Goal: Task Accomplishment & Management: Complete application form

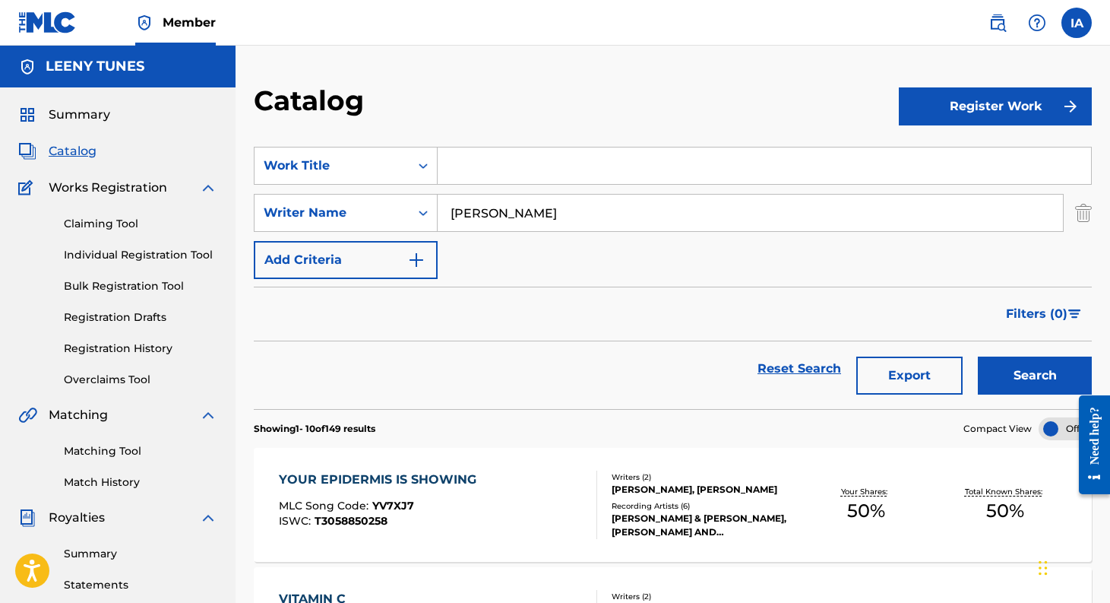
click at [533, 161] on input "Search Form" at bounding box center [764, 165] width 653 height 36
type input "i can change"
click at [978, 356] on button "Search" at bounding box center [1035, 375] width 114 height 38
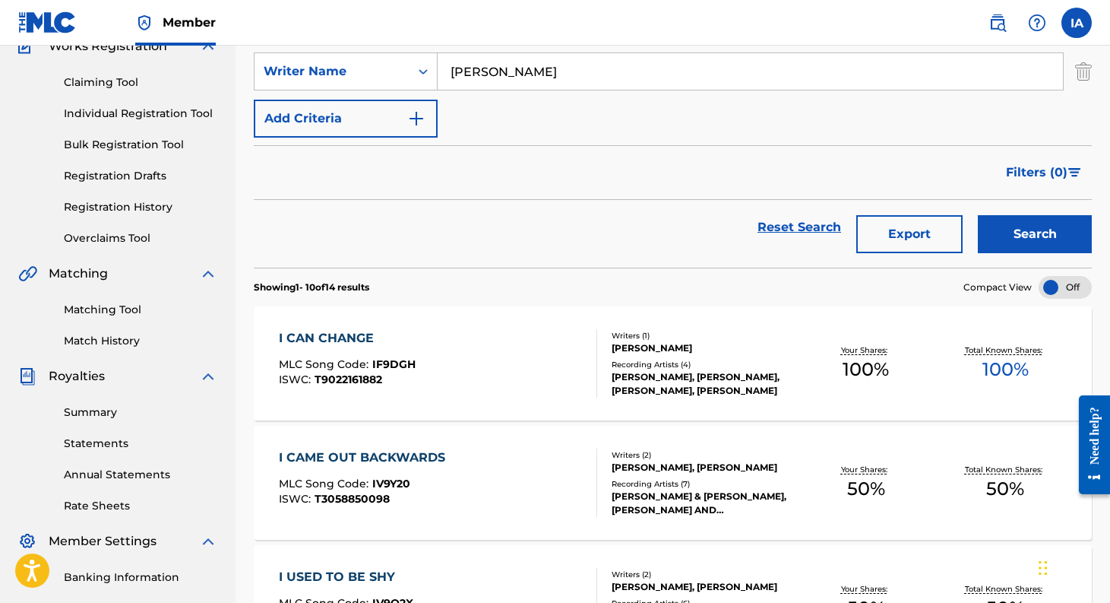
scroll to position [182, 0]
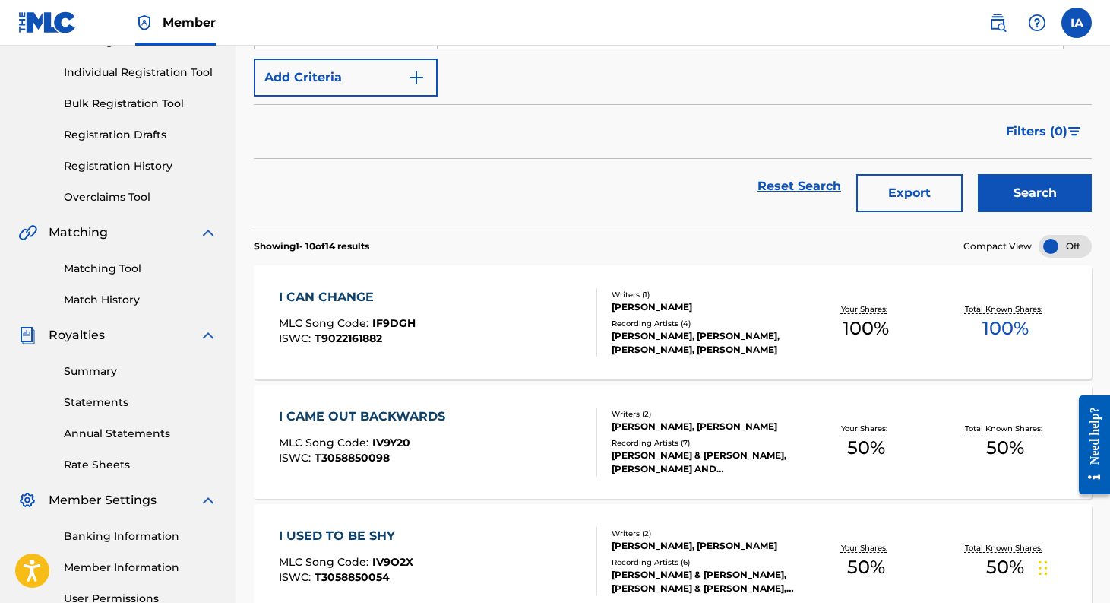
click at [338, 294] on div "I CAN CHANGE" at bounding box center [347, 297] width 137 height 18
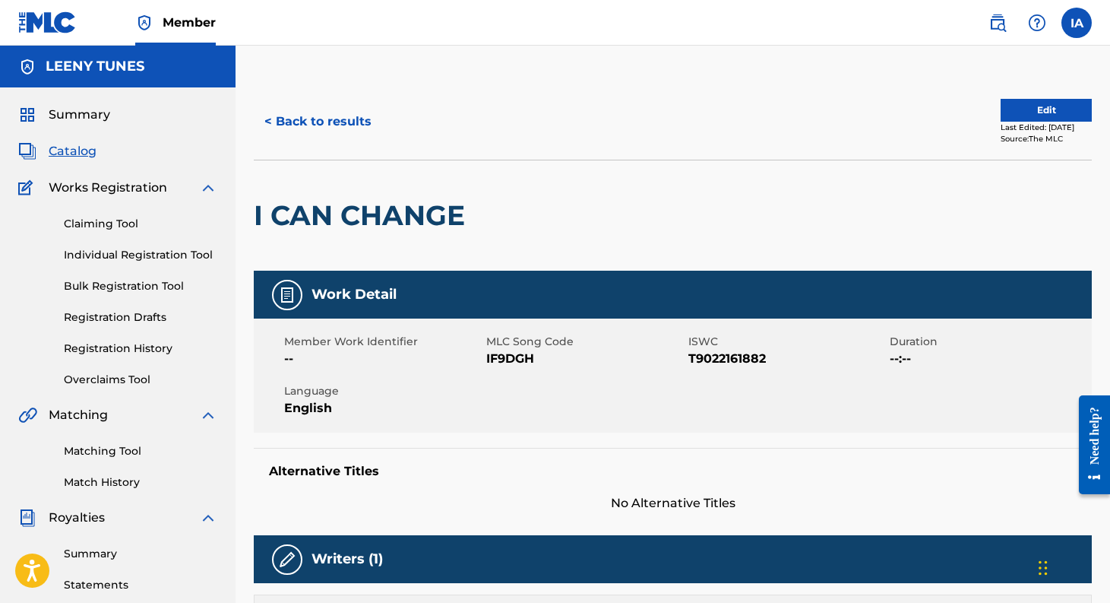
click at [310, 123] on button "< Back to results" at bounding box center [318, 122] width 128 height 38
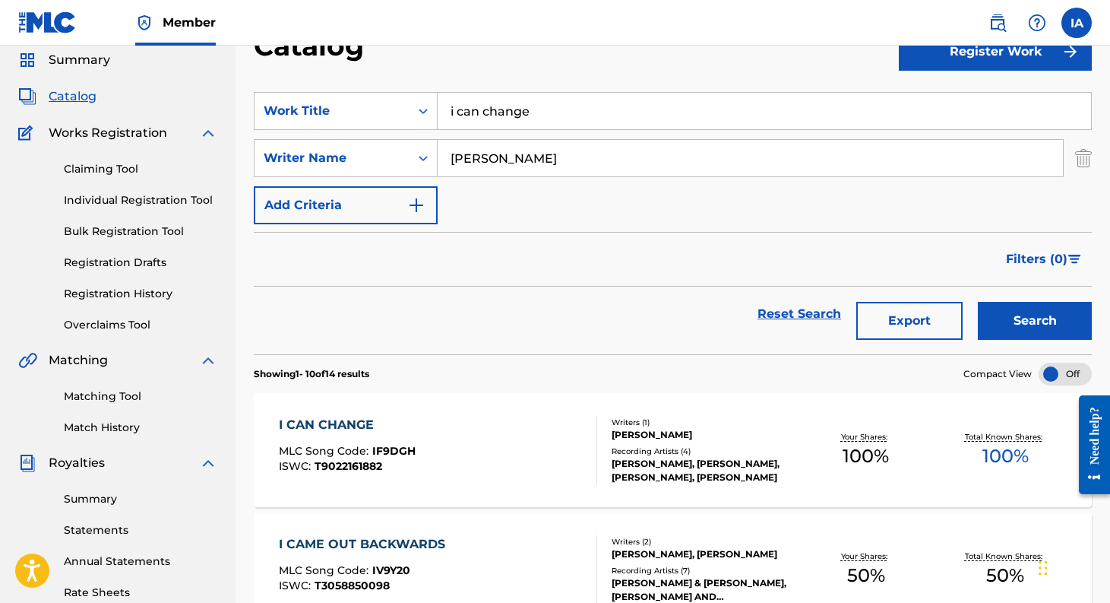
scroll to position [68, 0]
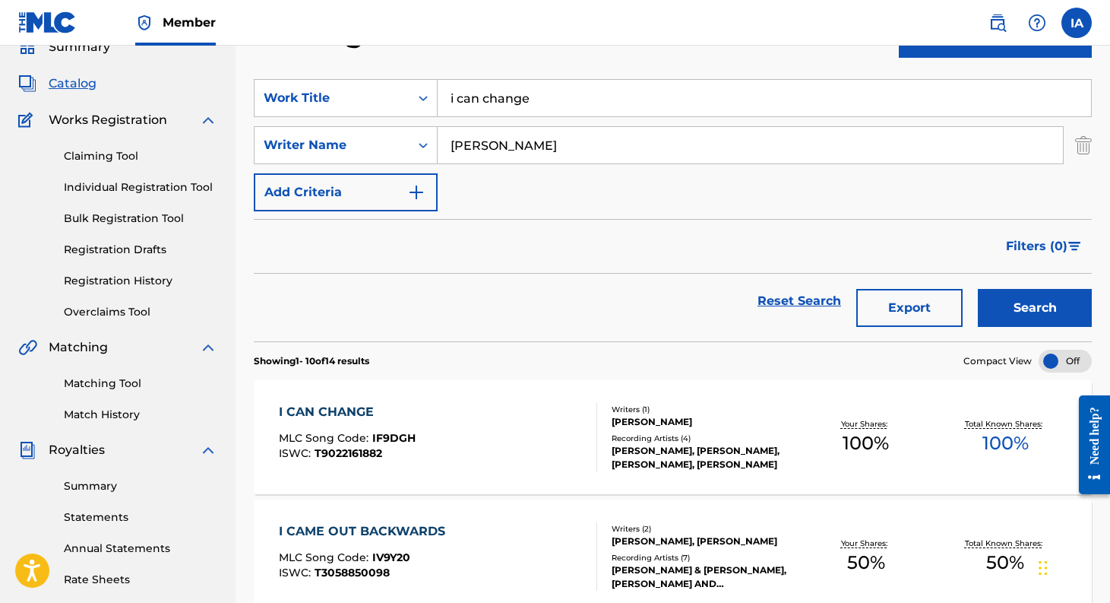
click at [144, 277] on link "Registration History" at bounding box center [140, 281] width 153 height 16
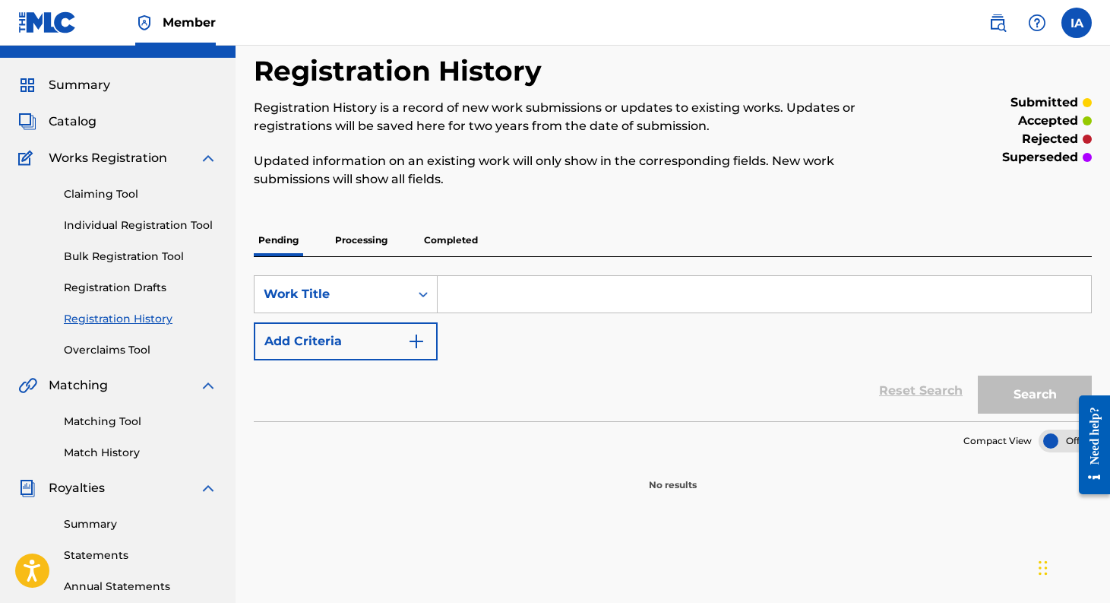
scroll to position [55, 0]
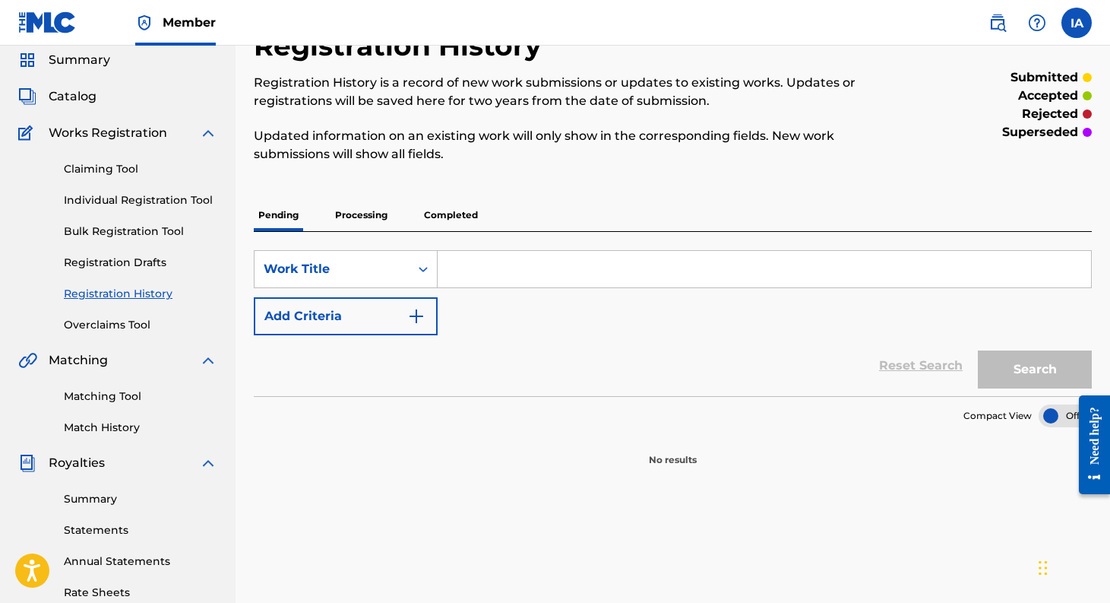
click at [476, 215] on p "Completed" at bounding box center [450, 215] width 63 height 32
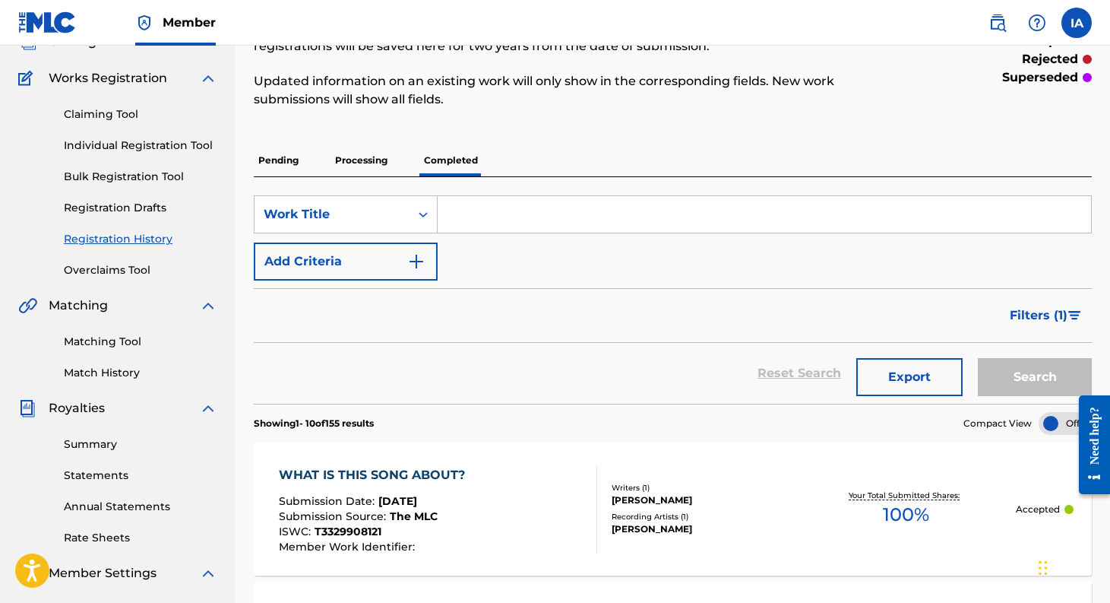
scroll to position [103, 0]
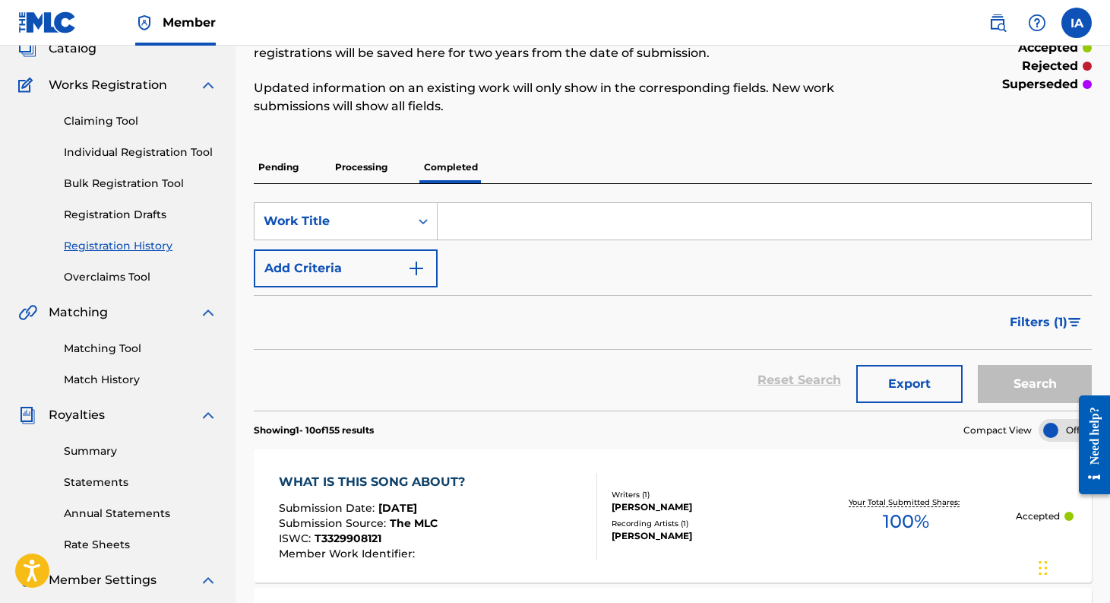
click at [364, 170] on p "Processing" at bounding box center [362, 167] width 62 height 32
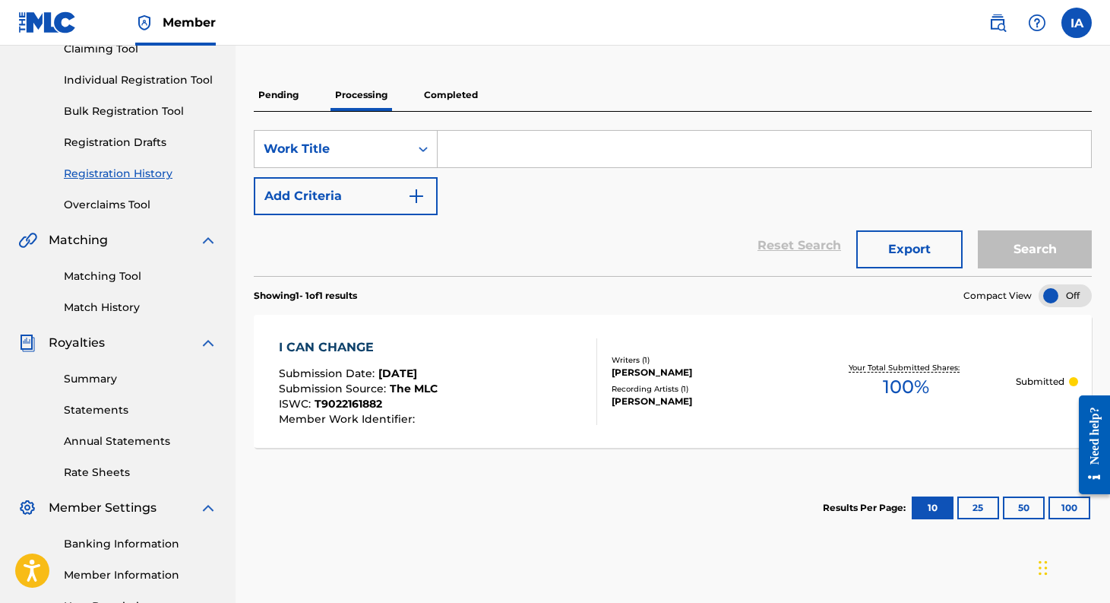
scroll to position [197, 0]
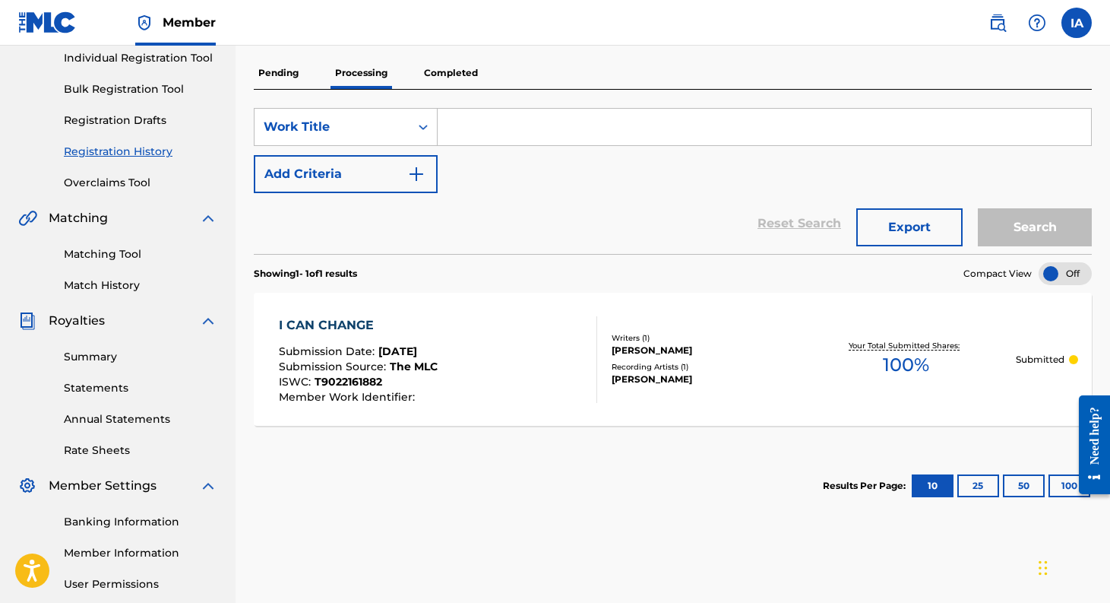
click at [361, 320] on div "I CAN CHANGE" at bounding box center [358, 325] width 159 height 18
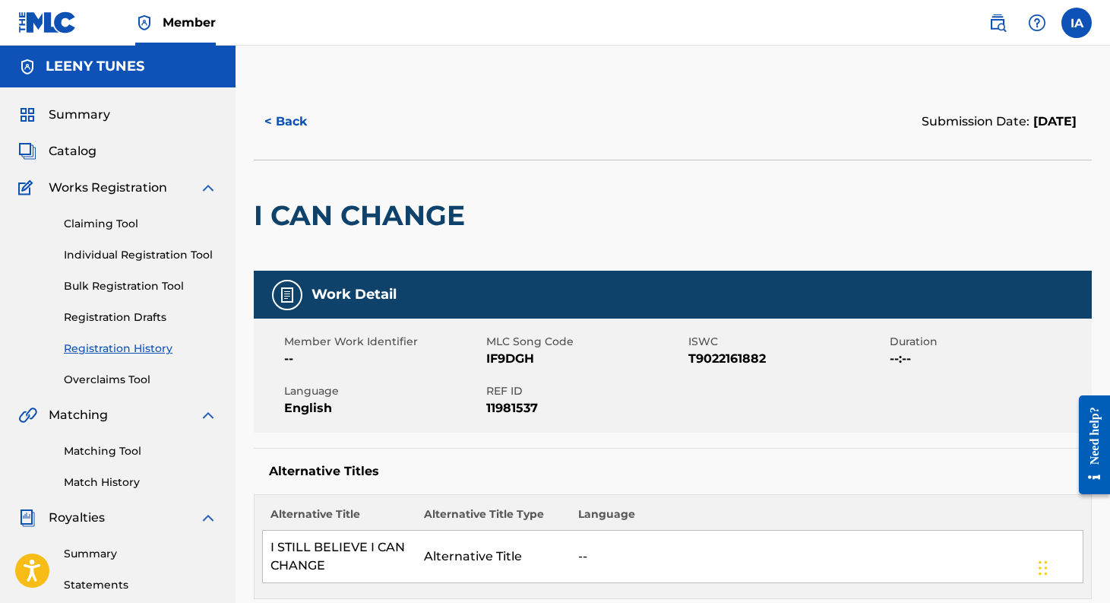
click at [104, 447] on link "Matching Tool" at bounding box center [140, 451] width 153 height 16
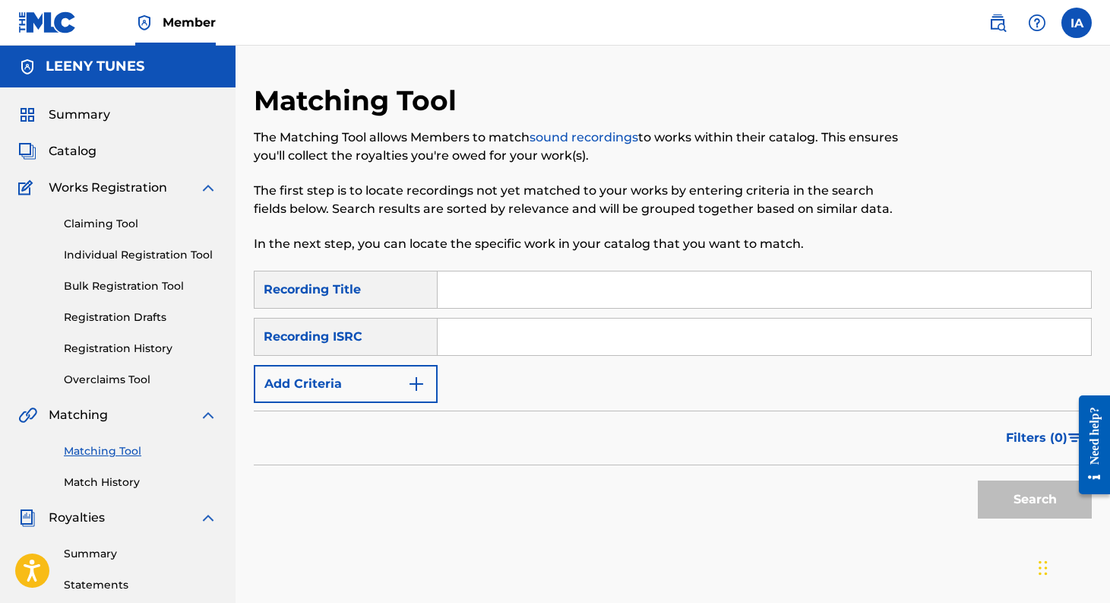
click at [408, 384] on img "Search Form" at bounding box center [416, 384] width 18 height 18
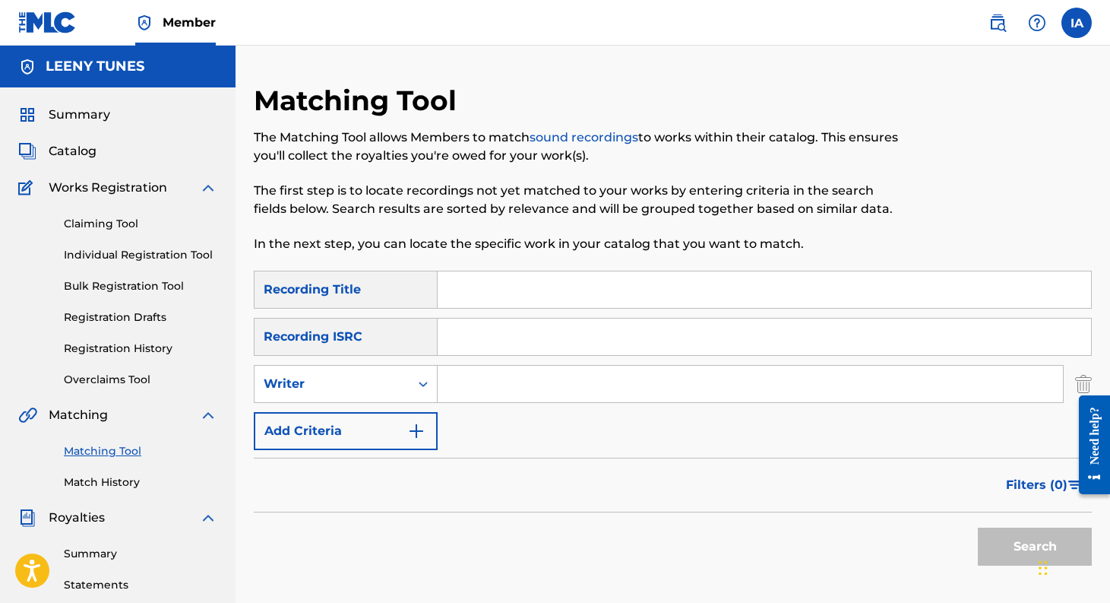
click at [479, 391] on input "Search Form" at bounding box center [750, 383] width 625 height 36
type input "[PERSON_NAME]"
click at [978, 527] on button "Search" at bounding box center [1035, 546] width 114 height 38
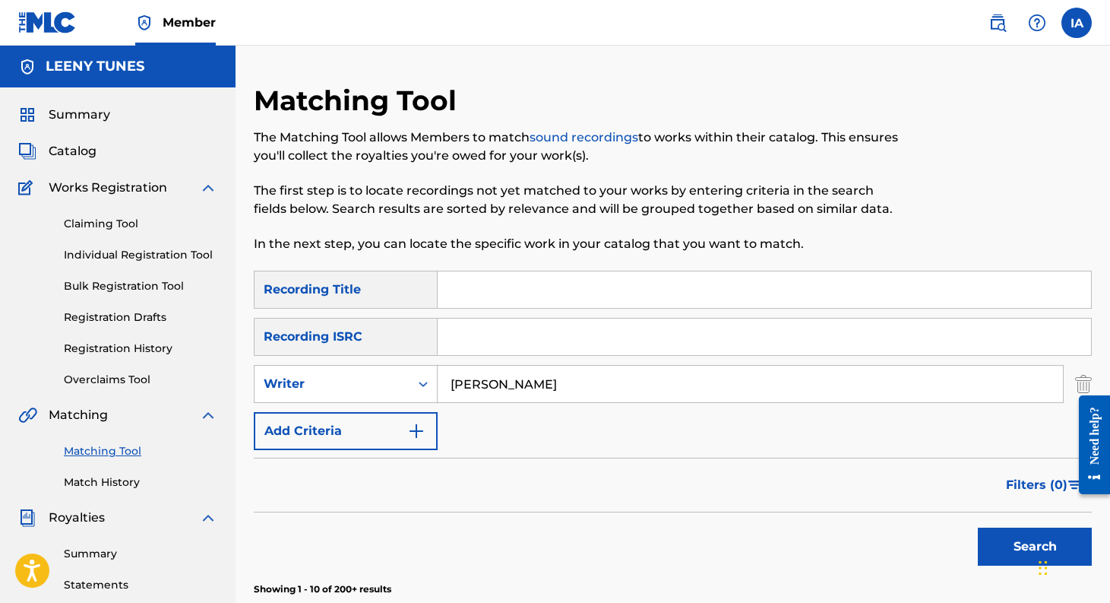
click at [81, 148] on span "Catalog" at bounding box center [73, 151] width 48 height 18
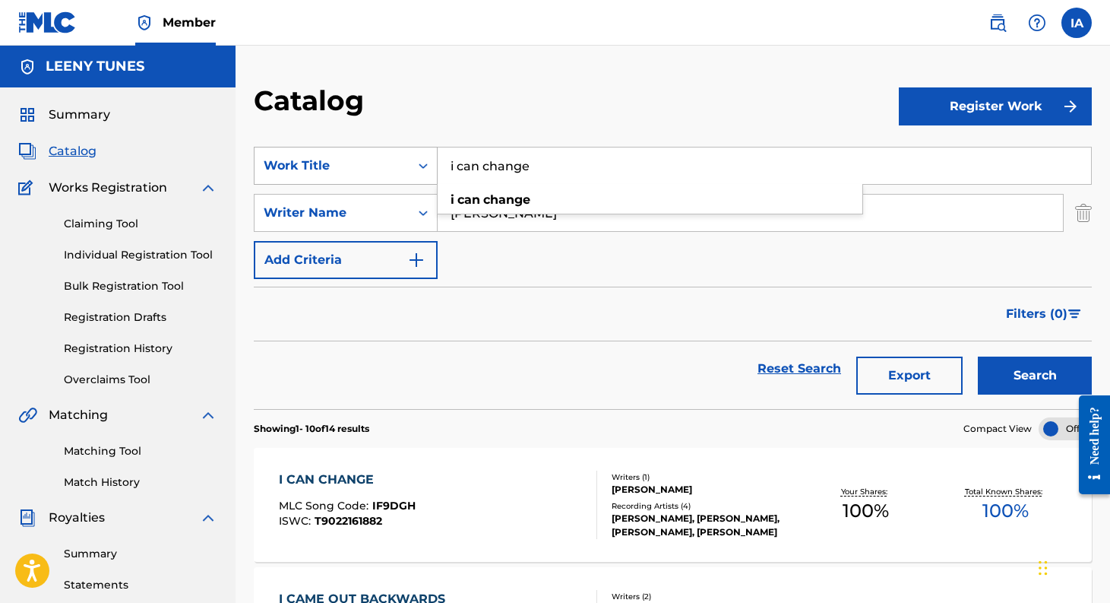
drag, startPoint x: 562, startPoint y: 170, endPoint x: 435, endPoint y: 165, distance: 127.0
click at [435, 165] on div "SearchWithCriteria4fcadc79-e3c8-470c-924f-5941ebf9f7f2 Work Title i can change …" at bounding box center [673, 166] width 838 height 38
type input "peace"
click at [978, 356] on button "Search" at bounding box center [1035, 375] width 114 height 38
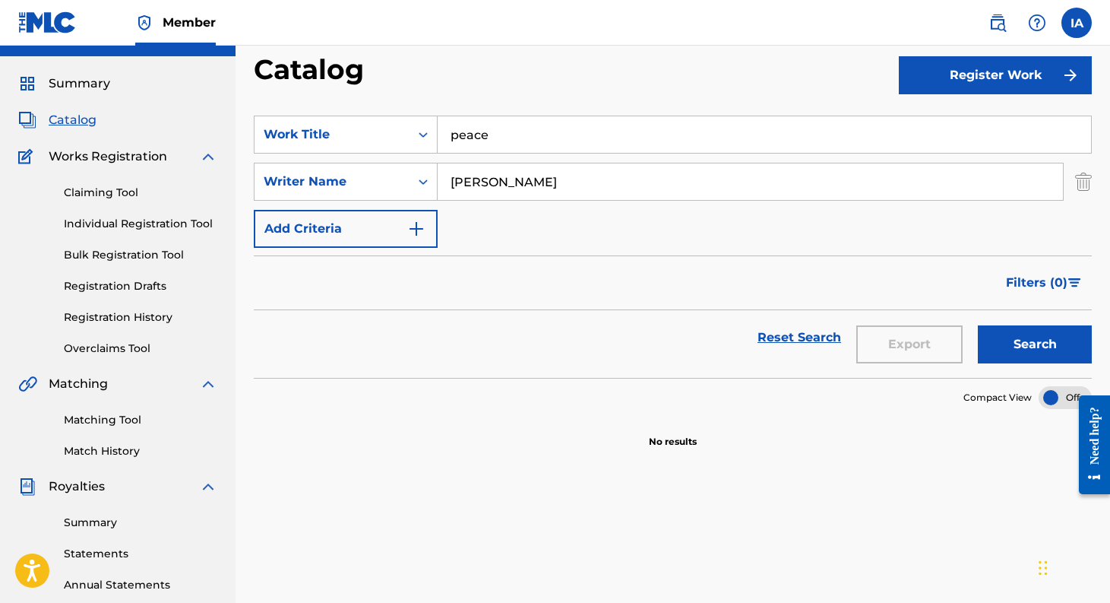
scroll to position [35, 0]
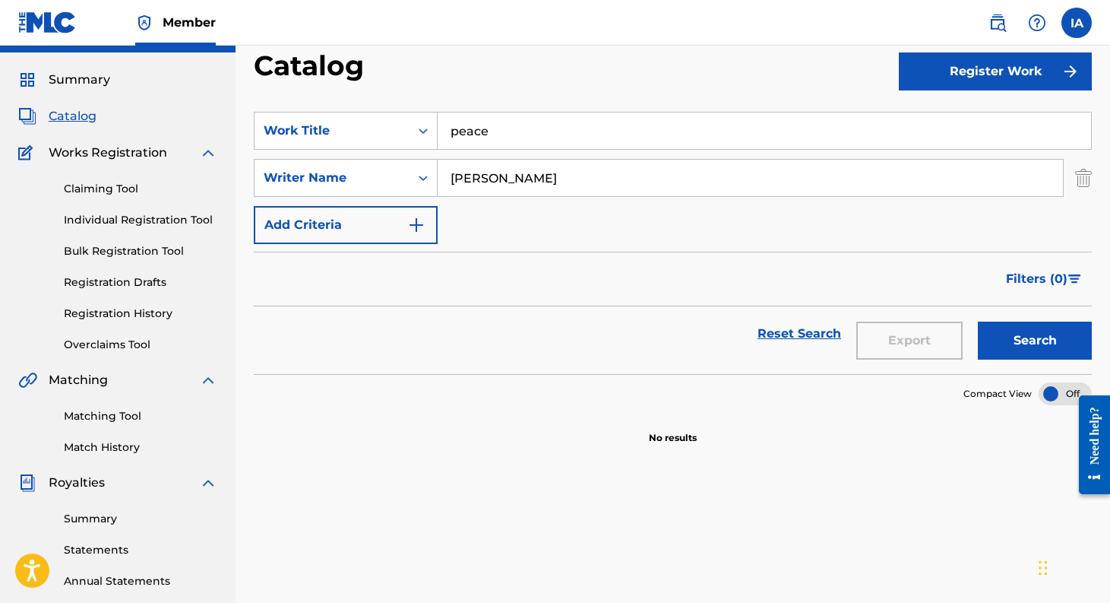
click at [986, 74] on button "Register Work" at bounding box center [995, 71] width 193 height 38
click at [789, 70] on div "Catalog" at bounding box center [576, 71] width 645 height 45
click at [499, 133] on input "peace" at bounding box center [764, 130] width 653 height 36
click at [1014, 71] on button "Register Work" at bounding box center [995, 71] width 193 height 38
click at [967, 116] on link "Individual" at bounding box center [995, 121] width 193 height 36
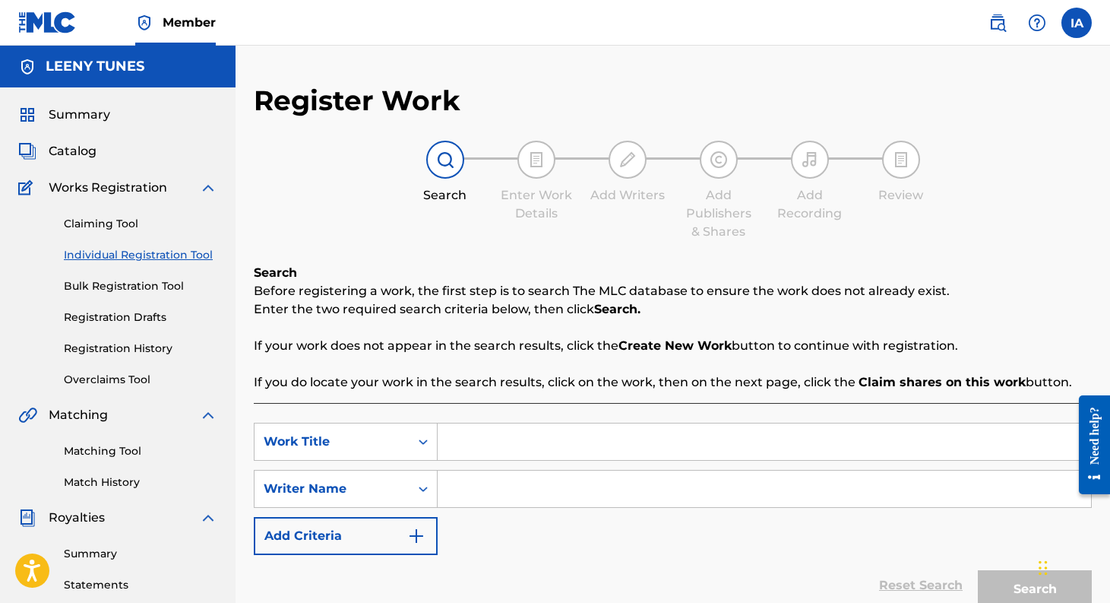
click at [1075, 23] on label at bounding box center [1076, 23] width 30 height 30
click at [1077, 23] on input "IA [PERSON_NAME] [EMAIL_ADDRESS][DOMAIN_NAME] Notification Preferences Profile …" at bounding box center [1077, 23] width 0 height 0
click at [931, 213] on p "Log out" at bounding box center [930, 215] width 36 height 14
click at [1077, 23] on input "IA [PERSON_NAME] [EMAIL_ADDRESS][DOMAIN_NAME] Notification Preferences Profile …" at bounding box center [1077, 23] width 0 height 0
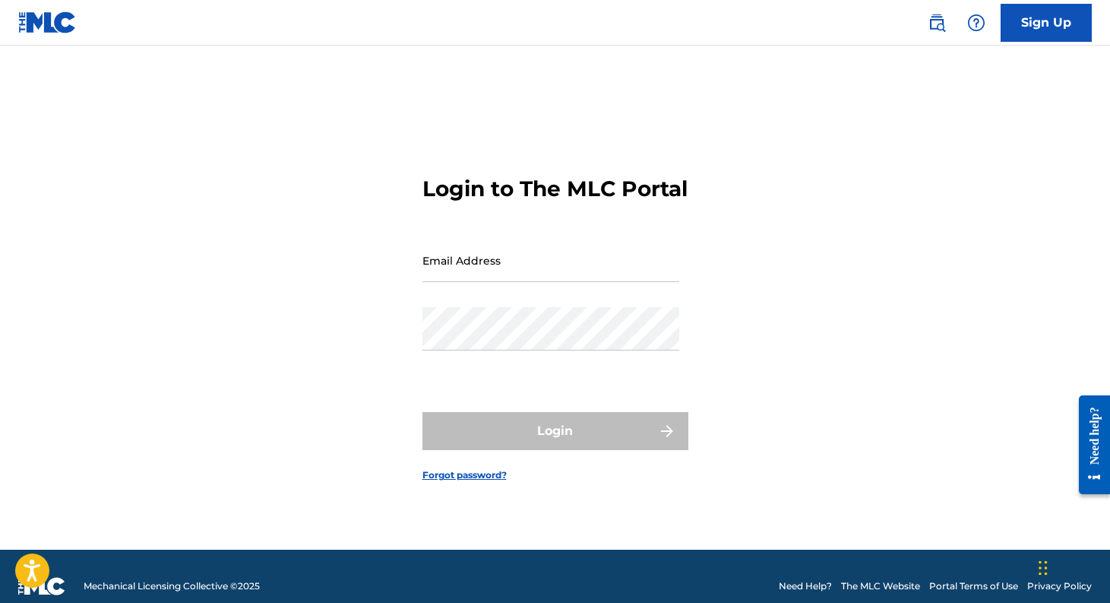
click at [500, 277] on input "Email Address" at bounding box center [550, 260] width 257 height 43
type input "[EMAIL_ADDRESS][DOMAIN_NAME]"
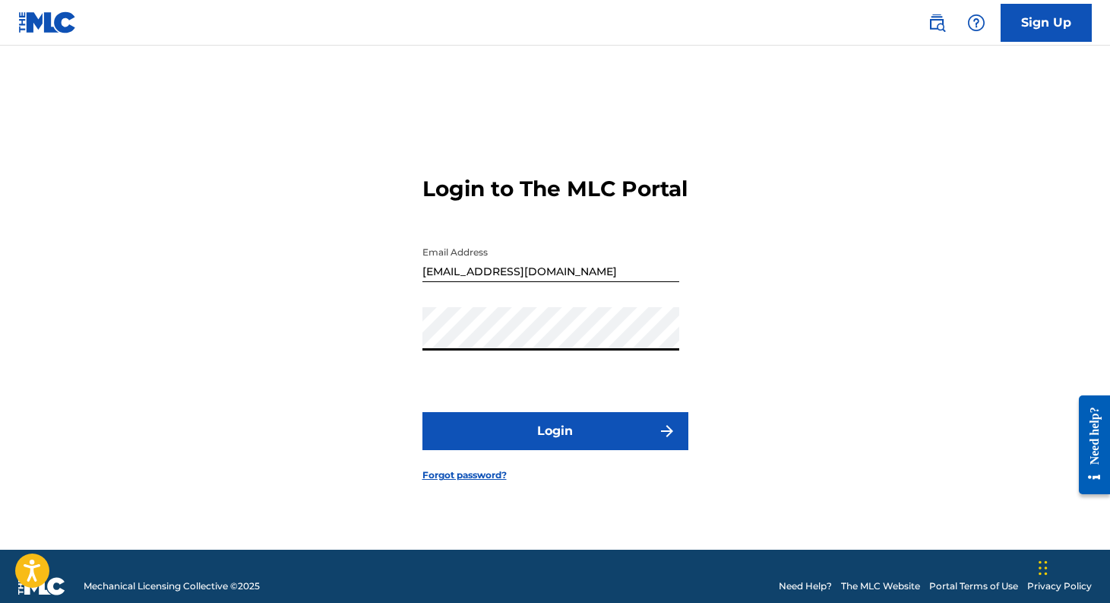
click at [549, 438] on button "Login" at bounding box center [555, 431] width 266 height 38
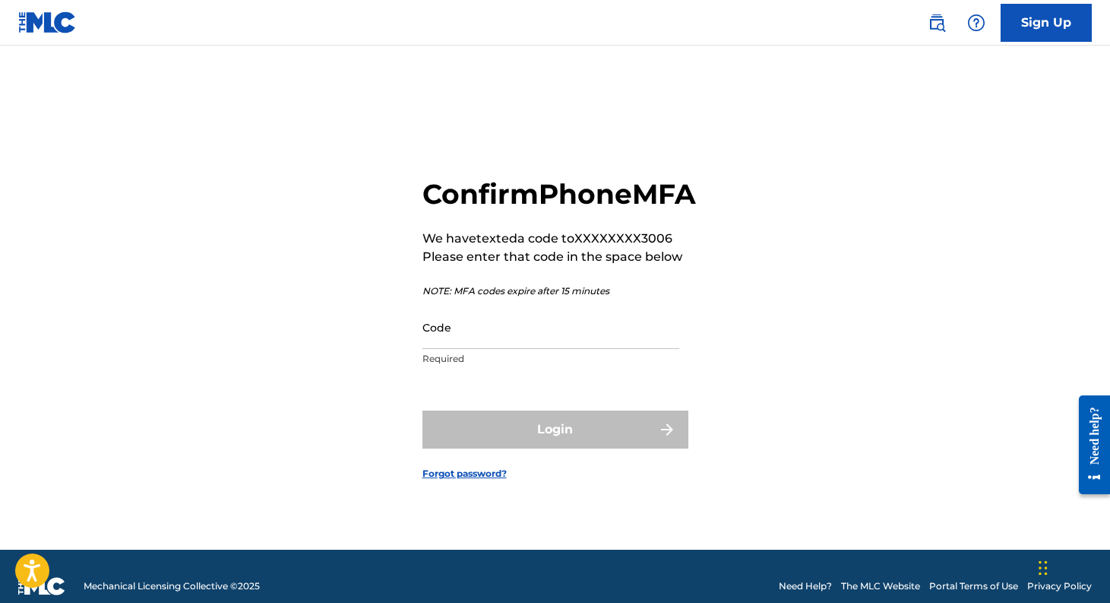
click at [536, 349] on input "Code" at bounding box center [550, 326] width 257 height 43
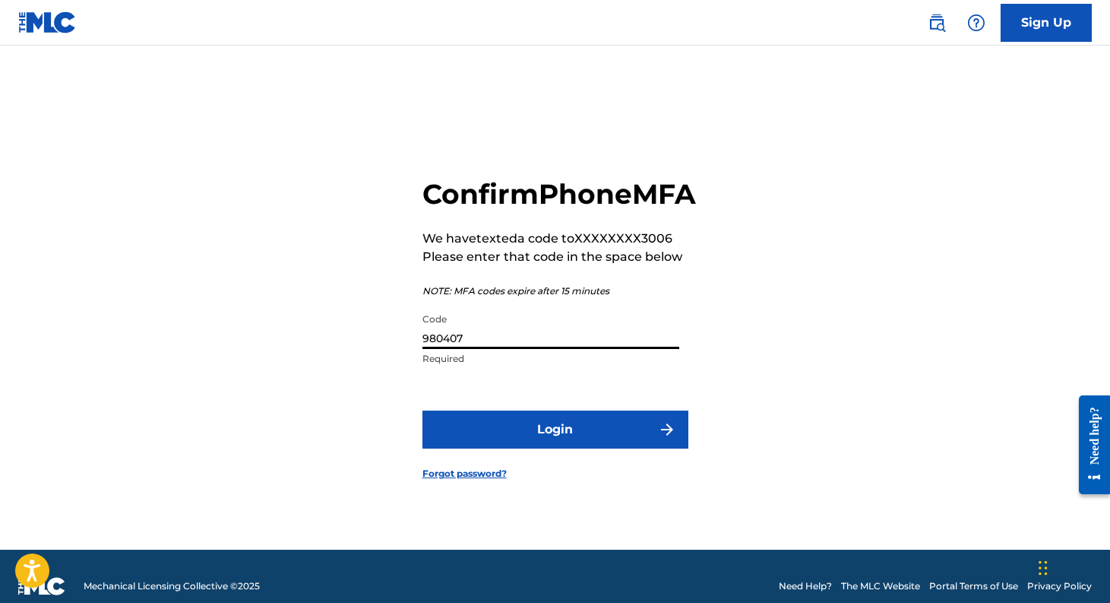
type input "980407"
click at [576, 444] on button "Login" at bounding box center [555, 429] width 266 height 38
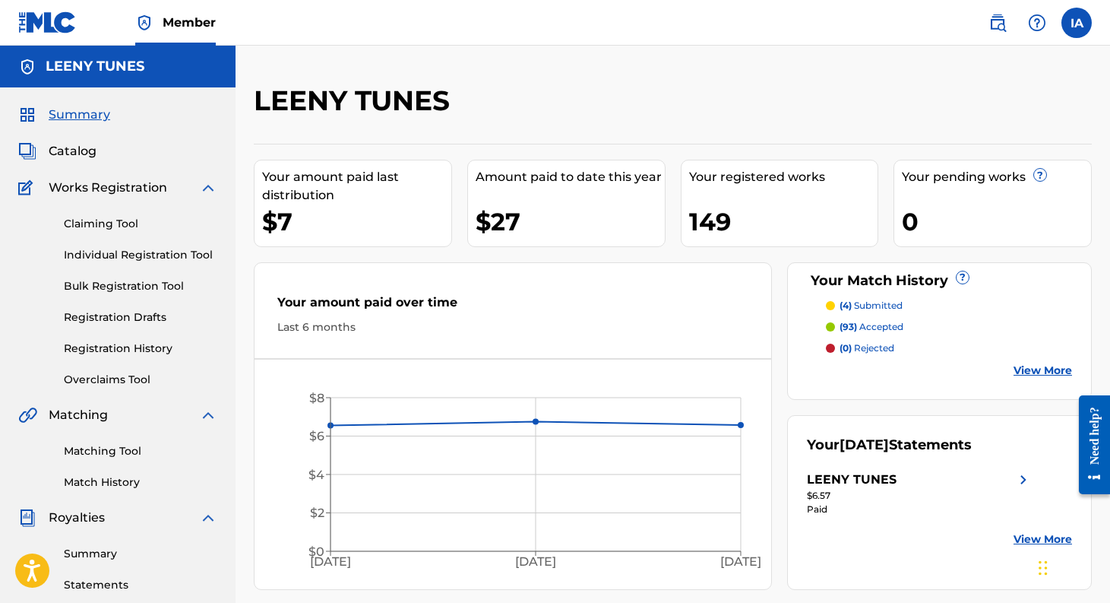
click at [144, 344] on link "Registration History" at bounding box center [140, 348] width 153 height 16
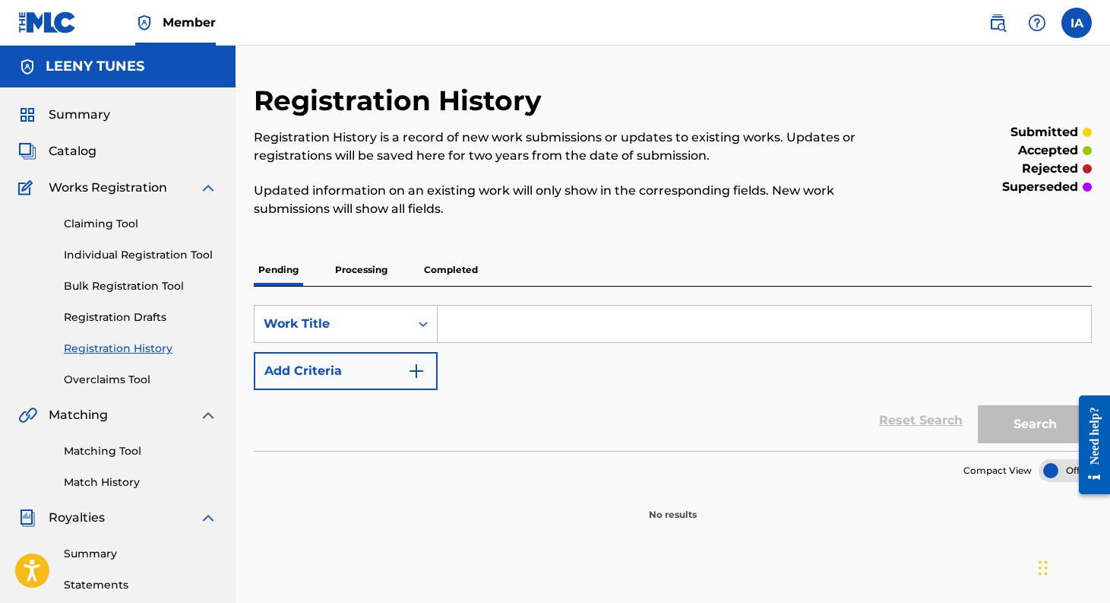
click at [356, 278] on p "Processing" at bounding box center [362, 270] width 62 height 32
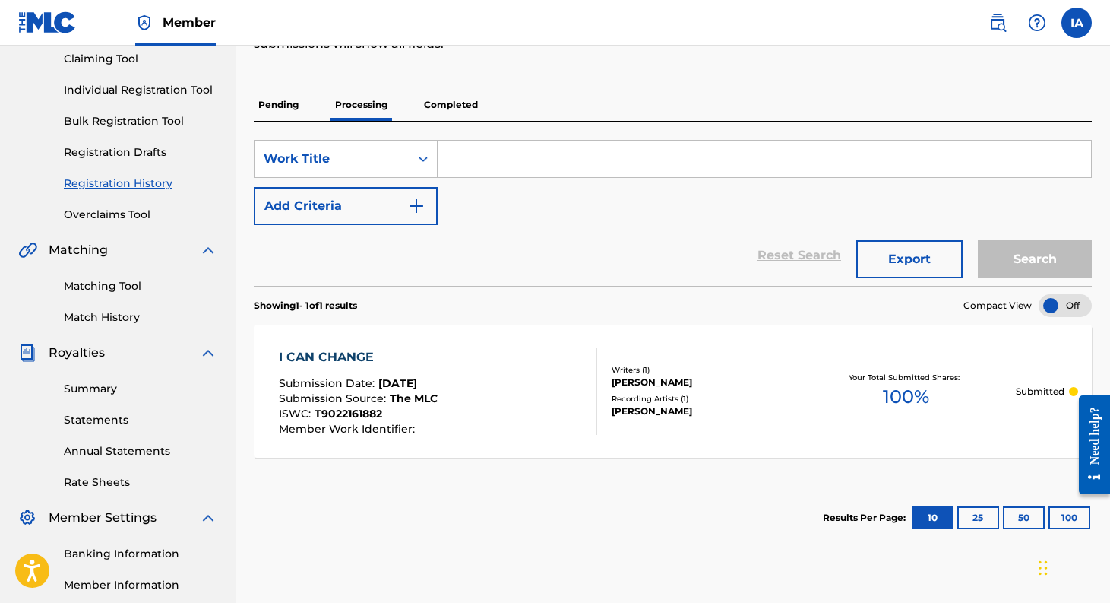
scroll to position [179, 0]
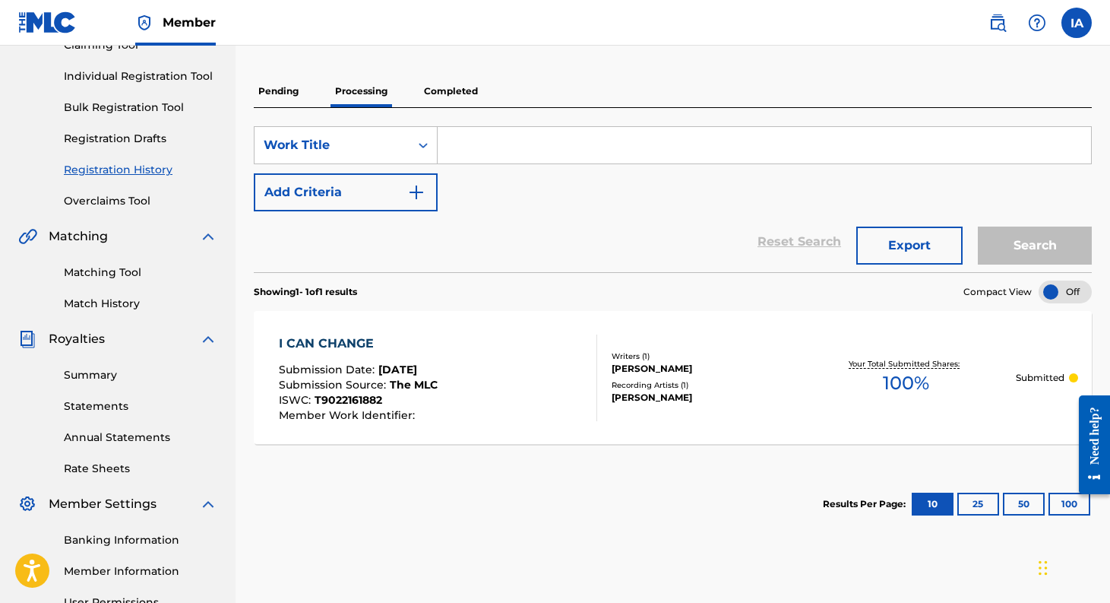
click at [438, 91] on p "Completed" at bounding box center [450, 91] width 63 height 32
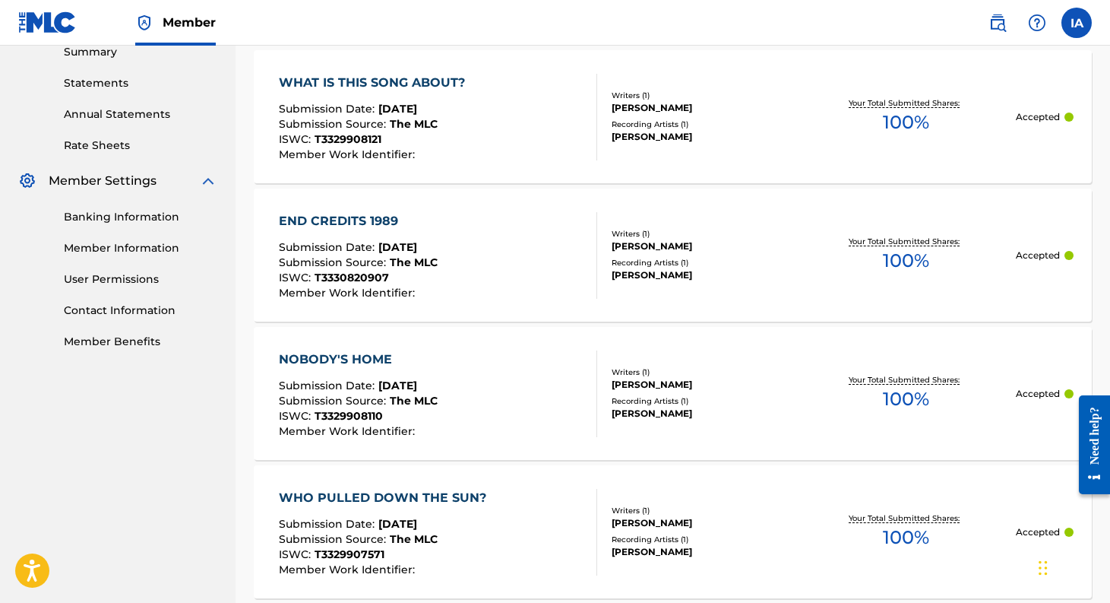
scroll to position [482, 0]
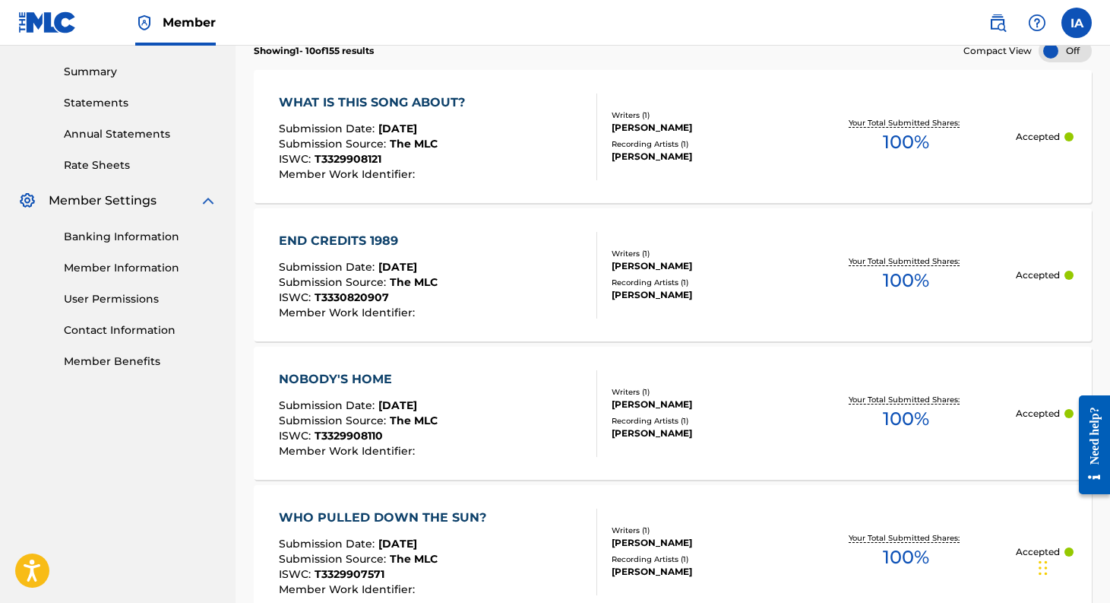
click at [430, 103] on div "WHAT IS THIS SONG ABOUT?" at bounding box center [376, 102] width 194 height 18
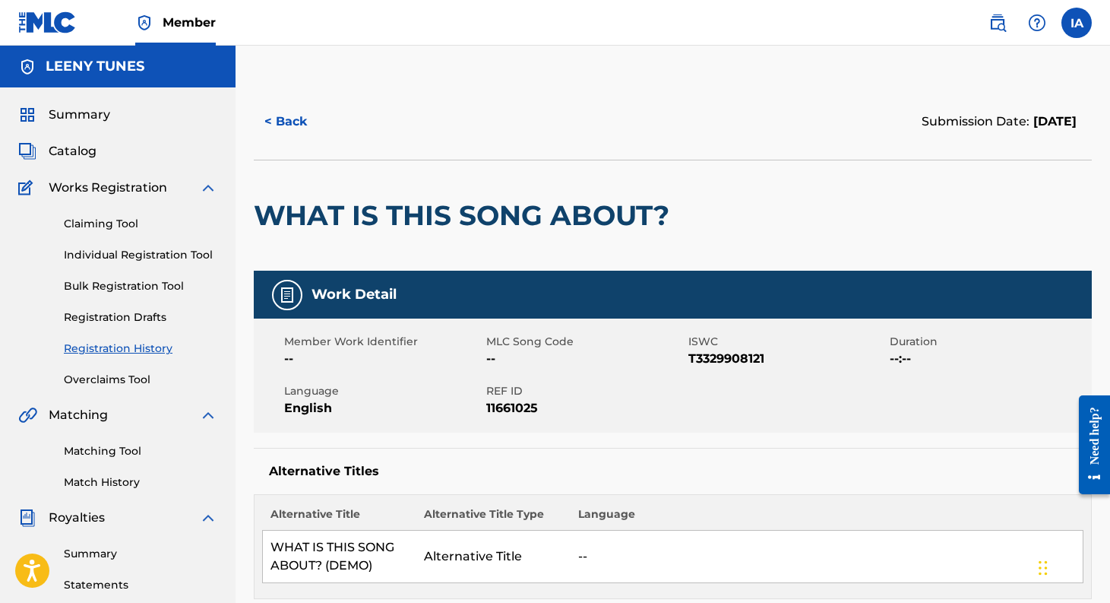
click at [129, 258] on link "Individual Registration Tool" at bounding box center [140, 255] width 153 height 16
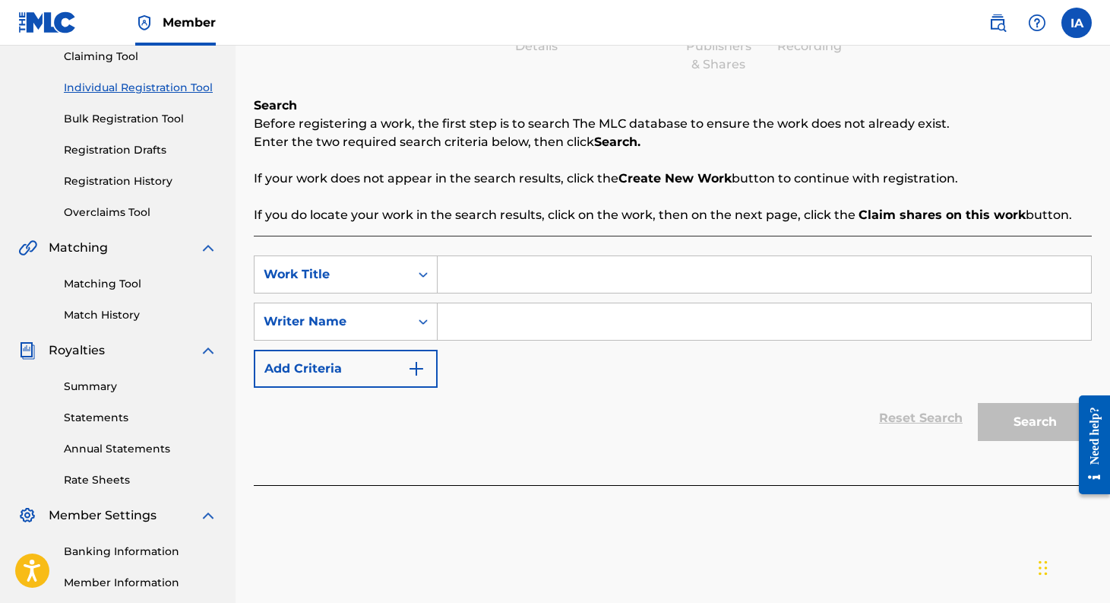
scroll to position [197, 0]
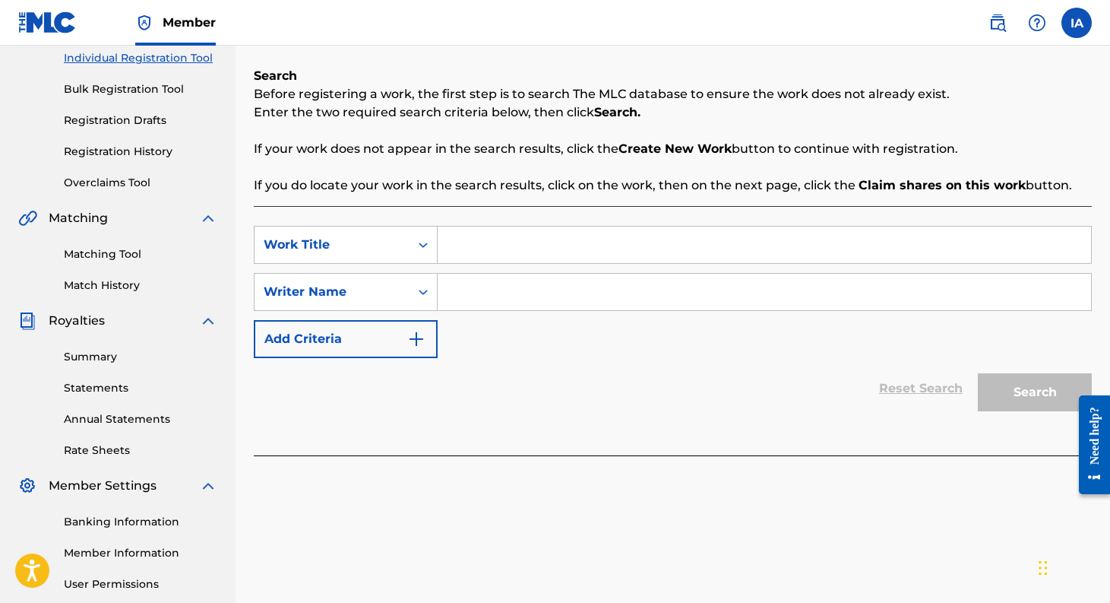
click at [505, 252] on input "Search Form" at bounding box center [764, 244] width 653 height 36
type input "Peace of My Heart"
click at [512, 295] on input "Search Form" at bounding box center [764, 292] width 653 height 36
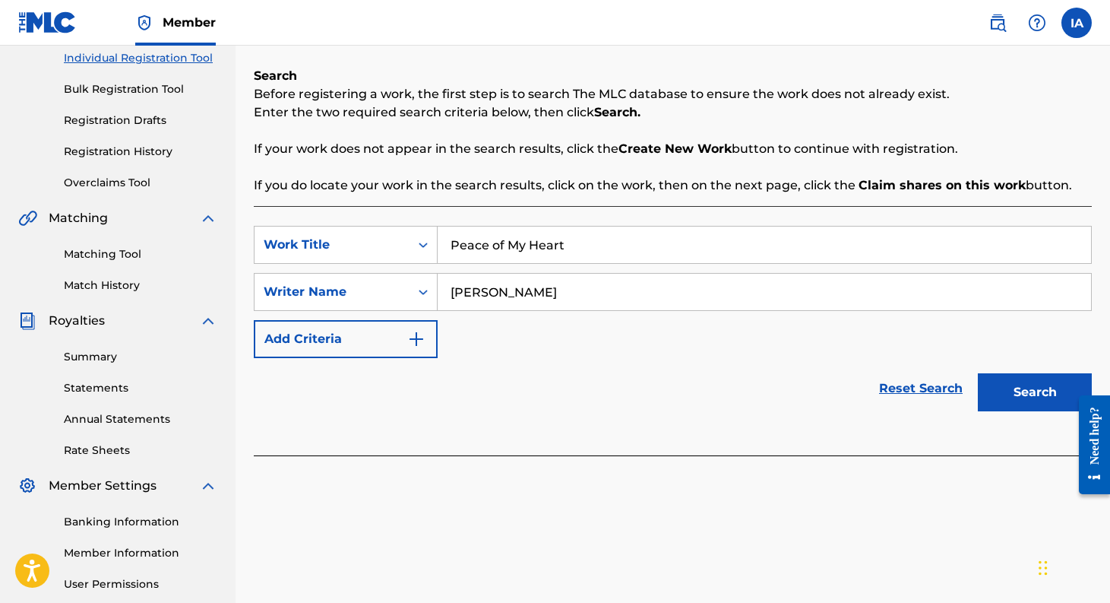
type input "[PERSON_NAME]"
click at [1049, 389] on button "Search" at bounding box center [1035, 392] width 114 height 38
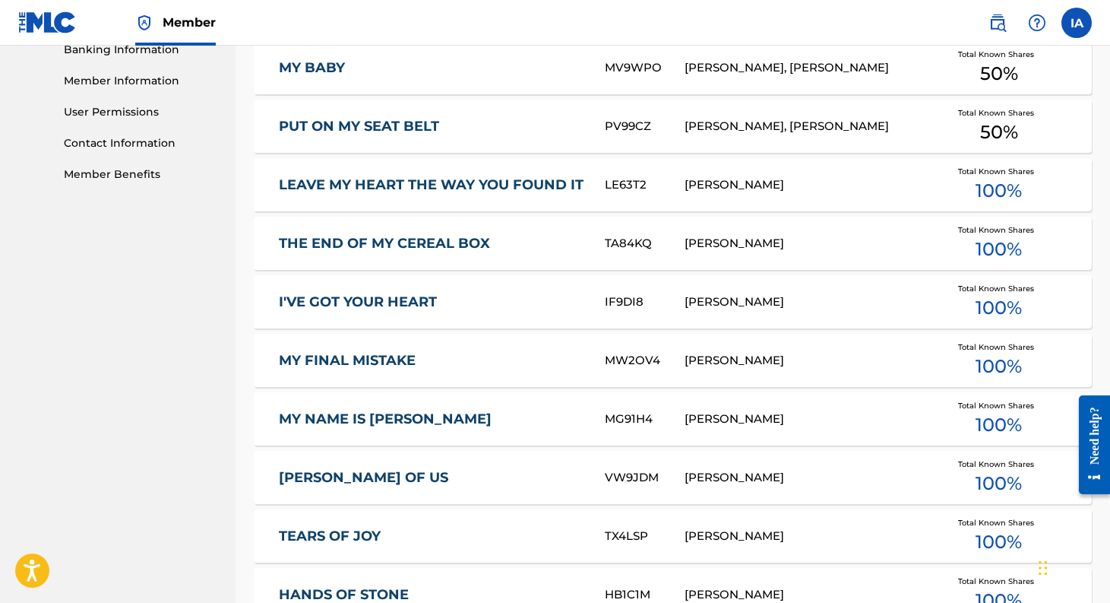
scroll to position [953, 0]
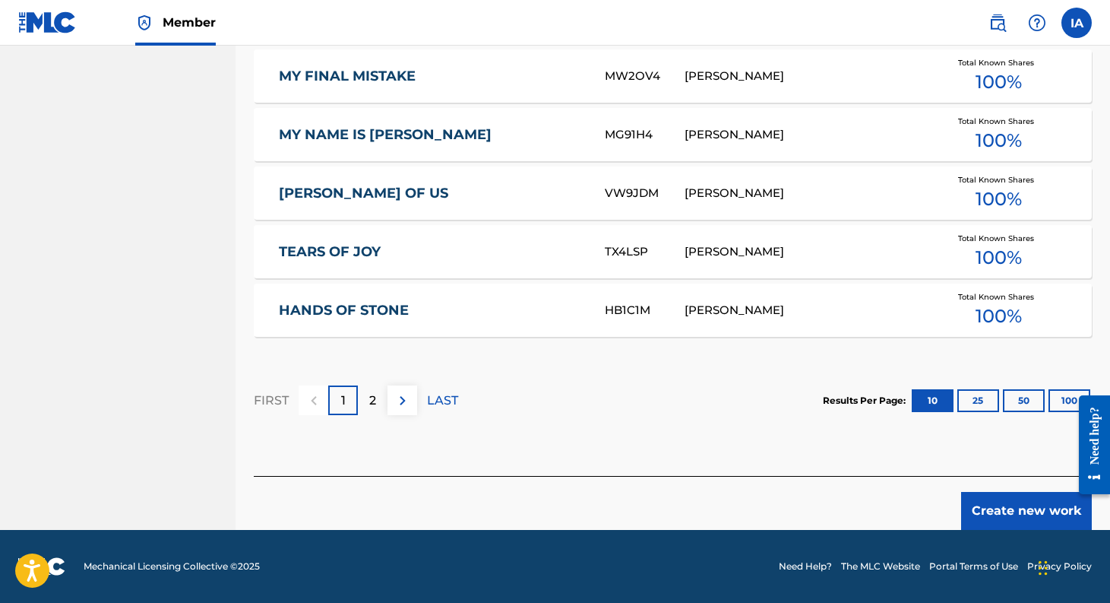
click at [1014, 510] on button "Create new work" at bounding box center [1026, 511] width 131 height 38
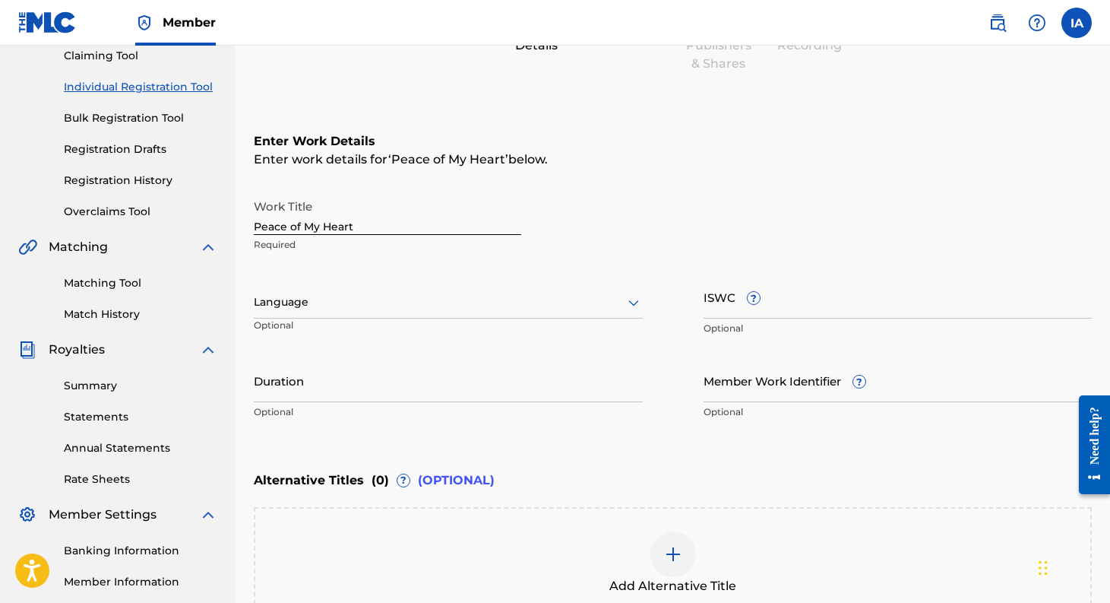
scroll to position [169, 0]
click at [633, 305] on icon at bounding box center [634, 301] width 18 height 18
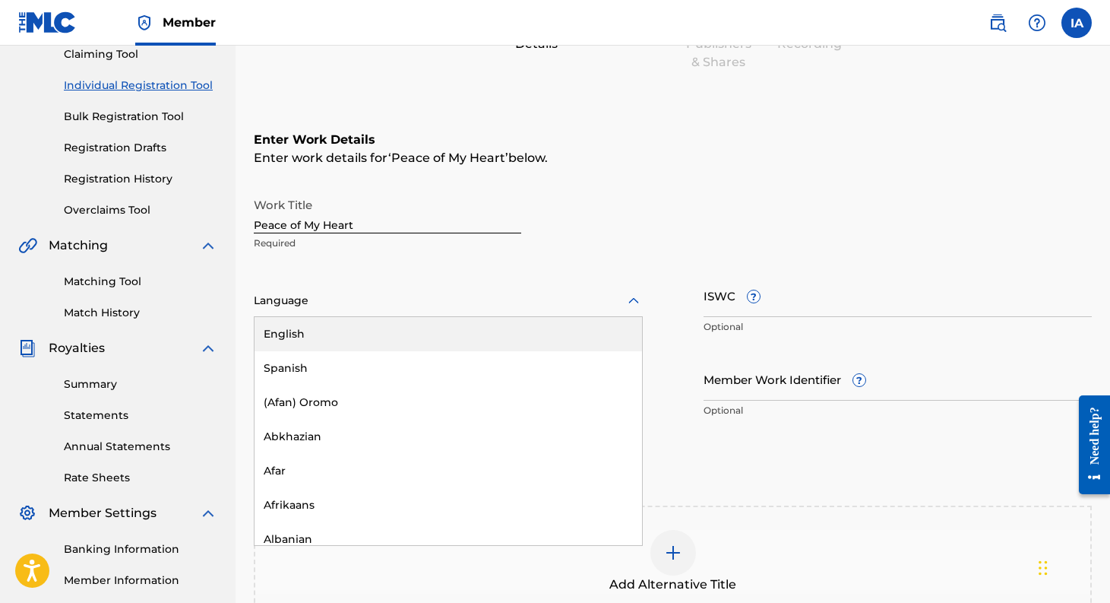
click at [591, 322] on div "English" at bounding box center [449, 334] width 388 height 34
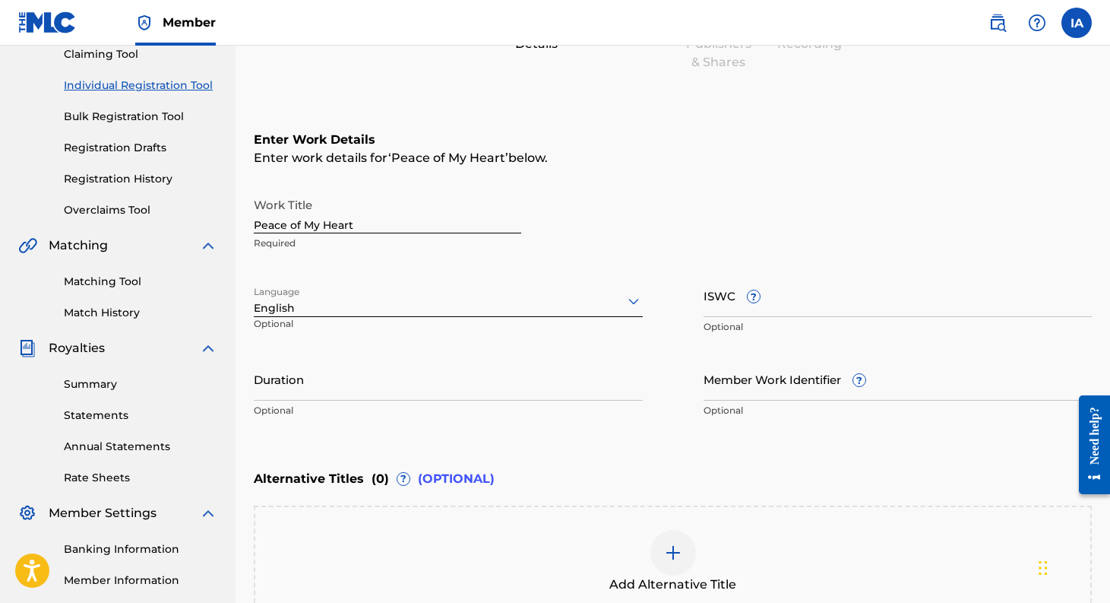
click at [629, 303] on icon at bounding box center [634, 301] width 18 height 18
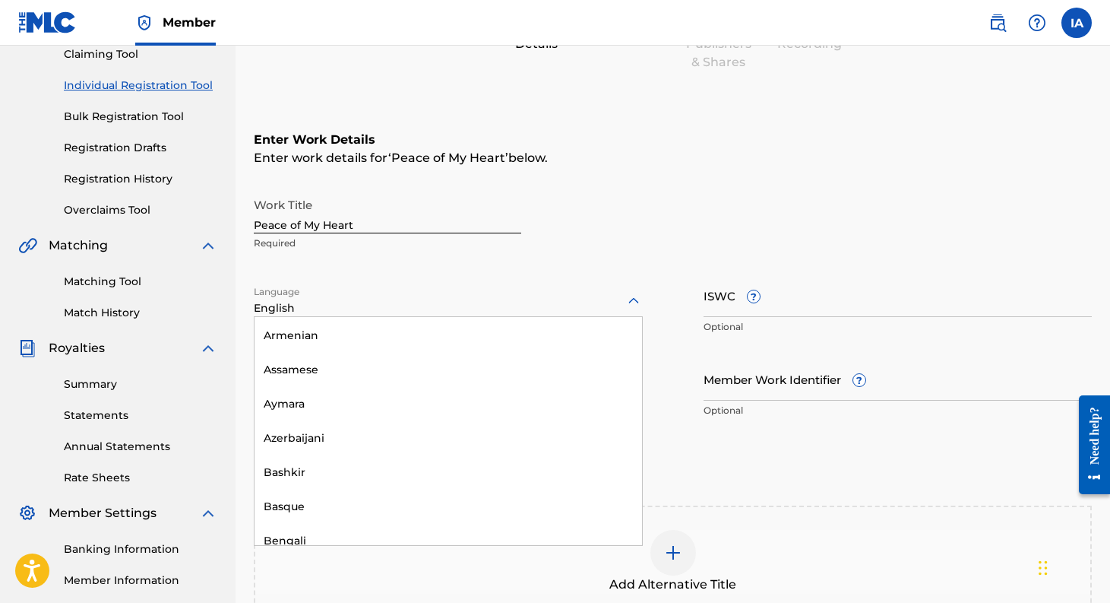
scroll to position [0, 0]
click at [632, 185] on div "Enter Work Details Enter work details for ‘ Peace of My Heart ’ below. Work Tit…" at bounding box center [673, 278] width 838 height 368
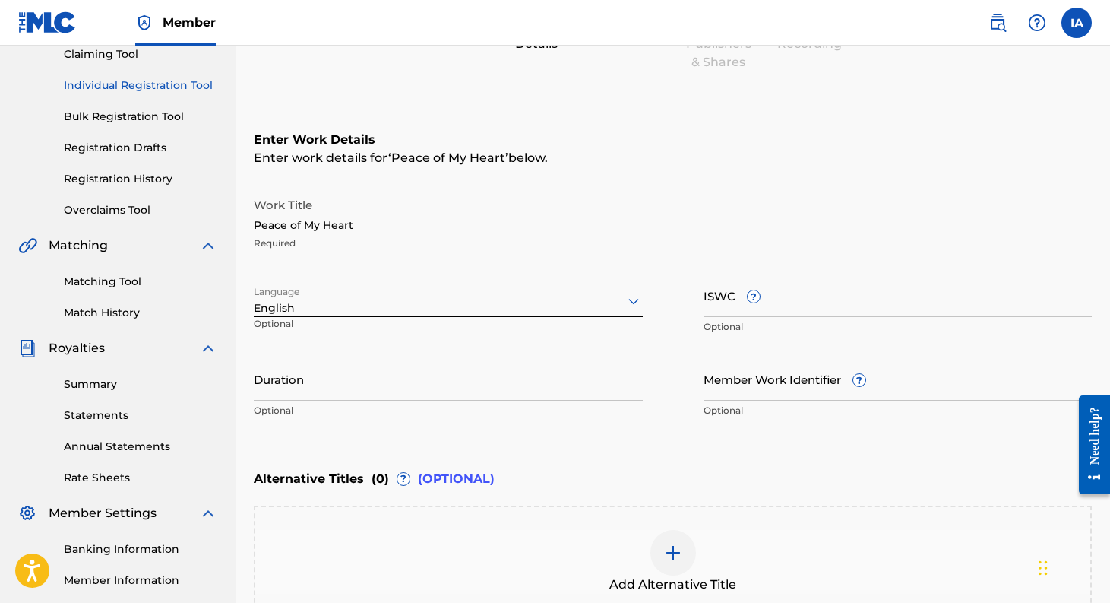
click at [619, 299] on div at bounding box center [448, 300] width 389 height 19
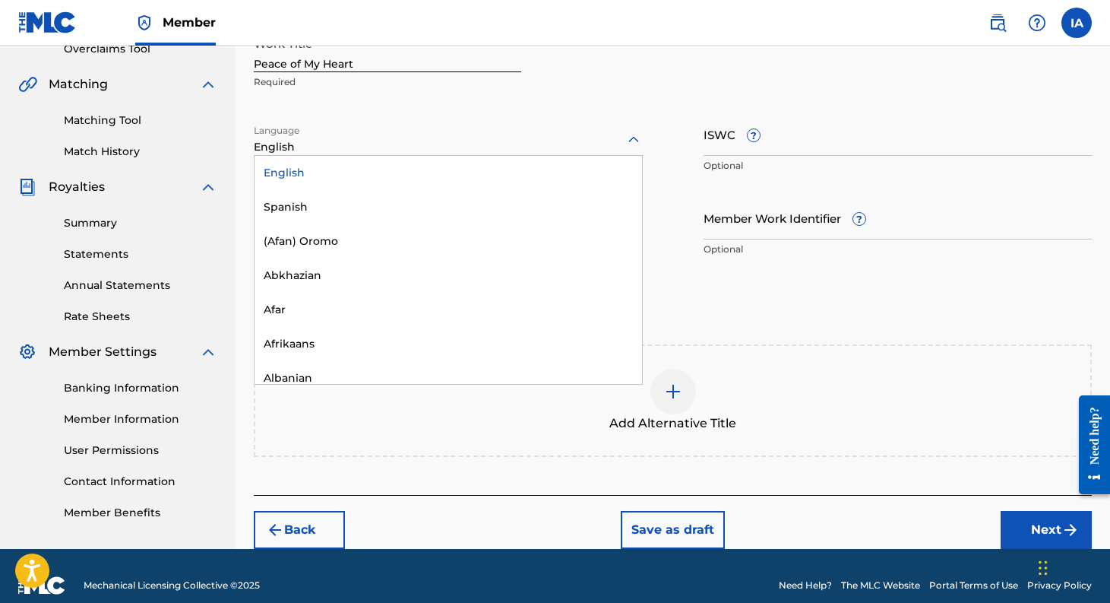
scroll to position [349, 0]
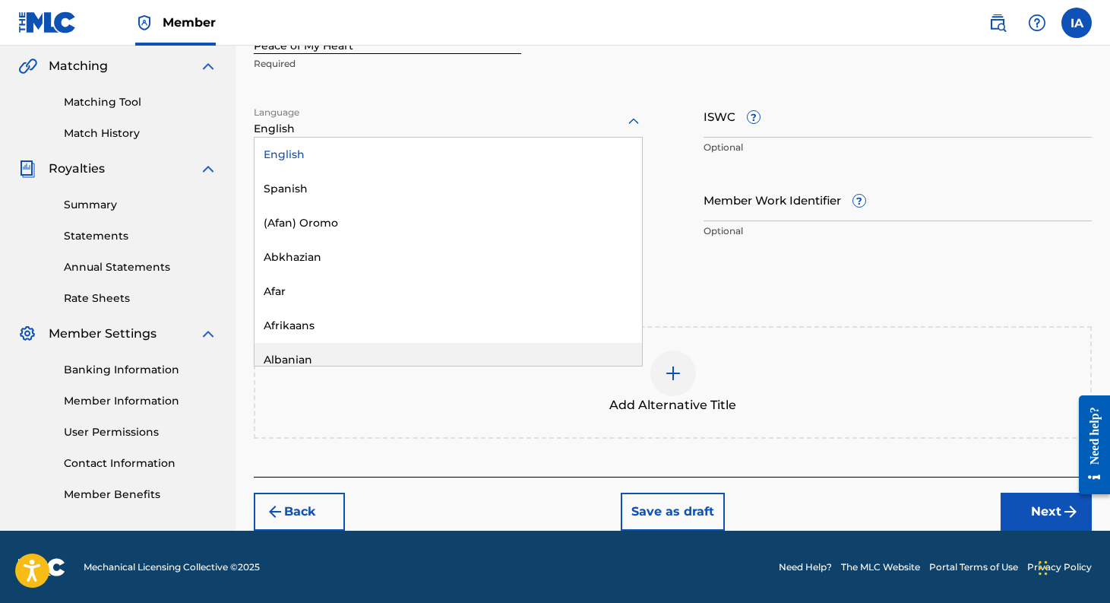
click at [307, 506] on button "Back" at bounding box center [299, 511] width 91 height 38
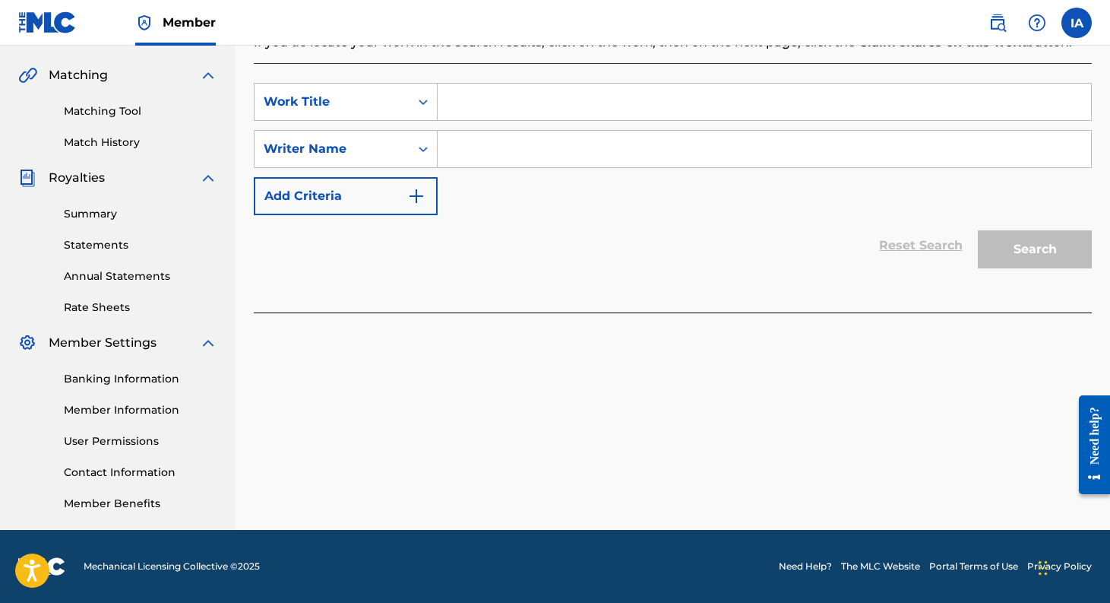
scroll to position [340, 0]
click at [537, 117] on input "Search Form" at bounding box center [764, 102] width 653 height 36
type input "Peace of My Heart"
click at [511, 149] on input "Search Form" at bounding box center [764, 149] width 653 height 36
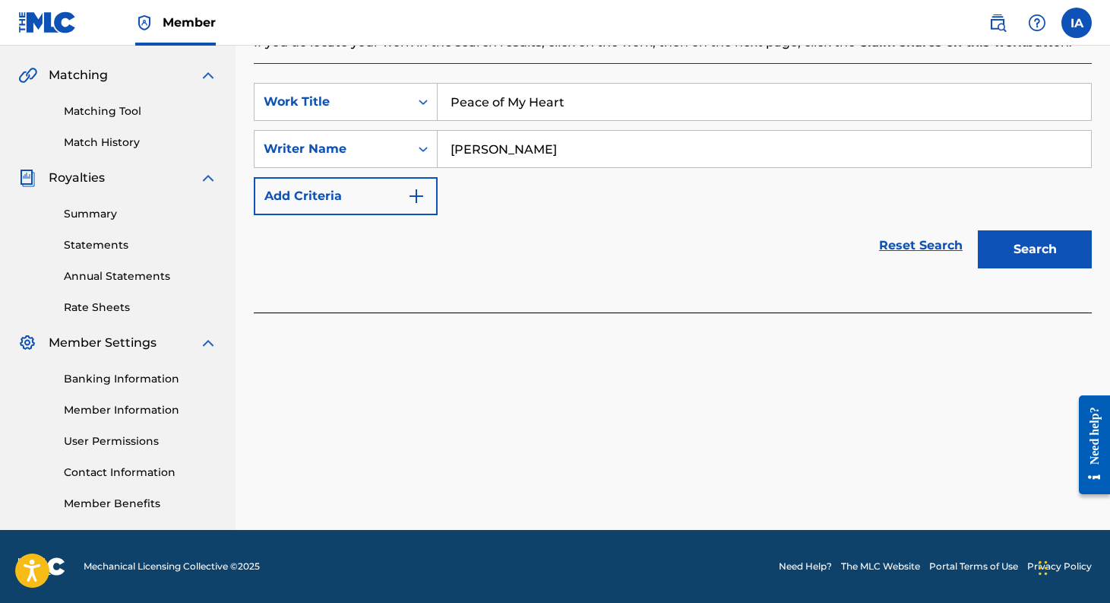
type input "[PERSON_NAME]"
click at [1049, 246] on button "Search" at bounding box center [1035, 249] width 114 height 38
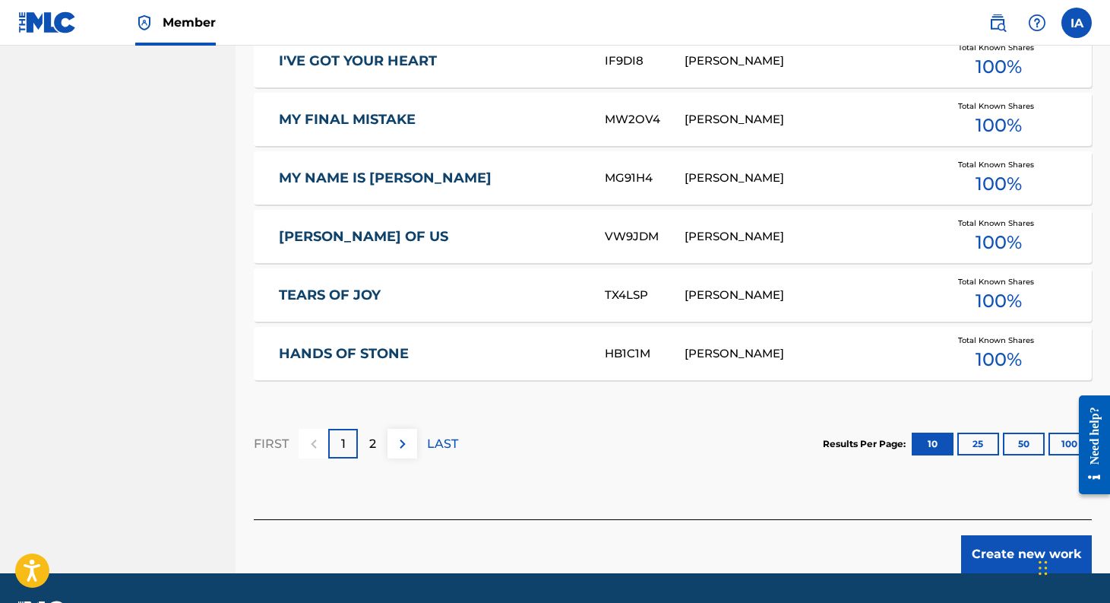
scroll to position [953, 0]
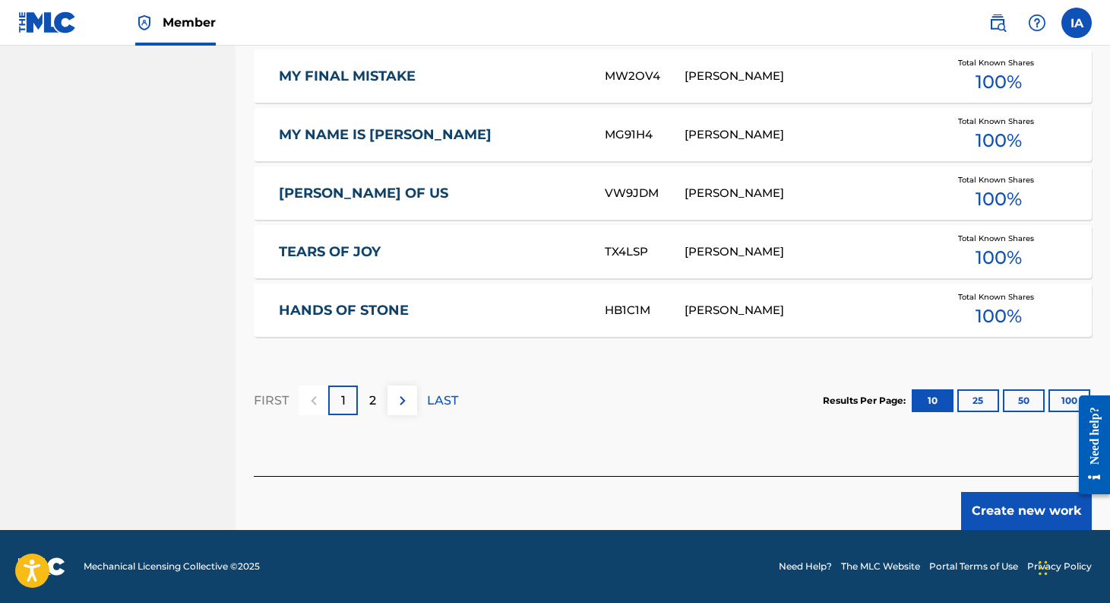
click at [1001, 507] on button "Create new work" at bounding box center [1026, 511] width 131 height 38
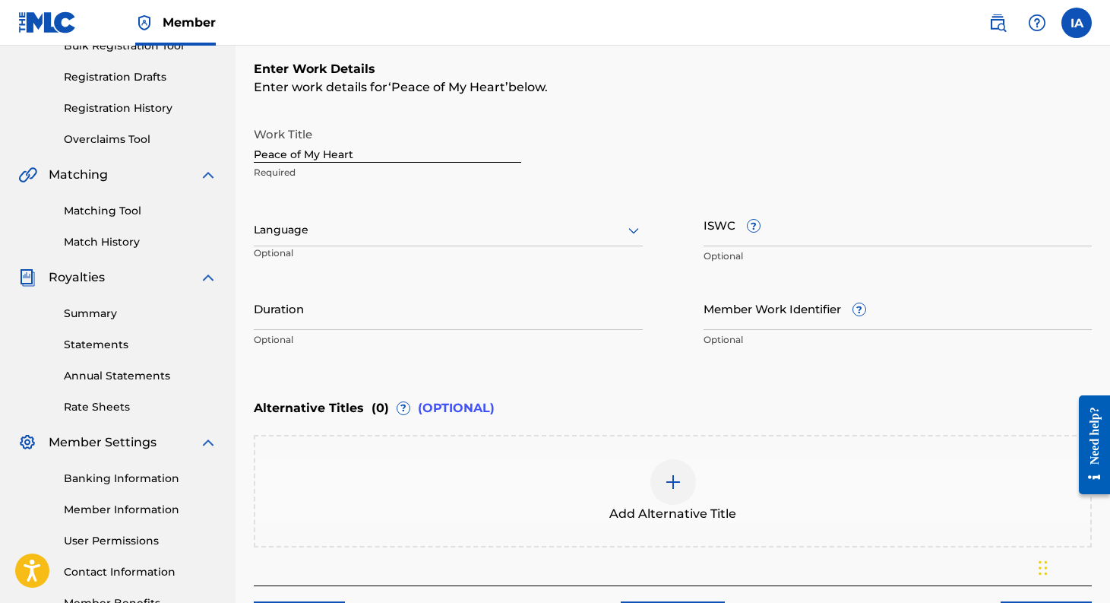
scroll to position [229, 0]
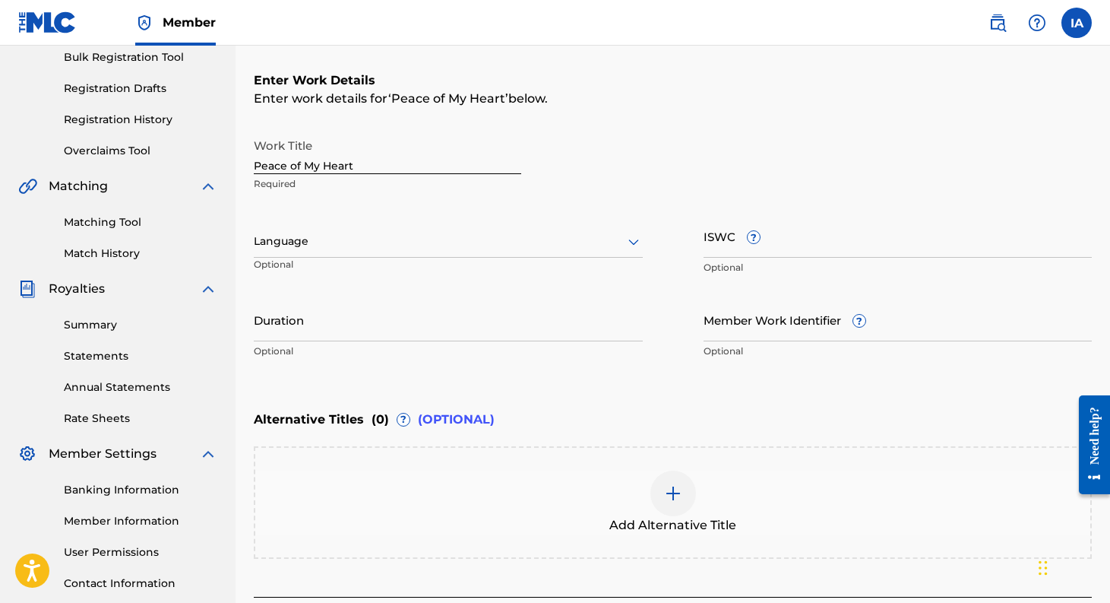
click at [808, 242] on input "ISWC ?" at bounding box center [898, 235] width 389 height 43
paste input "T-932.901.364-1"
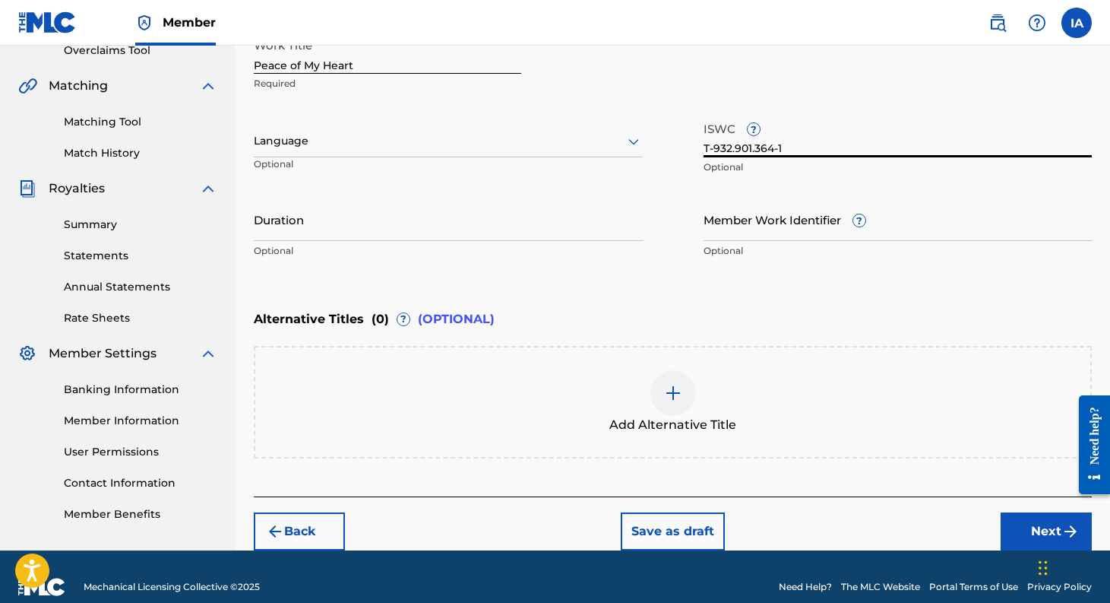
scroll to position [338, 0]
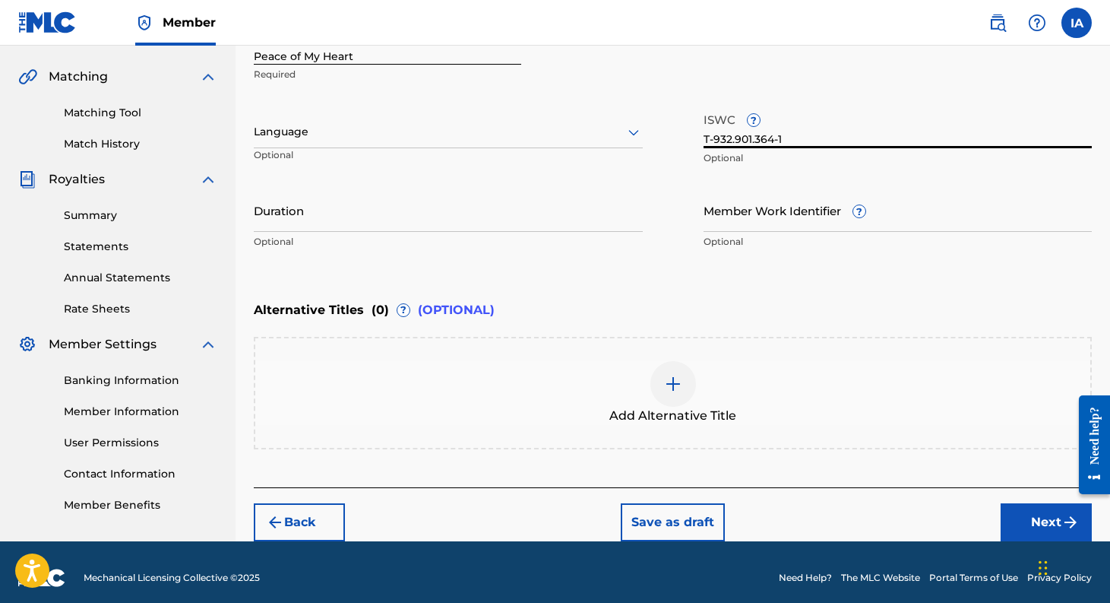
type input "T-932.901.364-1"
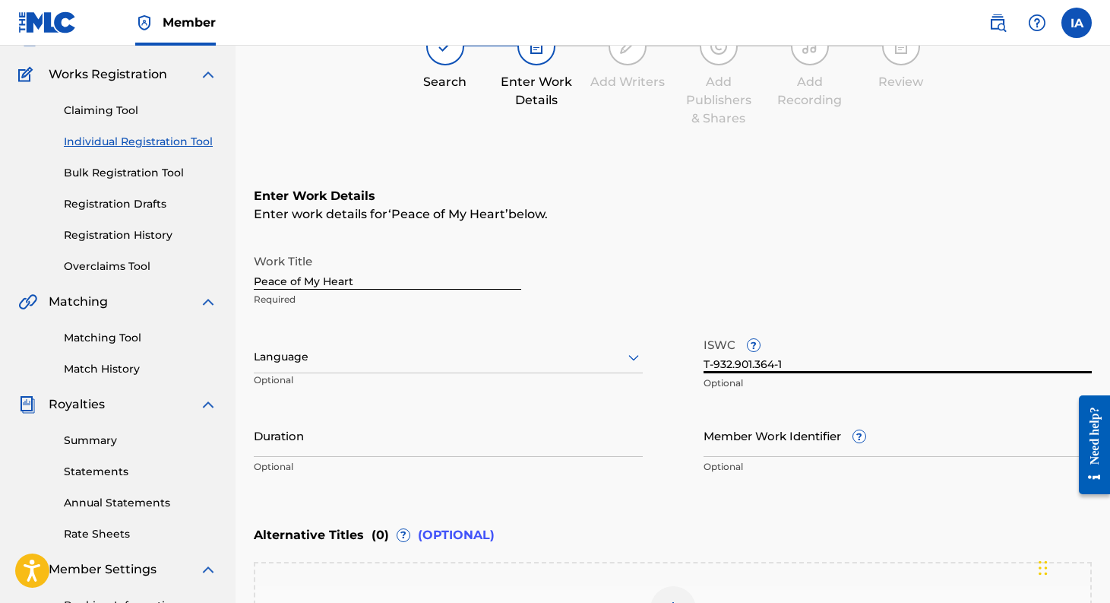
scroll to position [115, 0]
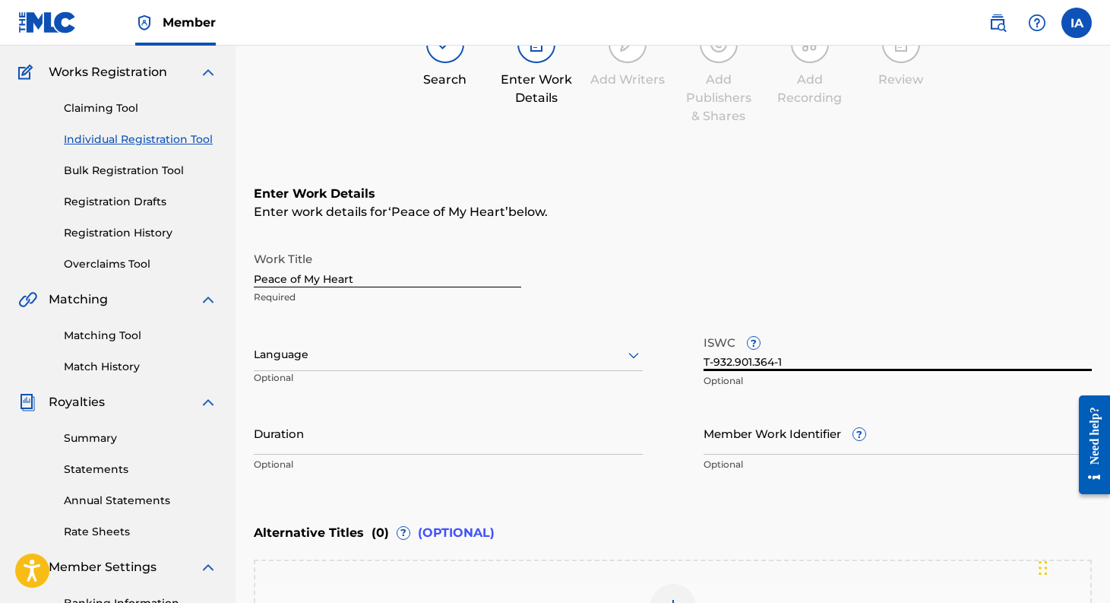
click at [255, 277] on input "Peace of My Heart" at bounding box center [387, 265] width 267 height 43
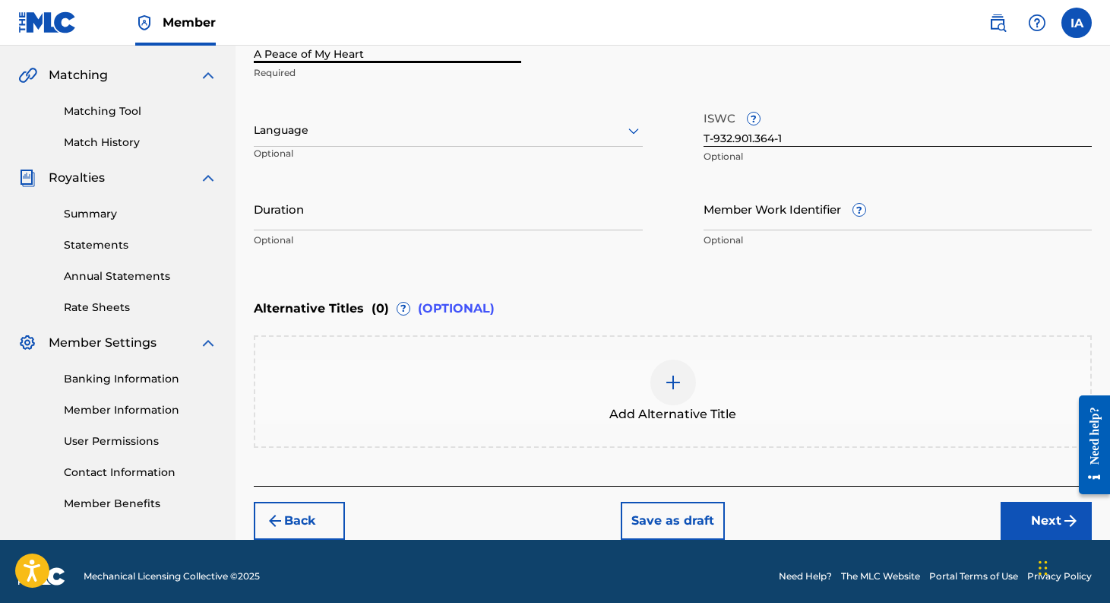
scroll to position [349, 0]
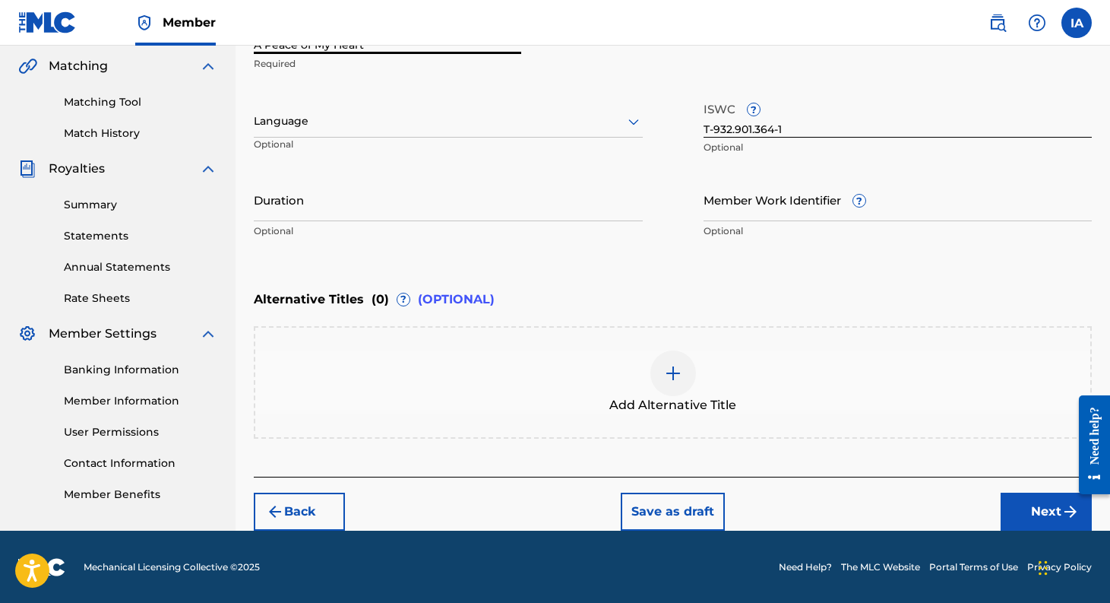
type input "A Peace of My Heart"
click at [672, 368] on img at bounding box center [673, 373] width 18 height 18
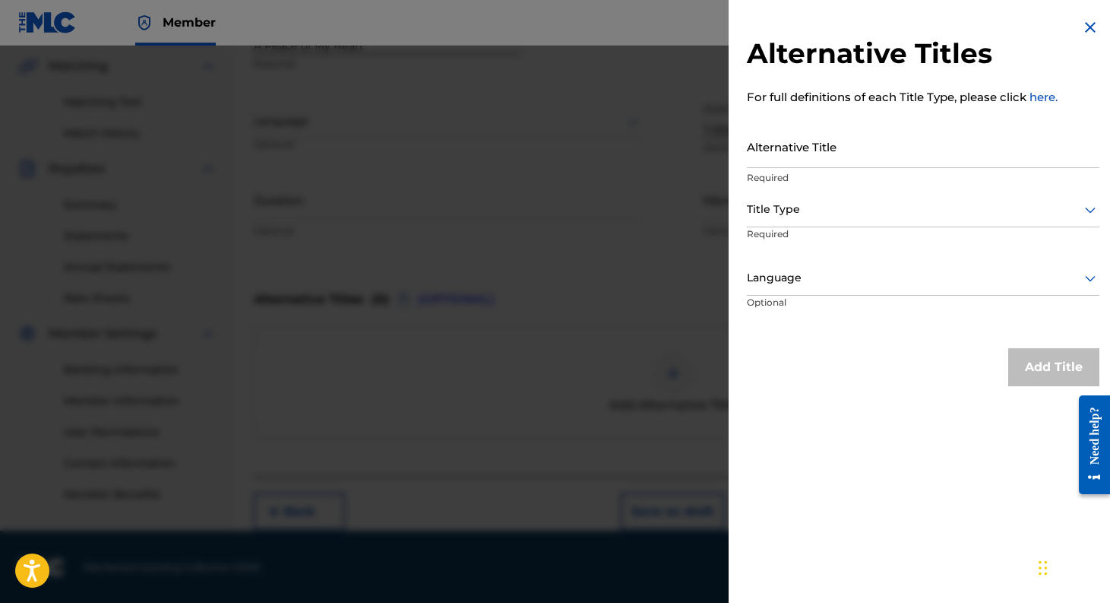
click at [819, 150] on input "Alternative Title" at bounding box center [923, 146] width 353 height 43
type input "Peace of My Heart"
click at [811, 212] on div at bounding box center [923, 209] width 353 height 19
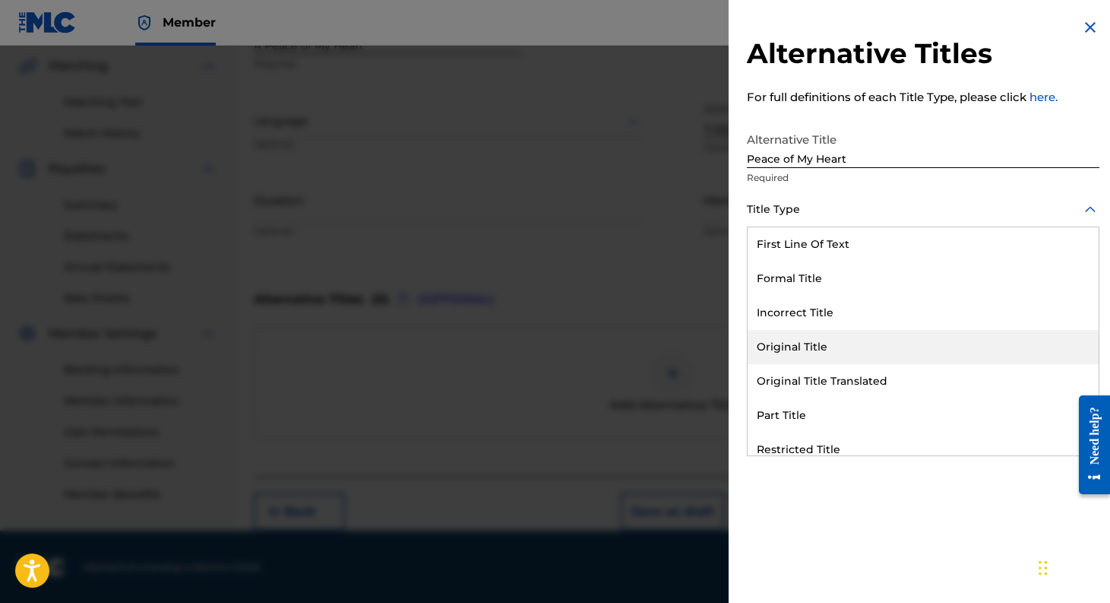
scroll to position [148, 0]
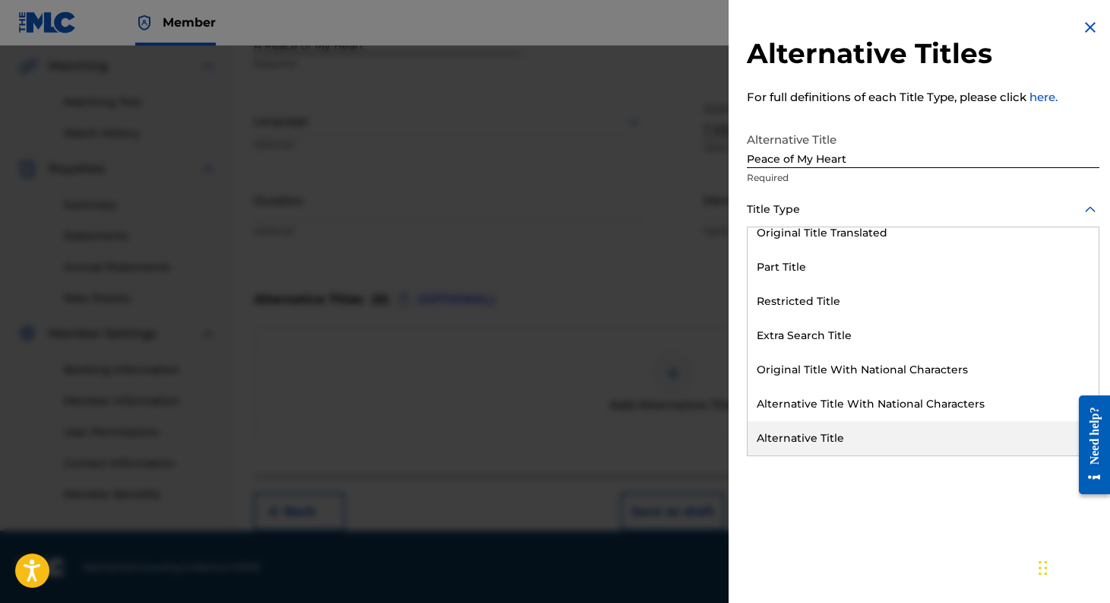
click at [804, 435] on div "Alternative Title" at bounding box center [923, 438] width 351 height 34
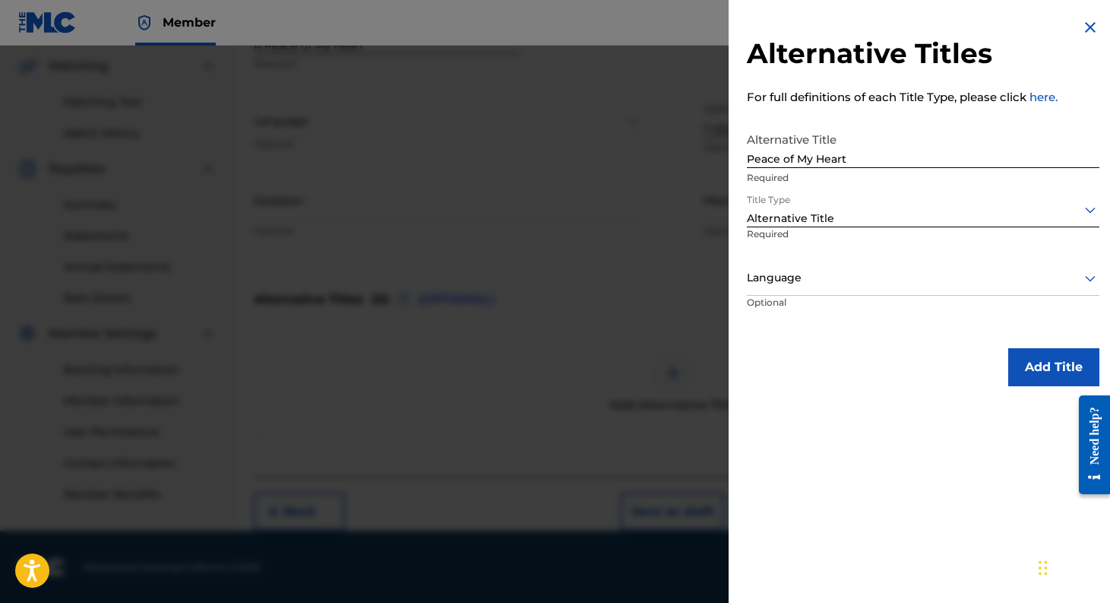
click at [1033, 369] on button "Add Title" at bounding box center [1053, 367] width 91 height 38
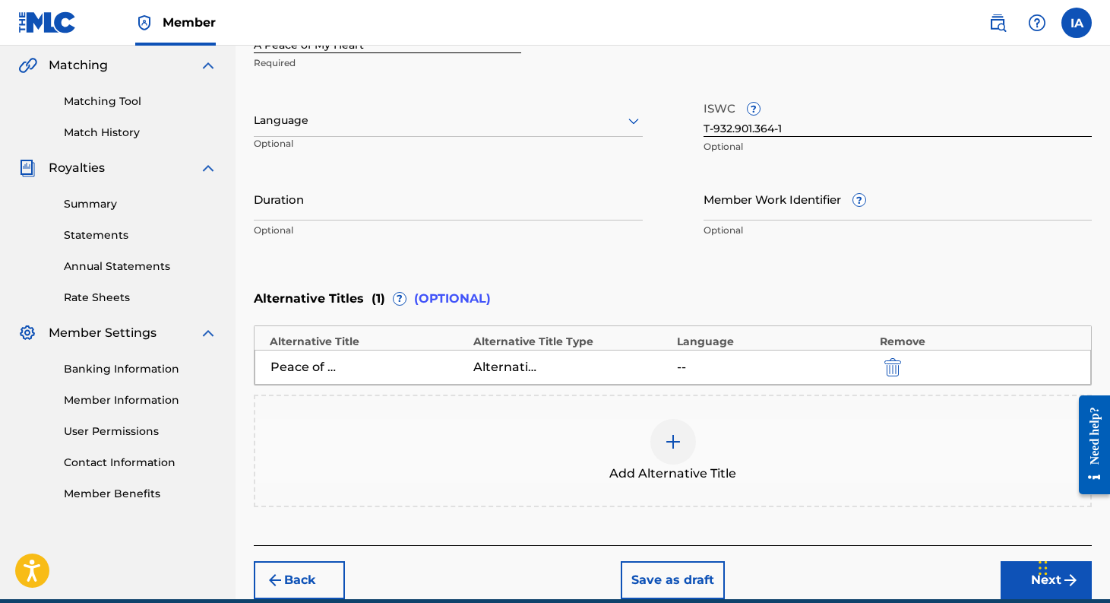
scroll to position [419, 0]
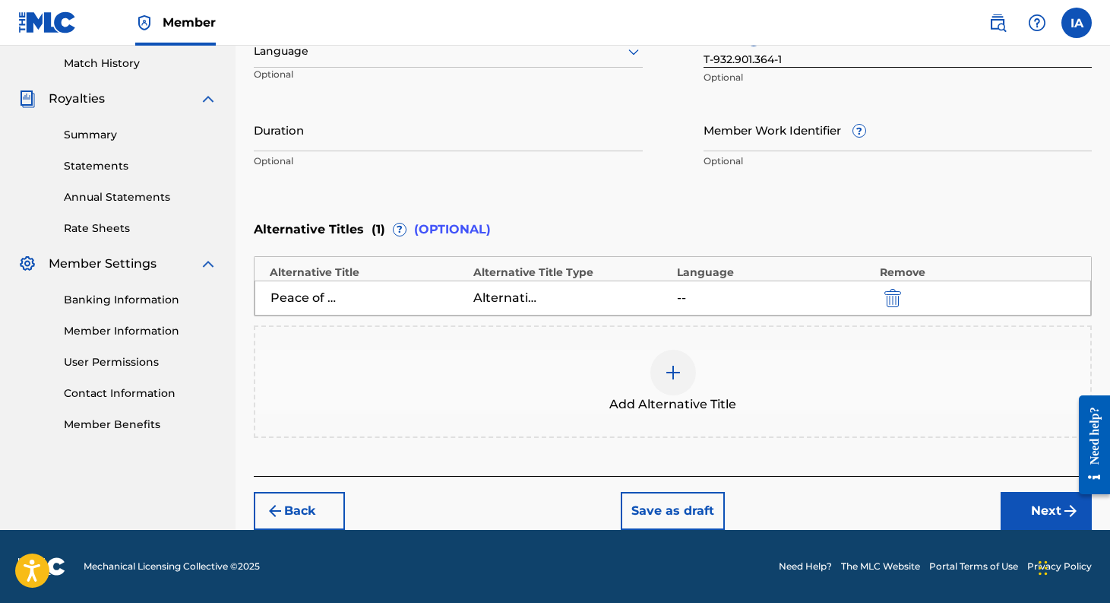
click at [1042, 509] on button "Next" at bounding box center [1046, 511] width 91 height 38
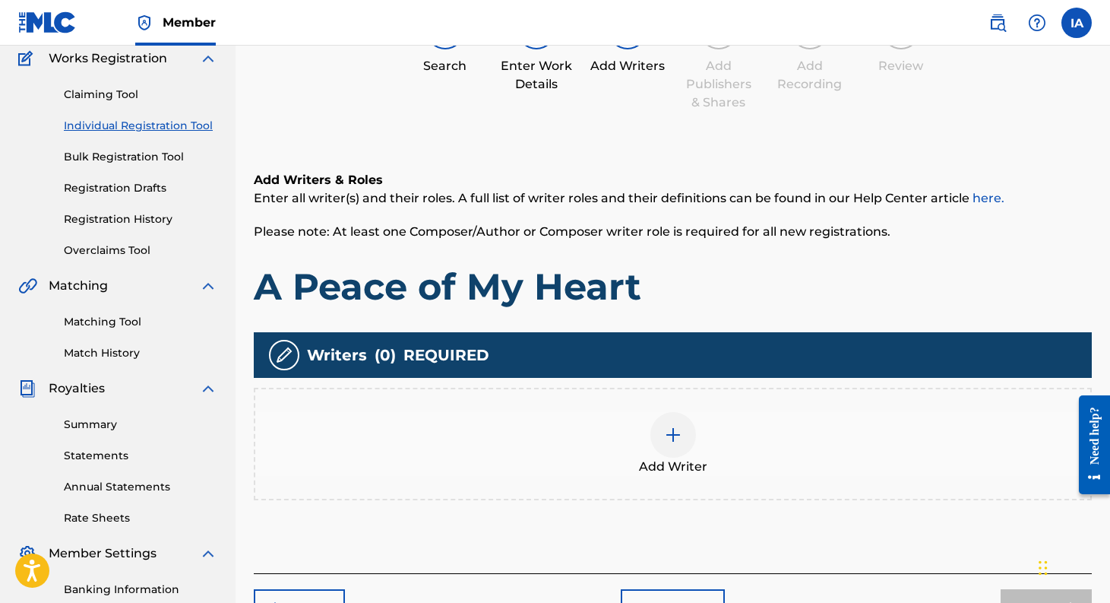
scroll to position [68, 0]
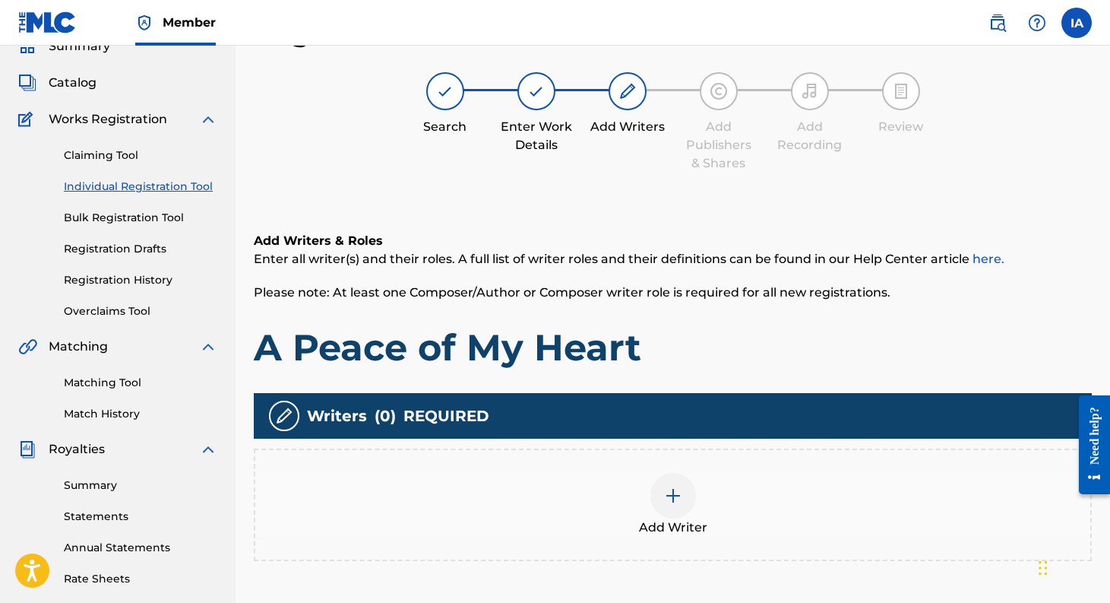
click at [676, 486] on img at bounding box center [673, 495] width 18 height 18
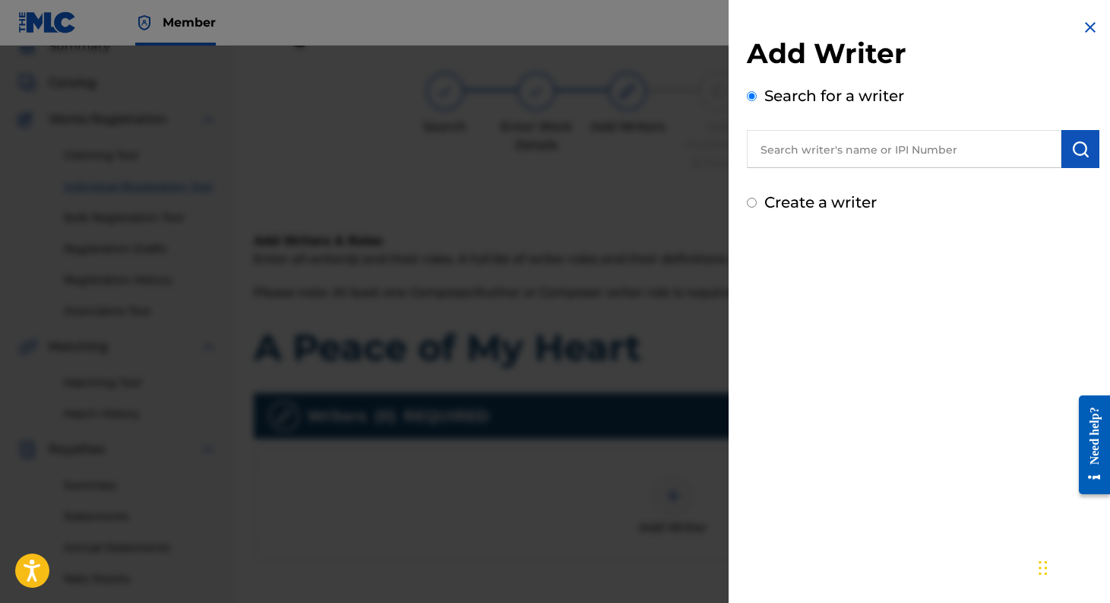
click at [853, 150] on input "text" at bounding box center [904, 149] width 315 height 38
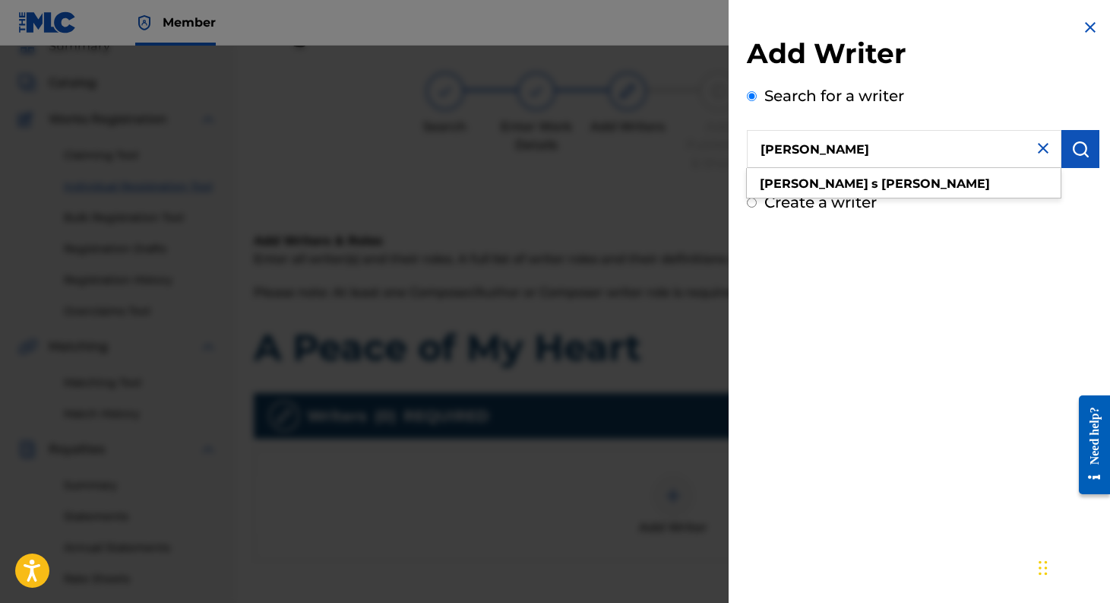
type input "[PERSON_NAME]"
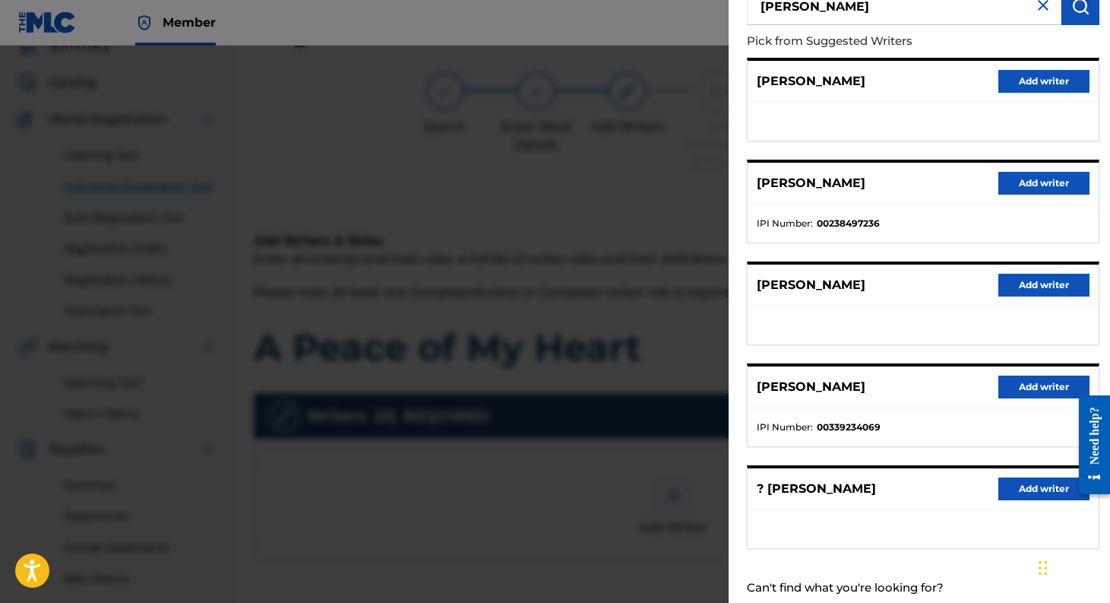
scroll to position [144, 0]
click at [1020, 383] on button "Add writer" at bounding box center [1043, 386] width 91 height 23
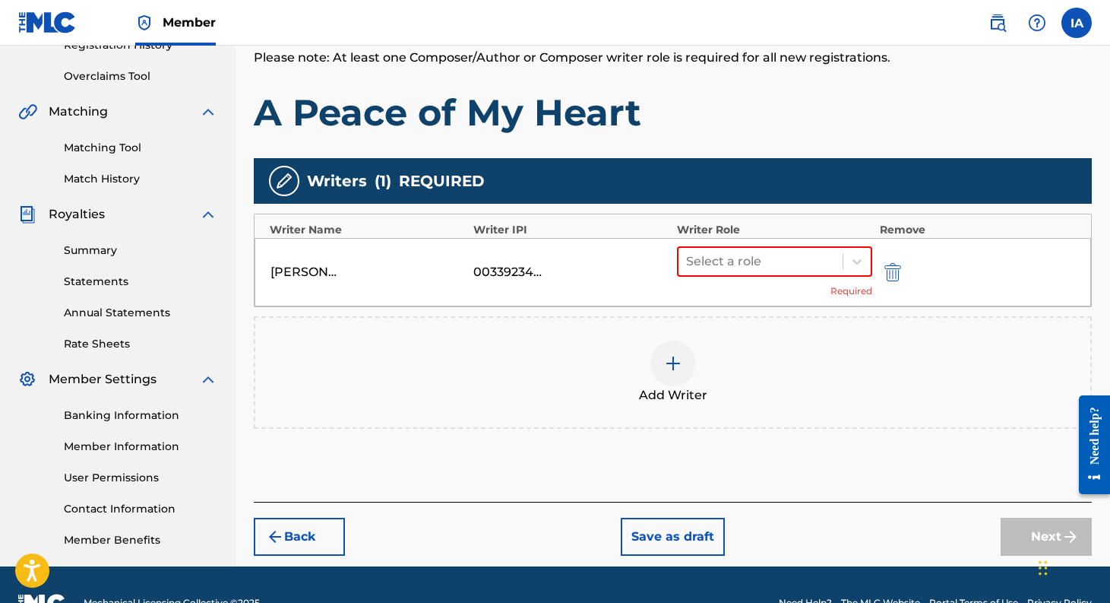
scroll to position [308, 0]
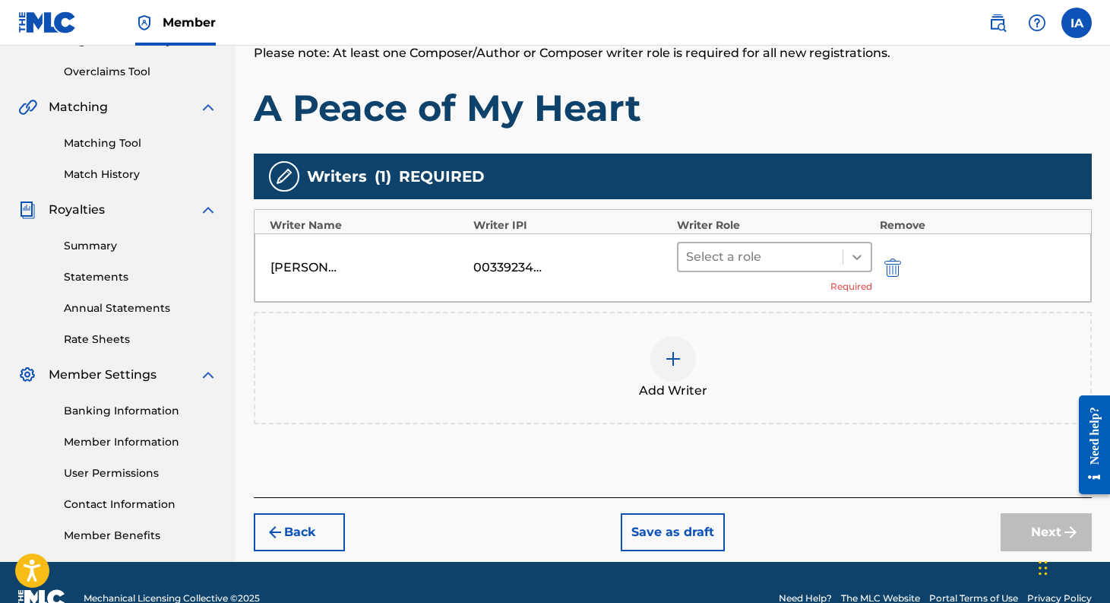
click at [853, 257] on icon at bounding box center [856, 256] width 15 height 15
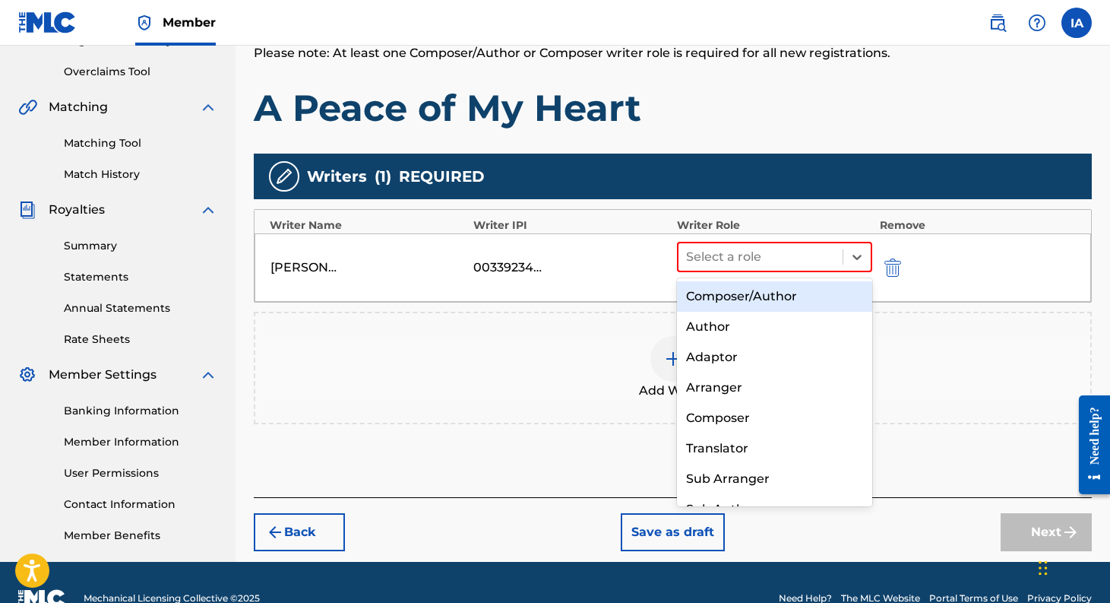
click at [781, 296] on div "Composer/Author" at bounding box center [774, 296] width 195 height 30
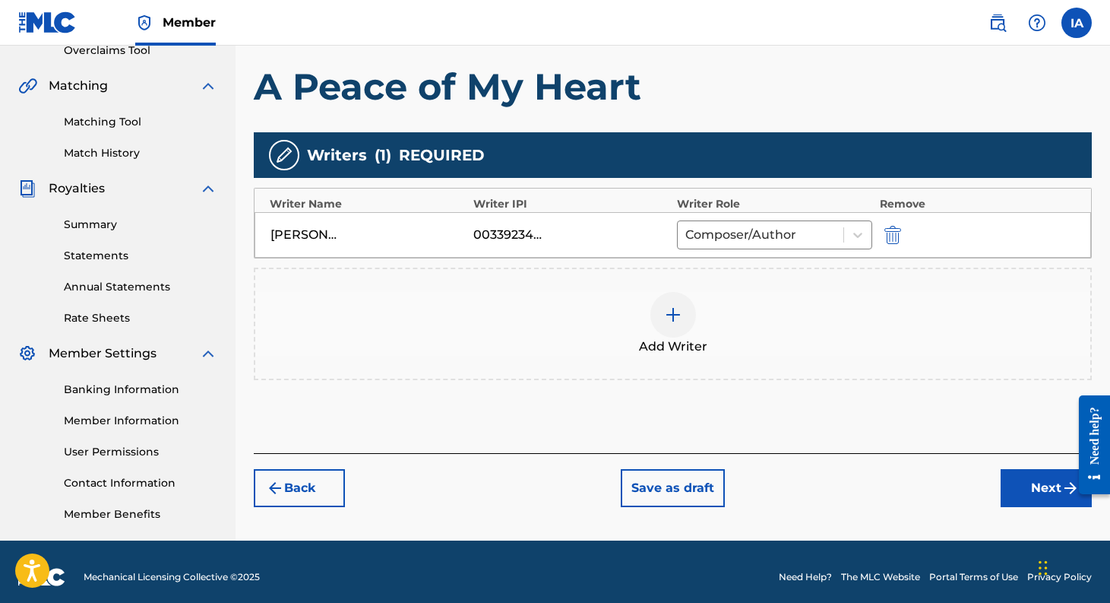
scroll to position [340, 0]
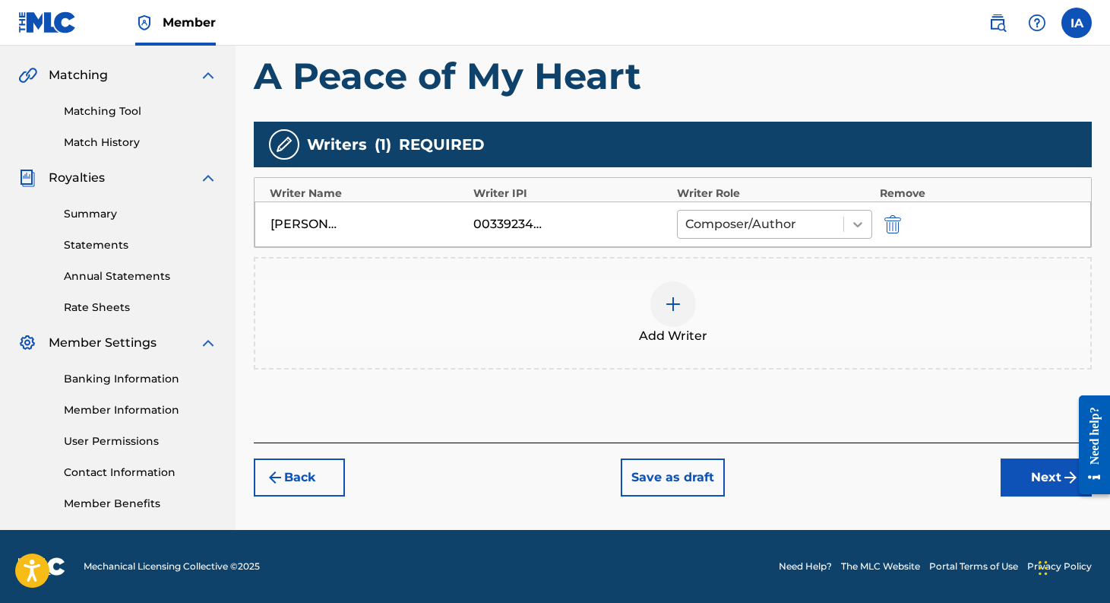
click at [852, 223] on icon at bounding box center [857, 224] width 15 height 15
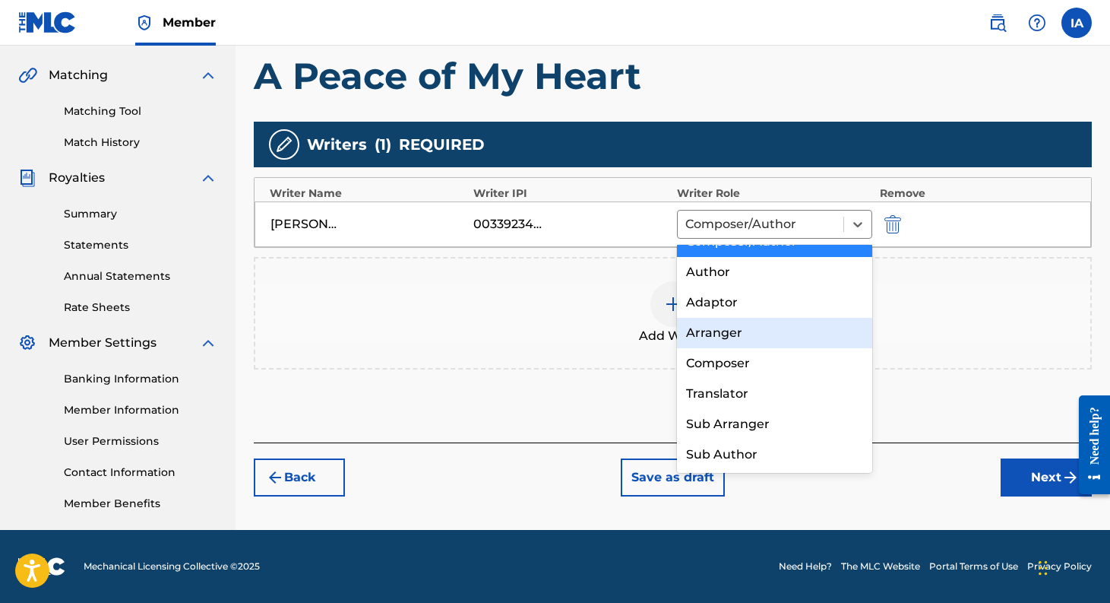
scroll to position [0, 0]
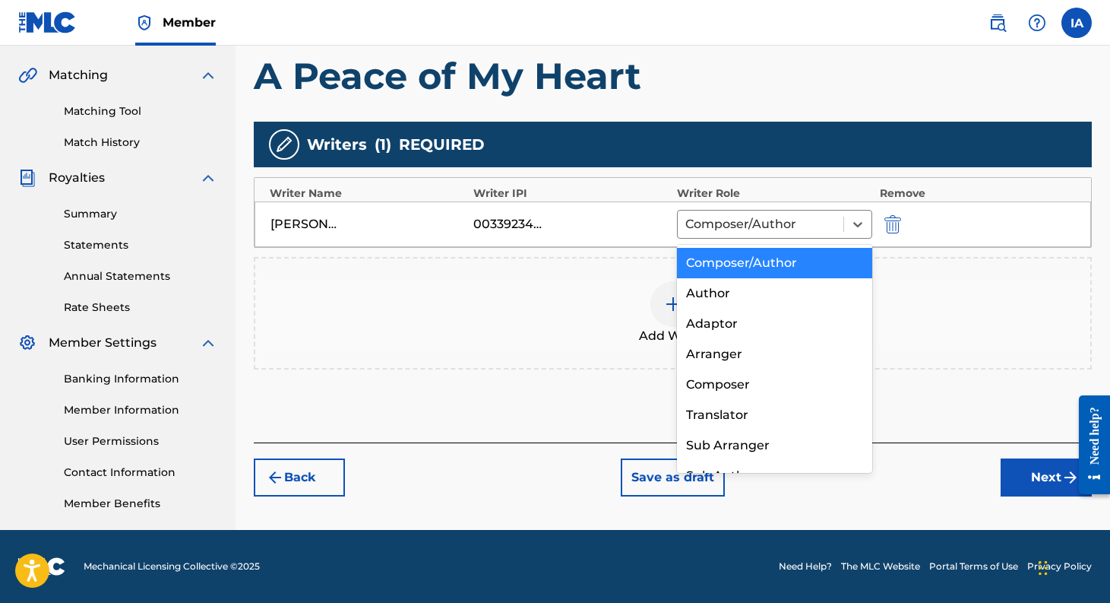
click at [782, 261] on div "Composer/Author" at bounding box center [774, 263] width 195 height 30
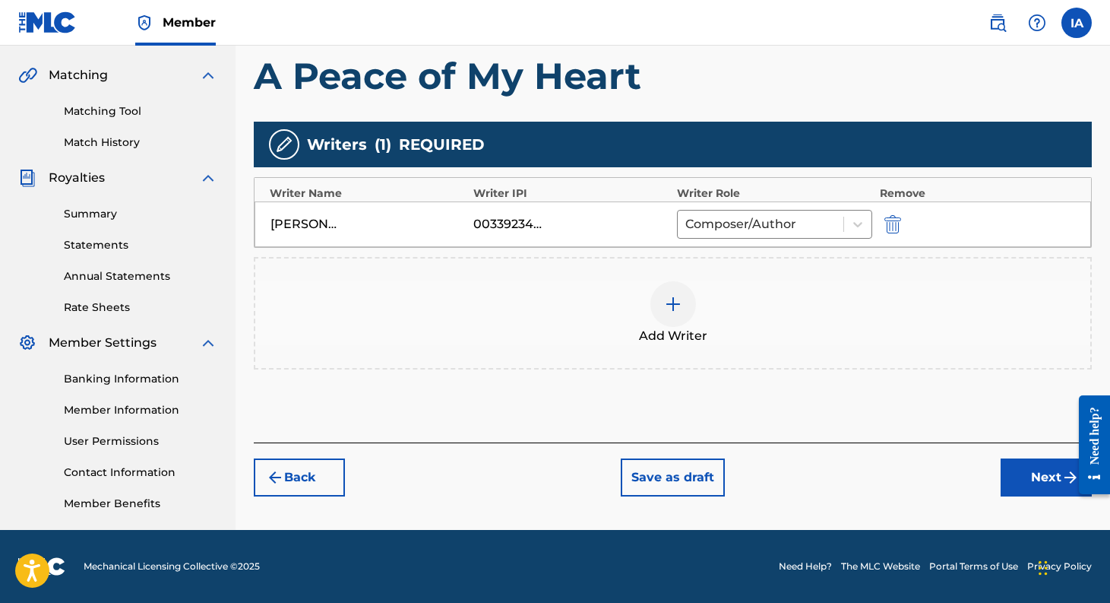
click at [1036, 473] on button "Next" at bounding box center [1046, 477] width 91 height 38
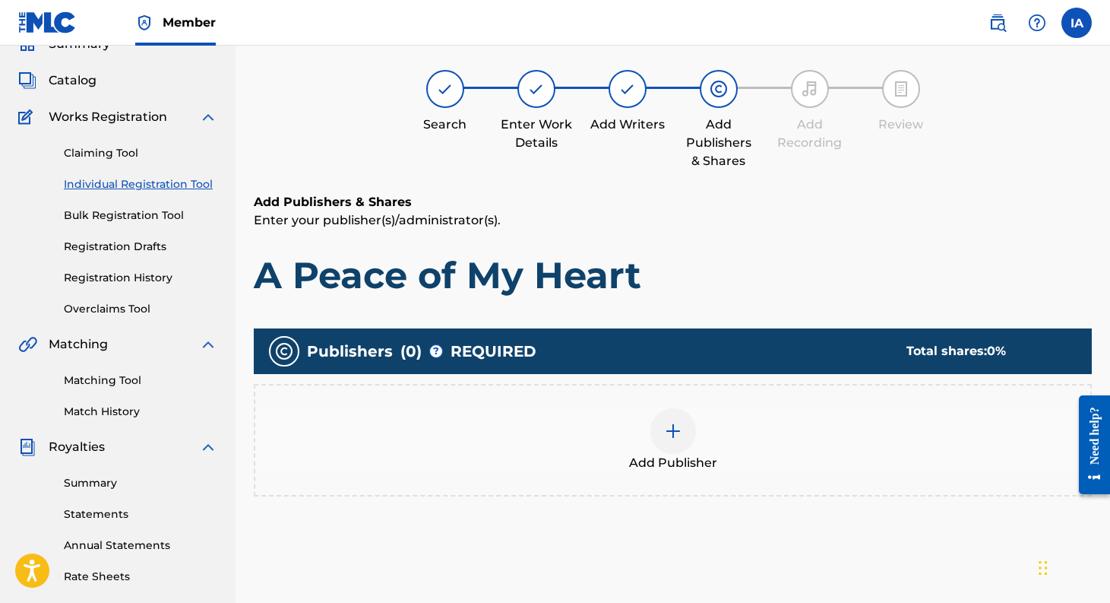
scroll to position [68, 0]
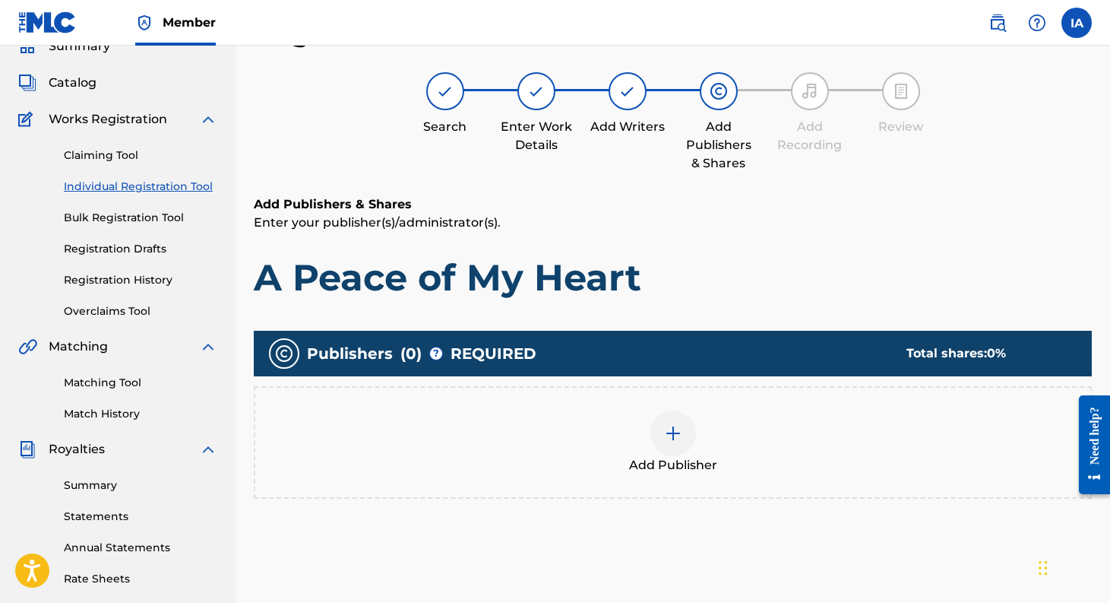
click at [679, 426] on img at bounding box center [673, 433] width 18 height 18
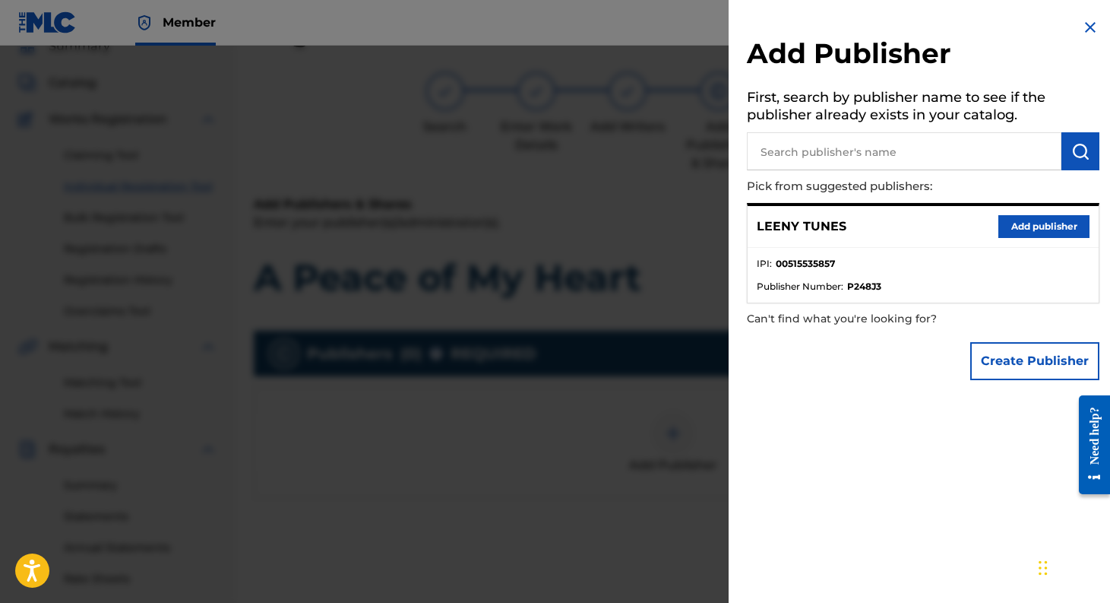
click at [1030, 226] on button "Add publisher" at bounding box center [1043, 226] width 91 height 23
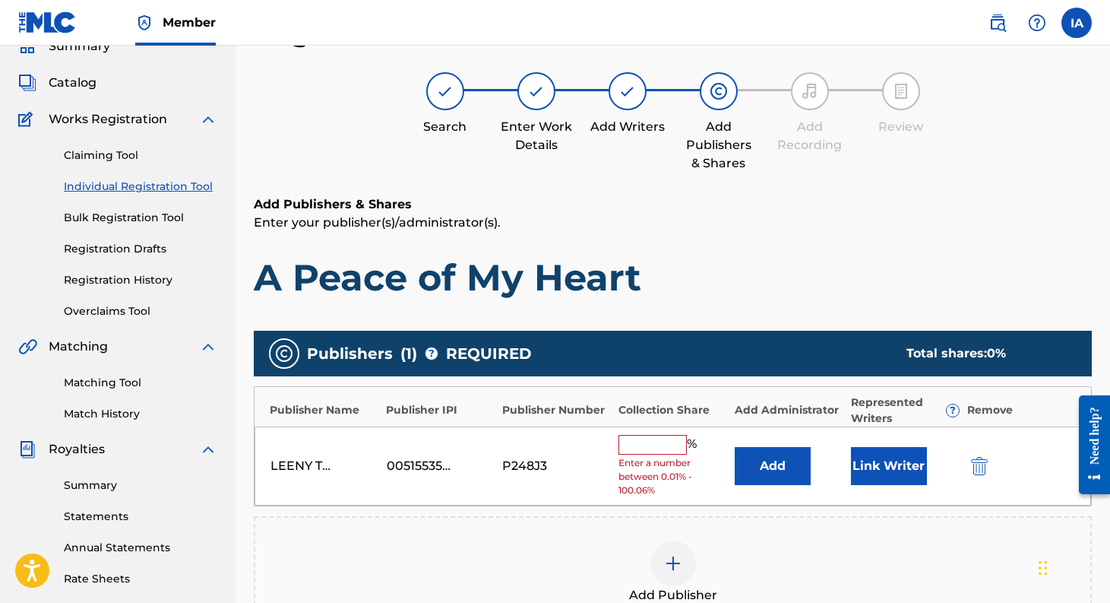
click at [674, 441] on input "text" at bounding box center [653, 445] width 68 height 20
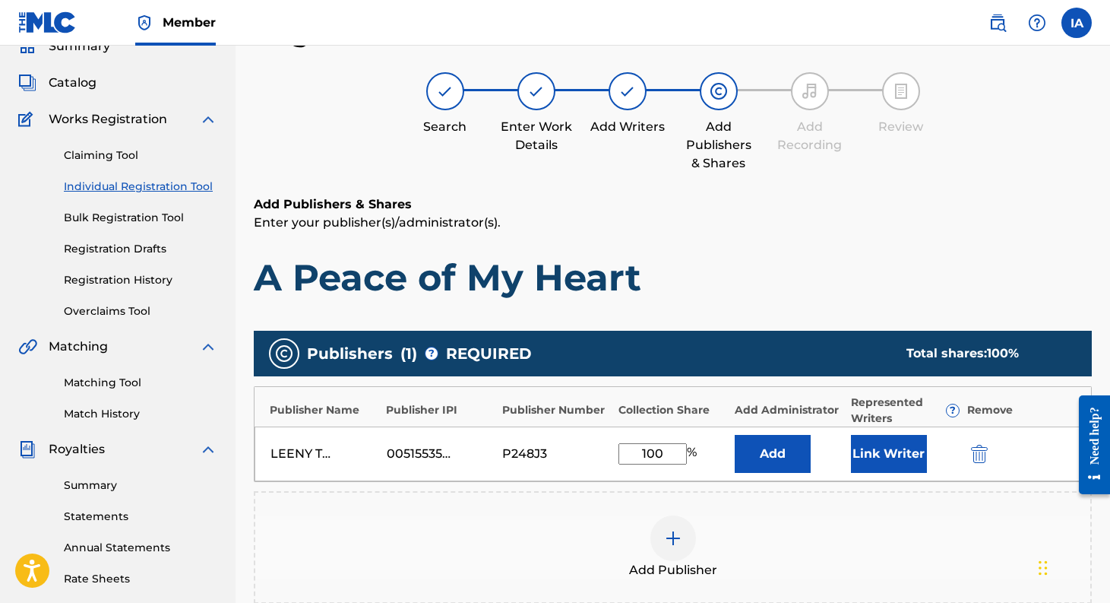
type input "100"
click at [871, 452] on button "Link Writer" at bounding box center [889, 454] width 76 height 38
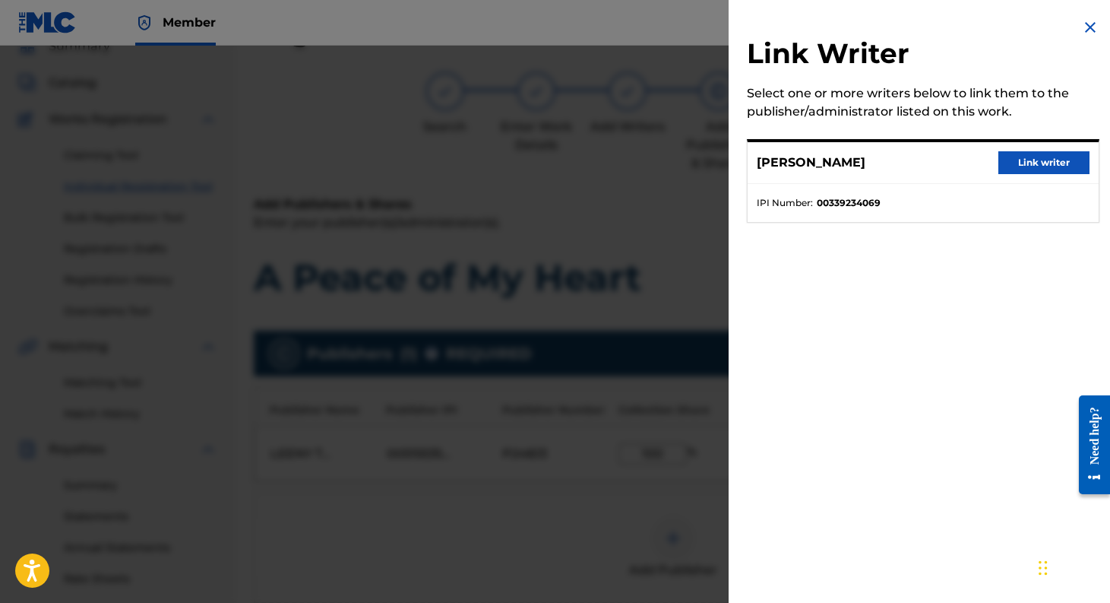
click at [1021, 168] on button "Link writer" at bounding box center [1043, 162] width 91 height 23
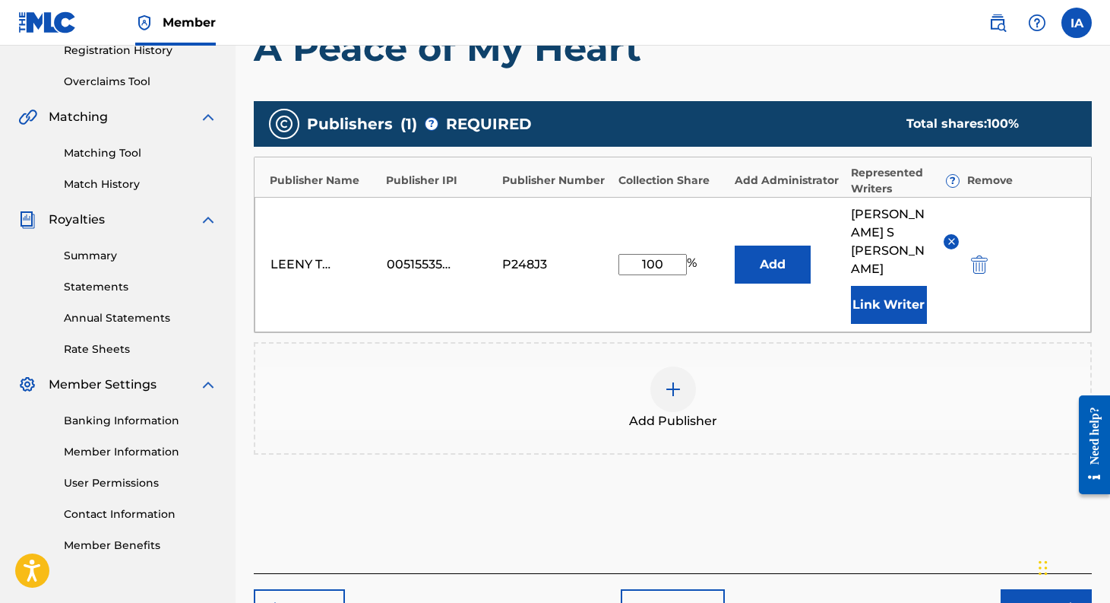
scroll to position [359, 0]
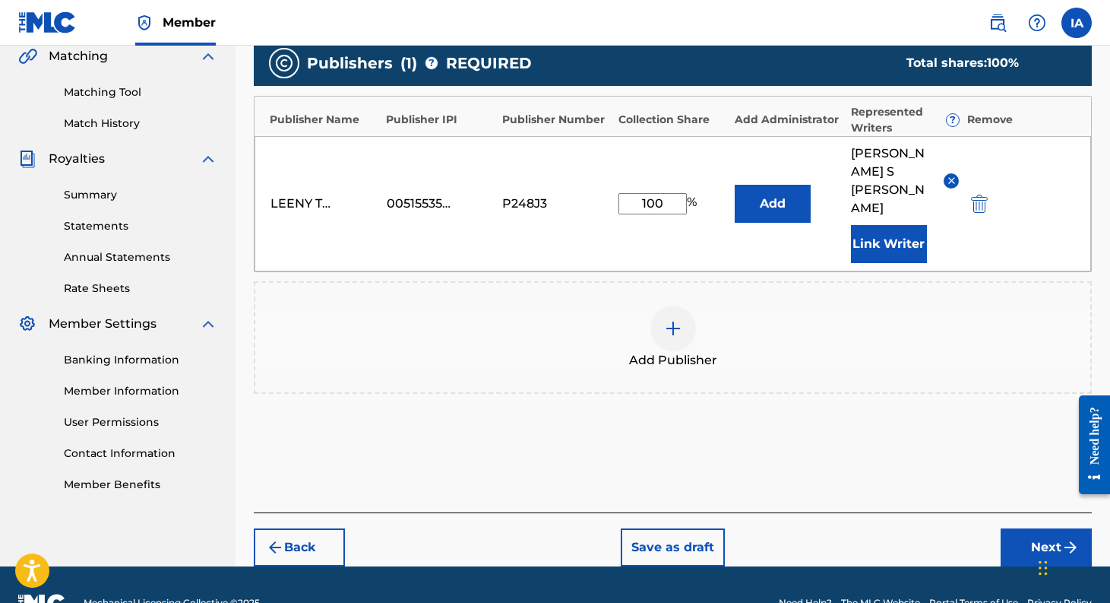
click at [1040, 528] on button "Next" at bounding box center [1046, 547] width 91 height 38
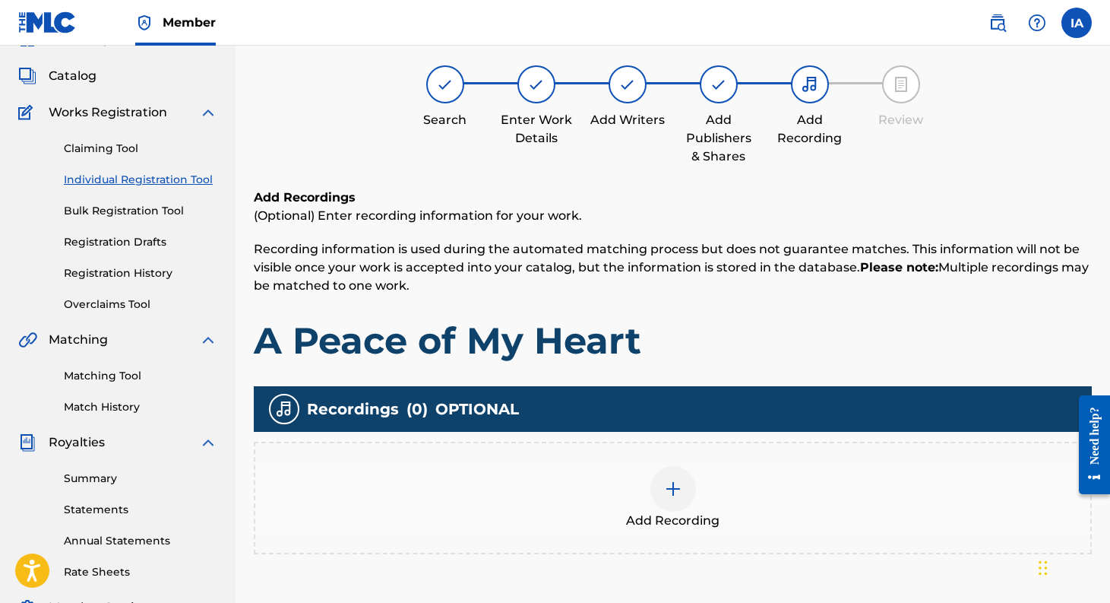
scroll to position [68, 0]
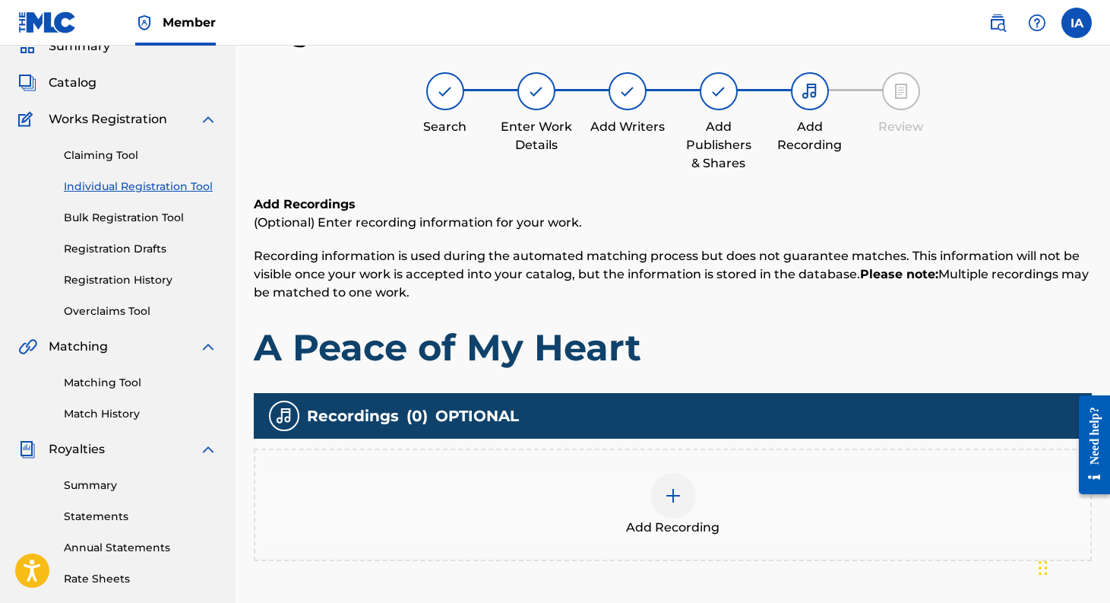
click at [672, 501] on img at bounding box center [673, 495] width 18 height 18
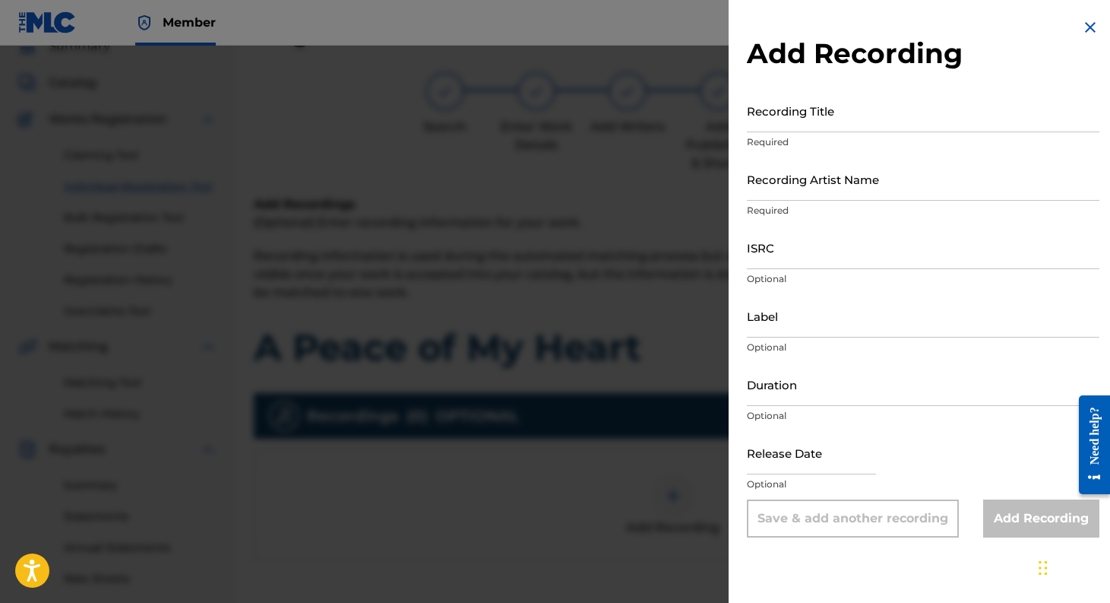
click at [791, 110] on input "Recording Title" at bounding box center [923, 110] width 353 height 43
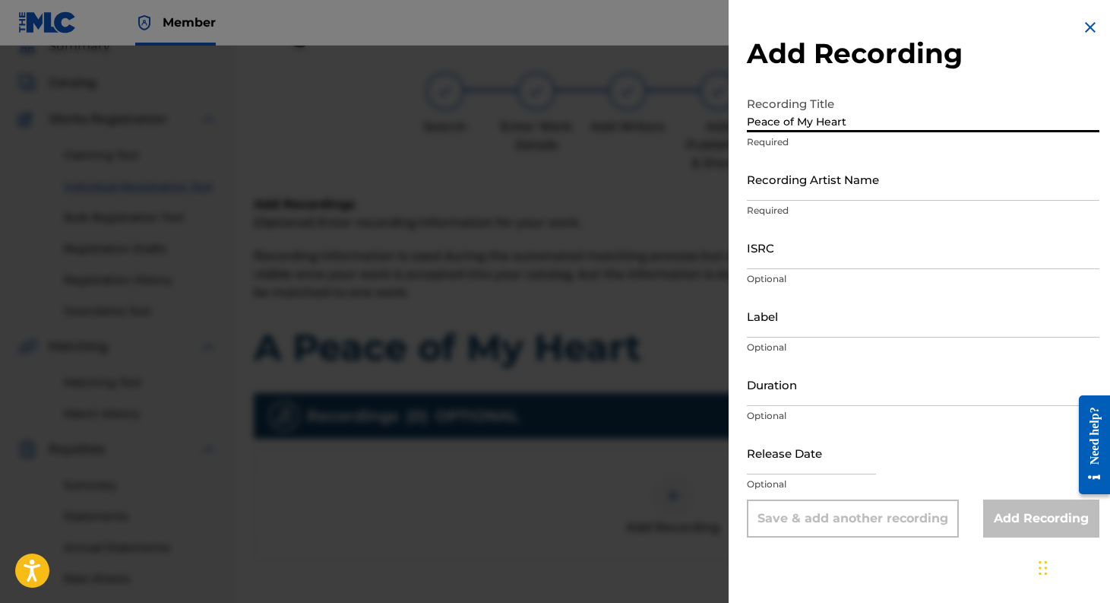
type input "Peace of My Heart"
click at [789, 189] on input "Recording Artist Name" at bounding box center [923, 178] width 353 height 43
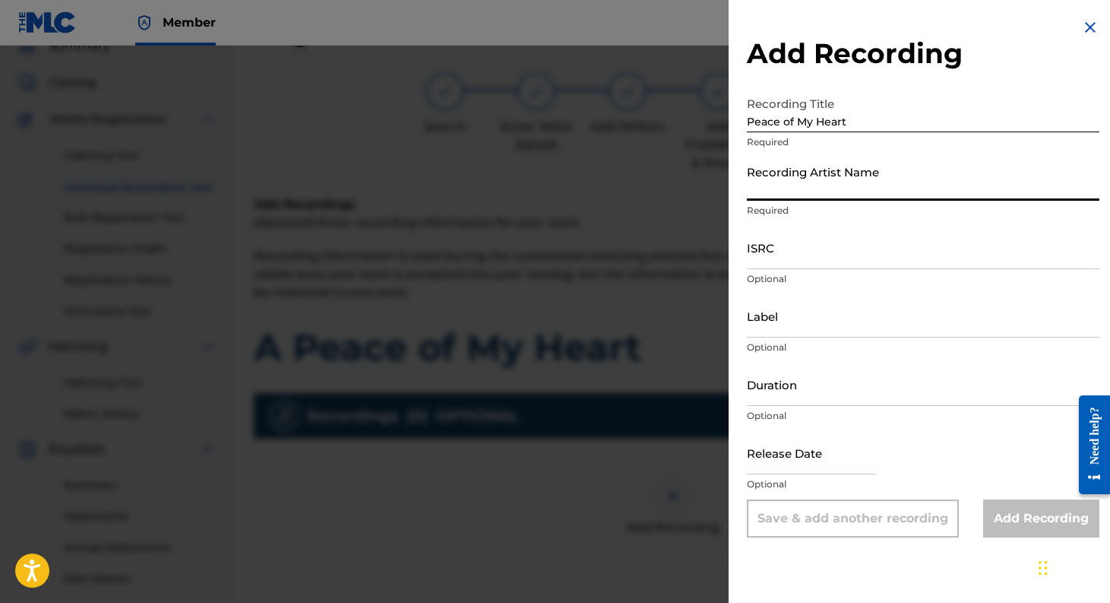
type input "[PERSON_NAME]"
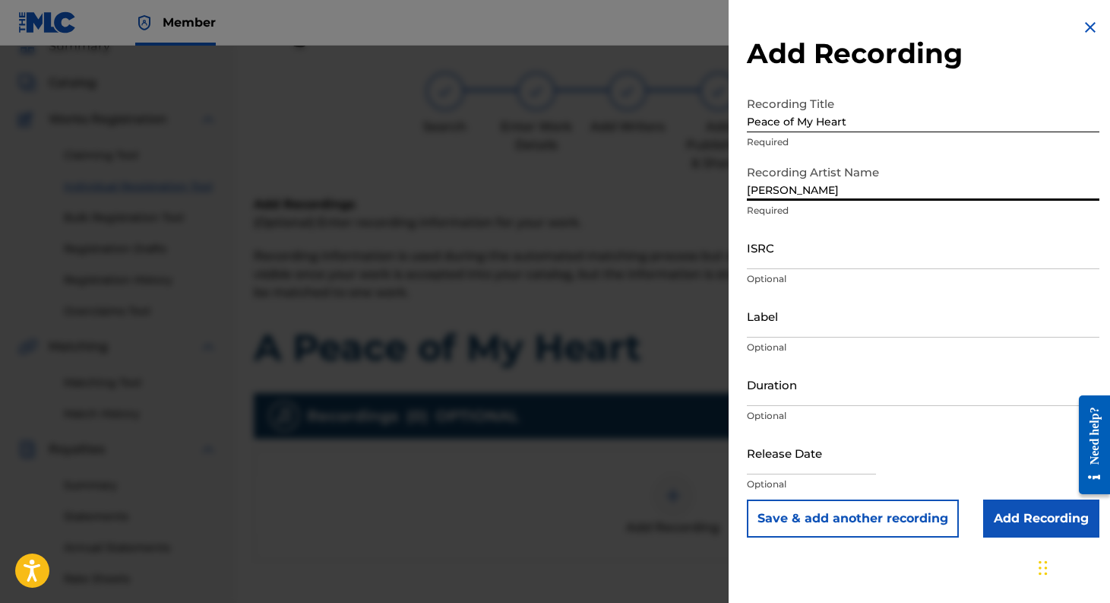
click at [862, 258] on input "ISRC" at bounding box center [923, 247] width 353 height 43
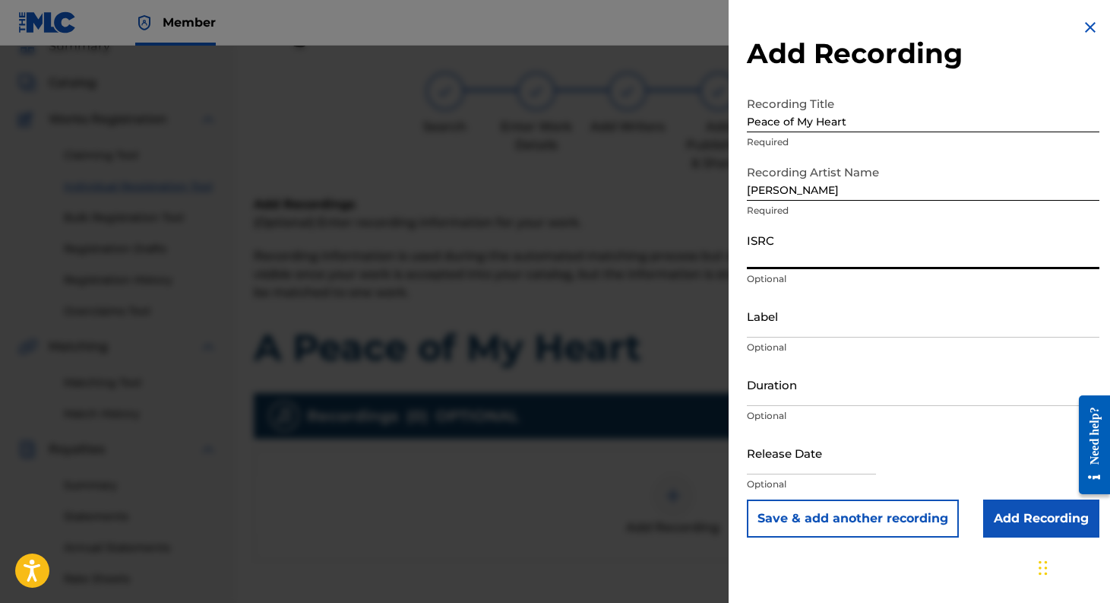
paste input "usl4q2569766"
click at [761, 259] on input "usl4q2569766" at bounding box center [923, 247] width 353 height 43
type input "USL4Q2569766"
click at [771, 327] on input "Label" at bounding box center [923, 315] width 353 height 43
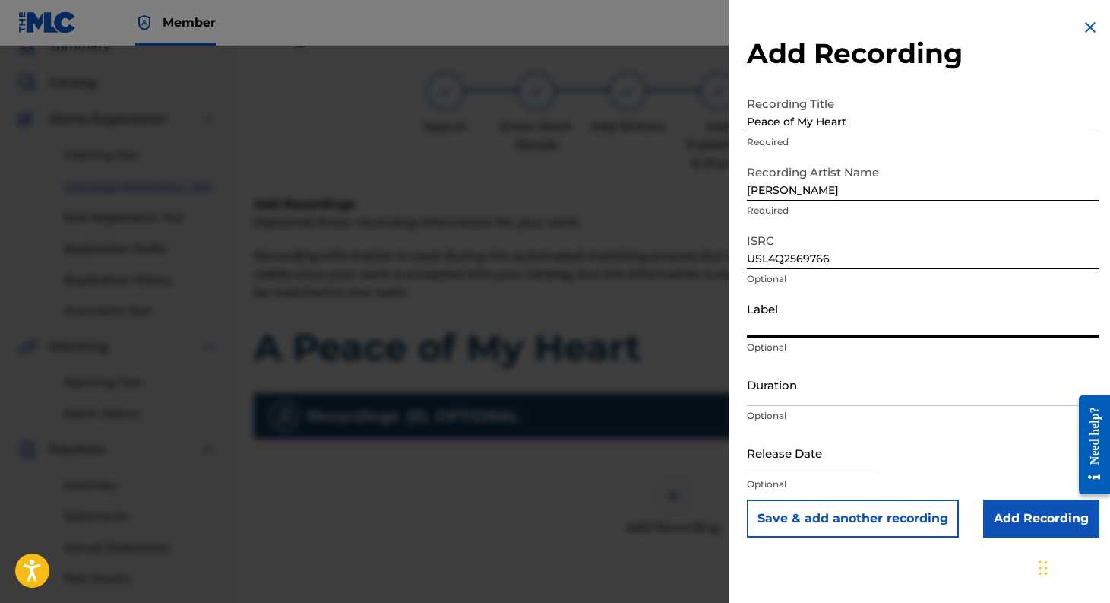
type input "Leeny Tunes"
click at [802, 460] on input "text" at bounding box center [811, 452] width 129 height 43
select select "7"
select select "2025"
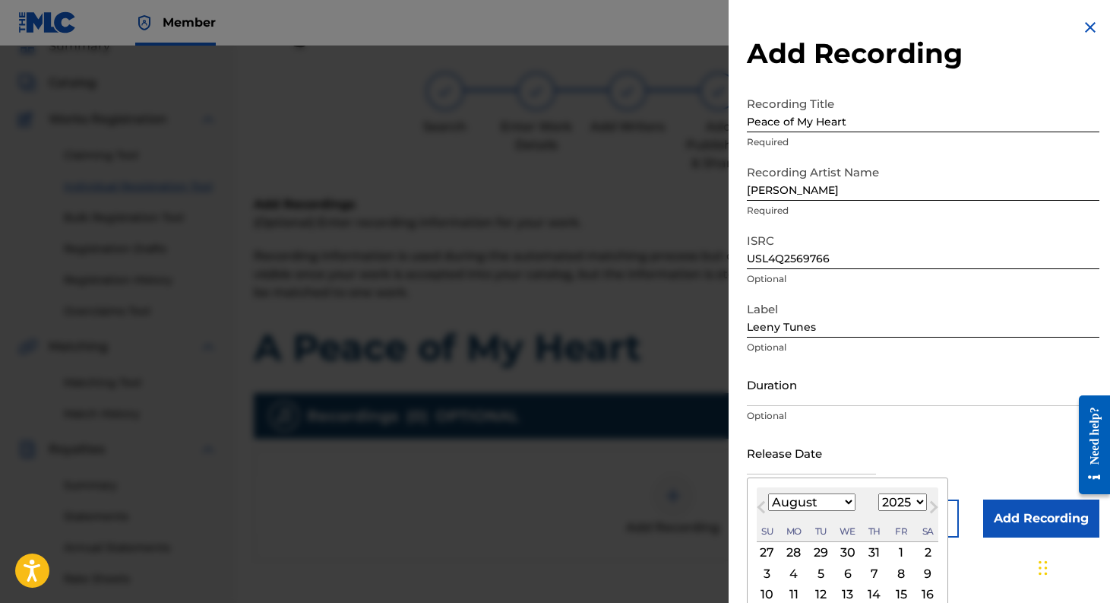
type input "[DATE]"
select select "8"
click at [933, 426] on div "Duration Optional" at bounding box center [923, 396] width 353 height 68
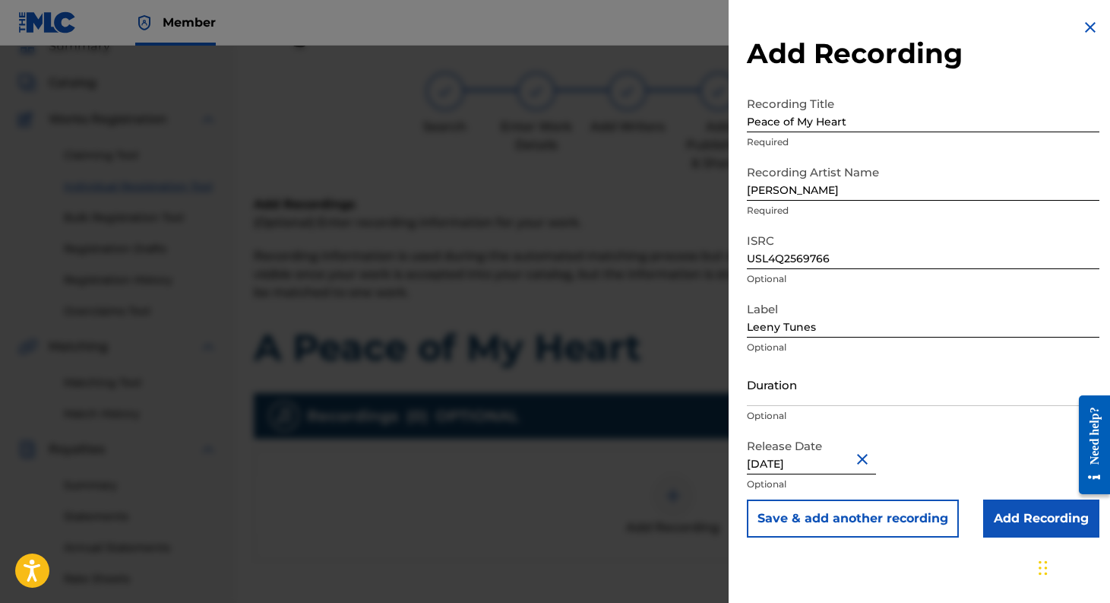
click at [1011, 508] on input "Add Recording" at bounding box center [1041, 518] width 116 height 38
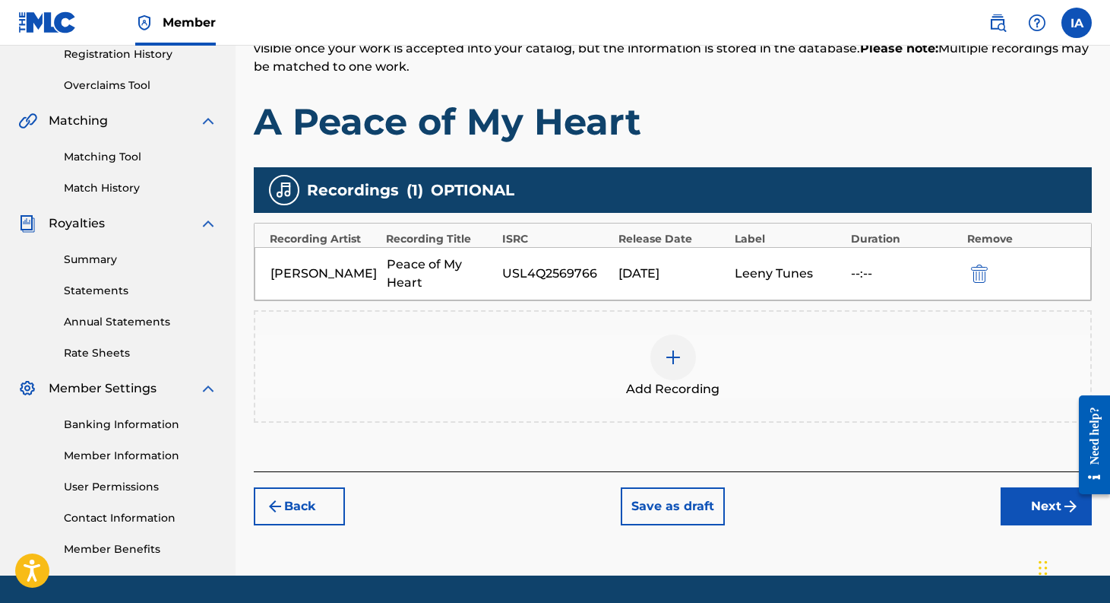
scroll to position [295, 0]
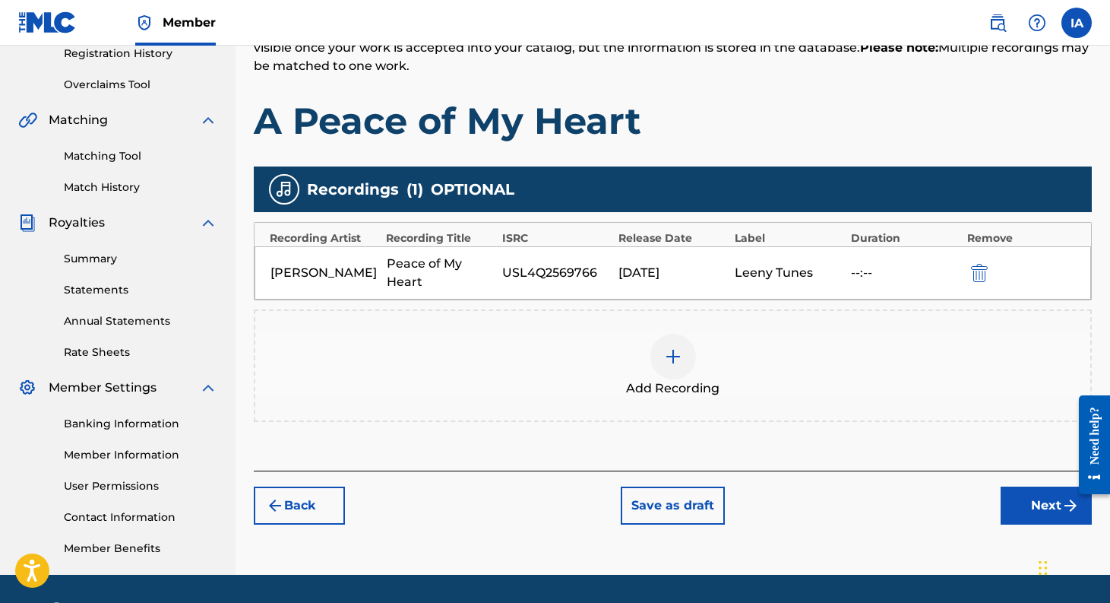
click at [1042, 524] on button "Next" at bounding box center [1046, 505] width 91 height 38
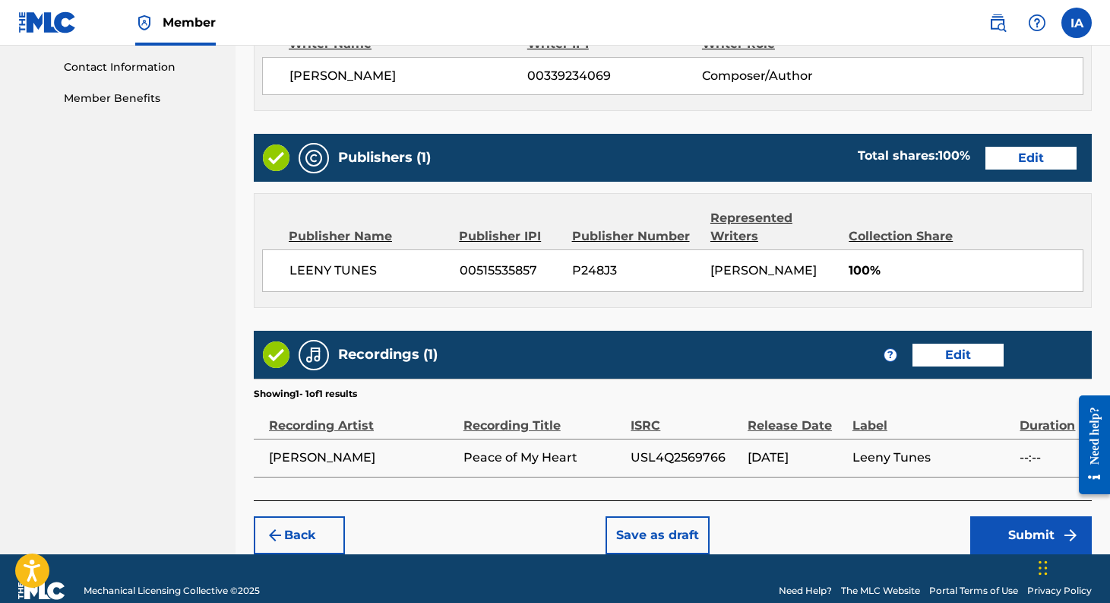
scroll to position [767, 0]
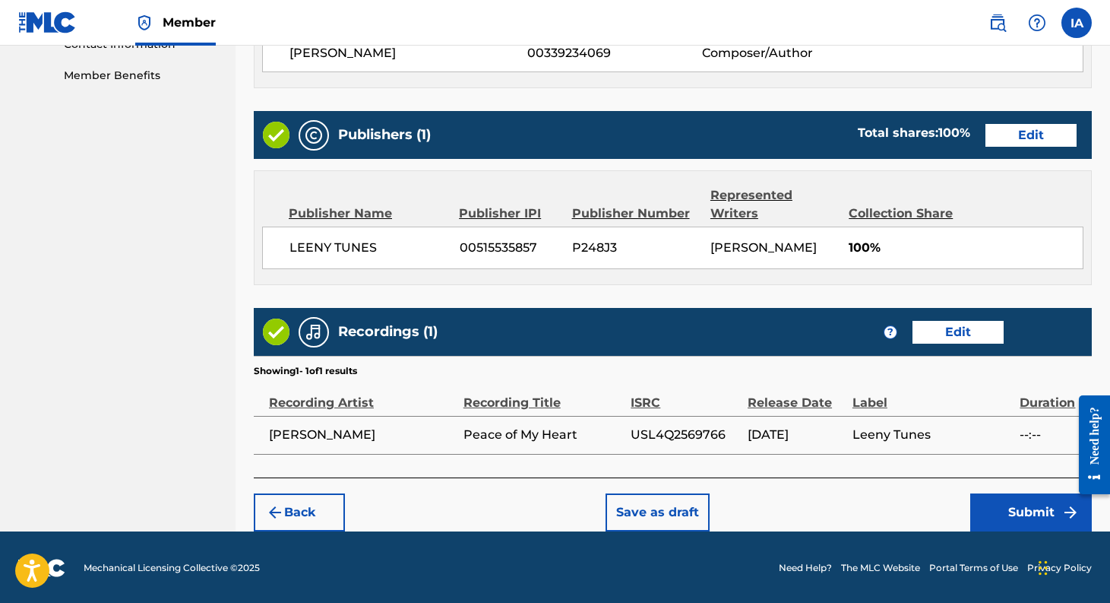
click at [1017, 507] on button "Submit" at bounding box center [1031, 512] width 122 height 38
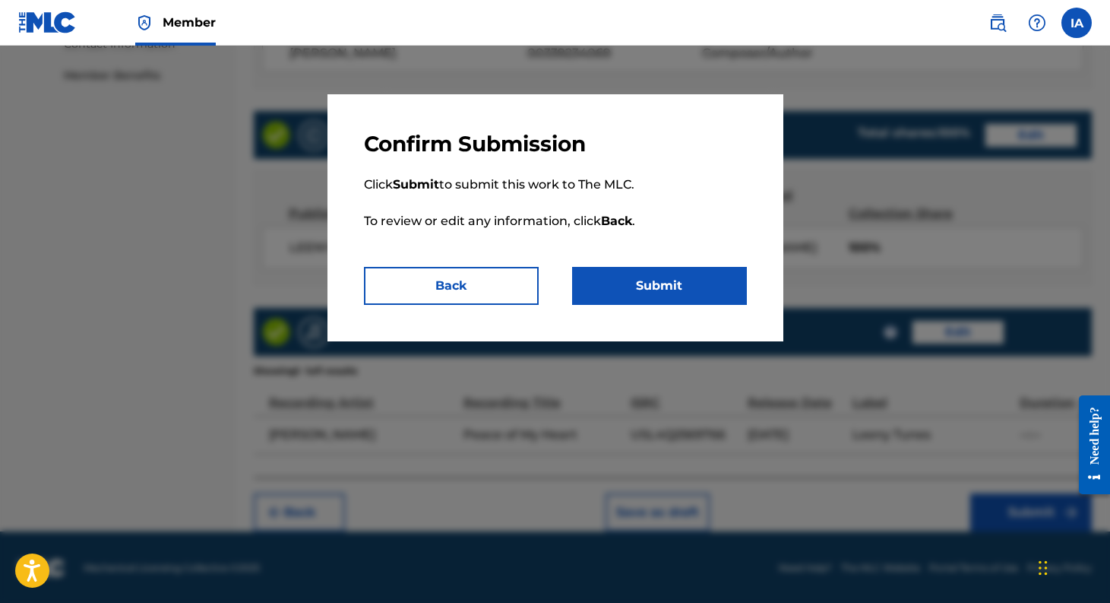
click at [693, 281] on button "Submit" at bounding box center [659, 286] width 175 height 38
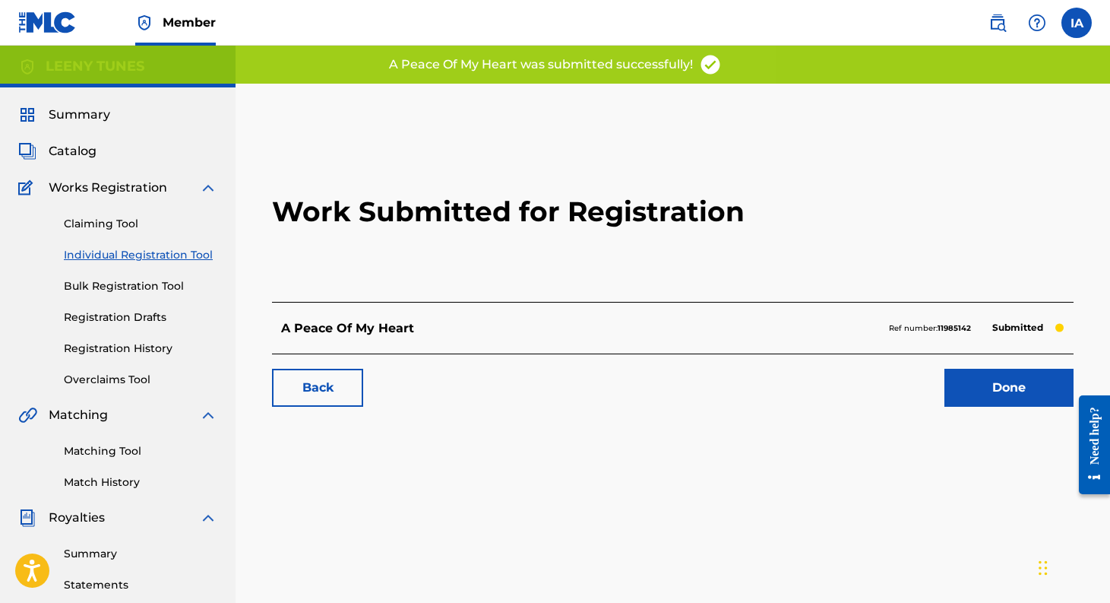
click at [989, 392] on link "Done" at bounding box center [1008, 388] width 129 height 38
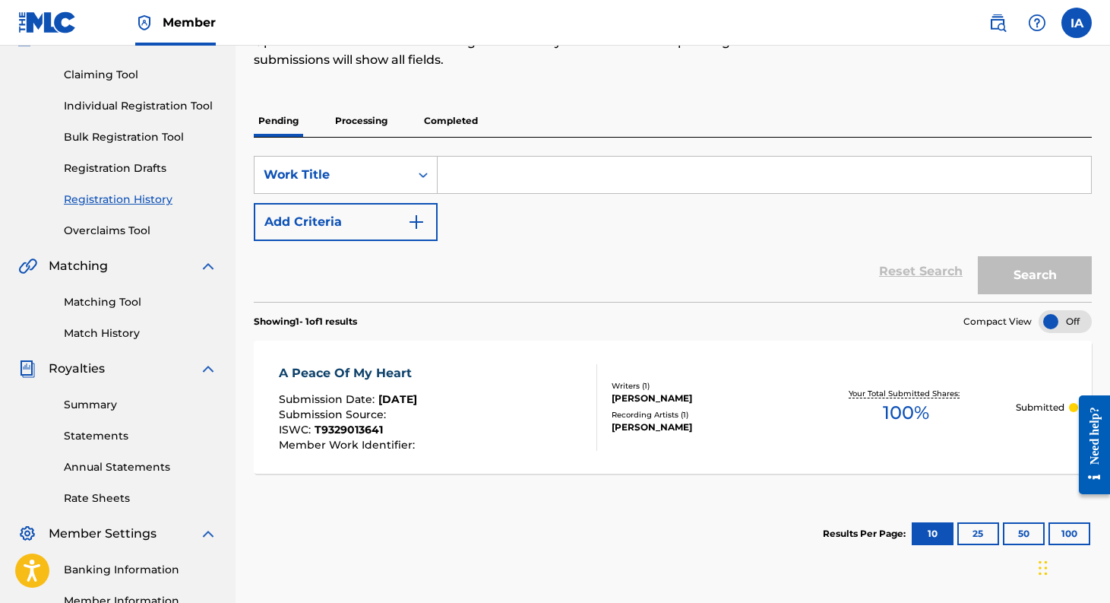
scroll to position [151, 0]
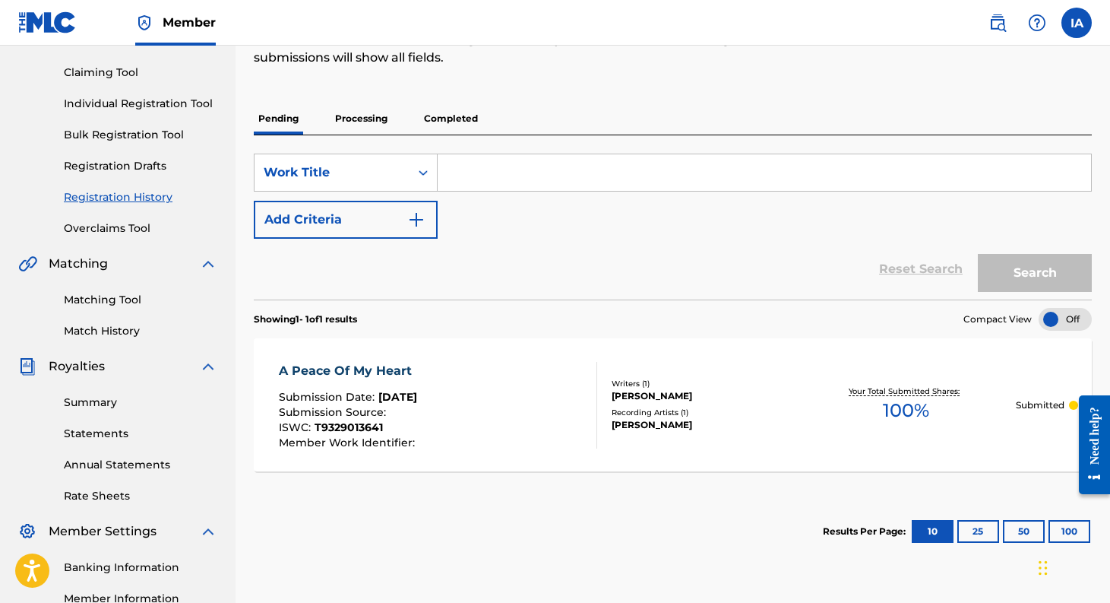
click at [314, 367] on div "A Peace Of My Heart" at bounding box center [349, 371] width 141 height 18
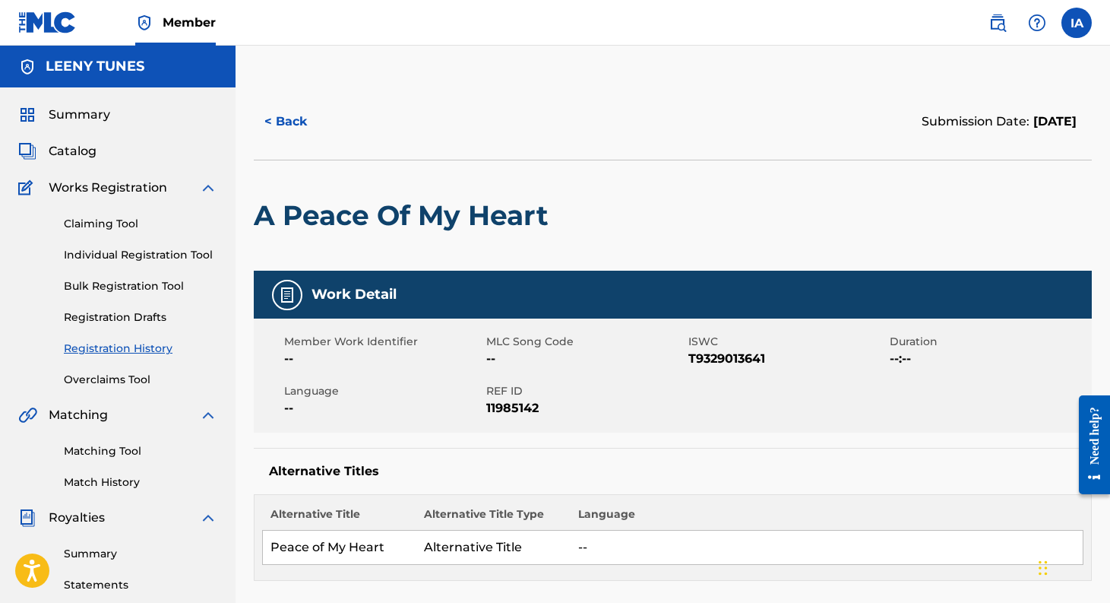
click at [195, 256] on link "Individual Registration Tool" at bounding box center [140, 255] width 153 height 16
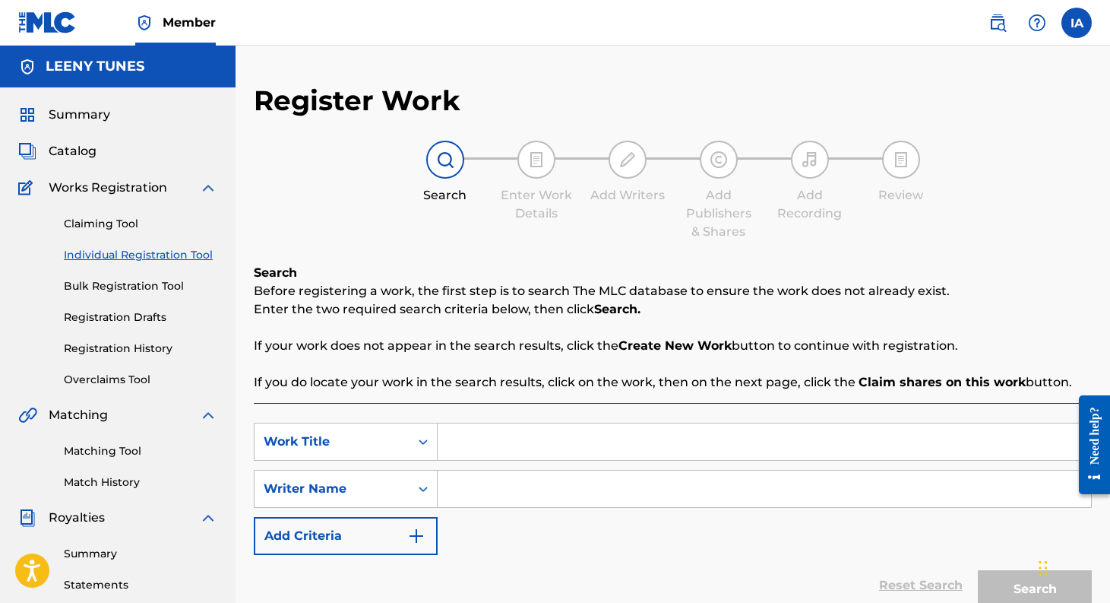
click at [504, 455] on input "Search Form" at bounding box center [764, 441] width 653 height 36
type input "A Minor Inconvenience"
click at [578, 484] on input "Search Form" at bounding box center [764, 488] width 653 height 36
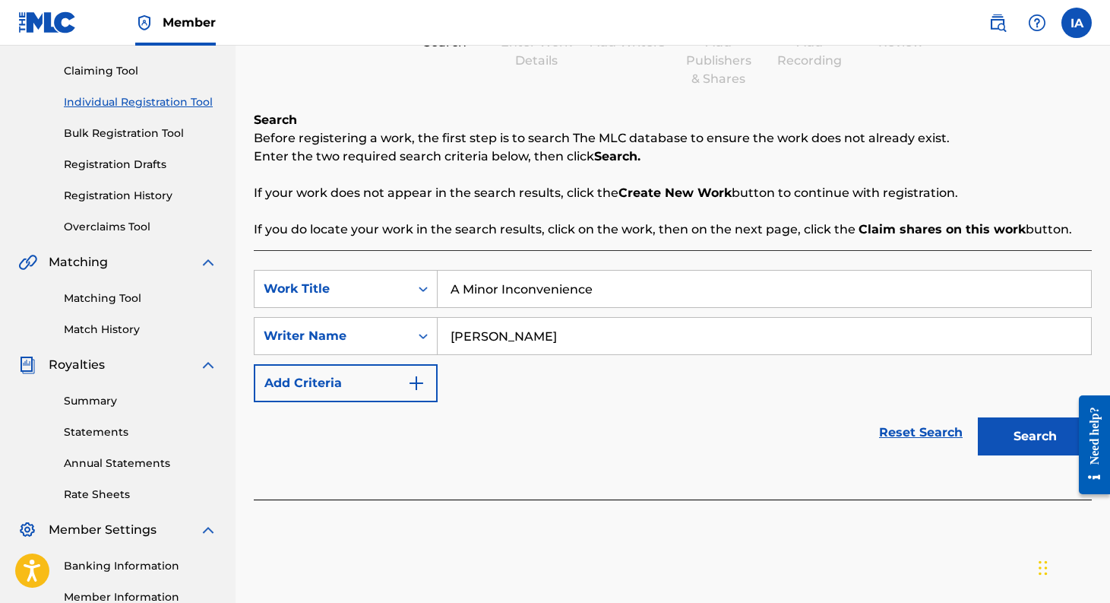
scroll to position [247, 0]
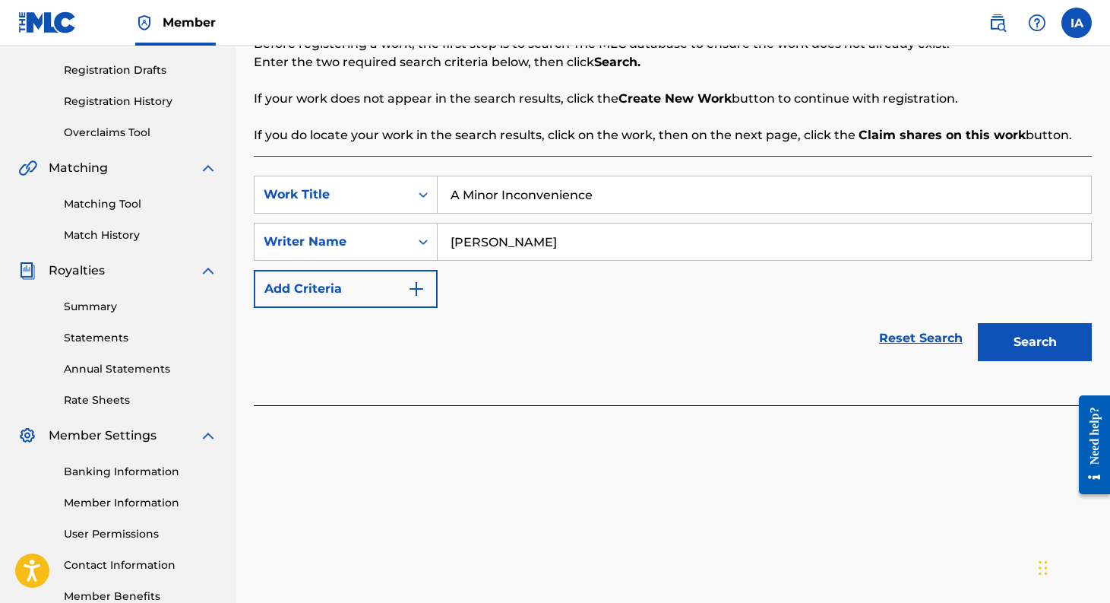
click at [1026, 343] on button "Search" at bounding box center [1035, 342] width 114 height 38
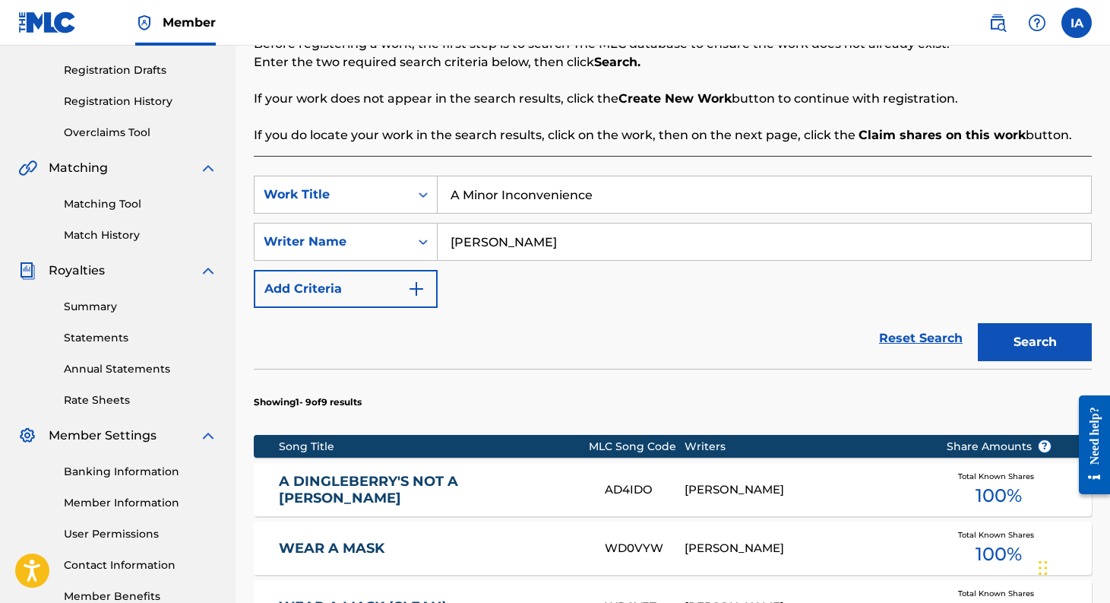
click at [484, 244] on input "[PERSON_NAME]" at bounding box center [764, 241] width 653 height 36
type input "[PERSON_NAME]"
click at [978, 323] on button "Search" at bounding box center [1035, 342] width 114 height 38
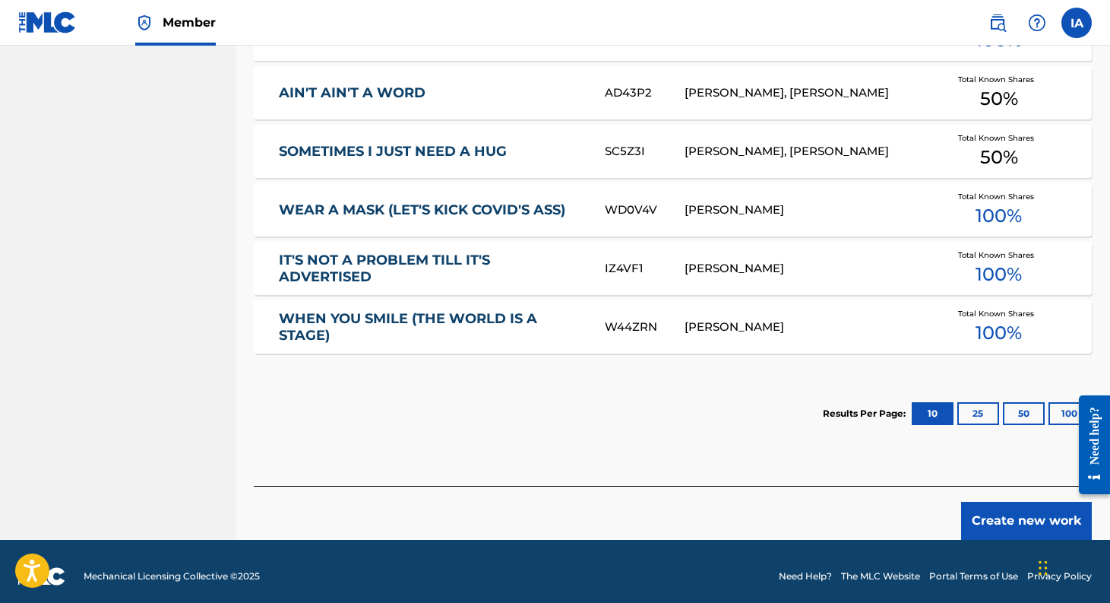
scroll to position [887, 0]
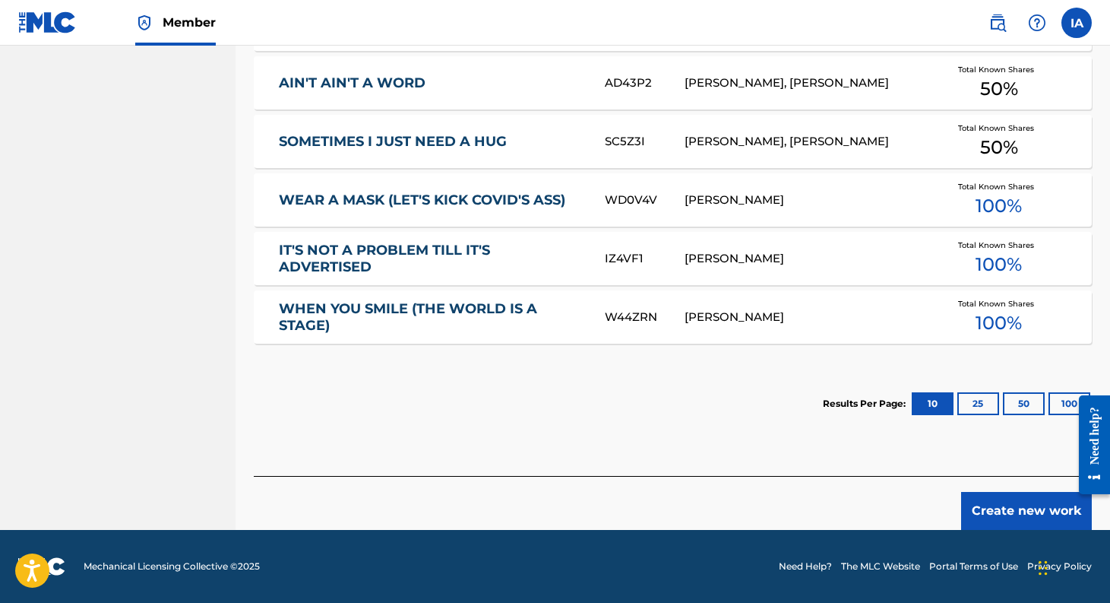
click at [1016, 509] on button "Create new work" at bounding box center [1026, 511] width 131 height 38
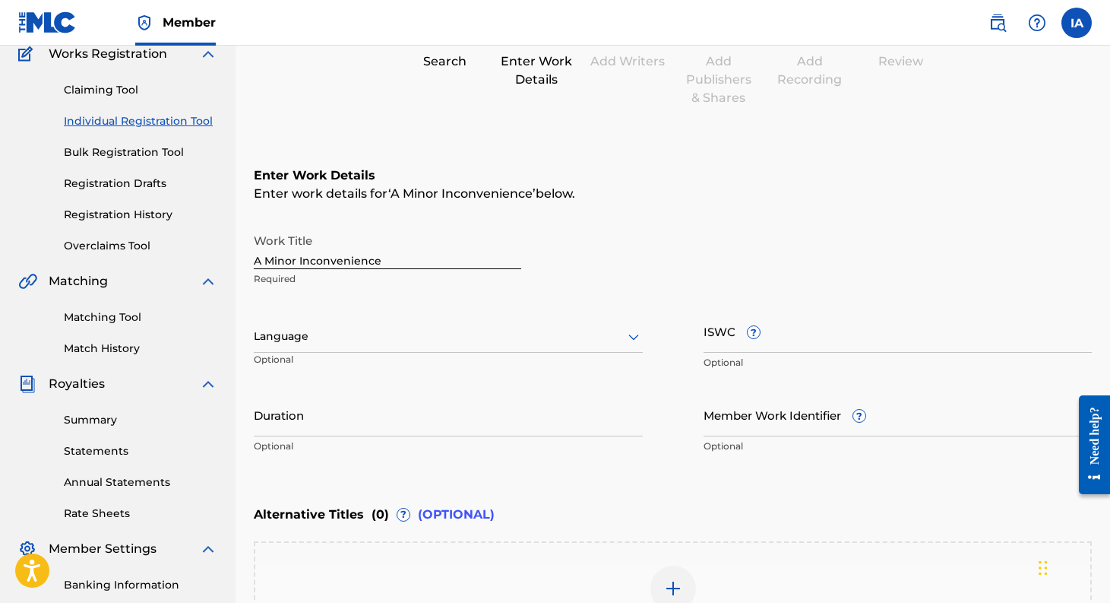
scroll to position [136, 0]
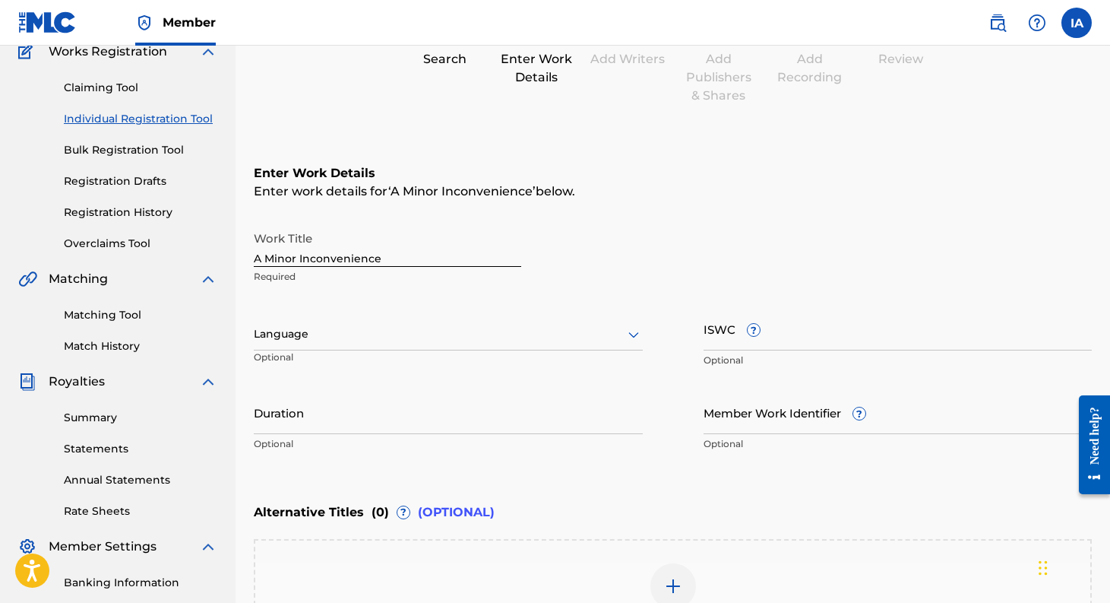
click at [772, 335] on input "ISWC ?" at bounding box center [898, 328] width 389 height 43
paste input "T-932.901.300-5"
type input "T-932.901.300-5"
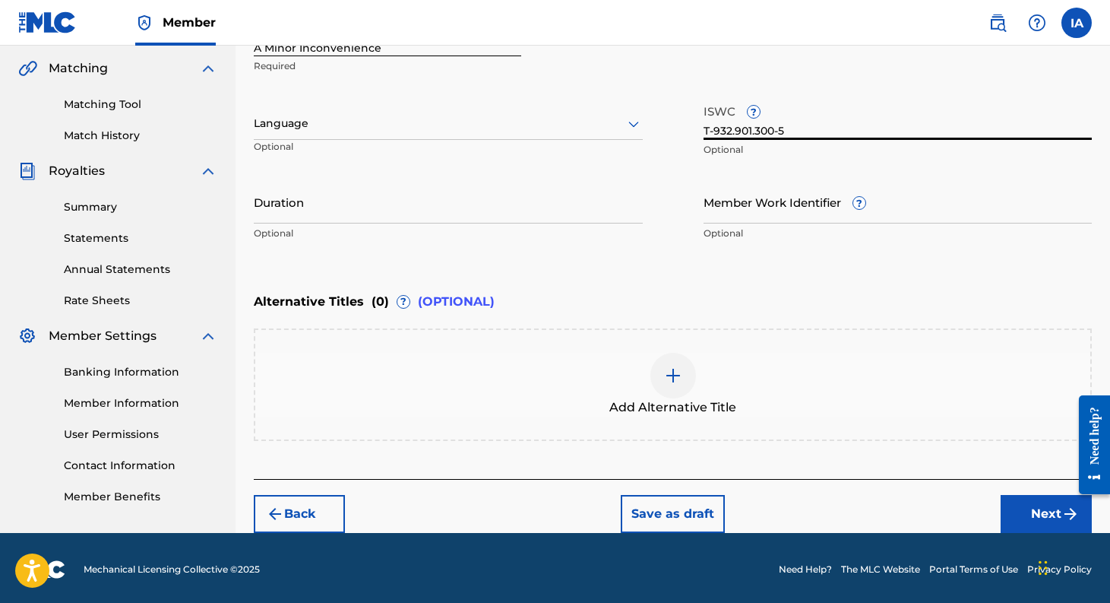
scroll to position [349, 0]
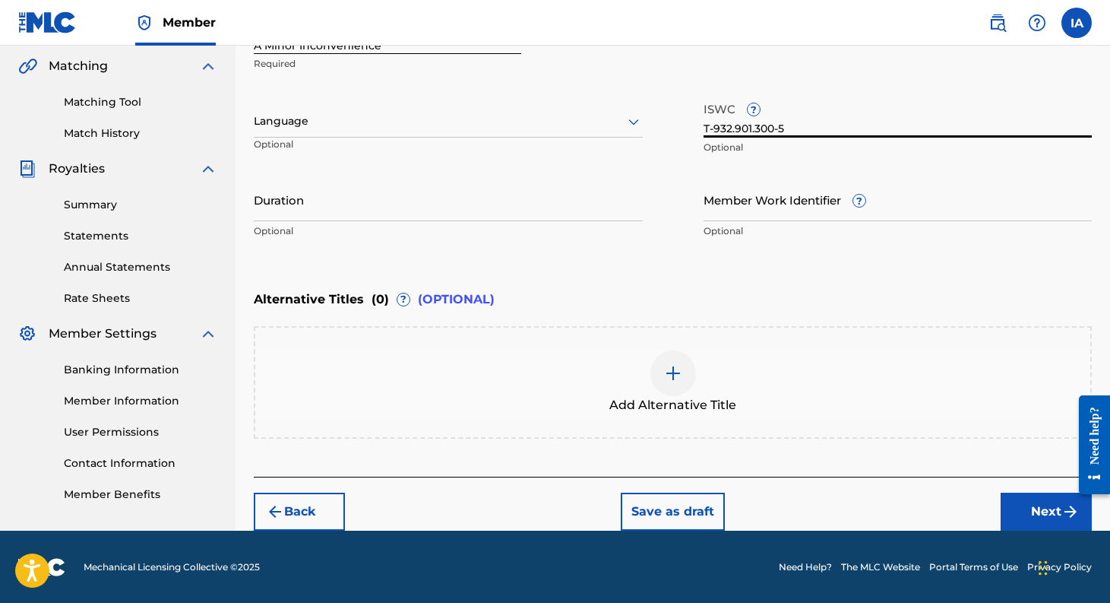
click at [1046, 501] on button "Next" at bounding box center [1046, 511] width 91 height 38
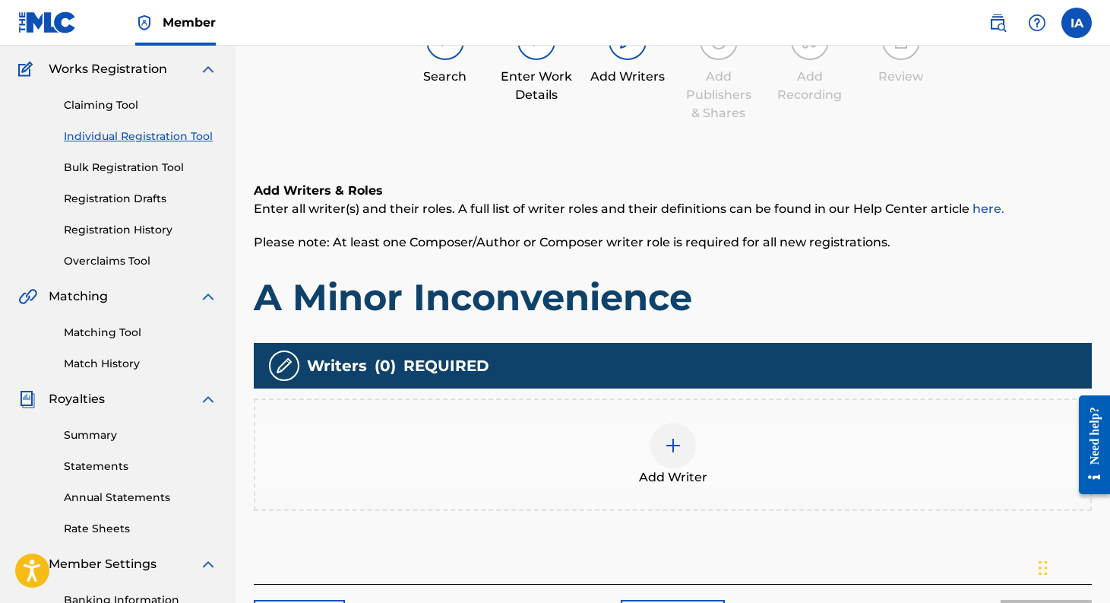
scroll to position [128, 0]
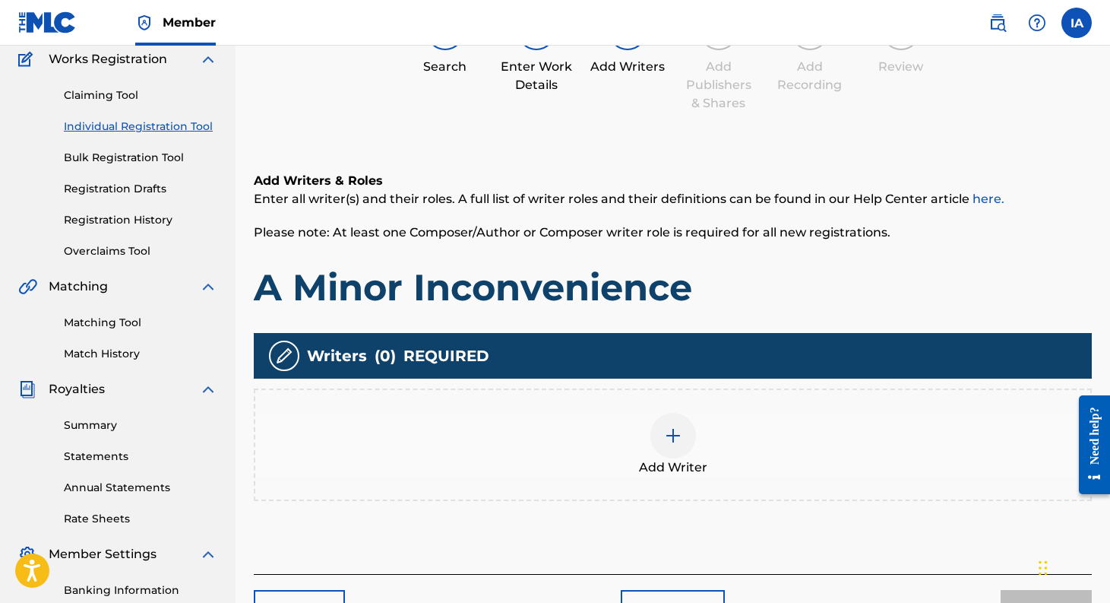
click at [675, 432] on img at bounding box center [673, 435] width 18 height 18
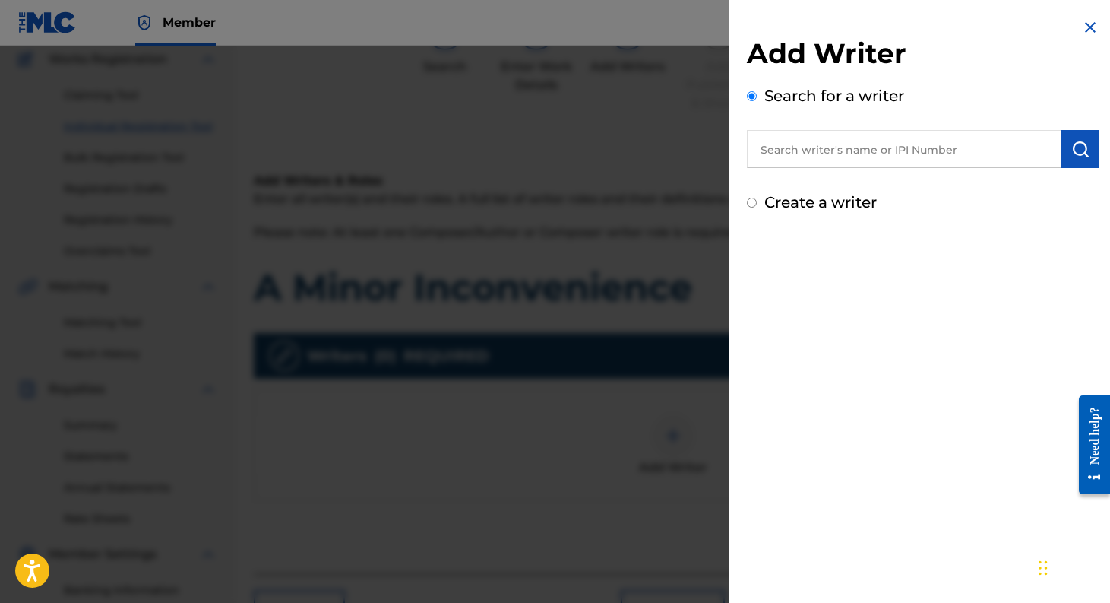
click at [808, 154] on input "text" at bounding box center [904, 149] width 315 height 38
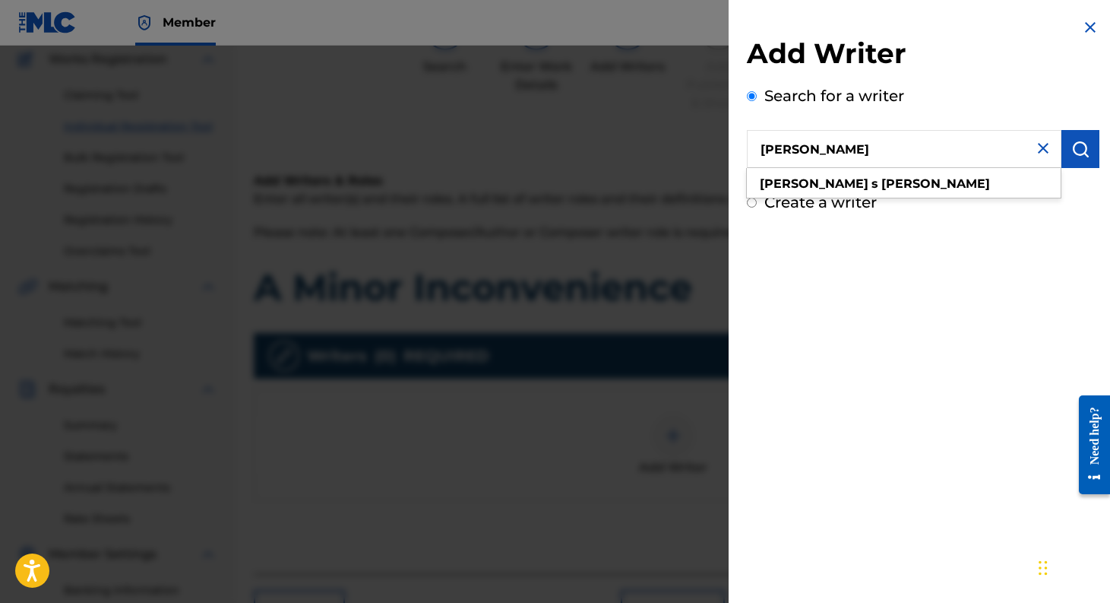
type input "[PERSON_NAME]"
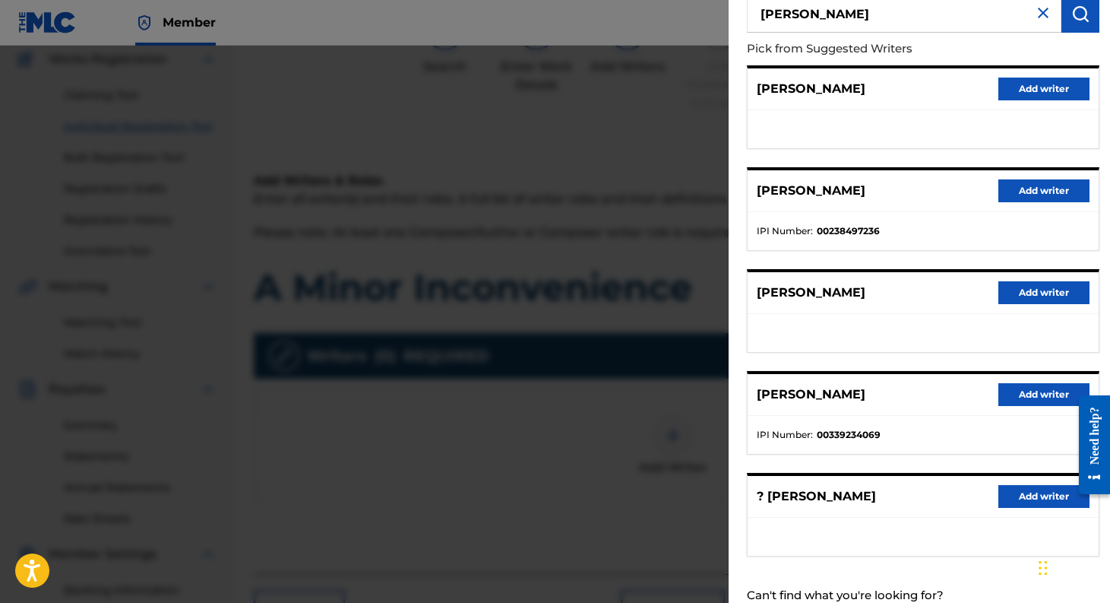
scroll to position [145, 0]
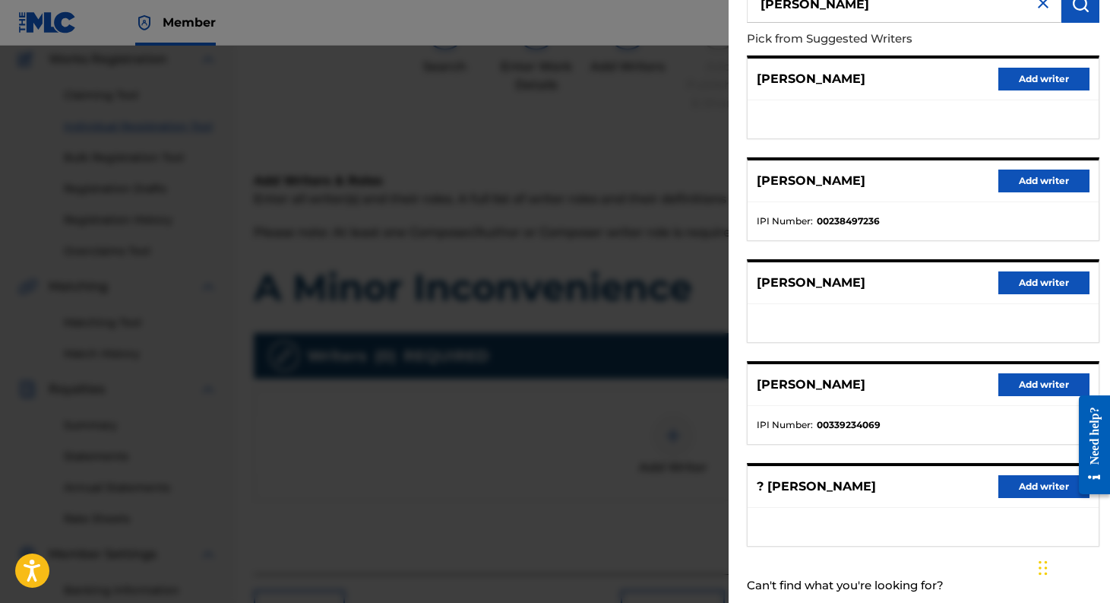
click at [1036, 381] on button "Add writer" at bounding box center [1043, 384] width 91 height 23
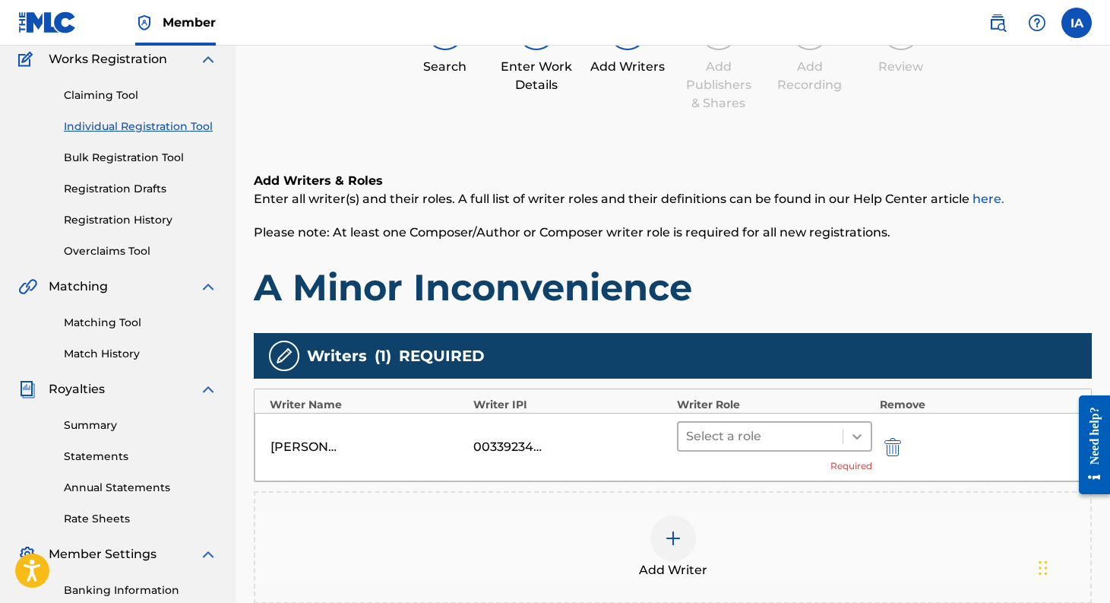
click at [854, 438] on icon at bounding box center [856, 436] width 15 height 15
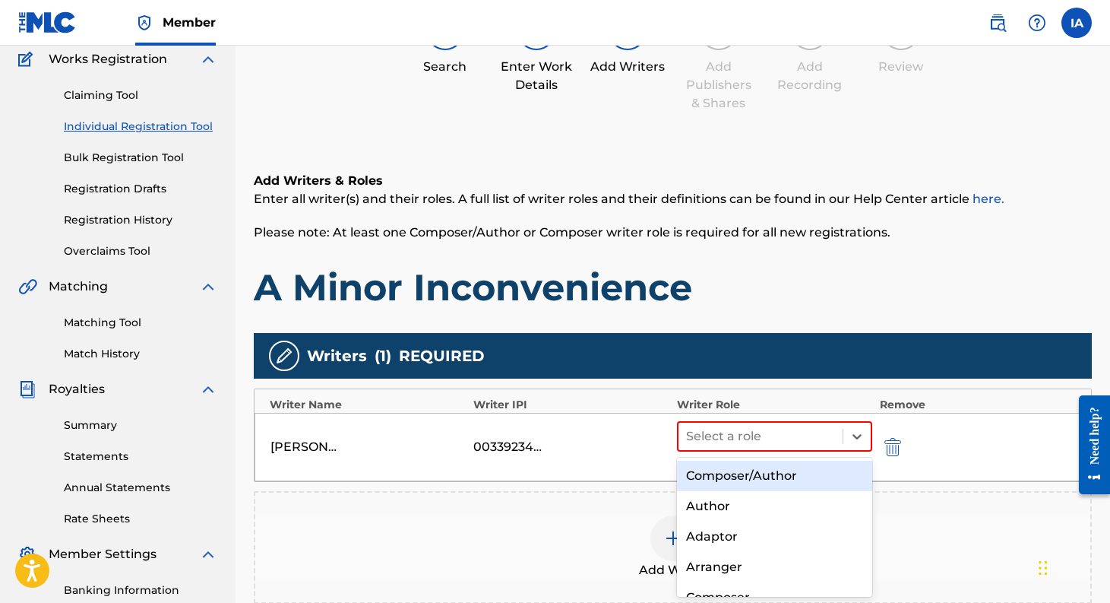
click at [773, 480] on div "Composer/Author" at bounding box center [774, 475] width 195 height 30
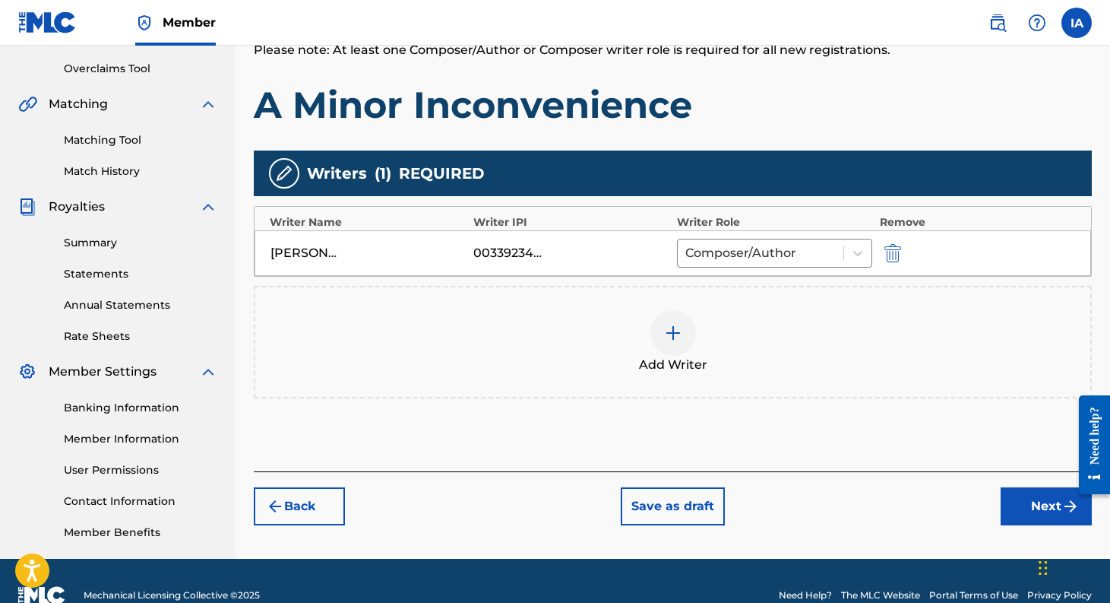
scroll to position [314, 0]
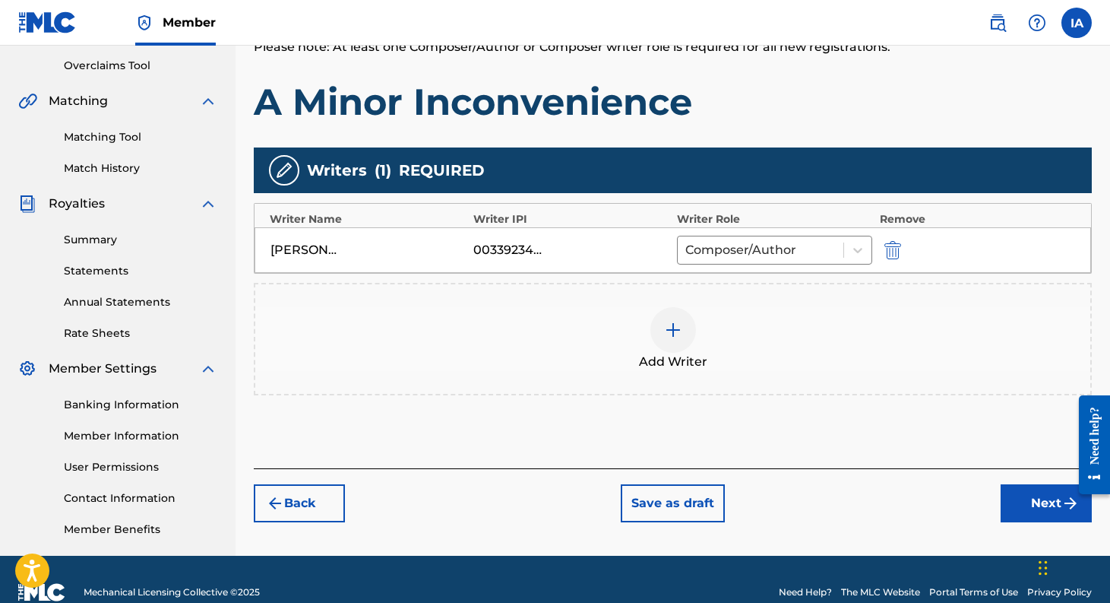
click at [1046, 501] on button "Next" at bounding box center [1046, 503] width 91 height 38
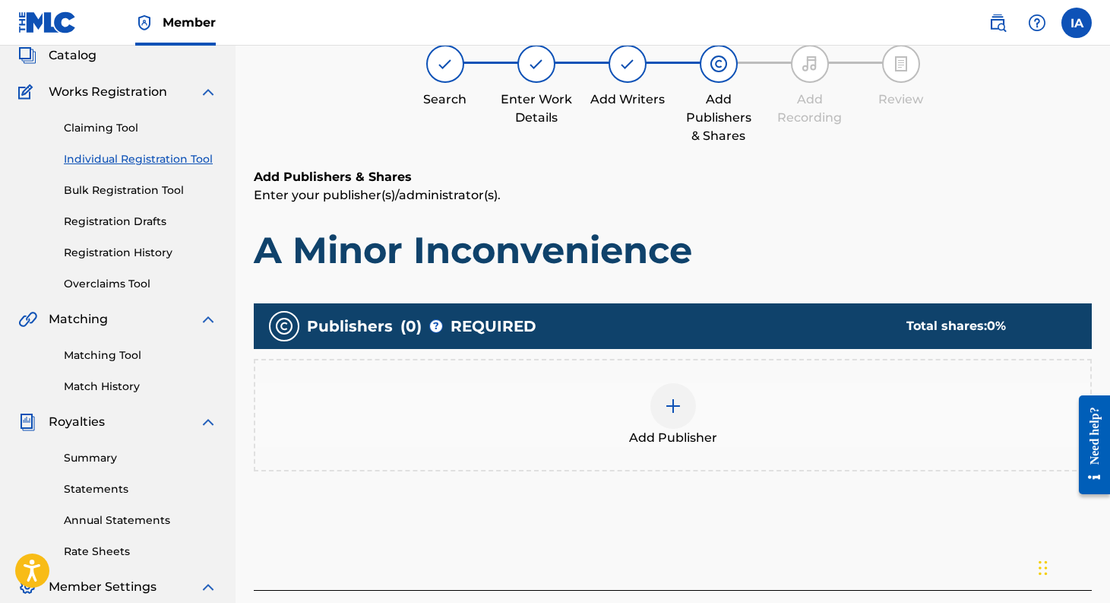
scroll to position [68, 0]
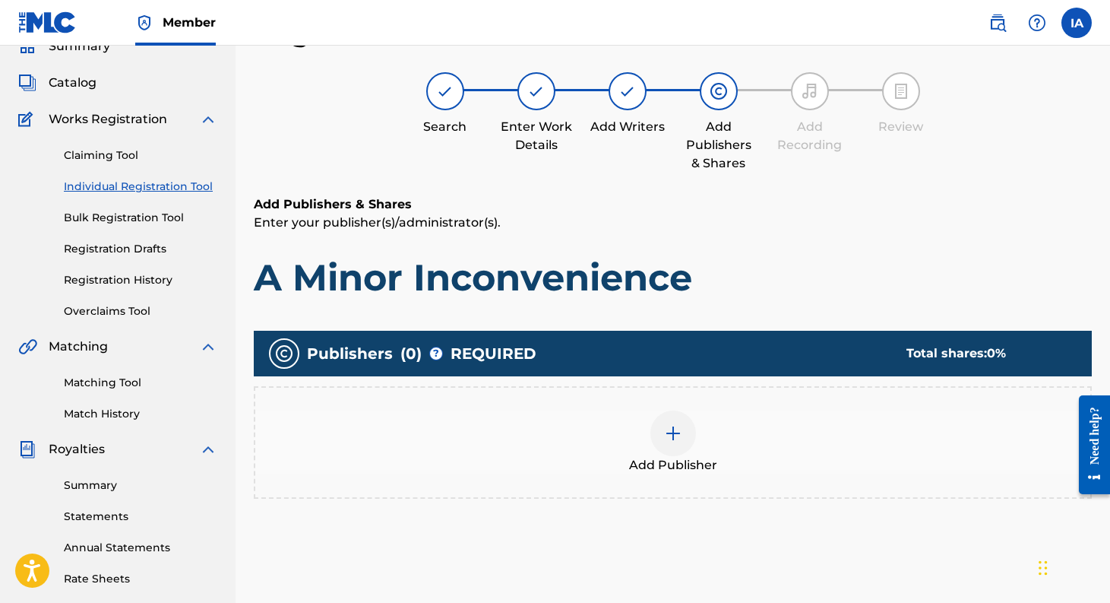
click at [676, 445] on div at bounding box center [673, 433] width 46 height 46
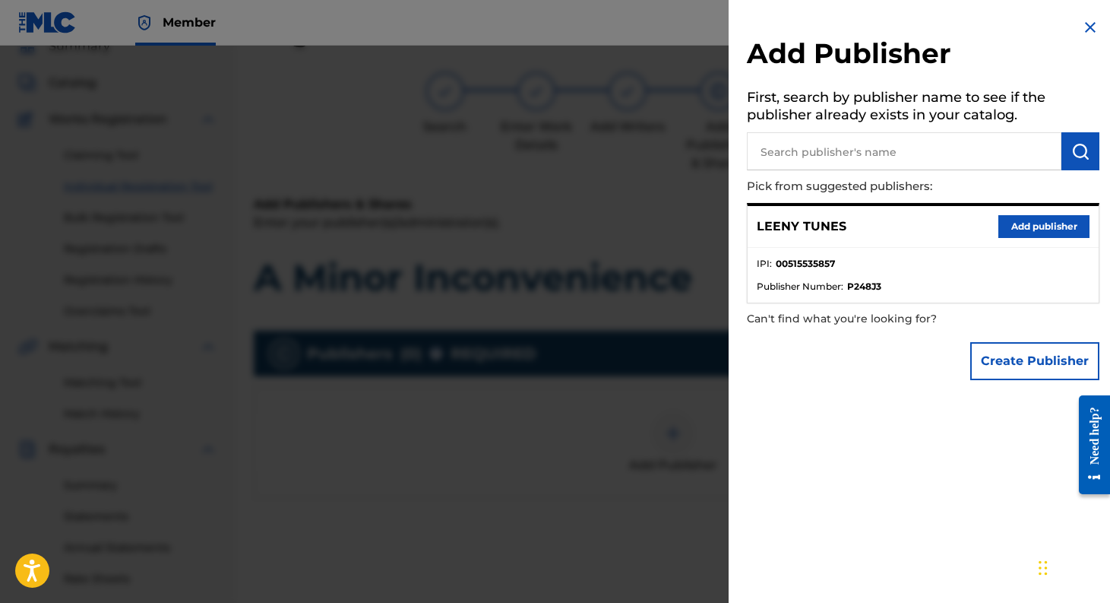
click at [1033, 220] on button "Add publisher" at bounding box center [1043, 226] width 91 height 23
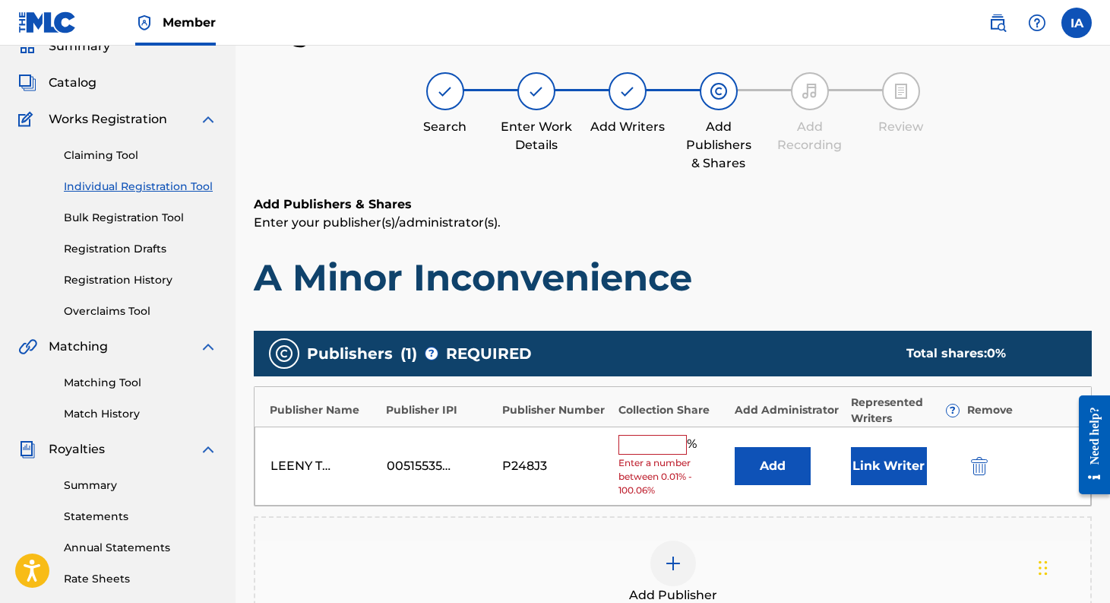
click at [672, 441] on input "text" at bounding box center [653, 445] width 68 height 20
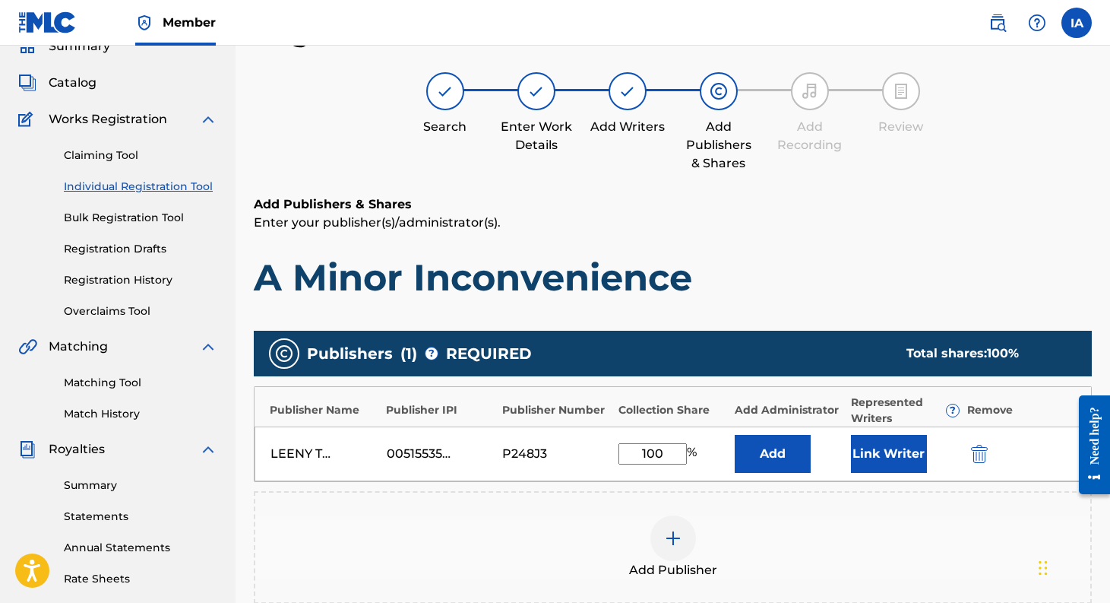
type input "100"
click at [882, 459] on button "Link Writer" at bounding box center [889, 454] width 76 height 38
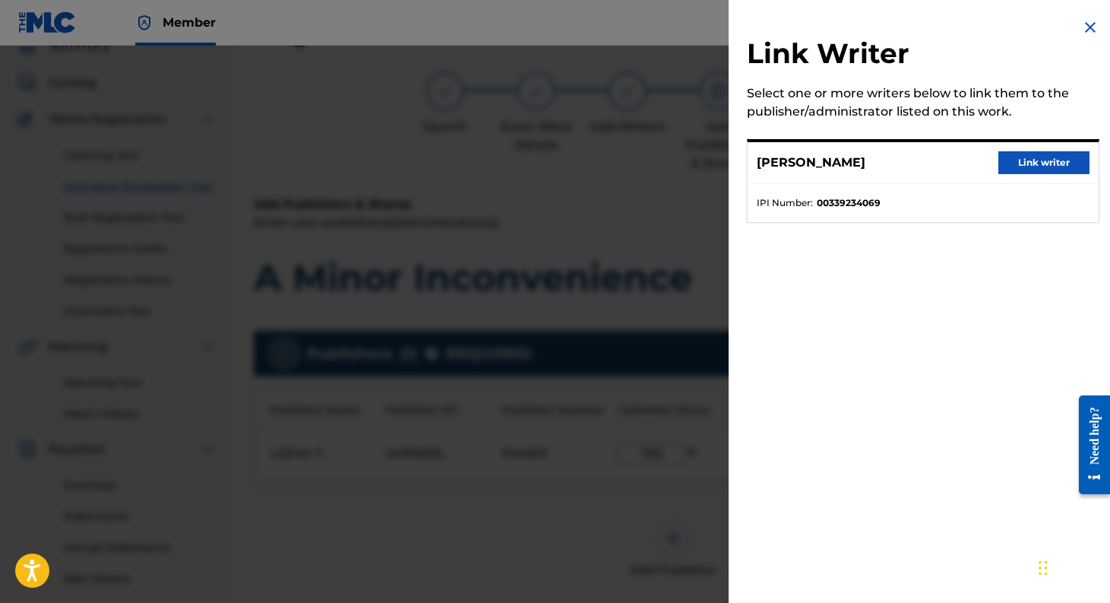
click at [1028, 157] on button "Link writer" at bounding box center [1043, 162] width 91 height 23
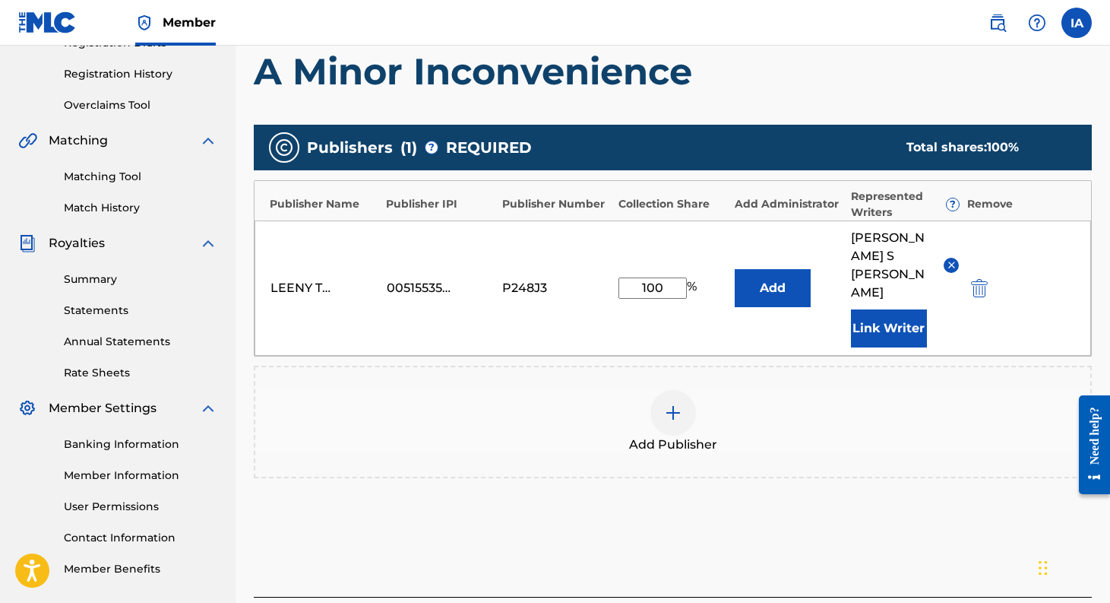
scroll to position [359, 0]
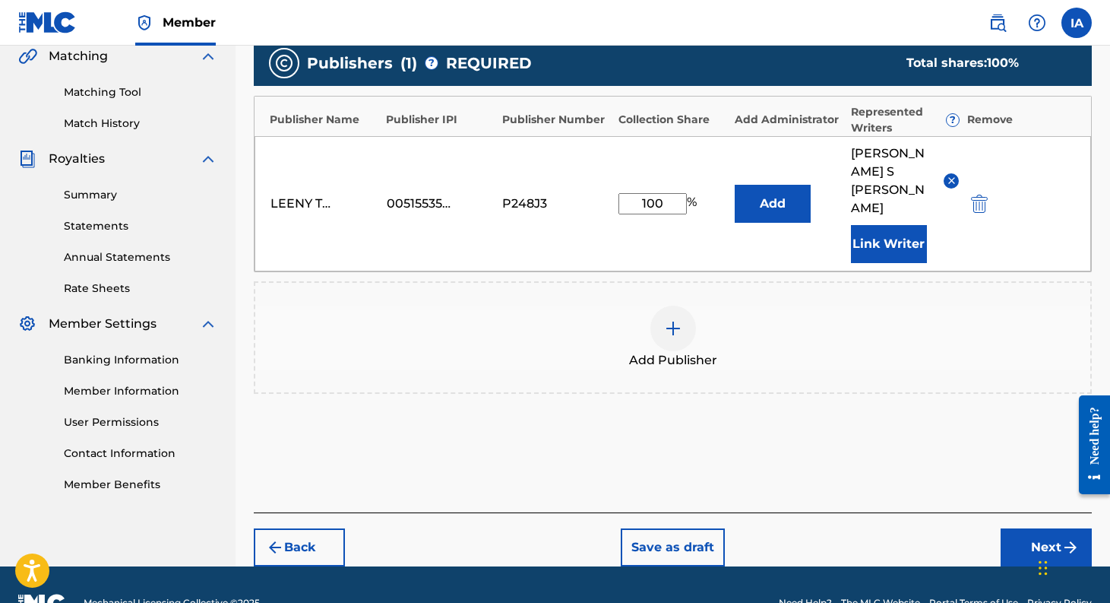
click at [1039, 528] on button "Next" at bounding box center [1046, 547] width 91 height 38
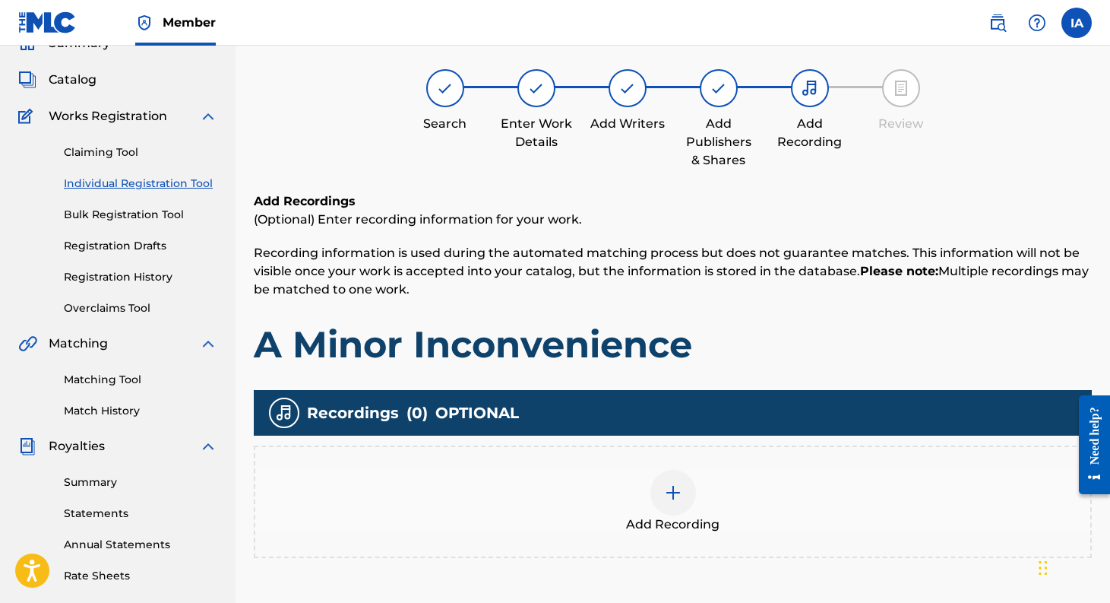
scroll to position [68, 0]
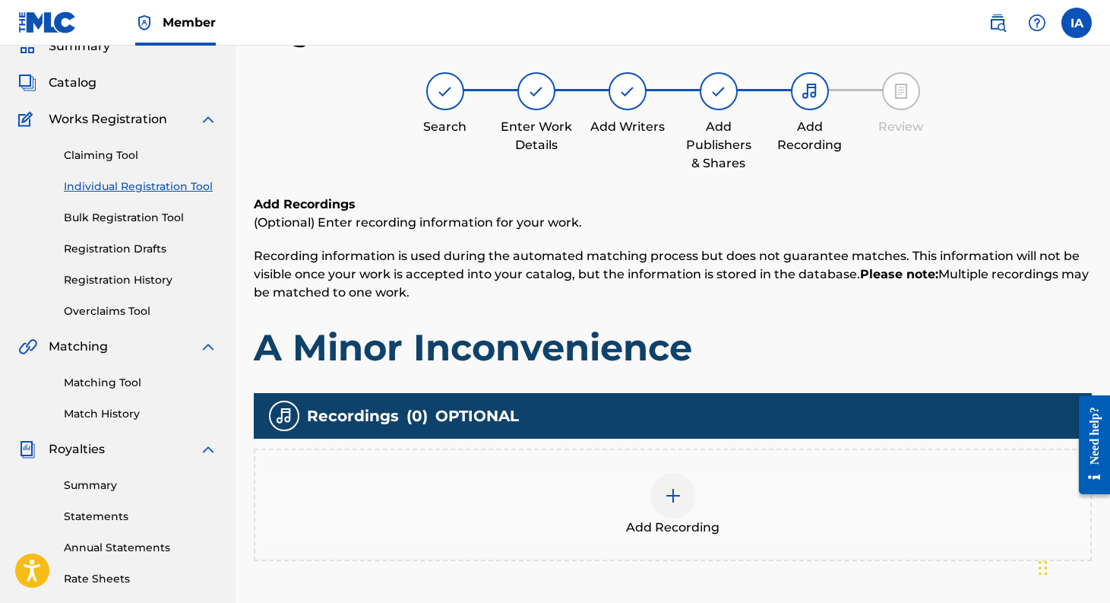
click at [679, 498] on img at bounding box center [673, 495] width 18 height 18
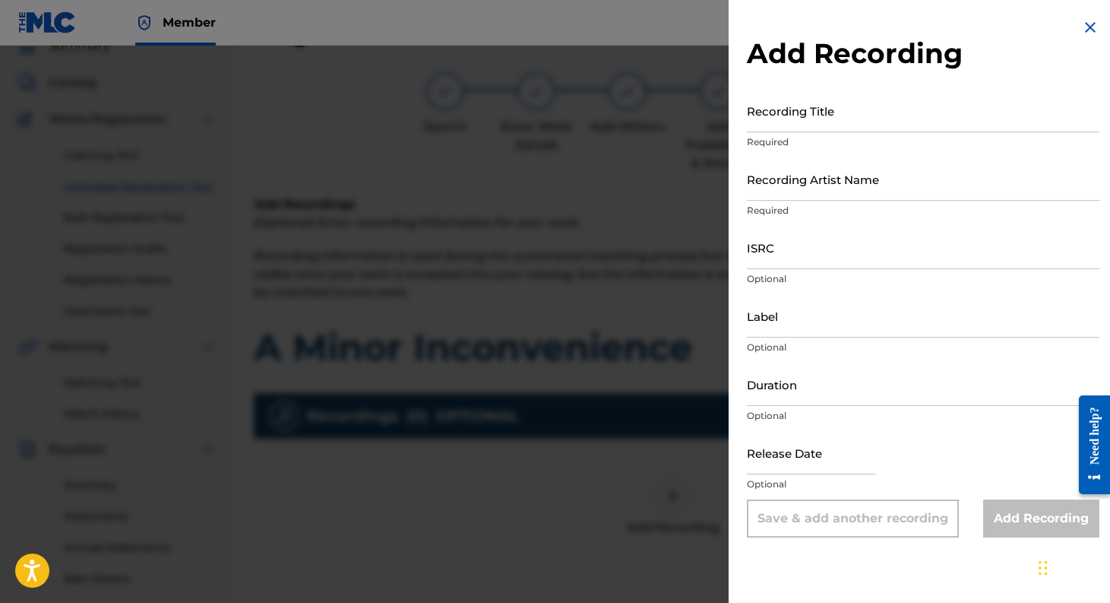
click at [803, 115] on input "Recording Title" at bounding box center [923, 110] width 353 height 43
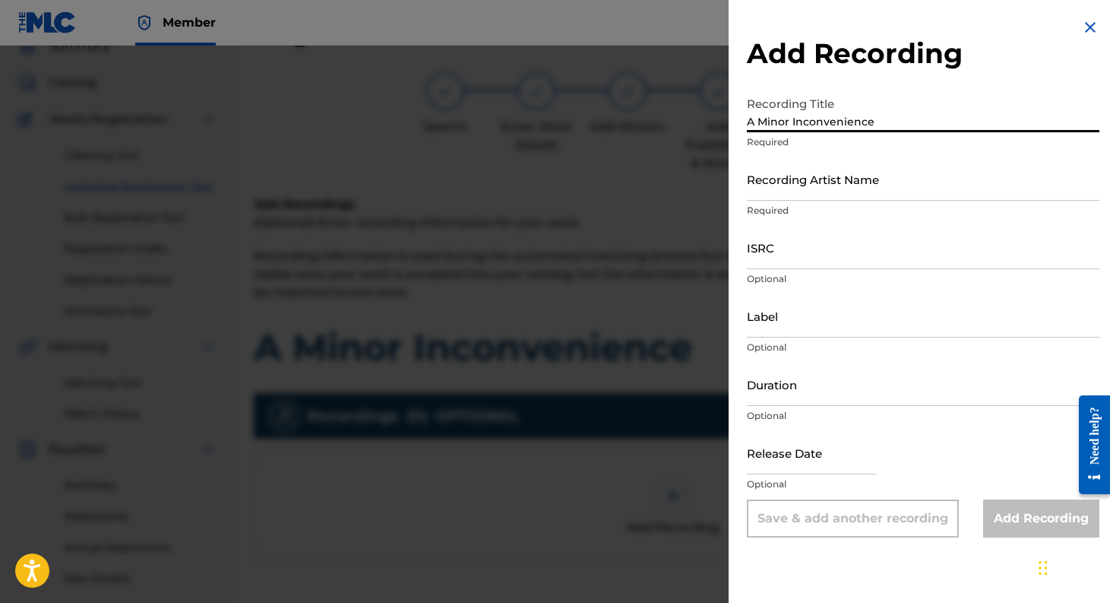
type input "A Minor Inconvenience"
click at [813, 188] on input "Recording Artist Name" at bounding box center [923, 178] width 353 height 43
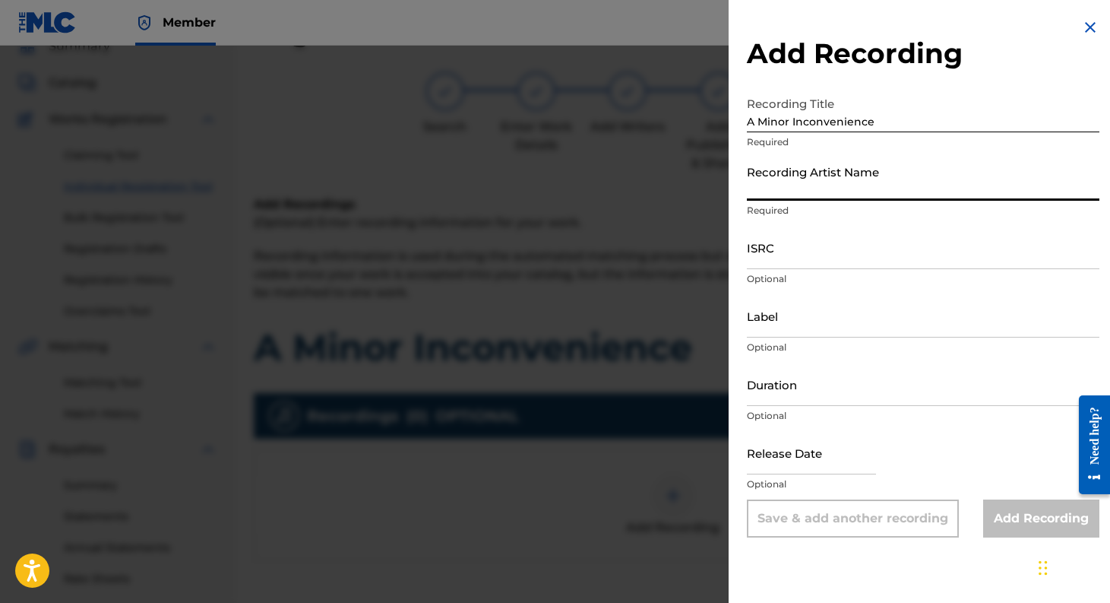
type input "[PERSON_NAME]"
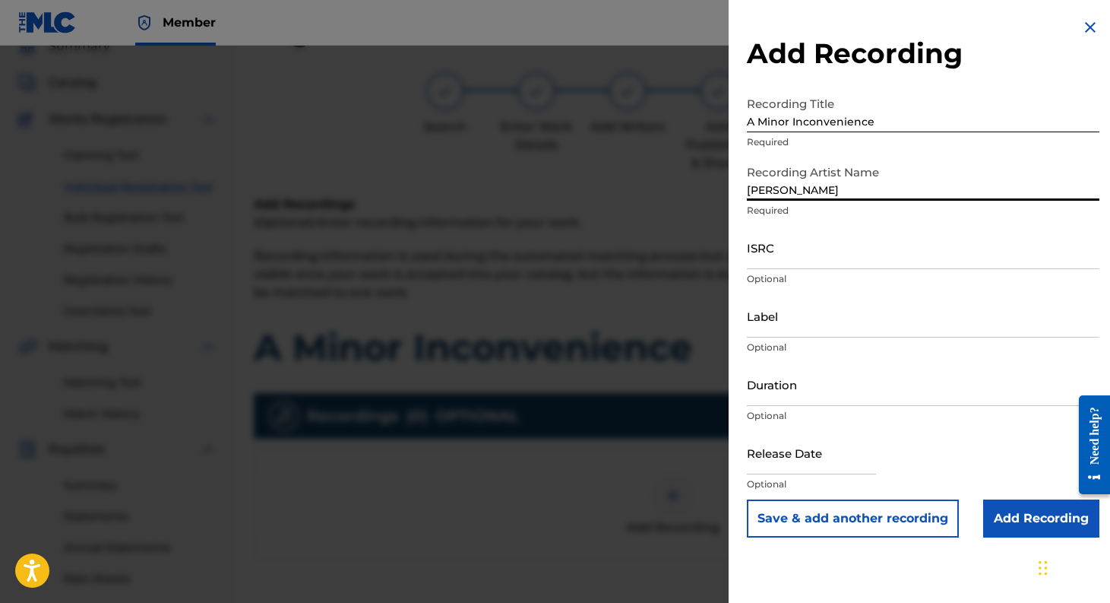
click at [879, 255] on input "ISRC" at bounding box center [923, 247] width 353 height 43
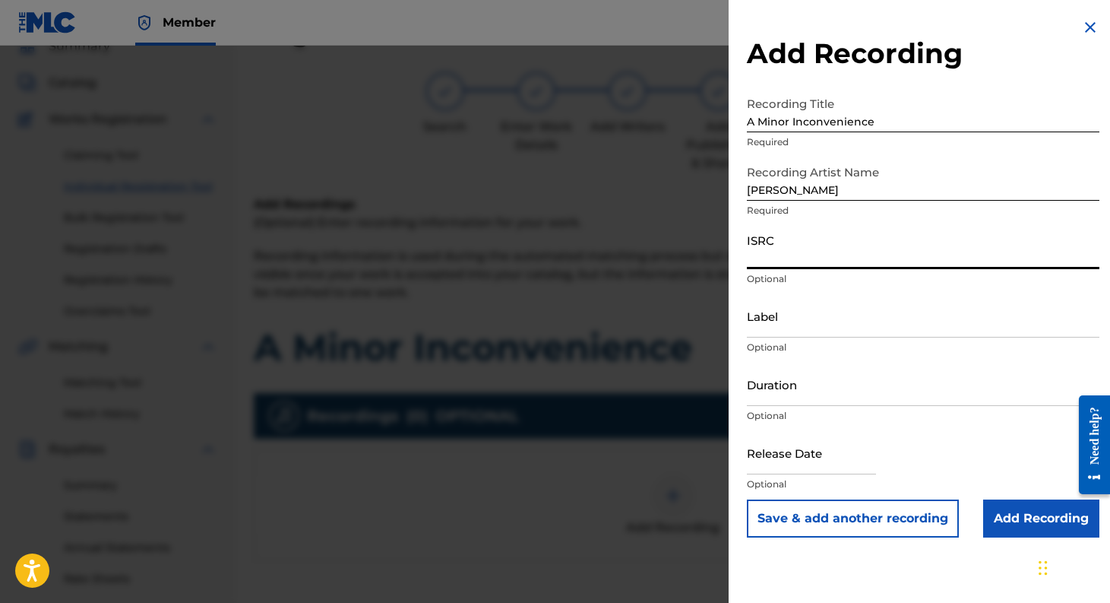
paste input "USL4Q2569768"
type input "USL4Q2569768"
click at [842, 323] on input "Label" at bounding box center [923, 315] width 353 height 43
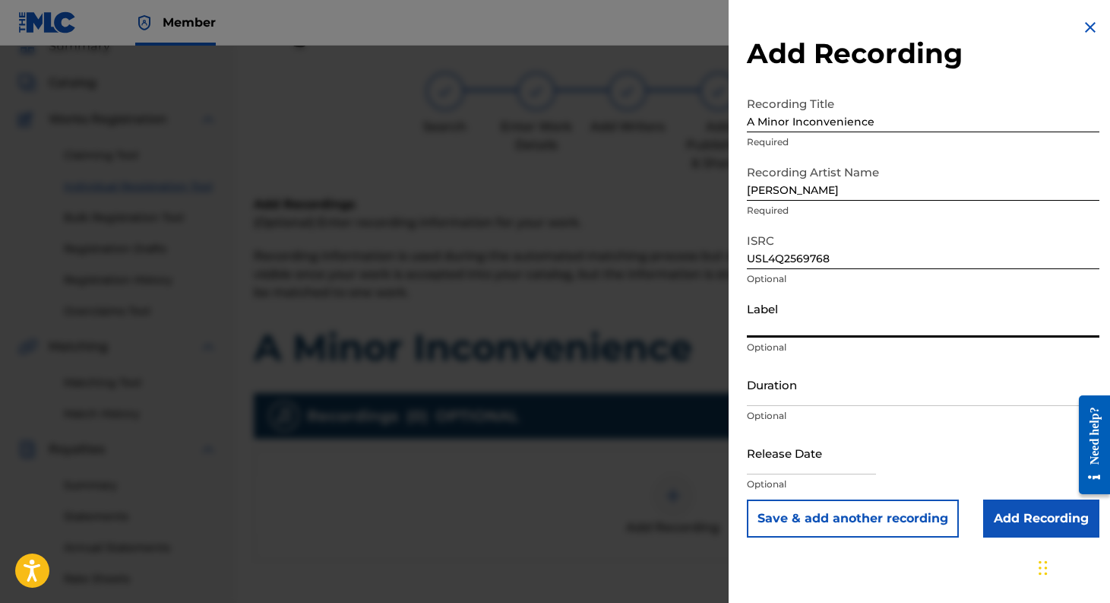
type input "Leeny Tunes"
click at [811, 453] on input "text" at bounding box center [811, 452] width 129 height 43
select select "7"
select select "2025"
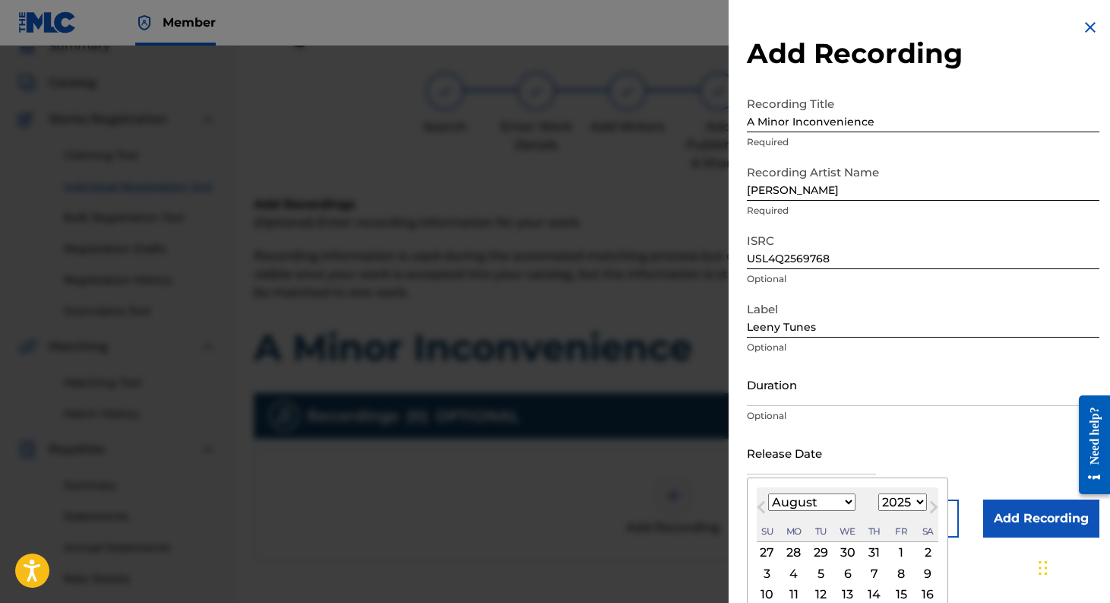
type input "[DATE]"
select select "8"
click at [934, 457] on div "Release Date [DATE] [DATE] Previous Month Next Month [DATE] January February Ma…" at bounding box center [923, 465] width 353 height 68
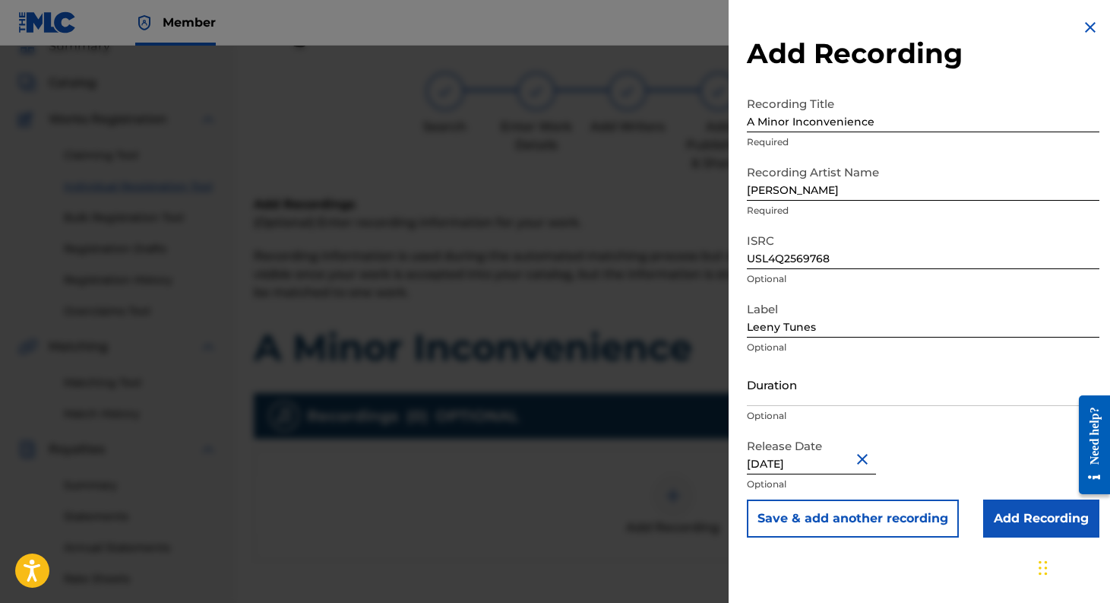
click at [1031, 519] on input "Add Recording" at bounding box center [1041, 518] width 116 height 38
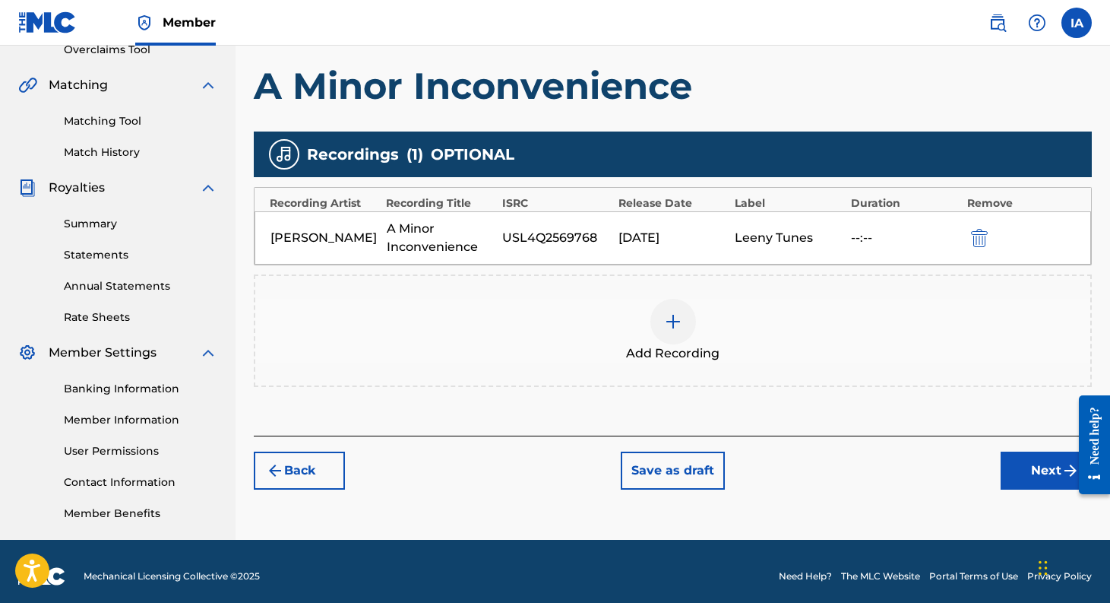
scroll to position [340, 0]
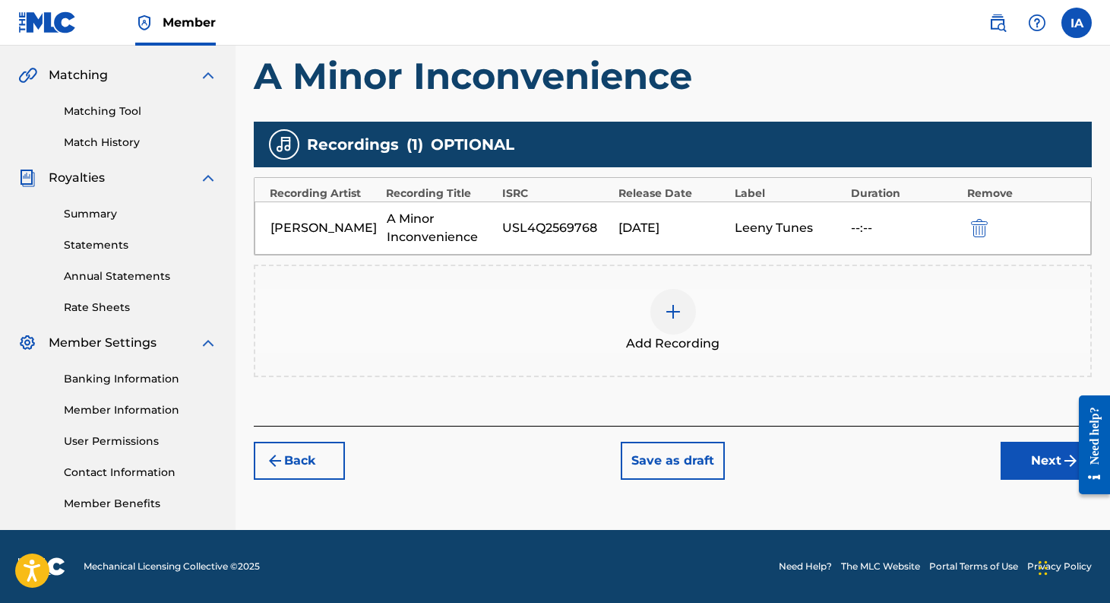
click at [1040, 473] on button "Next" at bounding box center [1046, 460] width 91 height 38
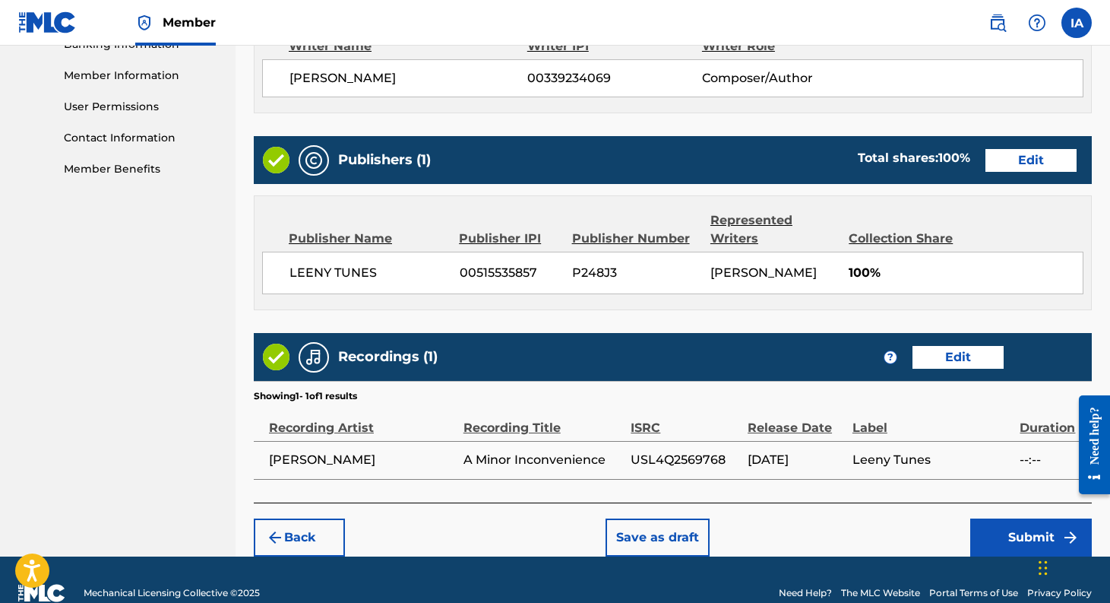
scroll to position [699, 0]
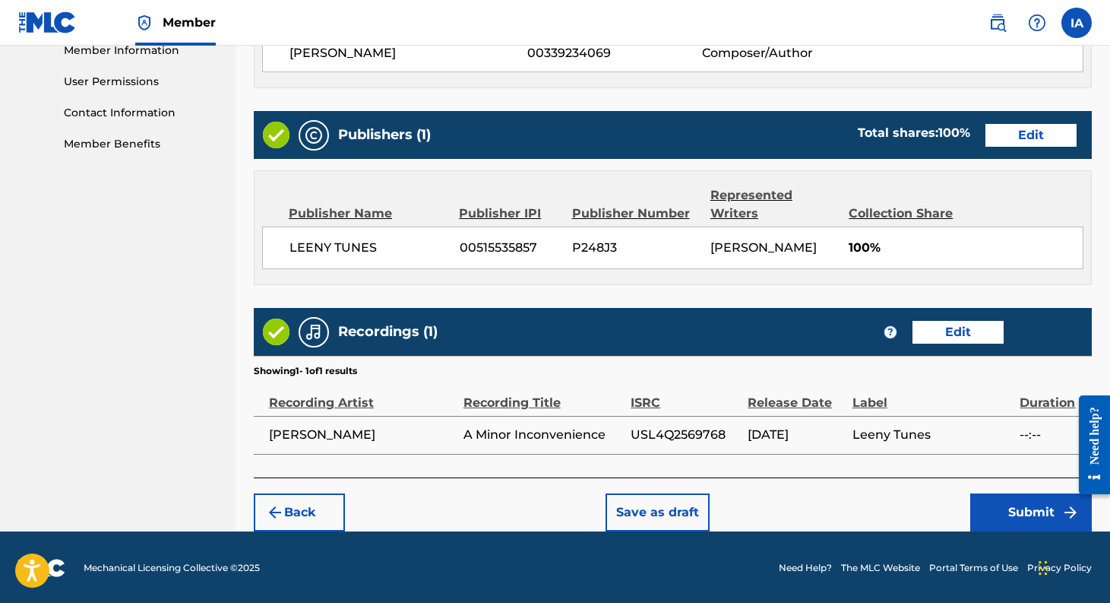
click at [1027, 508] on button "Submit" at bounding box center [1031, 512] width 122 height 38
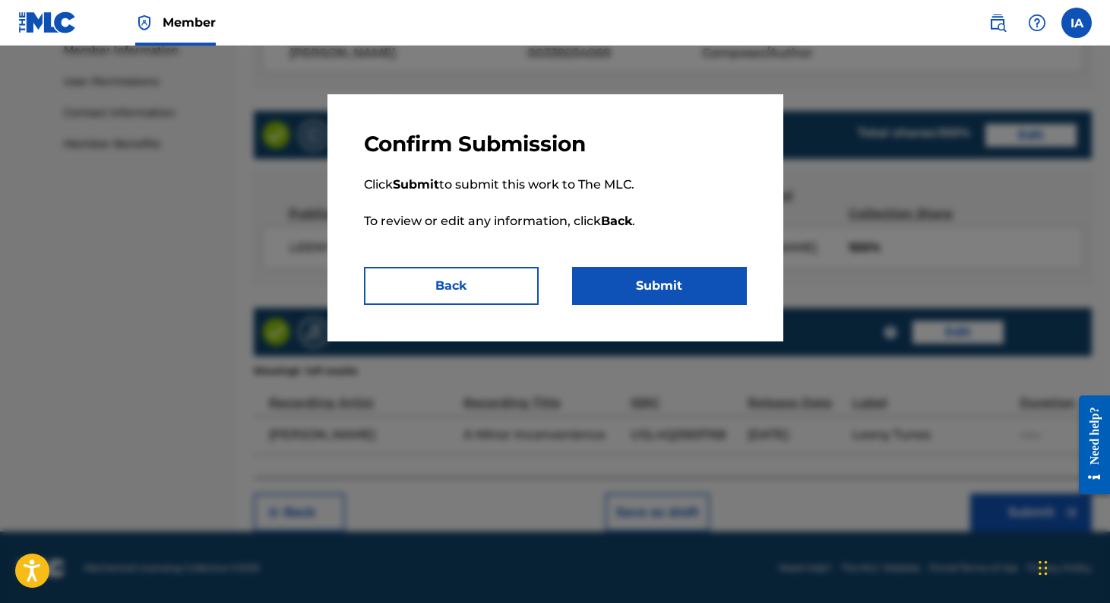
click at [699, 294] on button "Submit" at bounding box center [659, 286] width 175 height 38
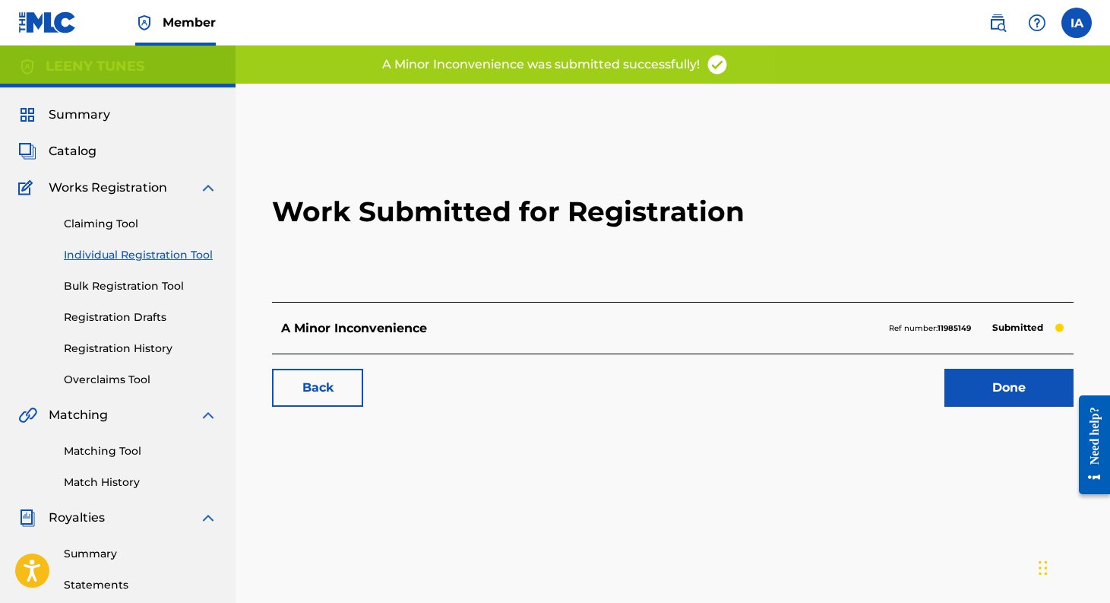
click at [1013, 393] on link "Done" at bounding box center [1008, 388] width 129 height 38
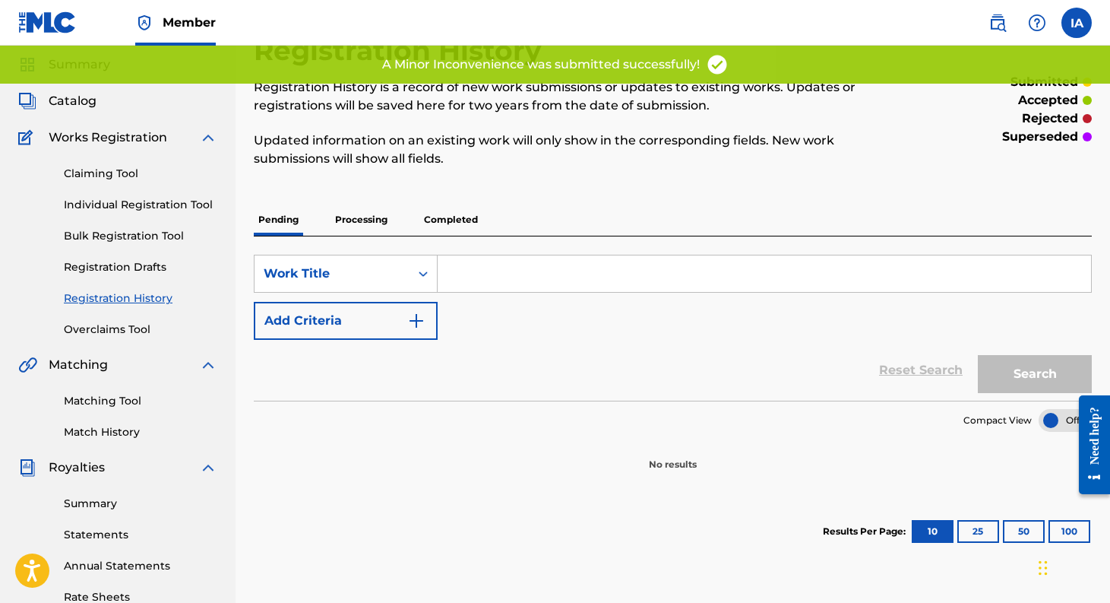
scroll to position [52, 0]
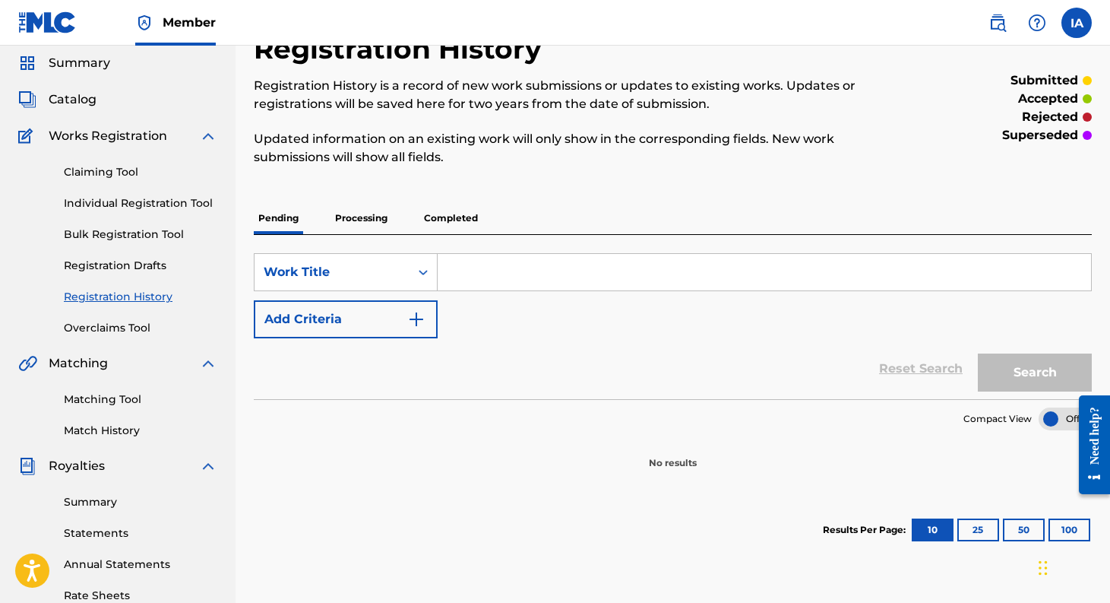
click at [363, 214] on p "Processing" at bounding box center [362, 218] width 62 height 32
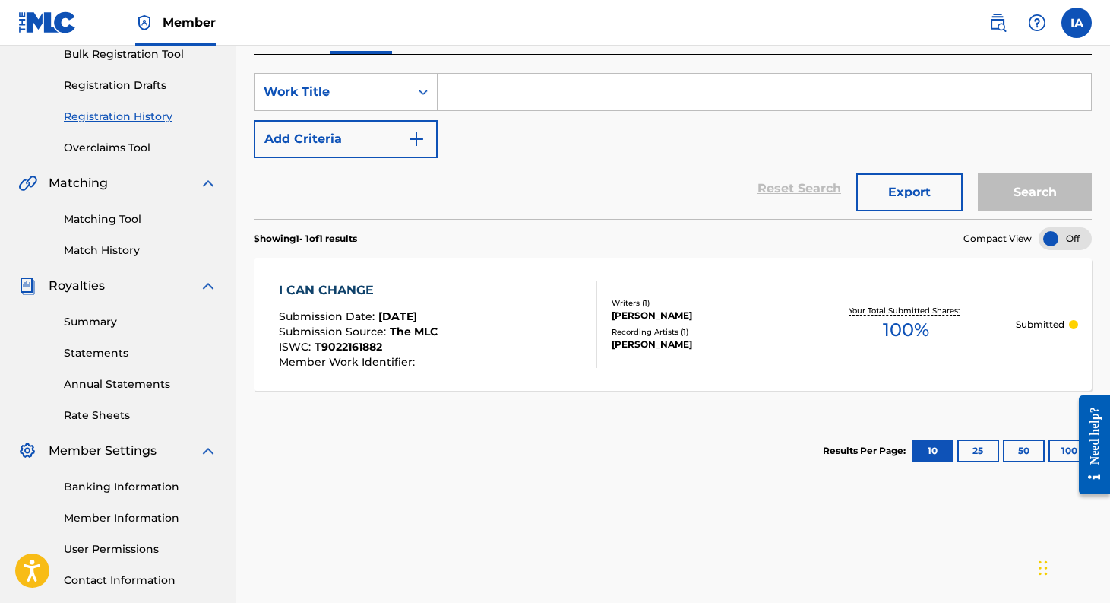
scroll to position [189, 0]
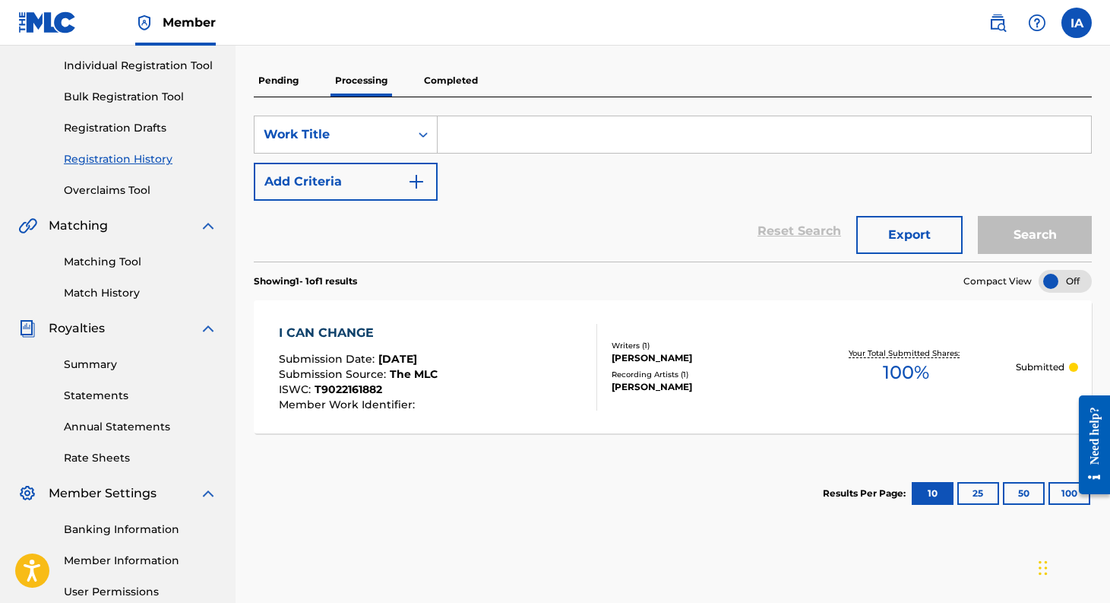
click at [287, 84] on p "Pending" at bounding box center [278, 81] width 49 height 32
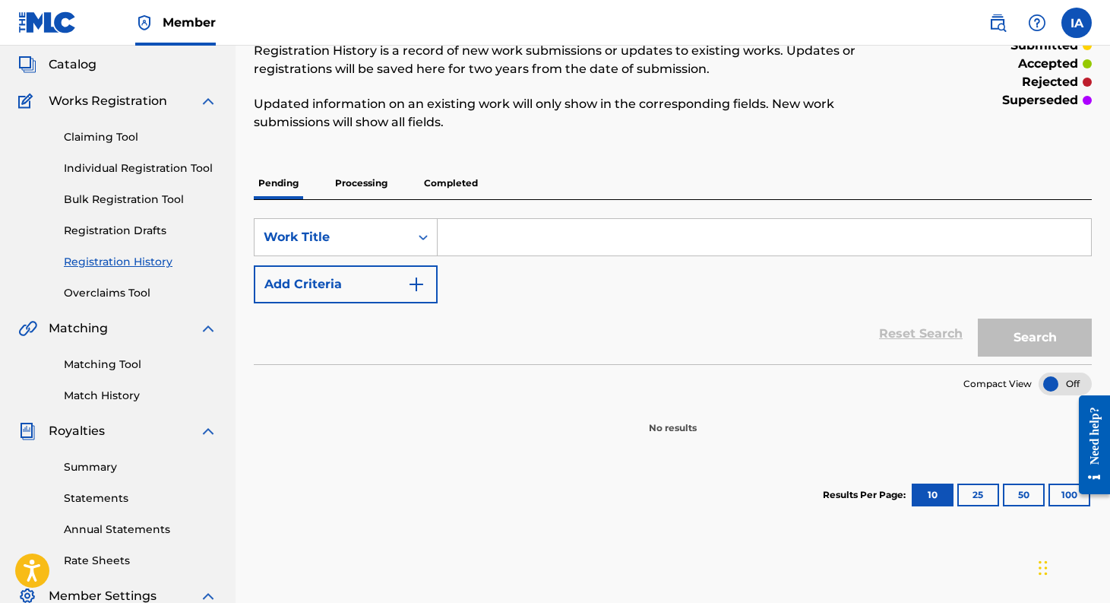
scroll to position [28, 0]
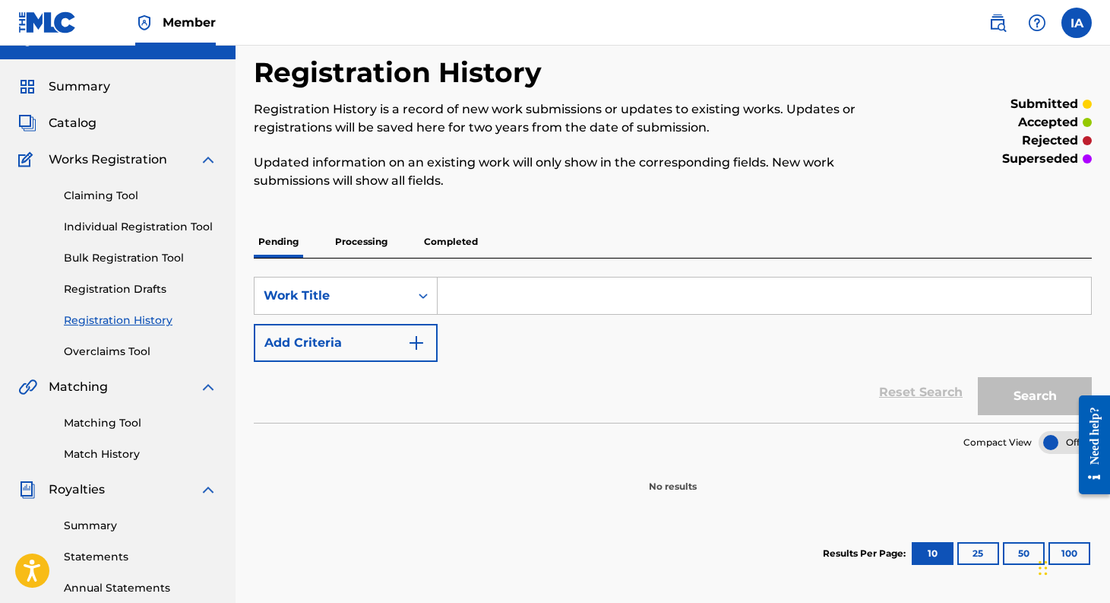
click at [462, 280] on input "Search Form" at bounding box center [764, 295] width 653 height 36
click at [978, 377] on button "Search" at bounding box center [1035, 396] width 114 height 38
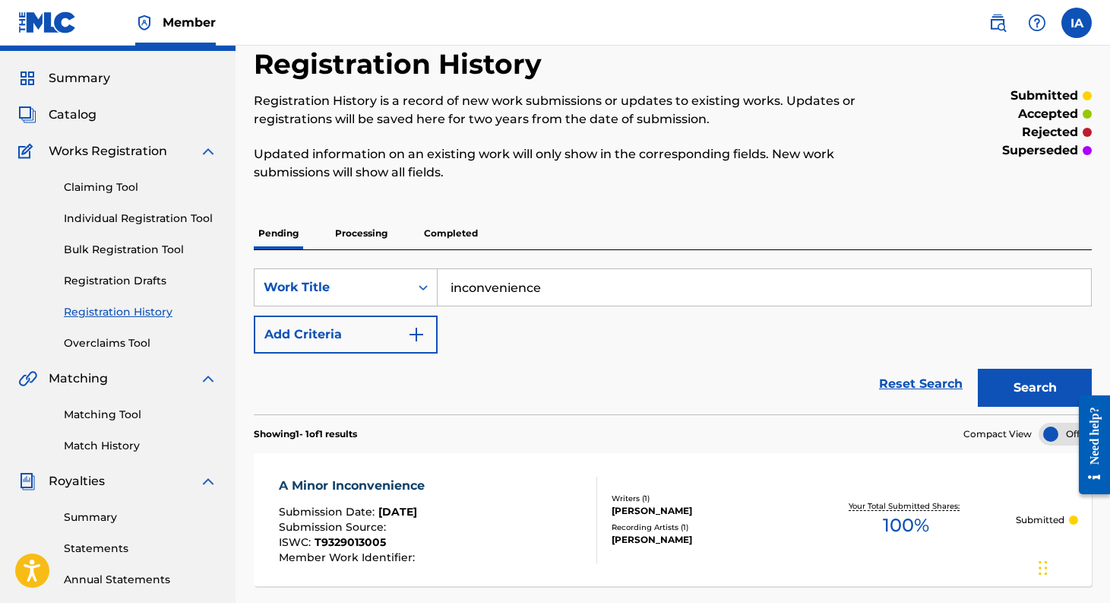
scroll to position [0, 0]
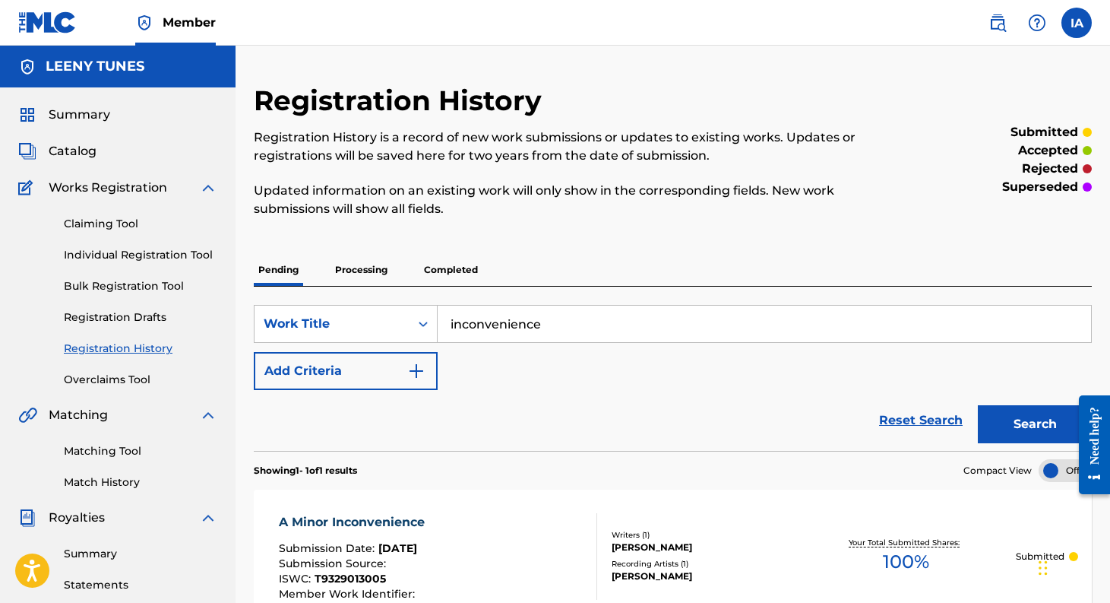
drag, startPoint x: 562, startPoint y: 322, endPoint x: 454, endPoint y: 319, distance: 107.9
click at [455, 319] on input "inconvenience" at bounding box center [764, 323] width 653 height 36
type input "i"
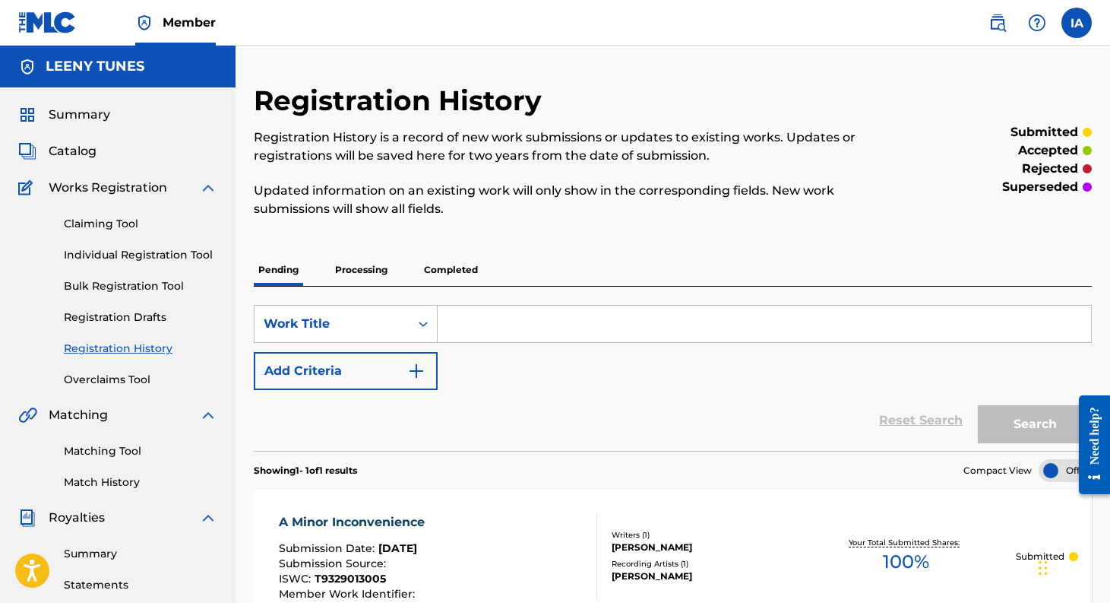
click at [155, 252] on link "Individual Registration Tool" at bounding box center [140, 255] width 153 height 16
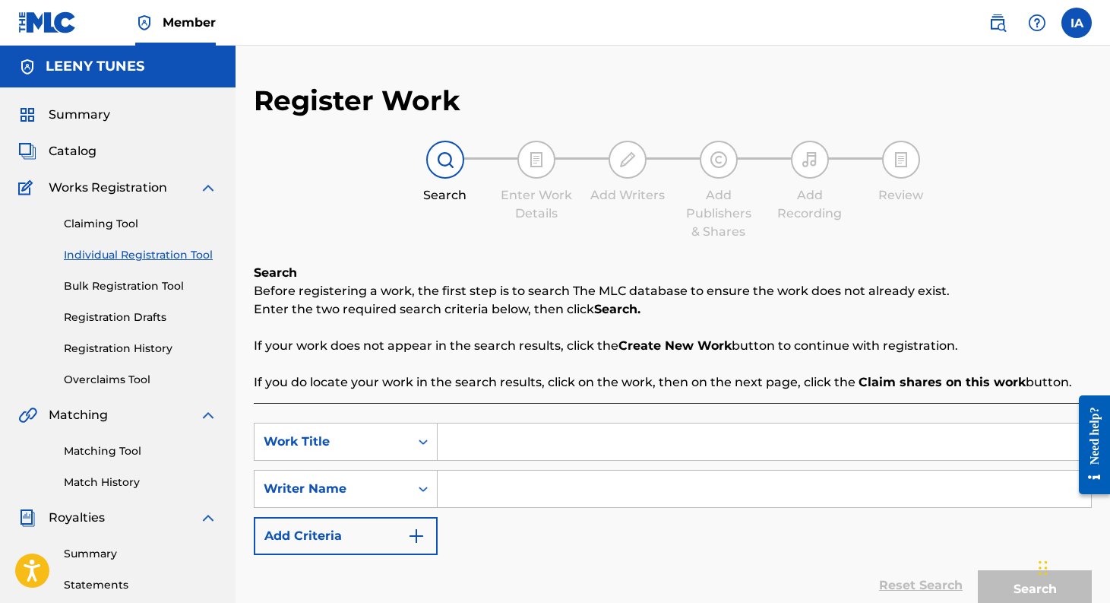
click at [470, 430] on input "Search Form" at bounding box center [764, 441] width 653 height 36
type input "Quiet Wakefulness"
click at [522, 481] on input "Search Form" at bounding box center [764, 488] width 653 height 36
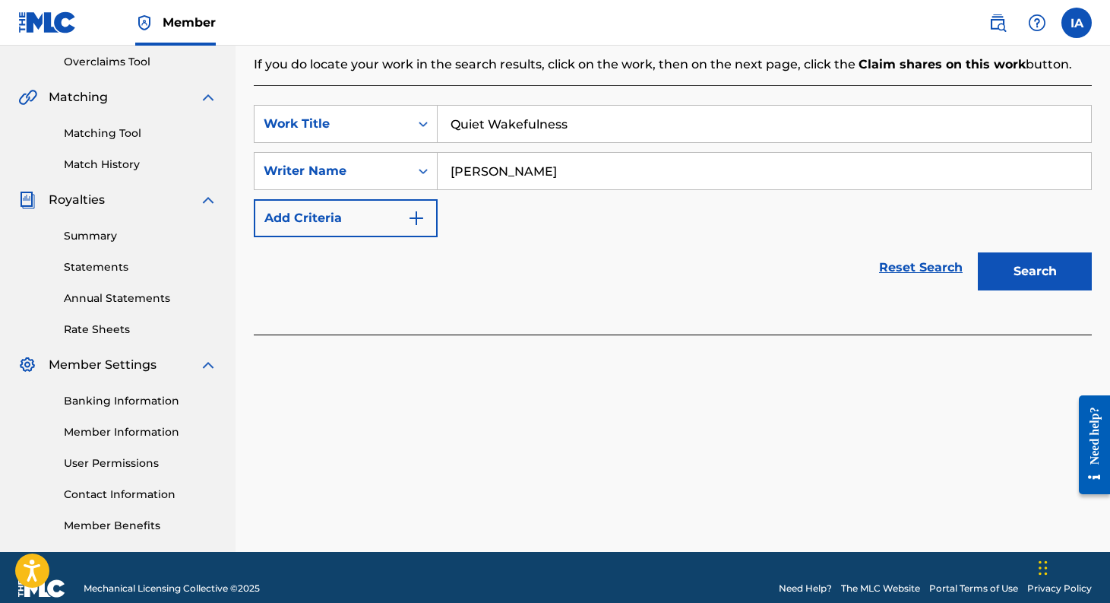
scroll to position [340, 0]
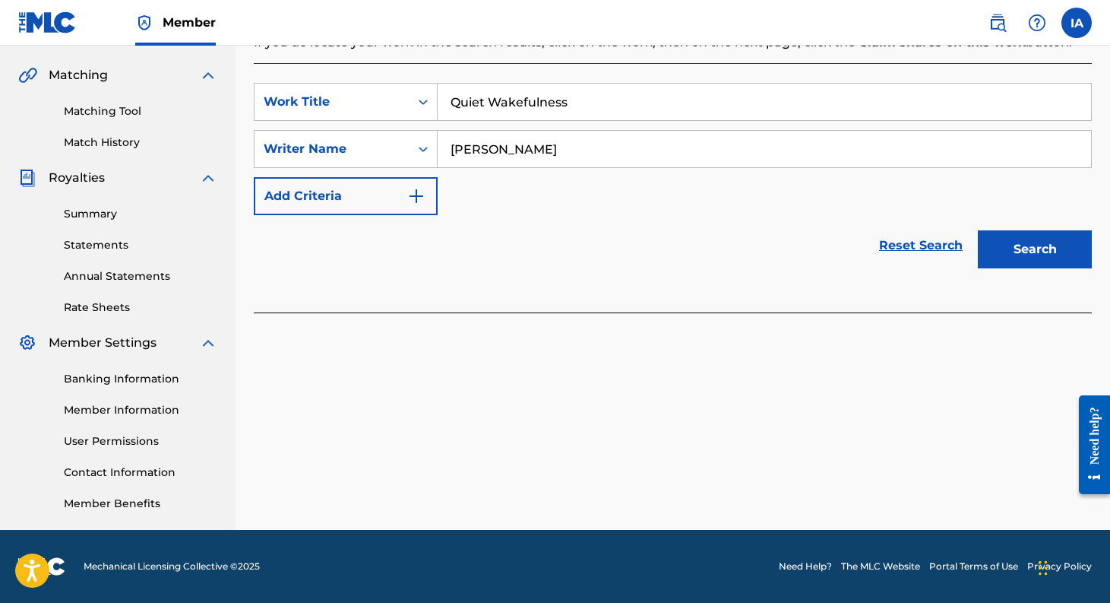
type input "[PERSON_NAME]"
click at [1030, 249] on button "Search" at bounding box center [1035, 249] width 114 height 38
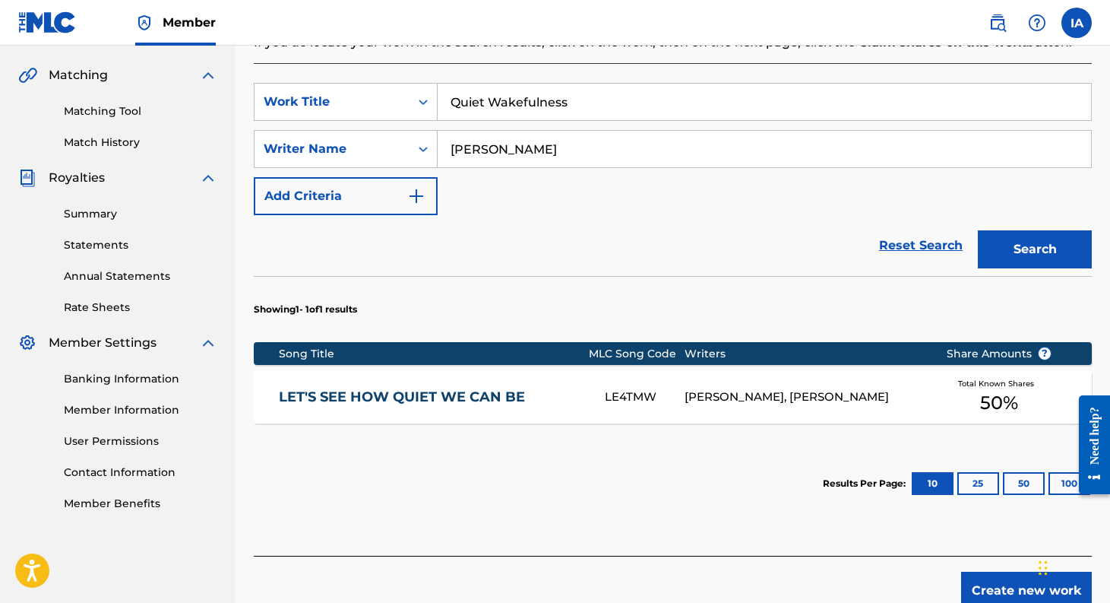
scroll to position [419, 0]
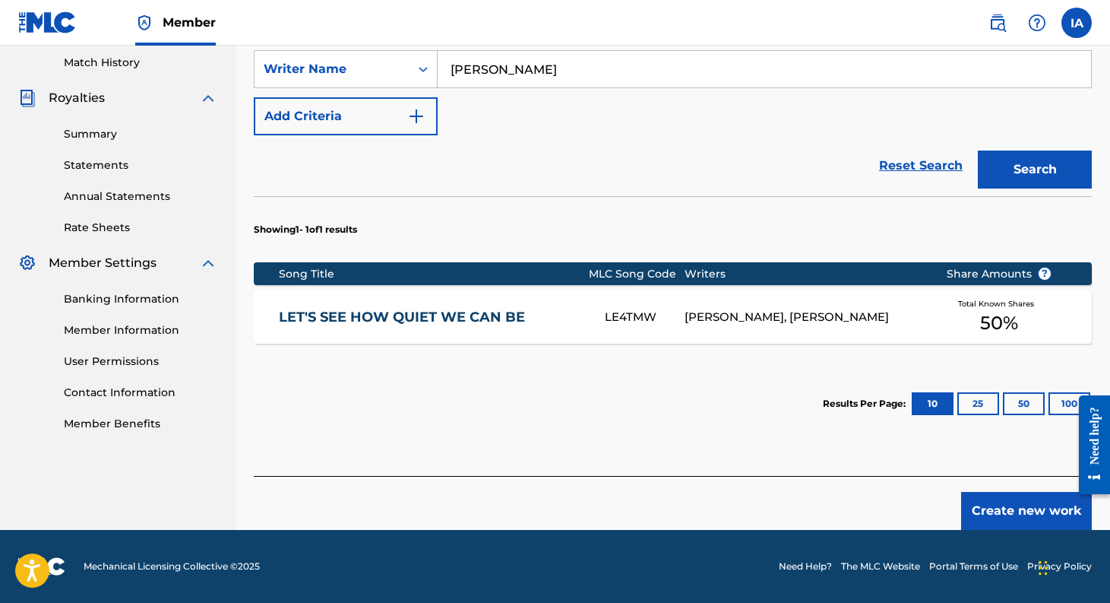
click at [1027, 511] on button "Create new work" at bounding box center [1026, 511] width 131 height 38
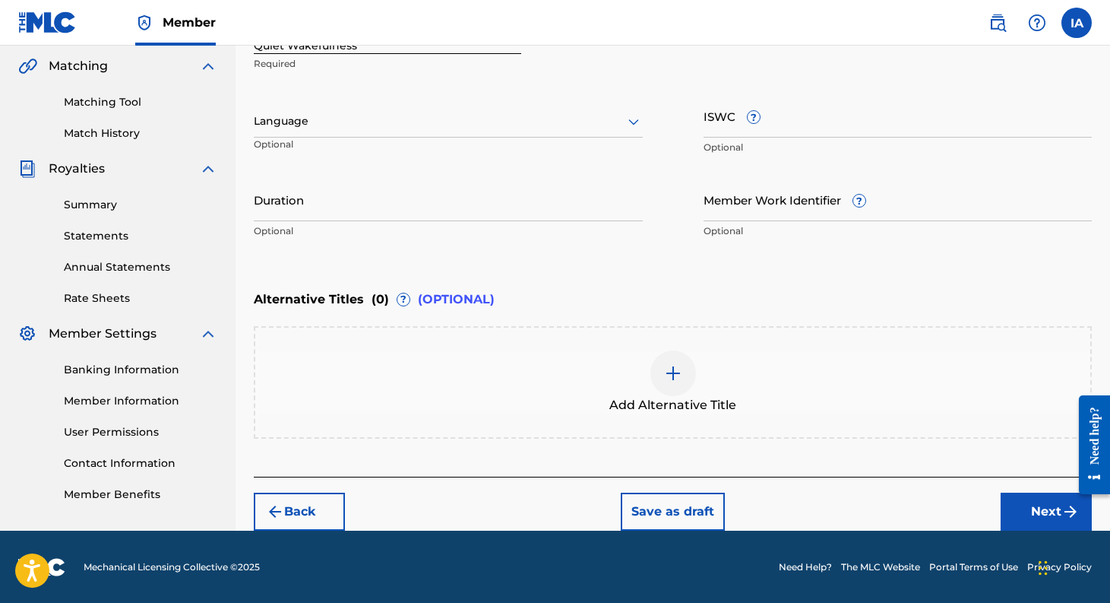
click at [299, 504] on button "Back" at bounding box center [299, 511] width 91 height 38
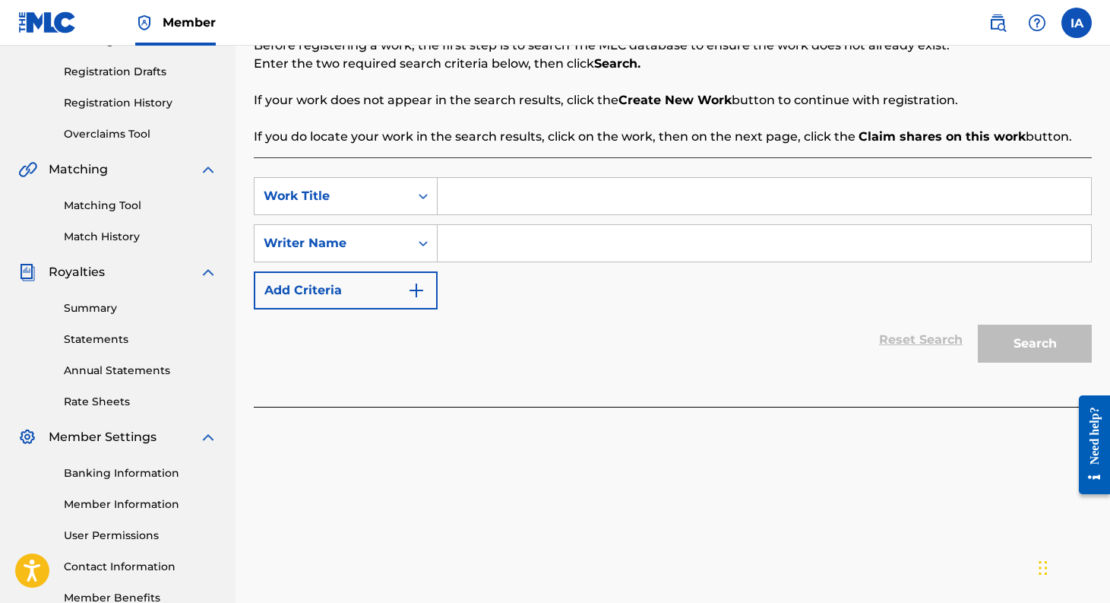
scroll to position [163, 0]
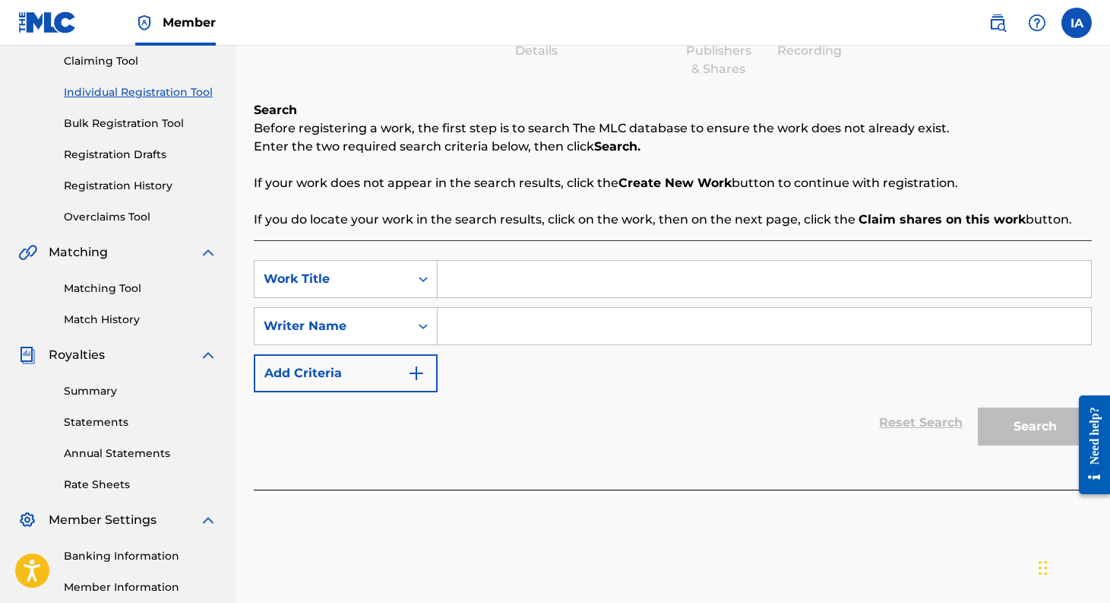
click at [682, 285] on input "Search Form" at bounding box center [764, 279] width 653 height 36
type input "Quiet Wakefulness"
click at [587, 334] on input "Search Form" at bounding box center [764, 326] width 653 height 36
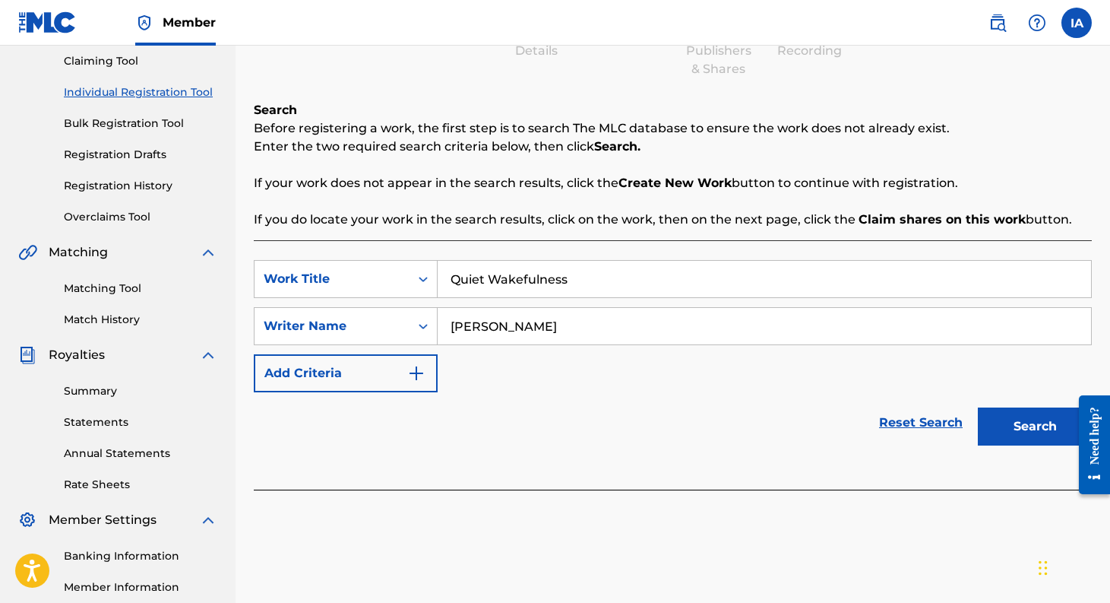
type input "[PERSON_NAME]"
click at [978, 407] on button "Search" at bounding box center [1035, 426] width 114 height 38
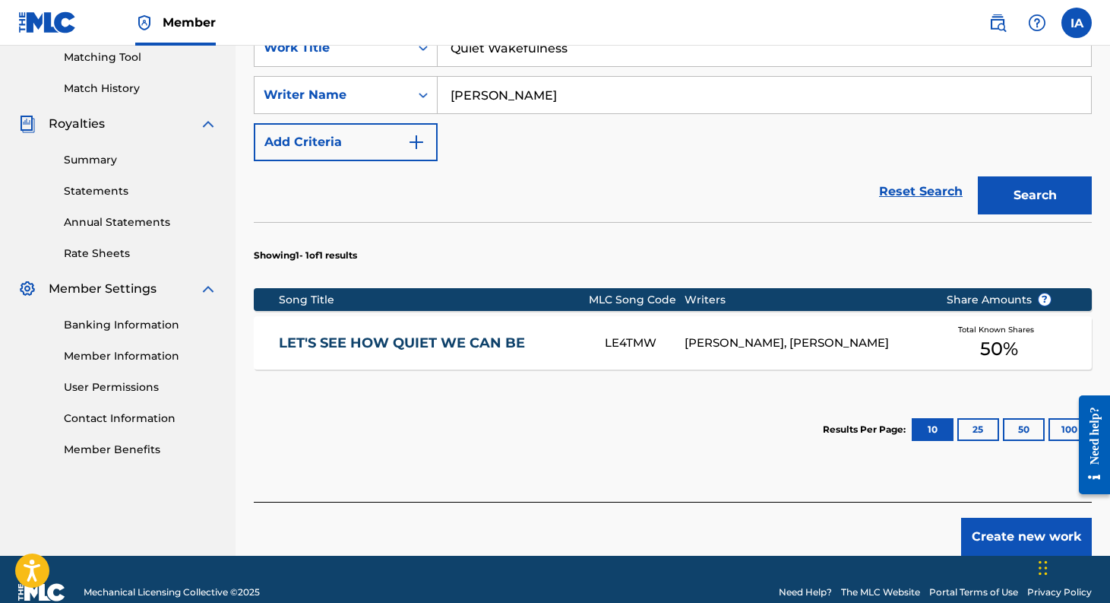
scroll to position [394, 0]
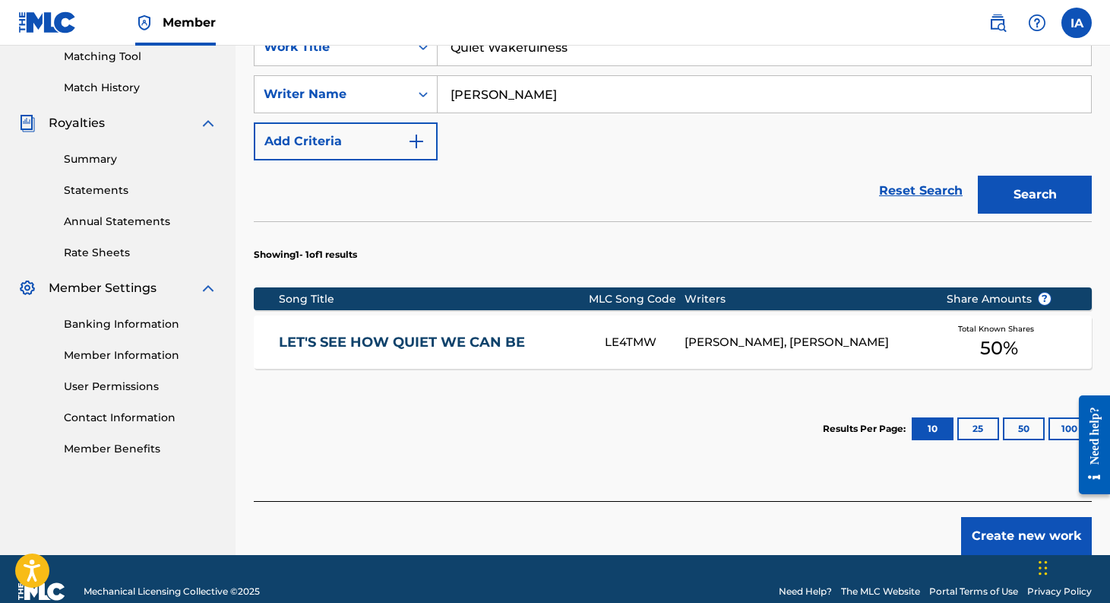
click at [1005, 546] on button "Create new work" at bounding box center [1026, 536] width 131 height 38
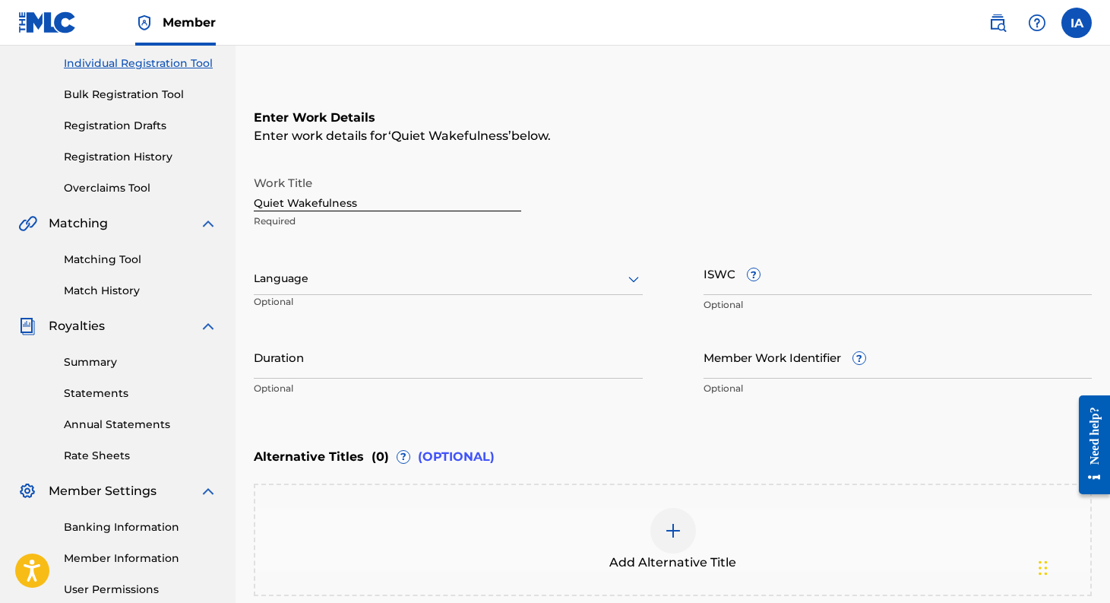
scroll to position [204, 0]
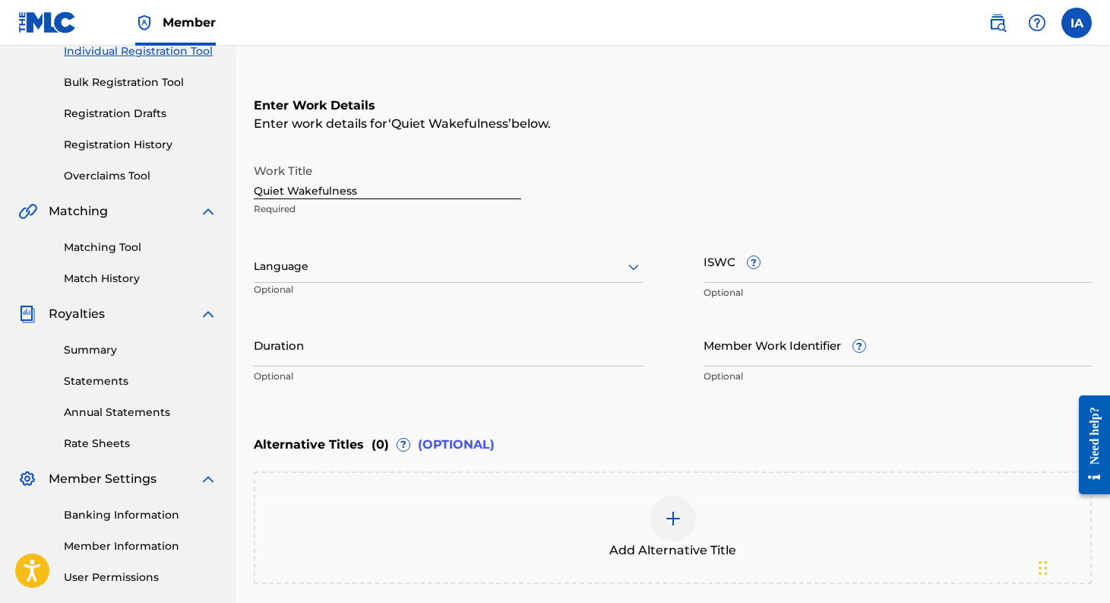
click at [847, 258] on input "ISWC ?" at bounding box center [898, 260] width 389 height 43
paste input "T-333.246.862-5"
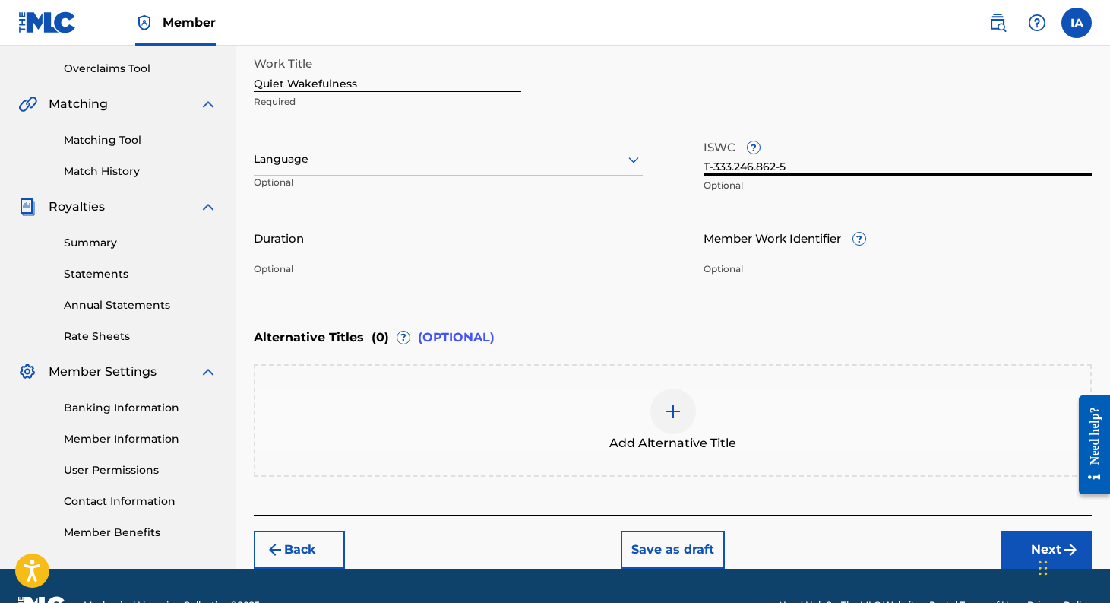
scroll to position [314, 0]
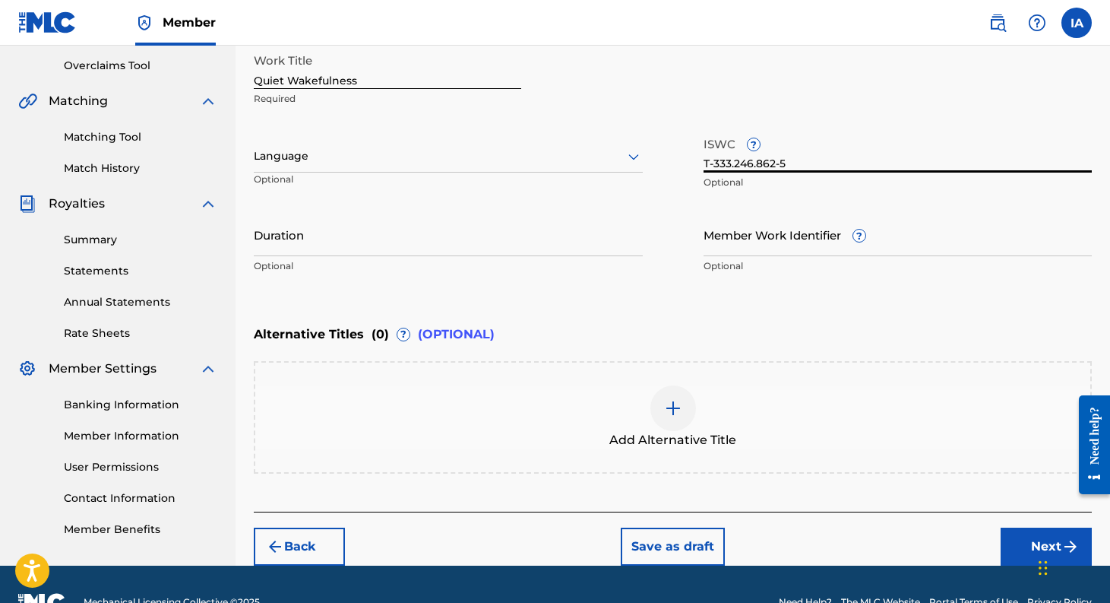
type input "T-333.246.862-5"
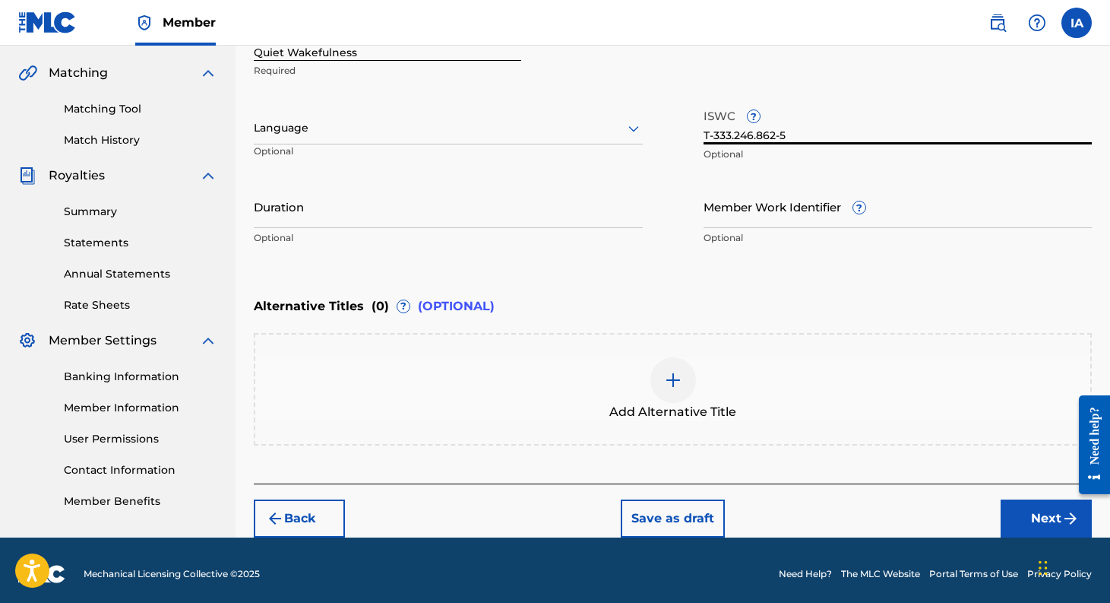
scroll to position [349, 0]
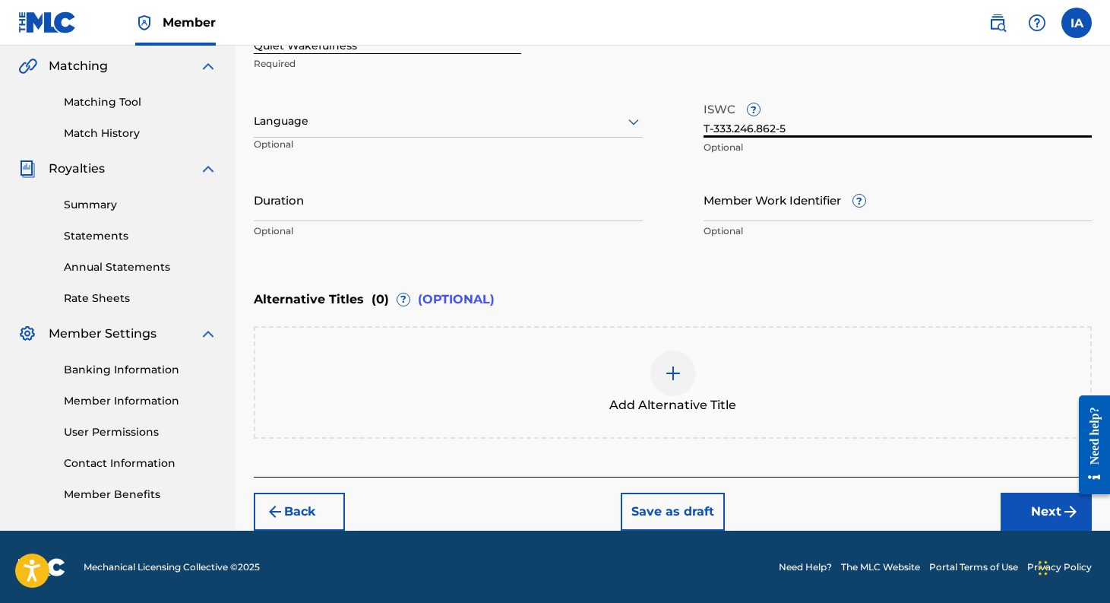
click at [1039, 511] on button "Next" at bounding box center [1046, 511] width 91 height 38
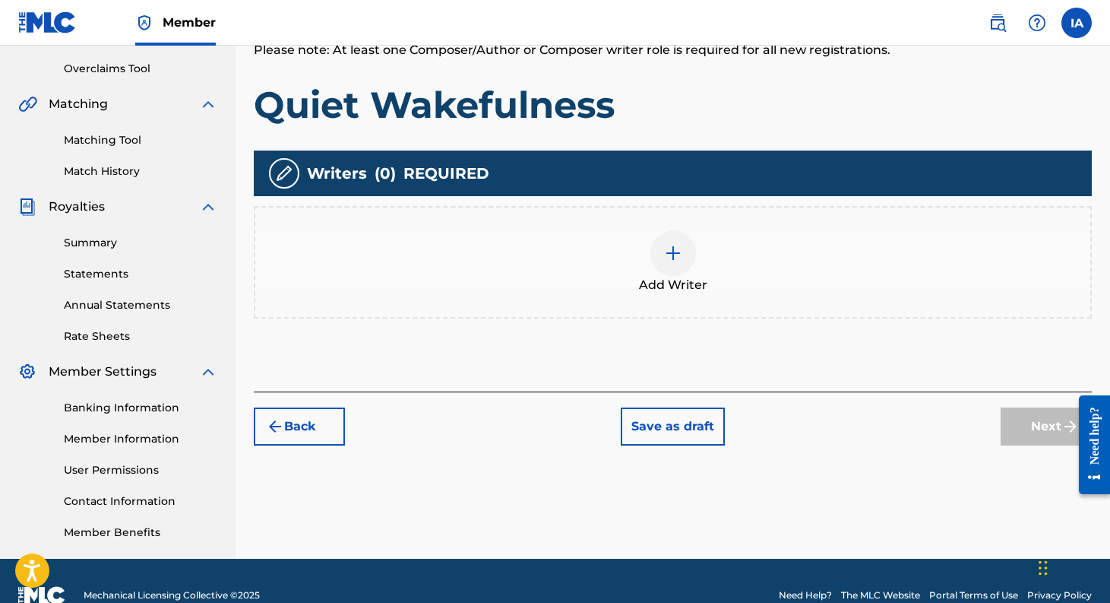
scroll to position [317, 0]
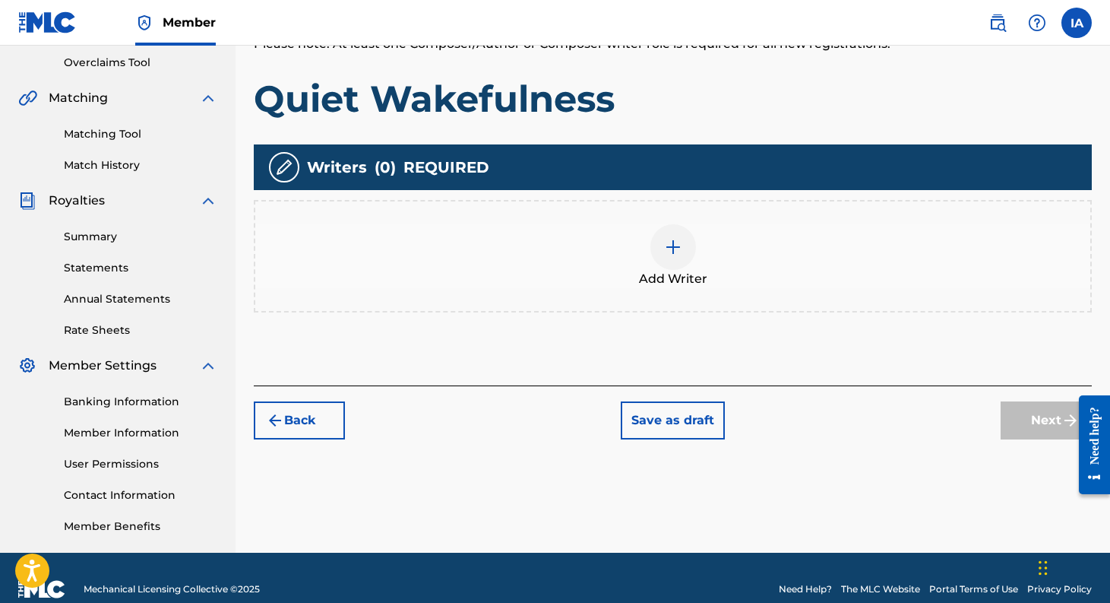
click at [673, 239] on img at bounding box center [673, 247] width 18 height 18
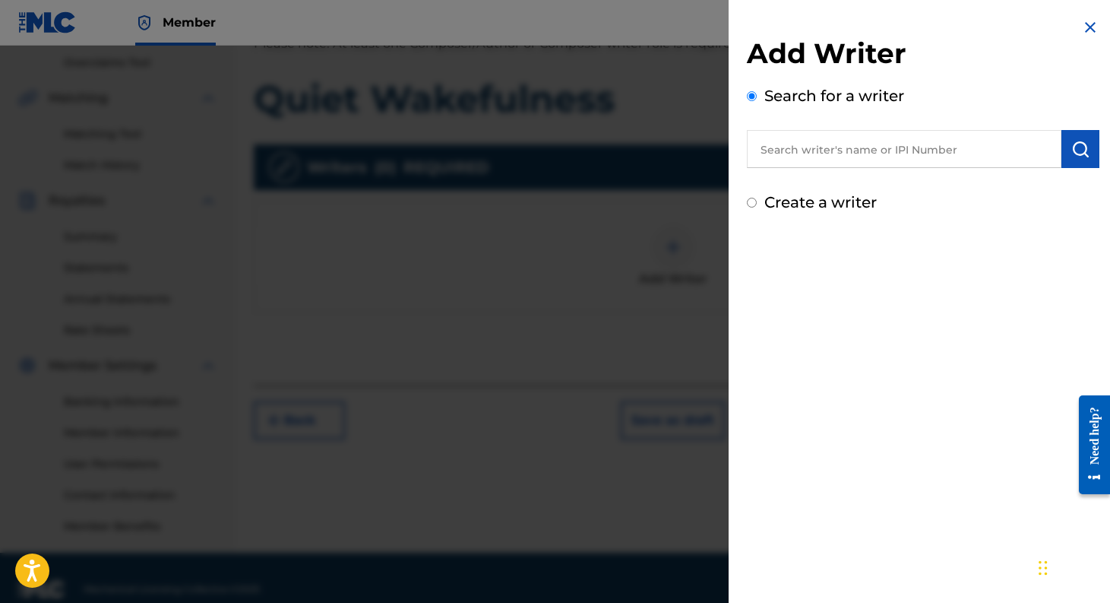
click at [817, 153] on input "text" at bounding box center [904, 149] width 315 height 38
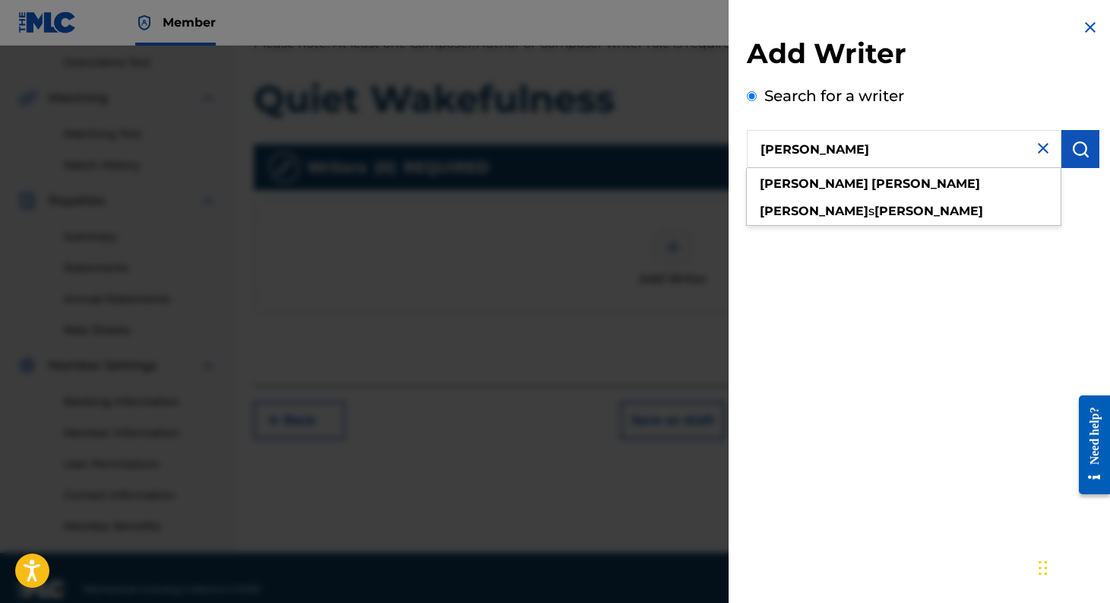
type input "[PERSON_NAME]"
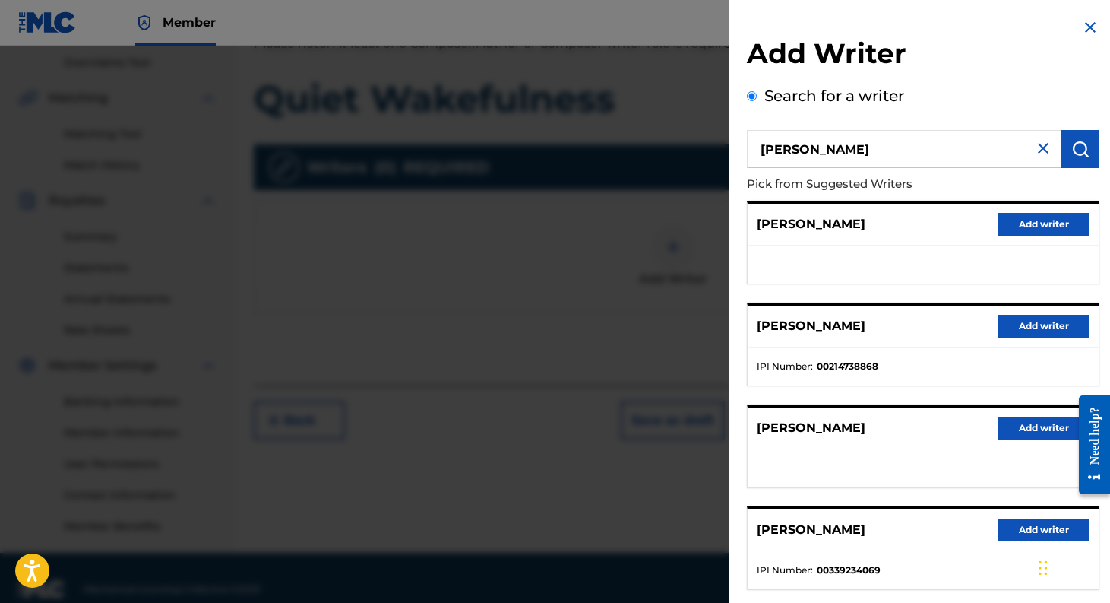
click at [1023, 528] on button "Add writer" at bounding box center [1043, 529] width 91 height 23
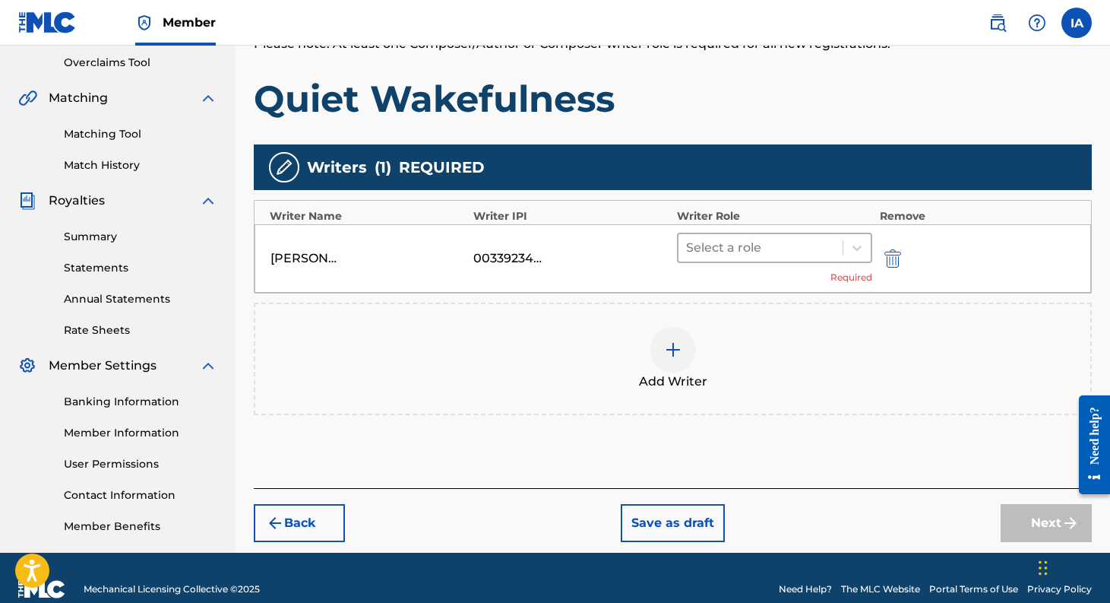
click at [801, 250] on div at bounding box center [760, 247] width 149 height 21
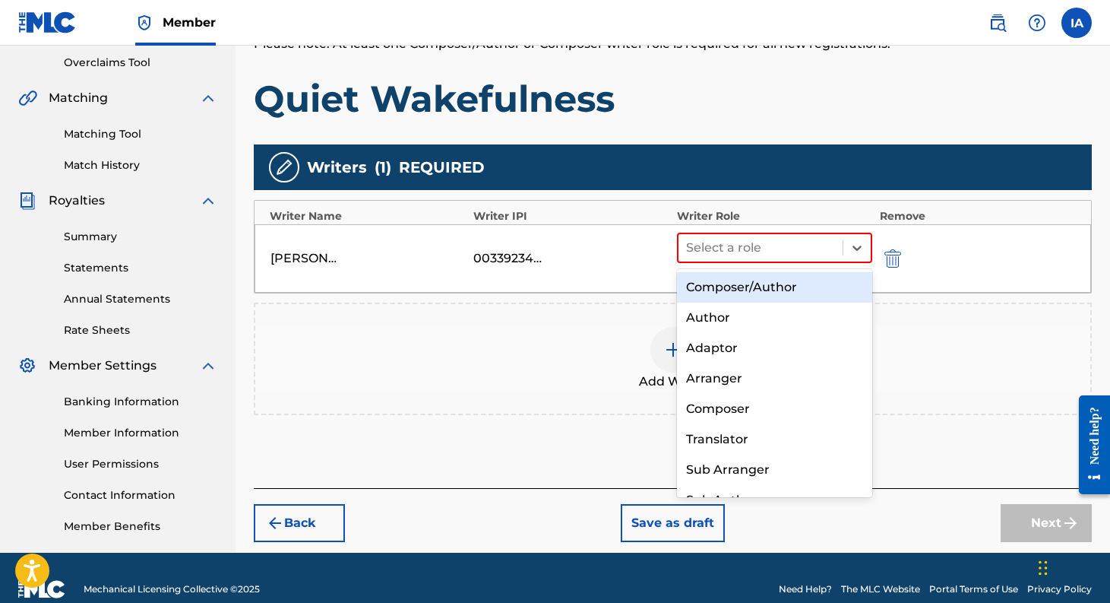
click at [783, 287] on div "Composer/Author" at bounding box center [774, 287] width 195 height 30
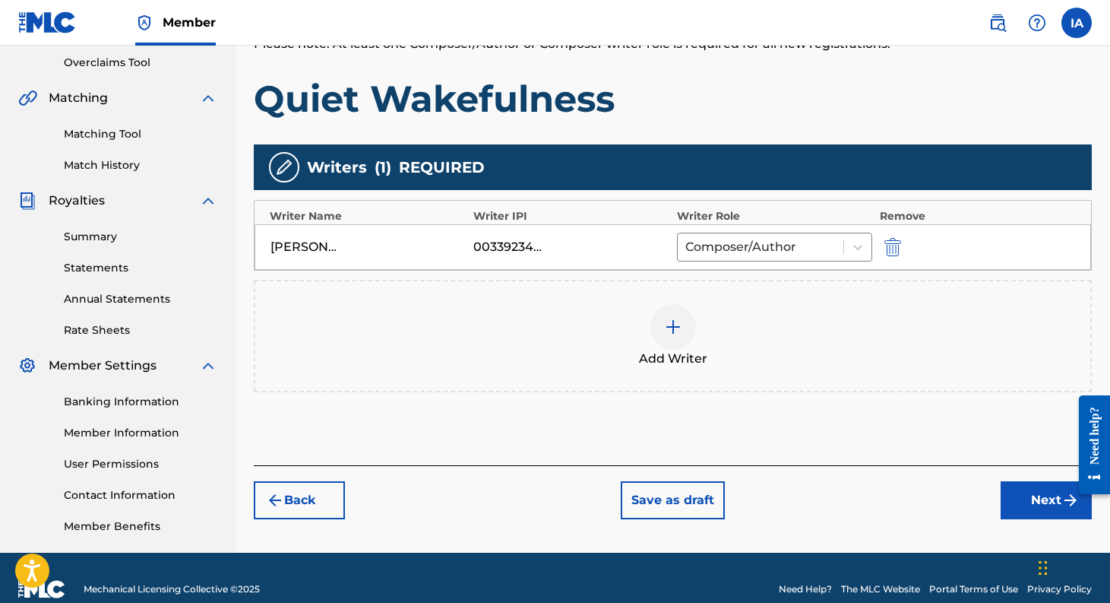
click at [1042, 506] on button "Next" at bounding box center [1046, 500] width 91 height 38
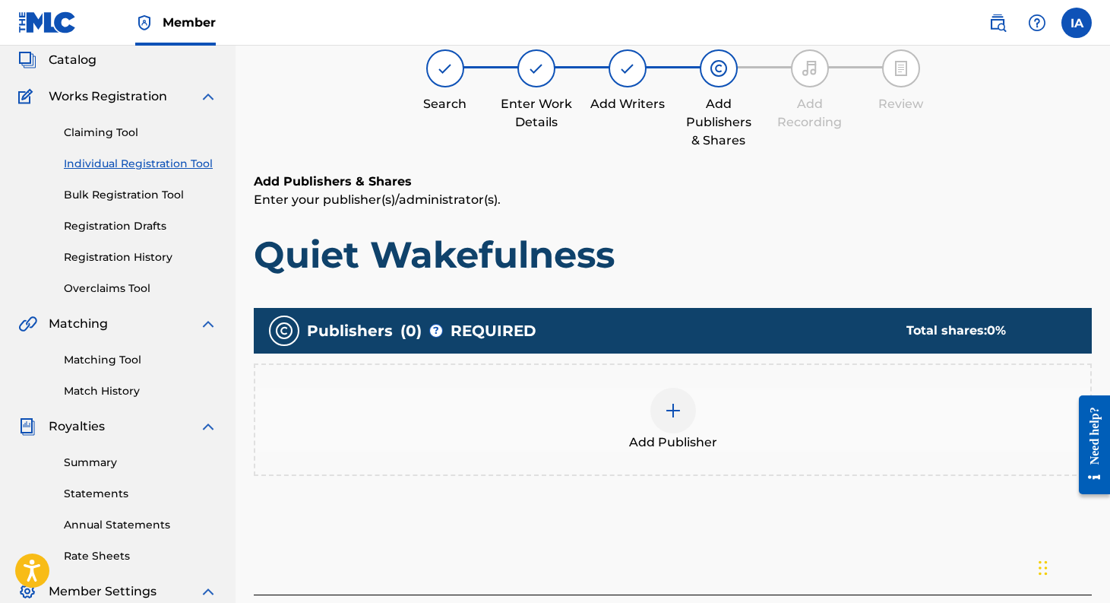
scroll to position [68, 0]
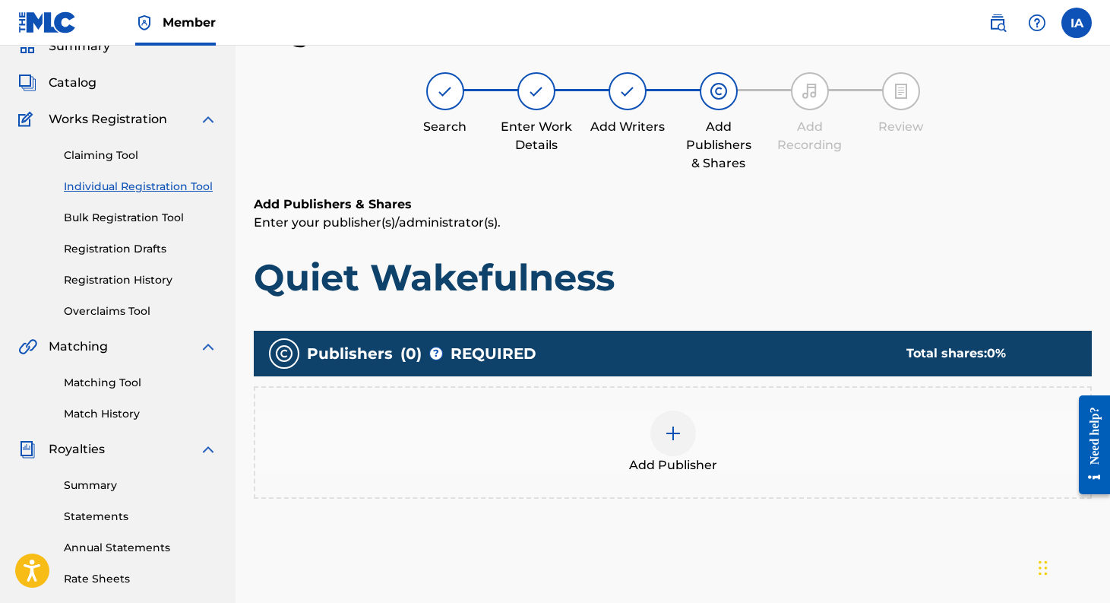
click at [685, 432] on div at bounding box center [673, 433] width 46 height 46
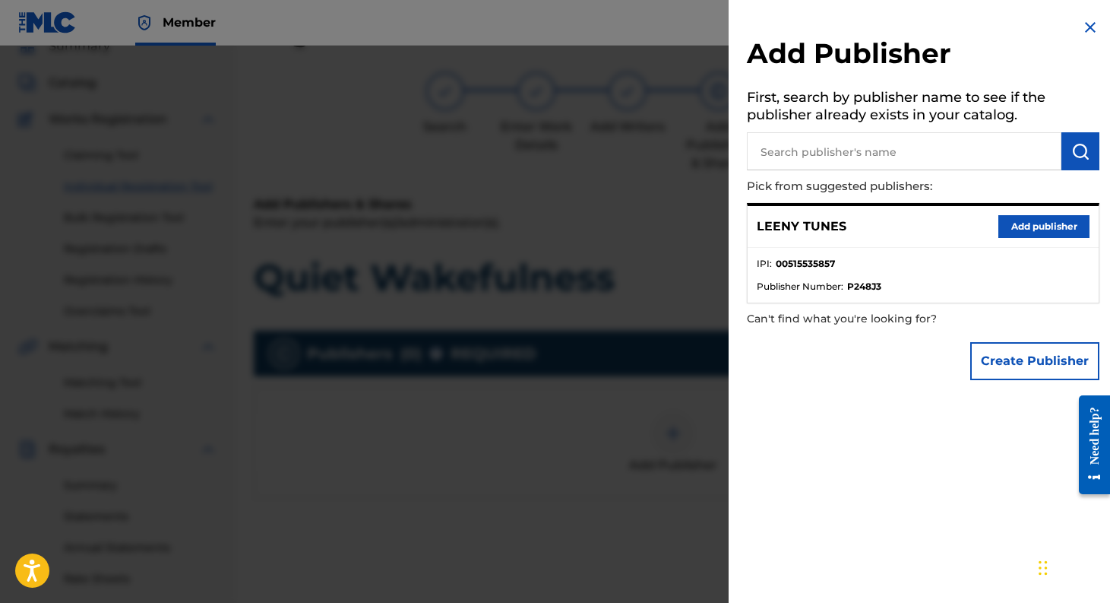
click at [1053, 226] on button "Add publisher" at bounding box center [1043, 226] width 91 height 23
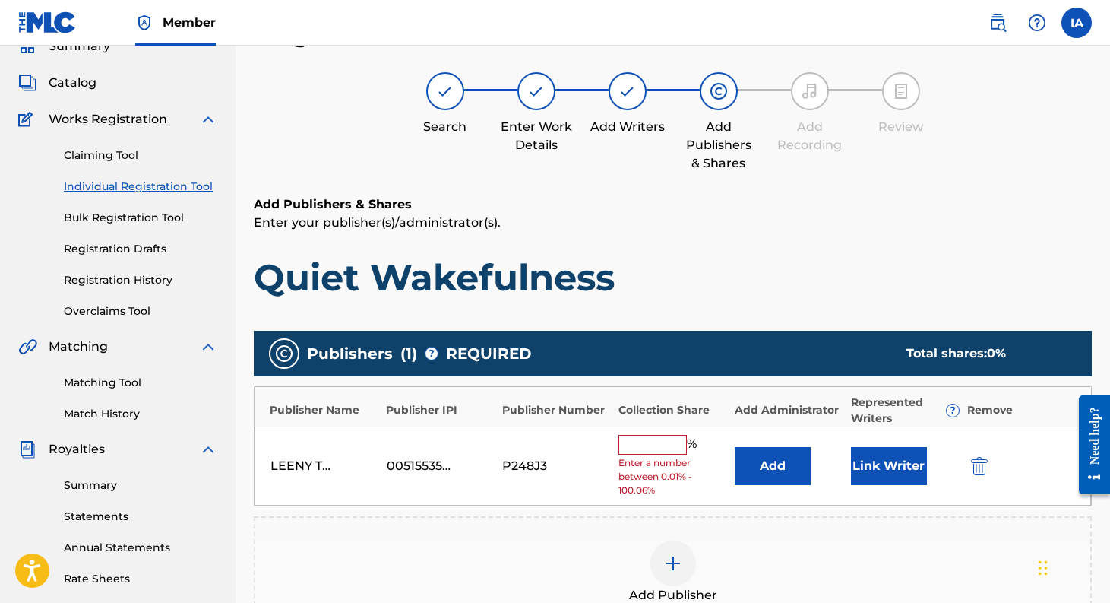
click at [664, 444] on input "text" at bounding box center [653, 445] width 68 height 20
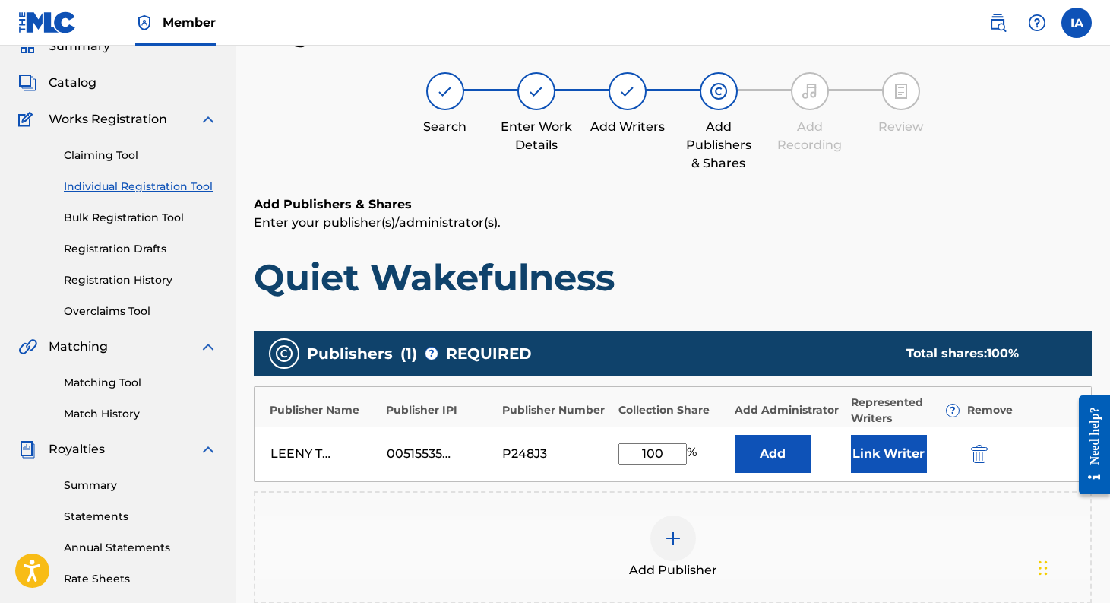
type input "100"
click at [887, 456] on button "Link Writer" at bounding box center [889, 454] width 76 height 38
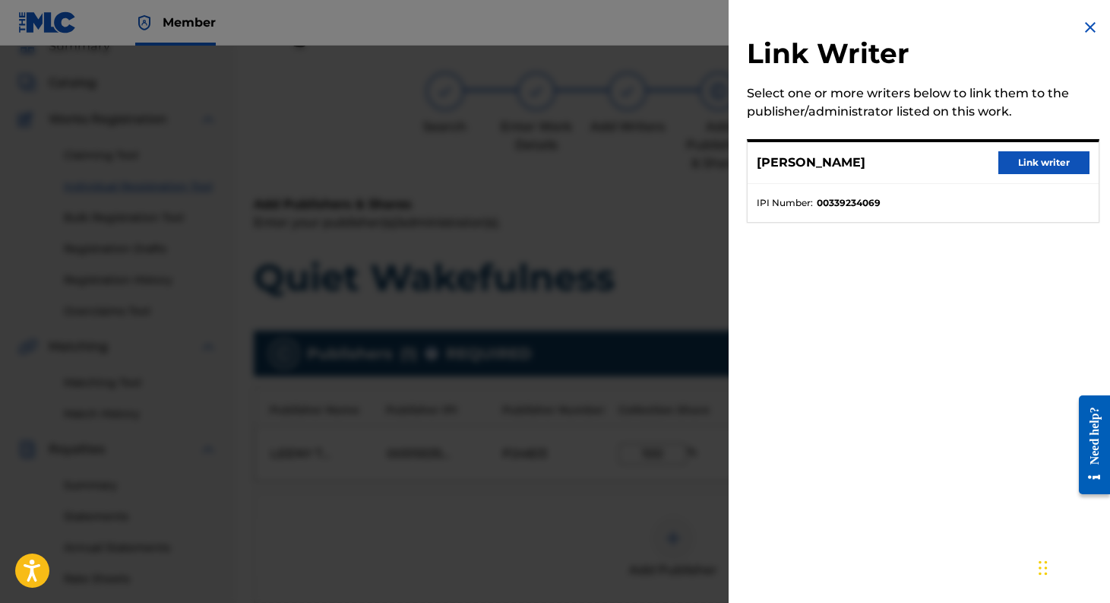
click at [1030, 158] on button "Link writer" at bounding box center [1043, 162] width 91 height 23
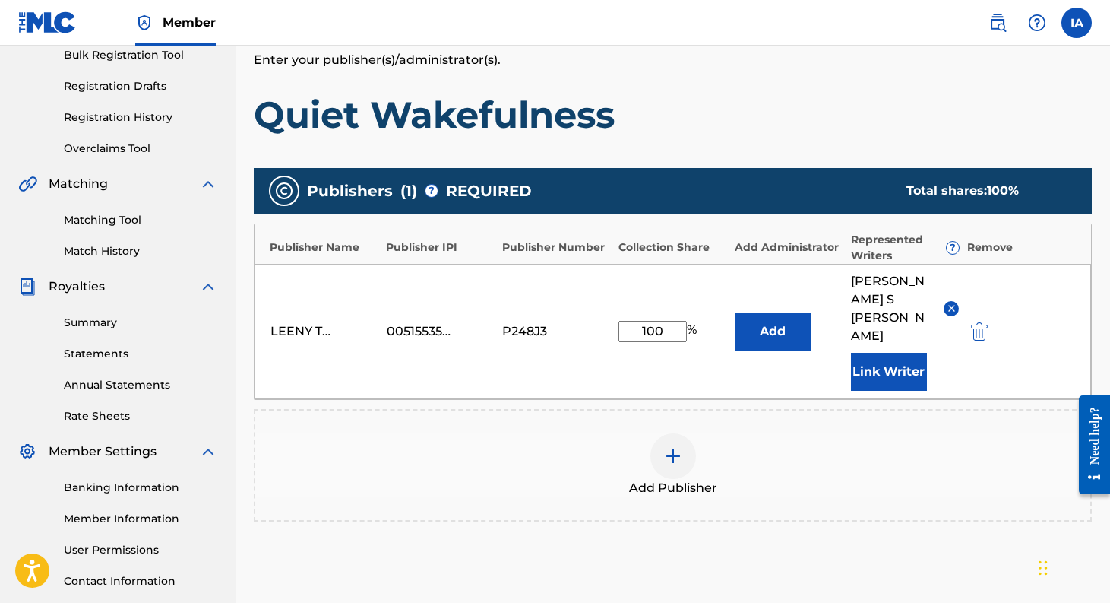
scroll to position [359, 0]
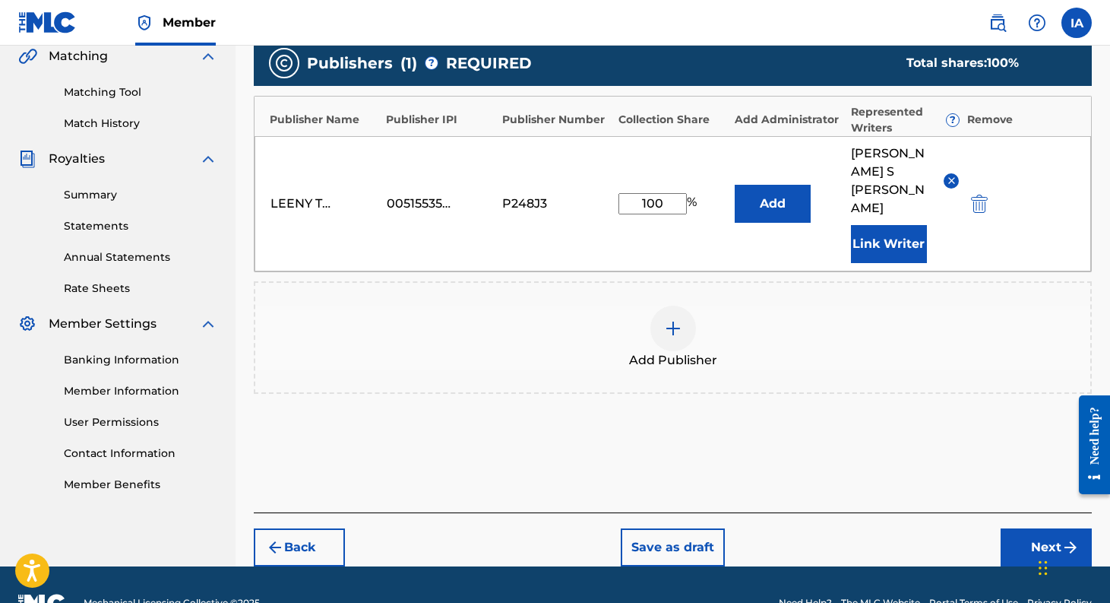
click at [1042, 528] on button "Next" at bounding box center [1046, 547] width 91 height 38
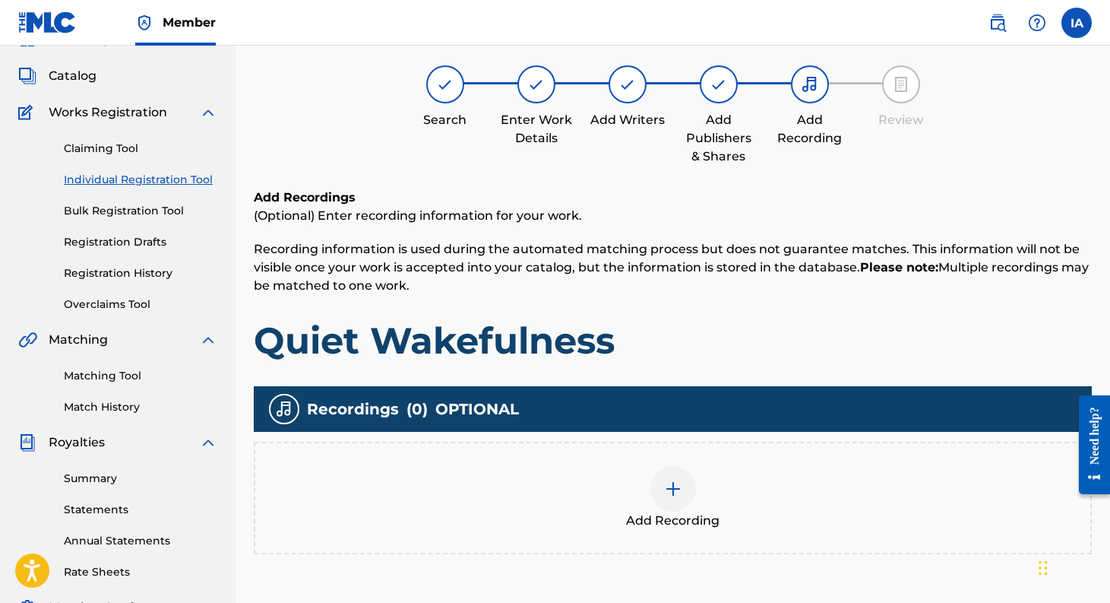
scroll to position [68, 0]
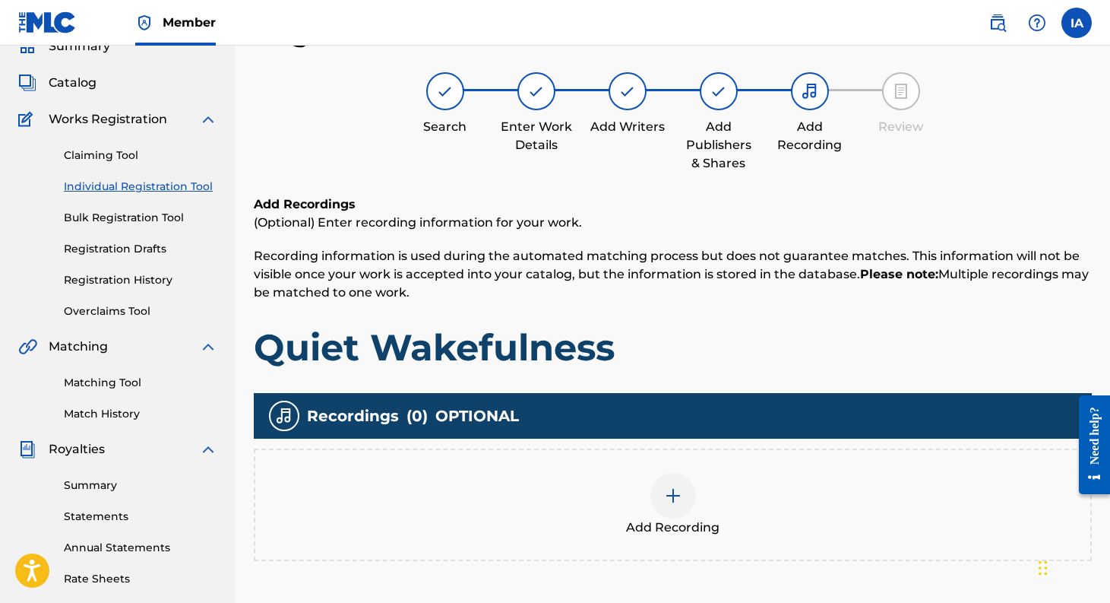
click at [691, 495] on div at bounding box center [673, 496] width 46 height 46
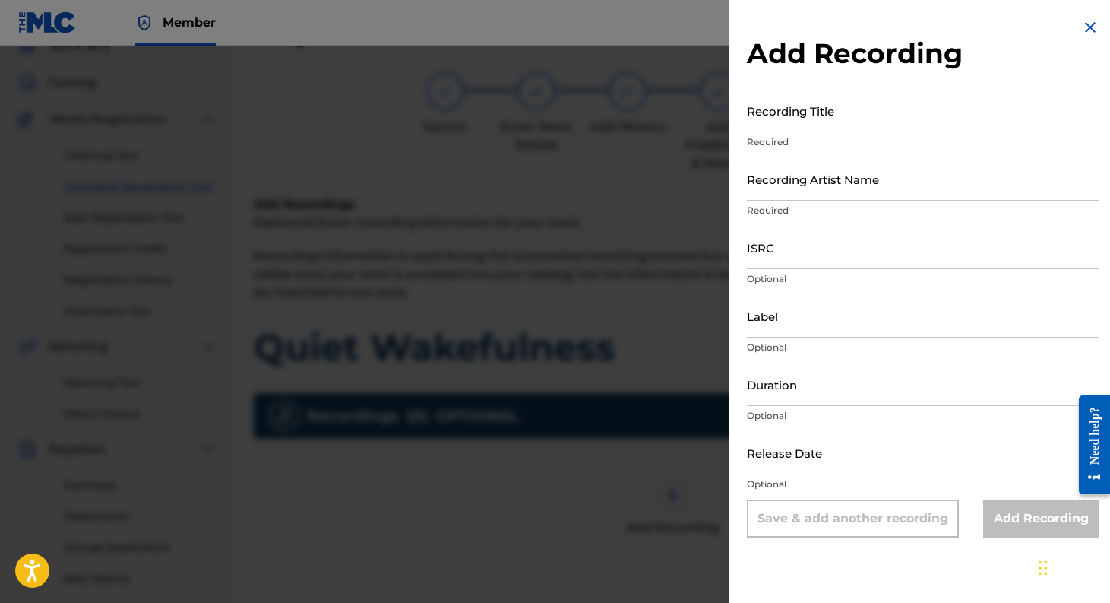
click at [771, 125] on input "Recording Title" at bounding box center [923, 110] width 353 height 43
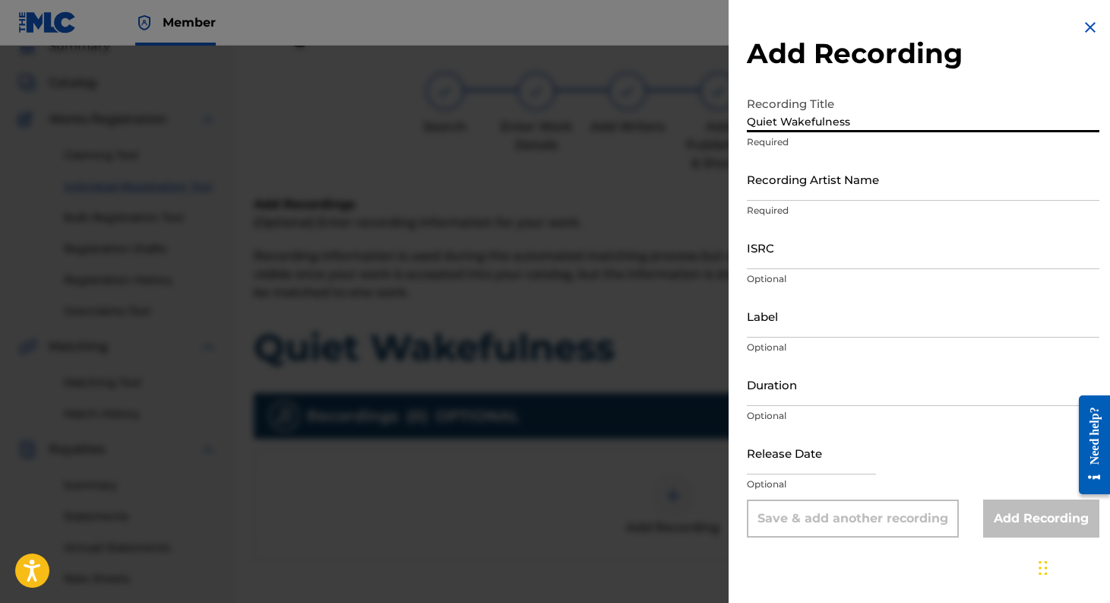
type input "Quiet Wakefulness"
click at [771, 181] on input "Recording Artist Name" at bounding box center [923, 178] width 353 height 43
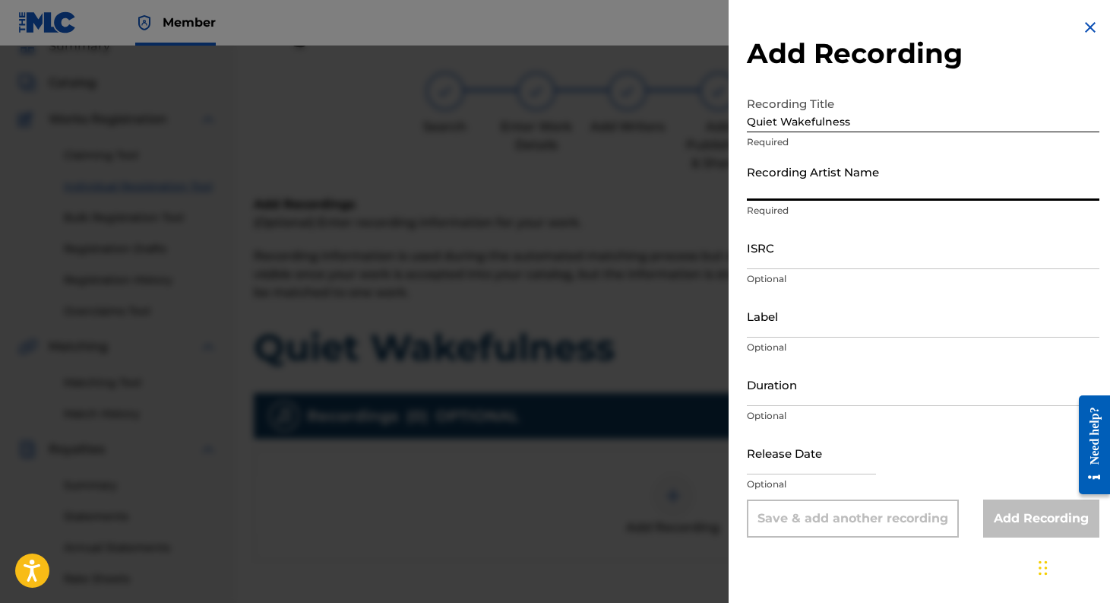
type input "[PERSON_NAME]"
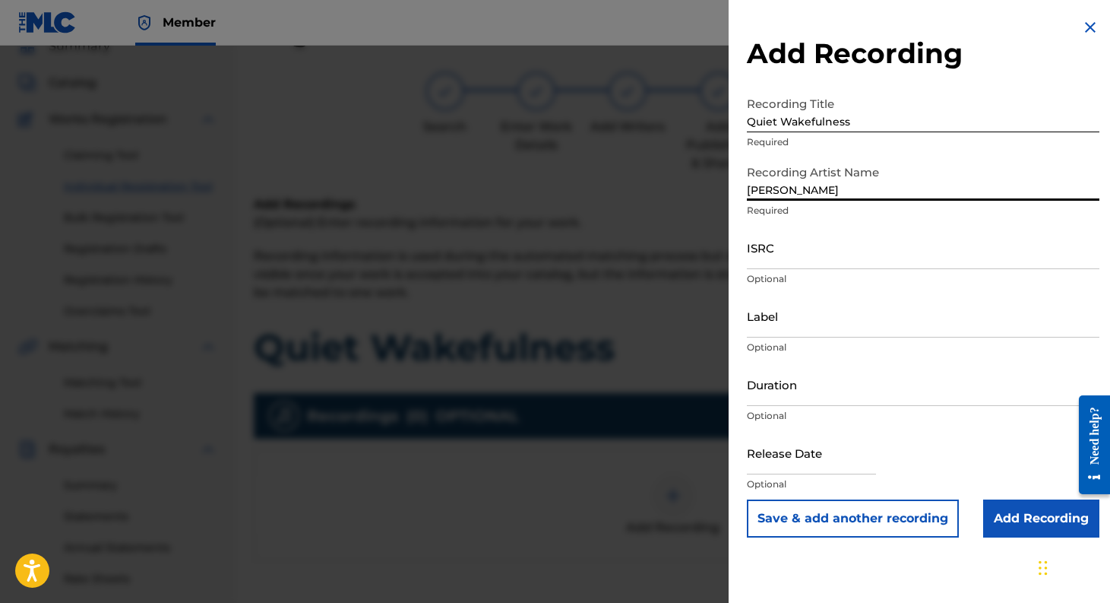
click at [853, 258] on input "ISRC" at bounding box center [923, 247] width 353 height 43
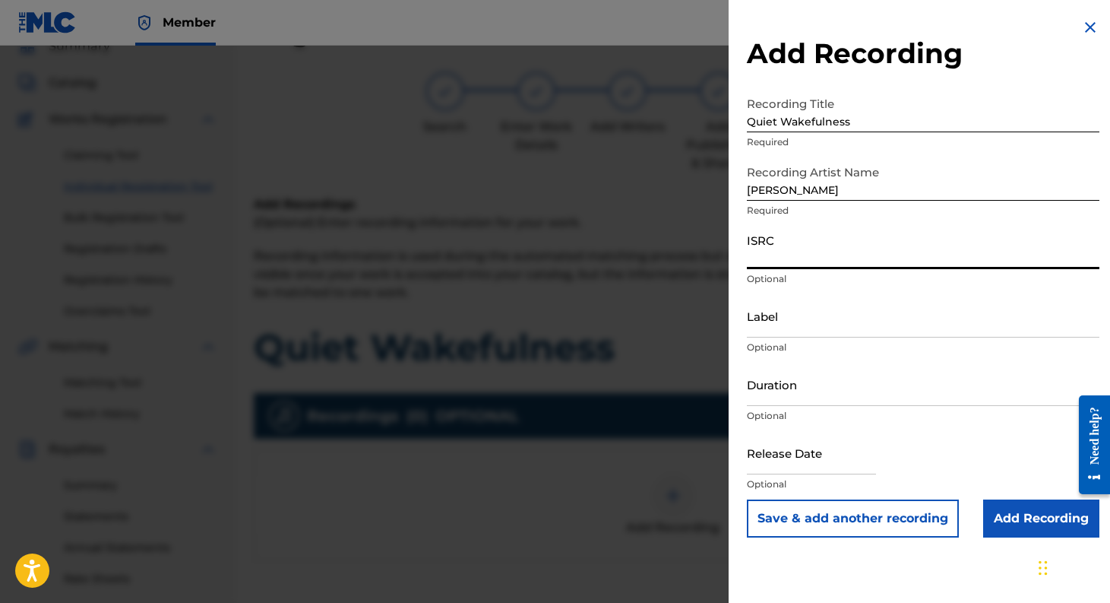
paste input "USL4Q2569770"
type input "USL4Q2569770"
click at [814, 319] on input "Label" at bounding box center [923, 315] width 353 height 43
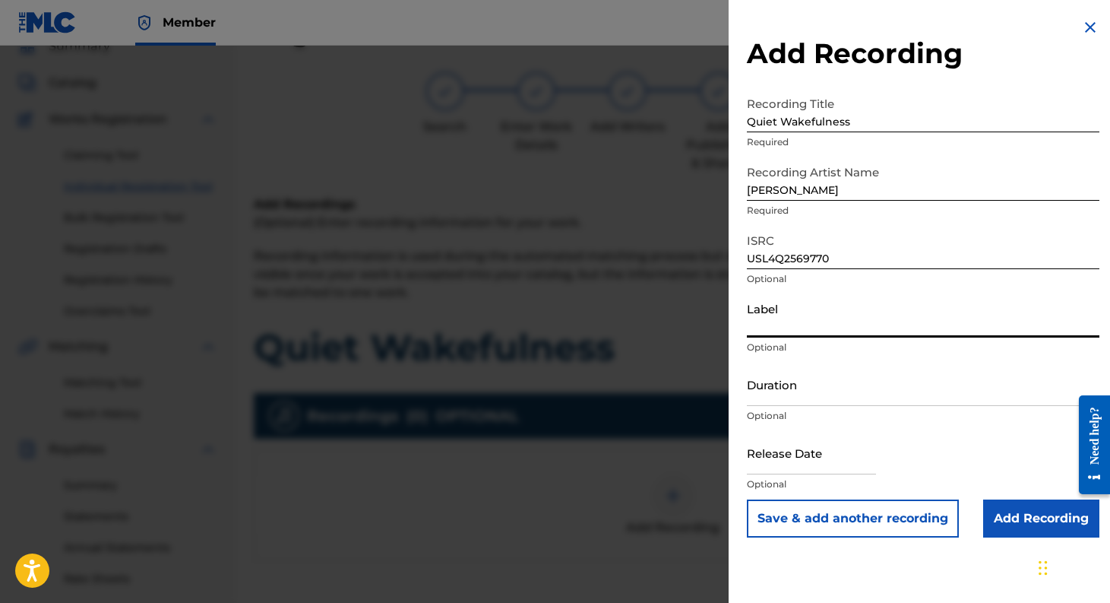
type input "Leeny Tunes"
click at [808, 447] on input "text" at bounding box center [811, 452] width 129 height 43
select select "7"
select select "2025"
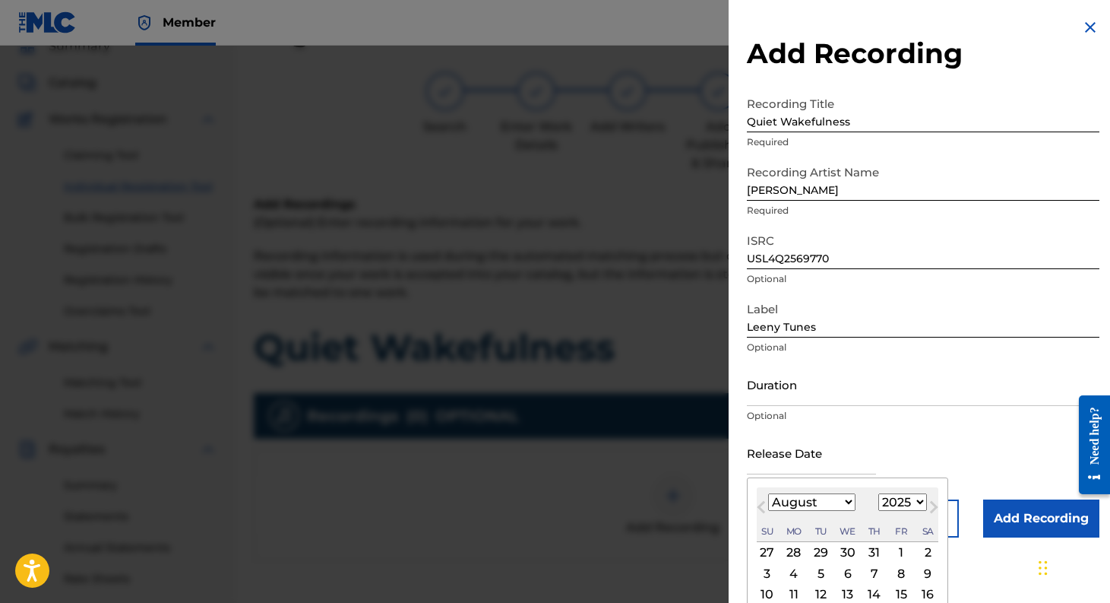
type input "[DATE]"
select select "8"
click at [960, 442] on div "Release Date [DATE] [DATE] Previous Month Next Month [DATE] January February Ma…" at bounding box center [923, 465] width 353 height 68
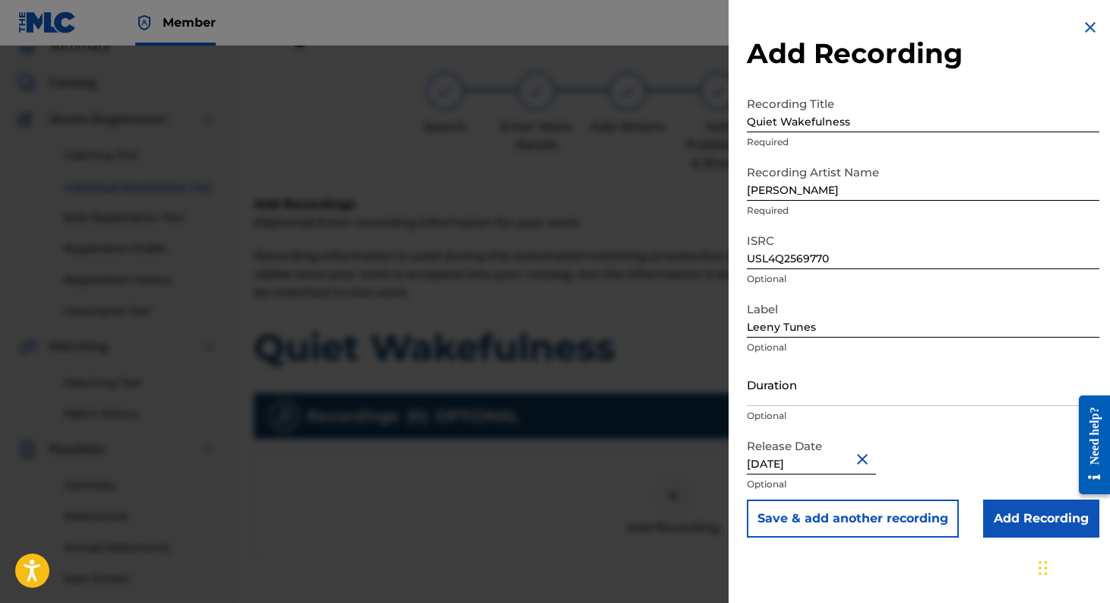
click at [1017, 520] on input "Add Recording" at bounding box center [1041, 518] width 116 height 38
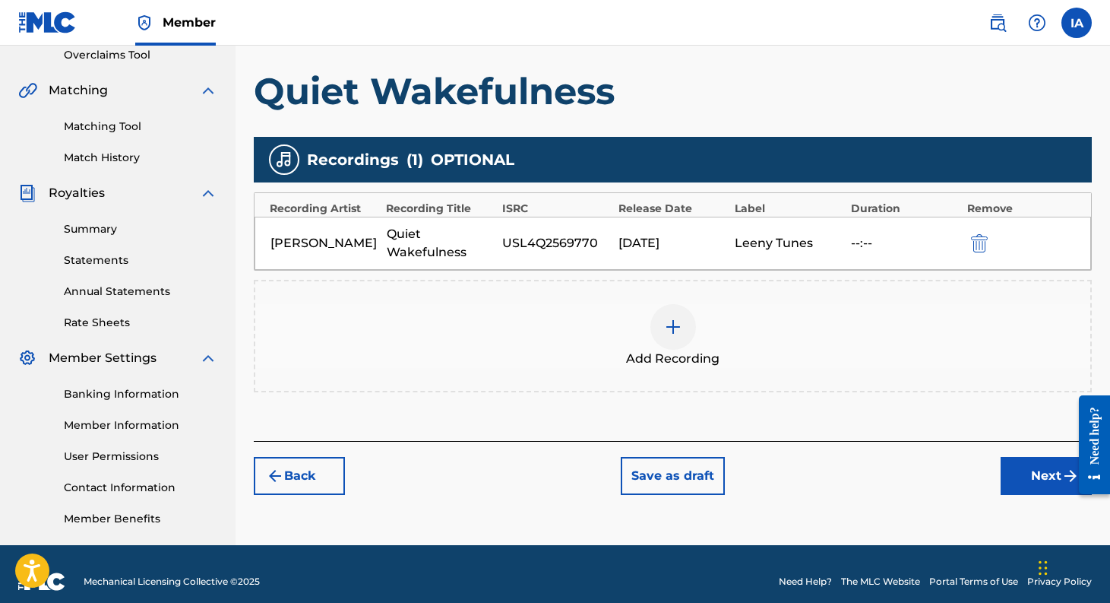
scroll to position [340, 0]
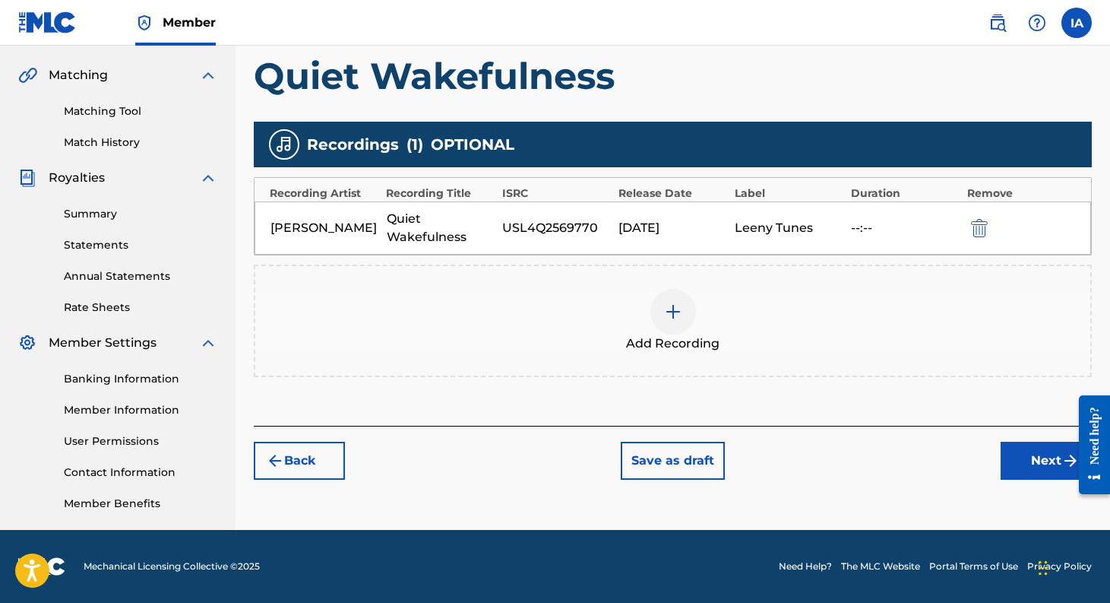
click at [1030, 479] on button "Next" at bounding box center [1046, 460] width 91 height 38
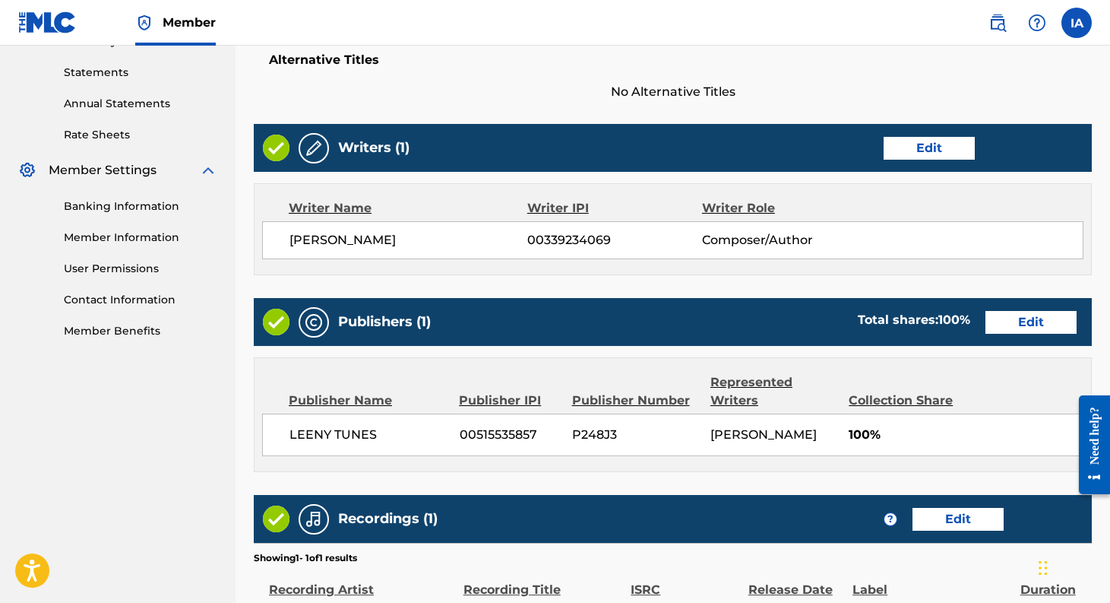
scroll to position [699, 0]
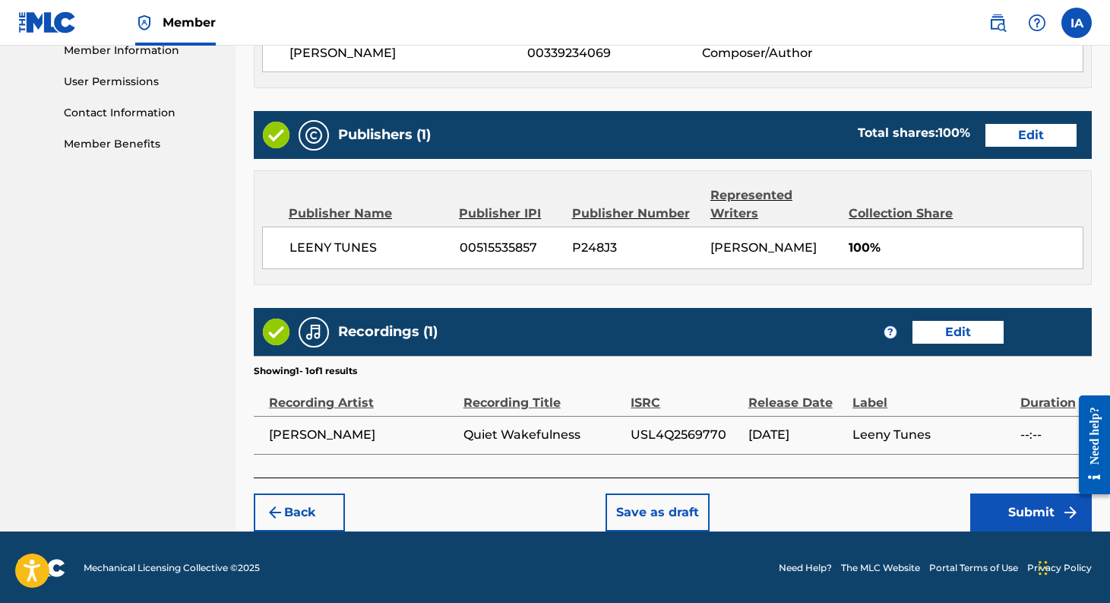
click at [1010, 507] on button "Submit" at bounding box center [1031, 512] width 122 height 38
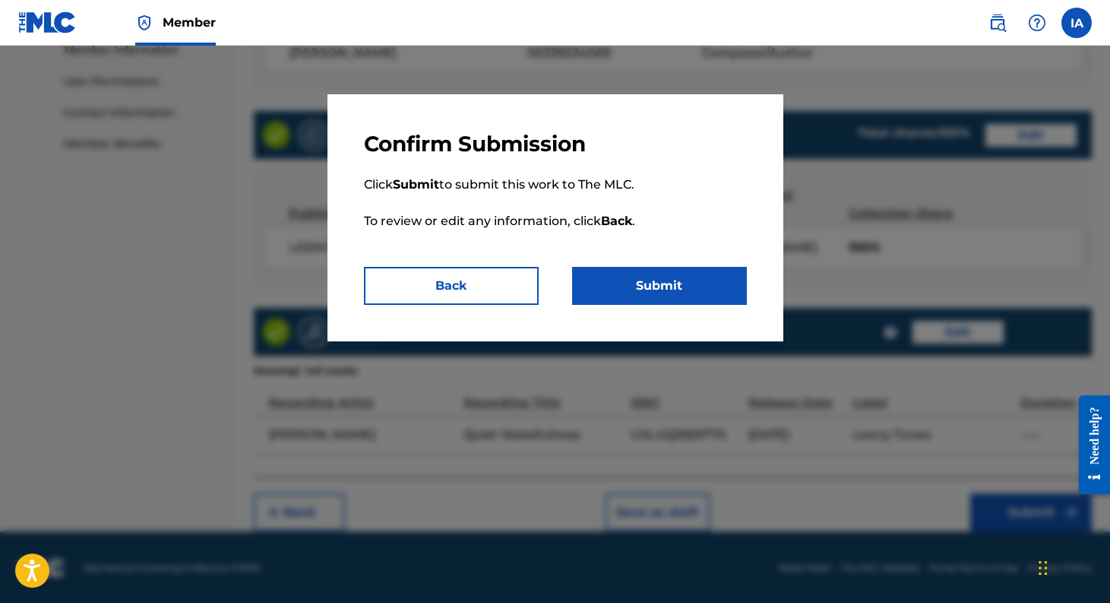
click at [653, 271] on button "Submit" at bounding box center [659, 286] width 175 height 38
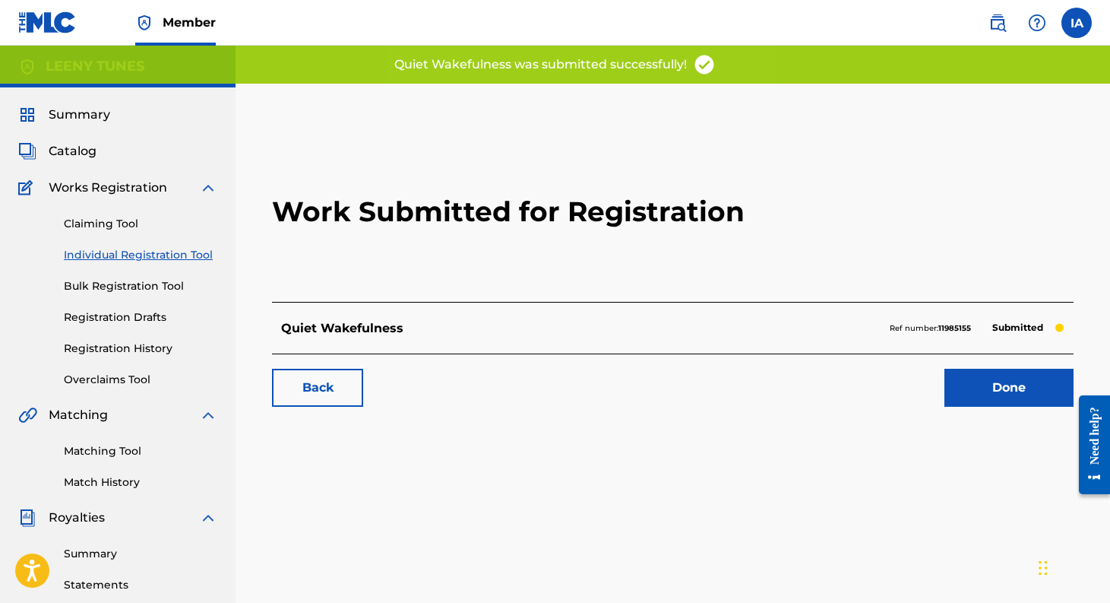
click at [1011, 381] on link "Done" at bounding box center [1008, 388] width 129 height 38
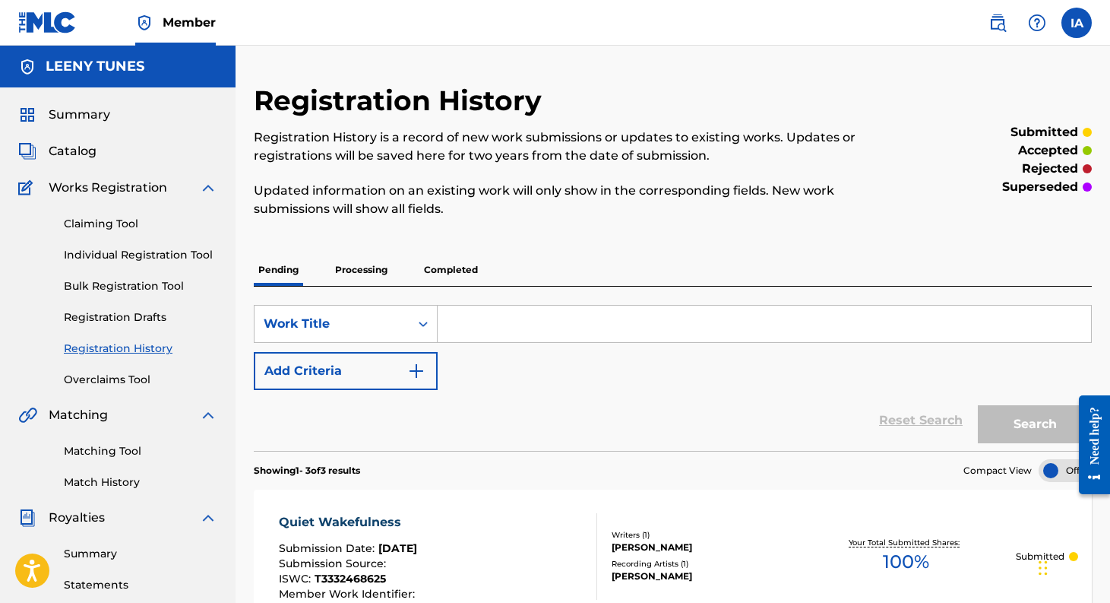
click at [128, 263] on div "Claiming Tool Individual Registration Tool Bulk Registration Tool Registration …" at bounding box center [117, 292] width 199 height 191
click at [129, 259] on link "Individual Registration Tool" at bounding box center [140, 255] width 153 height 16
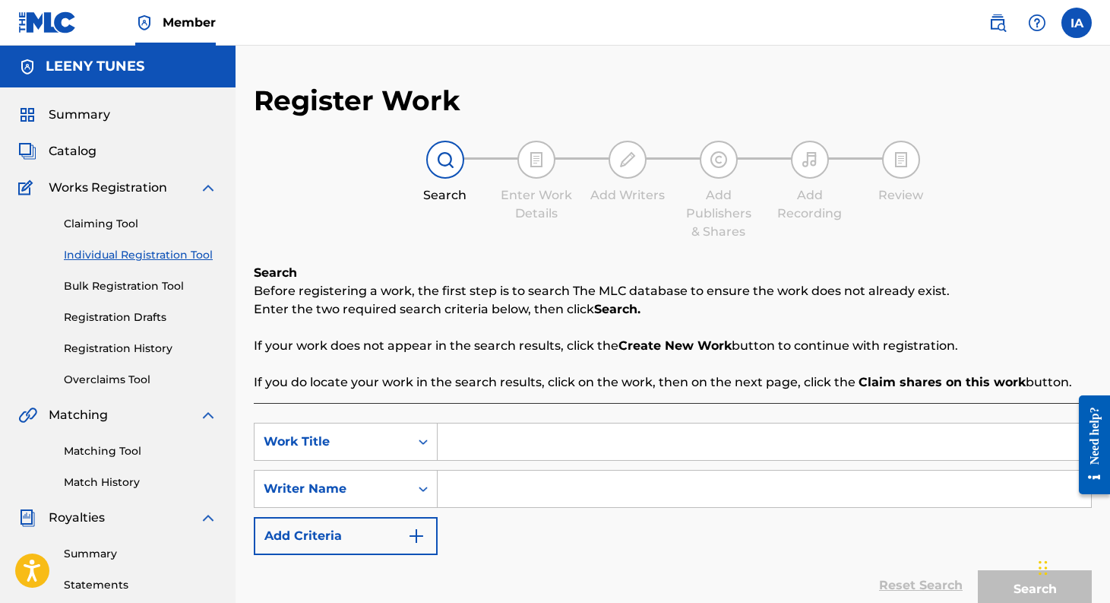
click at [503, 433] on input "Search Form" at bounding box center [764, 441] width 653 height 36
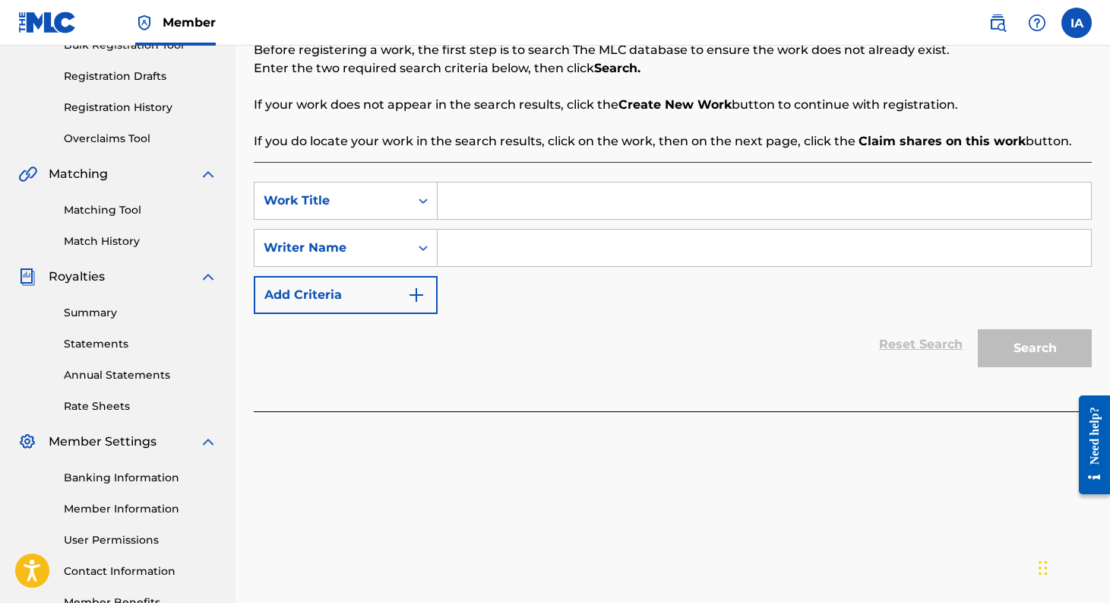
scroll to position [243, 0]
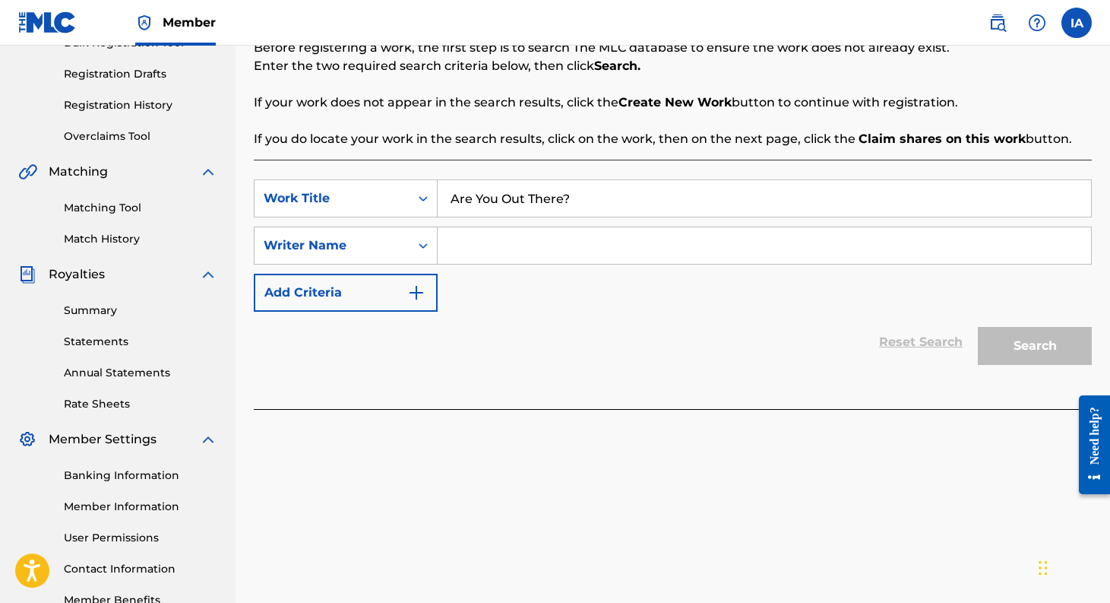
type input "Are You Out There?"
click at [556, 261] on input "Search Form" at bounding box center [764, 245] width 653 height 36
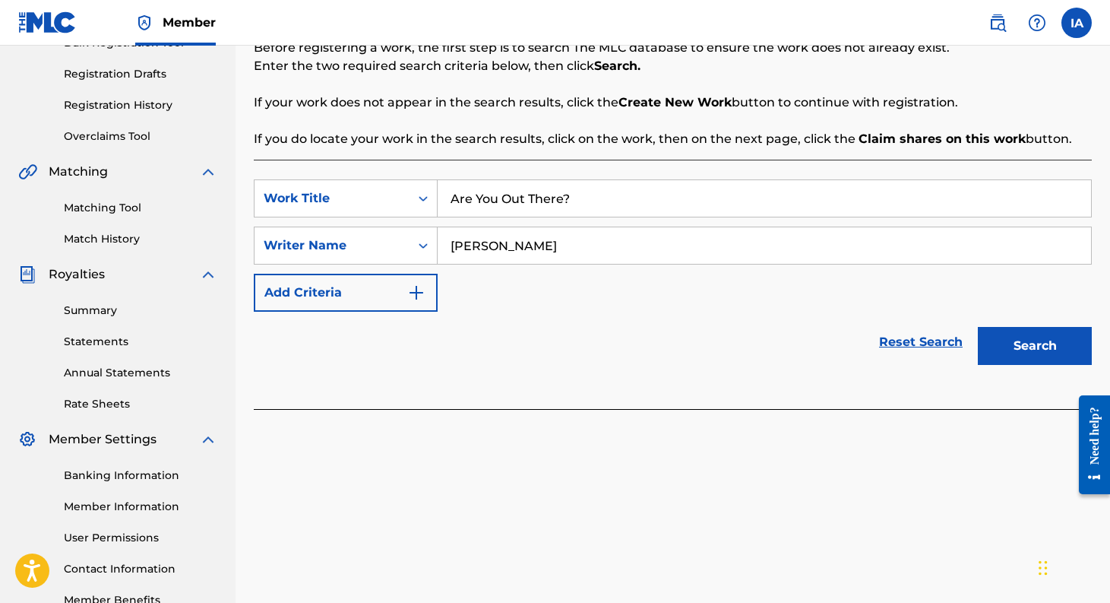
type input "[PERSON_NAME]"
click at [1021, 337] on button "Search" at bounding box center [1035, 346] width 114 height 38
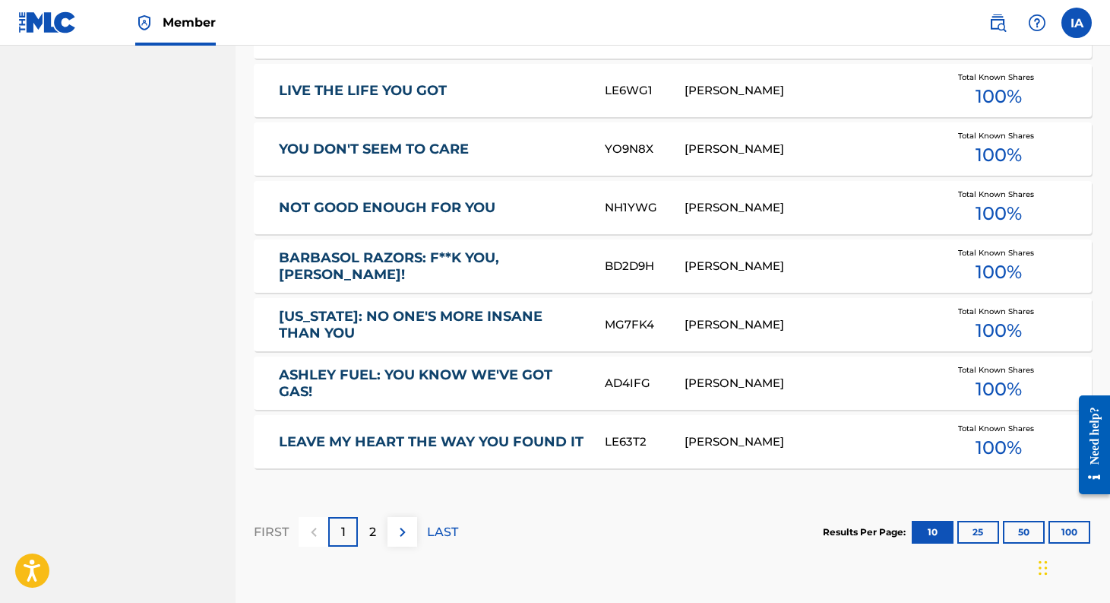
scroll to position [953, 0]
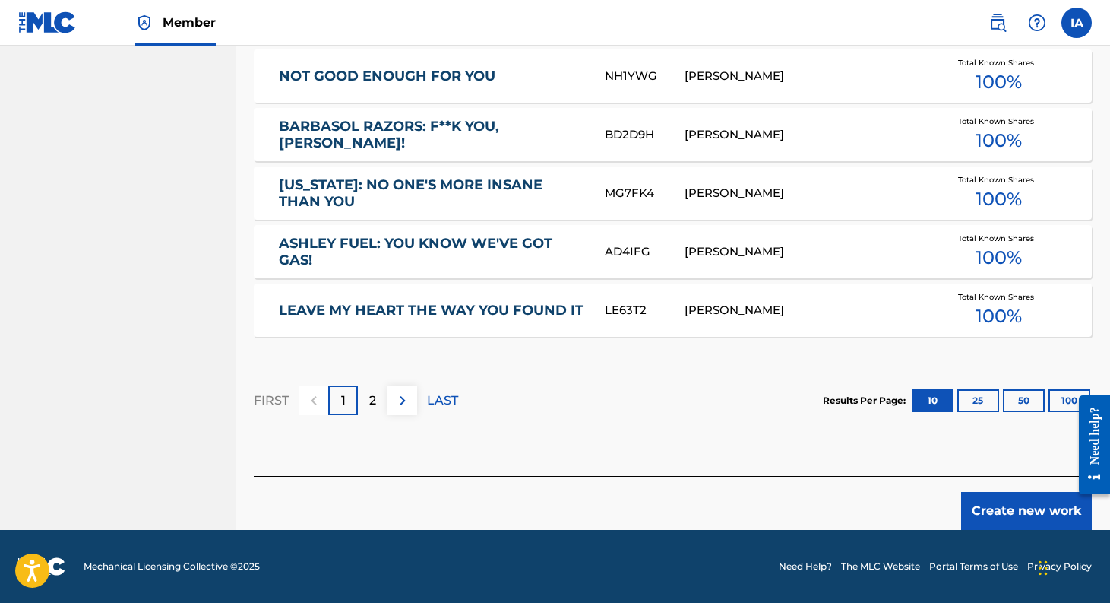
click at [1029, 511] on button "Create new work" at bounding box center [1026, 511] width 131 height 38
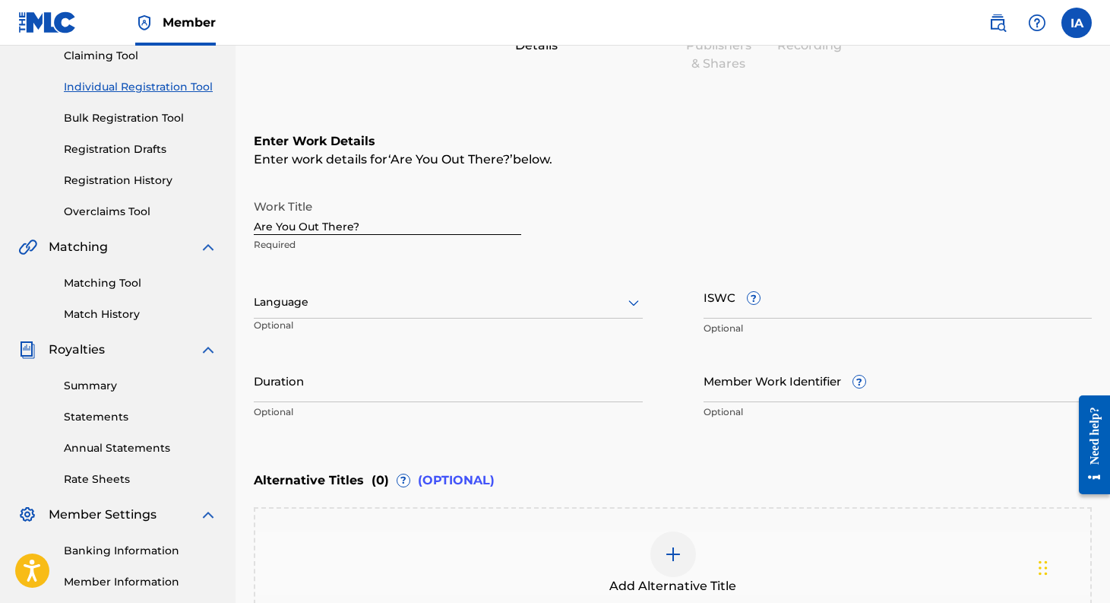
scroll to position [169, 0]
click at [867, 310] on input "ISWC ?" at bounding box center [898, 295] width 389 height 43
paste input "T-932.901.363-0"
type input "T-932.901.363-0"
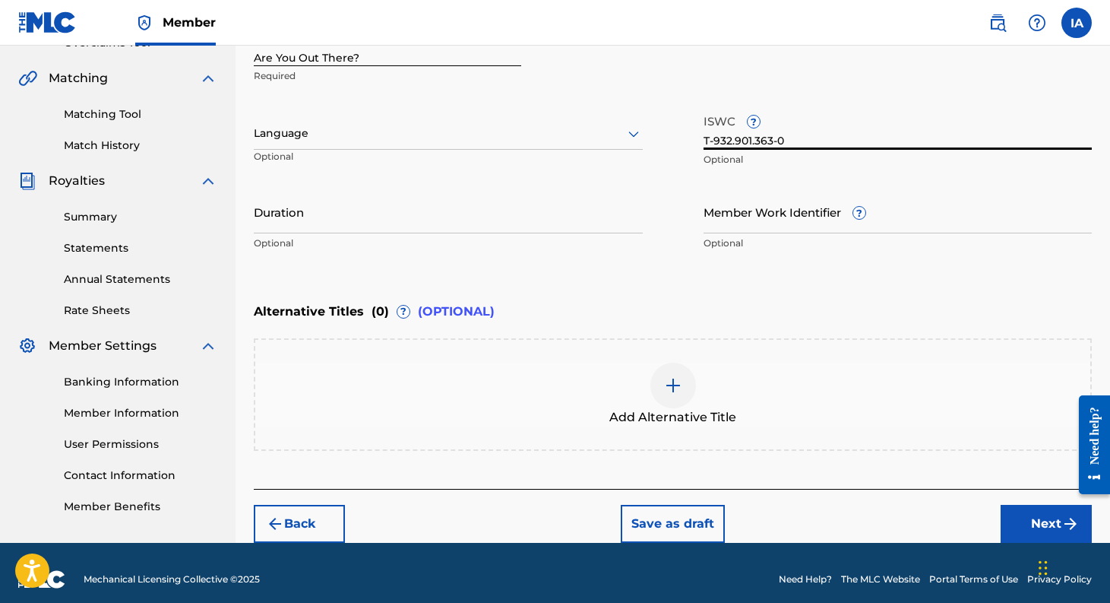
scroll to position [337, 0]
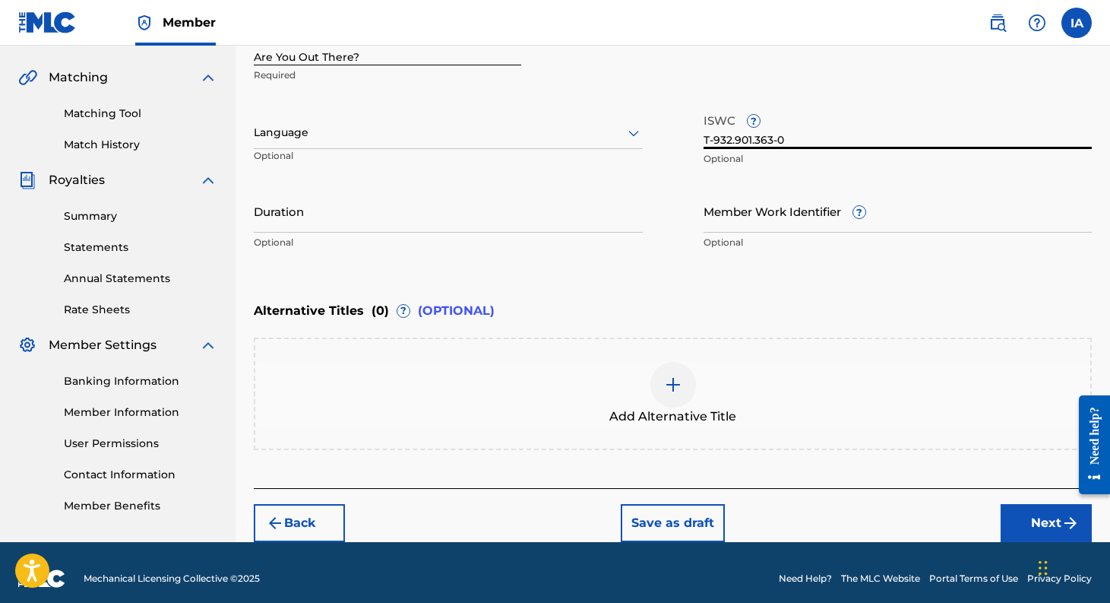
click at [1027, 509] on button "Next" at bounding box center [1046, 523] width 91 height 38
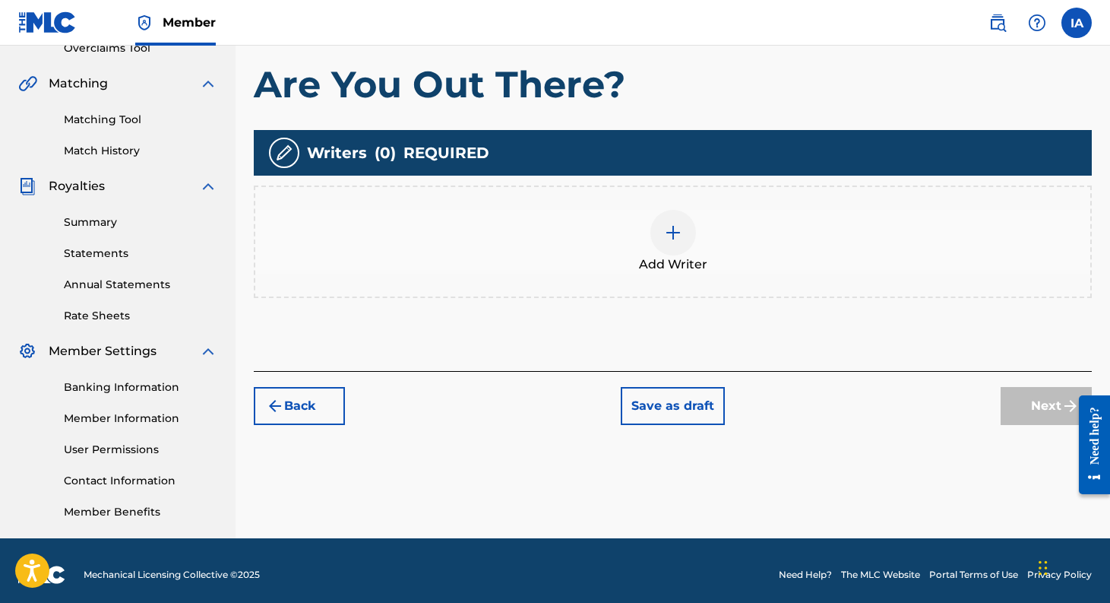
scroll to position [340, 0]
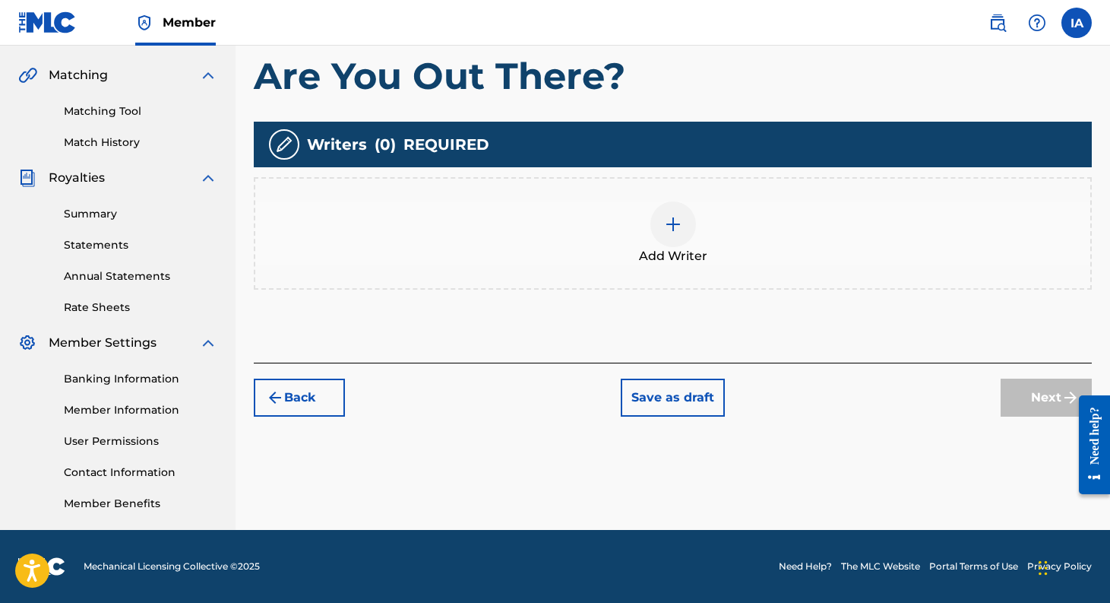
click at [669, 221] on img at bounding box center [673, 224] width 18 height 18
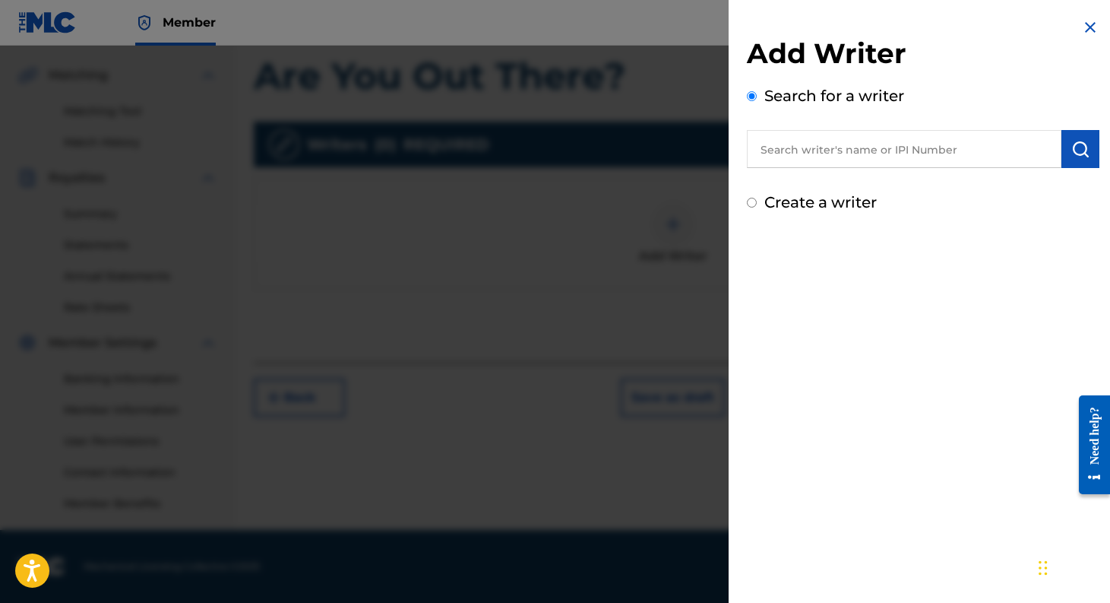
click at [787, 159] on input "text" at bounding box center [904, 149] width 315 height 38
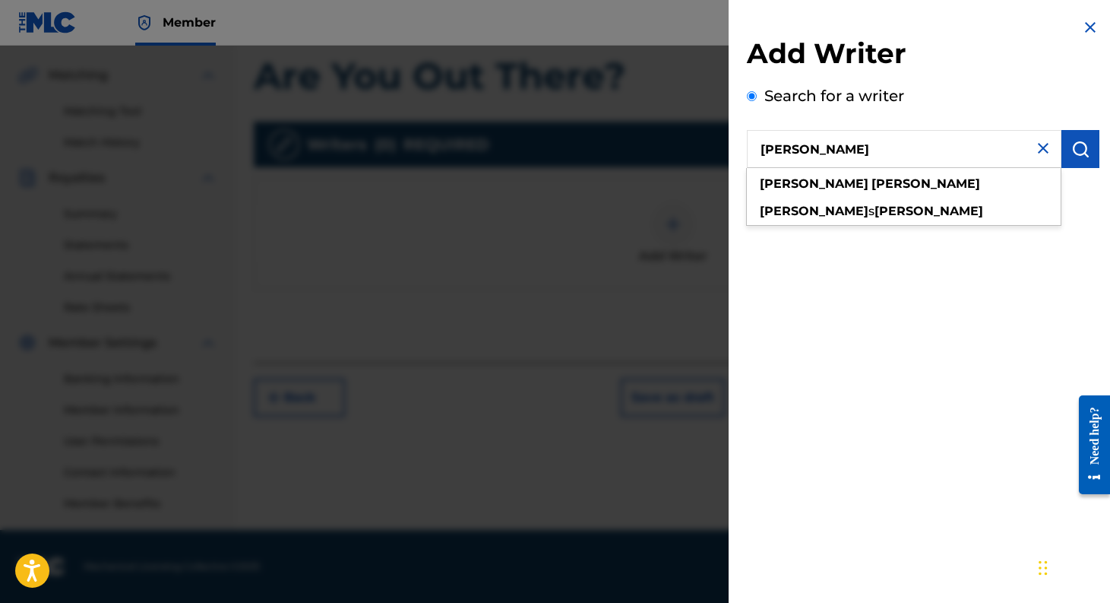
type input "[PERSON_NAME]"
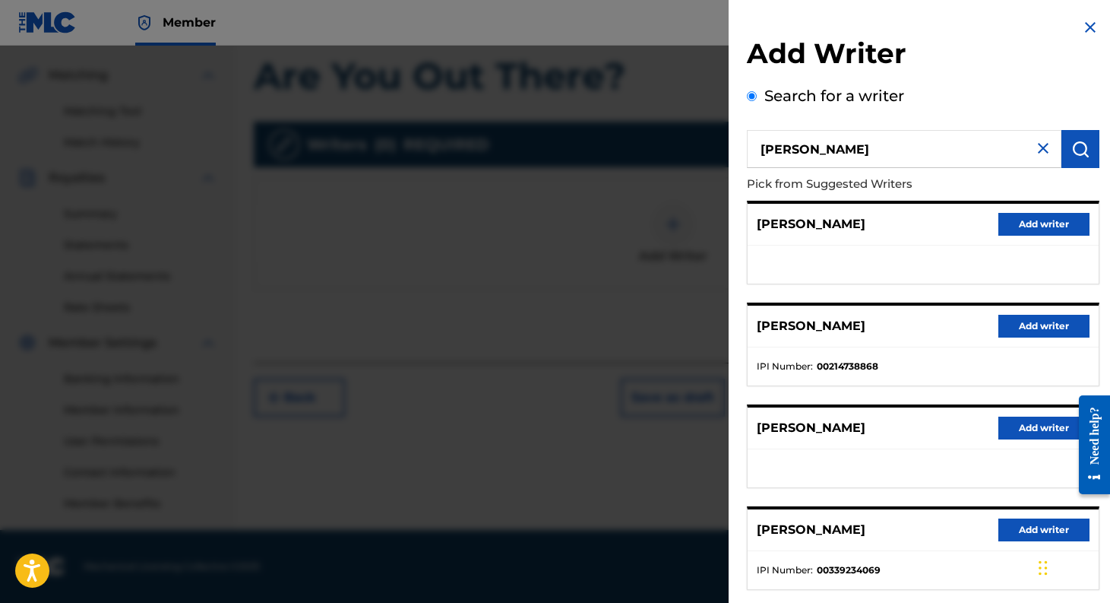
click at [1027, 527] on button "Add writer" at bounding box center [1043, 529] width 91 height 23
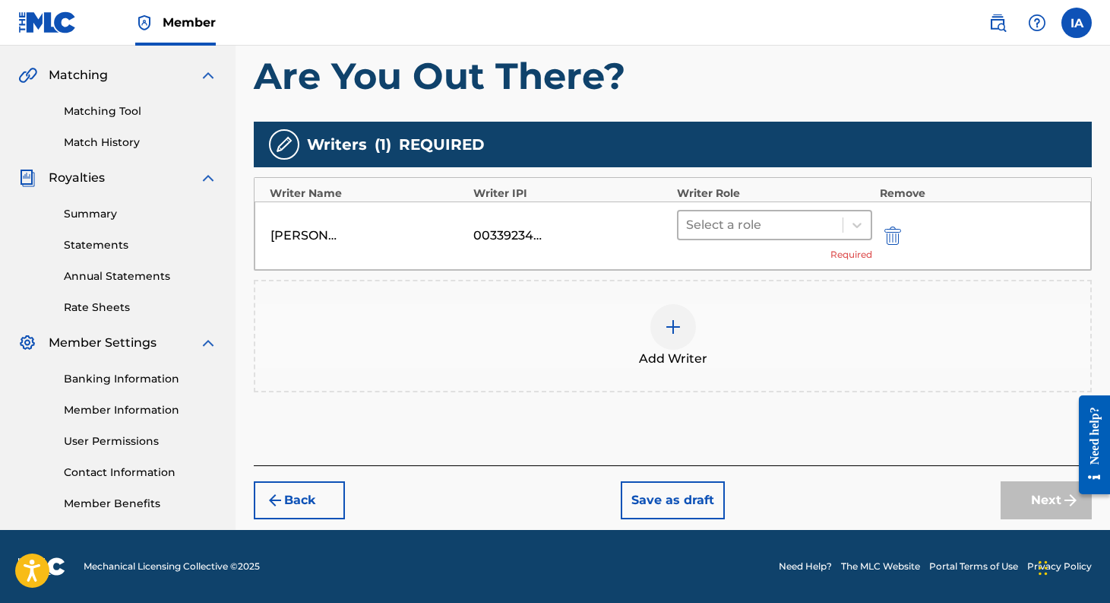
click at [766, 228] on div at bounding box center [760, 224] width 149 height 21
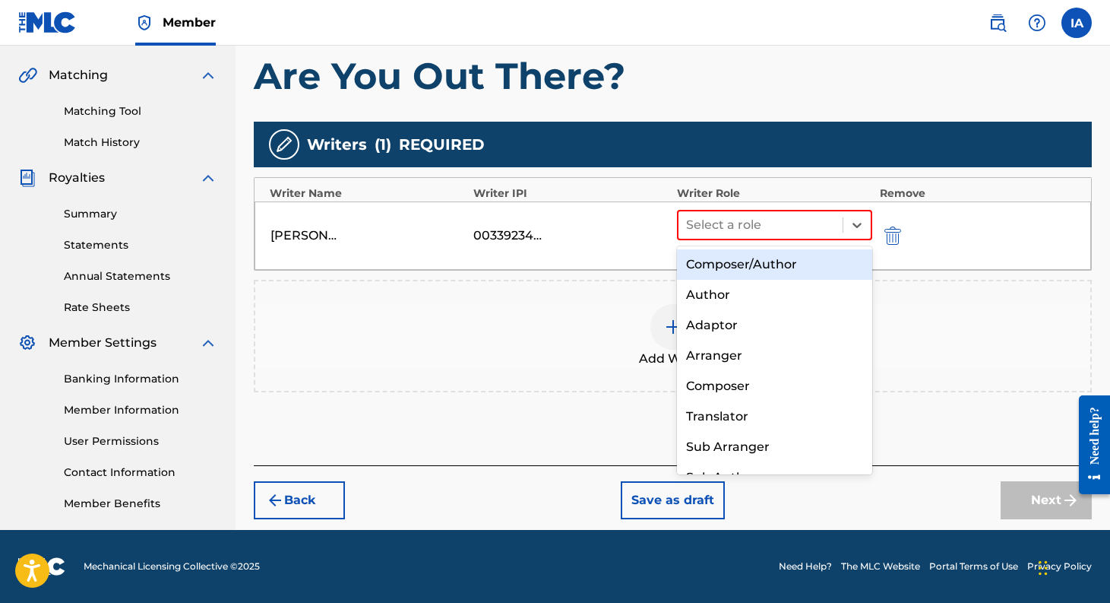
click at [761, 260] on div "Composer/Author" at bounding box center [774, 264] width 195 height 30
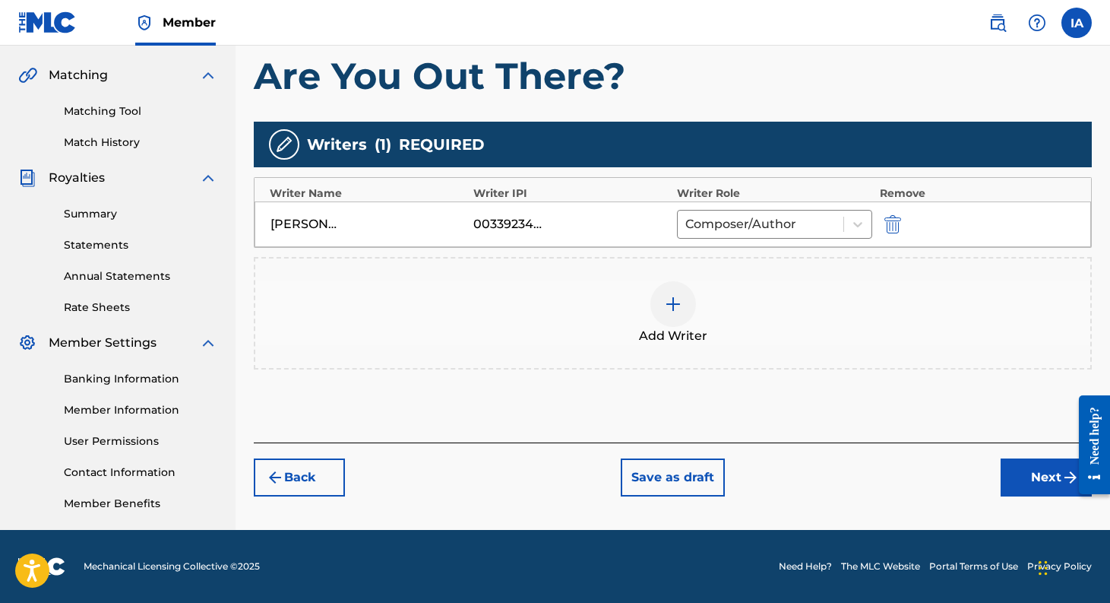
click at [1026, 467] on button "Next" at bounding box center [1046, 477] width 91 height 38
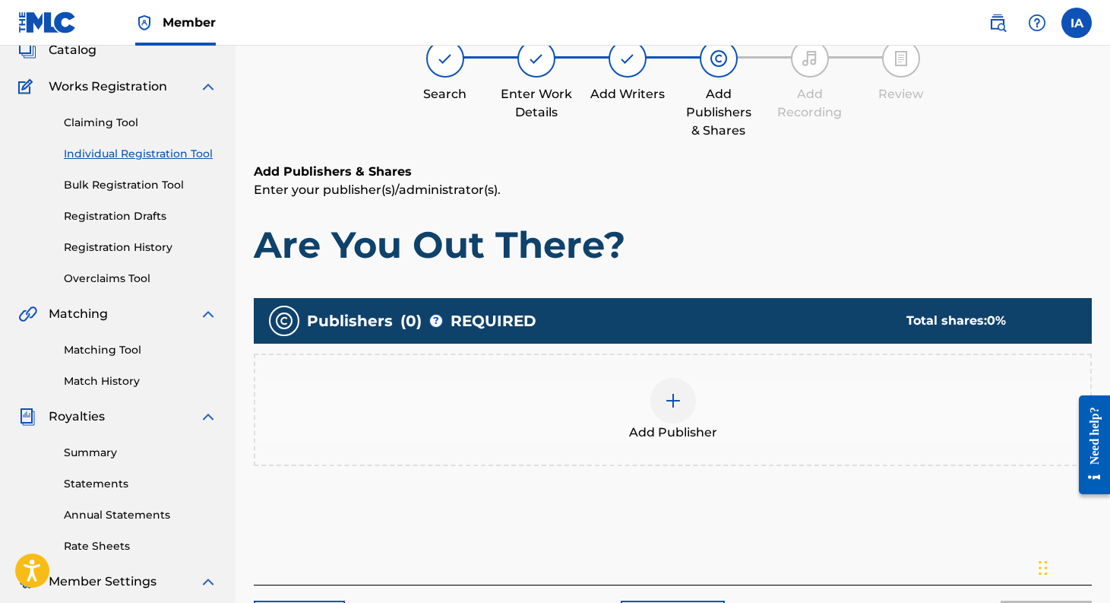
scroll to position [68, 0]
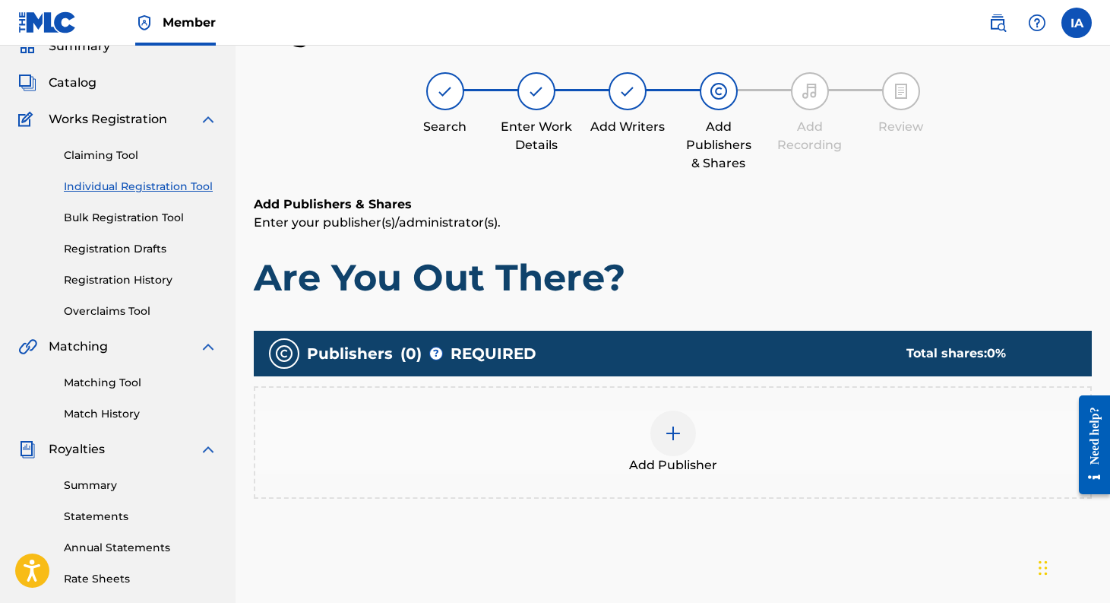
click at [682, 435] on img at bounding box center [673, 433] width 18 height 18
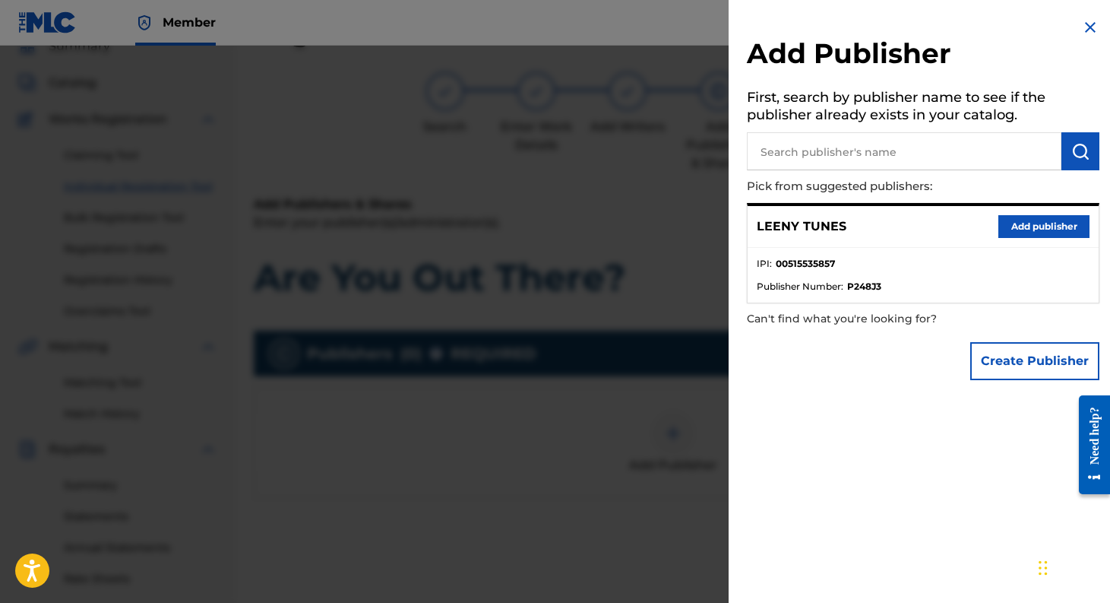
click at [1039, 232] on button "Add publisher" at bounding box center [1043, 226] width 91 height 23
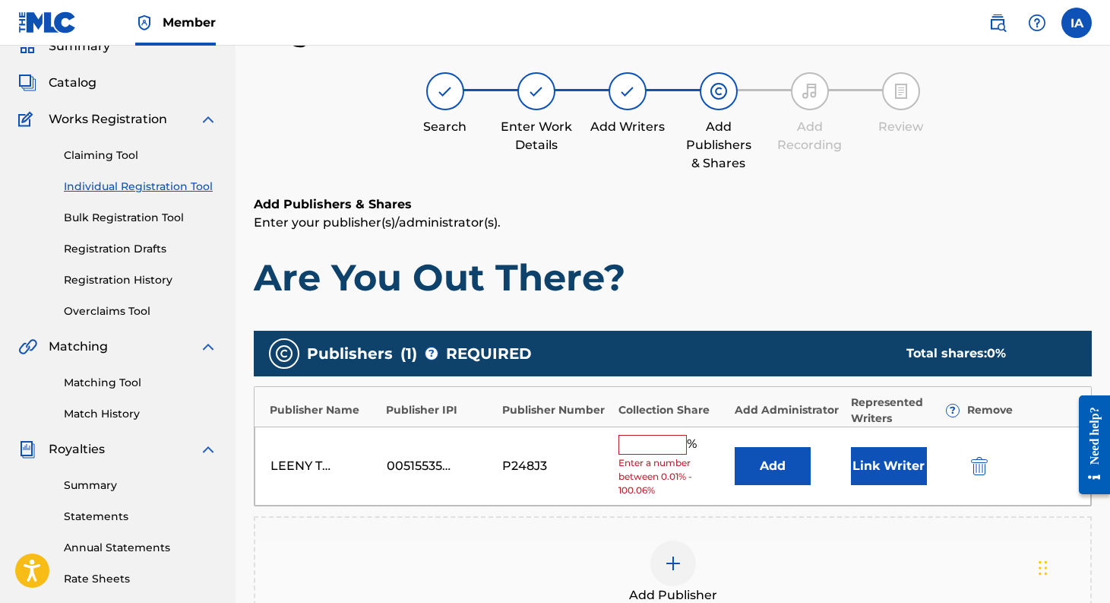
click at [644, 441] on input "text" at bounding box center [653, 445] width 68 height 20
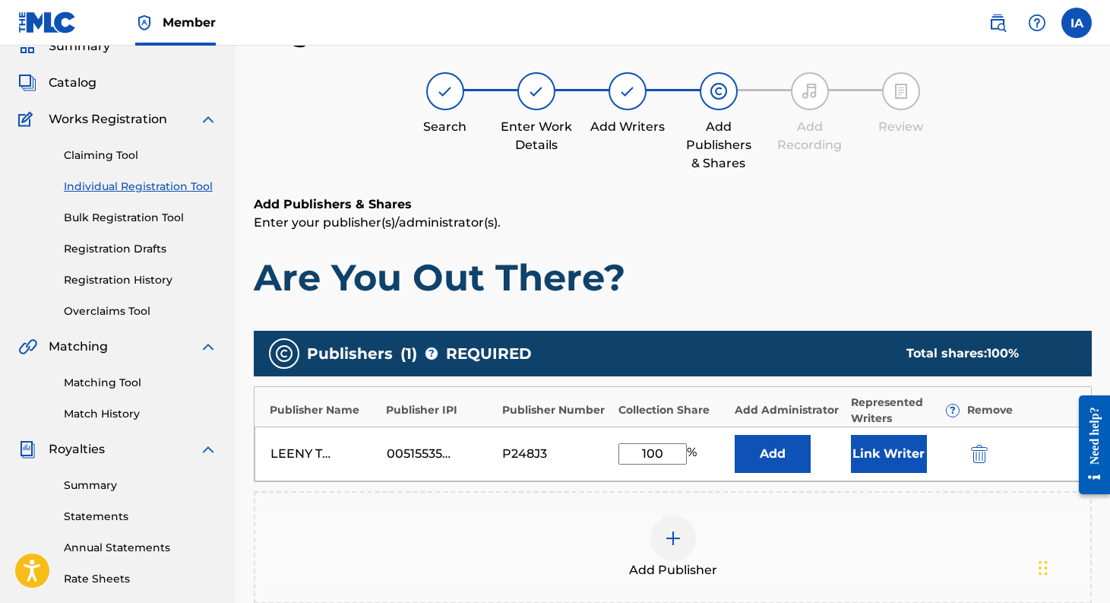
type input "100"
click at [882, 460] on button "Link Writer" at bounding box center [889, 454] width 76 height 38
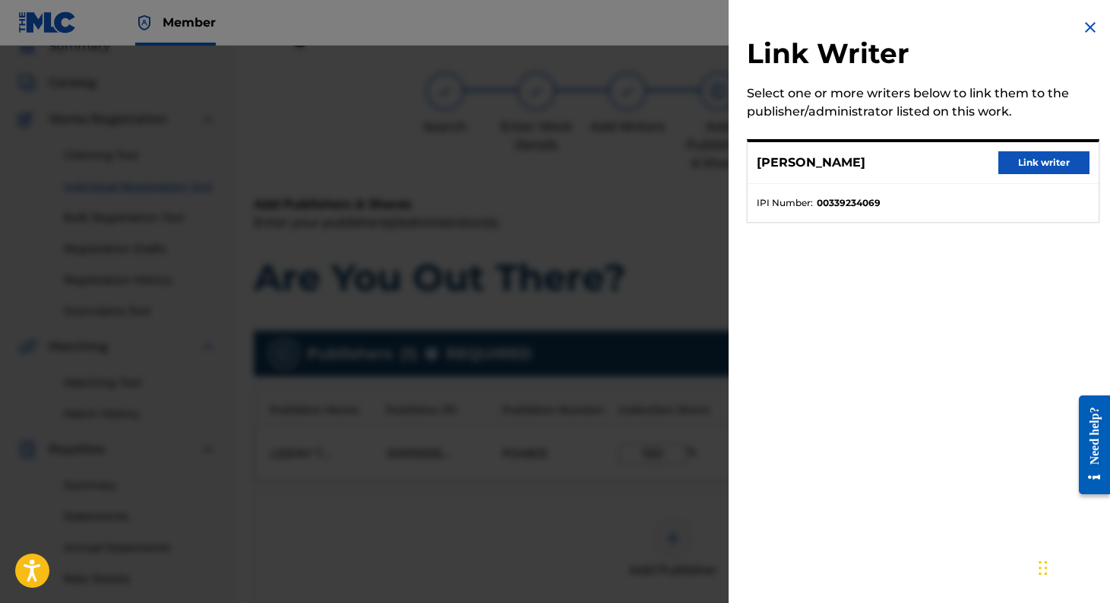
click at [1030, 162] on button "Link writer" at bounding box center [1043, 162] width 91 height 23
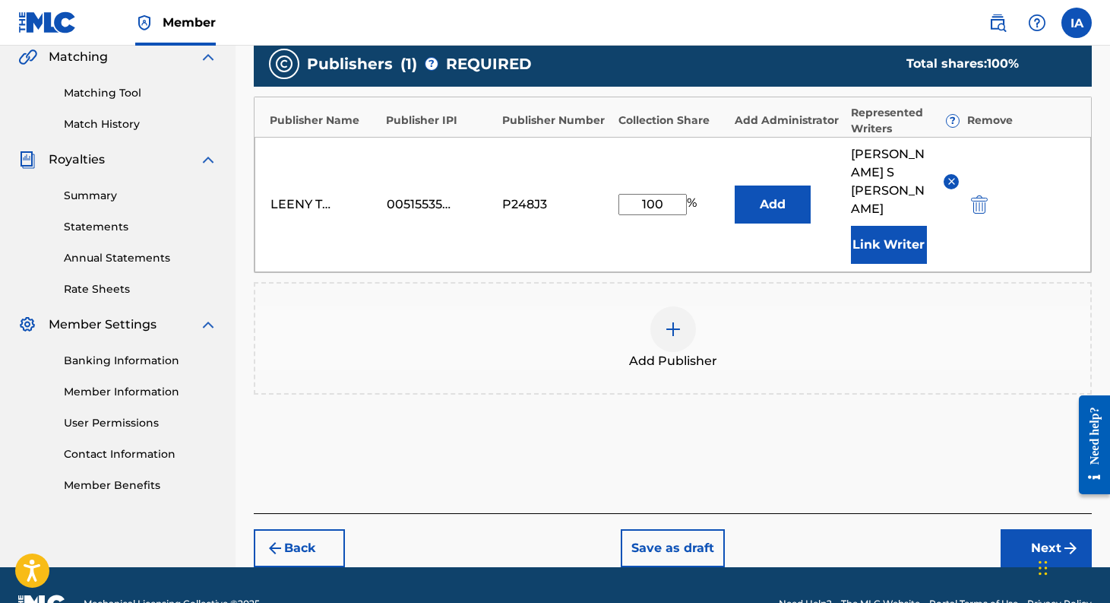
scroll to position [359, 0]
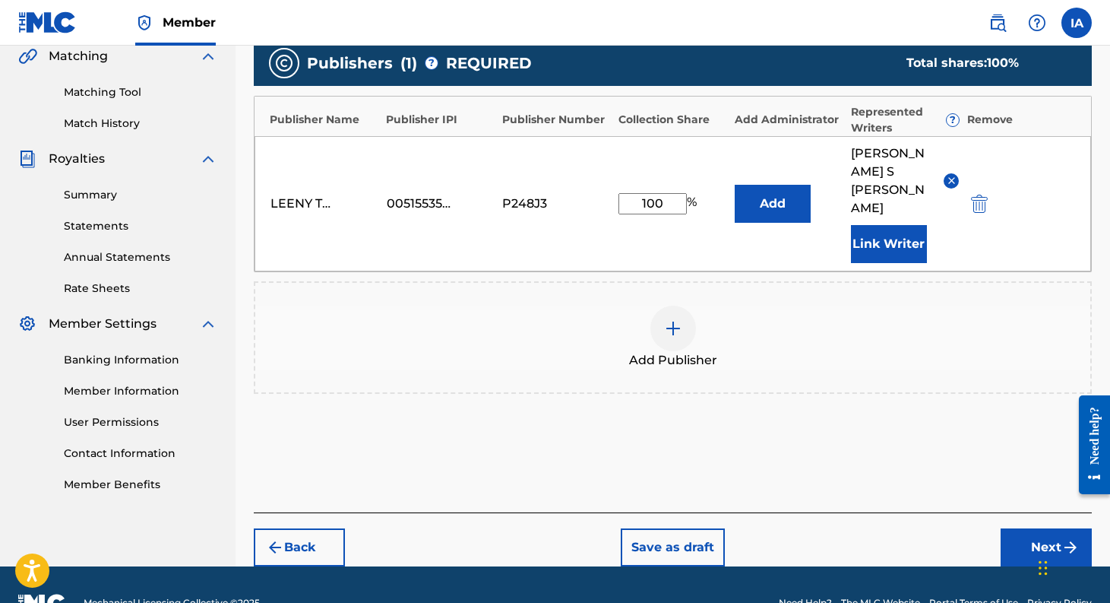
click at [1036, 528] on button "Next" at bounding box center [1046, 547] width 91 height 38
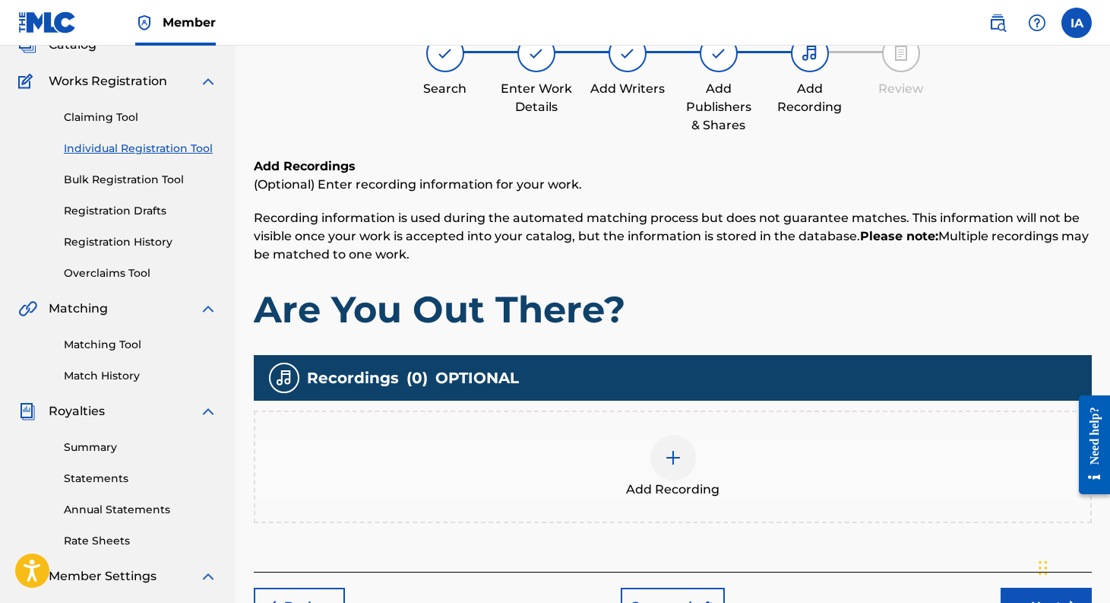
scroll to position [68, 0]
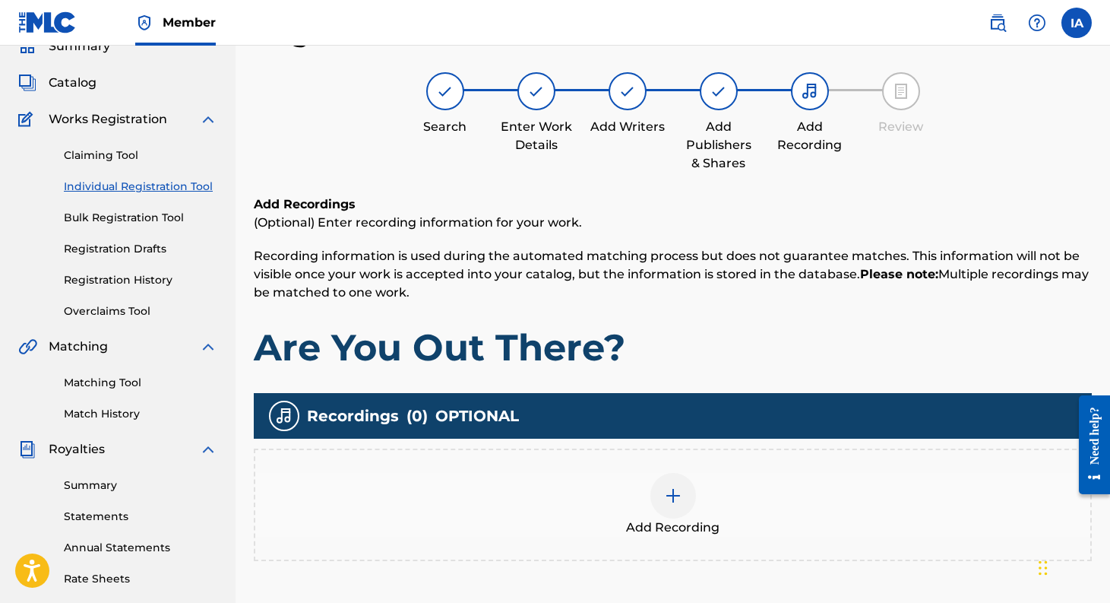
click at [668, 494] on img at bounding box center [673, 495] width 18 height 18
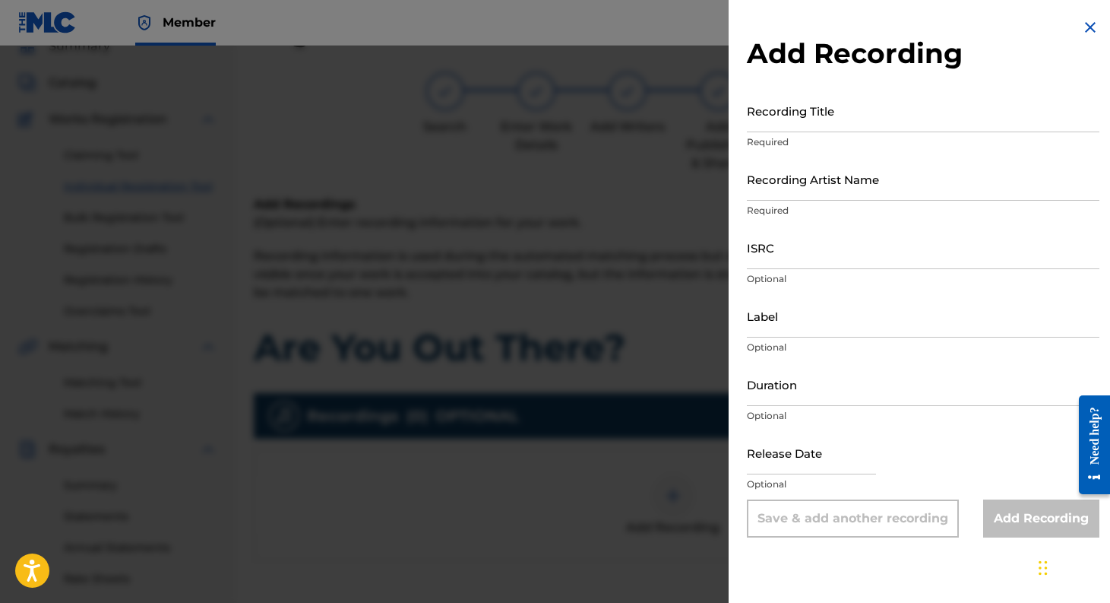
click at [787, 119] on input "Recording Title" at bounding box center [923, 110] width 353 height 43
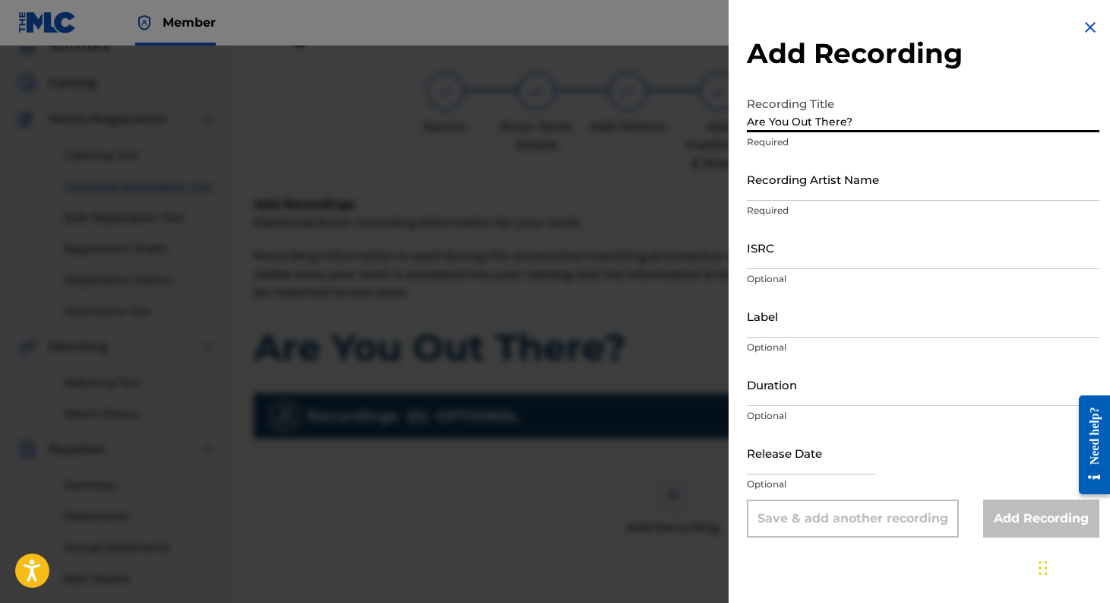
type input "Are You Out There?"
click at [803, 190] on input "Recording Artist Name" at bounding box center [923, 178] width 353 height 43
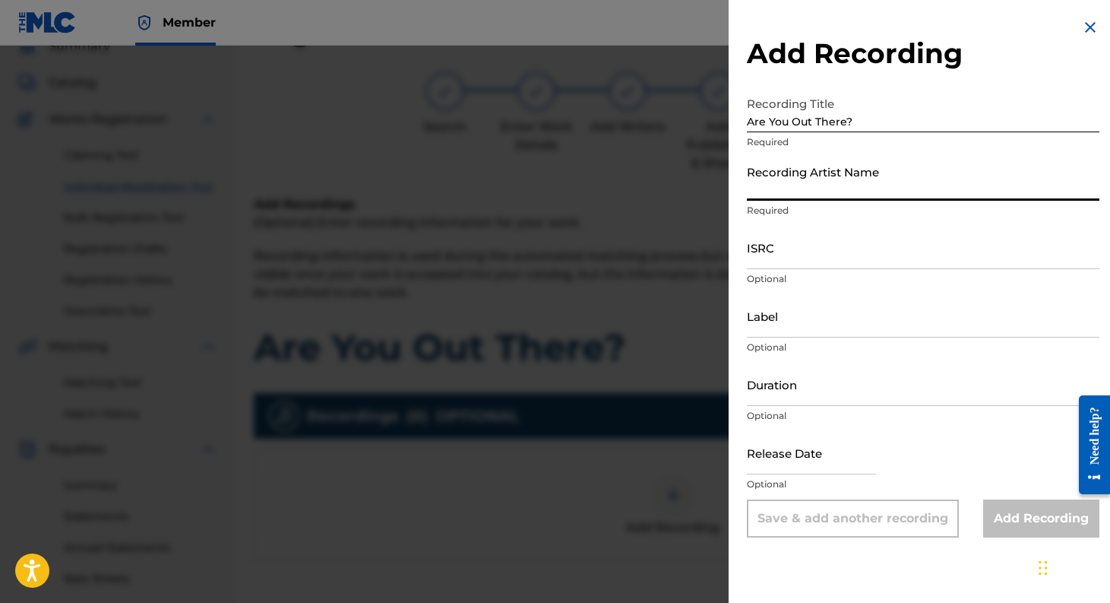
type input "[PERSON_NAME]"
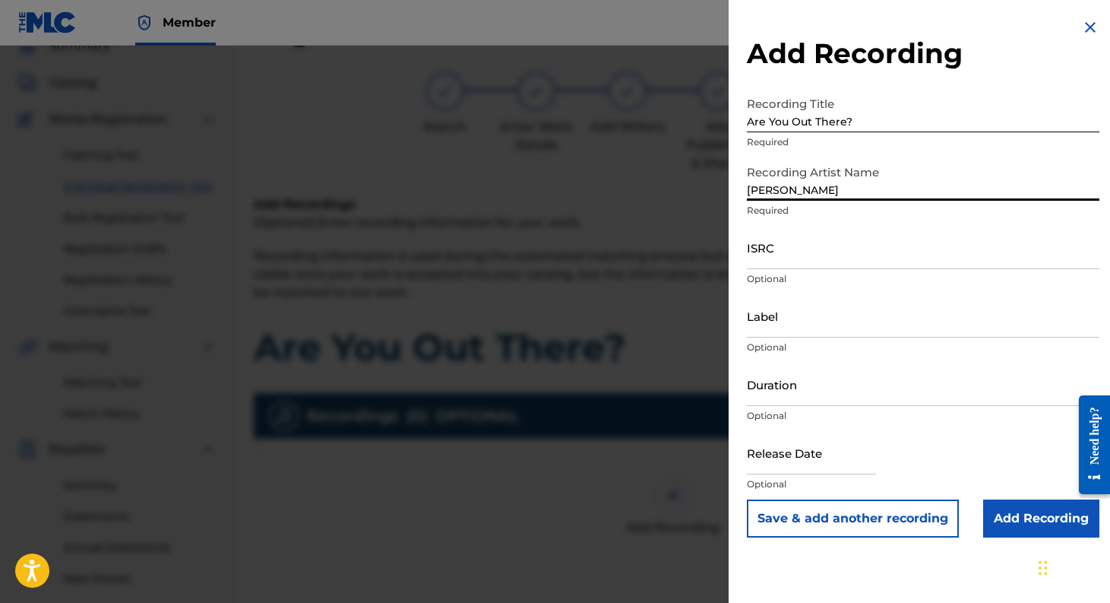
click at [820, 256] on input "ISRC" at bounding box center [923, 247] width 353 height 43
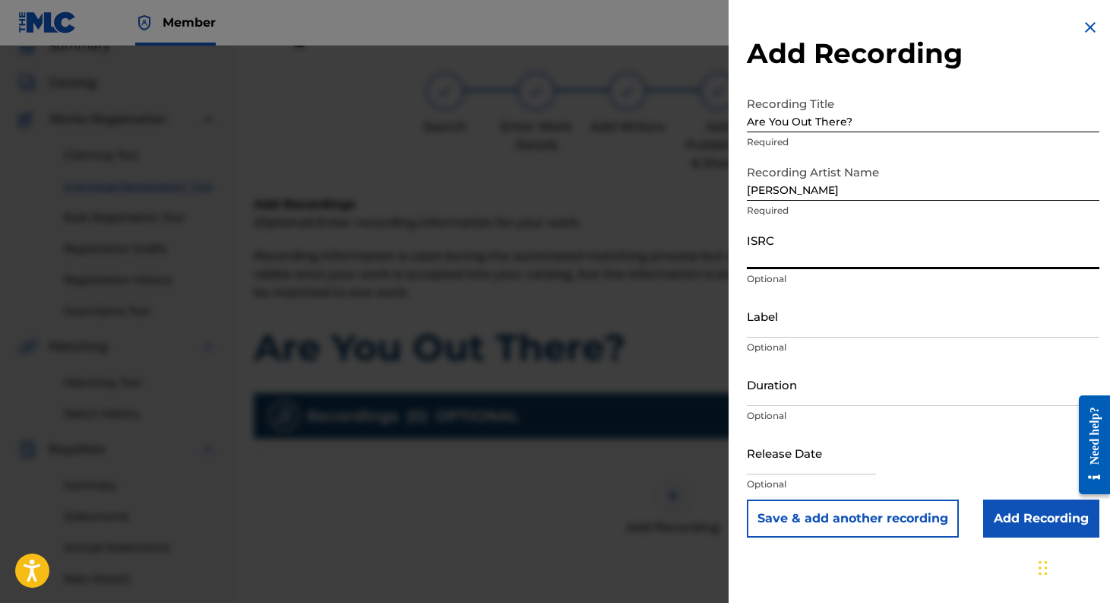
paste input "USL4Q2569772"
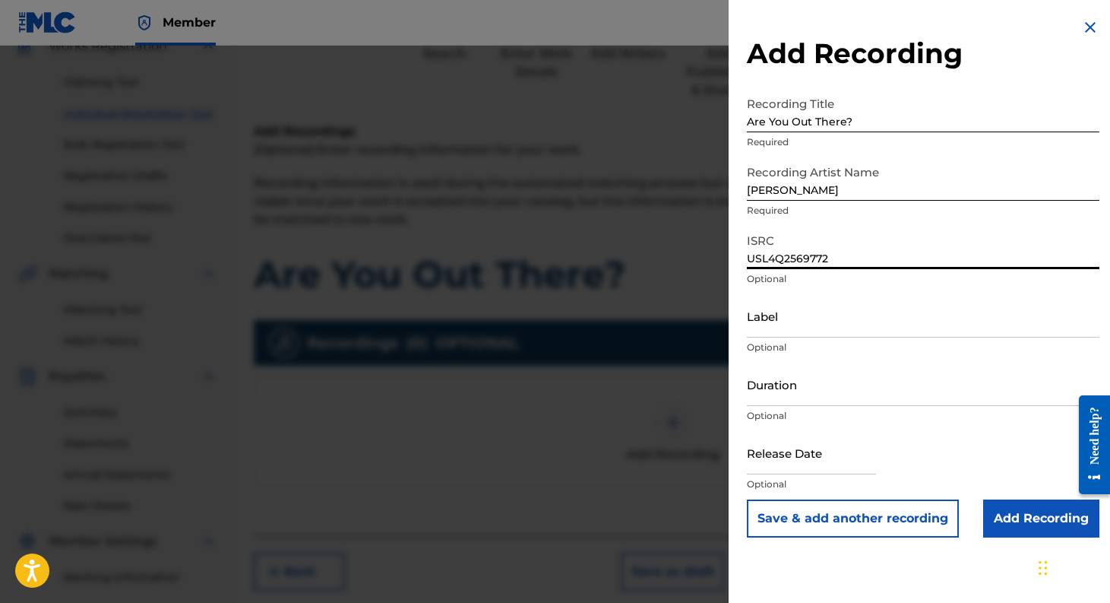
scroll to position [142, 0]
type input "USL4Q2569772"
click at [803, 322] on input "Label" at bounding box center [923, 315] width 353 height 43
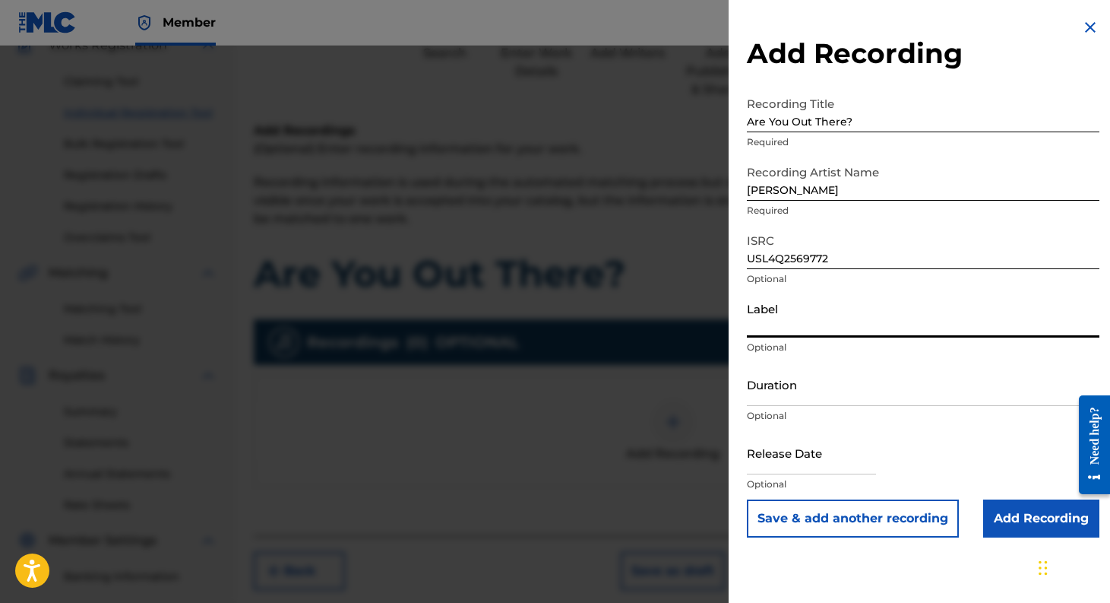
type input "Leeny Tunes"
click at [808, 458] on input "text" at bounding box center [811, 452] width 129 height 43
select select "7"
select select "2025"
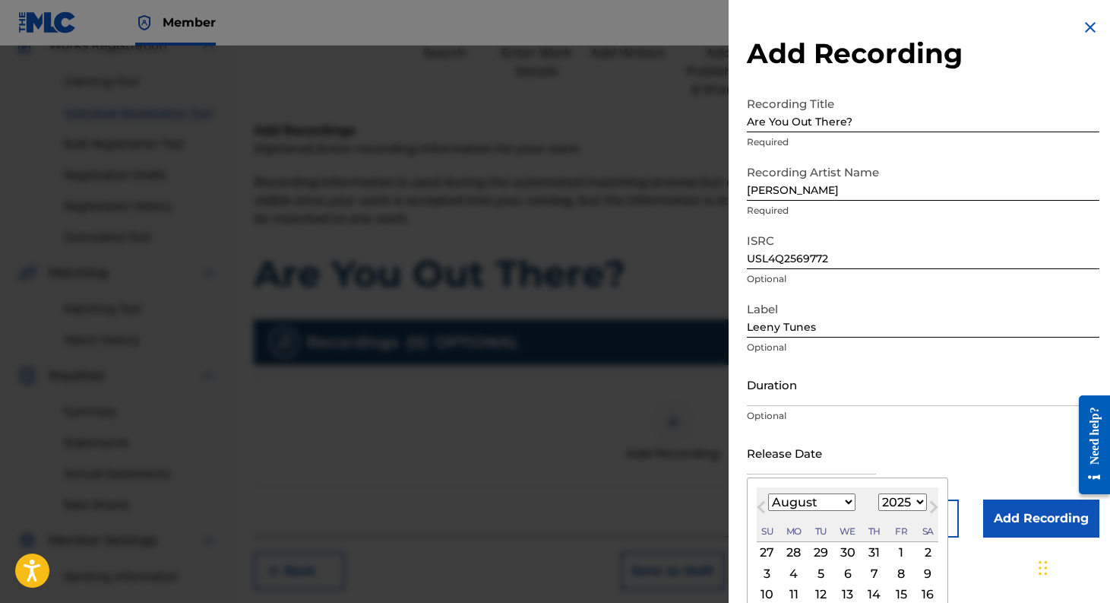
type input "[DATE]"
select select "8"
click at [970, 444] on div "Release Date [DATE] [DATE] Previous Month Next Month [DATE] January February Ma…" at bounding box center [923, 465] width 353 height 68
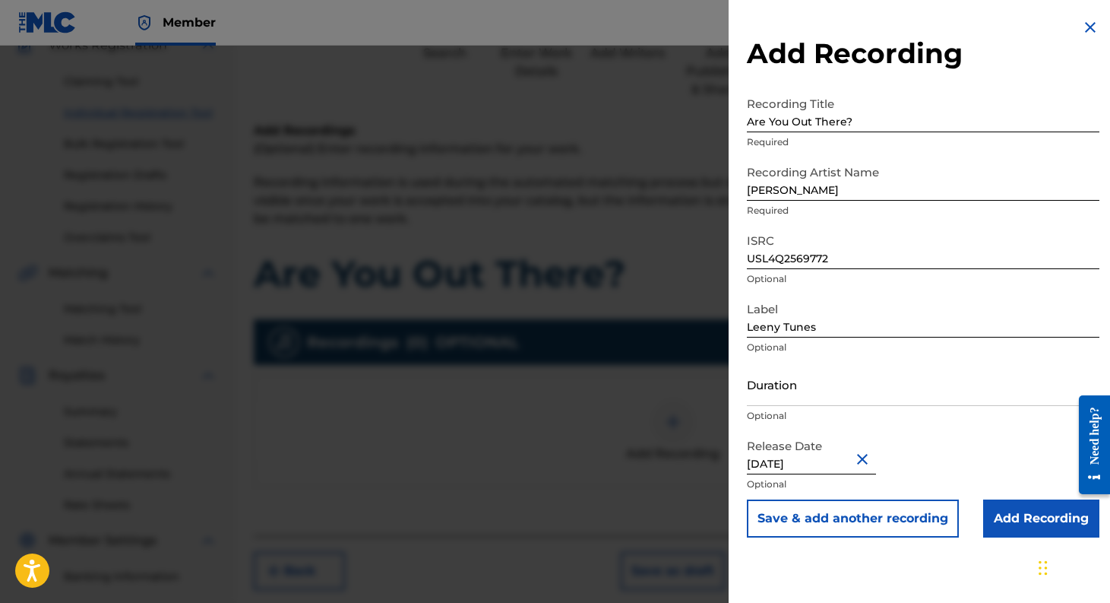
click at [1034, 514] on input "Add Recording" at bounding box center [1041, 518] width 116 height 38
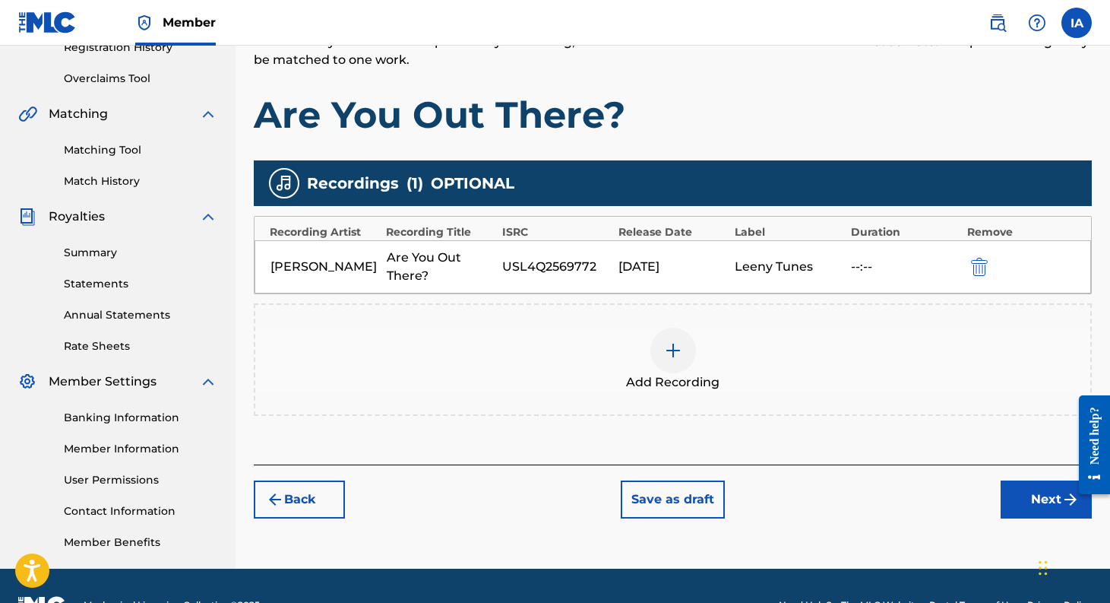
scroll to position [340, 0]
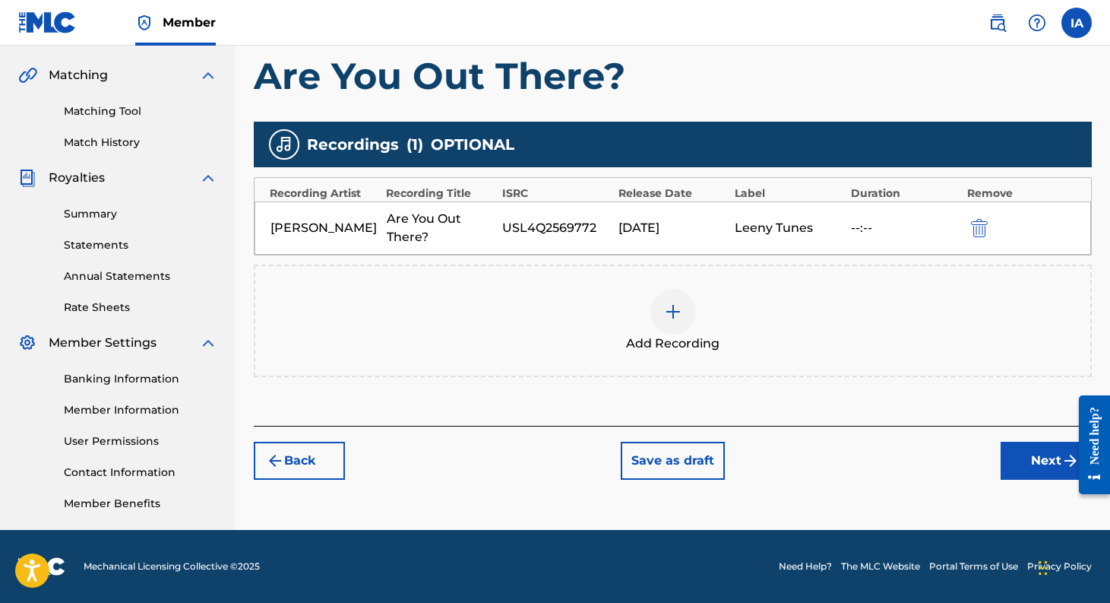
click at [1035, 476] on button "Next" at bounding box center [1046, 460] width 91 height 38
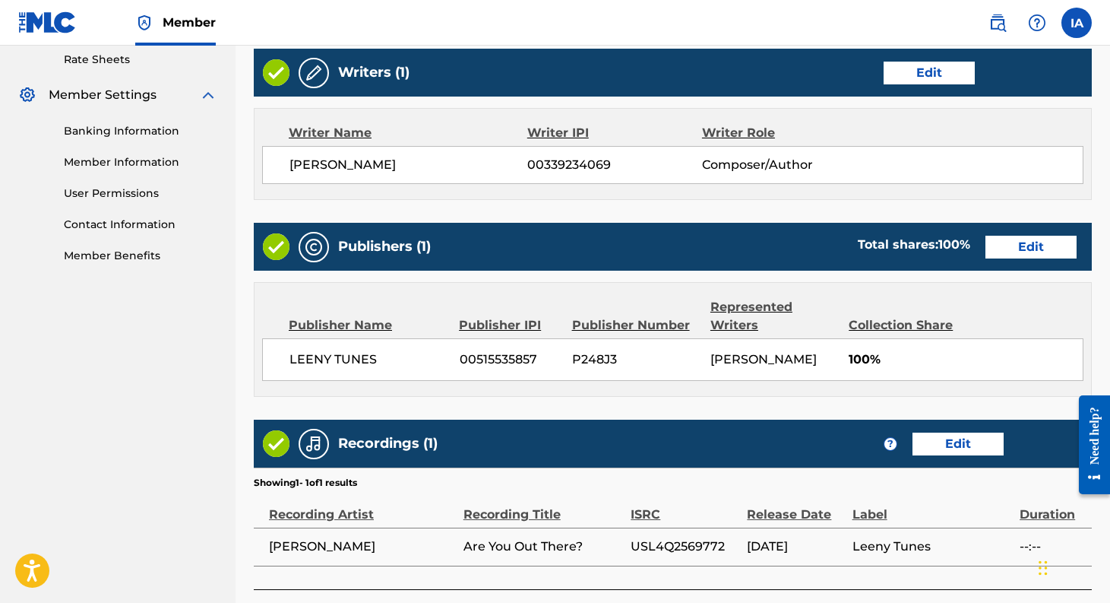
scroll to position [699, 0]
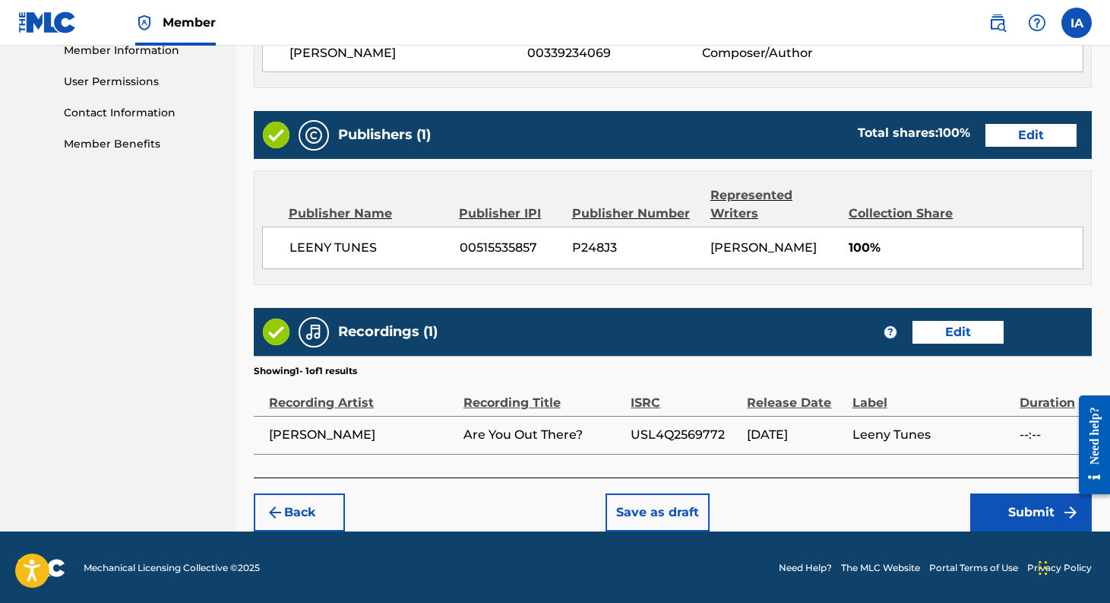
click at [1007, 513] on button "Submit" at bounding box center [1031, 512] width 122 height 38
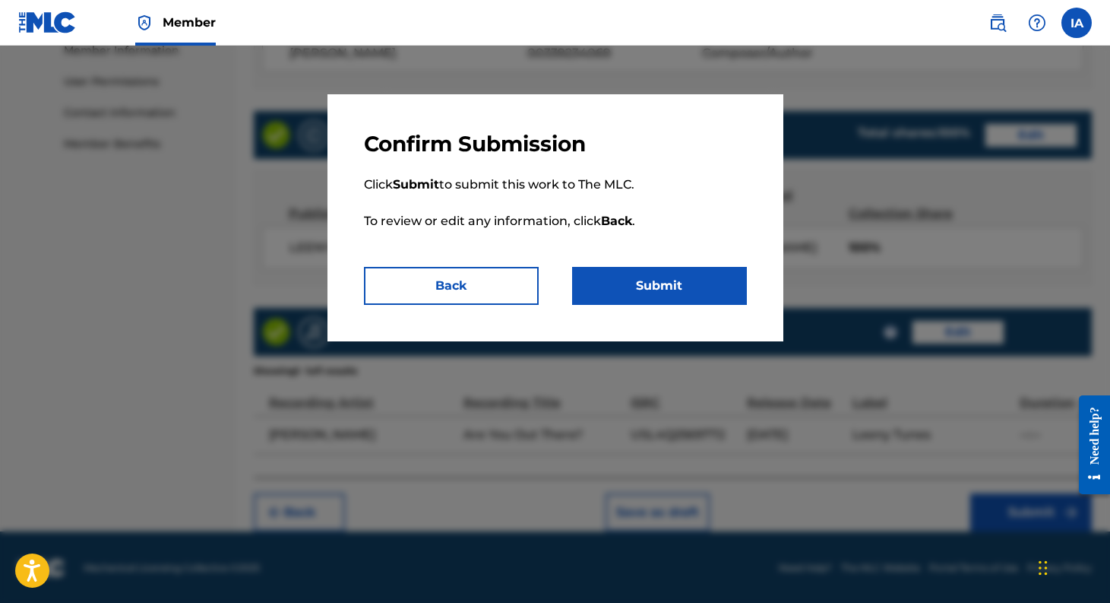
click at [708, 288] on button "Submit" at bounding box center [659, 286] width 175 height 38
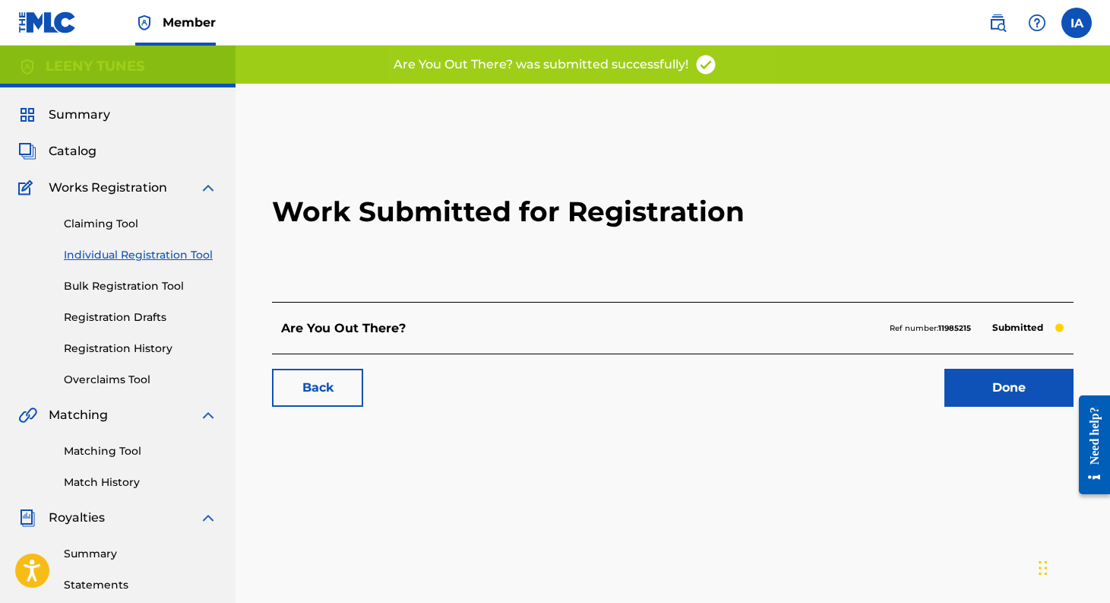
click at [1022, 387] on link "Done" at bounding box center [1008, 388] width 129 height 38
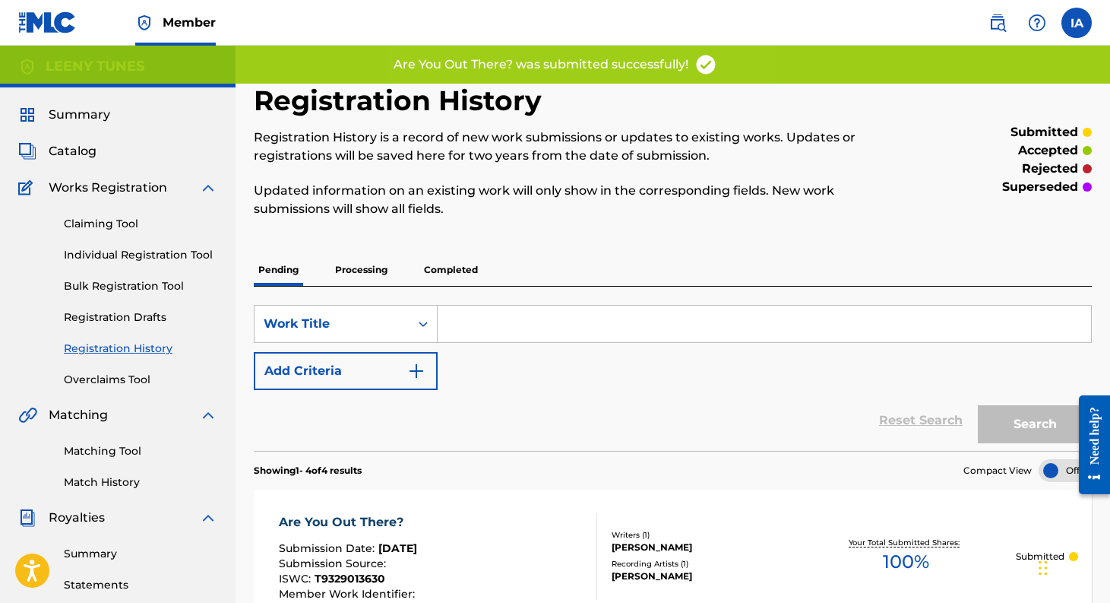
click at [121, 262] on link "Individual Registration Tool" at bounding box center [140, 255] width 153 height 16
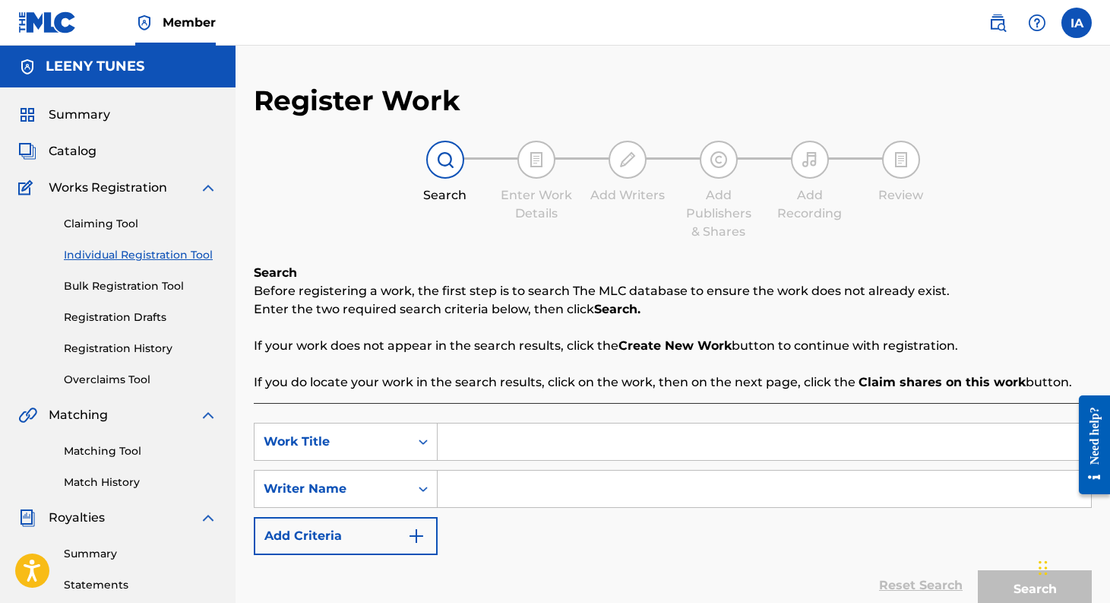
click at [496, 440] on input "Search Form" at bounding box center [764, 441] width 653 height 36
type input "Slipping Through the Cracks"
click at [508, 494] on input "Search Form" at bounding box center [764, 488] width 653 height 36
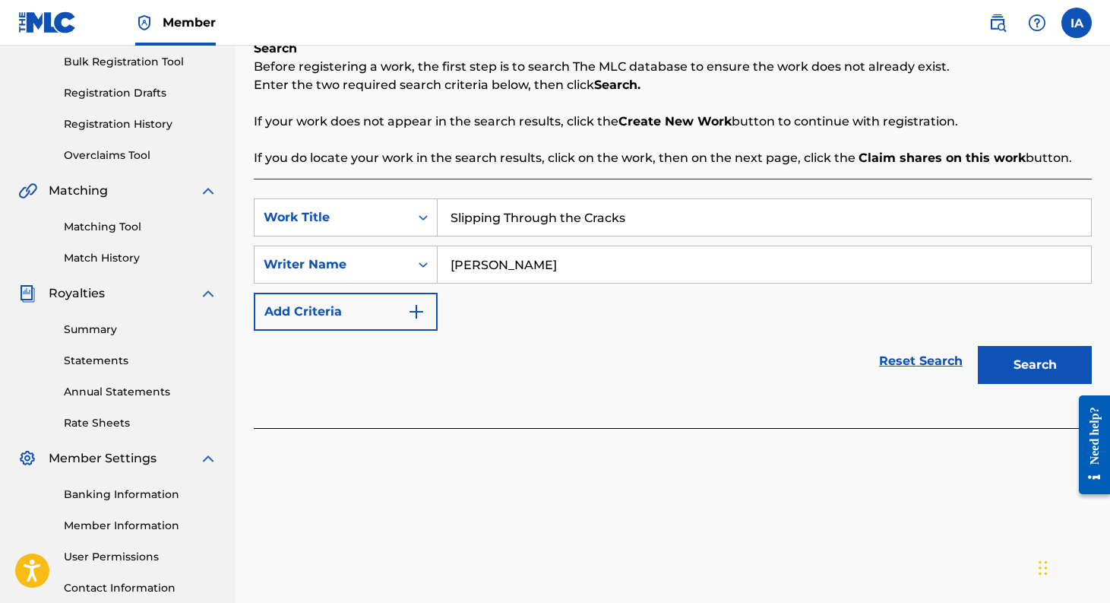
scroll to position [340, 0]
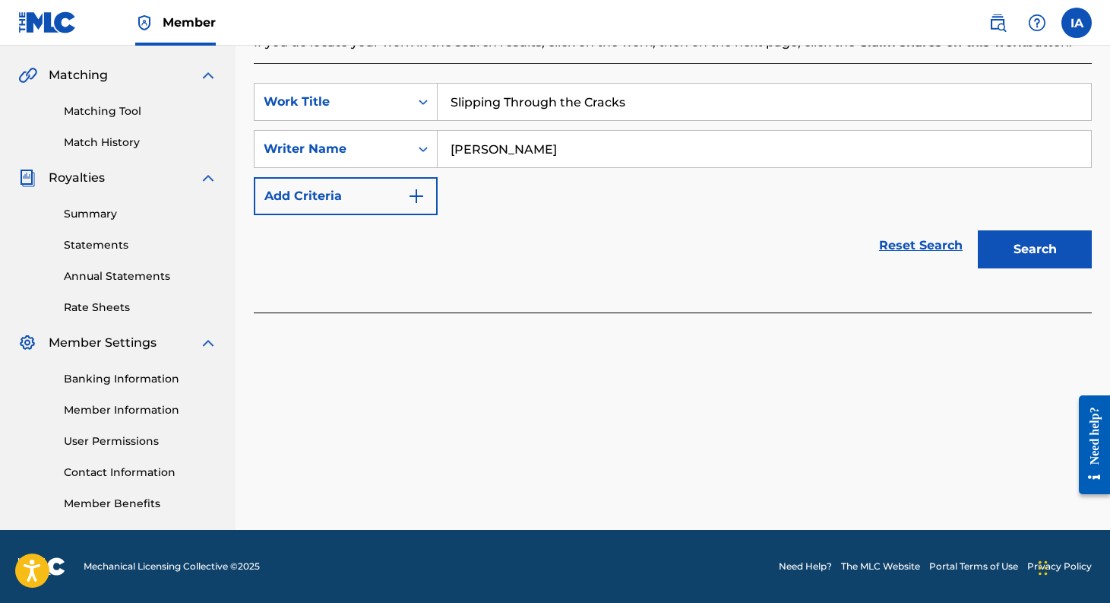
type input "[PERSON_NAME]"
click at [1039, 244] on button "Search" at bounding box center [1035, 249] width 114 height 38
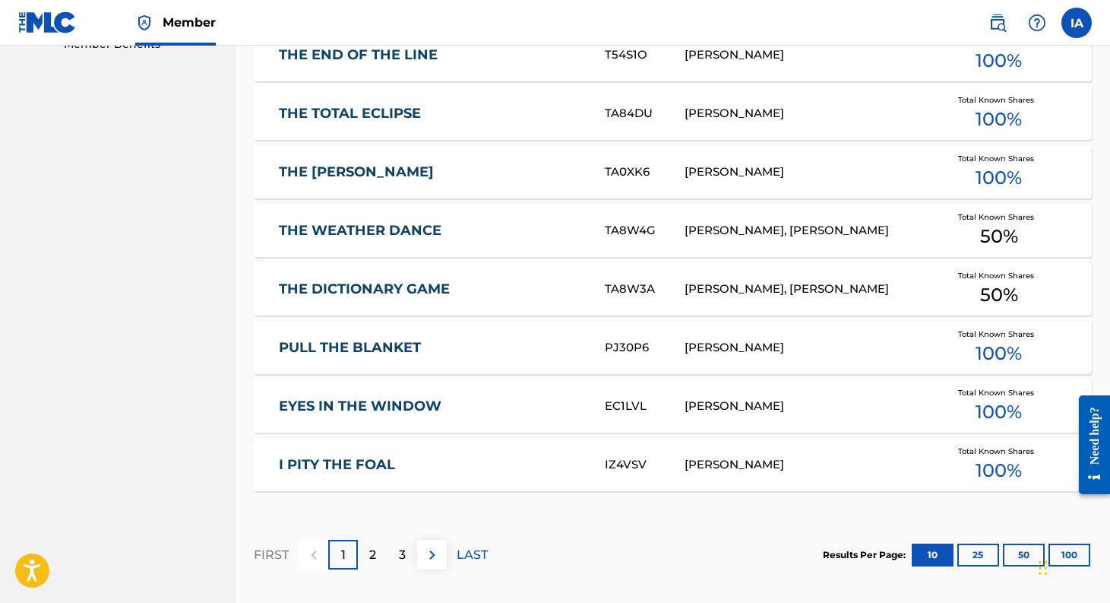
scroll to position [953, 0]
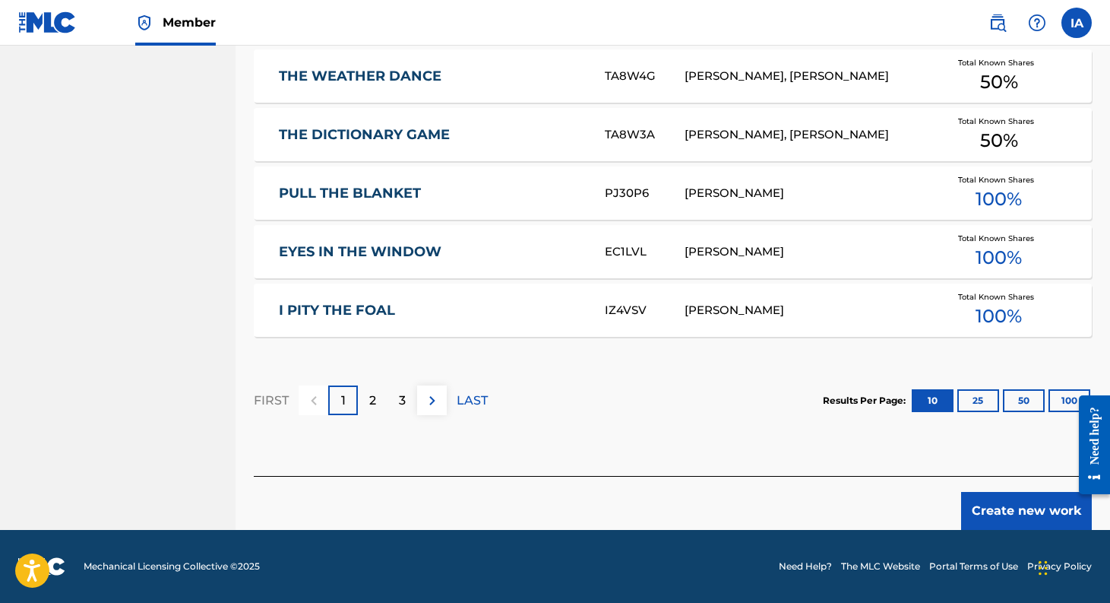
click at [1020, 510] on button "Create new work" at bounding box center [1026, 511] width 131 height 38
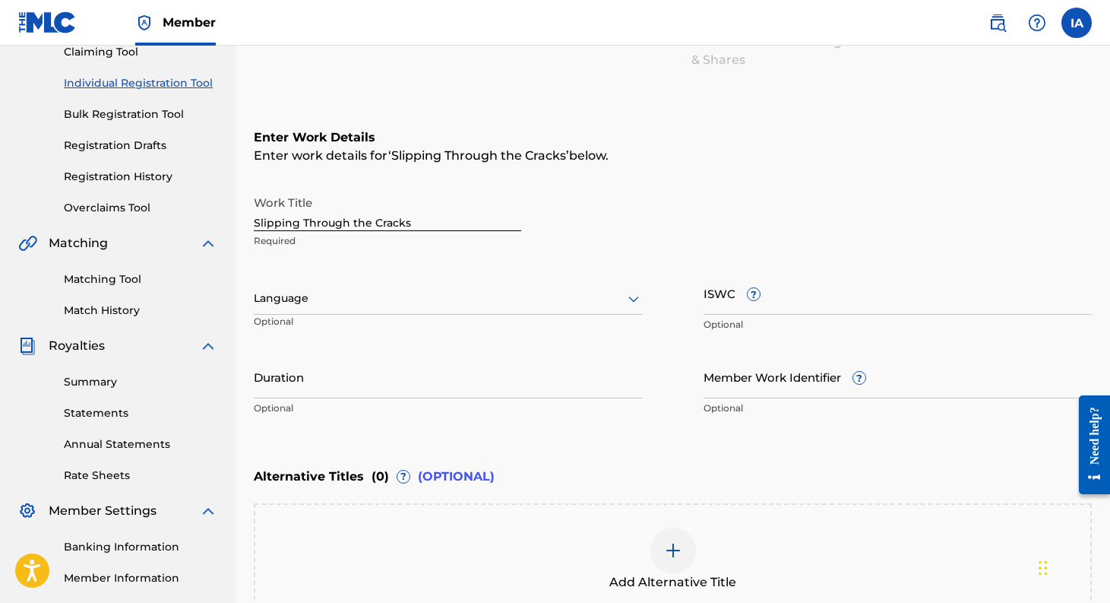
scroll to position [173, 0]
click at [789, 300] on input "ISWC ?" at bounding box center [898, 291] width 389 height 43
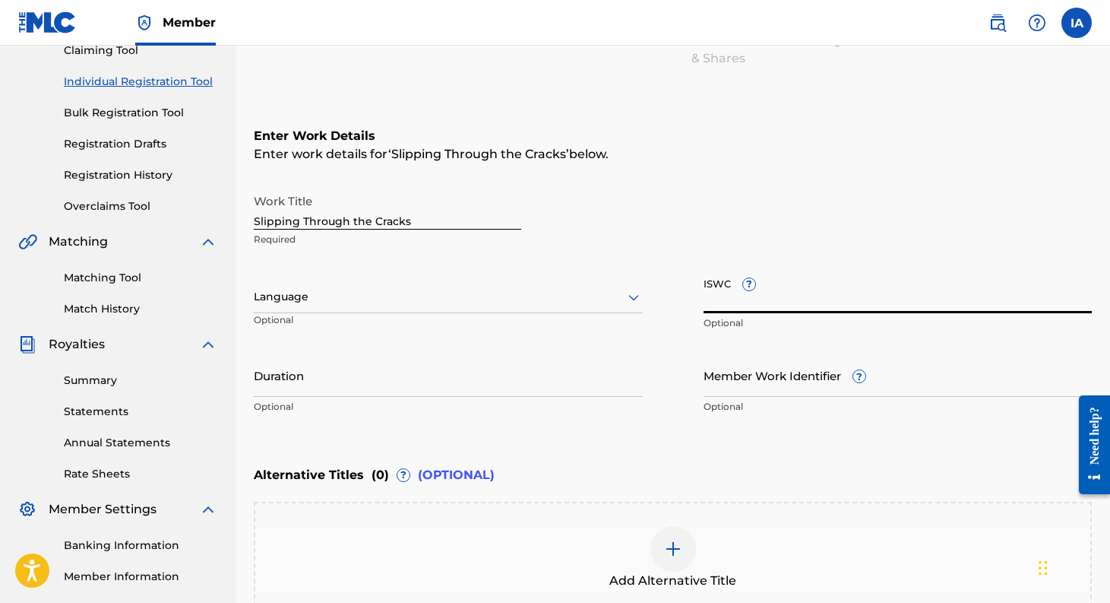
paste input "T-932.901.297-7"
type input "T-932.901.297-7"
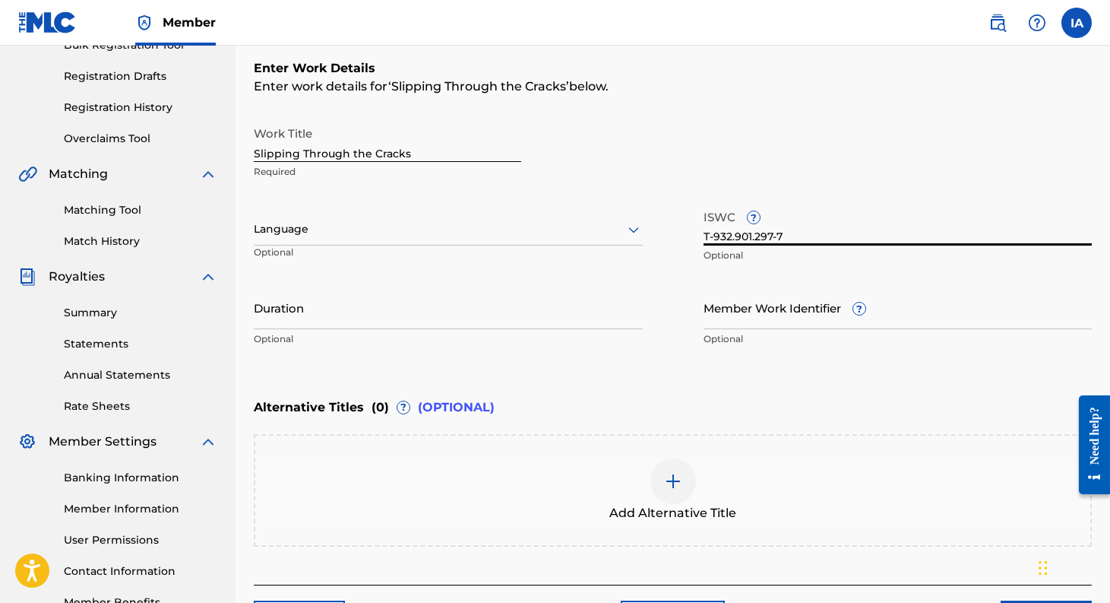
scroll to position [349, 0]
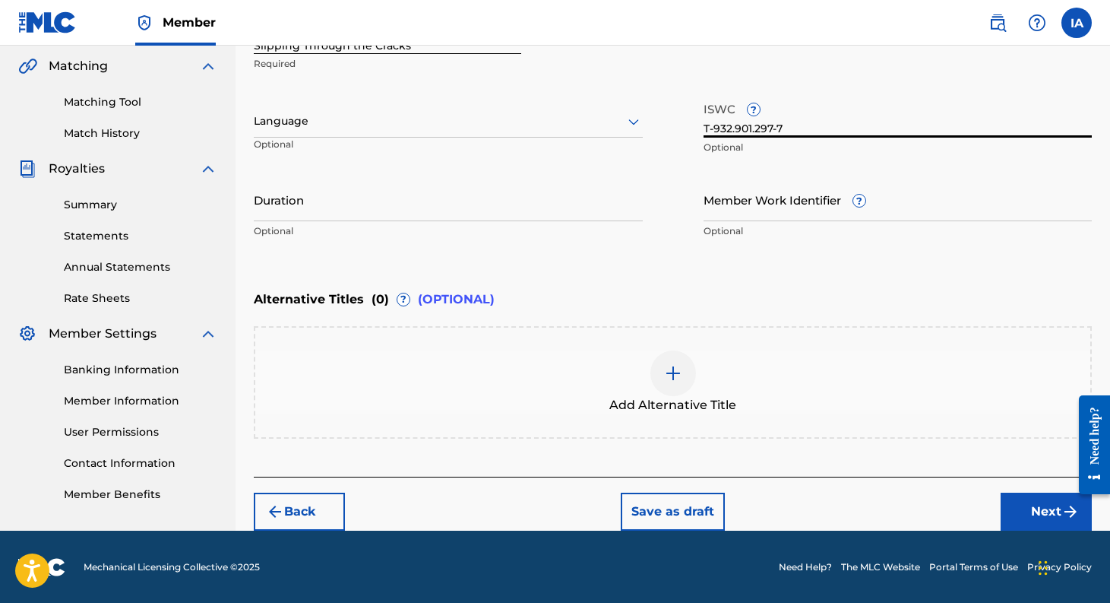
click at [1039, 509] on button "Next" at bounding box center [1046, 511] width 91 height 38
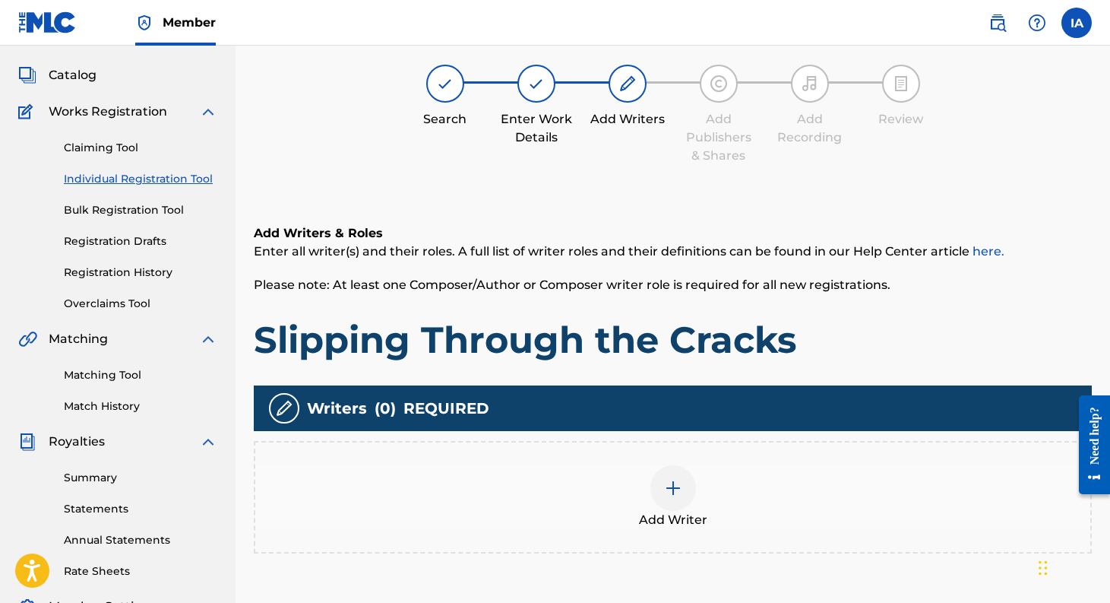
scroll to position [68, 0]
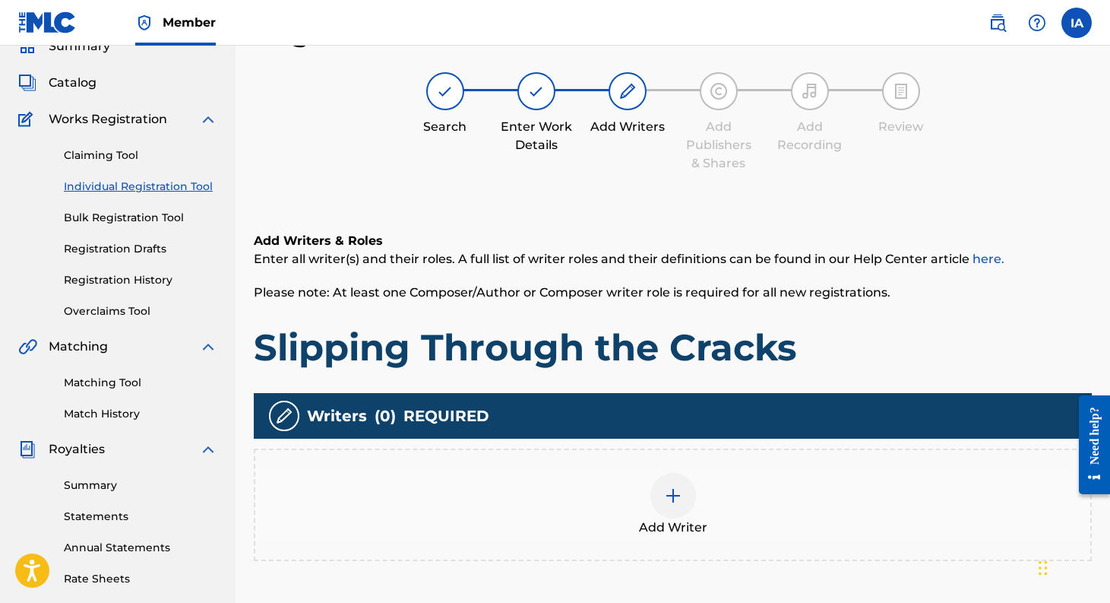
click at [678, 486] on img at bounding box center [673, 495] width 18 height 18
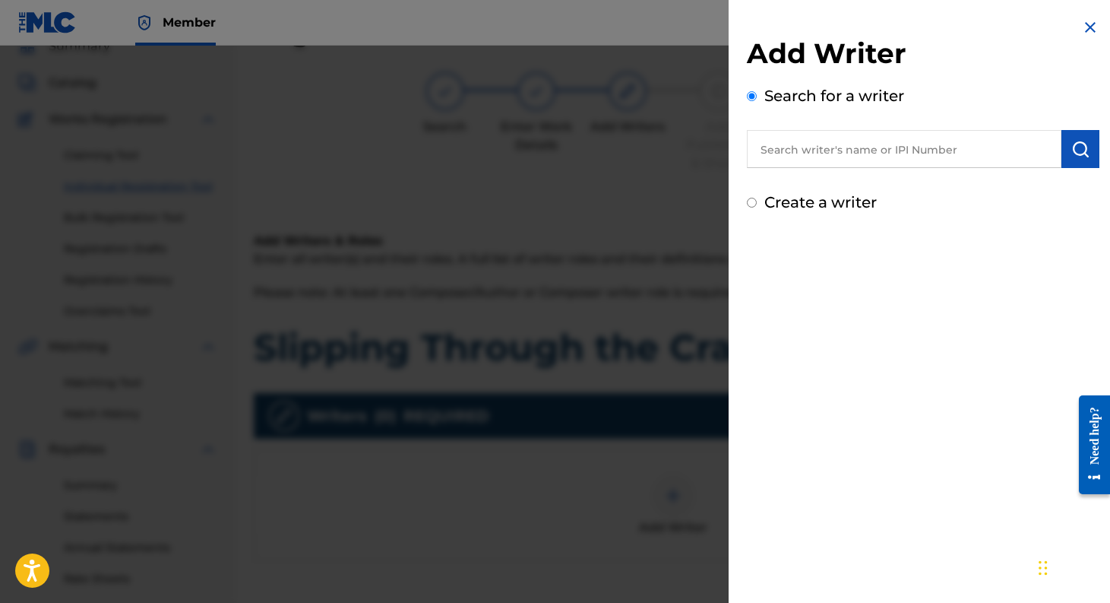
click at [824, 153] on input "text" at bounding box center [904, 149] width 315 height 38
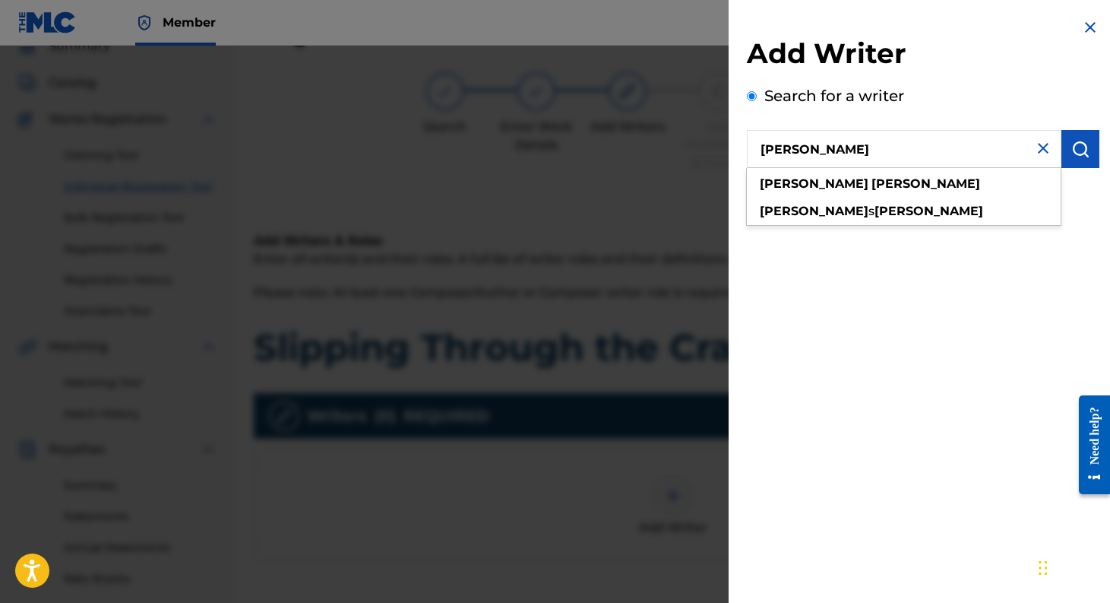
type input "[PERSON_NAME]"
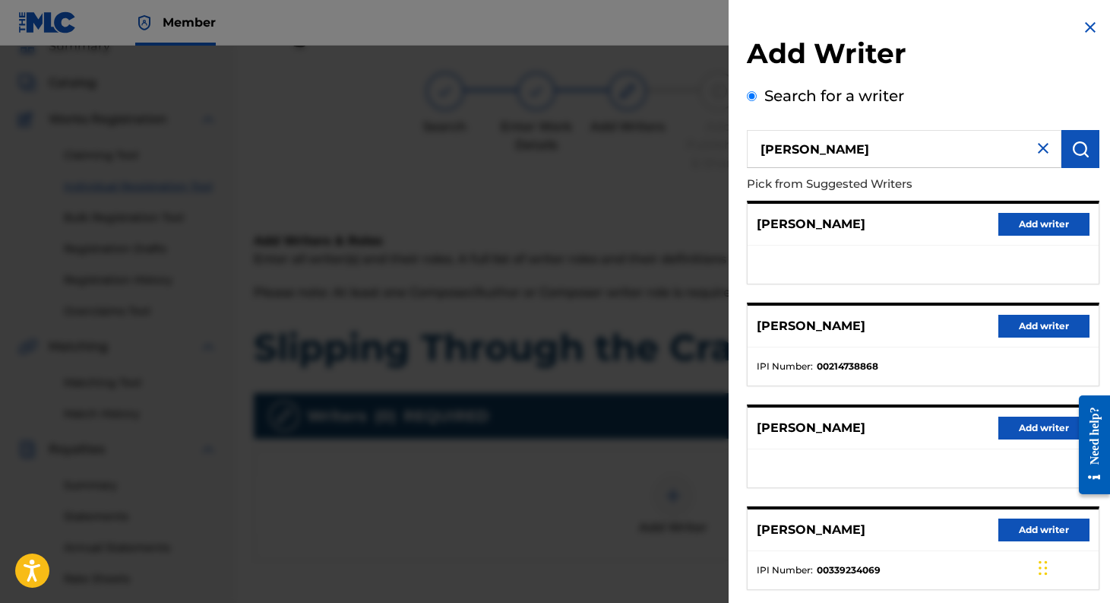
click at [1024, 532] on button "Add writer" at bounding box center [1043, 529] width 91 height 23
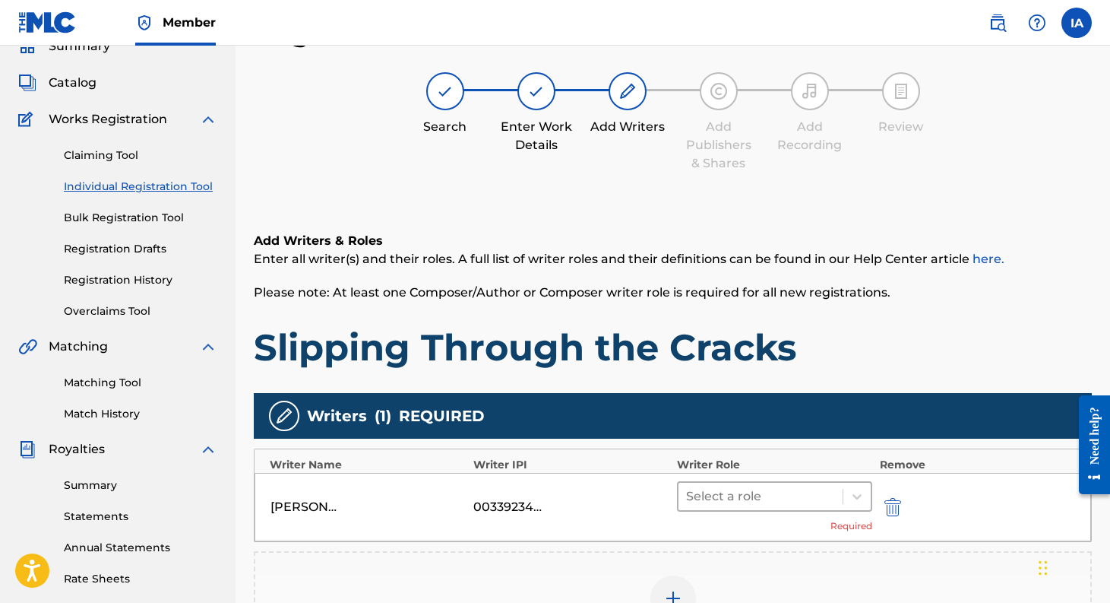
click at [823, 487] on div at bounding box center [760, 496] width 149 height 21
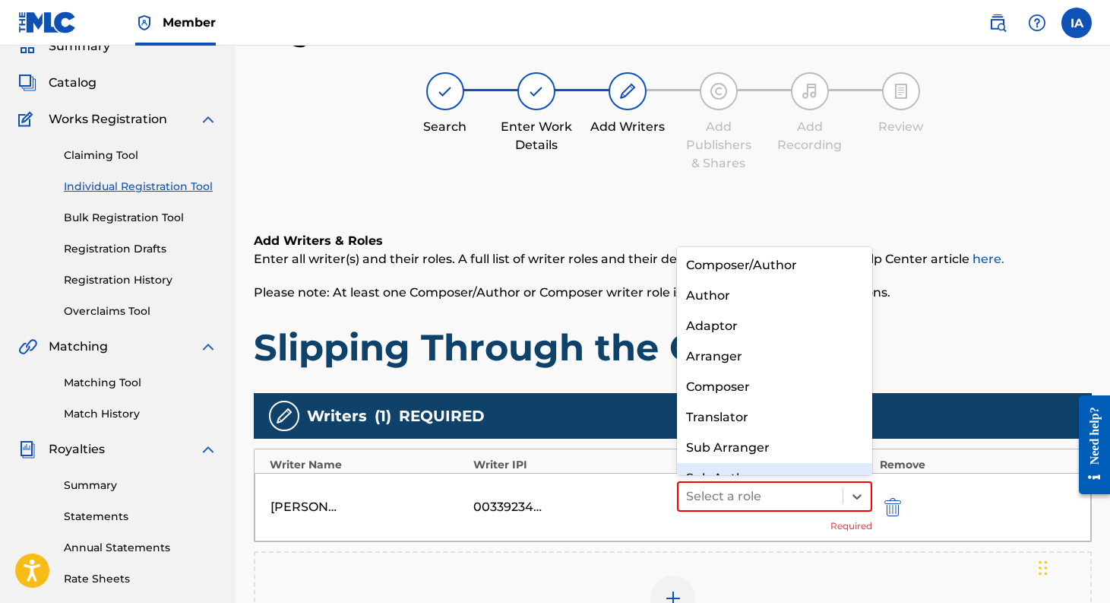
scroll to position [21, 0]
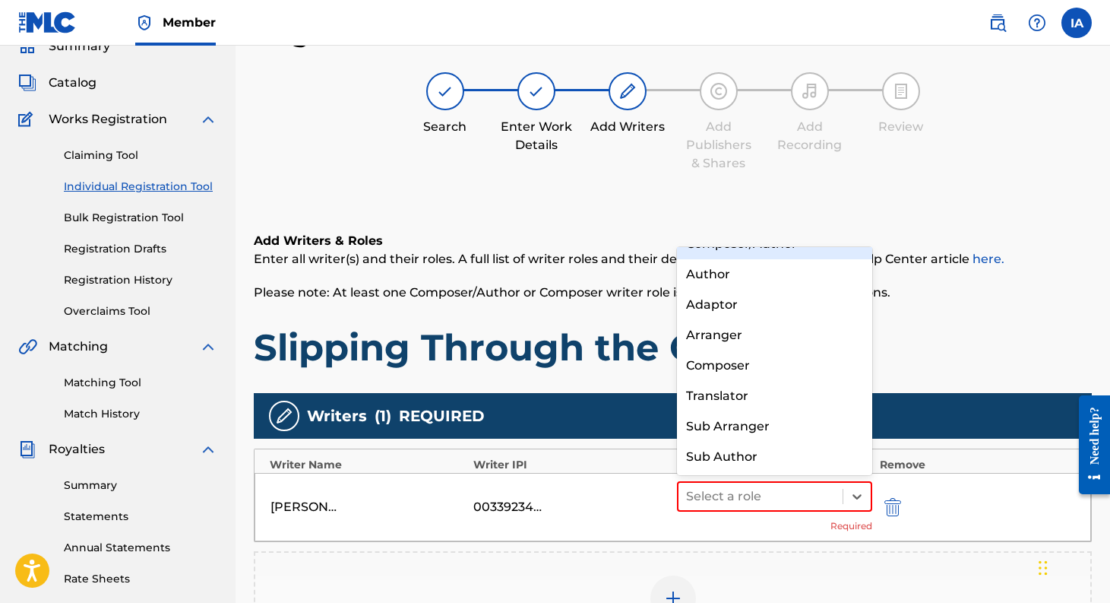
click at [772, 252] on div "Composer/Author" at bounding box center [774, 244] width 195 height 30
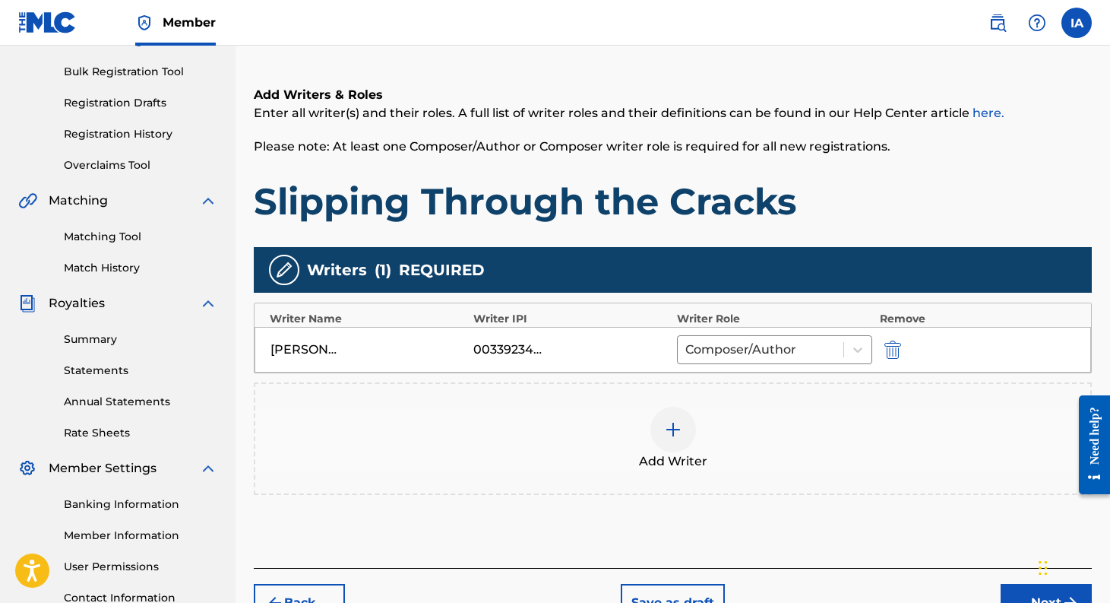
scroll to position [340, 0]
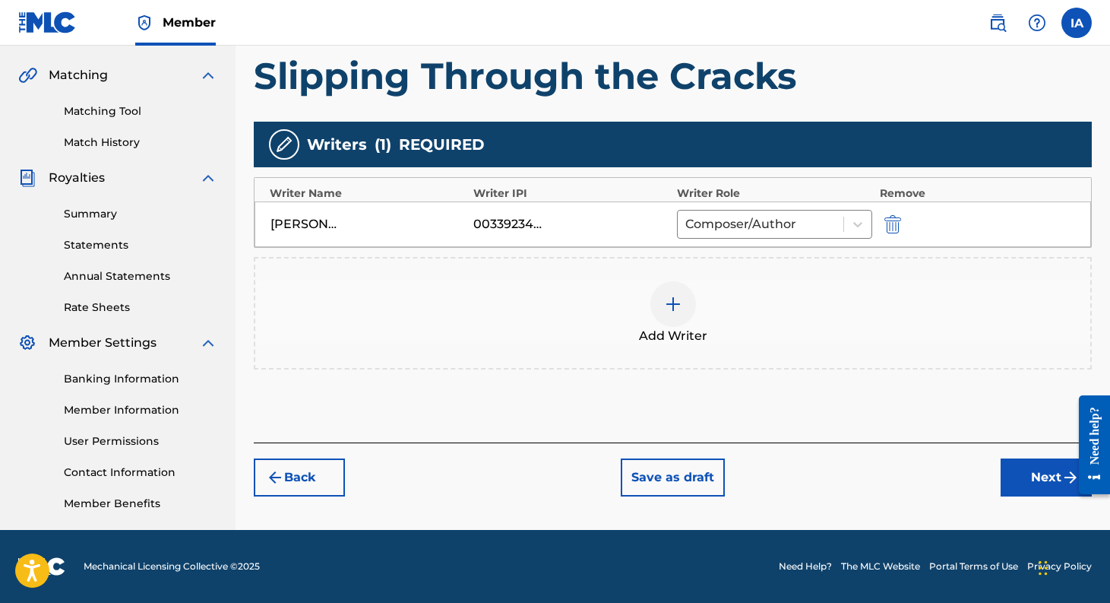
click at [1015, 476] on button "Next" at bounding box center [1046, 477] width 91 height 38
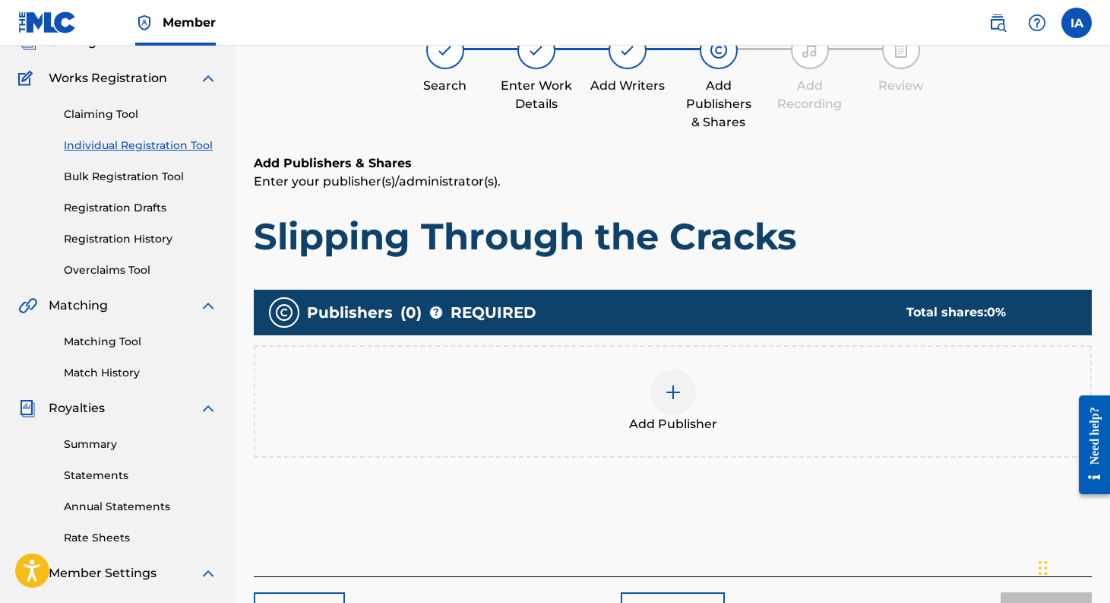
scroll to position [68, 0]
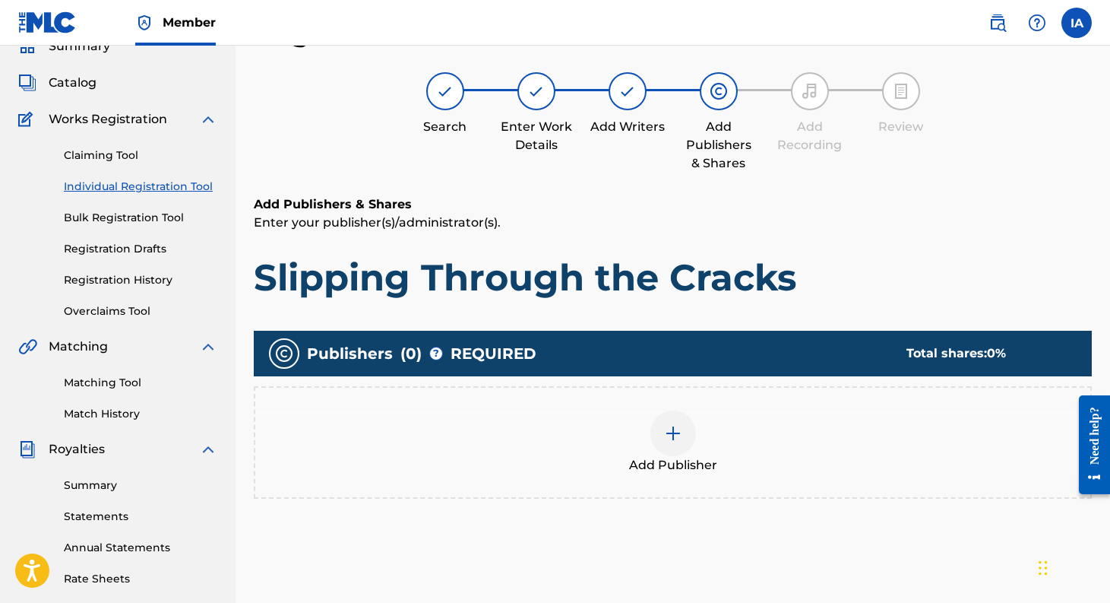
click at [675, 445] on div at bounding box center [673, 433] width 46 height 46
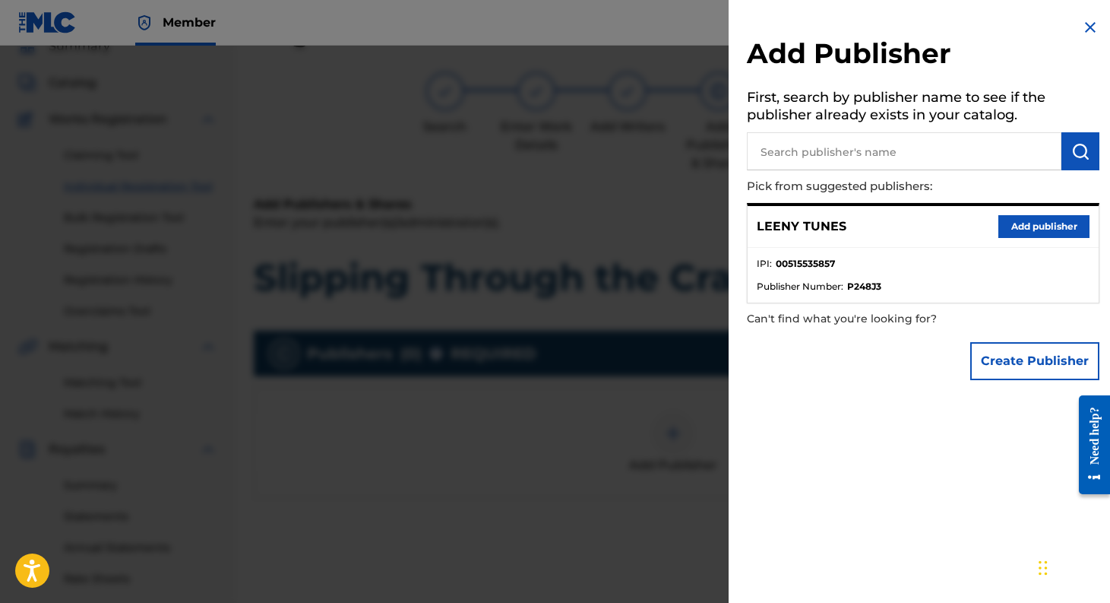
click at [1006, 229] on button "Add publisher" at bounding box center [1043, 226] width 91 height 23
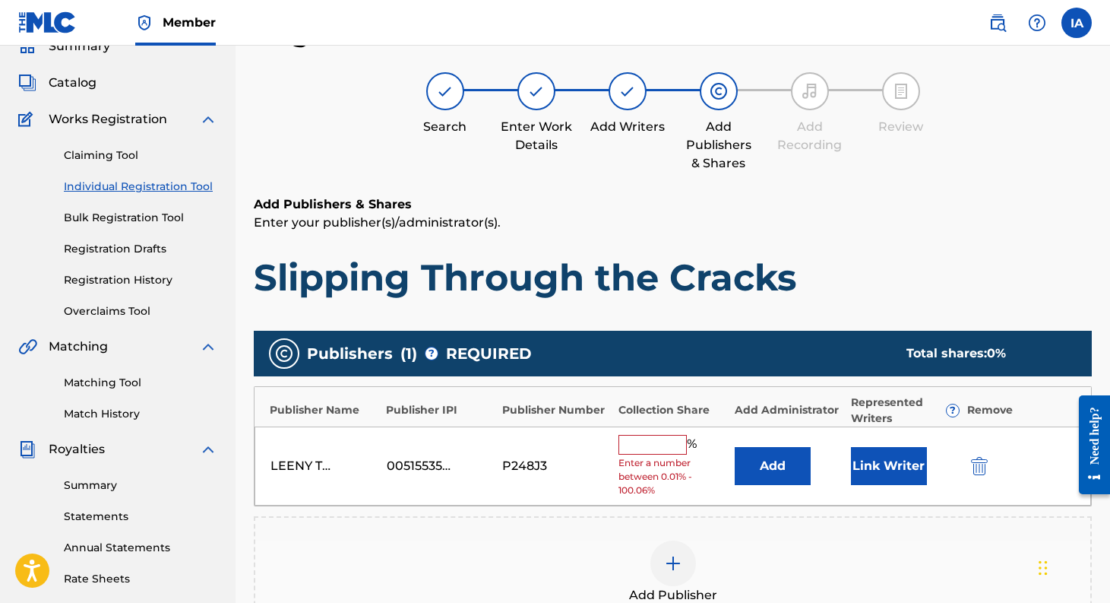
click at [669, 445] on input "text" at bounding box center [653, 445] width 68 height 20
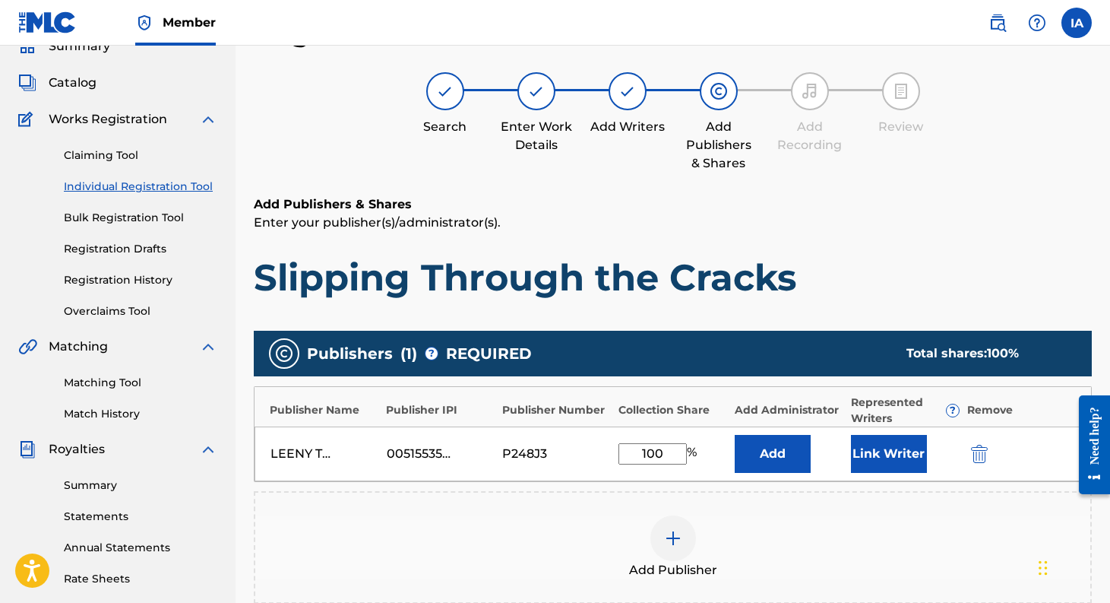
type input "100"
click at [897, 454] on button "Link Writer" at bounding box center [889, 454] width 76 height 38
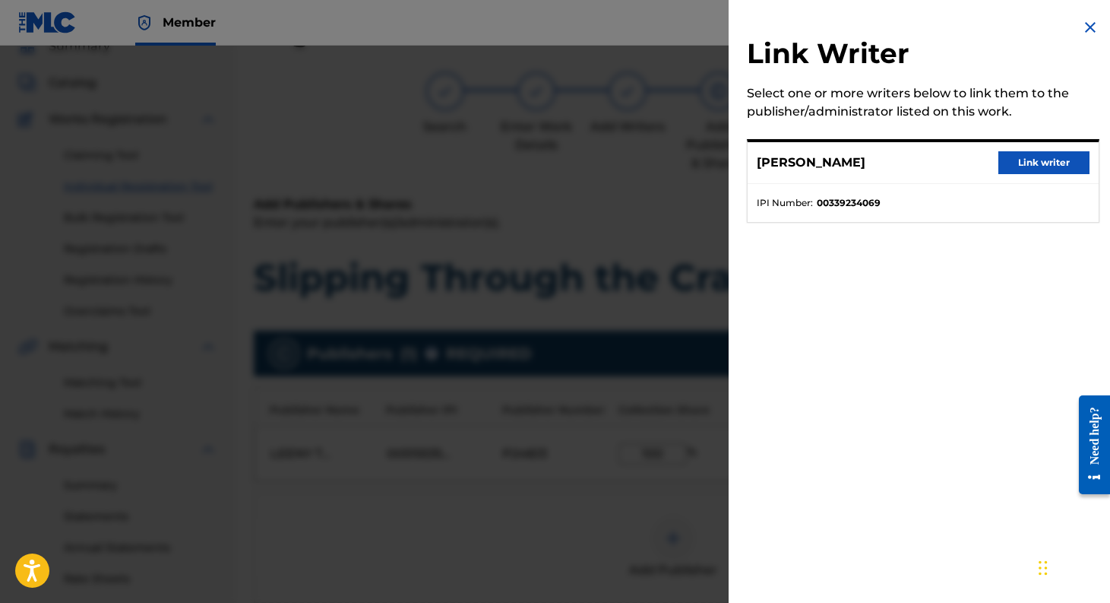
click at [1039, 160] on button "Link writer" at bounding box center [1043, 162] width 91 height 23
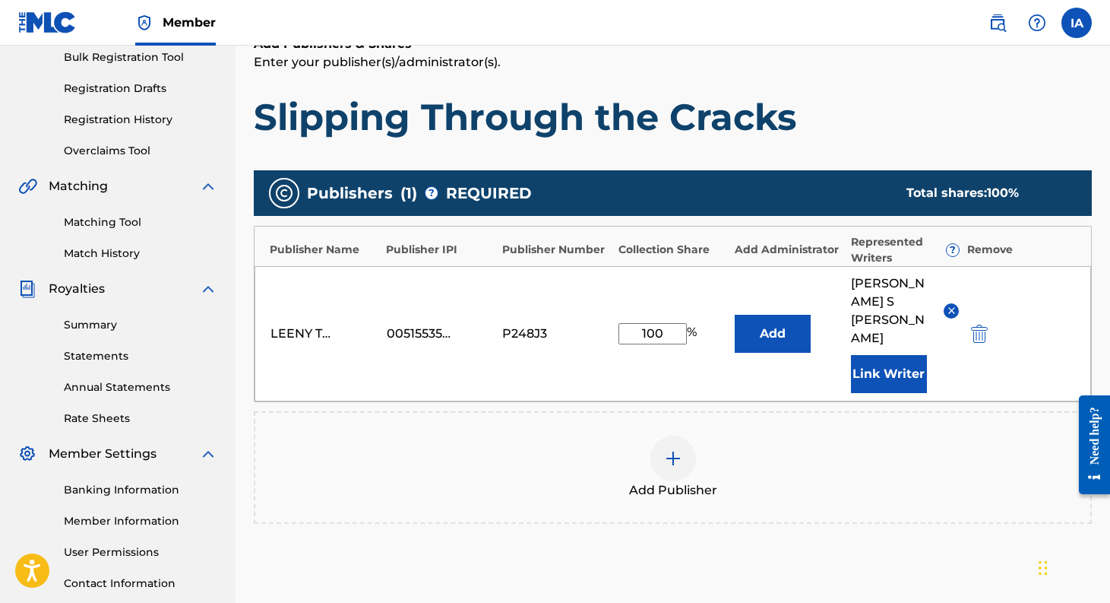
scroll to position [359, 0]
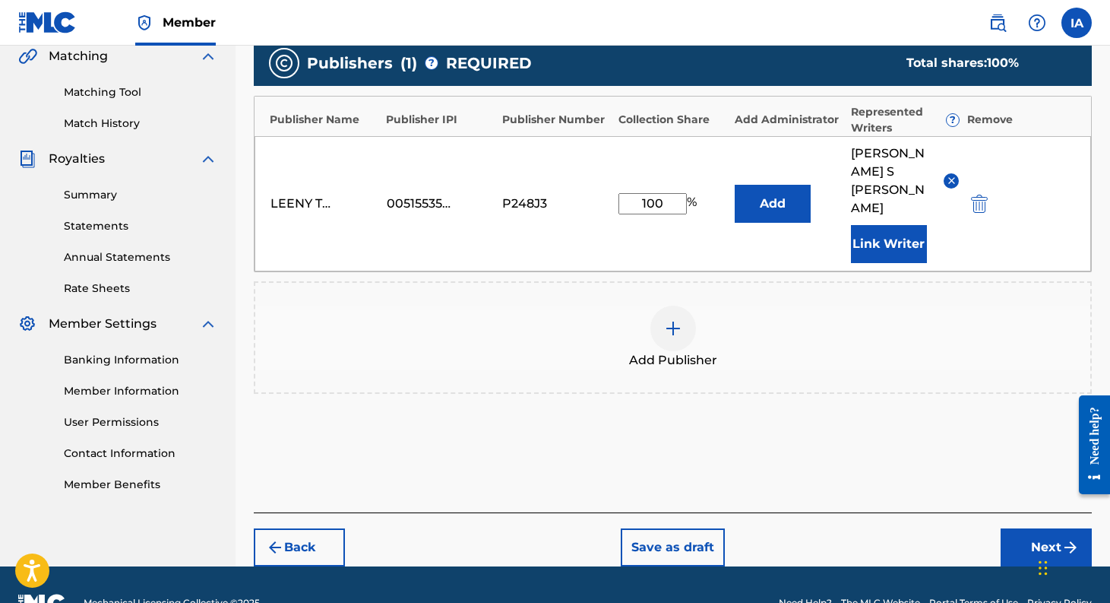
click at [1042, 528] on button "Next" at bounding box center [1046, 547] width 91 height 38
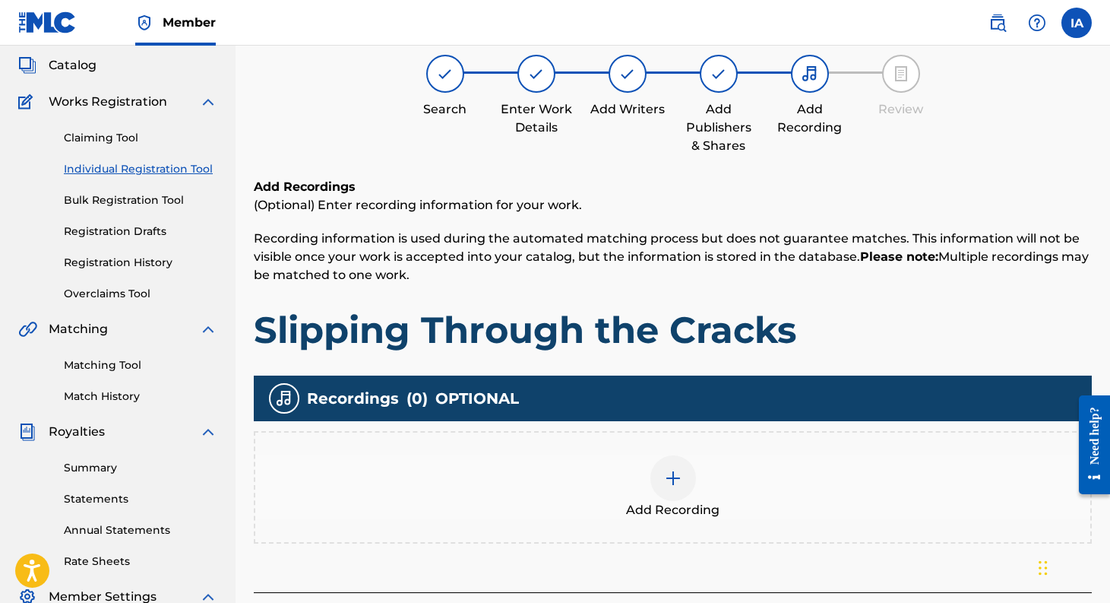
scroll to position [68, 0]
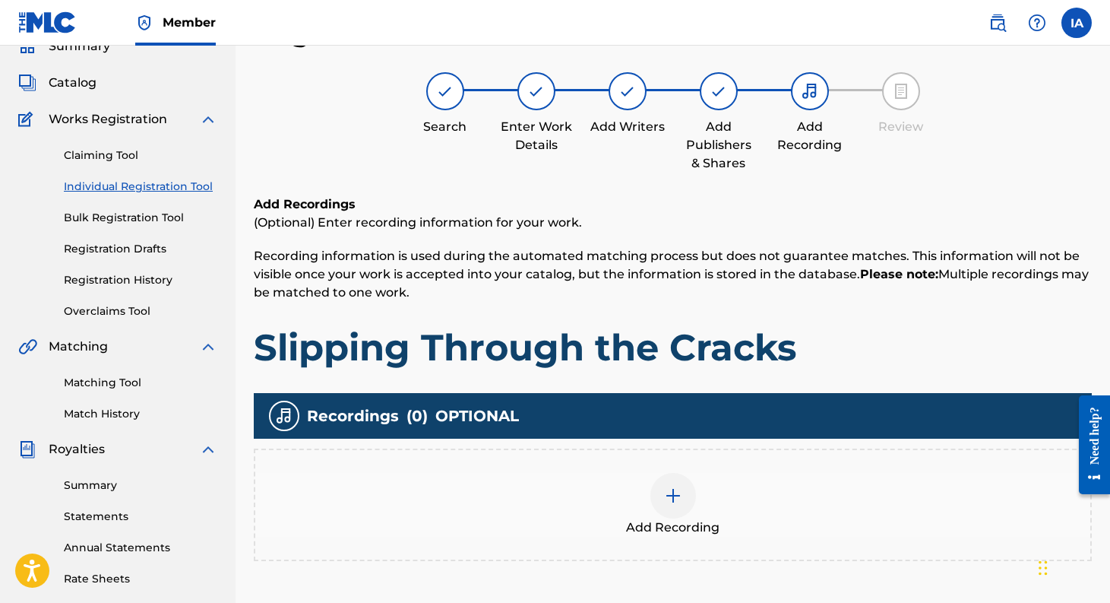
click at [664, 493] on img at bounding box center [673, 495] width 18 height 18
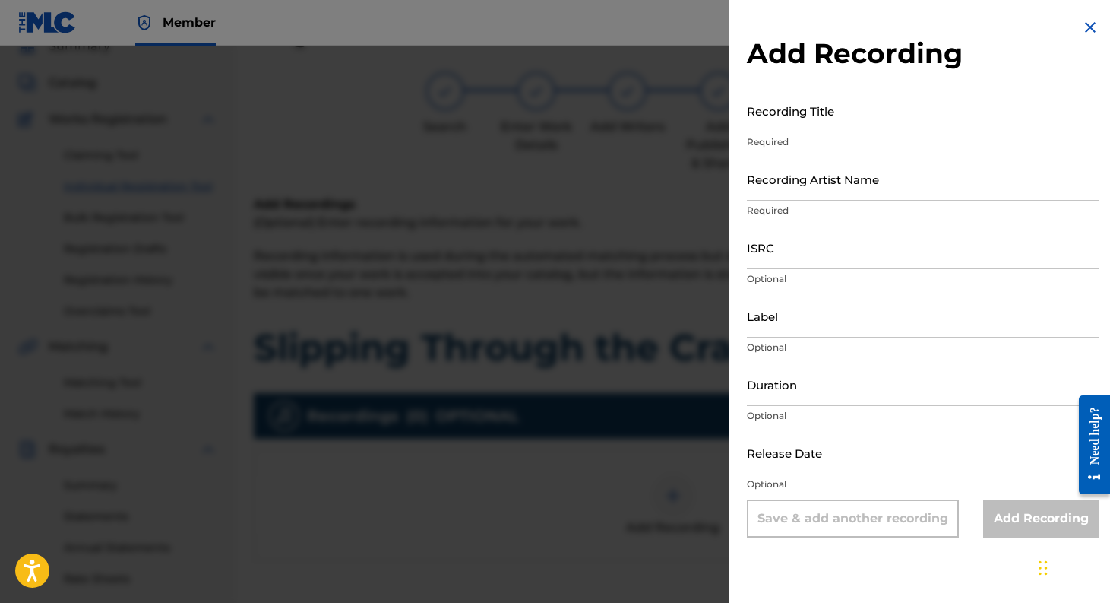
click at [825, 117] on input "Recording Title" at bounding box center [923, 110] width 353 height 43
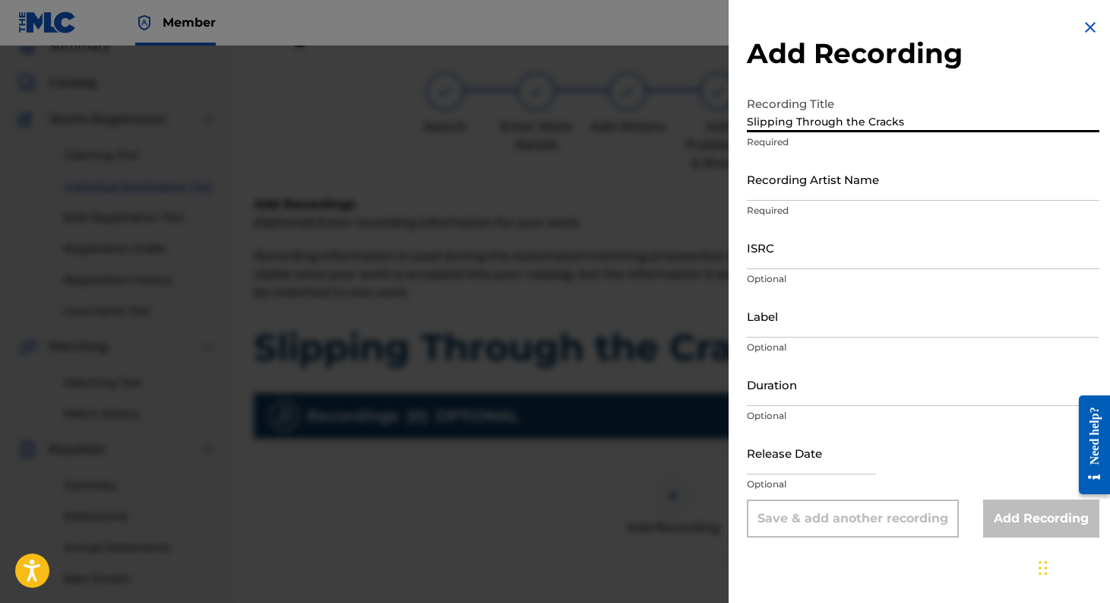
type input "Slipping Through the Cracks"
click at [856, 188] on input "Recording Artist Name" at bounding box center [923, 178] width 353 height 43
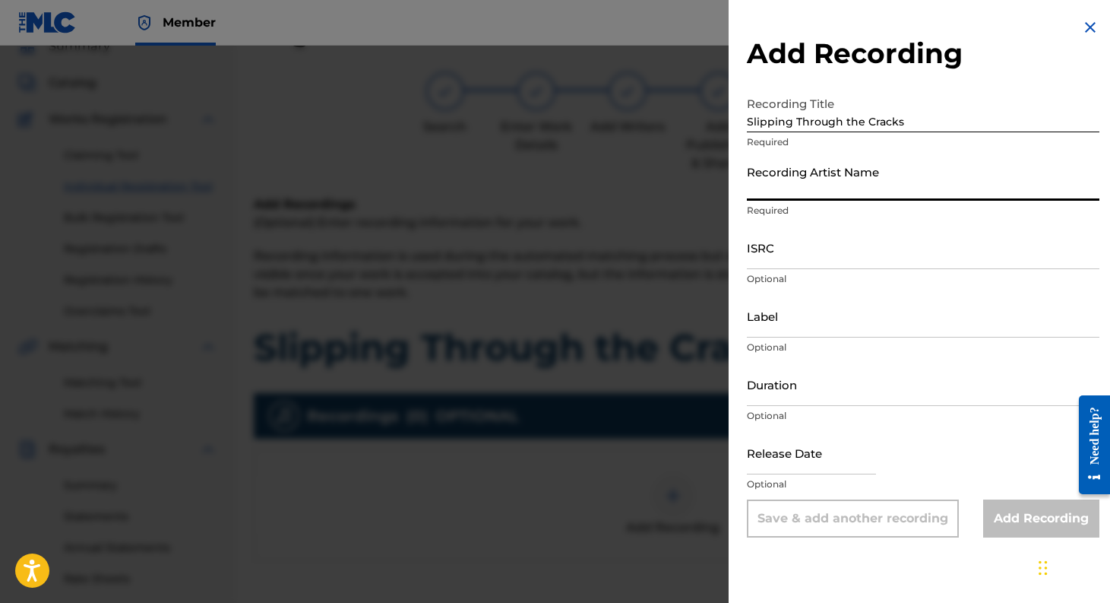
type input "[PERSON_NAME]"
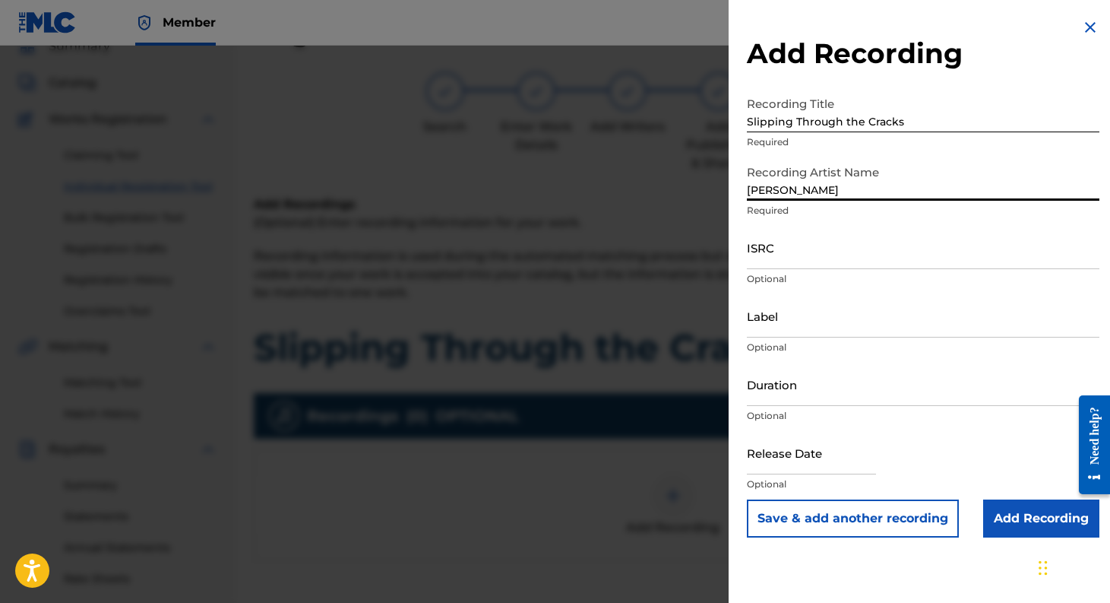
click at [863, 254] on input "ISRC" at bounding box center [923, 247] width 353 height 43
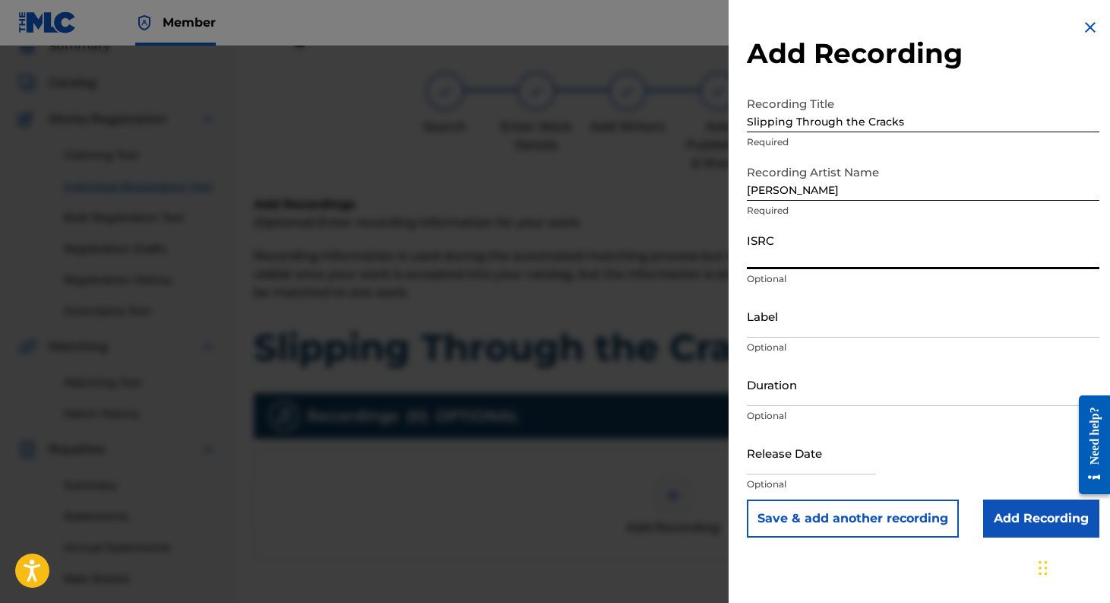
paste input "USL4Q2569774"
type input "USL4Q2569774"
click at [834, 319] on input "Label" at bounding box center [923, 315] width 353 height 43
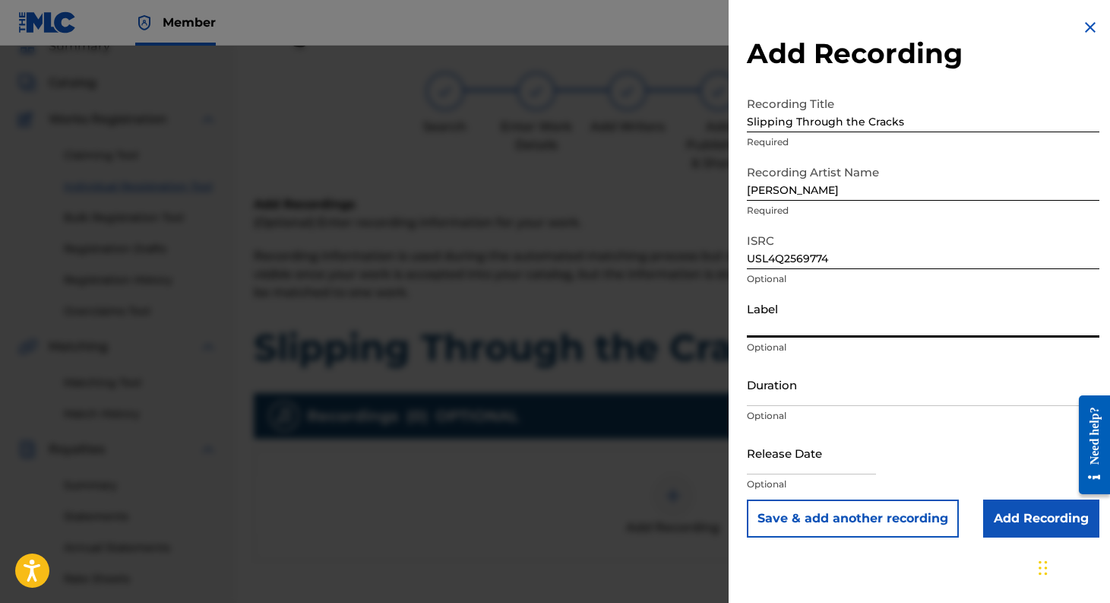
type input "Leeny Tunes"
click at [827, 463] on input "text" at bounding box center [811, 452] width 129 height 43
select select "7"
select select "2025"
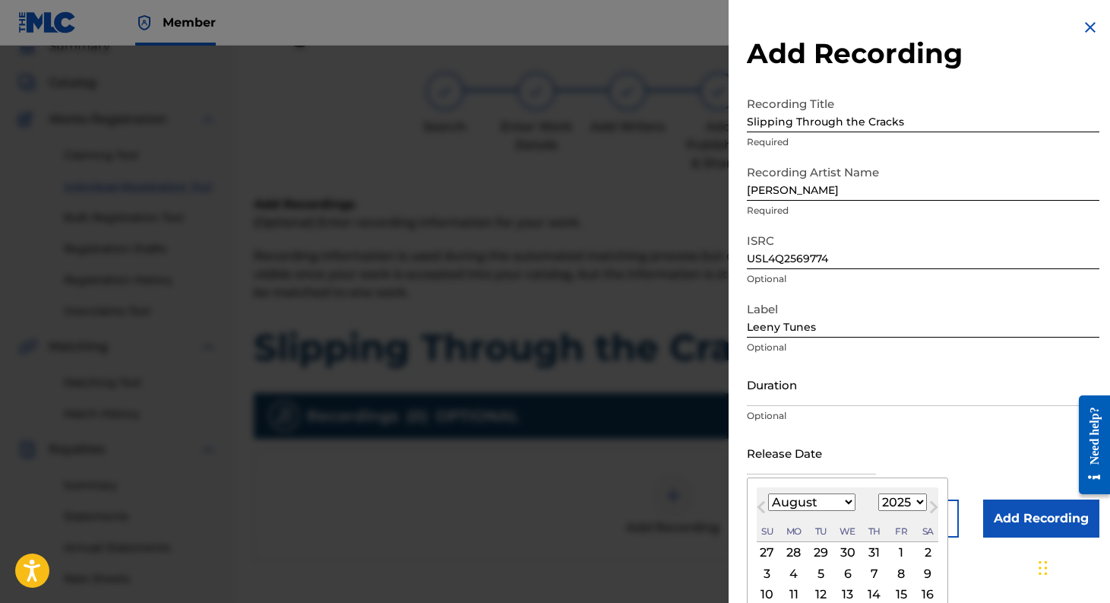
type input "[DATE]"
select select "8"
click at [995, 425] on div "Duration Optional" at bounding box center [923, 396] width 353 height 68
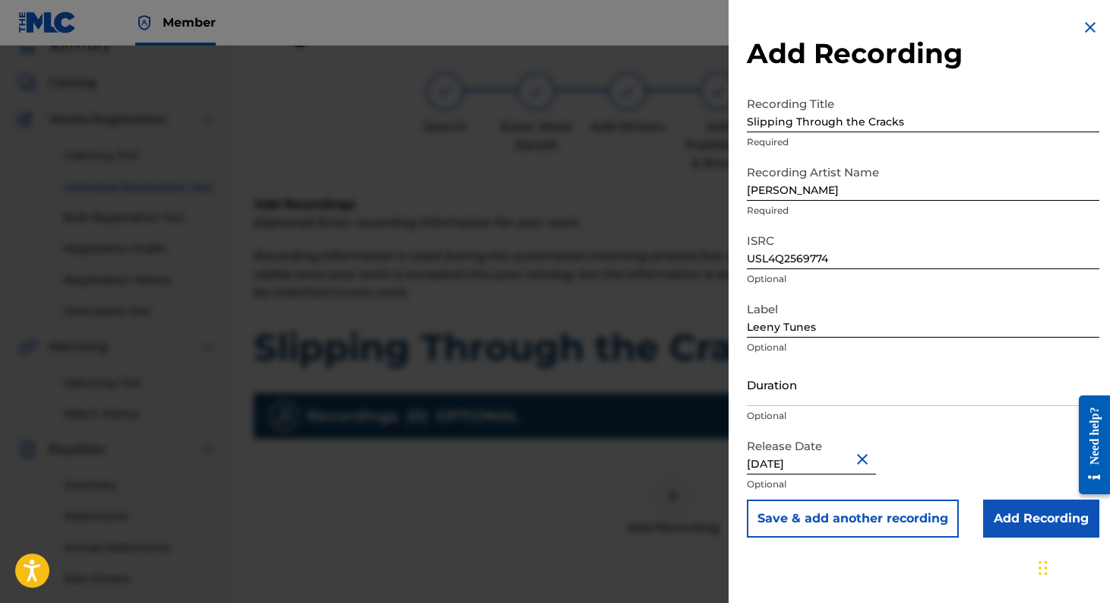
click at [1020, 517] on input "Add Recording" at bounding box center [1041, 518] width 116 height 38
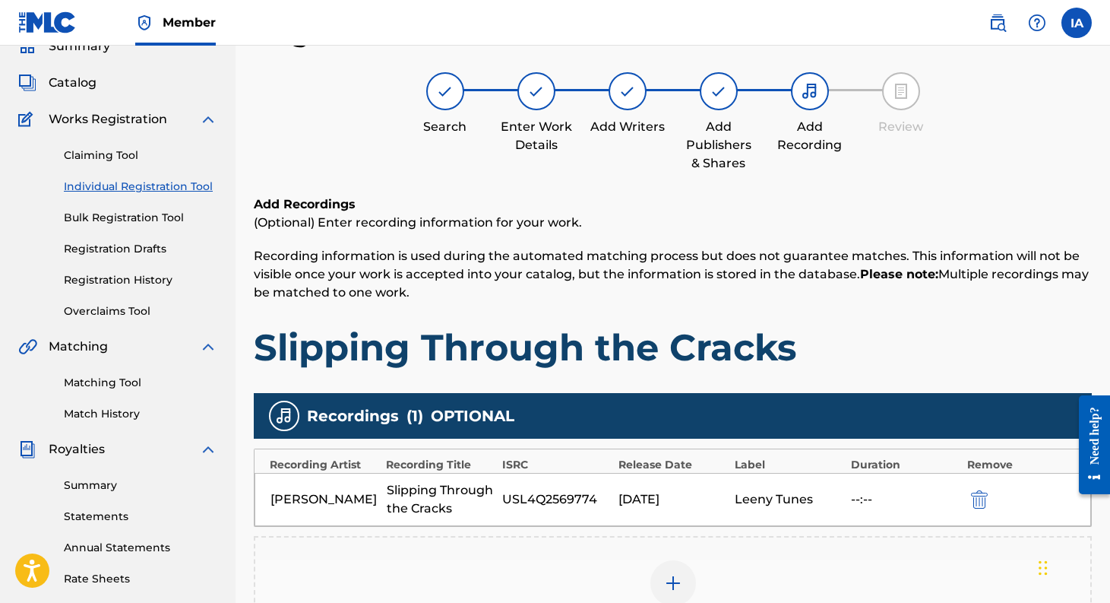
scroll to position [340, 0]
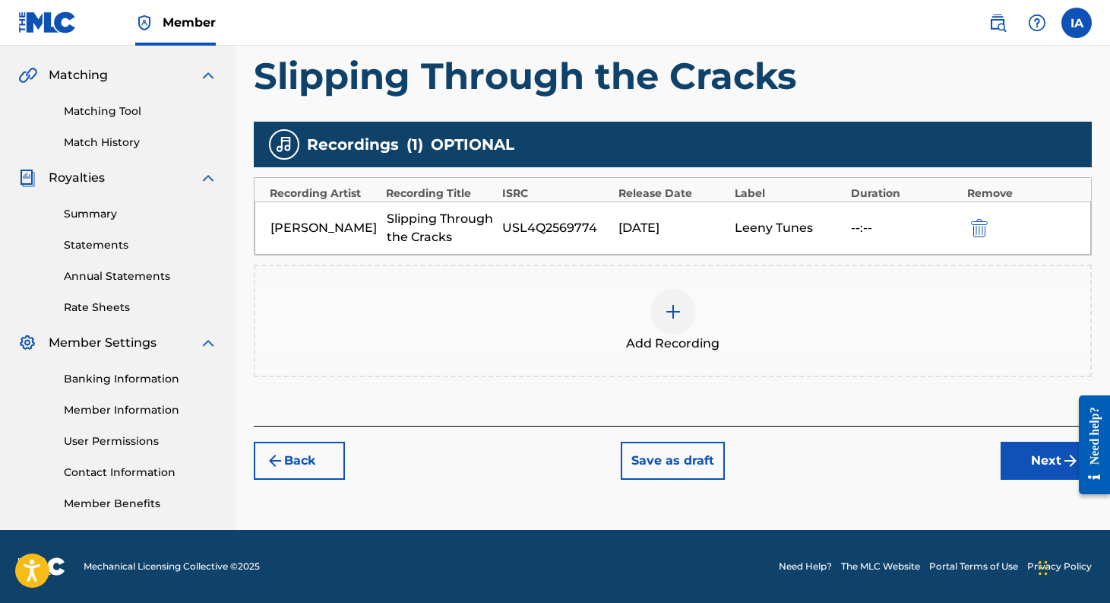
click at [1036, 471] on button "Next" at bounding box center [1046, 460] width 91 height 38
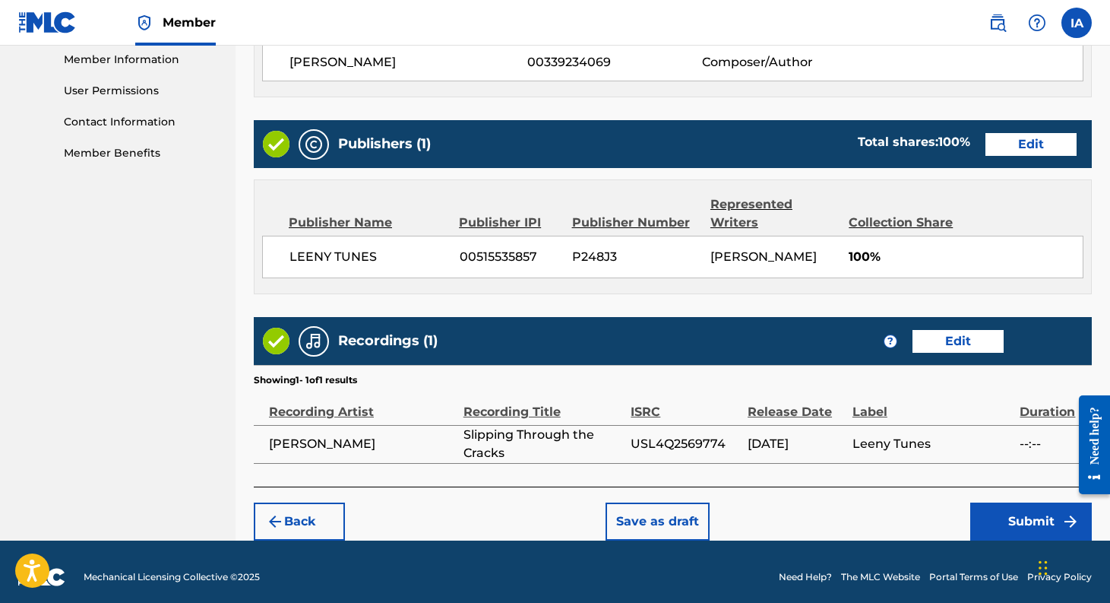
scroll to position [699, 0]
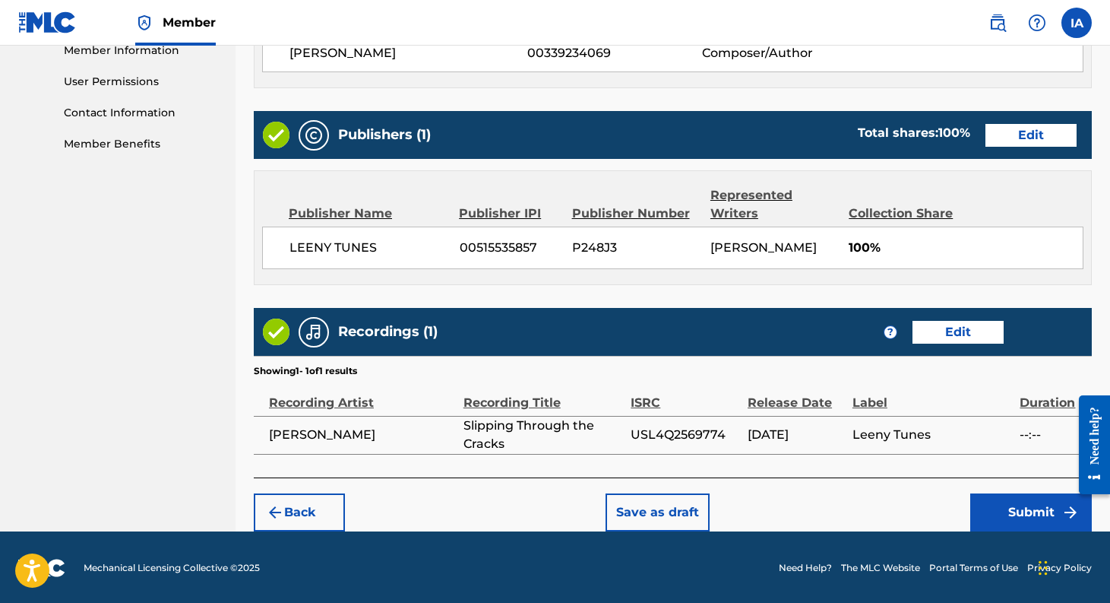
click at [1027, 506] on button "Submit" at bounding box center [1031, 512] width 122 height 38
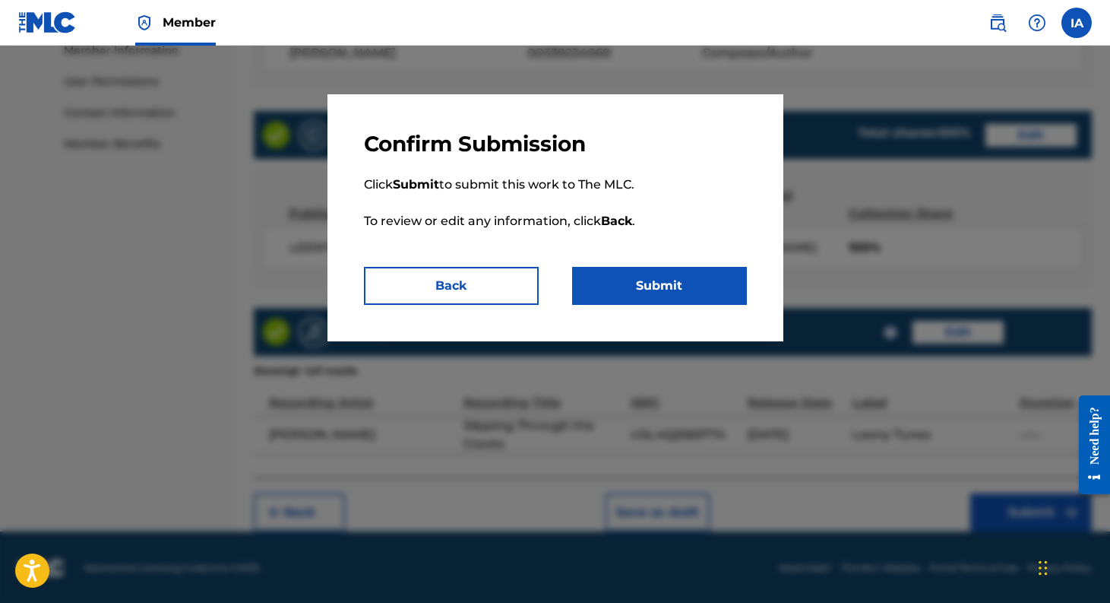
click at [659, 281] on button "Submit" at bounding box center [659, 286] width 175 height 38
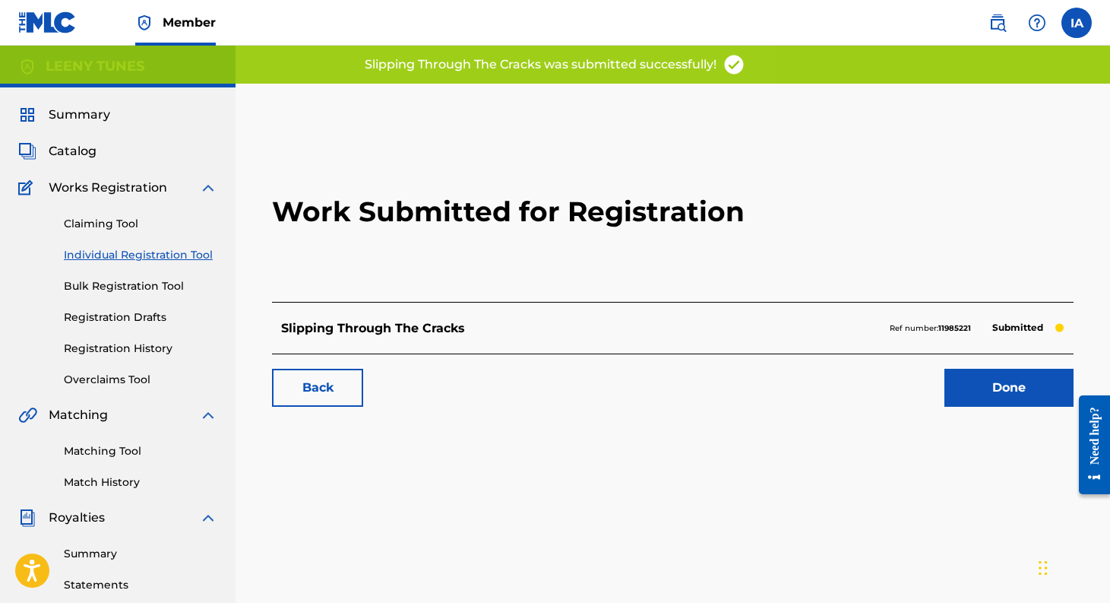
click at [1017, 394] on link "Done" at bounding box center [1008, 388] width 129 height 38
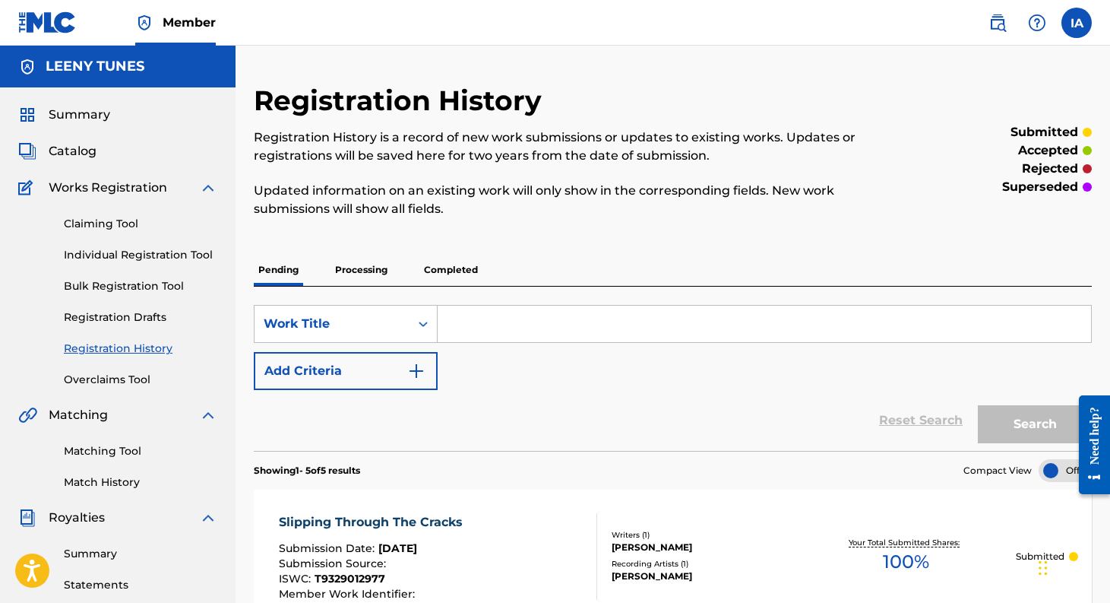
click at [153, 256] on link "Individual Registration Tool" at bounding box center [140, 255] width 153 height 16
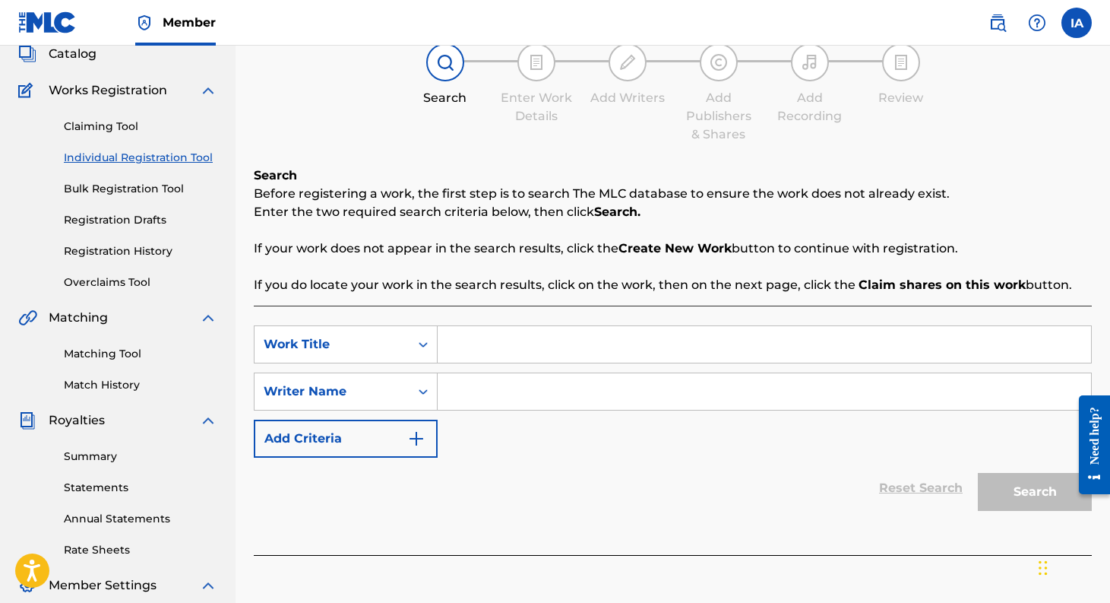
scroll to position [120, 0]
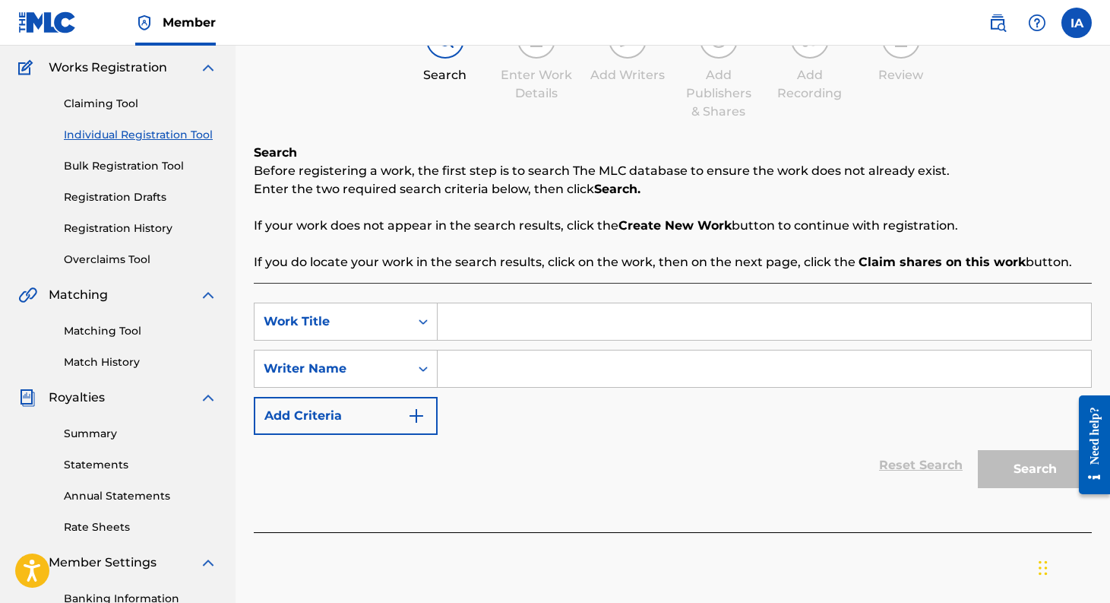
click at [463, 332] on input "Search Form" at bounding box center [764, 321] width 653 height 36
type input "Seventh Heaven"
click at [545, 366] on input "Search Form" at bounding box center [764, 368] width 653 height 36
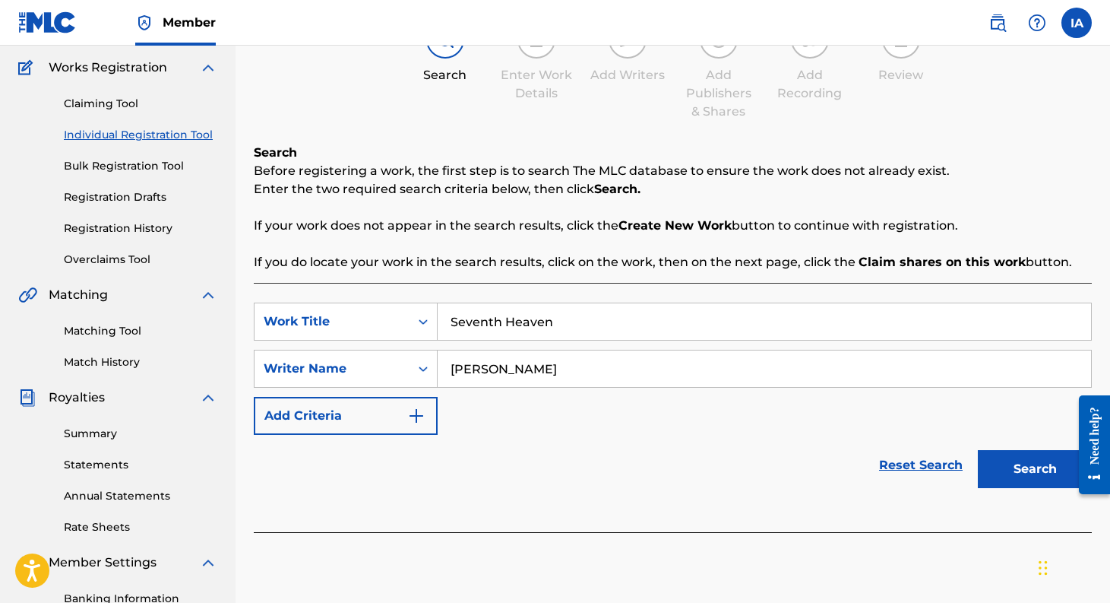
type input "[PERSON_NAME]"
click at [990, 460] on button "Search" at bounding box center [1035, 469] width 114 height 38
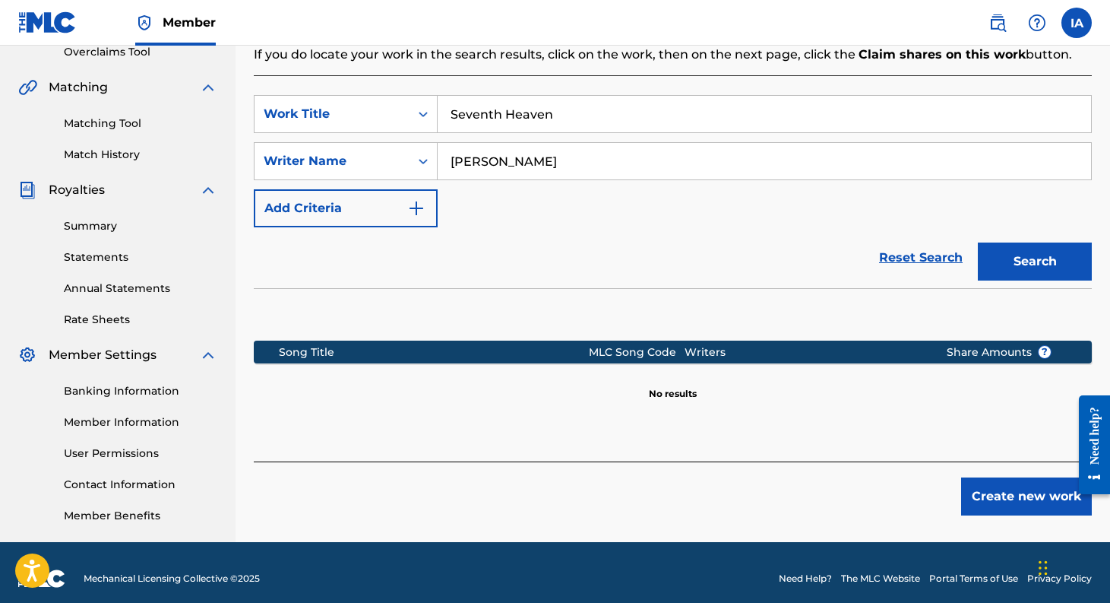
scroll to position [340, 0]
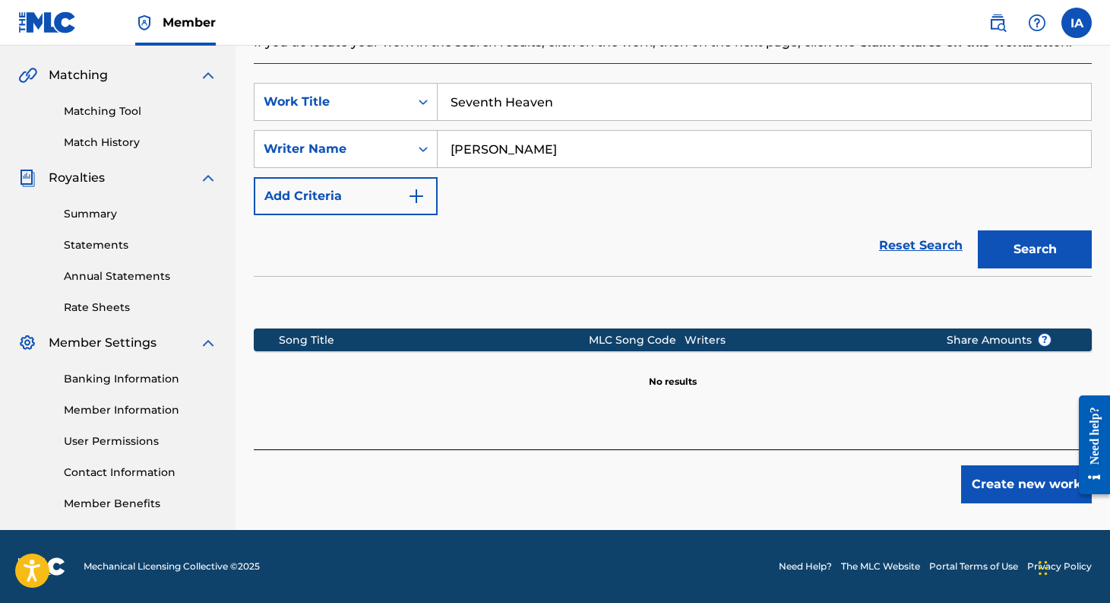
click at [1014, 484] on button "Create new work" at bounding box center [1026, 484] width 131 height 38
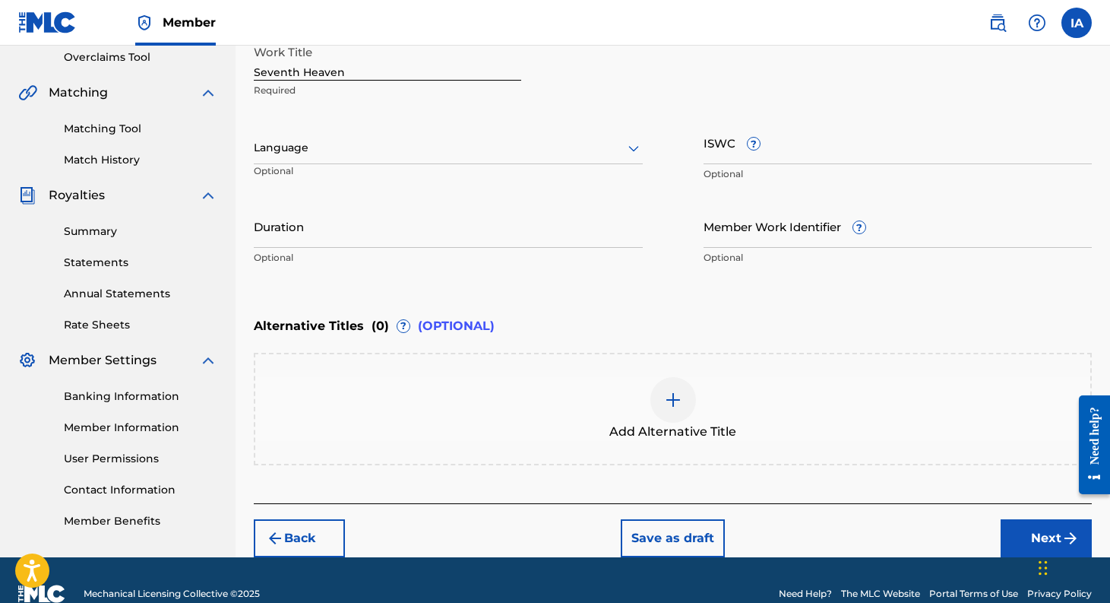
scroll to position [313, 0]
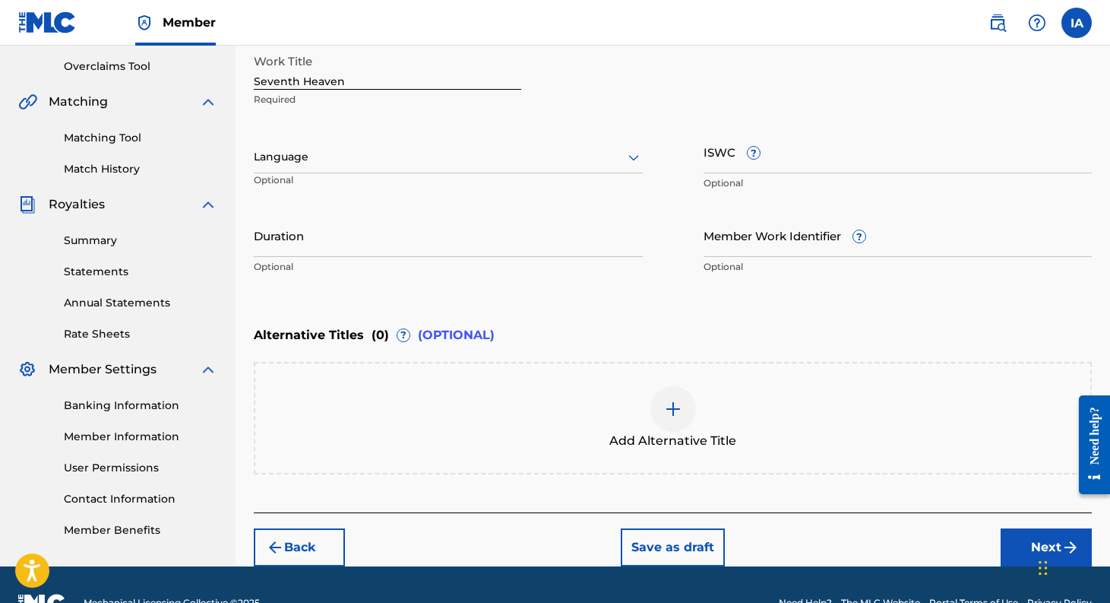
click at [760, 144] on input "ISWC ?" at bounding box center [898, 151] width 389 height 43
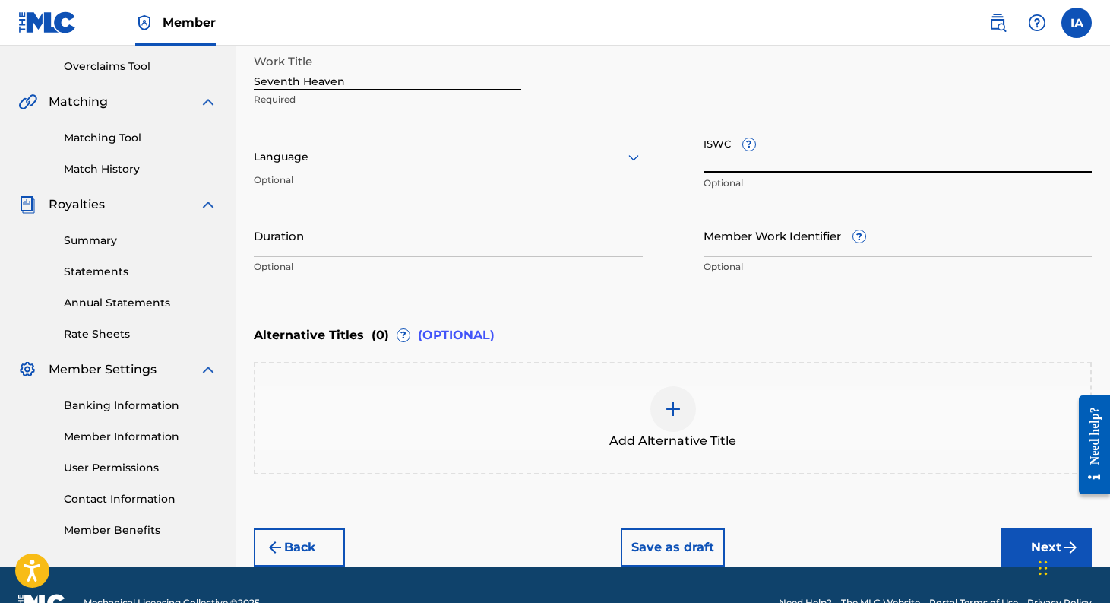
paste input "T-932.901.298-8"
type input "T-932.901.298-8"
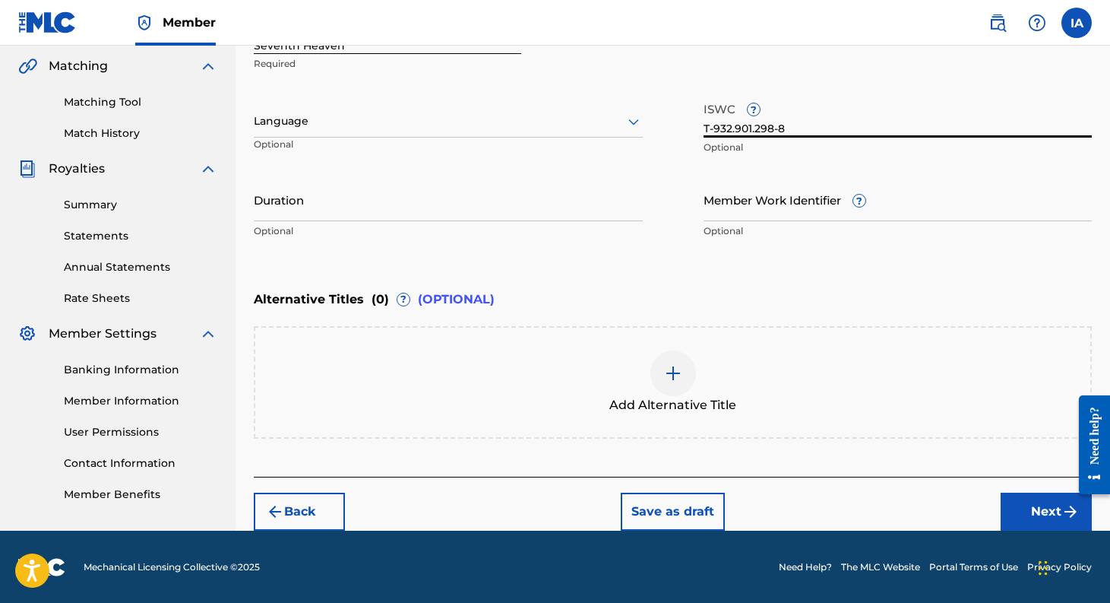
click at [1029, 513] on button "Next" at bounding box center [1046, 511] width 91 height 38
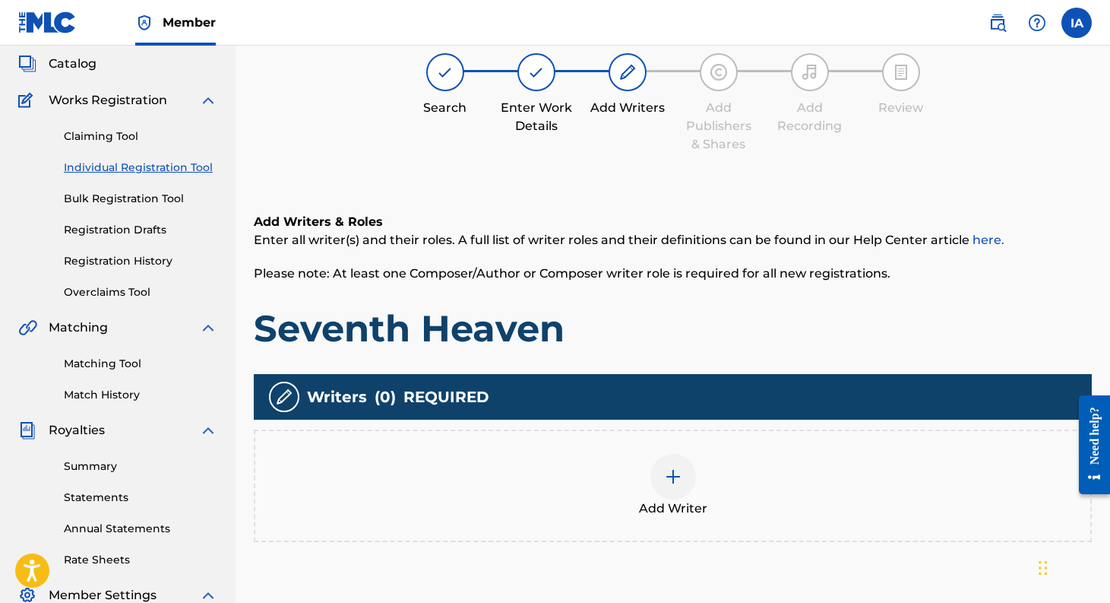
scroll to position [68, 0]
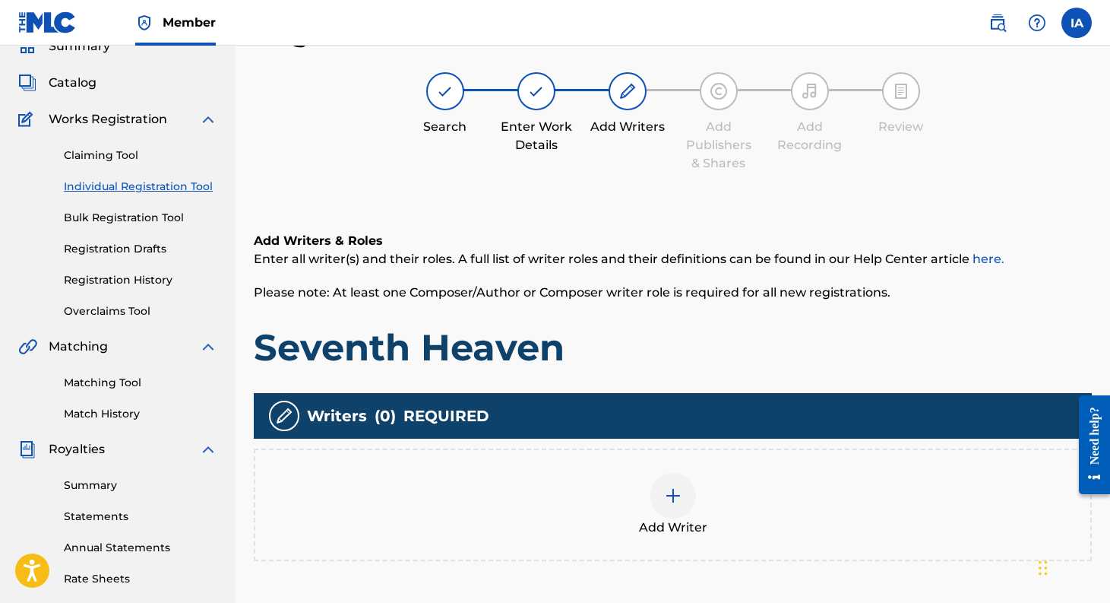
click at [664, 496] on img at bounding box center [673, 495] width 18 height 18
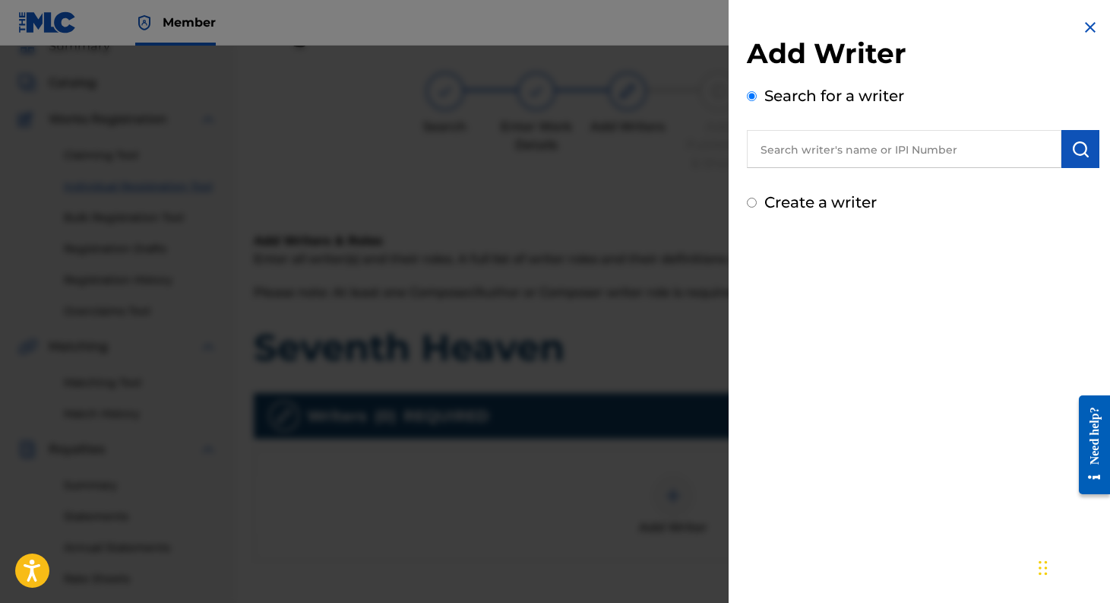
click at [926, 150] on input "text" at bounding box center [904, 149] width 315 height 38
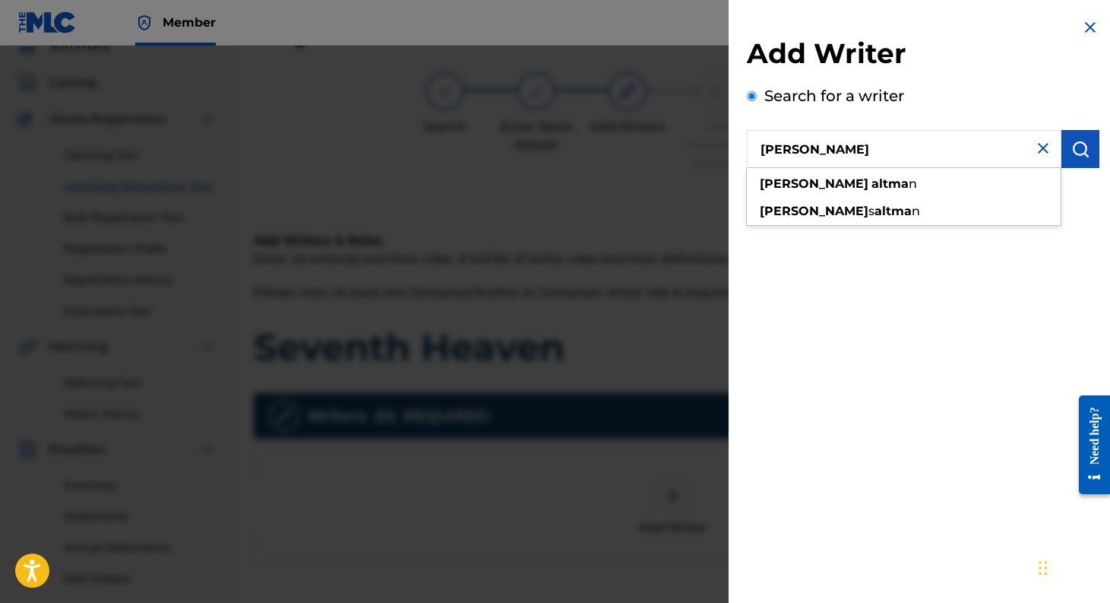
type input "[PERSON_NAME]"
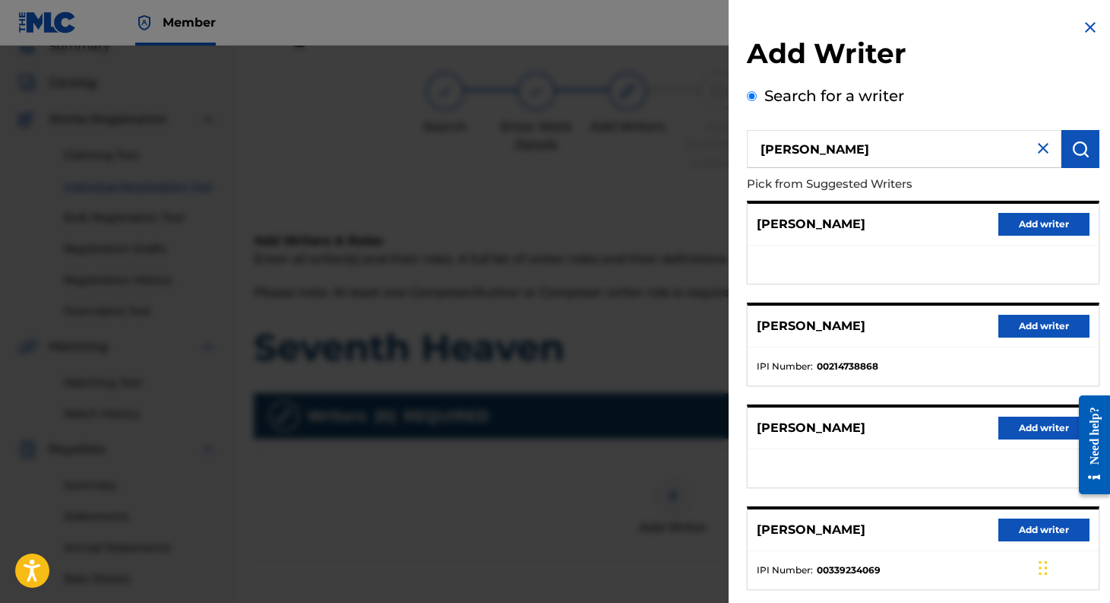
click at [1020, 527] on button "Add writer" at bounding box center [1043, 529] width 91 height 23
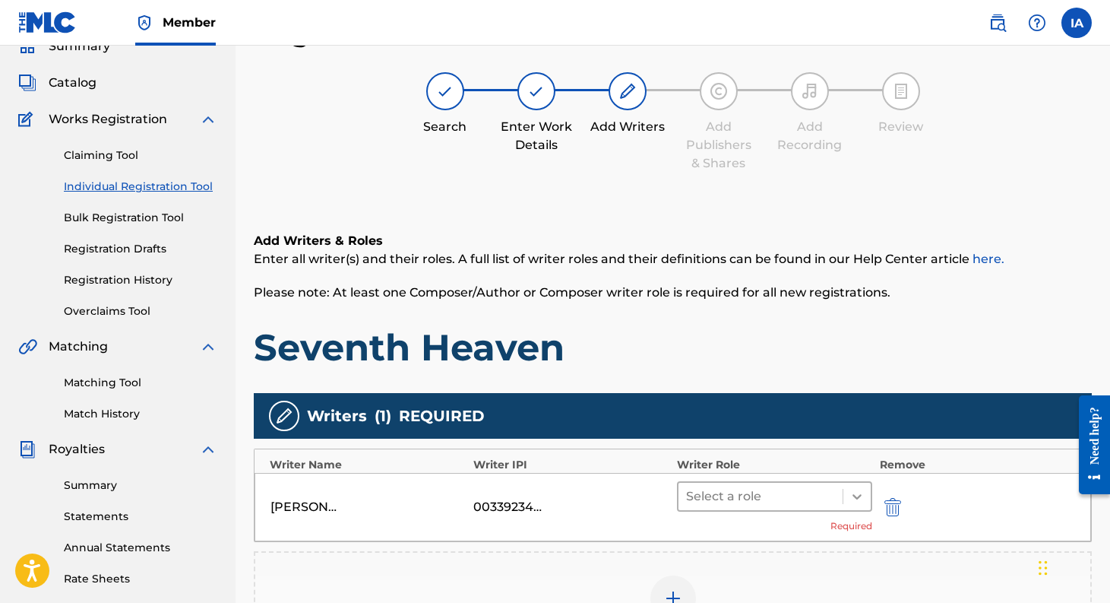
click at [852, 498] on icon at bounding box center [856, 496] width 15 height 15
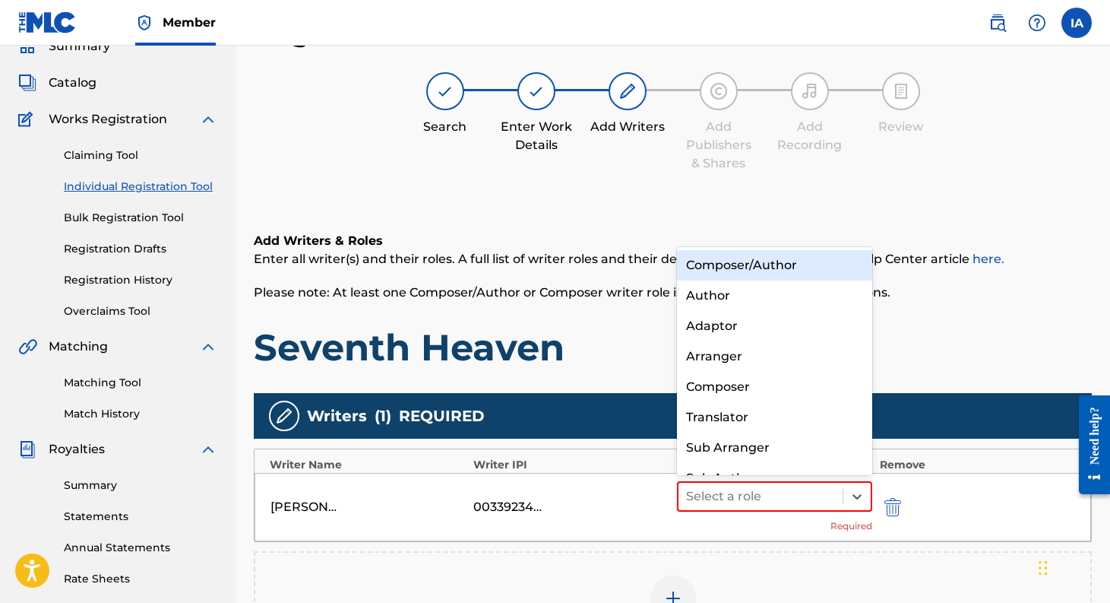
scroll to position [21, 0]
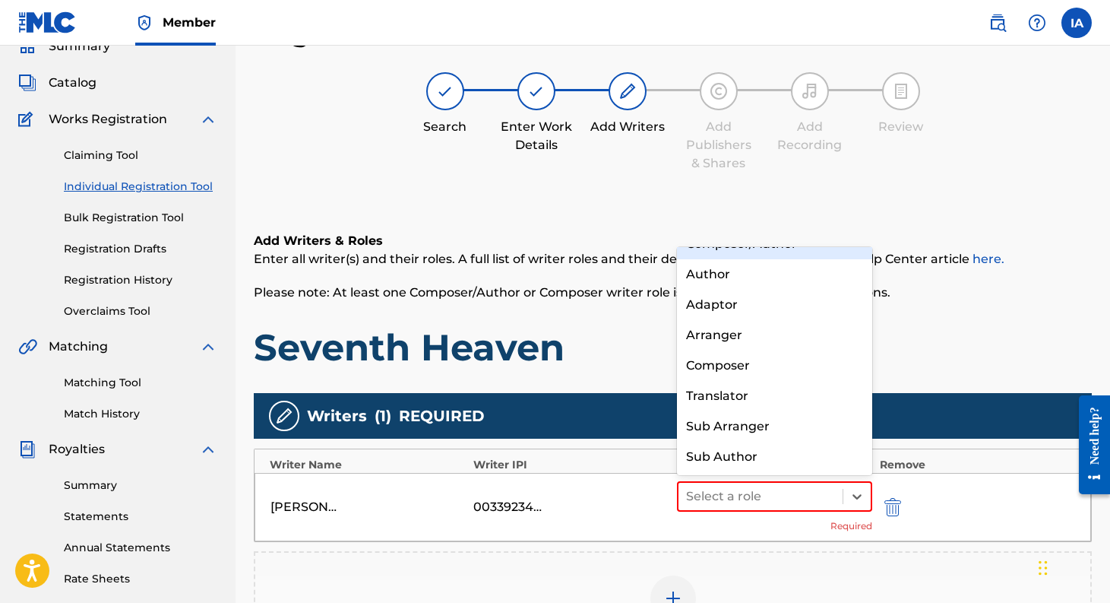
click at [779, 251] on div "Composer/Author" at bounding box center [774, 244] width 195 height 30
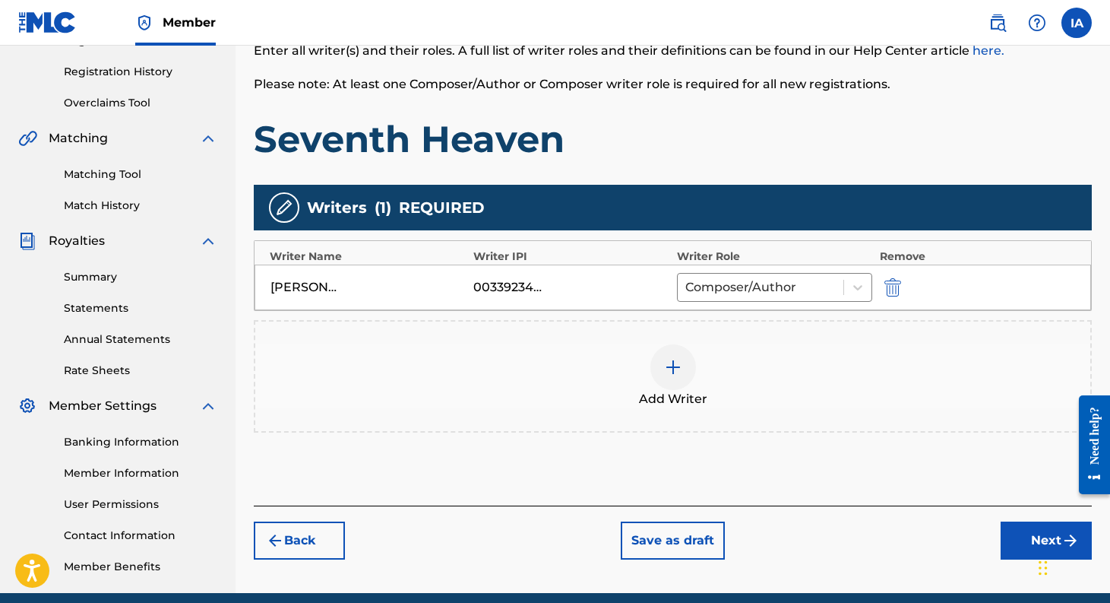
scroll to position [340, 0]
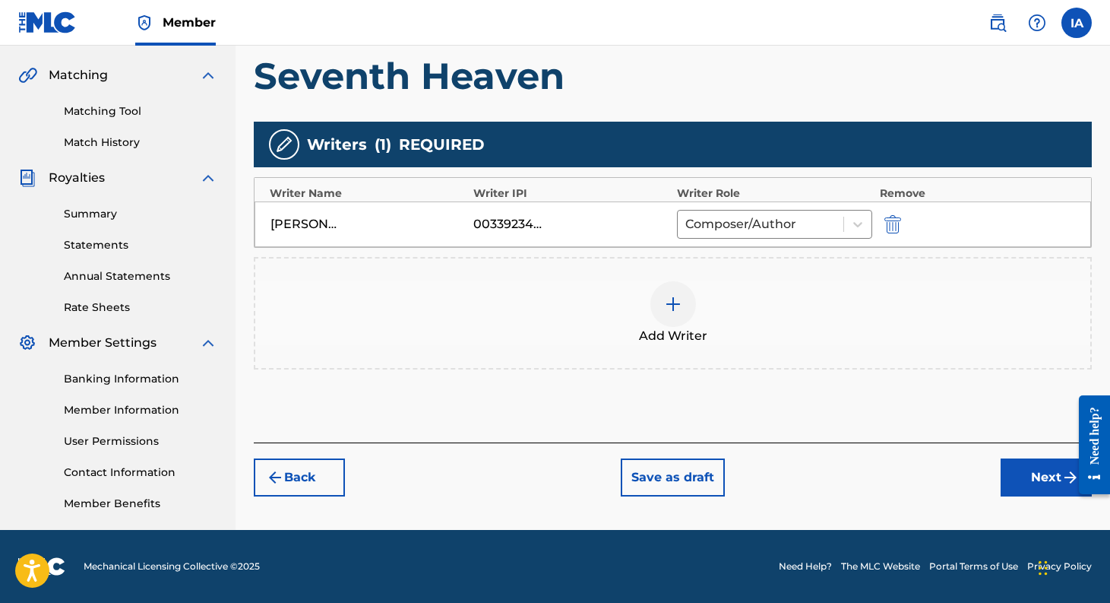
click at [1042, 478] on button "Next" at bounding box center [1046, 477] width 91 height 38
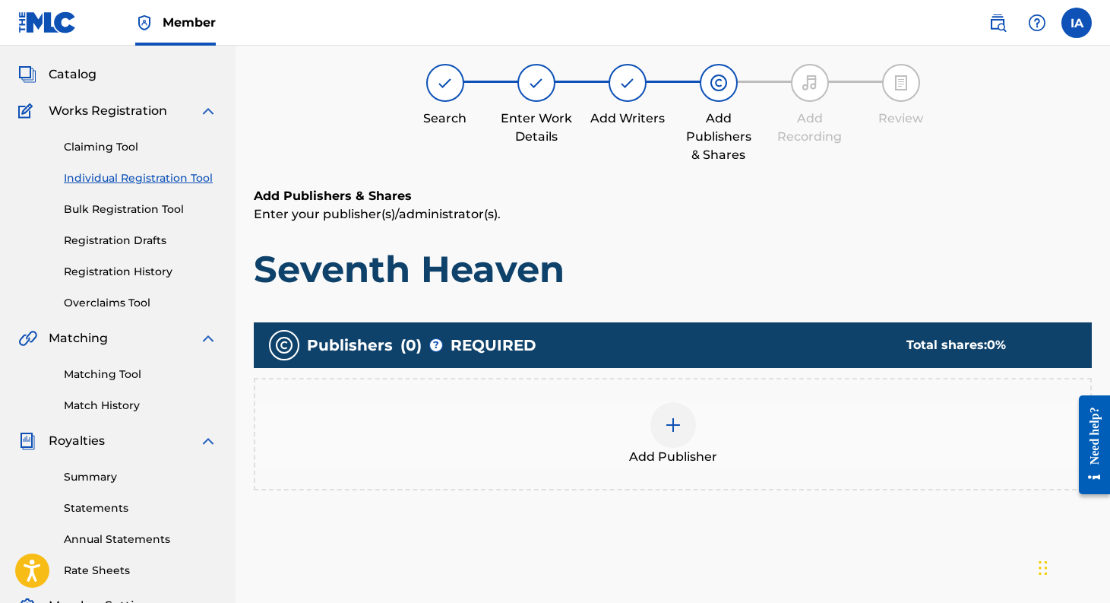
scroll to position [68, 0]
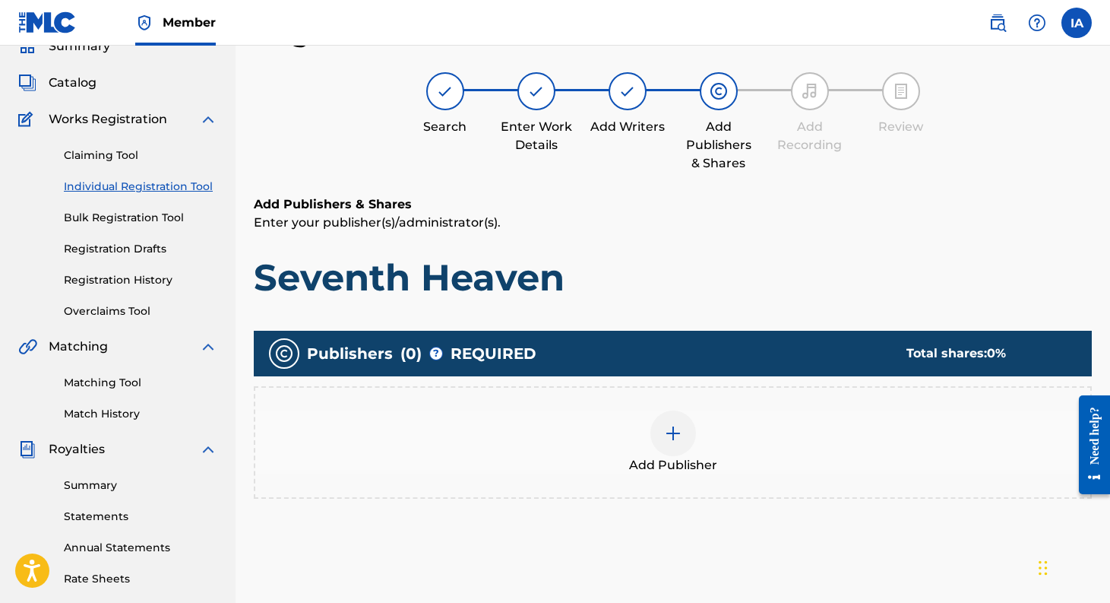
click at [666, 429] on img at bounding box center [673, 433] width 18 height 18
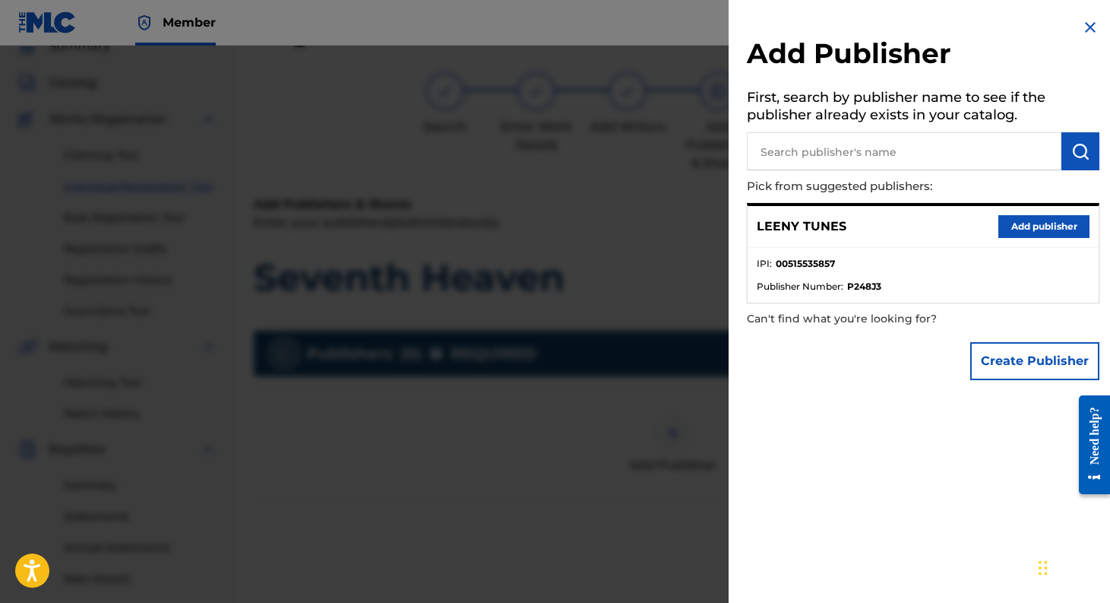
click at [999, 230] on button "Add publisher" at bounding box center [1043, 226] width 91 height 23
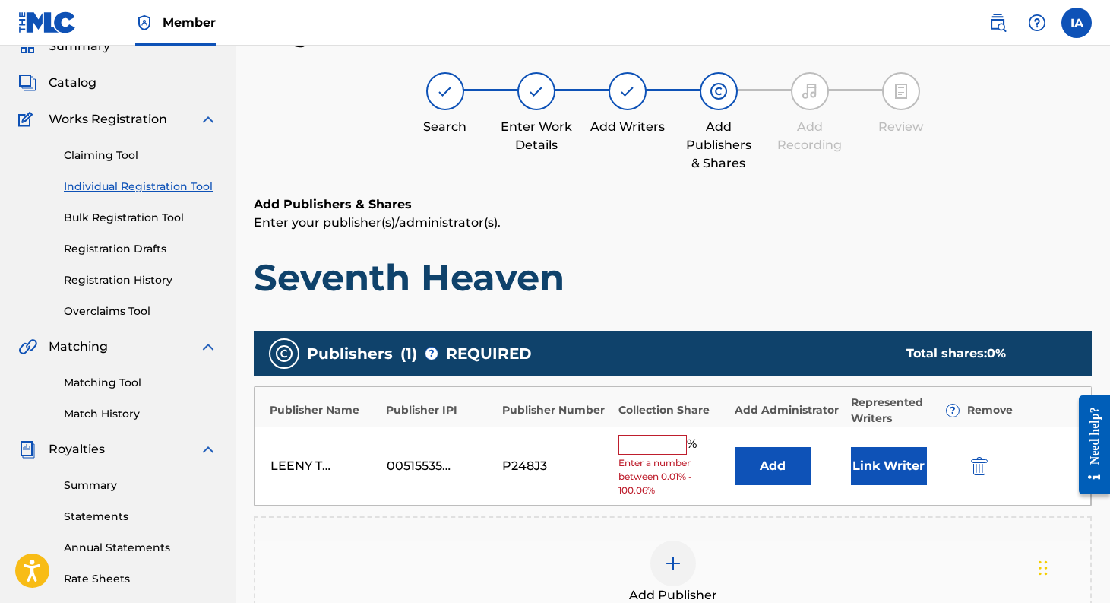
click at [625, 454] on input "text" at bounding box center [653, 445] width 68 height 20
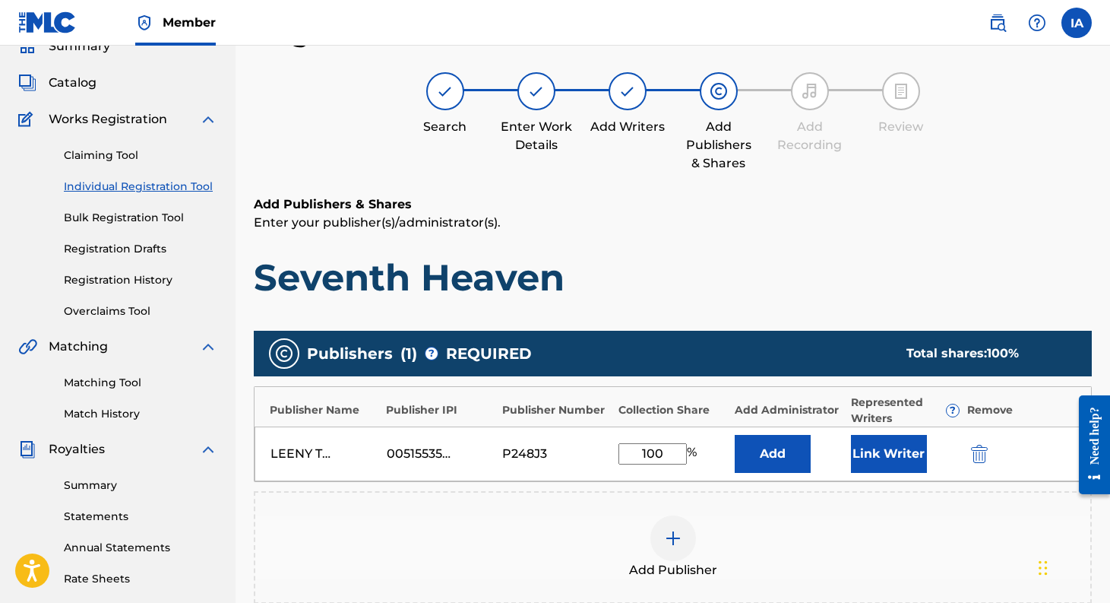
type input "100"
click at [893, 457] on button "Link Writer" at bounding box center [889, 454] width 76 height 38
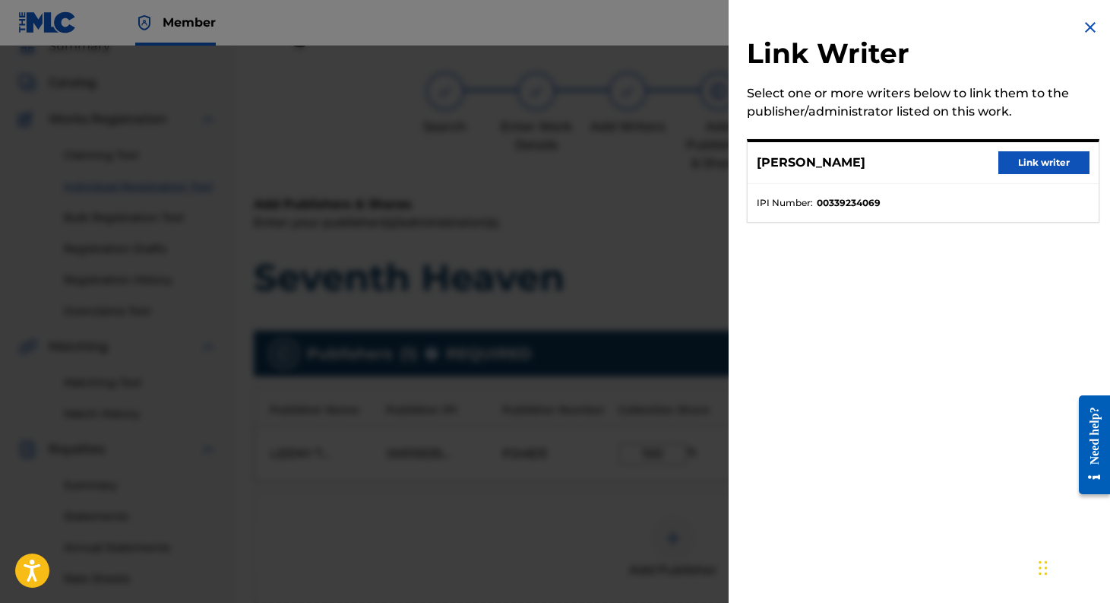
click at [1042, 166] on button "Link writer" at bounding box center [1043, 162] width 91 height 23
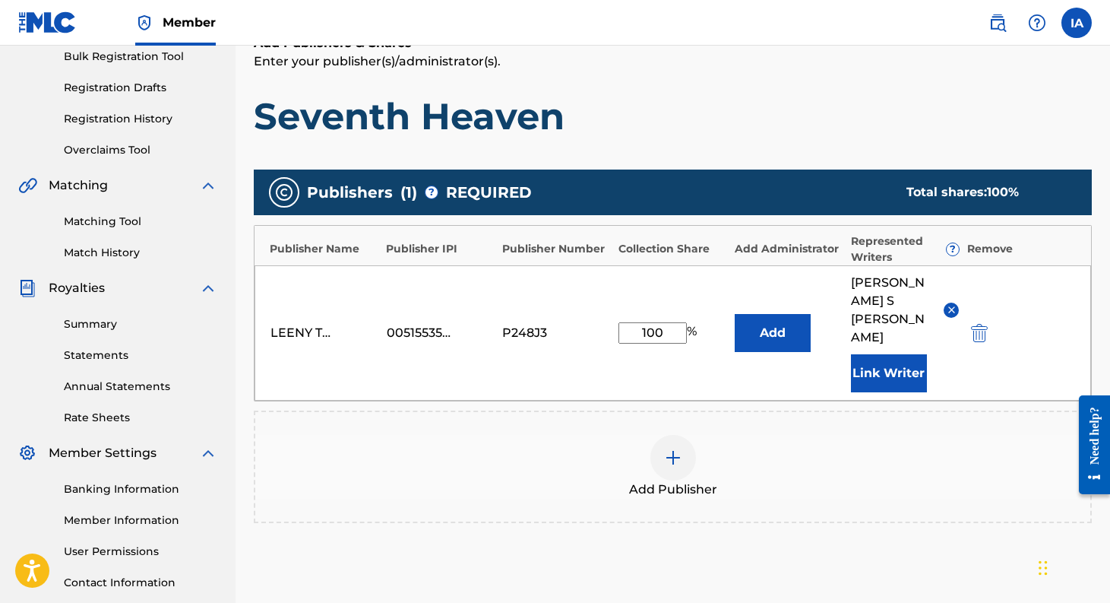
scroll to position [359, 0]
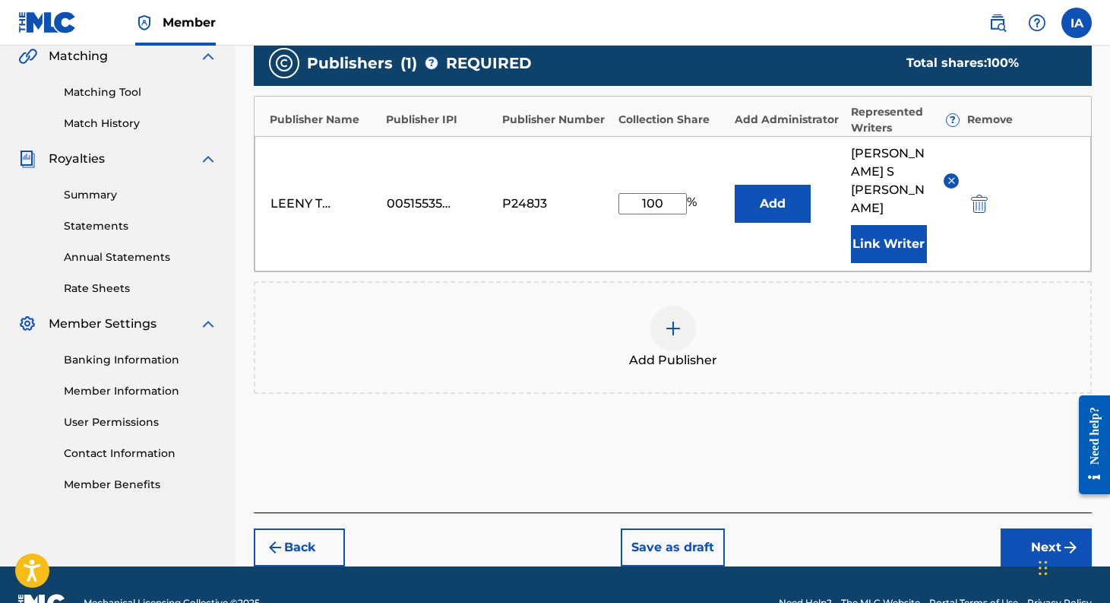
click at [1046, 528] on button "Next" at bounding box center [1046, 547] width 91 height 38
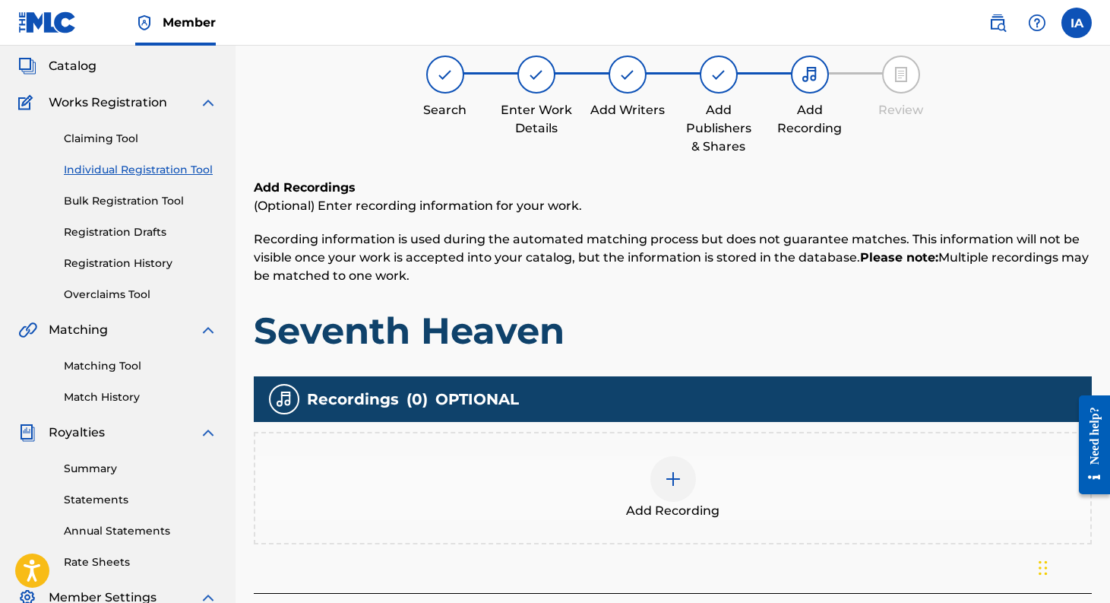
scroll to position [68, 0]
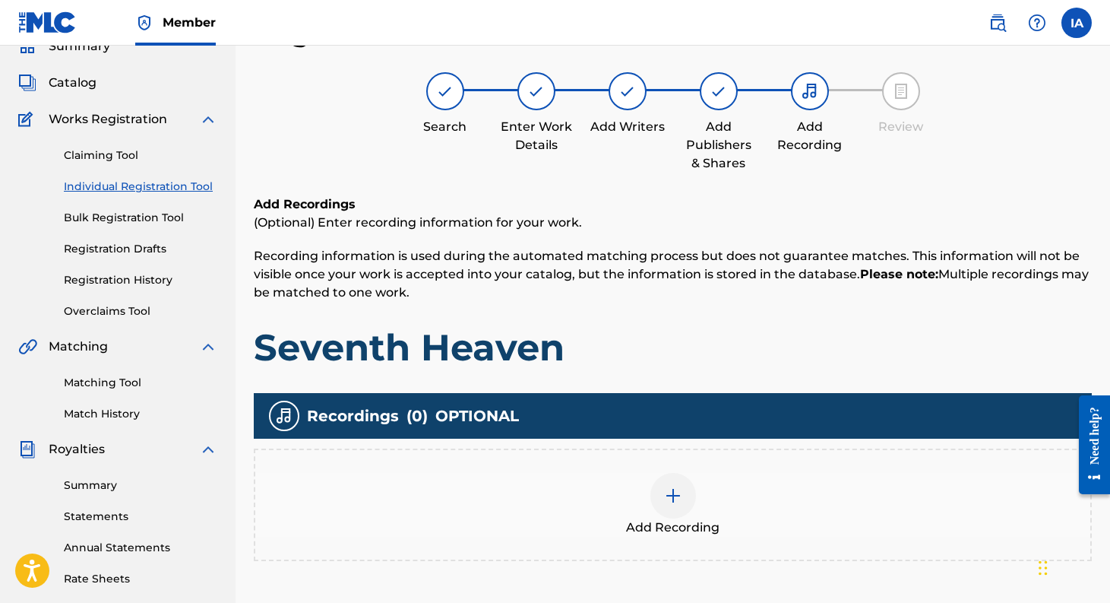
click at [678, 494] on img at bounding box center [673, 495] width 18 height 18
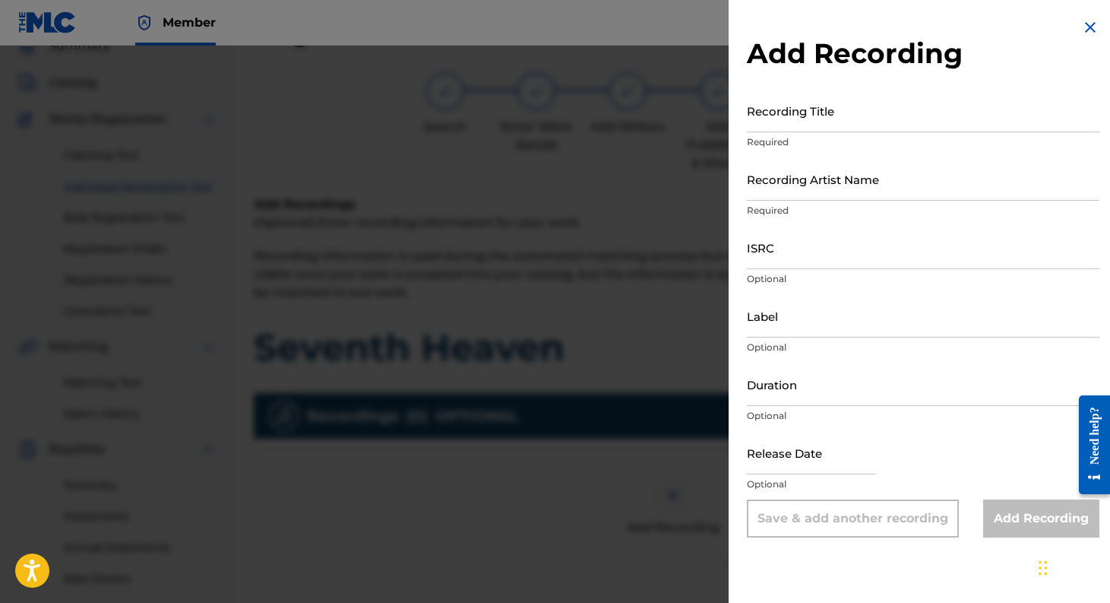
click at [812, 111] on input "Recording Title" at bounding box center [923, 110] width 353 height 43
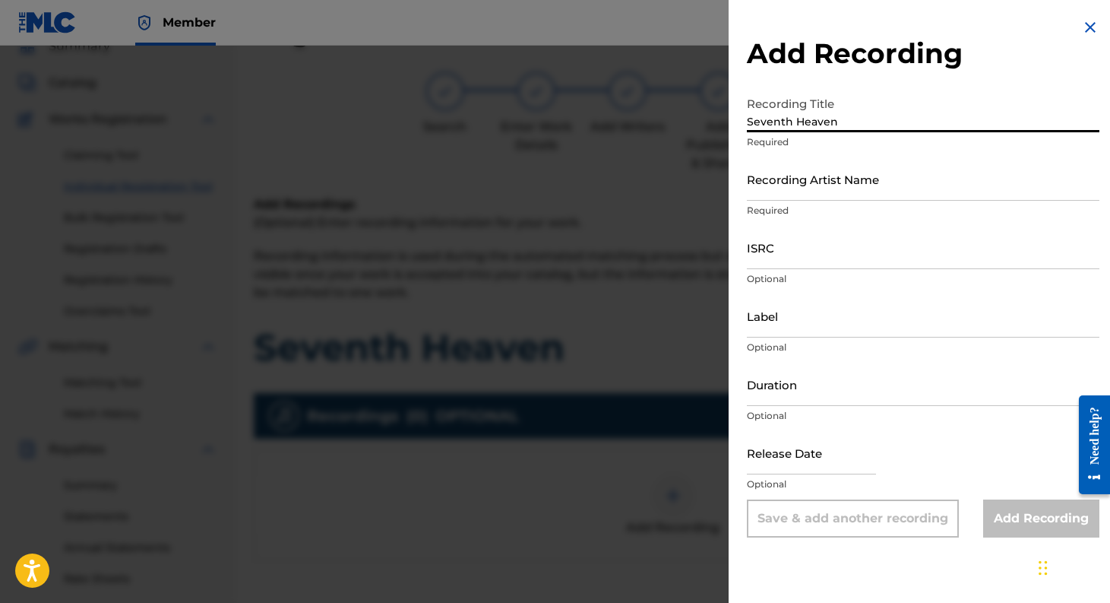
type input "Seventh Heaven"
click at [831, 194] on input "Recording Artist Name" at bounding box center [923, 178] width 353 height 43
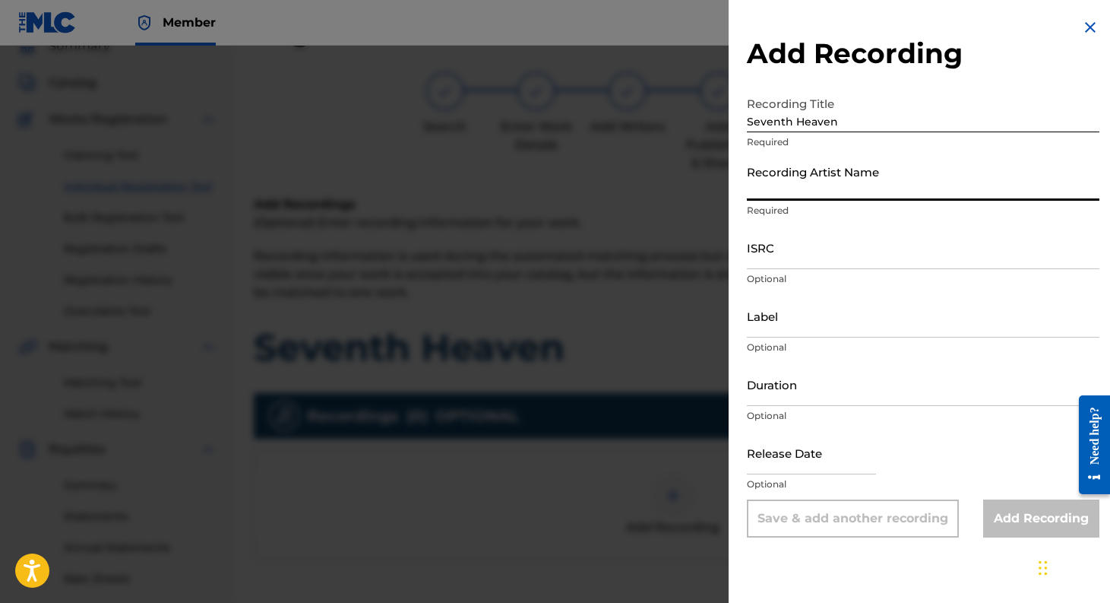
type input "[PERSON_NAME]"
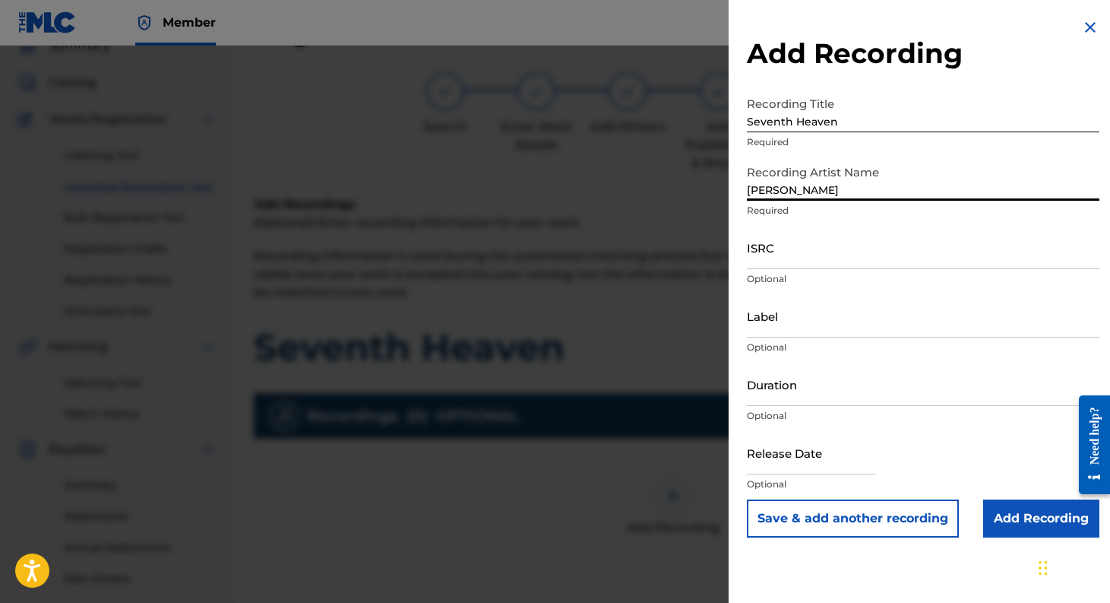
click at [848, 258] on input "ISRC" at bounding box center [923, 247] width 353 height 43
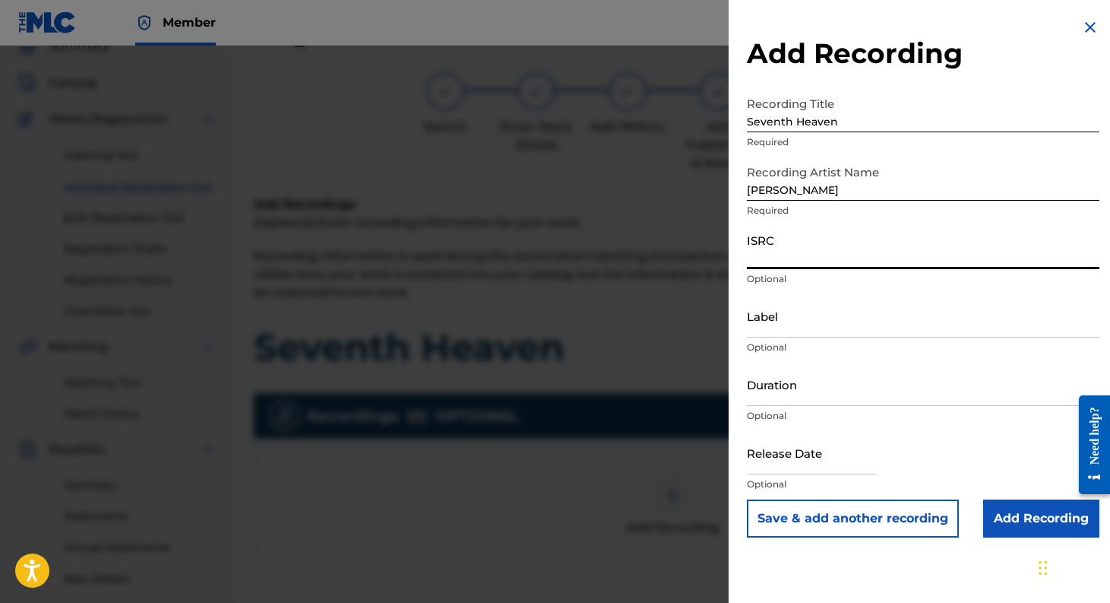
paste input "USL4Q2569776"
type input "USL4Q2569776"
click at [791, 320] on input "Label" at bounding box center [923, 315] width 353 height 43
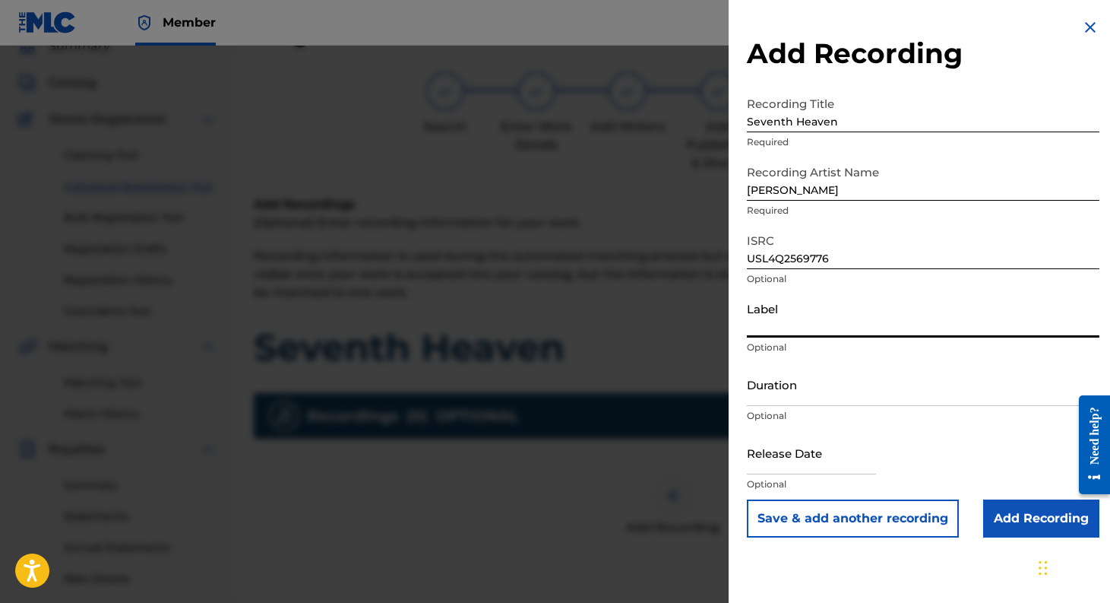
type input "Leeny Tunes"
click at [815, 460] on input "text" at bounding box center [811, 452] width 129 height 43
select select "7"
select select "2025"
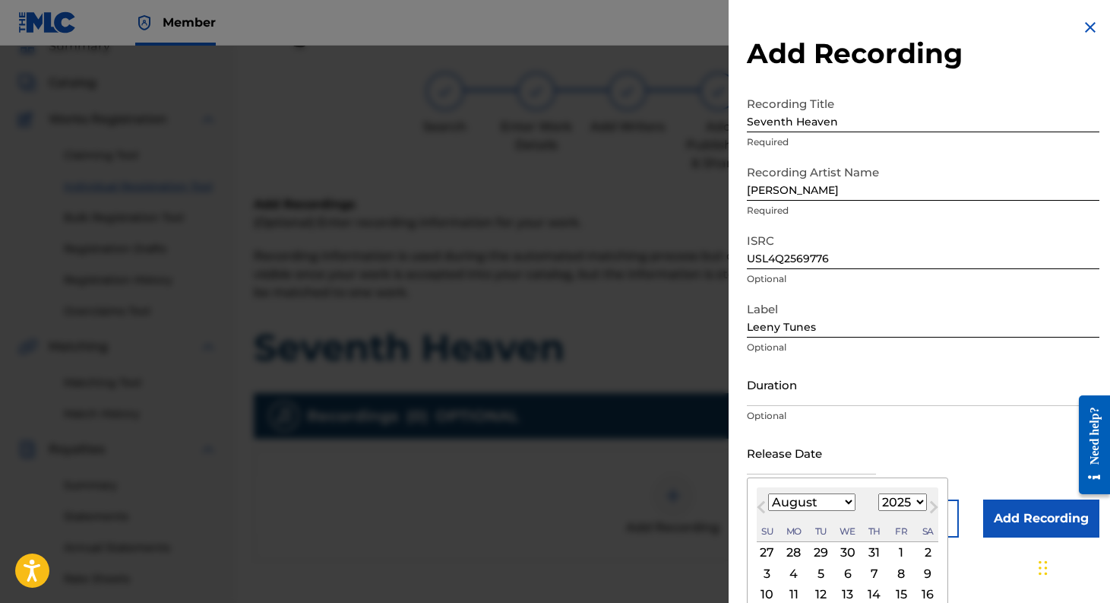
type input "[DATE]"
select select "8"
click at [956, 422] on div "Duration Optional" at bounding box center [923, 396] width 353 height 68
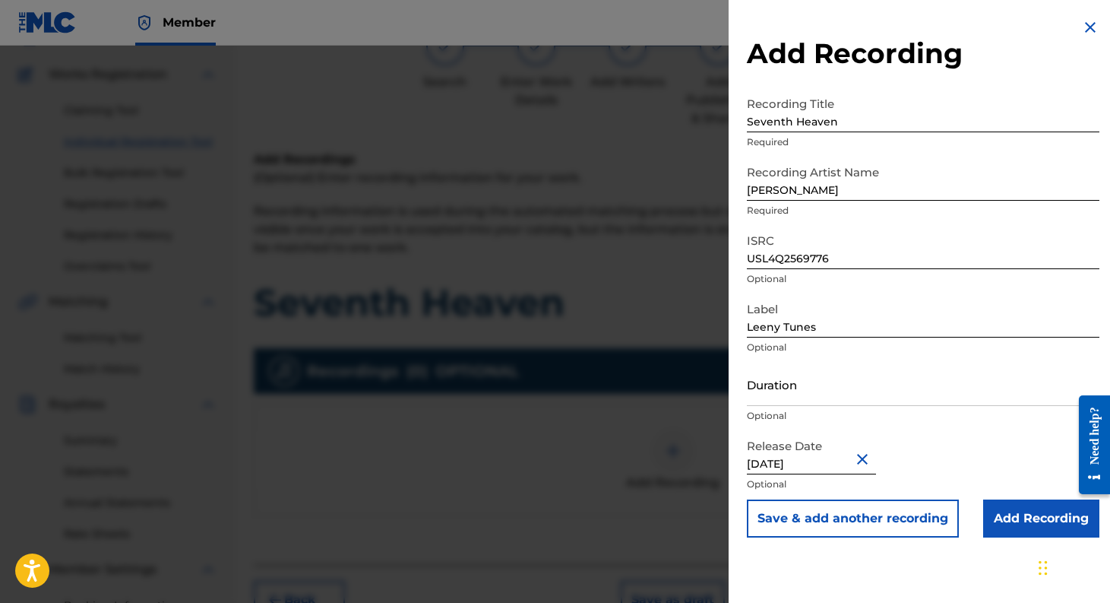
scroll to position [114, 0]
click at [1030, 513] on input "Add Recording" at bounding box center [1041, 518] width 116 height 38
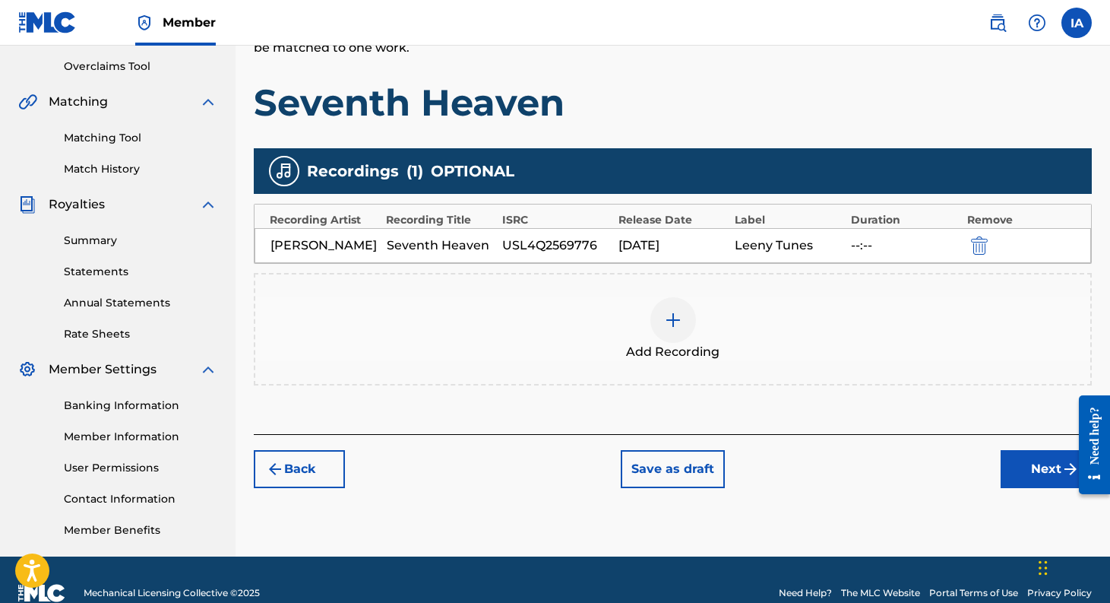
scroll to position [340, 0]
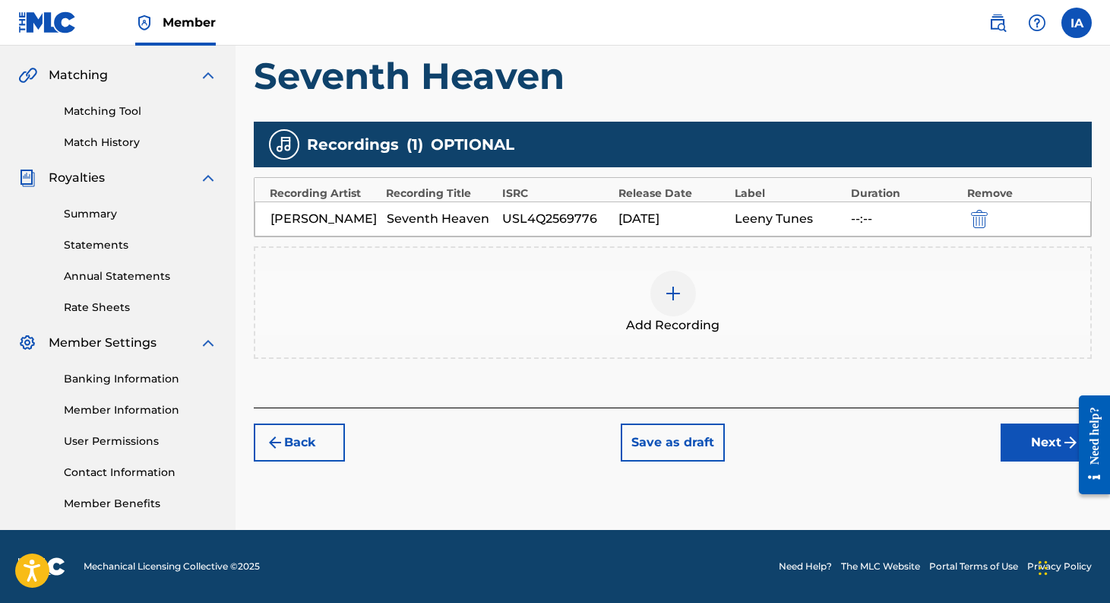
click at [1037, 461] on button "Next" at bounding box center [1046, 442] width 91 height 38
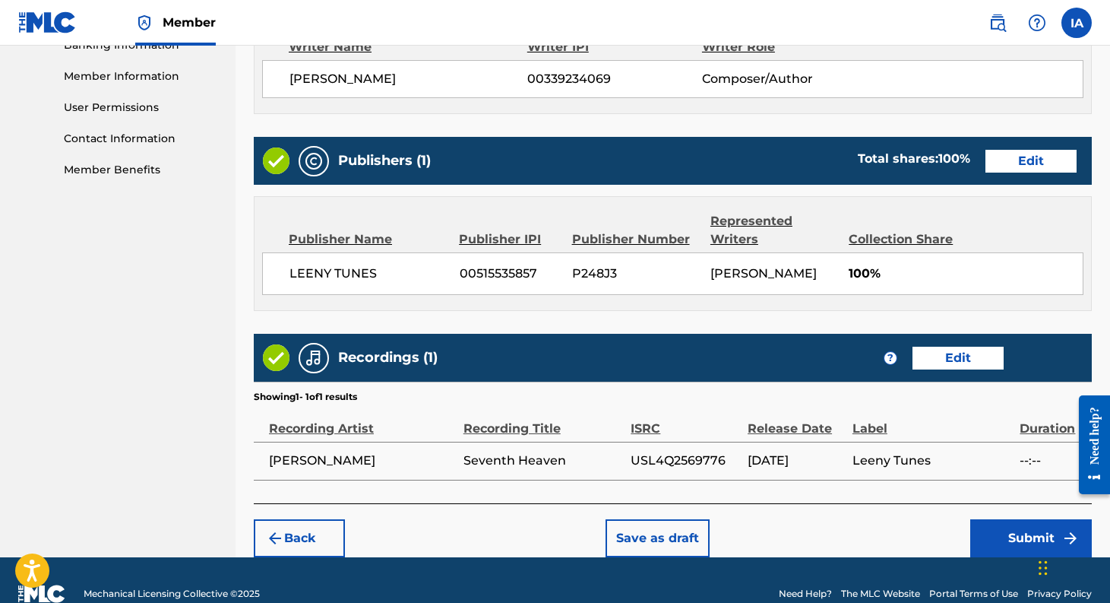
scroll to position [699, 0]
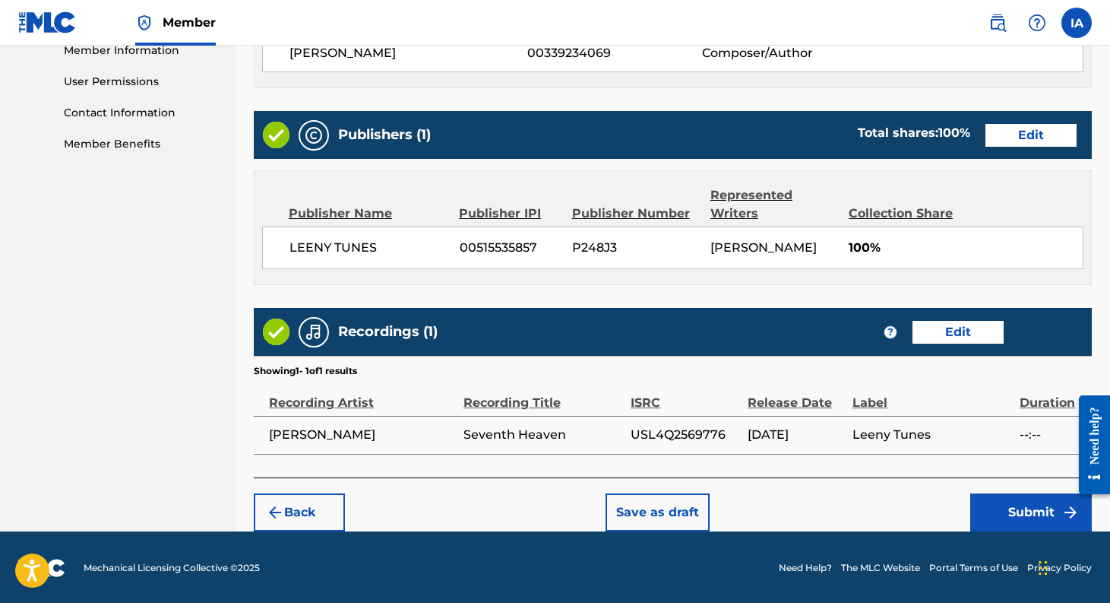
click at [1015, 514] on button "Submit" at bounding box center [1031, 512] width 122 height 38
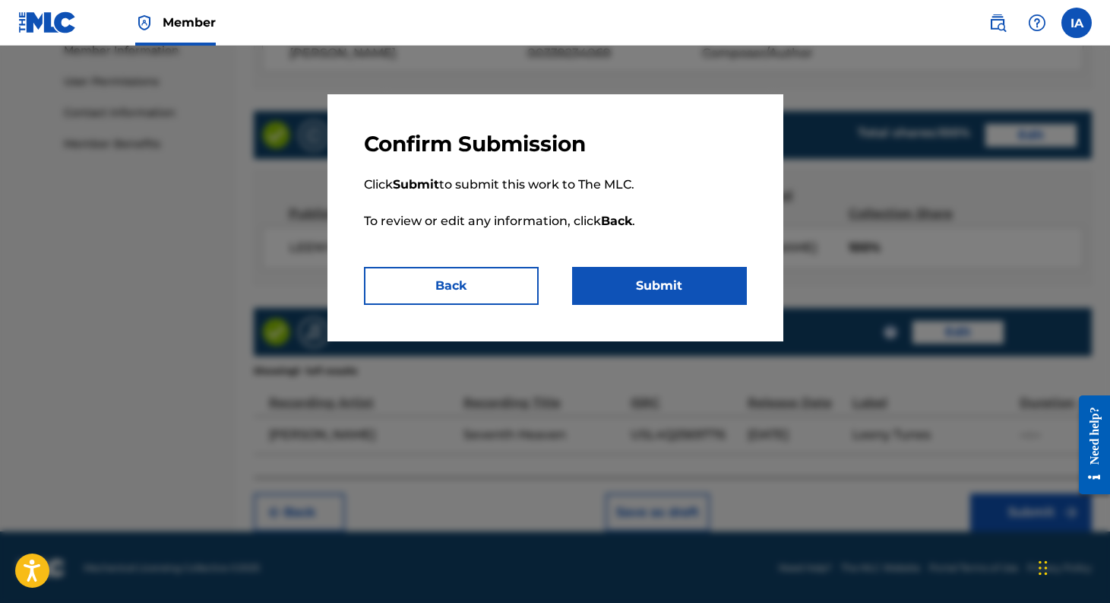
click at [670, 282] on button "Submit" at bounding box center [659, 286] width 175 height 38
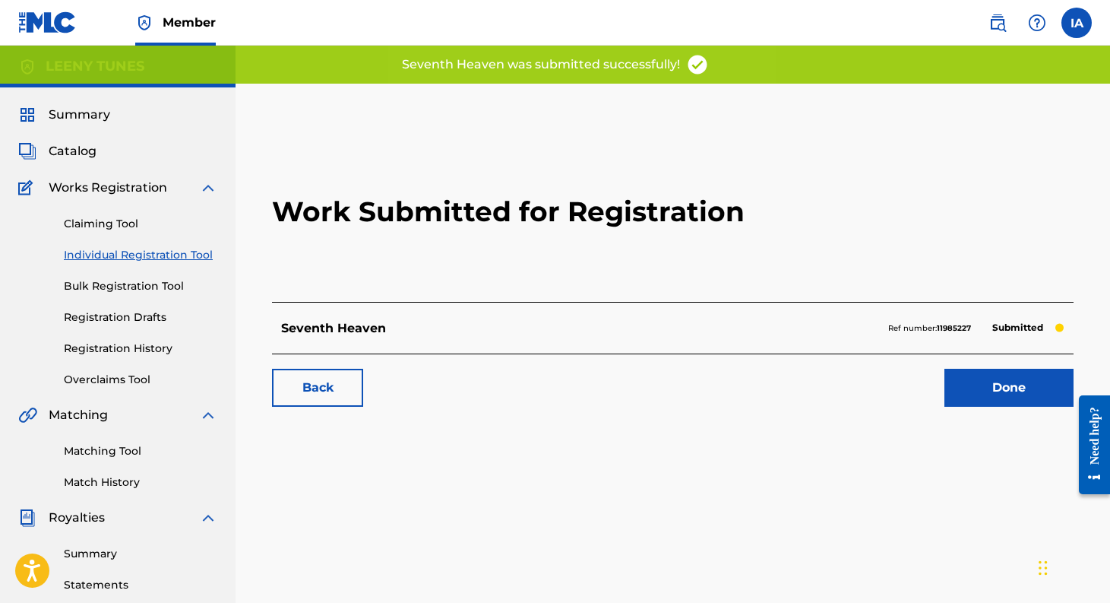
click at [1023, 380] on link "Done" at bounding box center [1008, 388] width 129 height 38
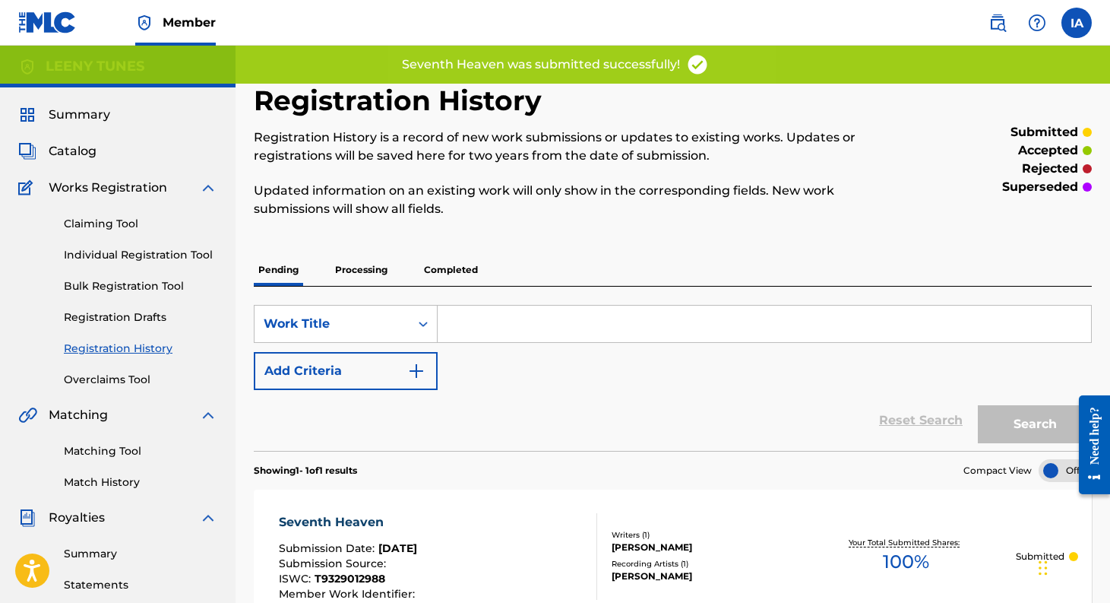
click at [131, 260] on link "Individual Registration Tool" at bounding box center [140, 255] width 153 height 16
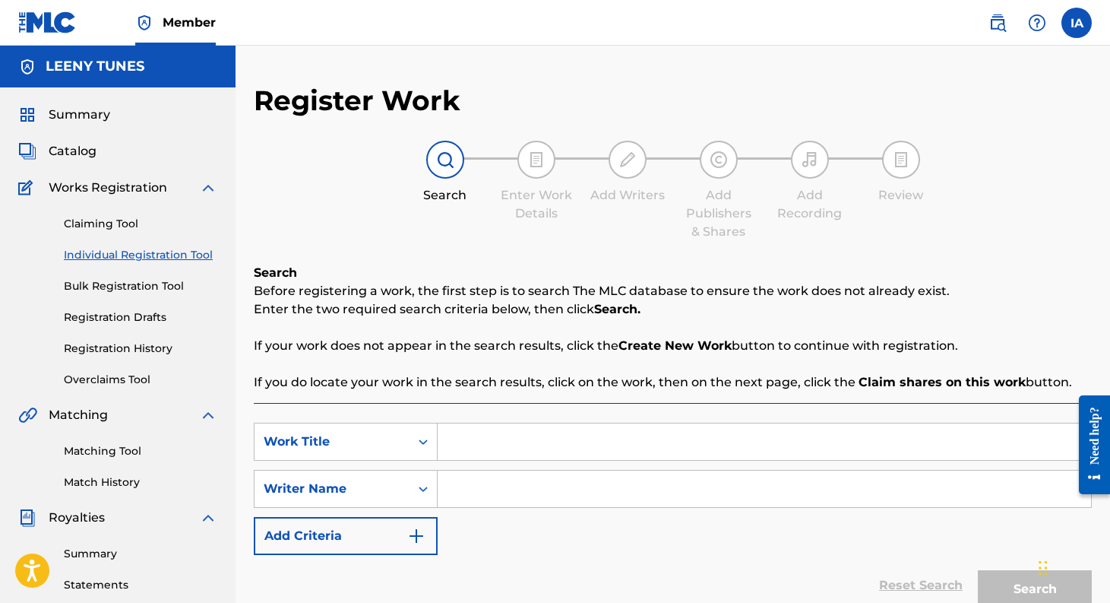
click at [478, 435] on input "Search Form" at bounding box center [764, 441] width 653 height 36
type input "We Belong to Each Other"
click at [530, 488] on input "Search Form" at bounding box center [764, 488] width 653 height 36
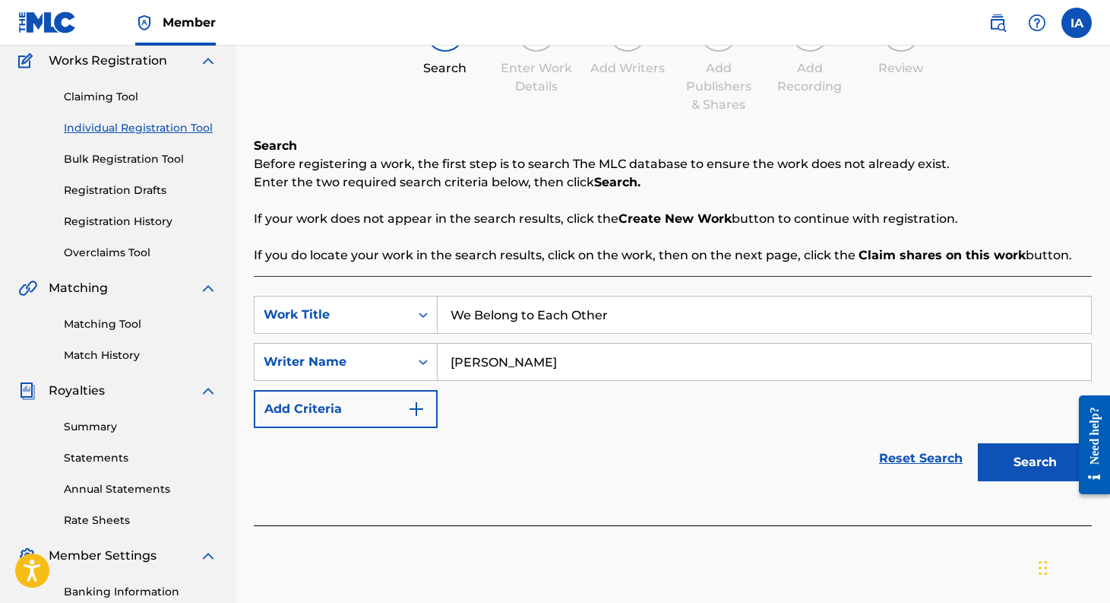
scroll to position [340, 0]
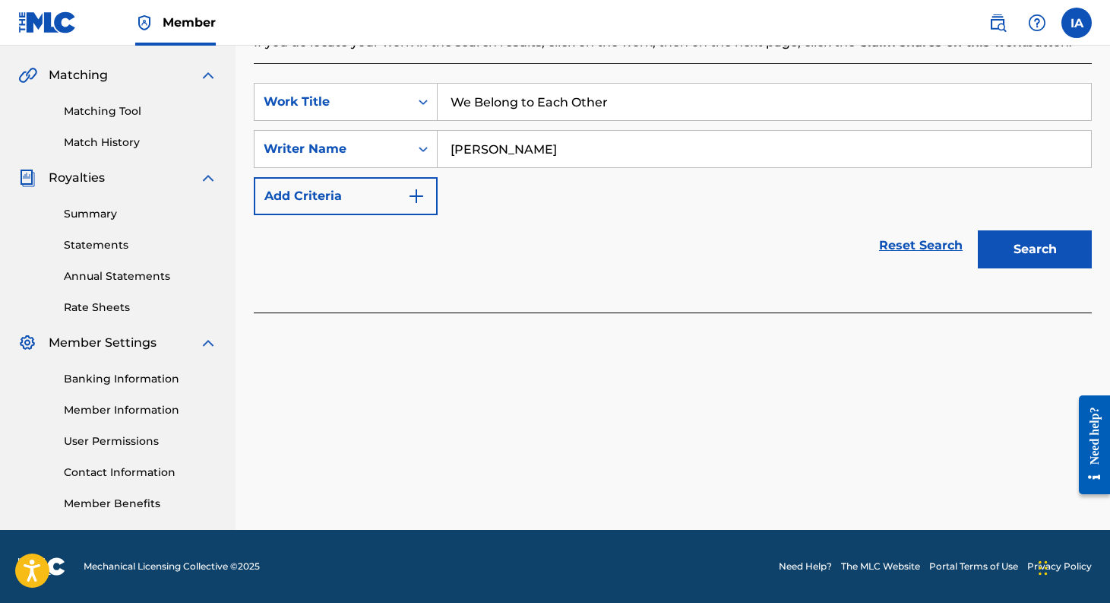
type input "[PERSON_NAME]"
click at [1029, 247] on button "Search" at bounding box center [1035, 249] width 114 height 38
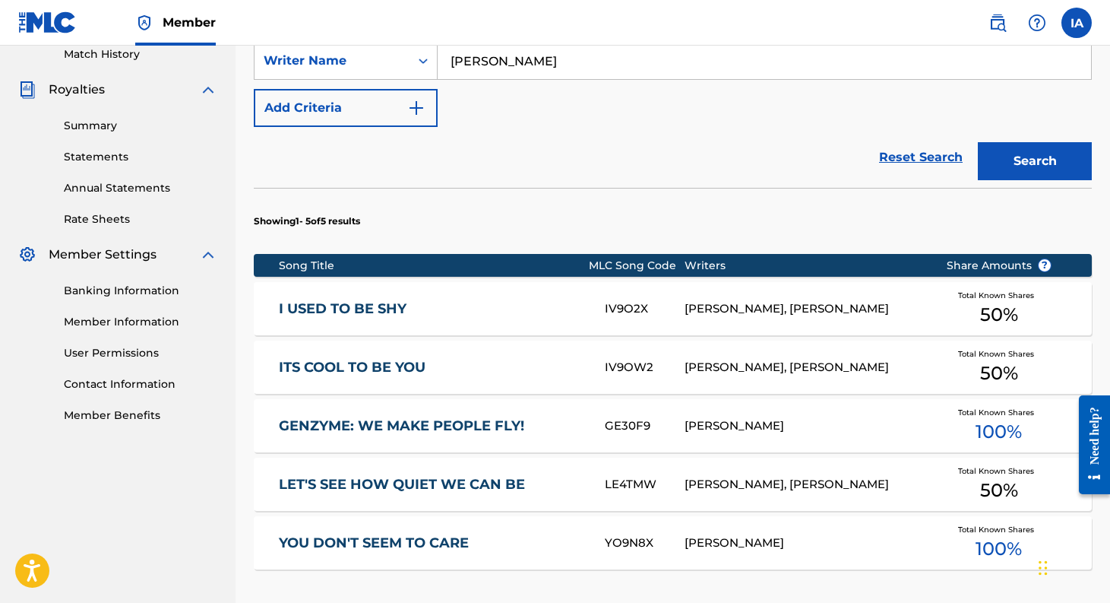
scroll to position [653, 0]
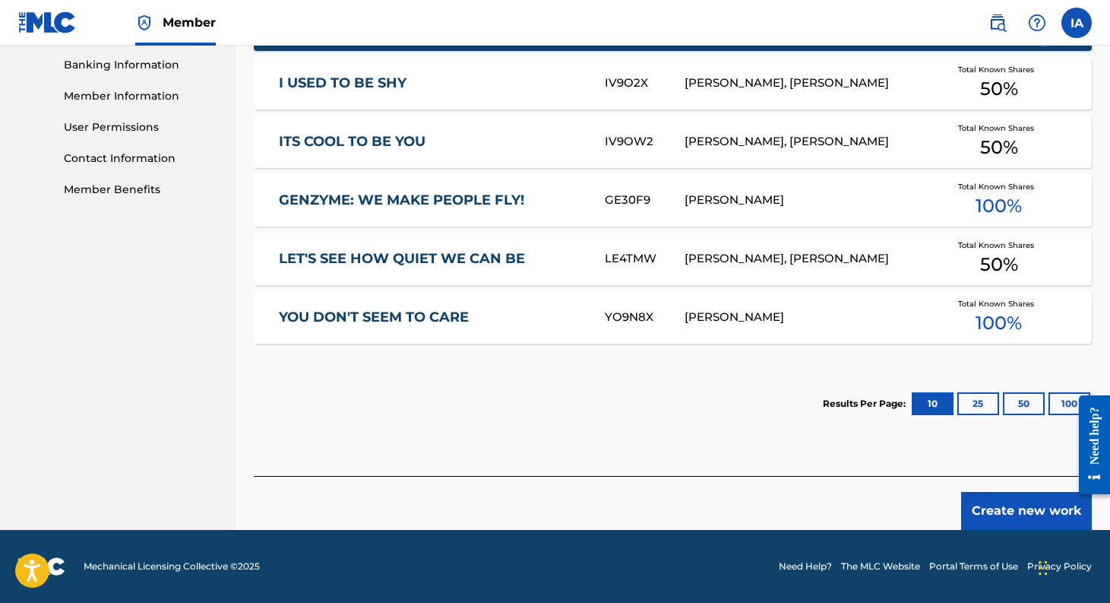
click at [1022, 497] on button "Create new work" at bounding box center [1026, 511] width 131 height 38
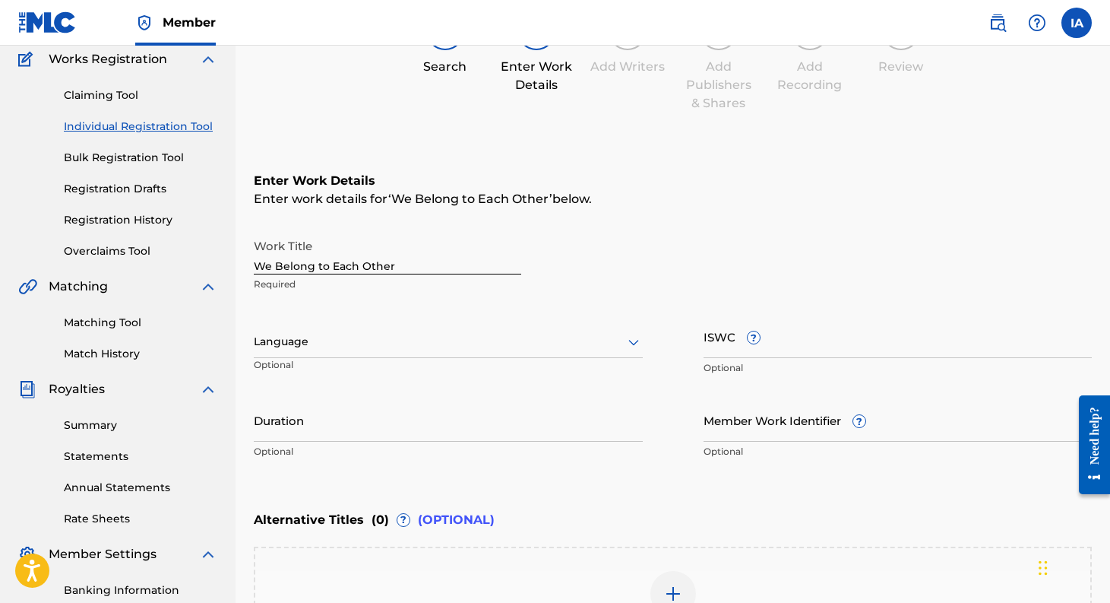
scroll to position [138, 0]
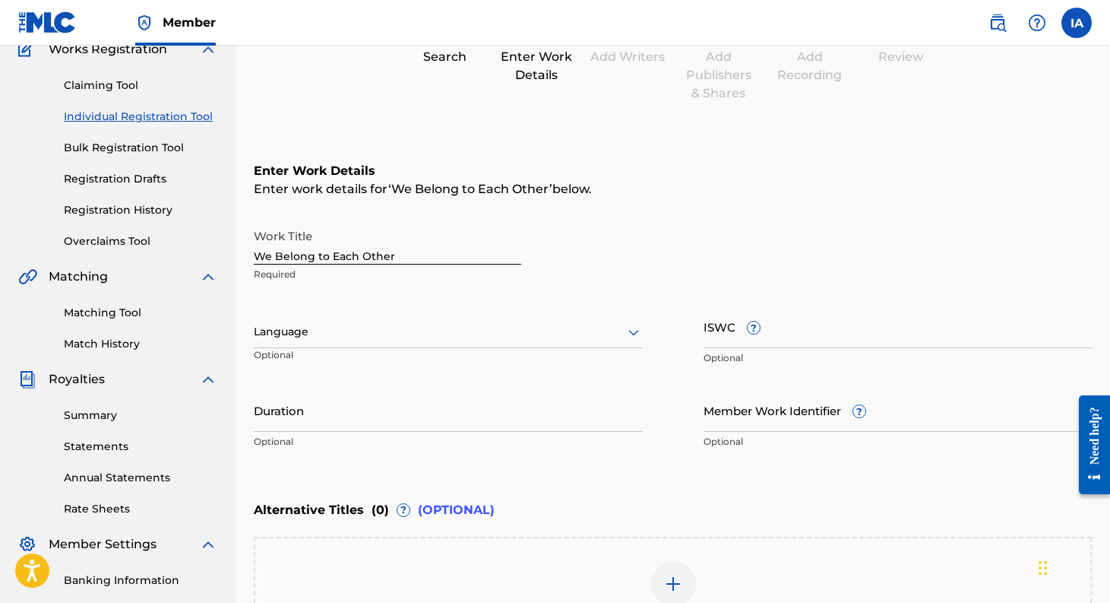
click at [756, 339] on input "ISWC ?" at bounding box center [898, 326] width 389 height 43
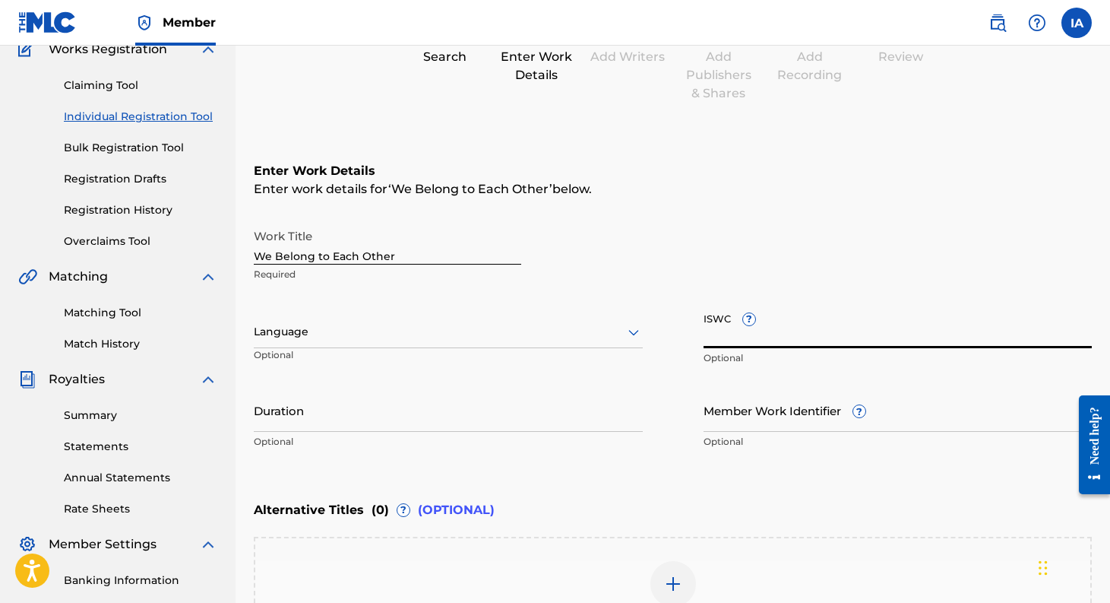
paste input "T-932.901.597-6"
type input "T-932.901.597-6"
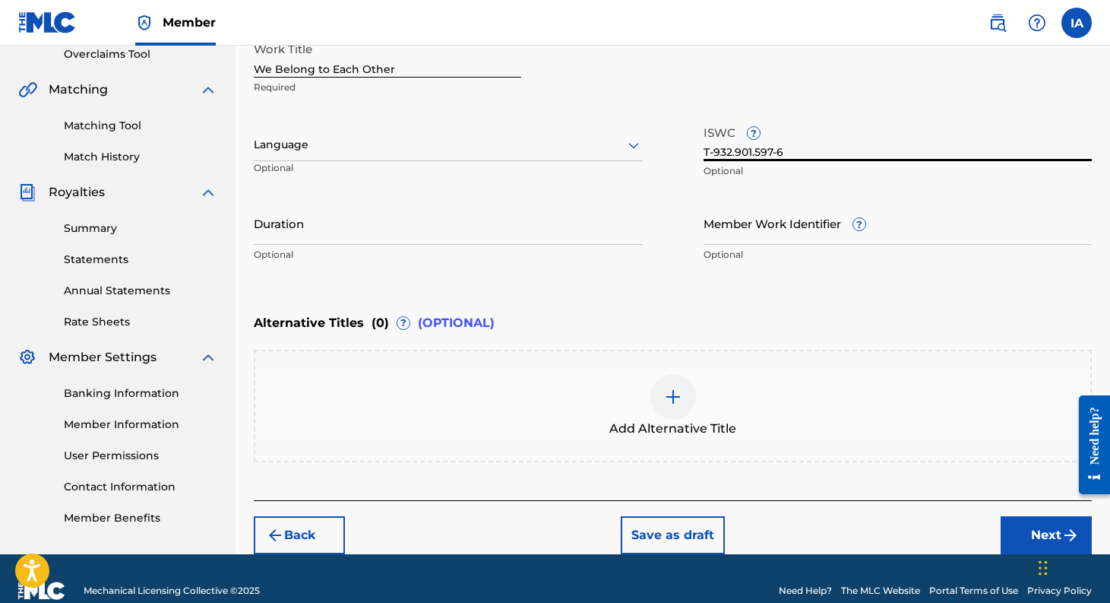
scroll to position [312, 0]
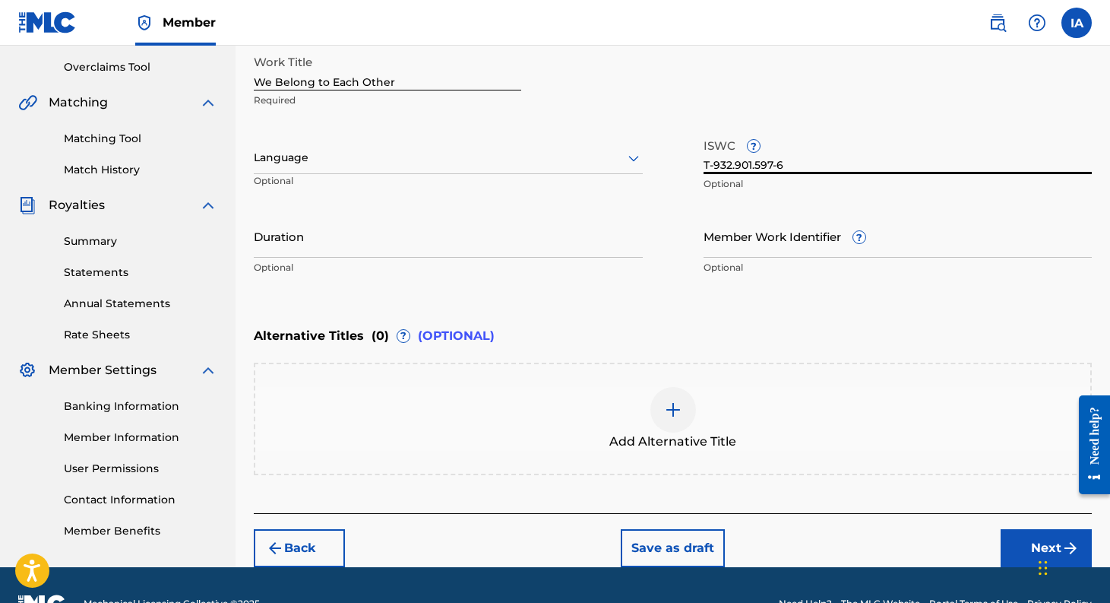
click at [1021, 539] on button "Next" at bounding box center [1046, 548] width 91 height 38
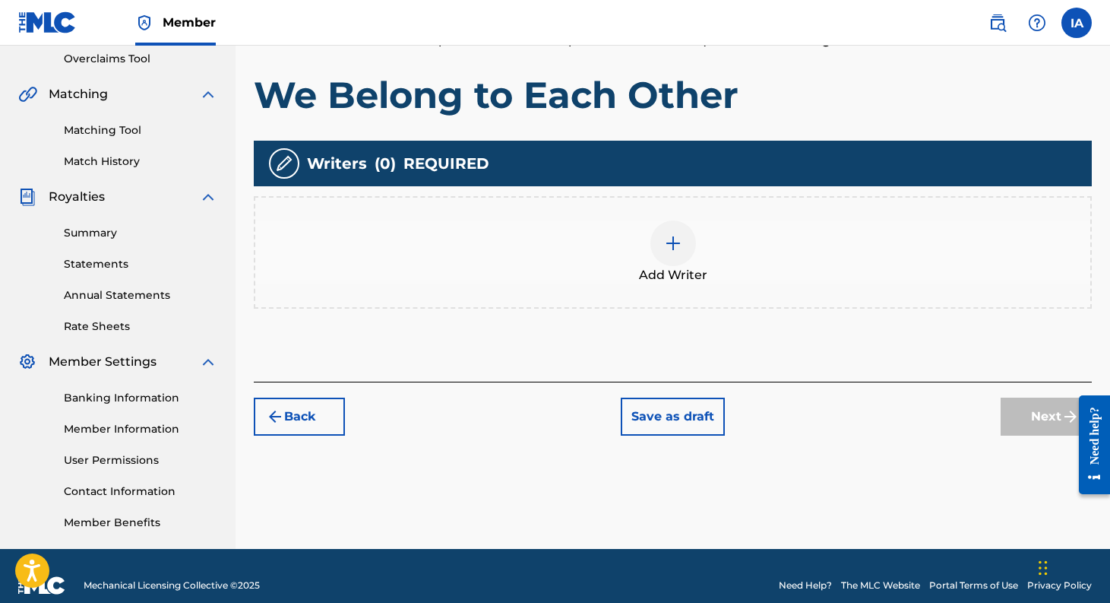
scroll to position [340, 0]
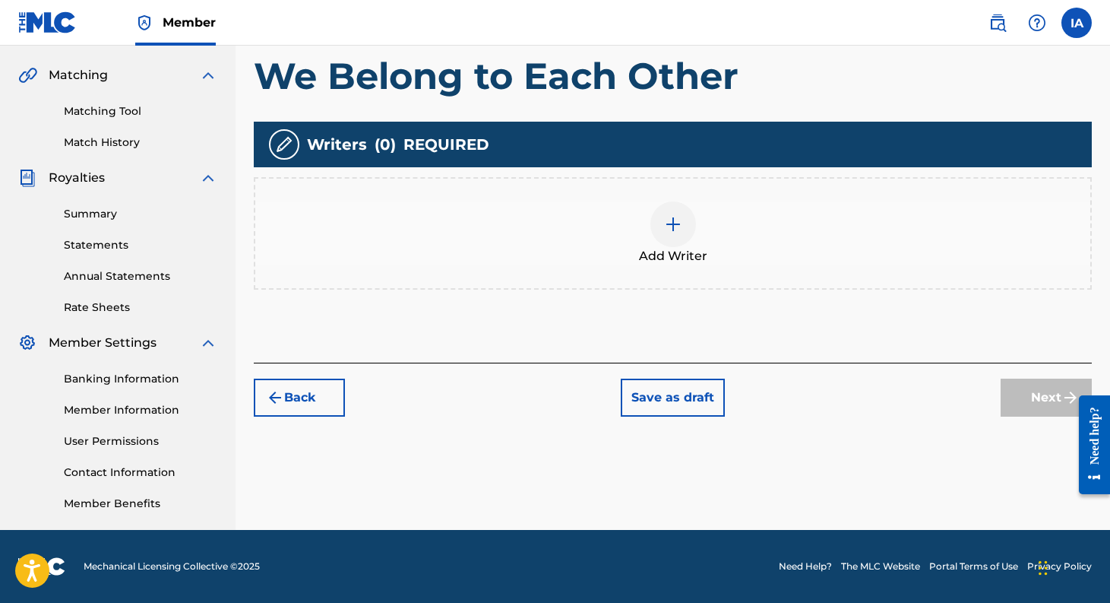
click at [680, 219] on img at bounding box center [673, 224] width 18 height 18
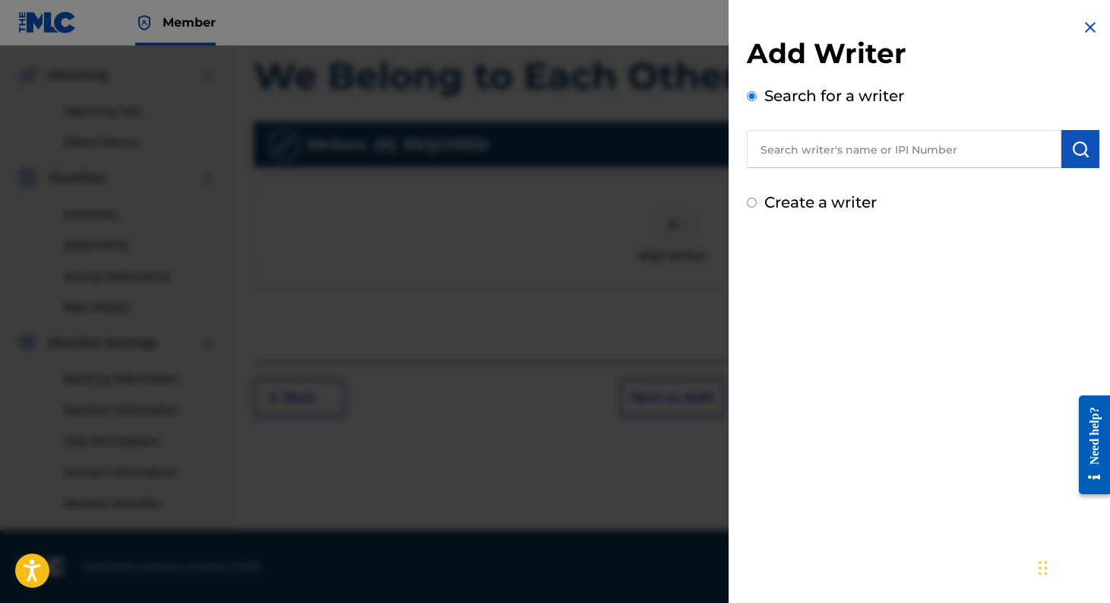
click at [827, 153] on input "text" at bounding box center [904, 149] width 315 height 38
type input "o"
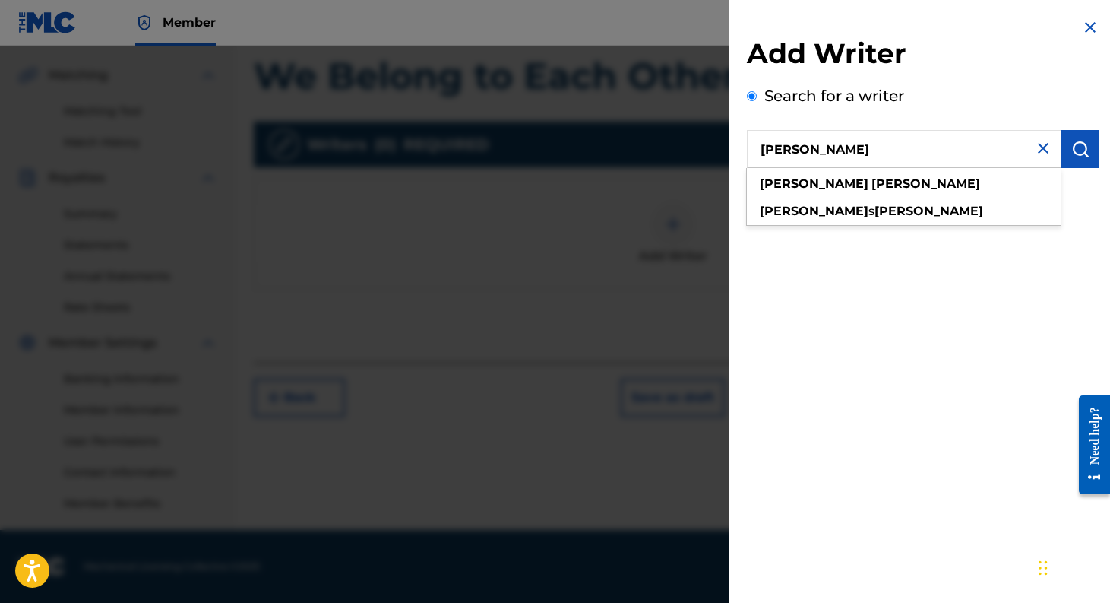
type input "[PERSON_NAME]"
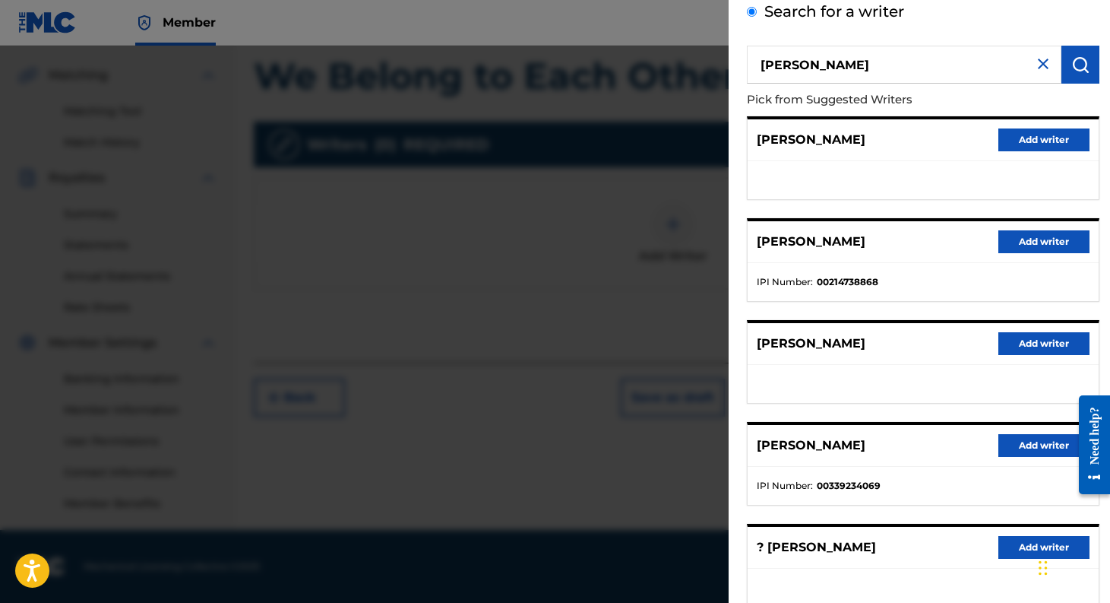
scroll to position [174, 0]
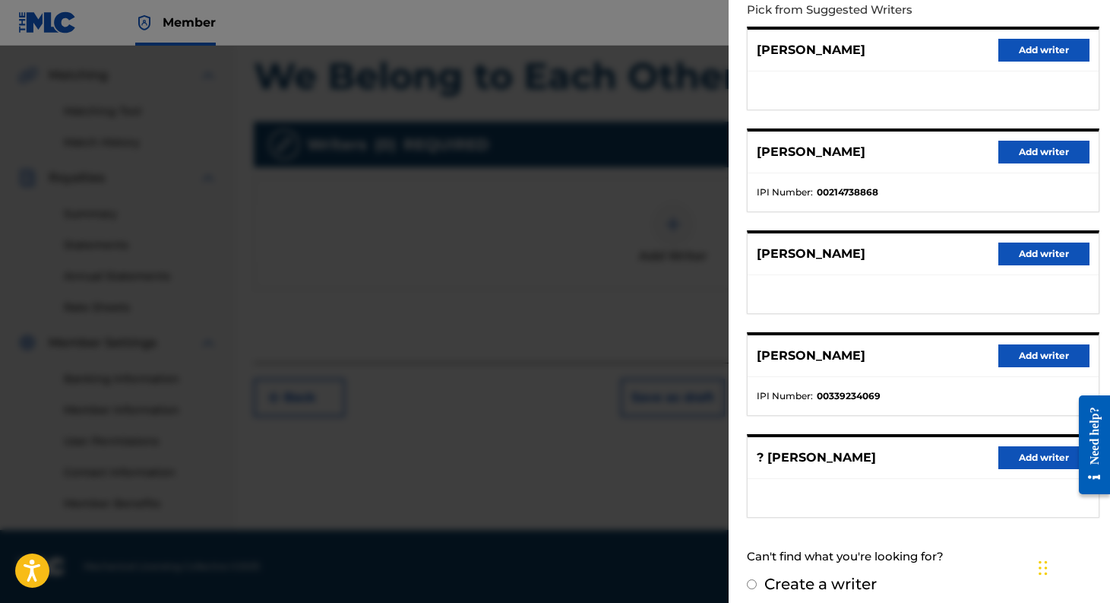
click at [1035, 357] on button "Add writer" at bounding box center [1043, 355] width 91 height 23
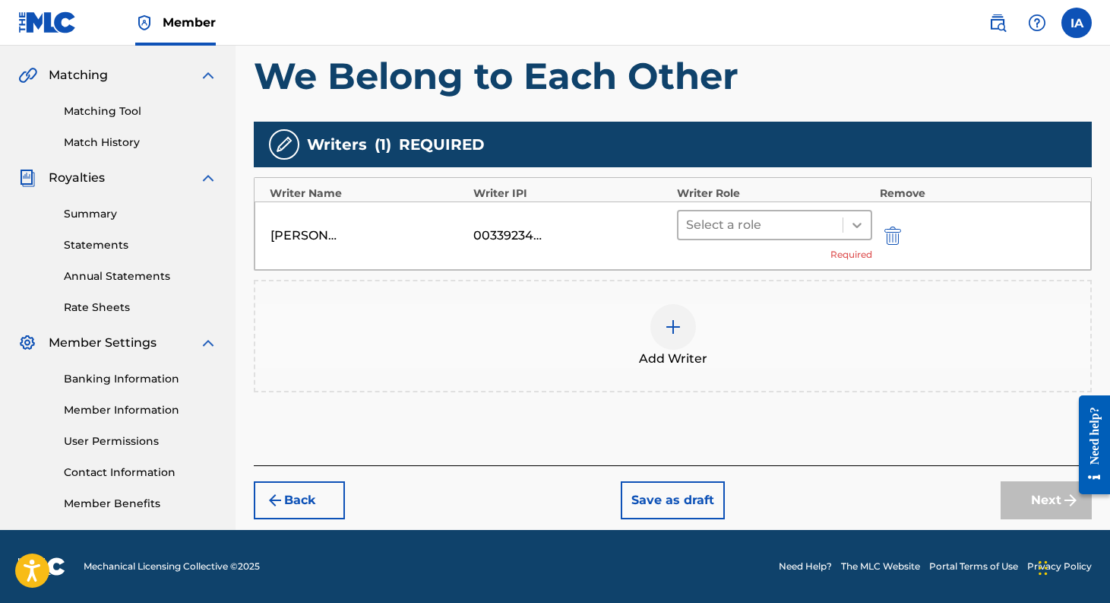
click at [863, 218] on icon at bounding box center [856, 224] width 15 height 15
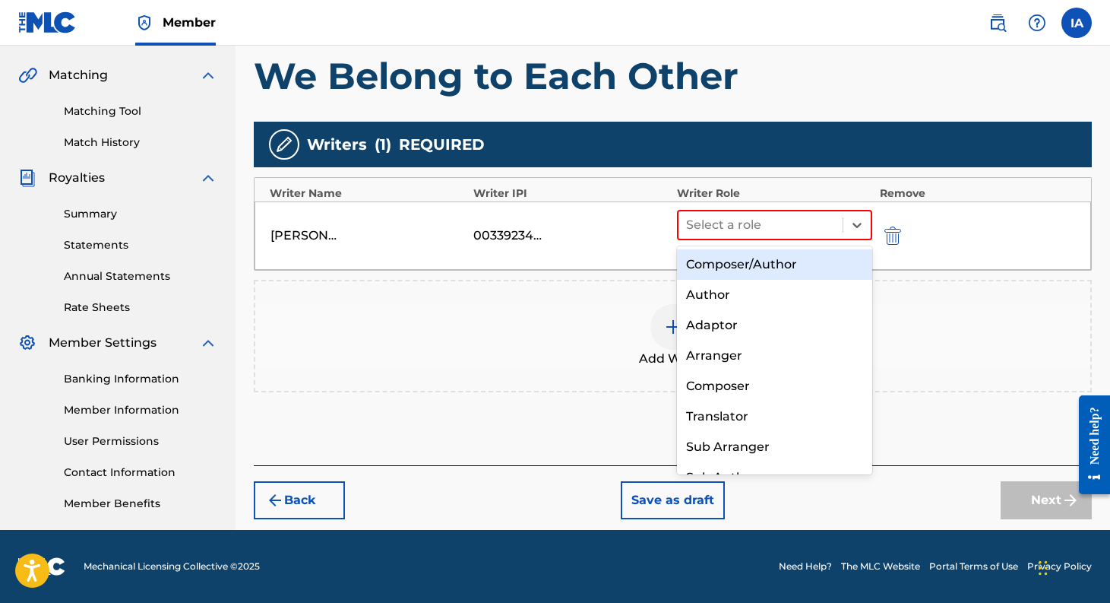
click at [796, 263] on div "Composer/Author" at bounding box center [774, 264] width 195 height 30
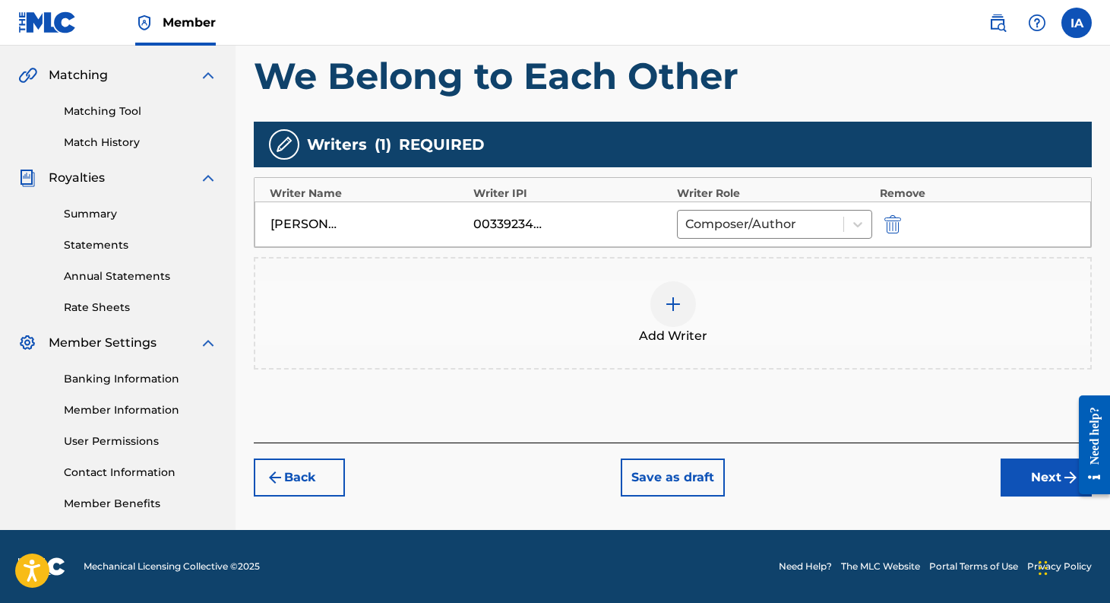
click at [1049, 479] on button "Next" at bounding box center [1046, 477] width 91 height 38
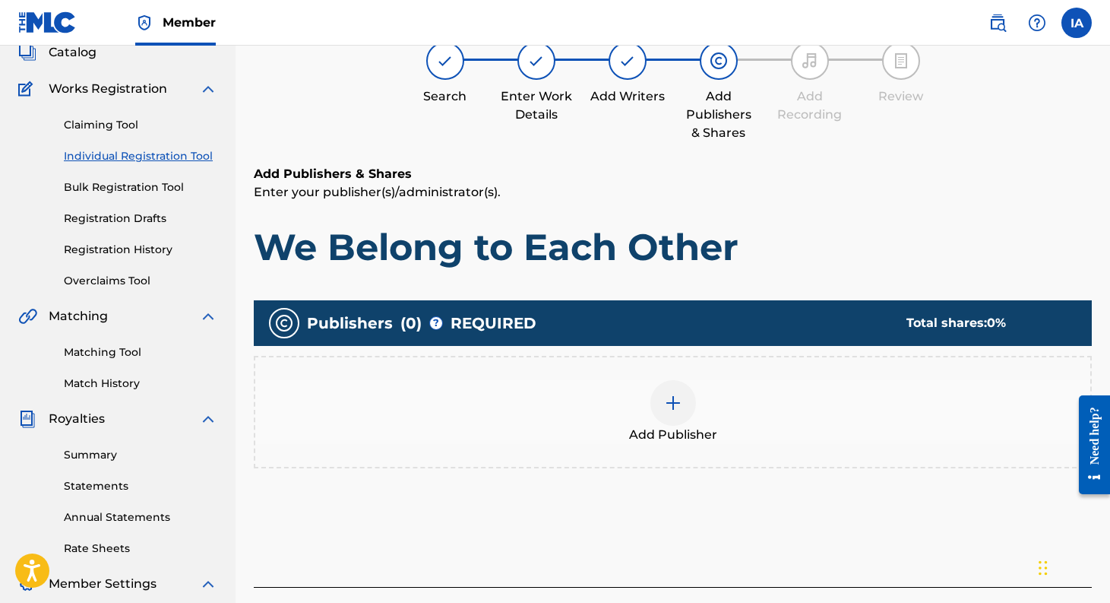
scroll to position [68, 0]
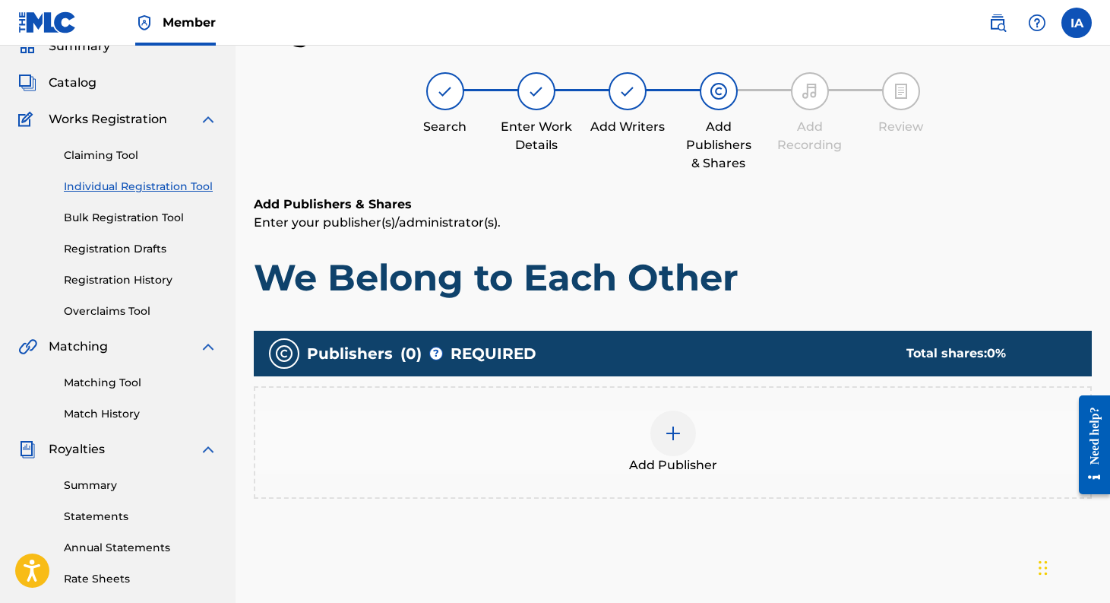
click at [701, 422] on div "Add Publisher" at bounding box center [672, 442] width 835 height 64
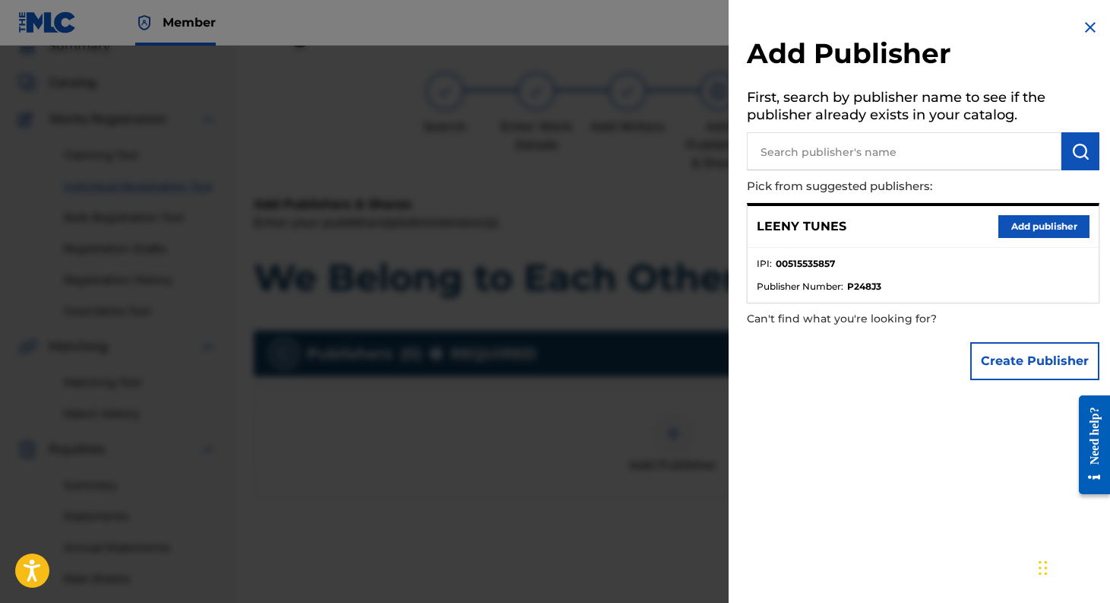
click at [1053, 224] on button "Add publisher" at bounding box center [1043, 226] width 91 height 23
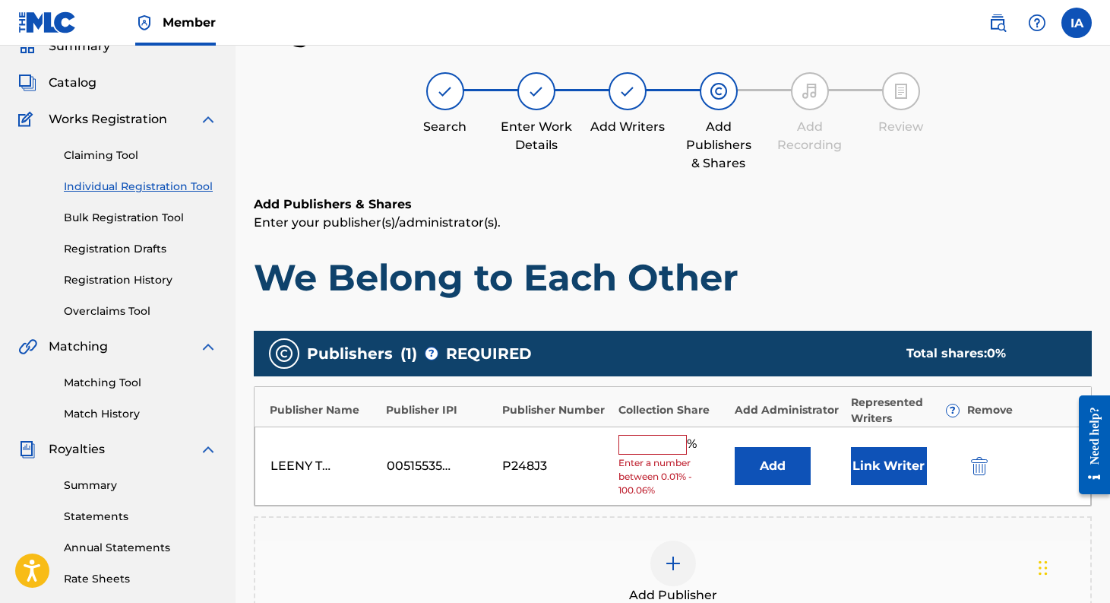
click at [656, 441] on input "text" at bounding box center [653, 445] width 68 height 20
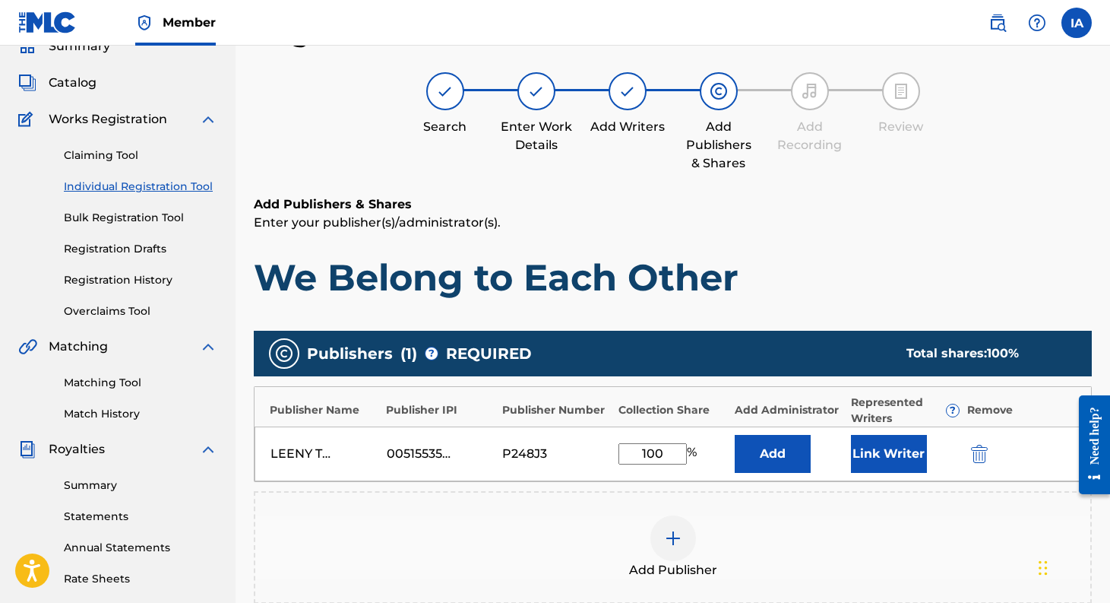
type input "100"
click at [885, 467] on button "Link Writer" at bounding box center [889, 454] width 76 height 38
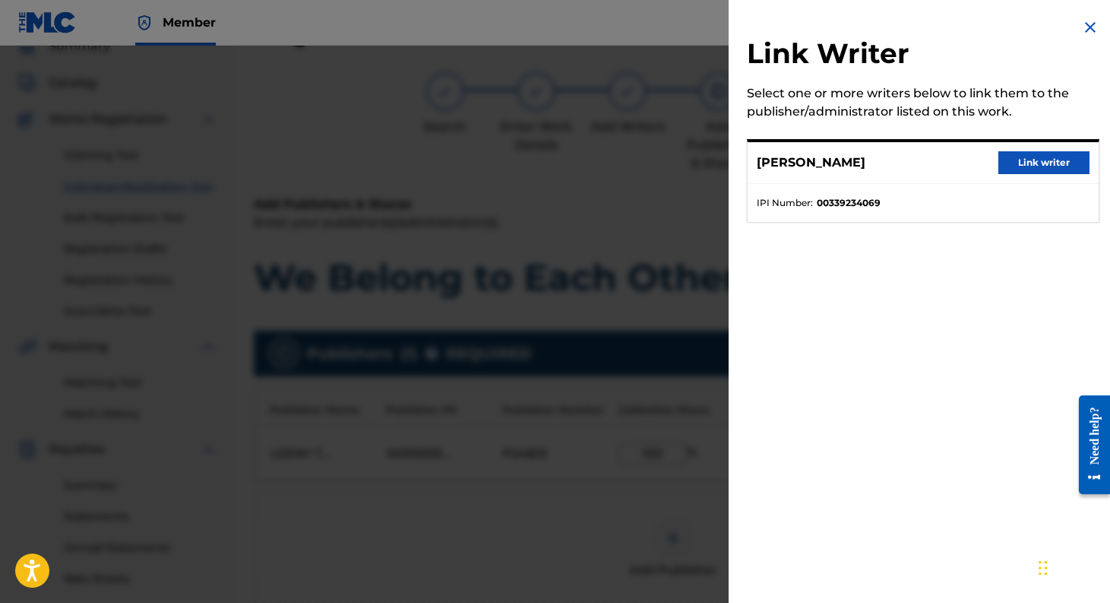
click at [1022, 167] on button "Link writer" at bounding box center [1043, 162] width 91 height 23
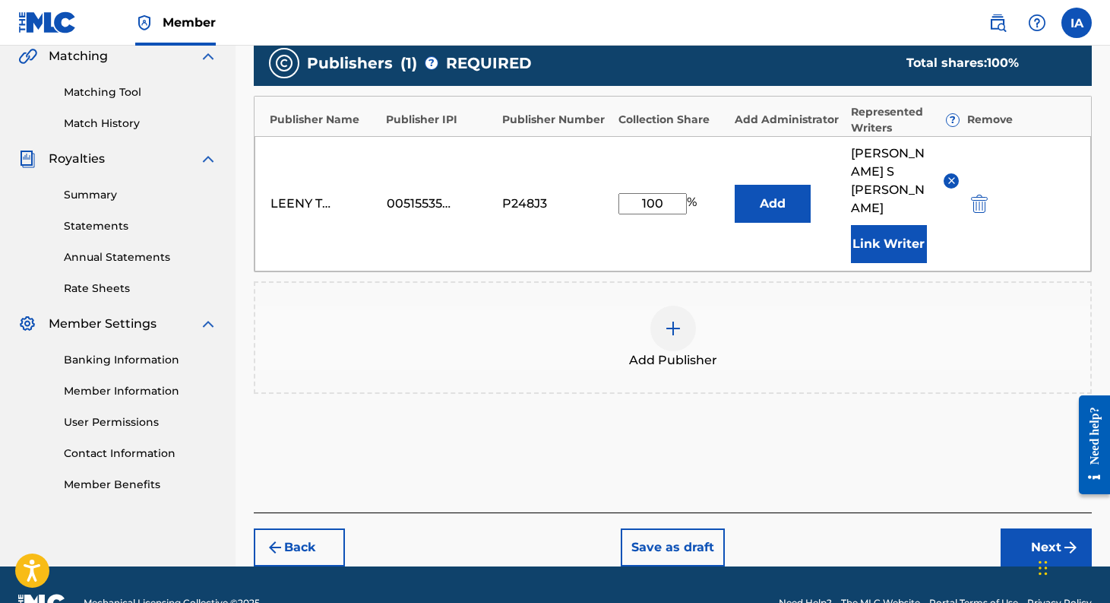
click at [1051, 528] on button "Next" at bounding box center [1046, 547] width 91 height 38
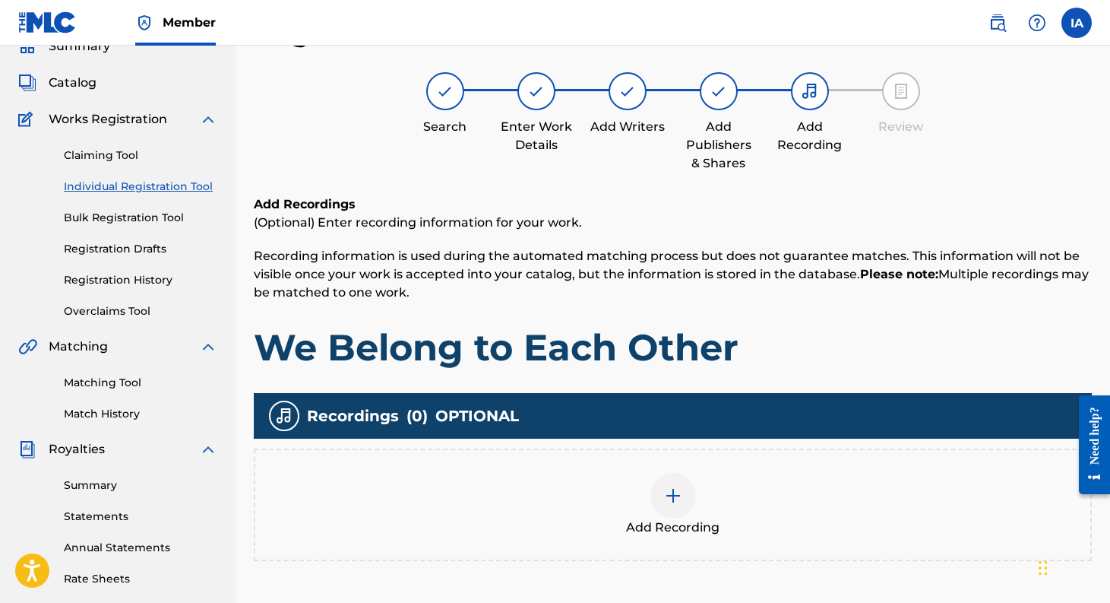
click at [677, 495] on img at bounding box center [673, 495] width 18 height 18
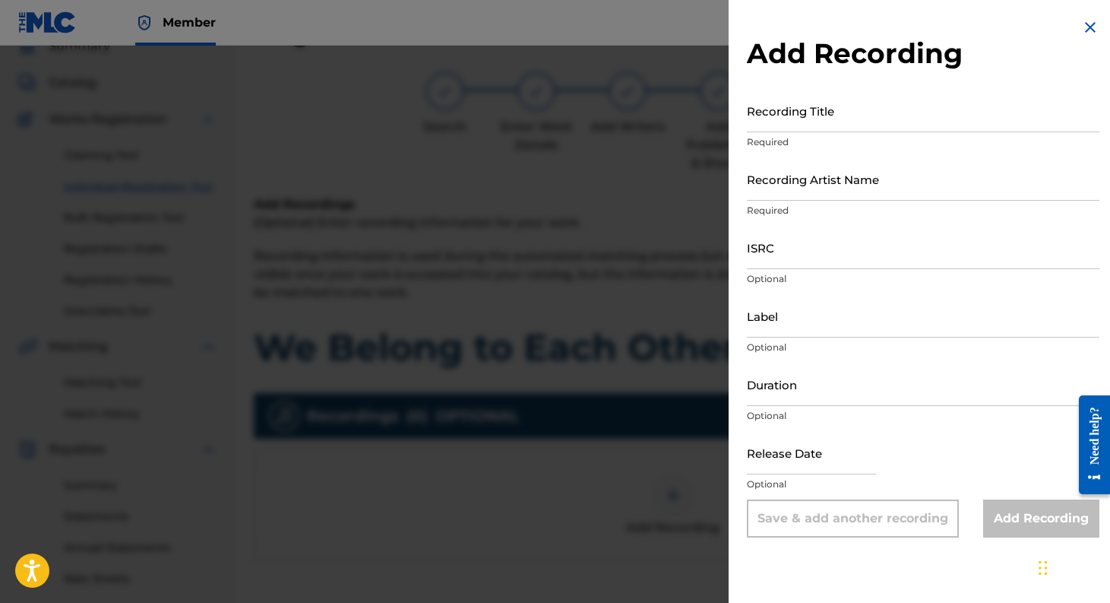
click at [810, 123] on input "Recording Title" at bounding box center [923, 110] width 353 height 43
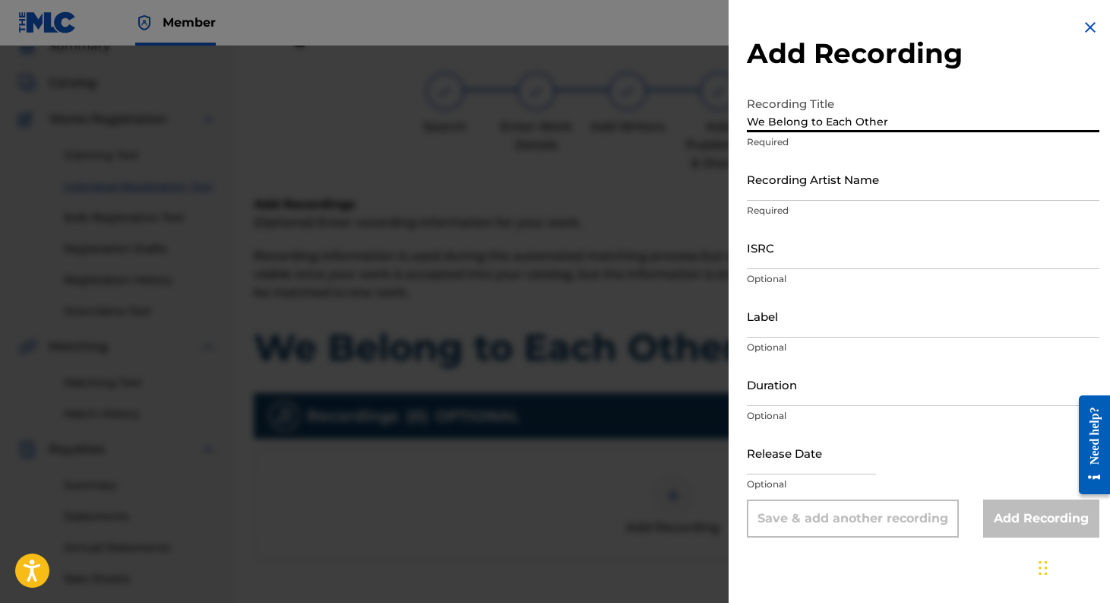
type input "We Belong to Each Other"
click at [808, 192] on input "Recording Artist Name" at bounding box center [923, 178] width 353 height 43
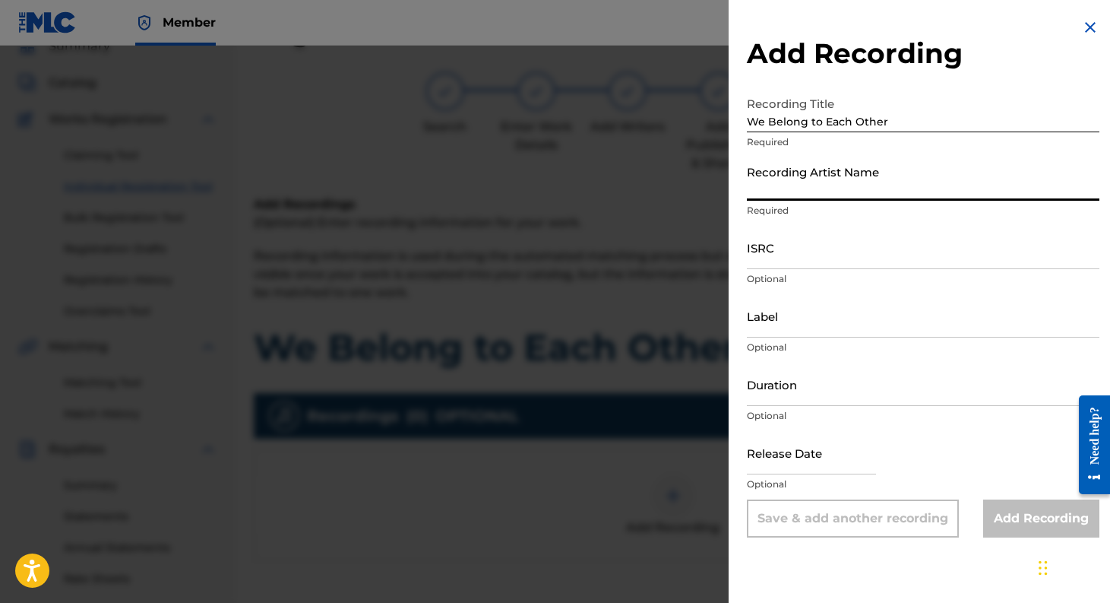
type input "[PERSON_NAME]"
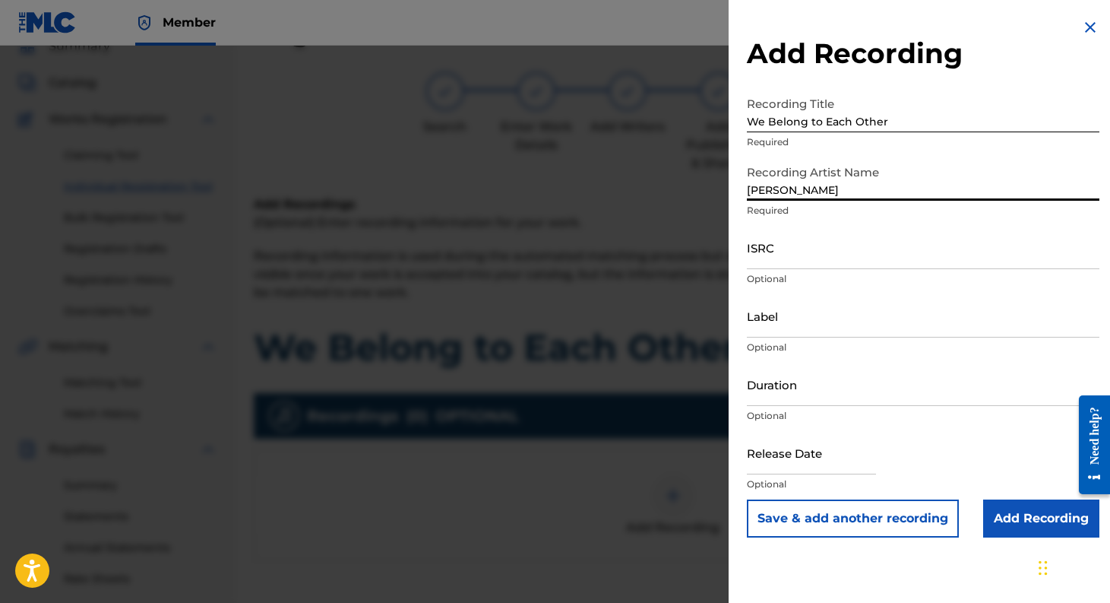
click at [837, 256] on input "ISRC" at bounding box center [923, 247] width 353 height 43
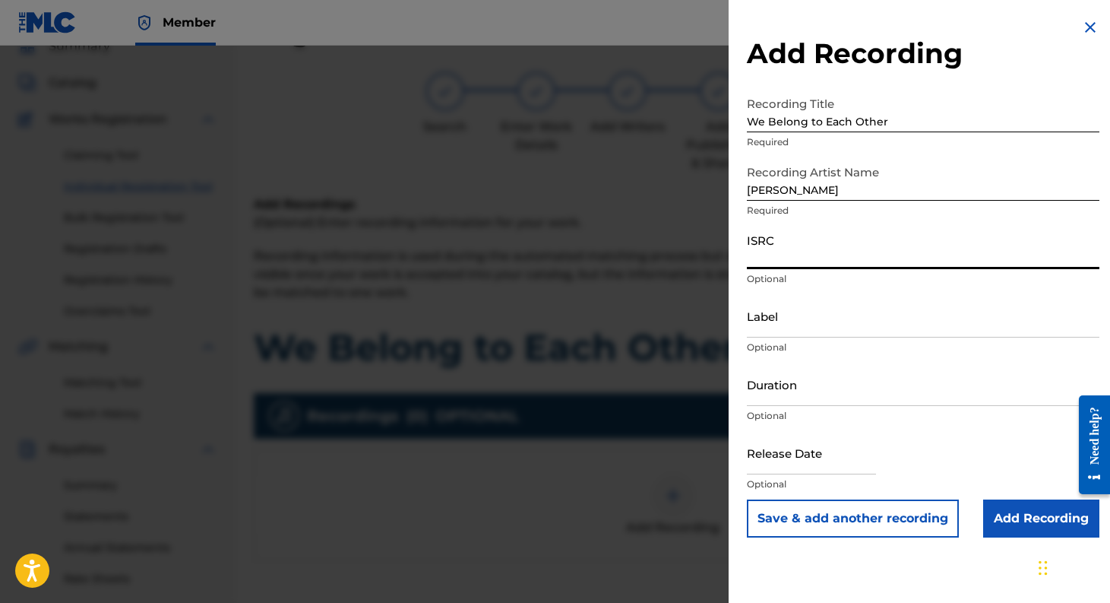
paste input "USL4Q2569777"
type input "USL4Q2569777"
click at [812, 321] on input "Label" at bounding box center [923, 315] width 353 height 43
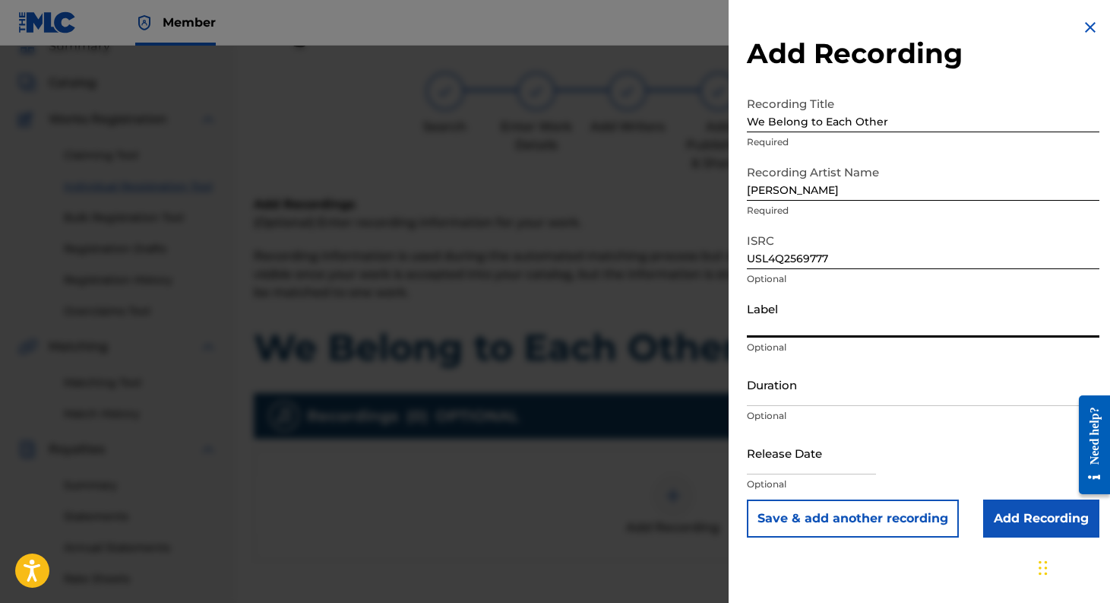
type input "Leeny Tunes"
click at [815, 457] on input "text" at bounding box center [811, 452] width 129 height 43
select select "7"
select select "2025"
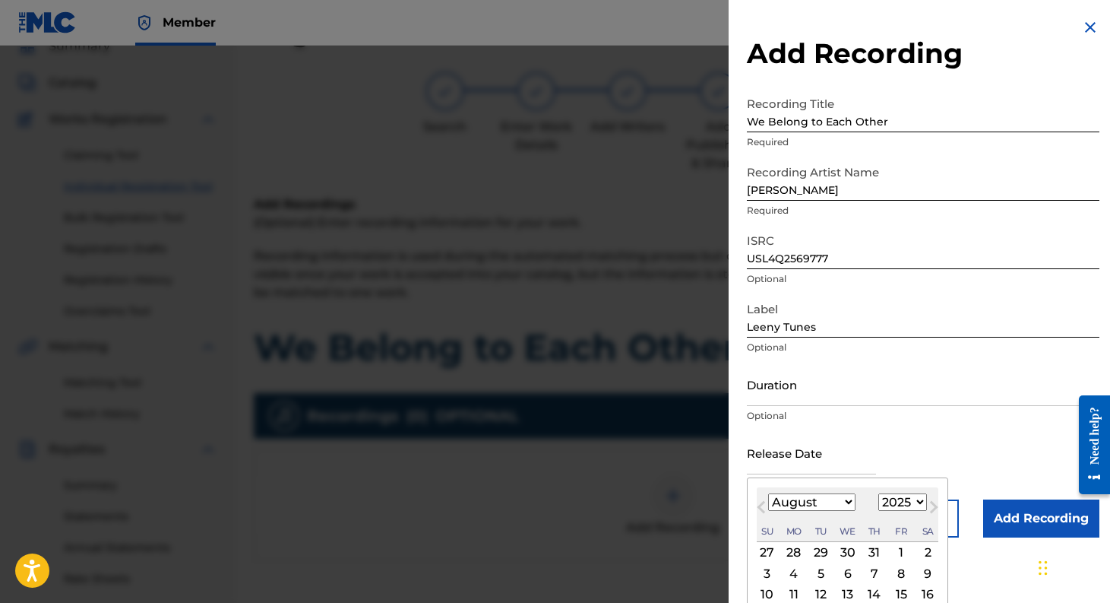
type input "[DATE]"
select select "8"
click at [956, 464] on div "Release Date [DATE] [DATE] Previous Month Next Month [DATE] January February Ma…" at bounding box center [923, 465] width 353 height 68
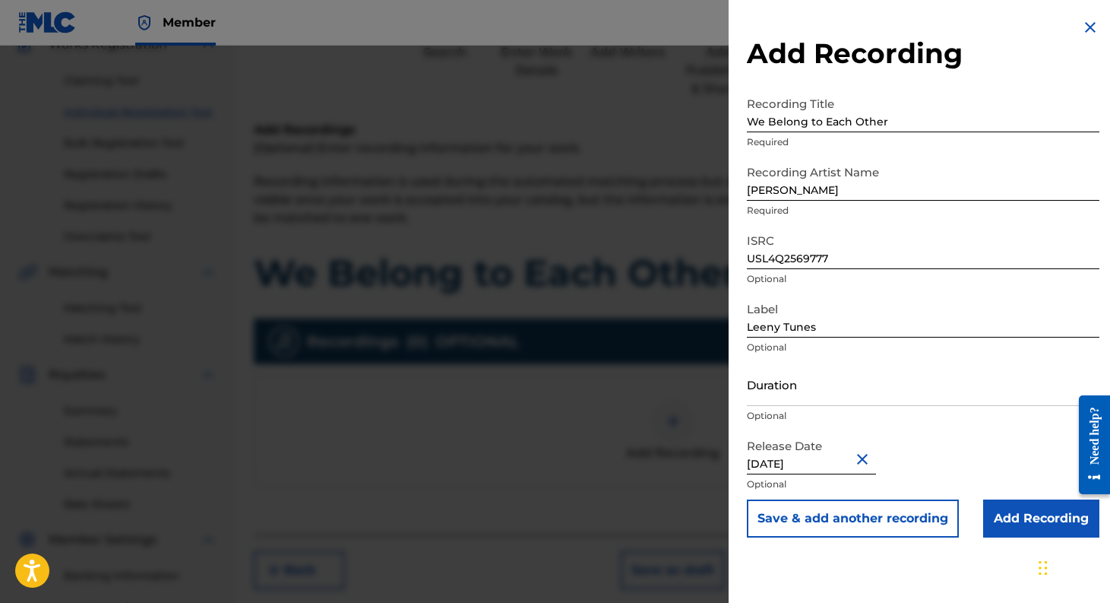
scroll to position [166, 0]
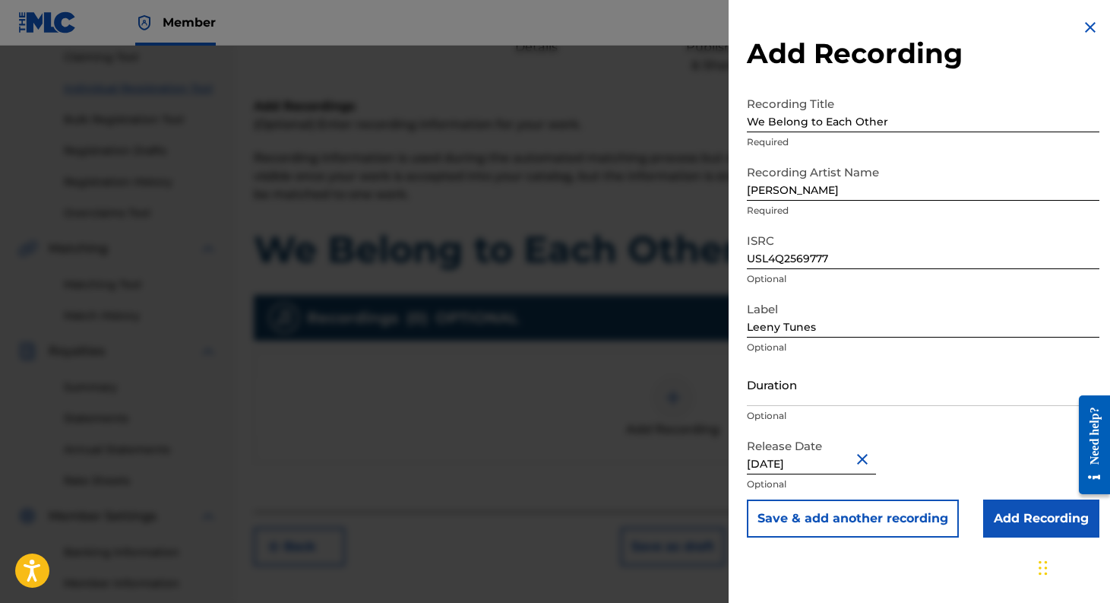
click at [1022, 515] on input "Add Recording" at bounding box center [1041, 518] width 116 height 38
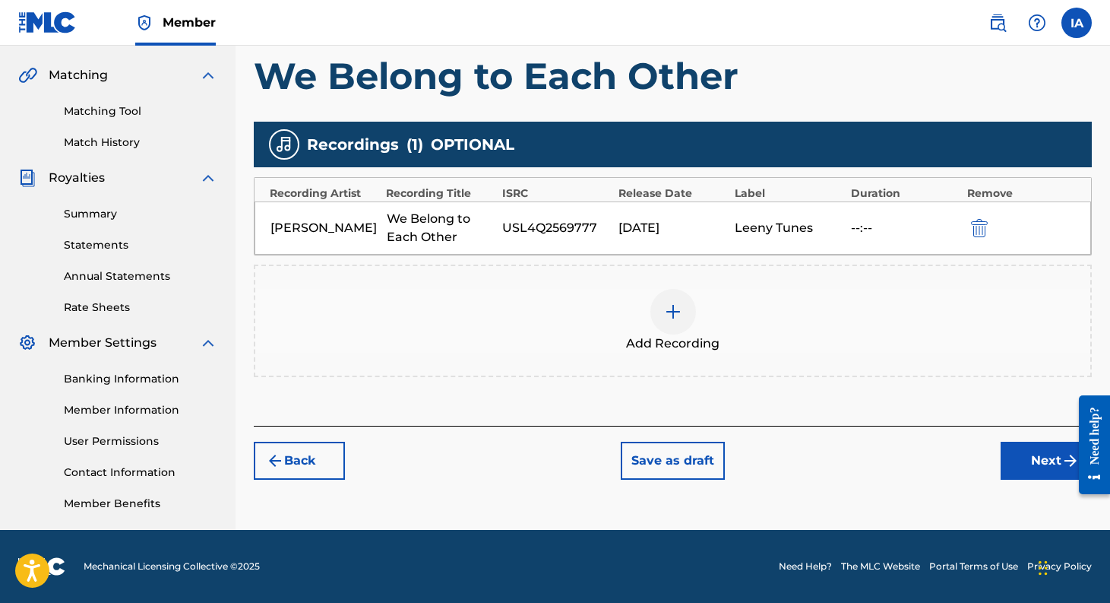
click at [1051, 479] on button "Next" at bounding box center [1046, 460] width 91 height 38
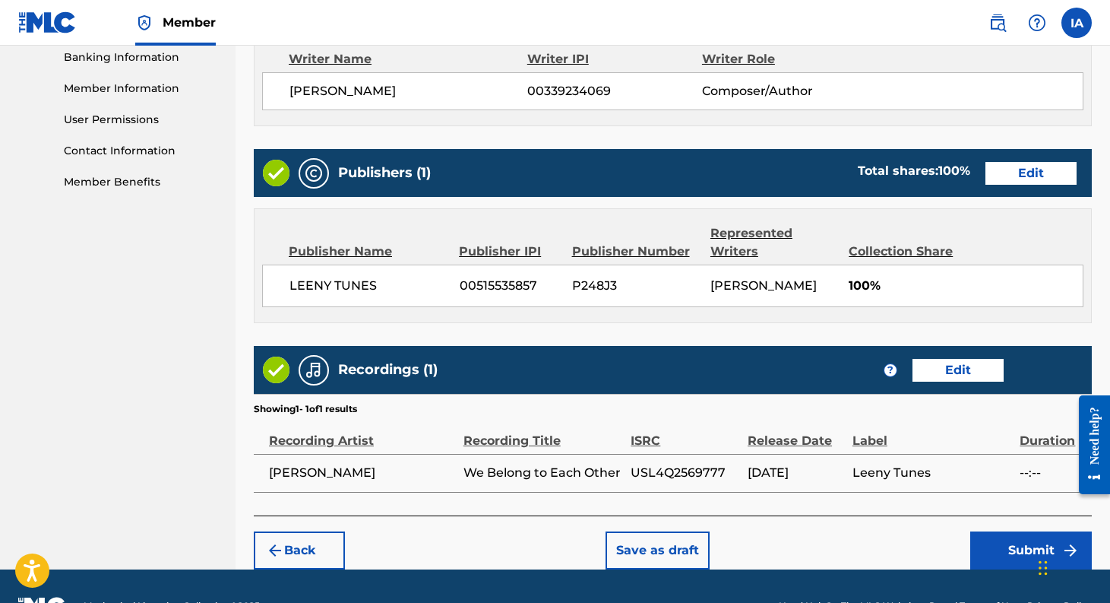
scroll to position [699, 0]
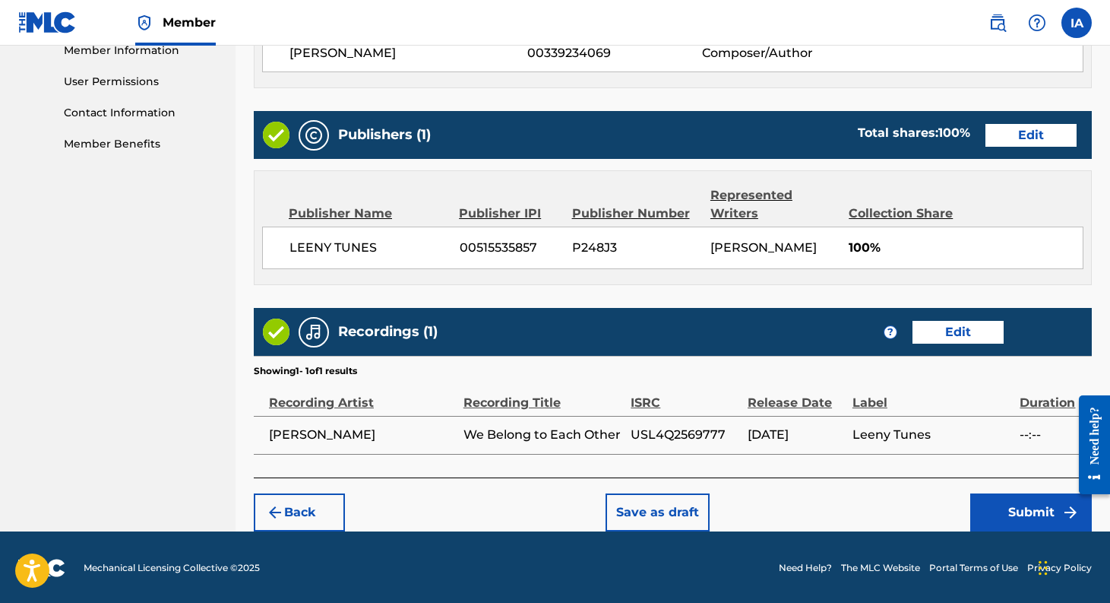
click at [1022, 520] on button "Submit" at bounding box center [1031, 512] width 122 height 38
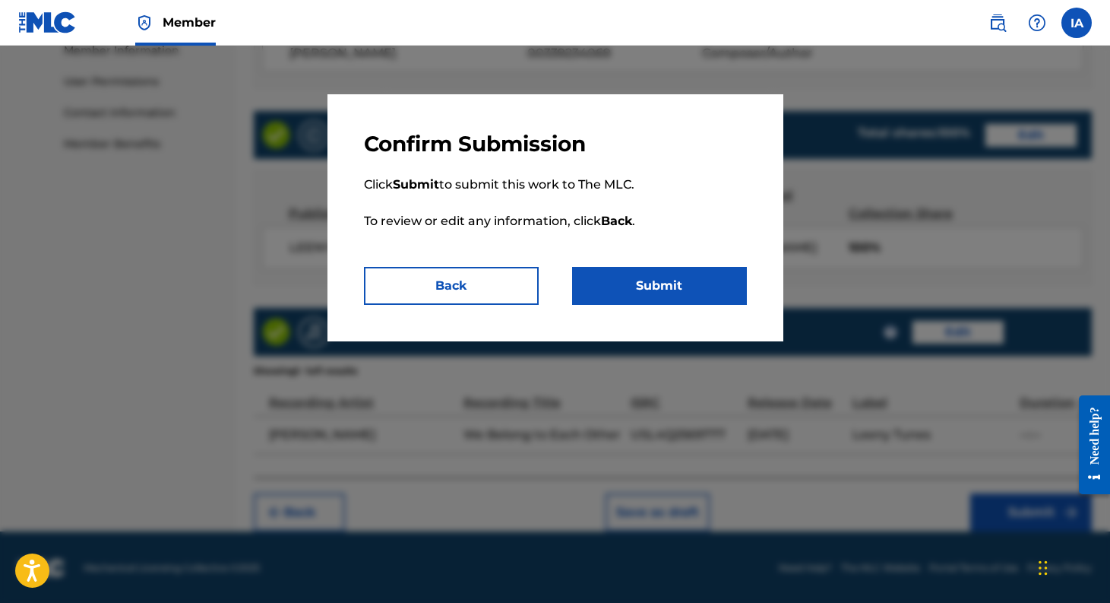
click at [723, 289] on button "Submit" at bounding box center [659, 286] width 175 height 38
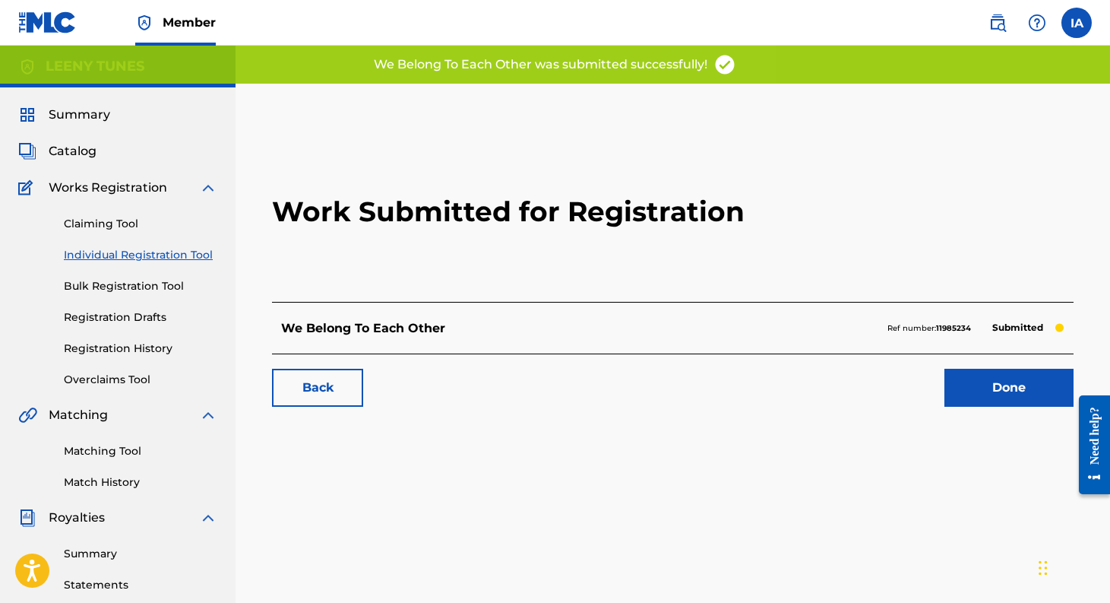
click at [967, 402] on link "Done" at bounding box center [1008, 388] width 129 height 38
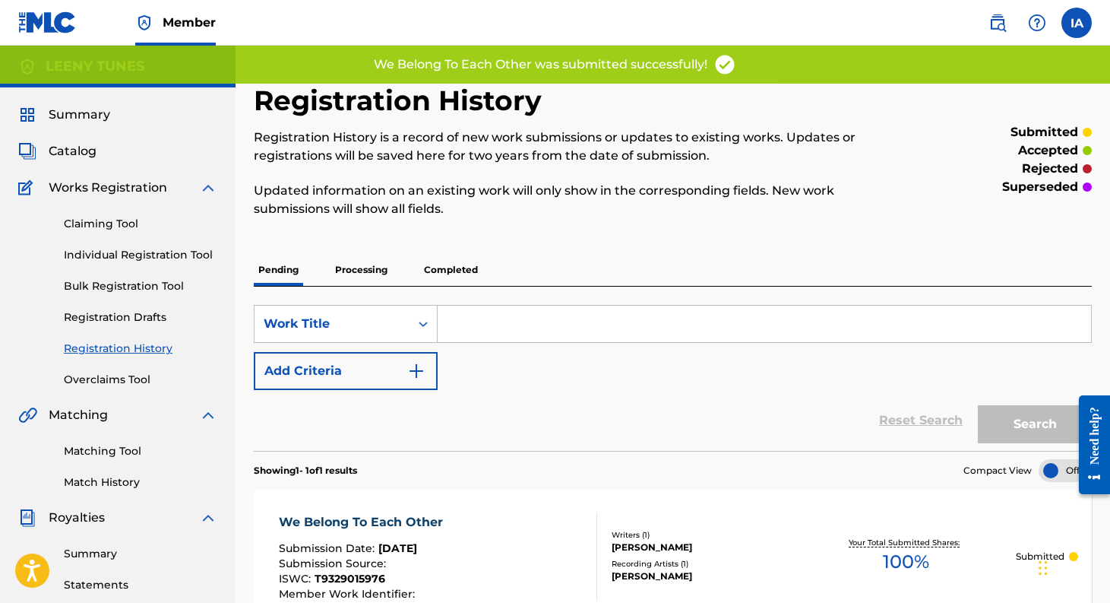
click at [96, 256] on link "Individual Registration Tool" at bounding box center [140, 255] width 153 height 16
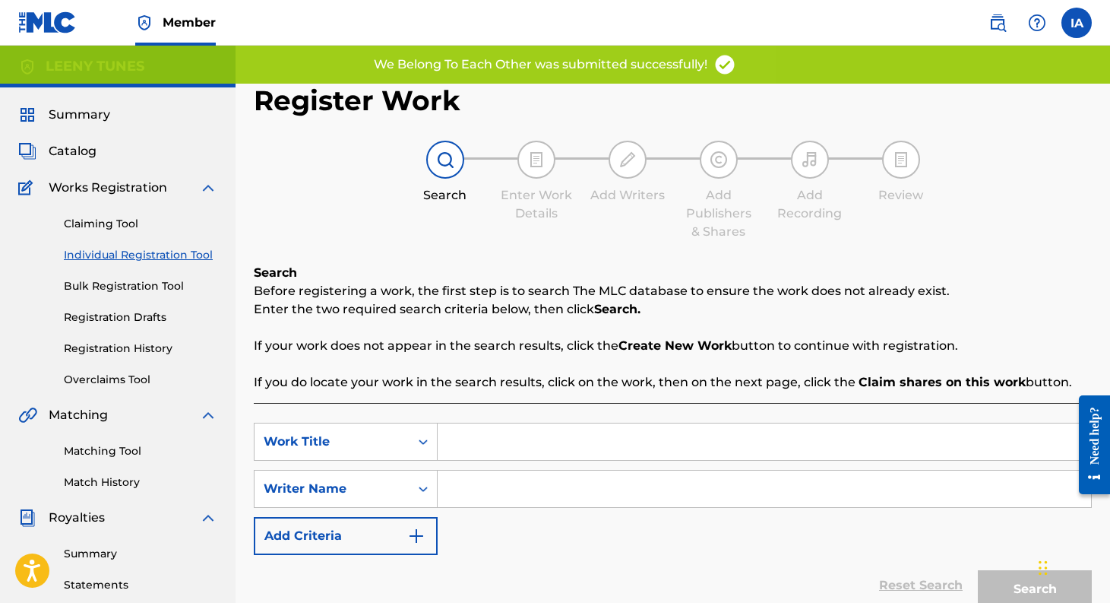
click at [484, 433] on input "Search Form" at bounding box center [764, 441] width 653 height 36
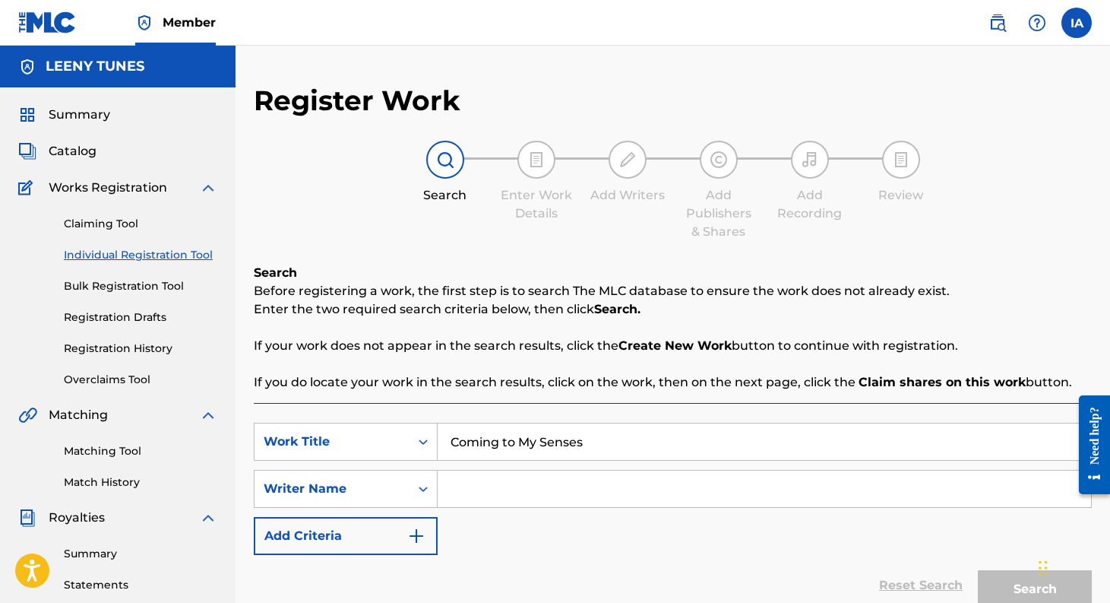
type input "Coming to My Senses"
click at [543, 491] on input "Search Form" at bounding box center [764, 488] width 653 height 36
type input "[PERSON_NAME]"
click at [978, 570] on button "Search" at bounding box center [1035, 589] width 114 height 38
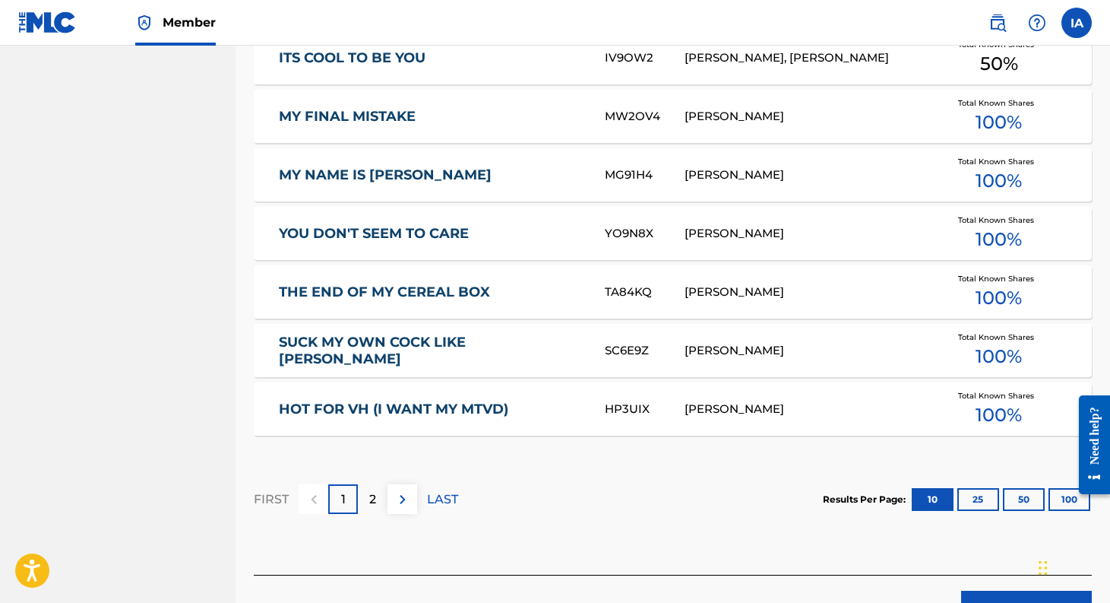
scroll to position [953, 0]
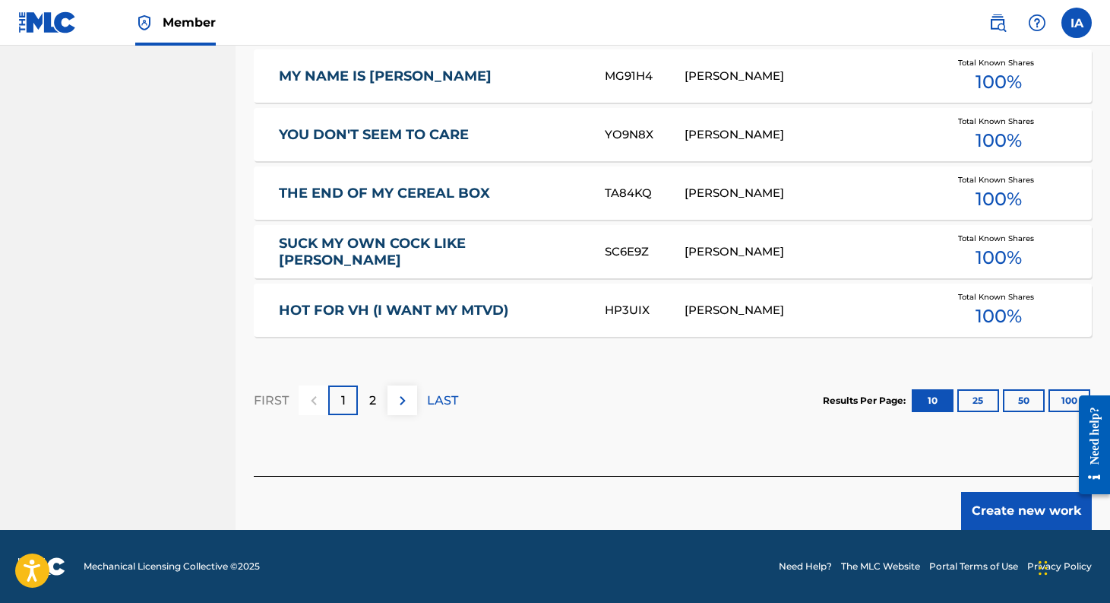
click at [1014, 519] on button "Create new work" at bounding box center [1026, 511] width 131 height 38
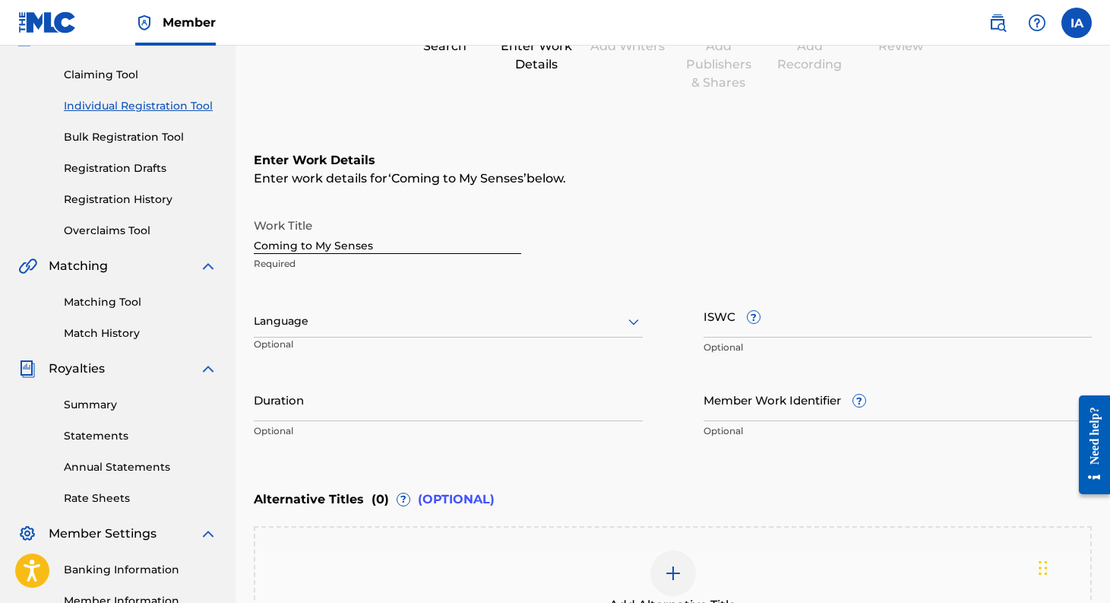
scroll to position [165, 0]
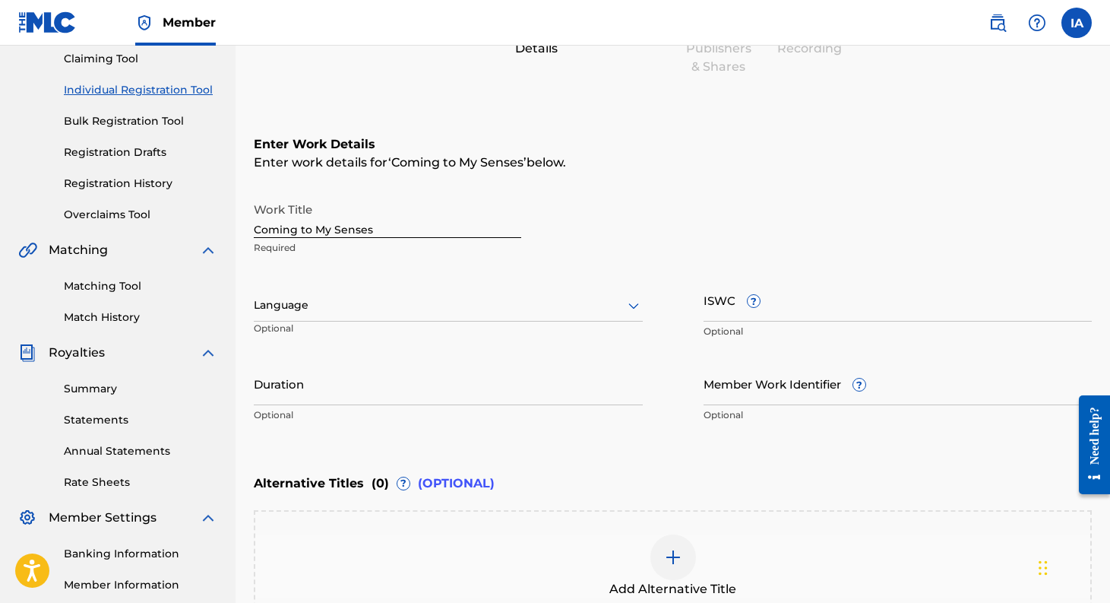
click at [804, 301] on input "ISWC ?" at bounding box center [898, 299] width 389 height 43
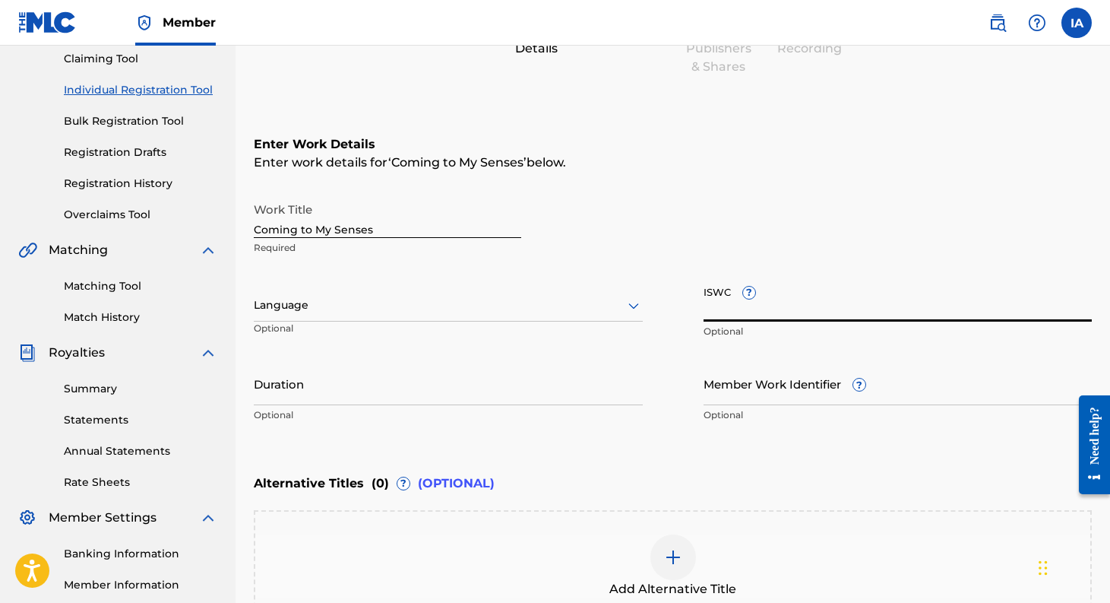
paste input "T-932.901.365-2"
type input "T-932.901.365-2"
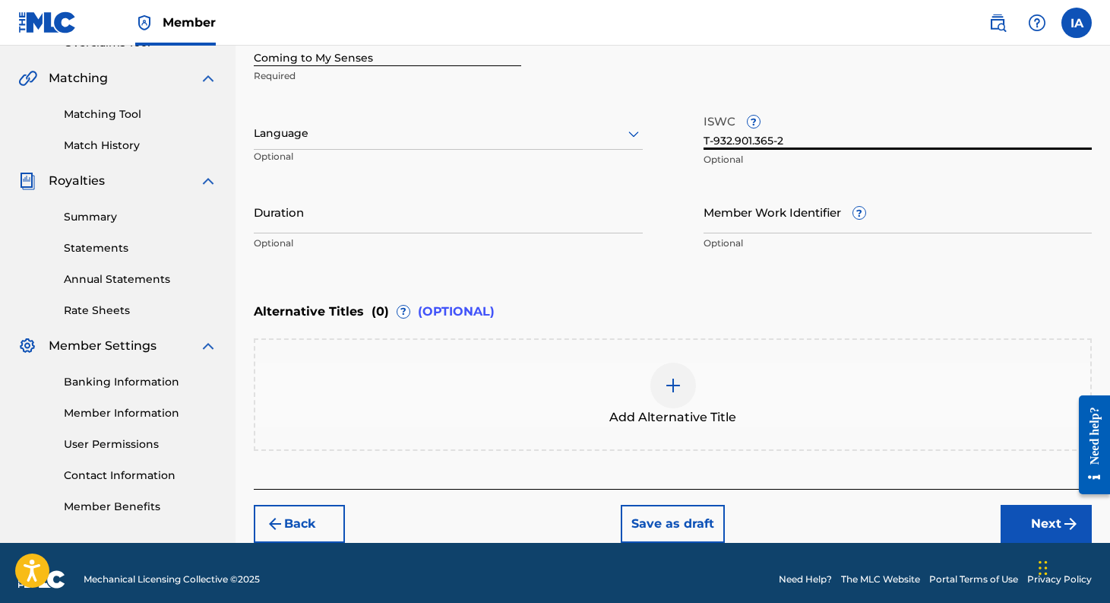
scroll to position [349, 0]
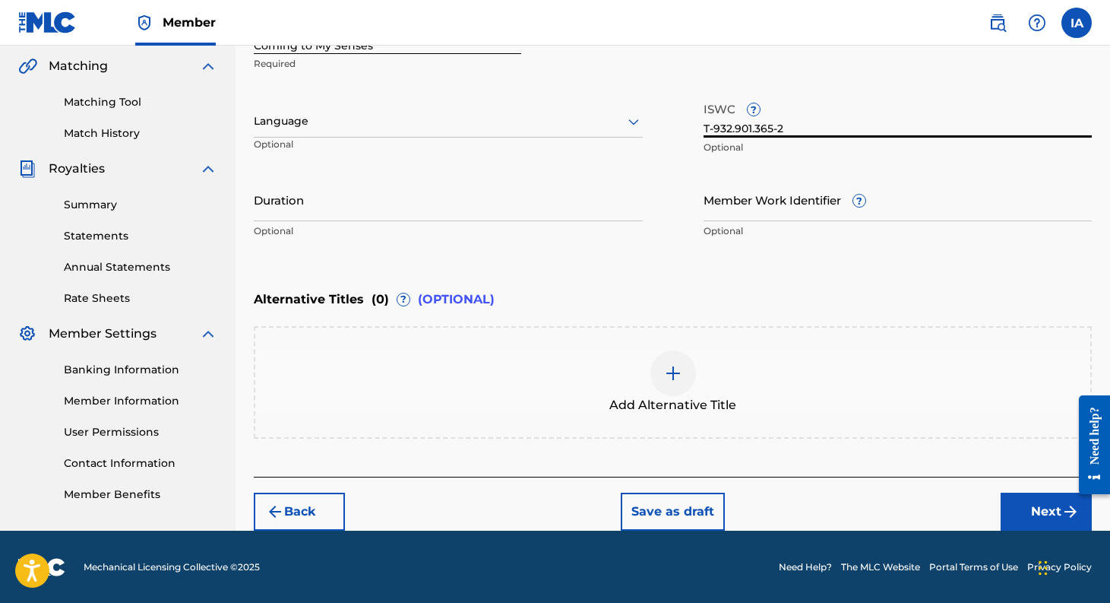
click at [1025, 513] on button "Next" at bounding box center [1046, 511] width 91 height 38
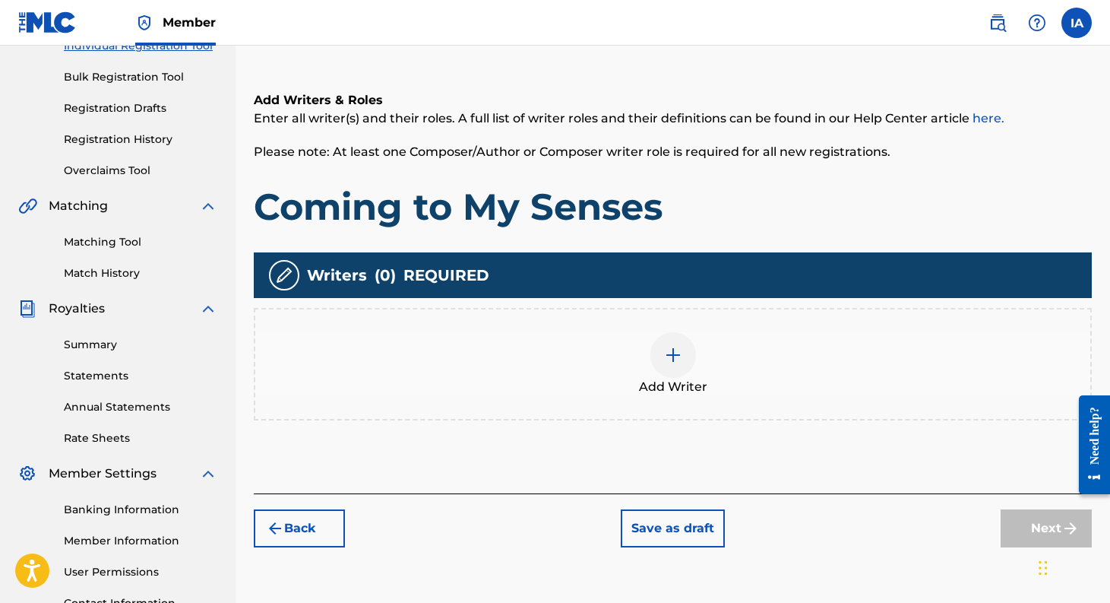
scroll to position [340, 0]
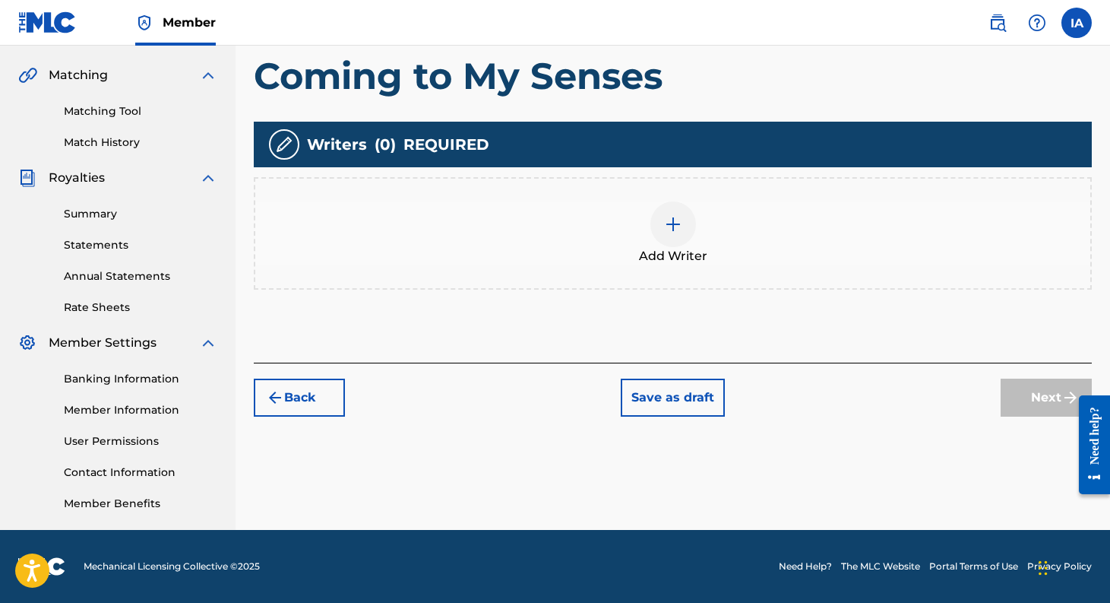
click at [673, 229] on img at bounding box center [673, 224] width 18 height 18
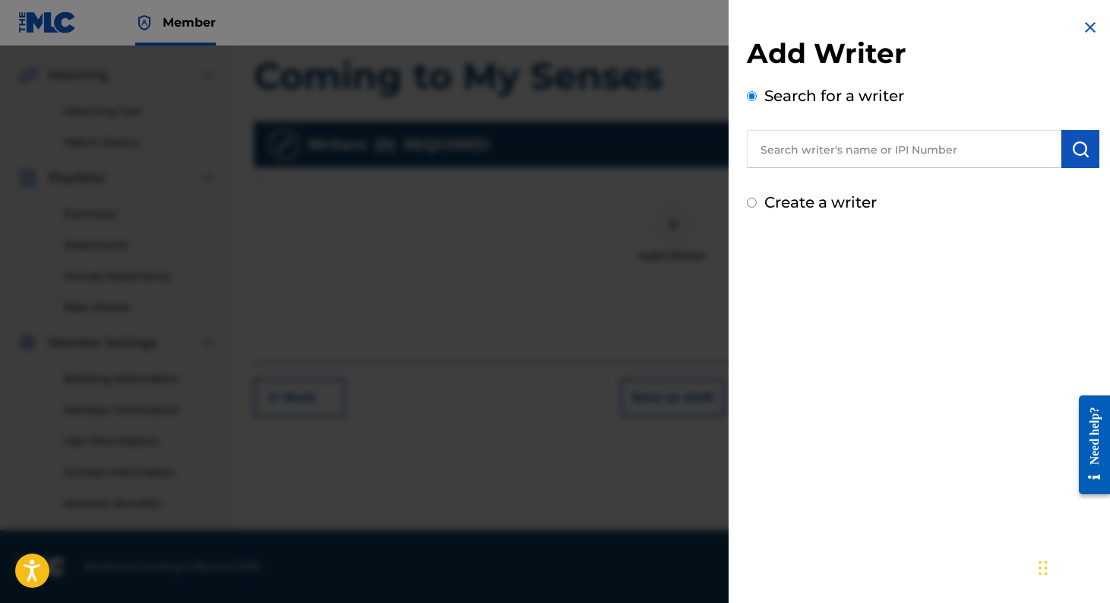
click at [825, 150] on input "text" at bounding box center [904, 149] width 315 height 38
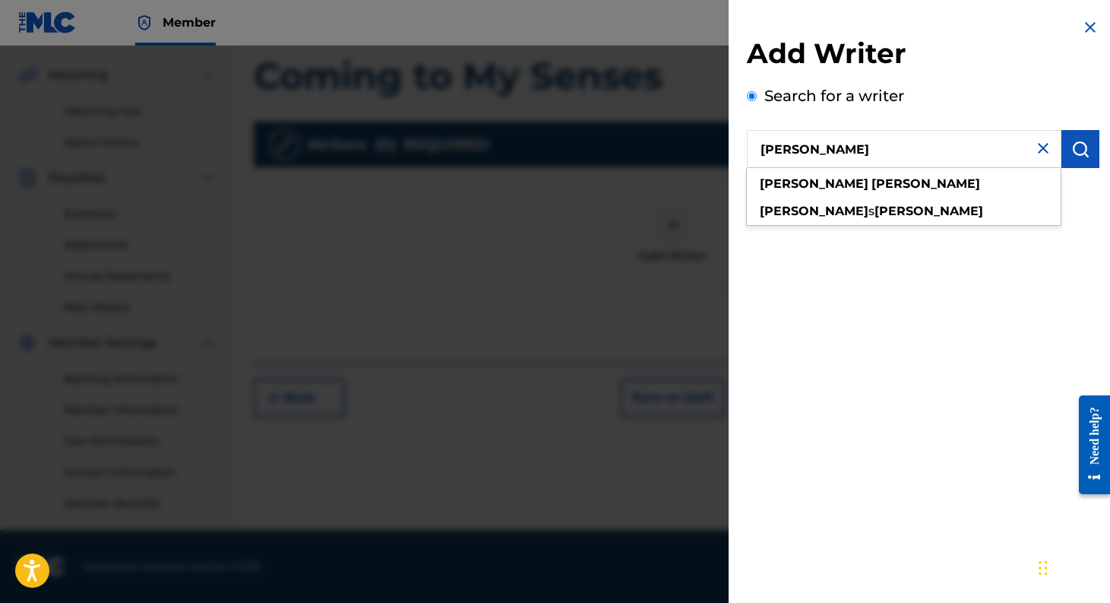
type input "[PERSON_NAME]"
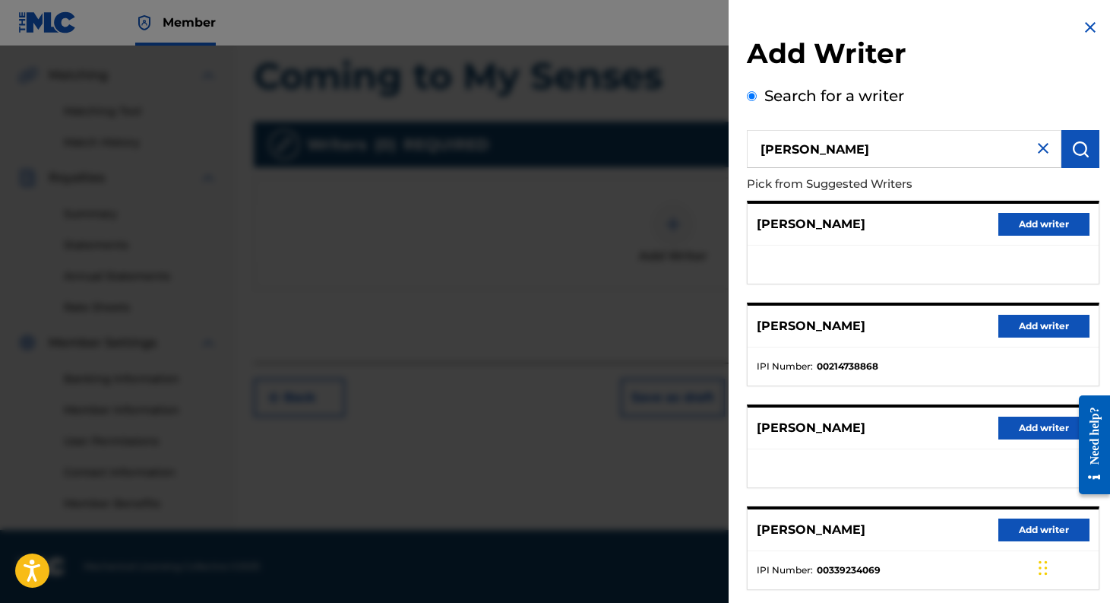
click at [1022, 530] on button "Add writer" at bounding box center [1043, 529] width 91 height 23
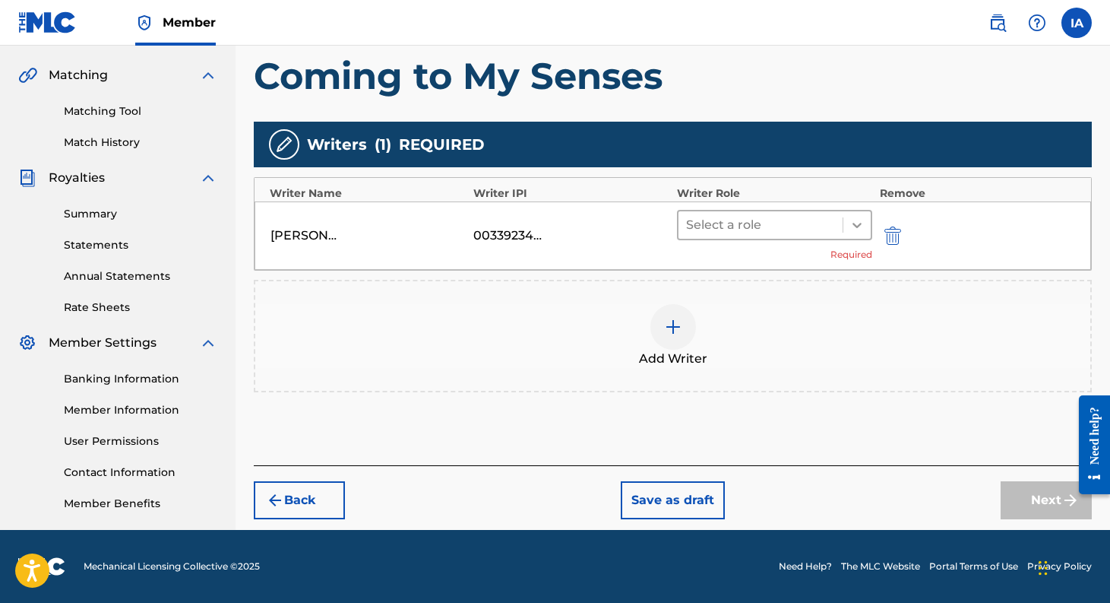
click at [857, 229] on icon at bounding box center [856, 224] width 15 height 15
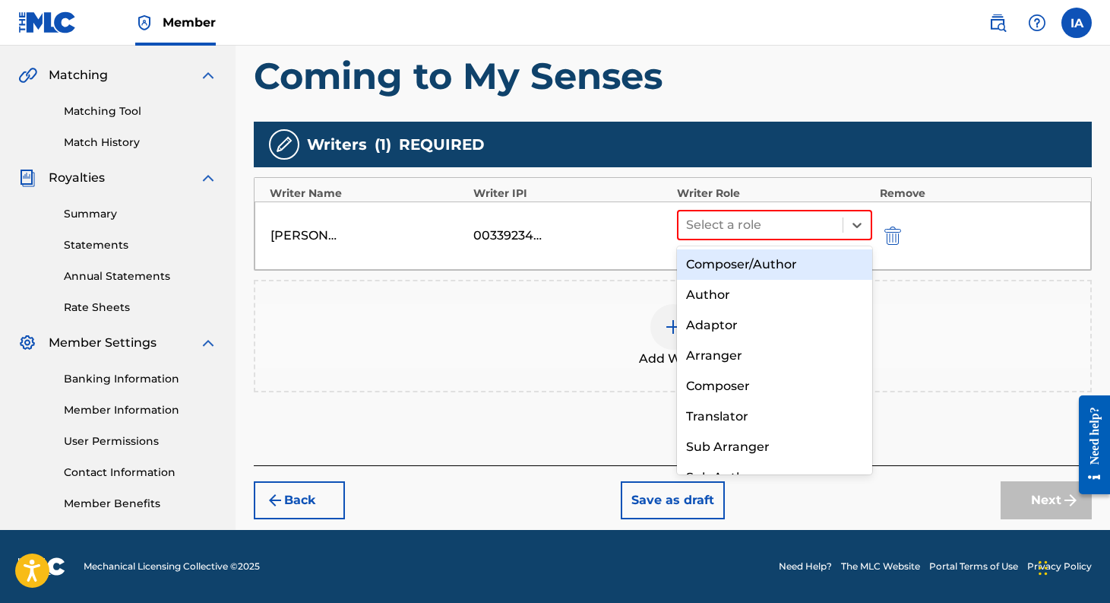
click at [769, 262] on div "Composer/Author" at bounding box center [774, 264] width 195 height 30
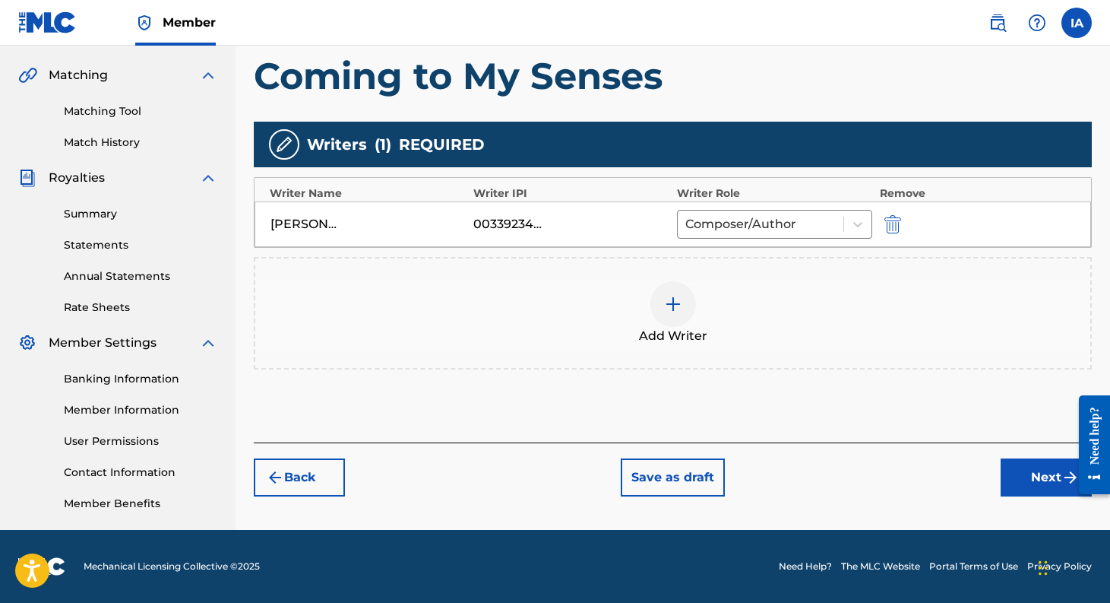
click at [1039, 477] on button "Next" at bounding box center [1046, 477] width 91 height 38
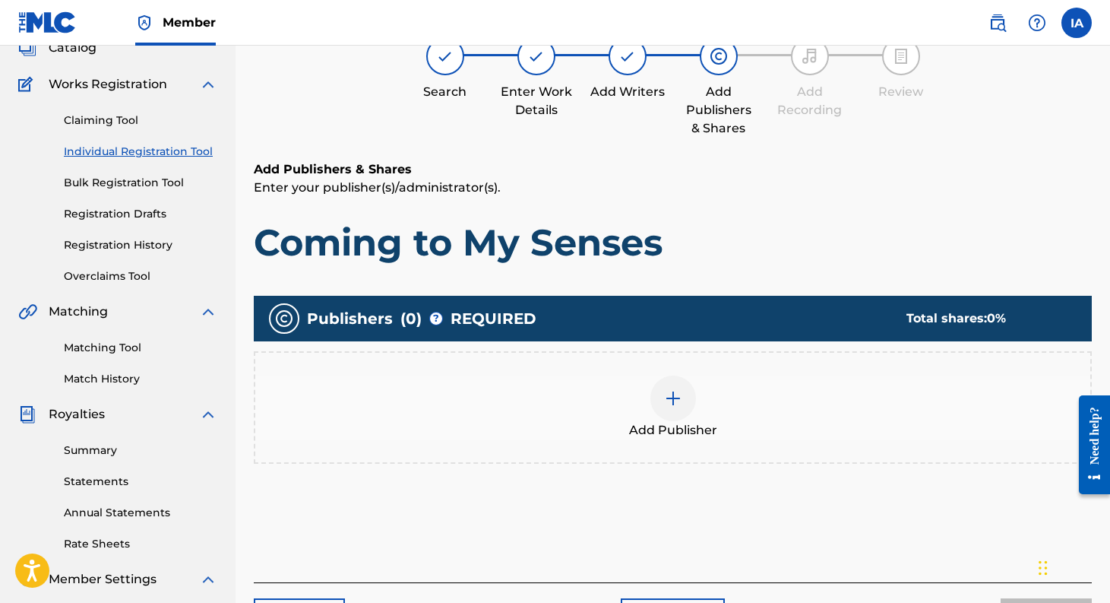
scroll to position [68, 0]
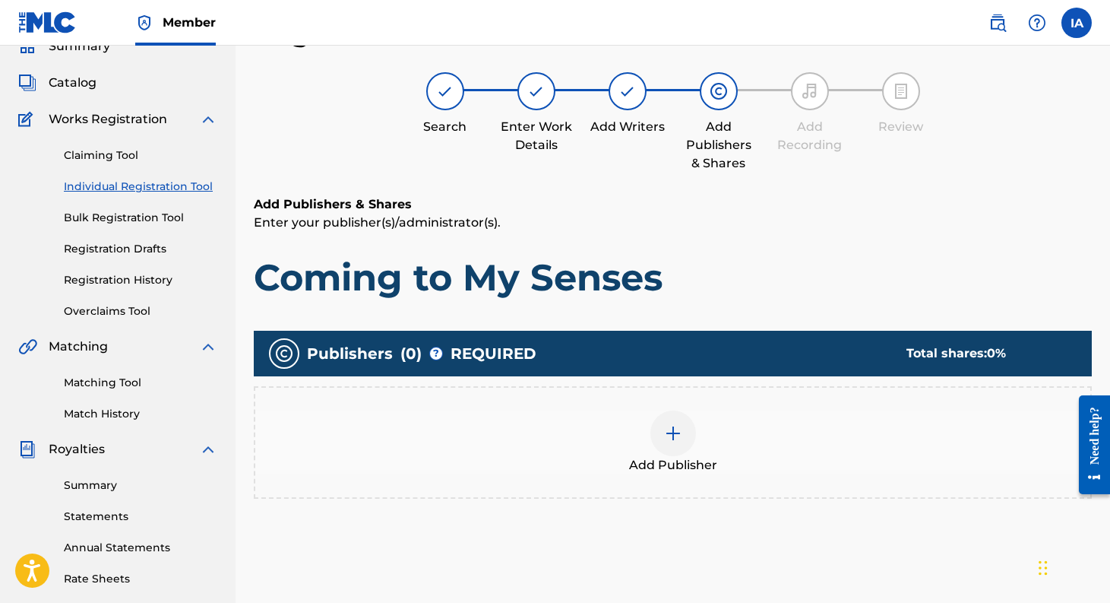
click at [684, 429] on div at bounding box center [673, 433] width 46 height 46
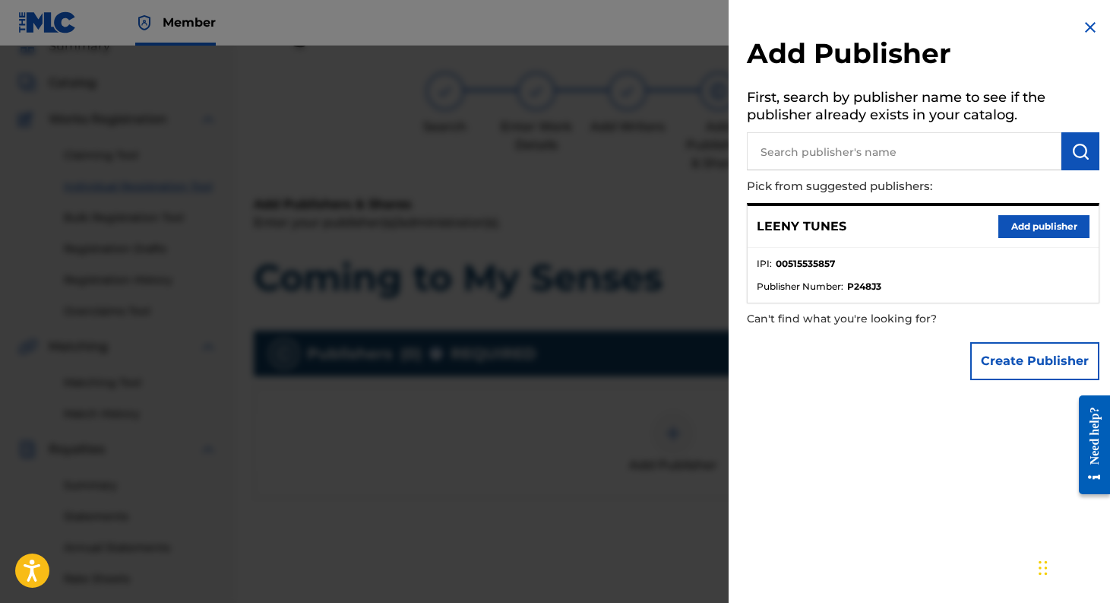
click at [1015, 229] on button "Add publisher" at bounding box center [1043, 226] width 91 height 23
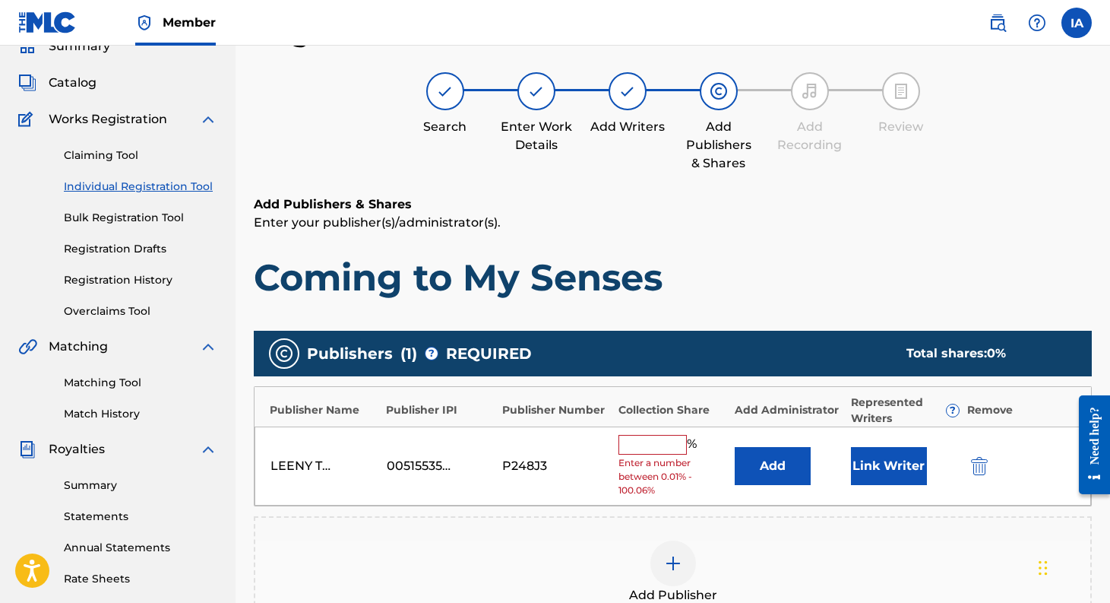
click at [663, 437] on input "text" at bounding box center [653, 445] width 68 height 20
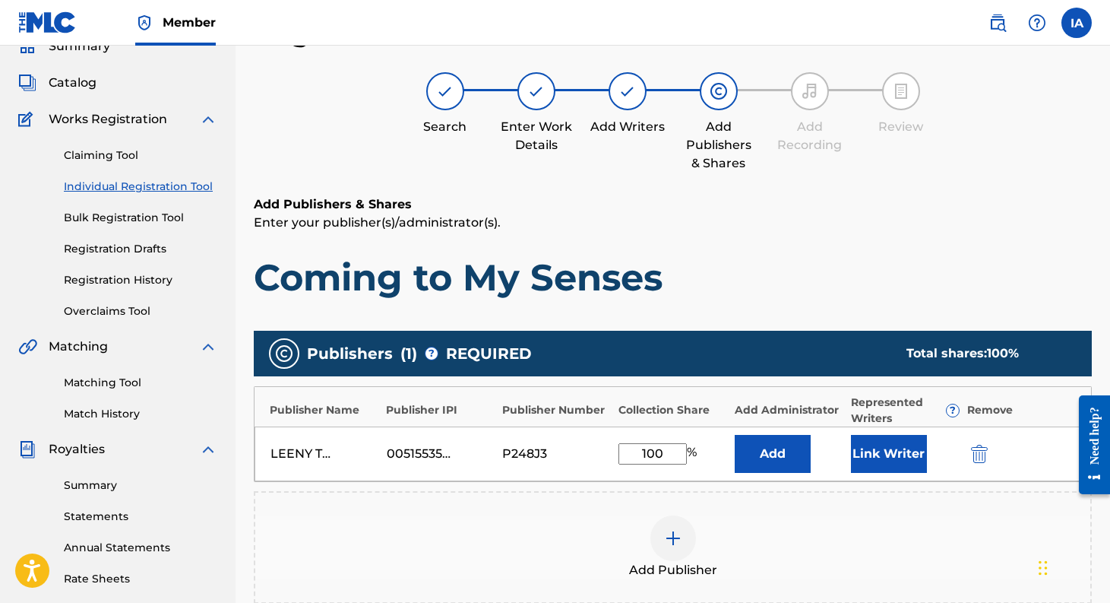
type input "100"
click at [872, 453] on button "Link Writer" at bounding box center [889, 454] width 76 height 38
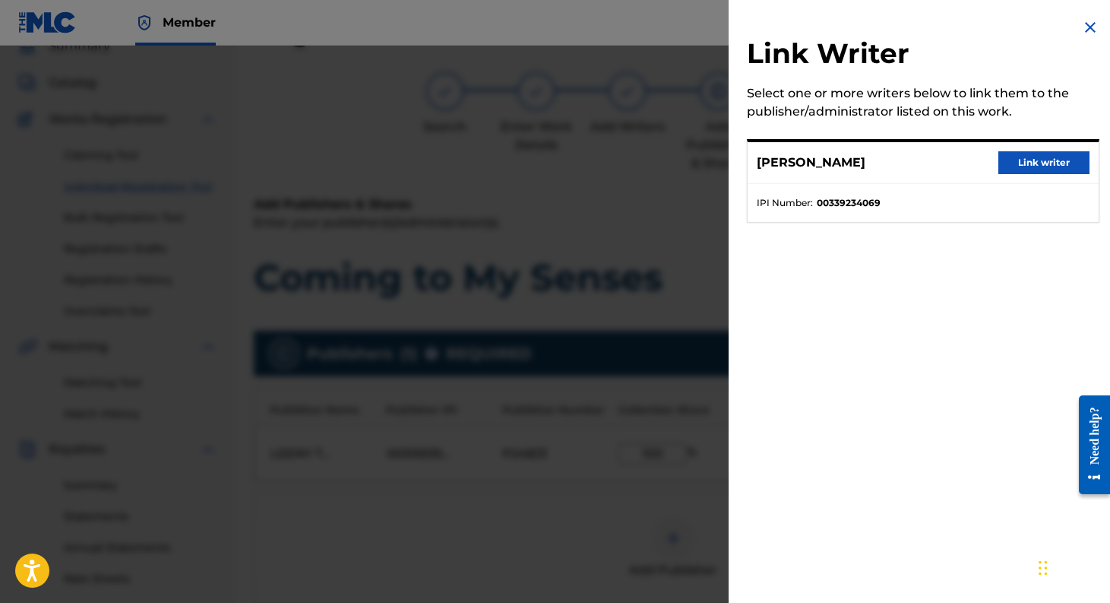
click at [1020, 165] on button "Link writer" at bounding box center [1043, 162] width 91 height 23
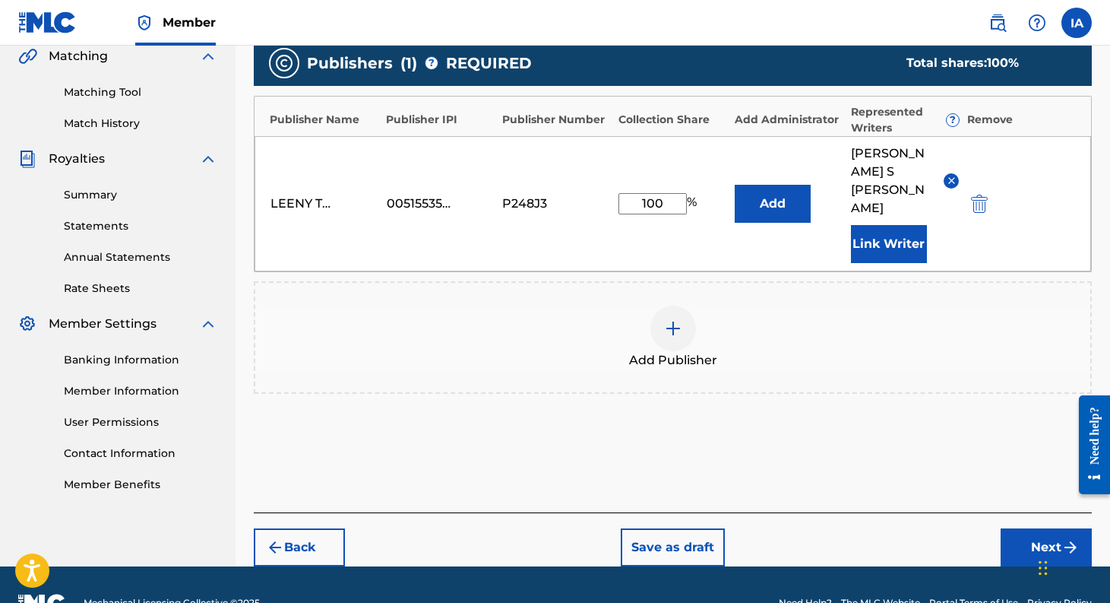
click at [1046, 528] on button "Next" at bounding box center [1046, 547] width 91 height 38
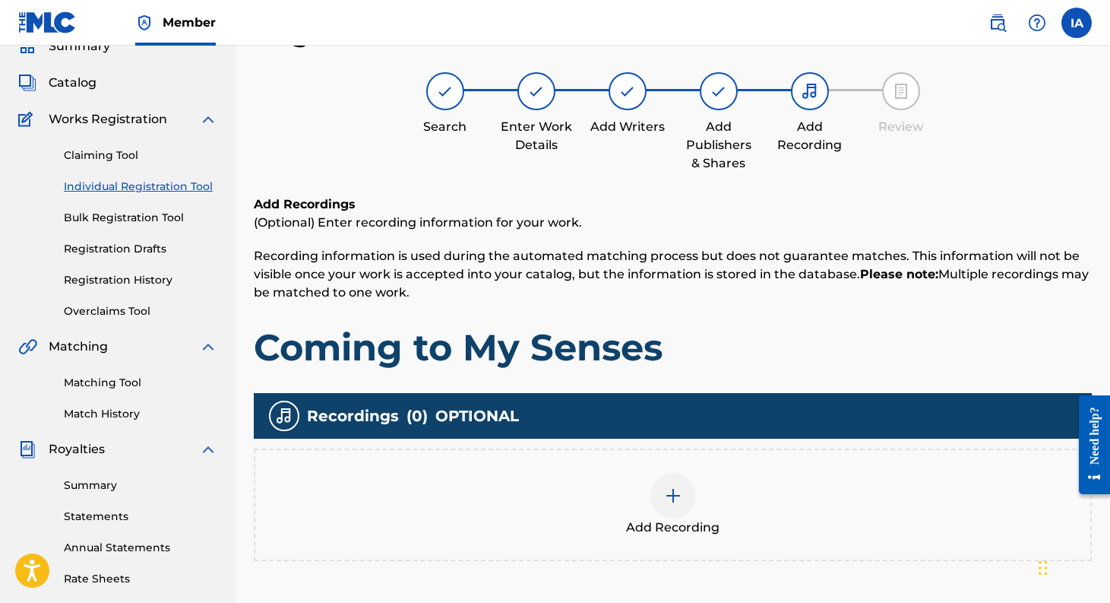
click at [664, 486] on img at bounding box center [673, 495] width 18 height 18
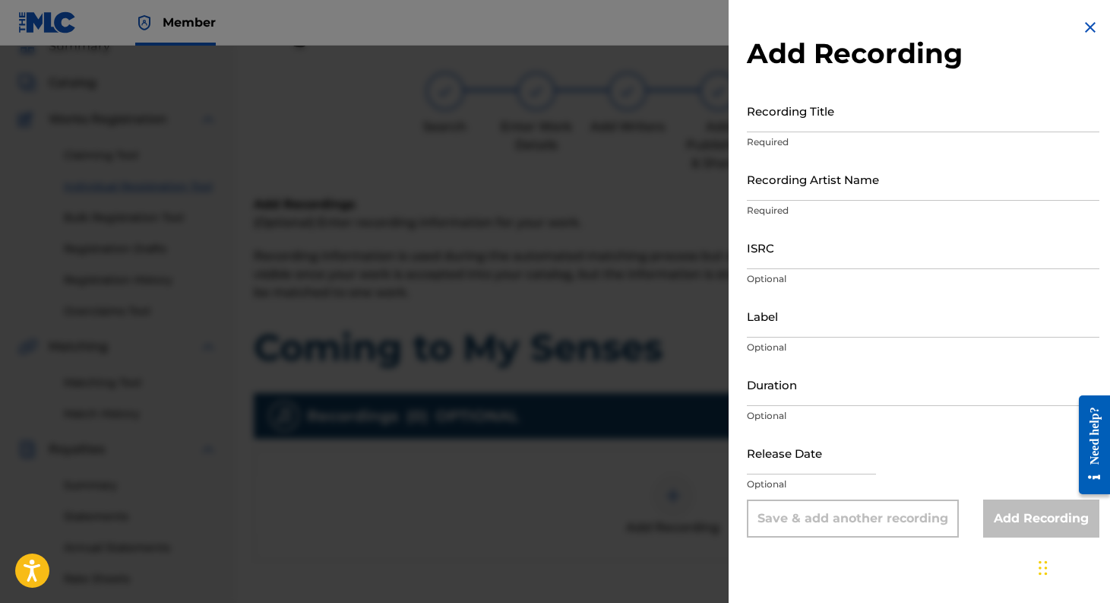
click at [812, 118] on input "Recording Title" at bounding box center [923, 110] width 353 height 43
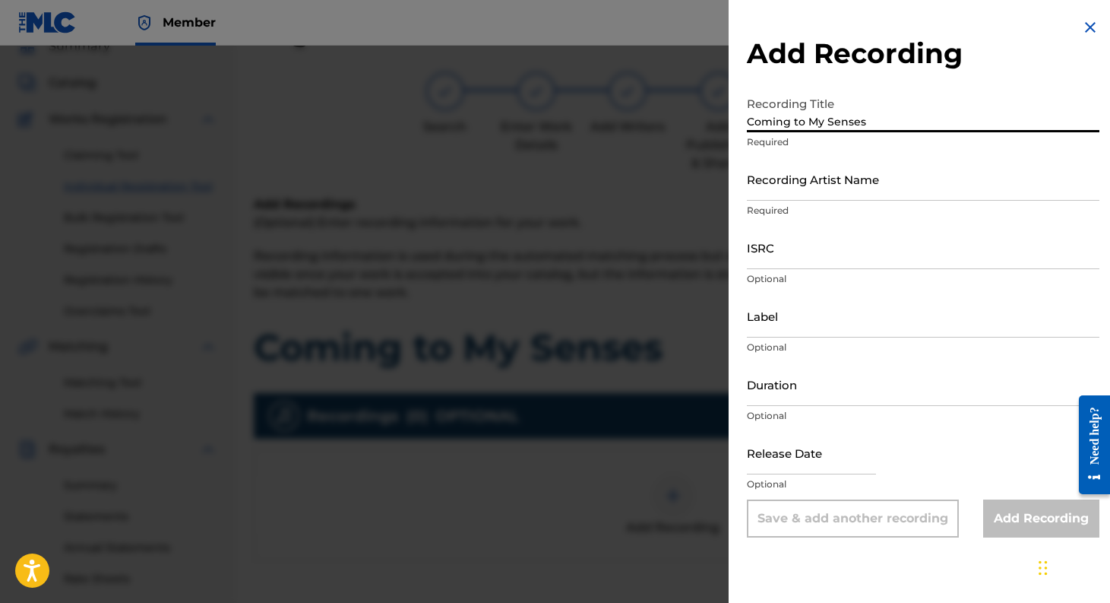
type input "Coming to My Senses"
click at [841, 179] on input "Recording Artist Name" at bounding box center [923, 178] width 353 height 43
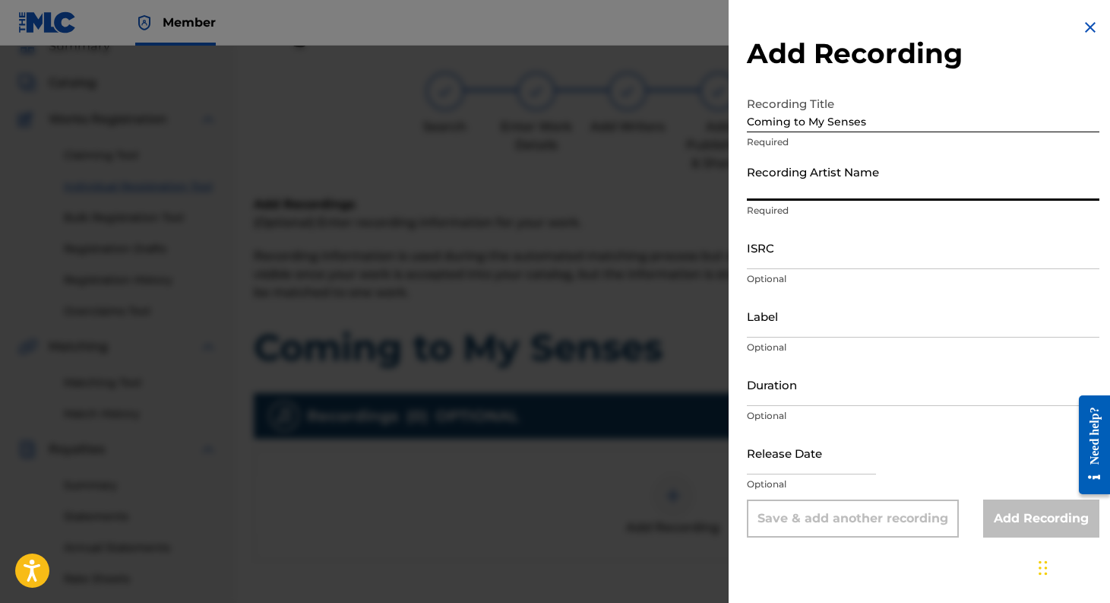
type input "[PERSON_NAME]"
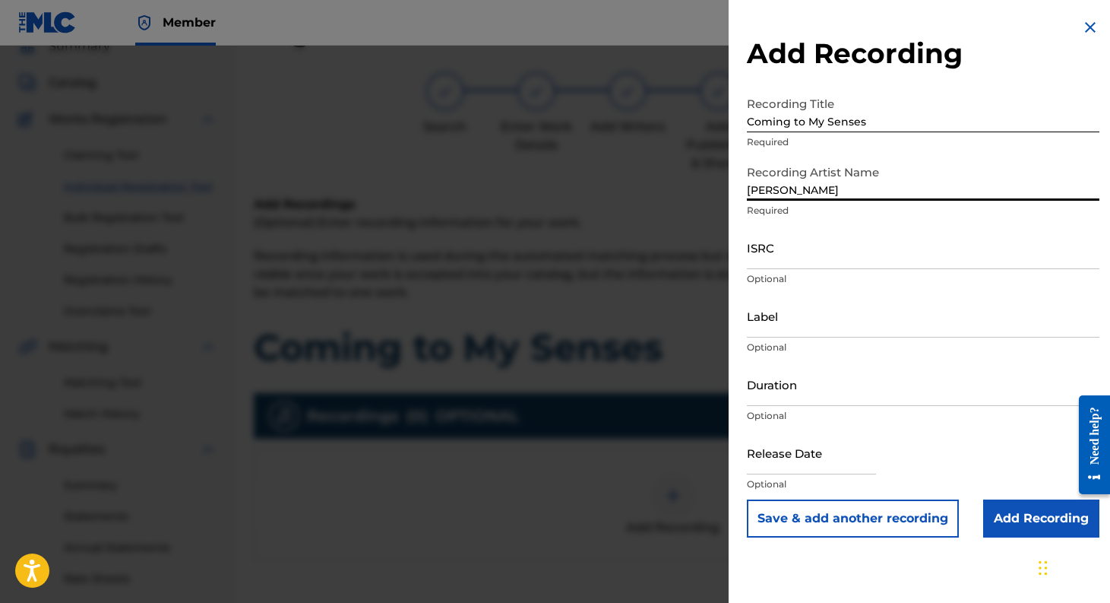
click at [858, 257] on input "ISRC" at bounding box center [923, 247] width 353 height 43
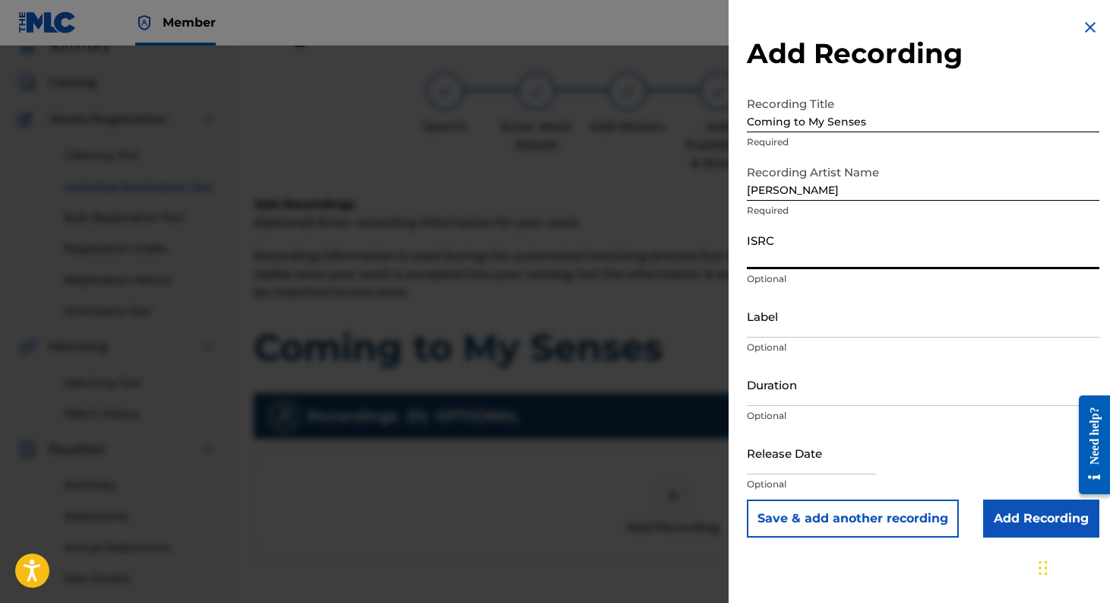
paste input "USL4Q2569778"
type input "USL4Q2569778"
click at [821, 324] on input "Label" at bounding box center [923, 315] width 353 height 43
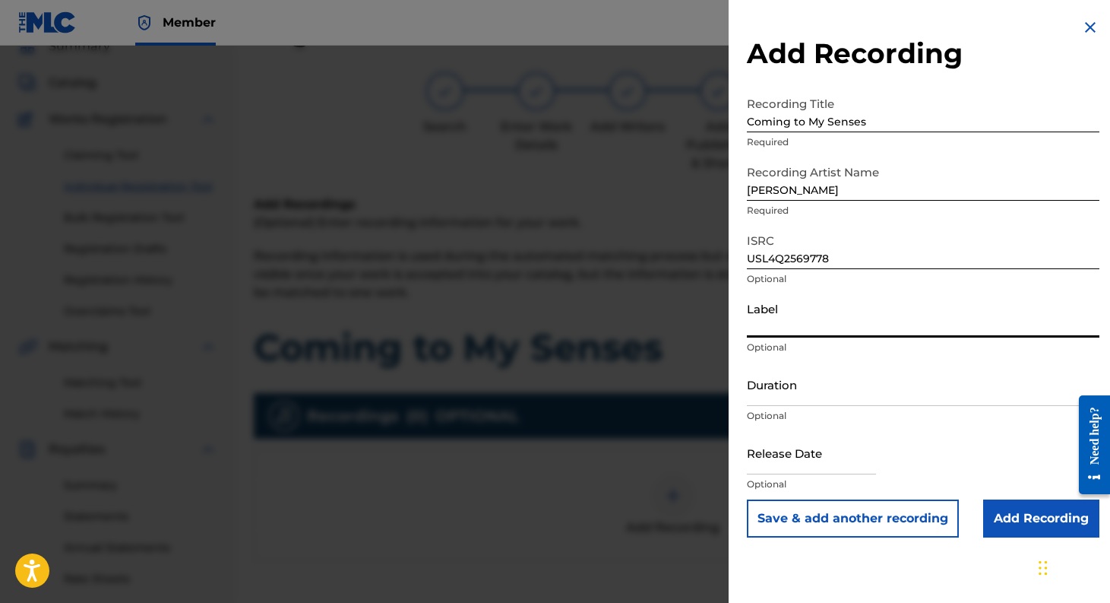
type input "Leeny Tunes"
click at [824, 456] on input "text" at bounding box center [811, 452] width 129 height 43
select select "7"
select select "2025"
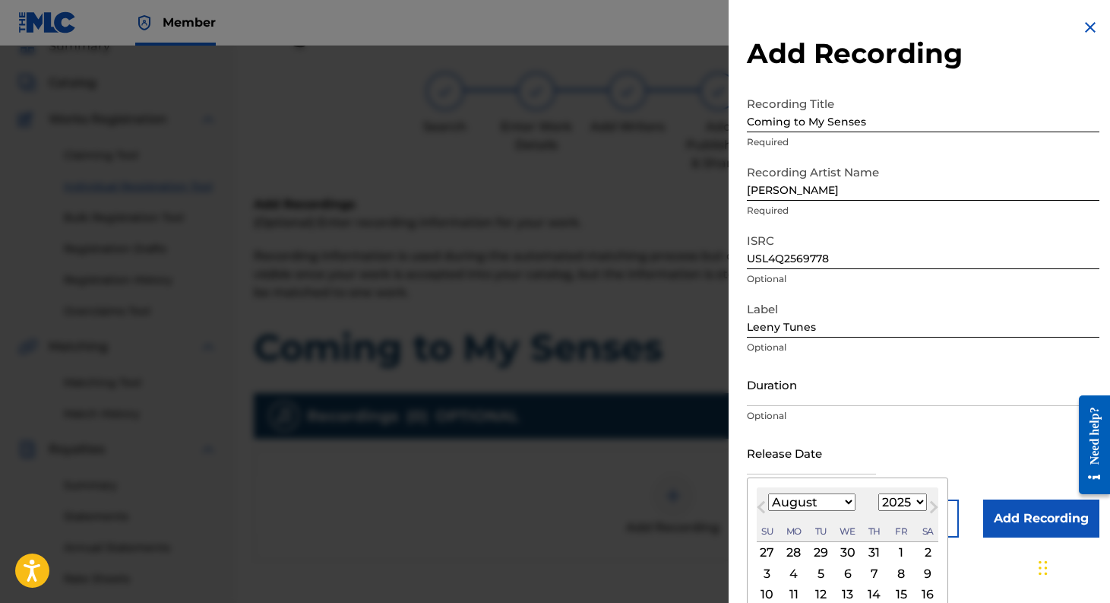
type input "[DATE]"
select select "8"
click at [941, 415] on p "Optional" at bounding box center [923, 416] width 353 height 14
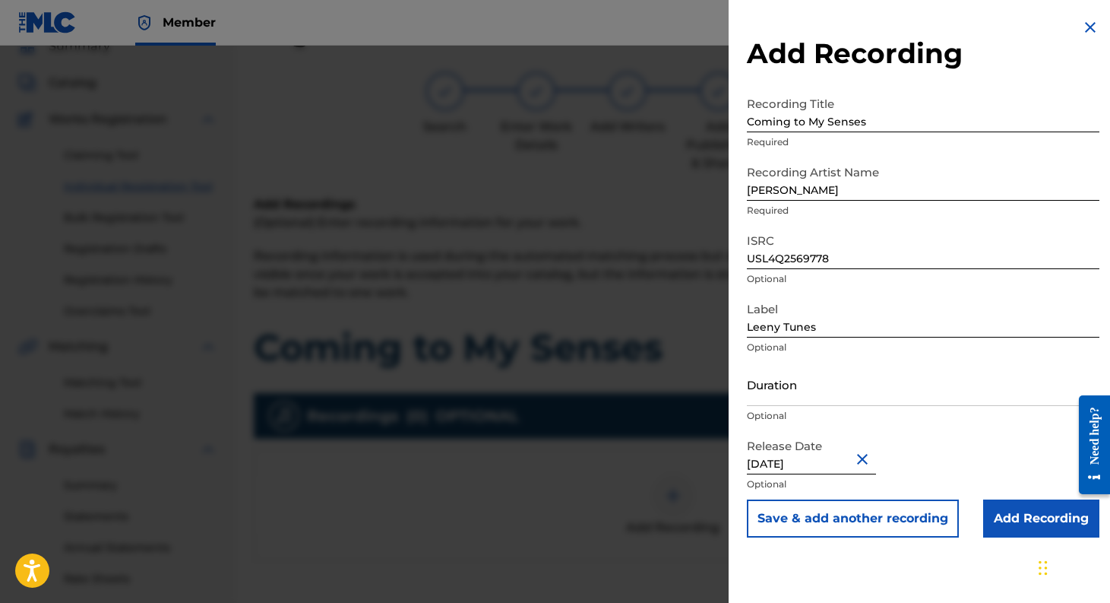
click at [1023, 510] on input "Add Recording" at bounding box center [1041, 518] width 116 height 38
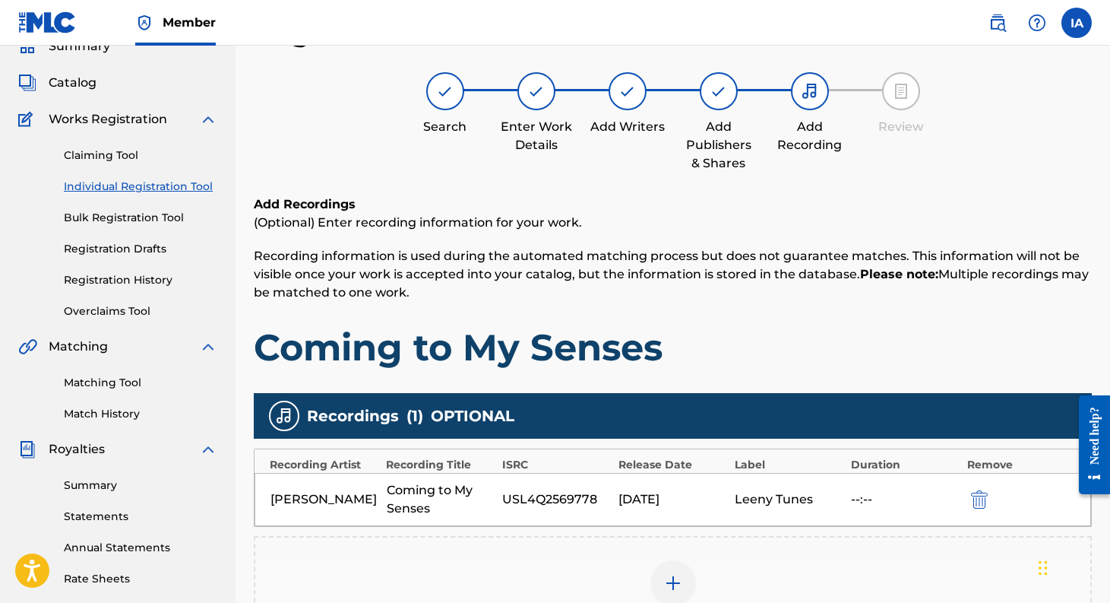
click at [974, 345] on h1 "Coming to My Senses" at bounding box center [673, 347] width 838 height 46
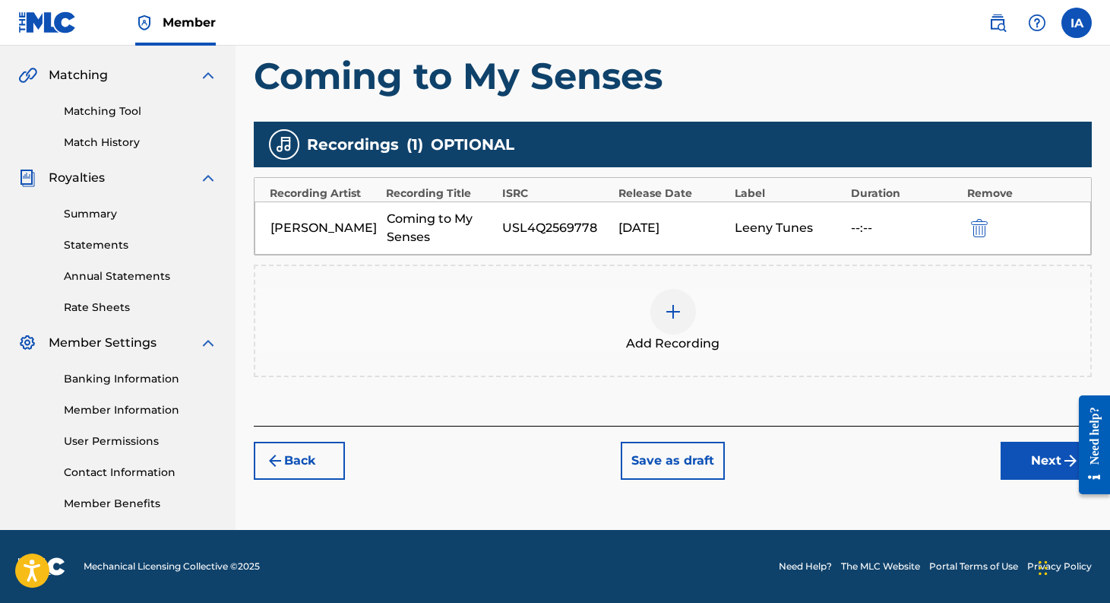
click at [1039, 466] on button "Next" at bounding box center [1046, 460] width 91 height 38
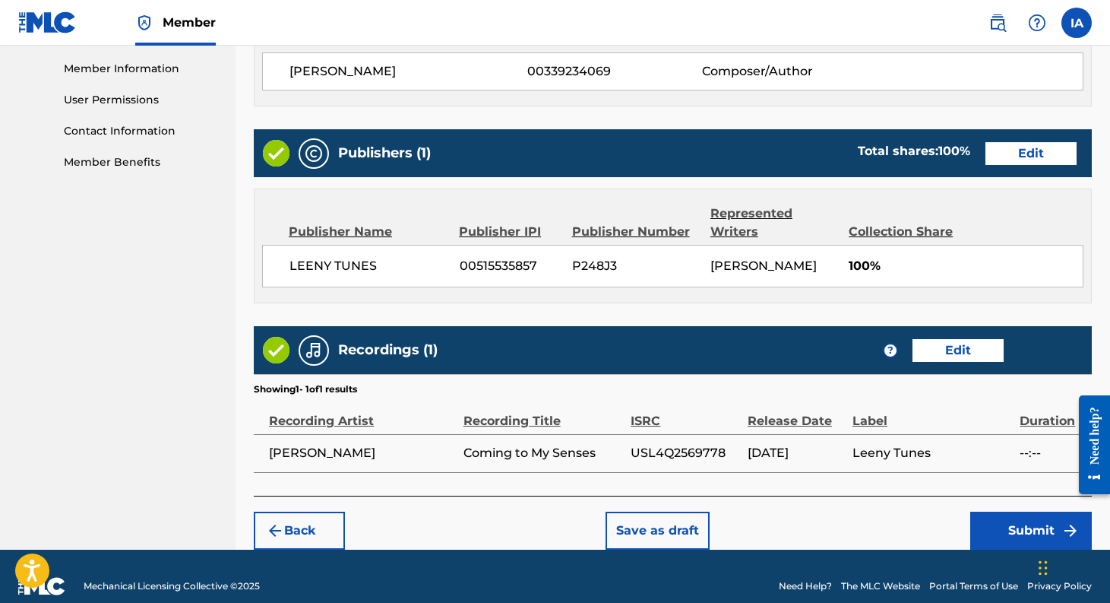
scroll to position [699, 0]
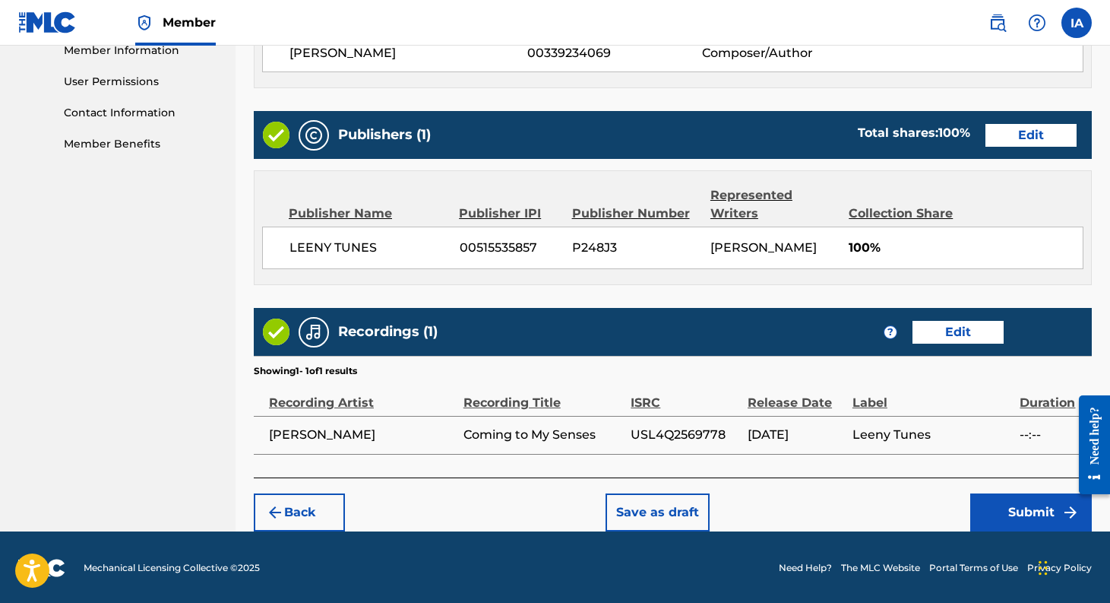
click at [1023, 512] on button "Submit" at bounding box center [1031, 512] width 122 height 38
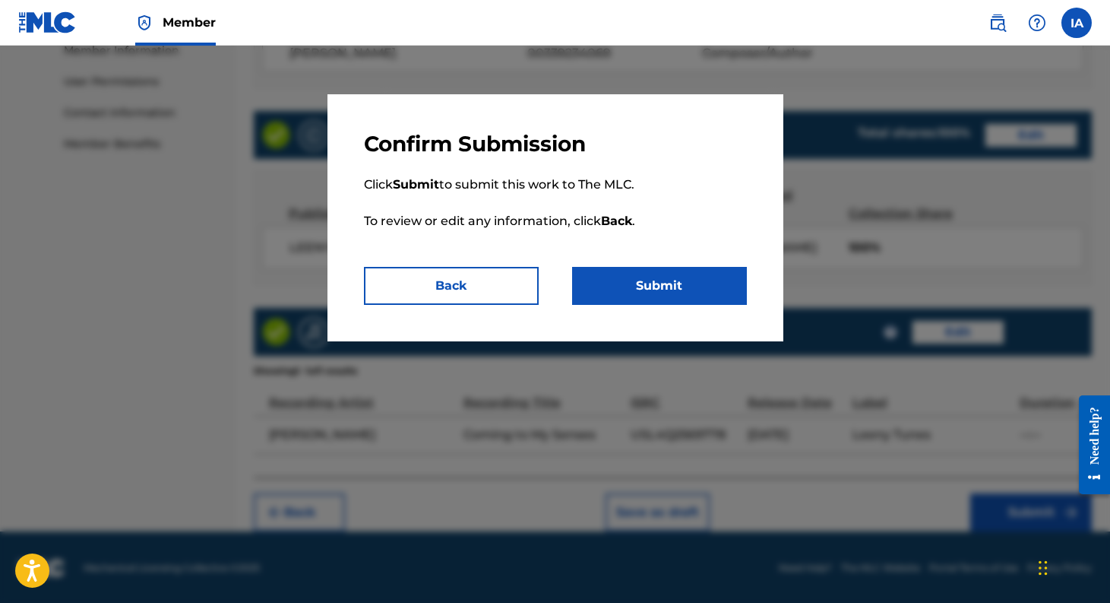
click at [672, 284] on button "Submit" at bounding box center [659, 286] width 175 height 38
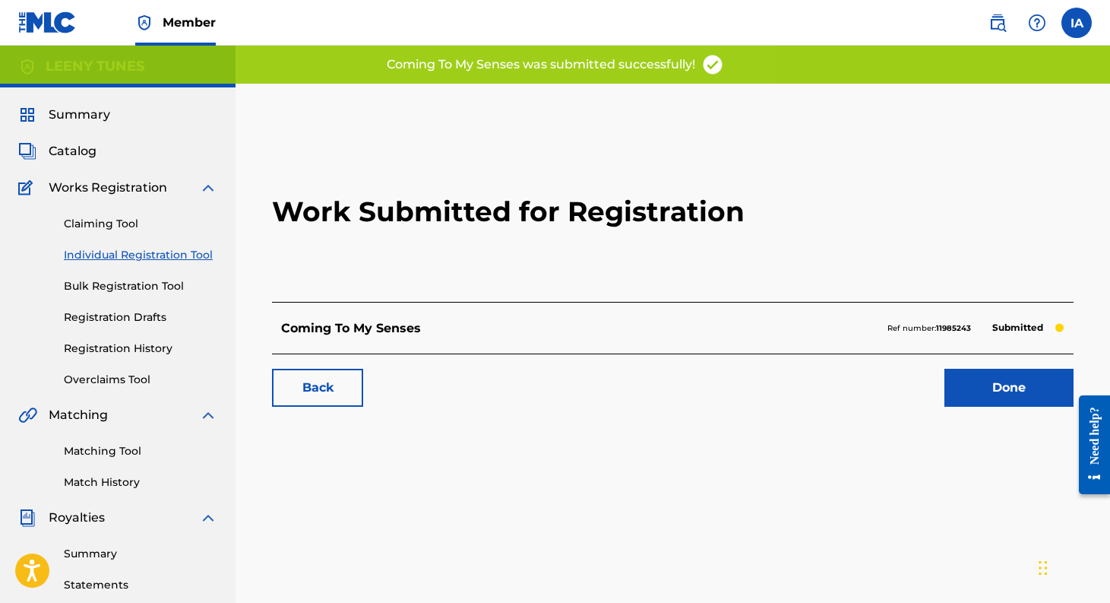
click at [1027, 402] on link "Done" at bounding box center [1008, 388] width 129 height 38
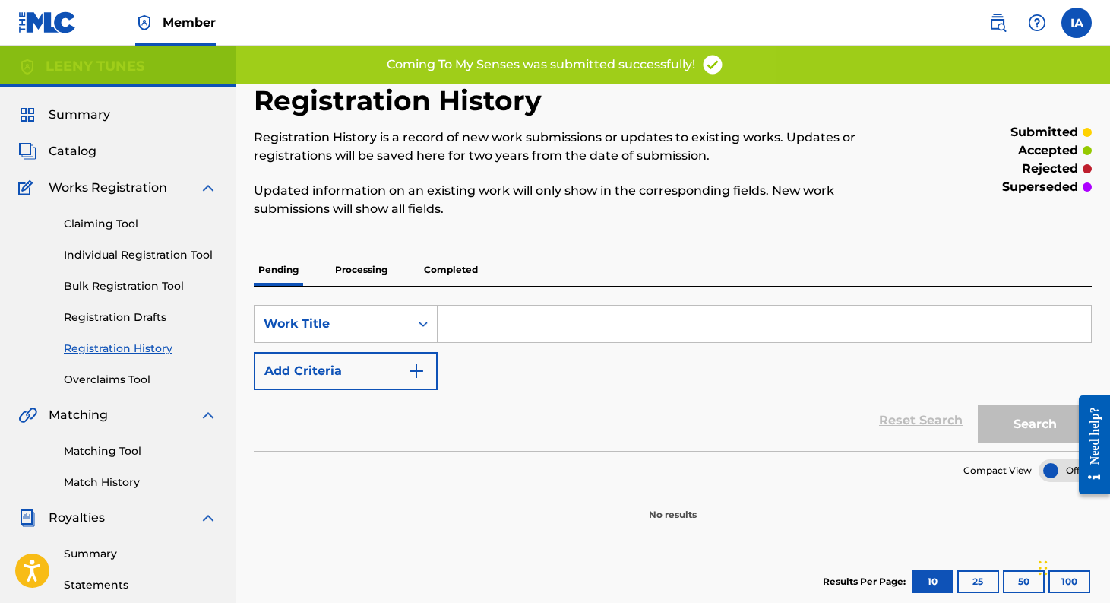
click at [365, 263] on p "Processing" at bounding box center [362, 270] width 62 height 32
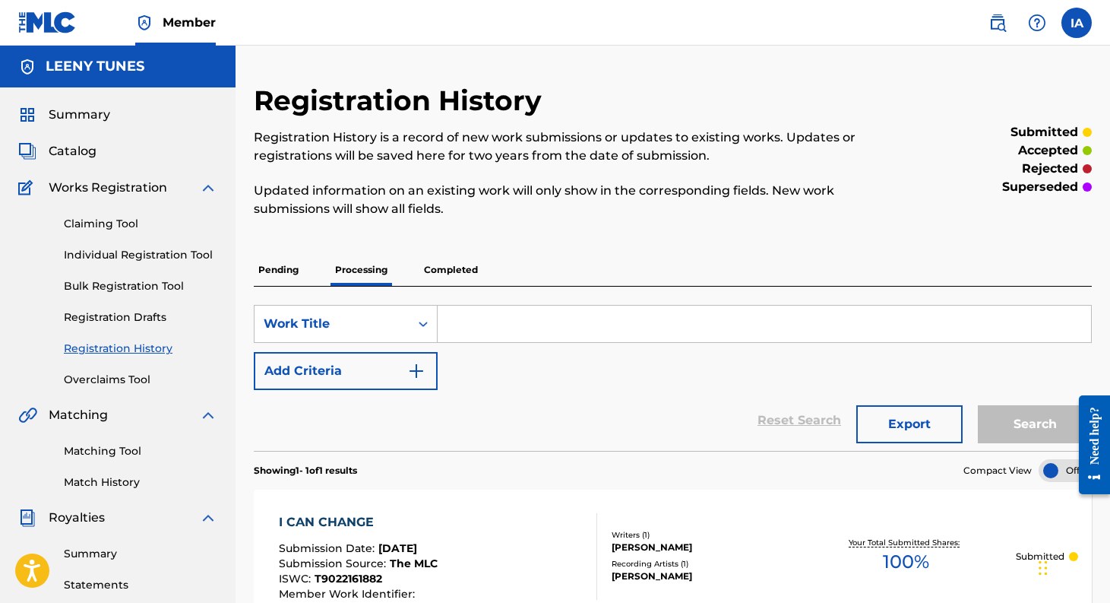
click at [281, 271] on p "Pending" at bounding box center [278, 270] width 49 height 32
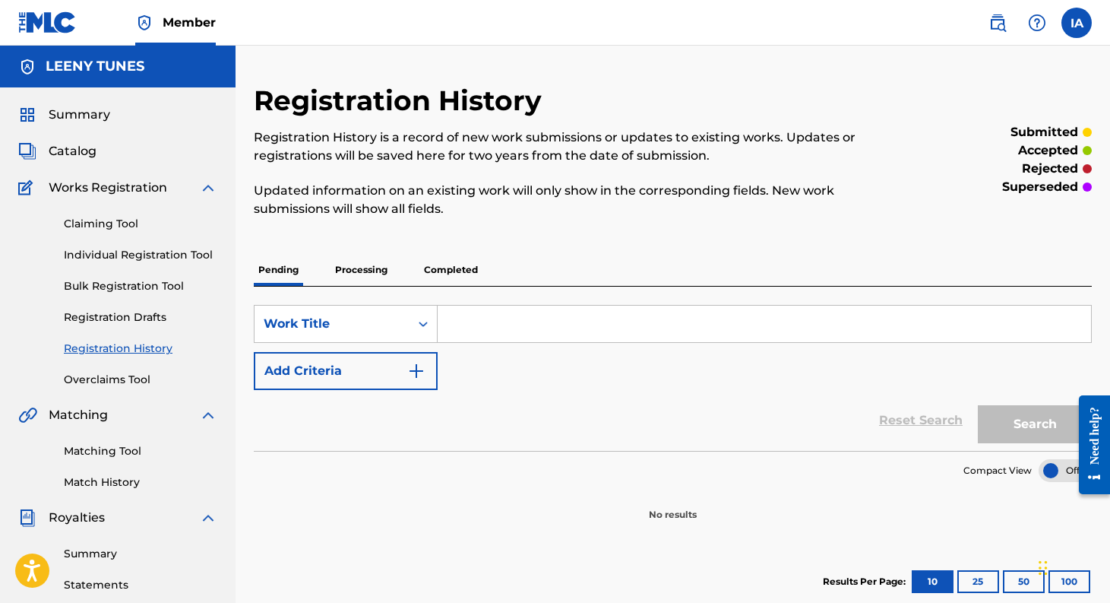
scroll to position [21, 0]
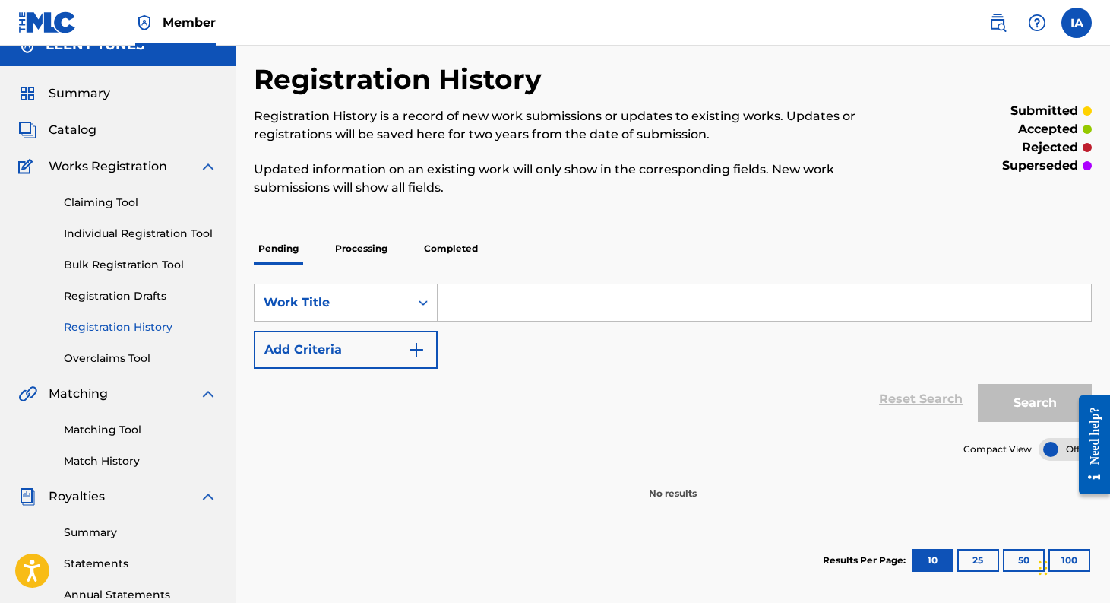
click at [458, 297] on input "Search Form" at bounding box center [764, 302] width 653 height 36
click at [452, 243] on p "Completed" at bounding box center [450, 249] width 63 height 32
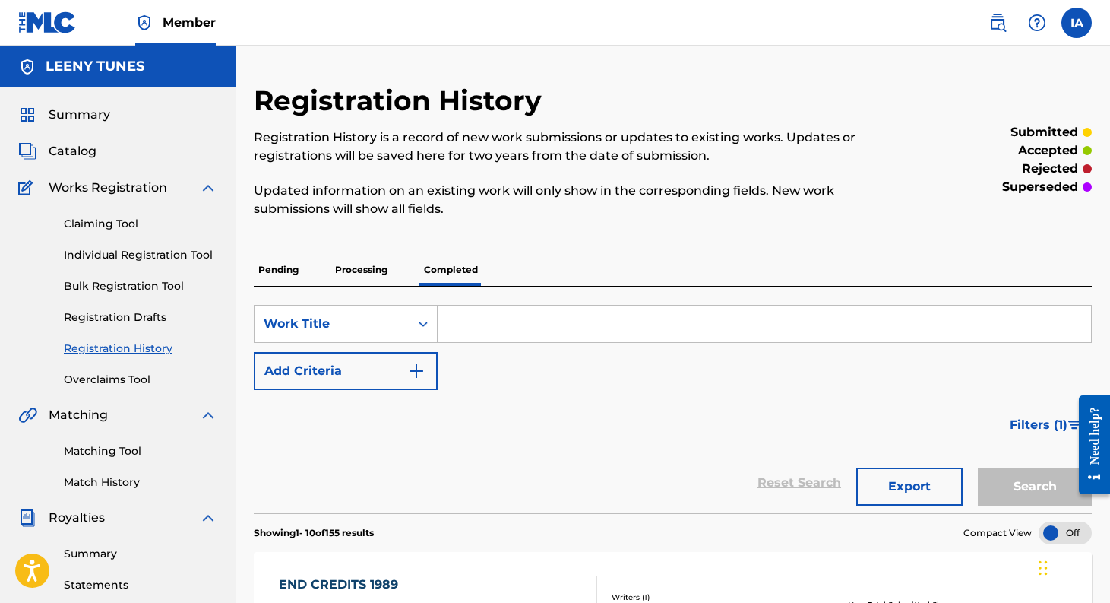
click at [378, 263] on p "Processing" at bounding box center [362, 270] width 62 height 32
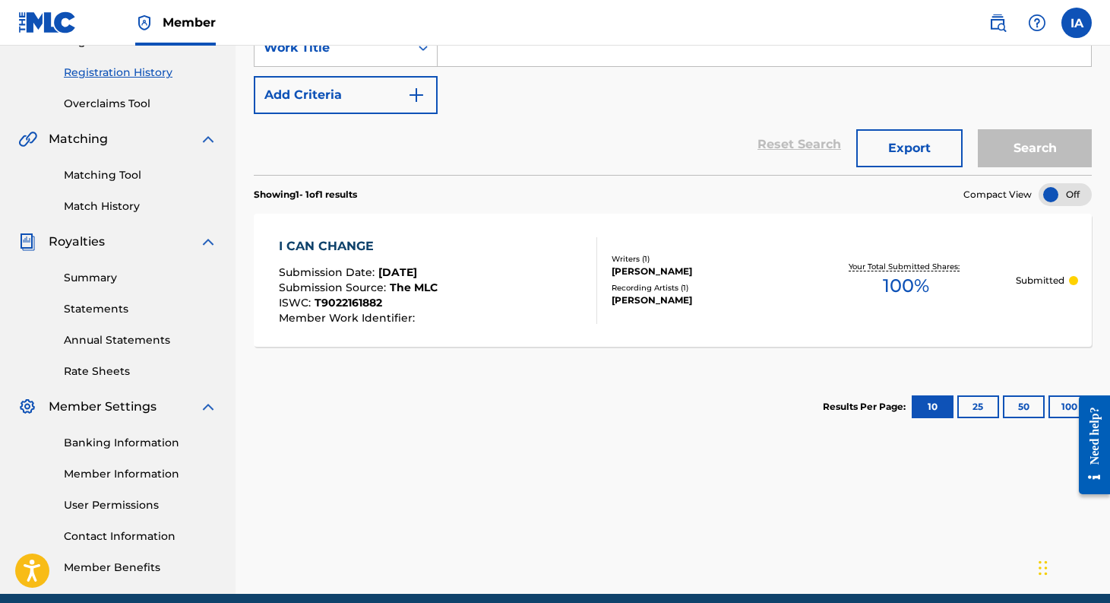
scroll to position [134, 0]
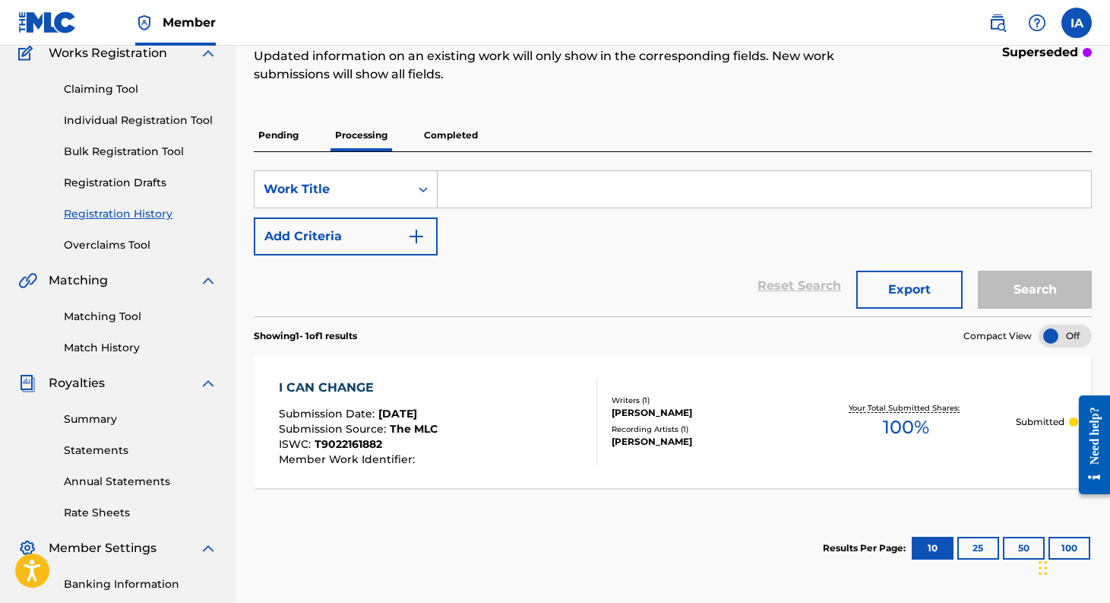
click at [292, 134] on p "Pending" at bounding box center [278, 135] width 49 height 32
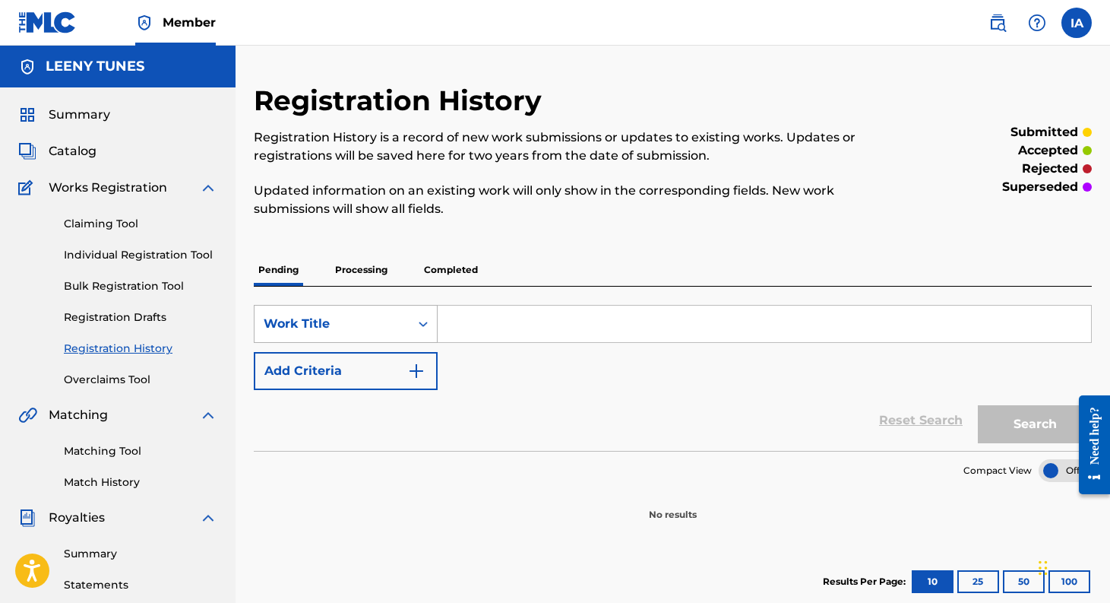
click at [352, 326] on div "Work Title" at bounding box center [332, 324] width 137 height 18
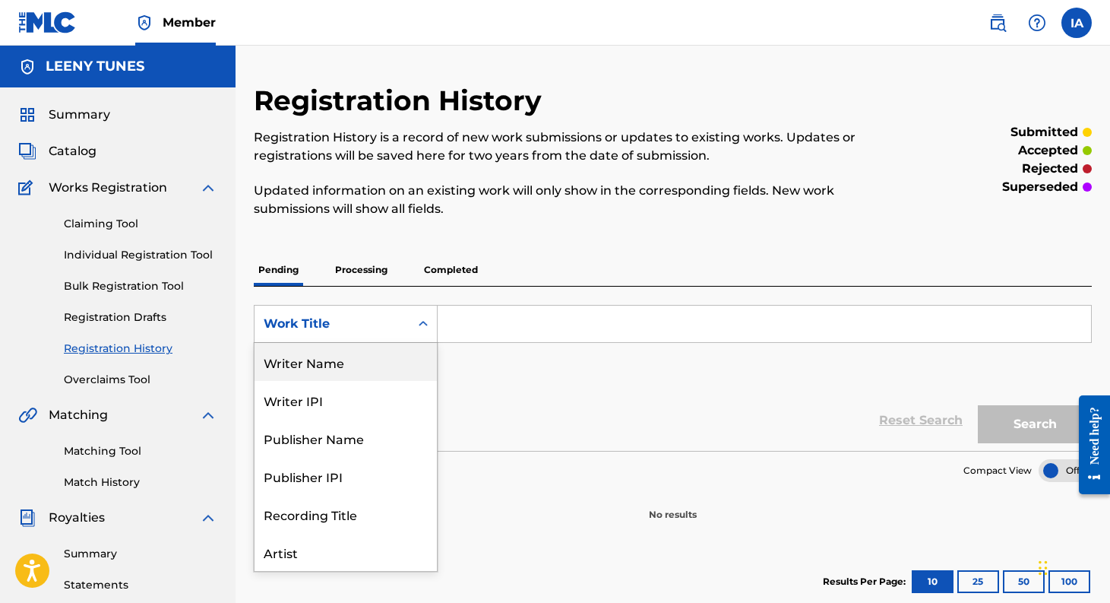
click at [332, 371] on div "Writer Name" at bounding box center [346, 362] width 182 height 38
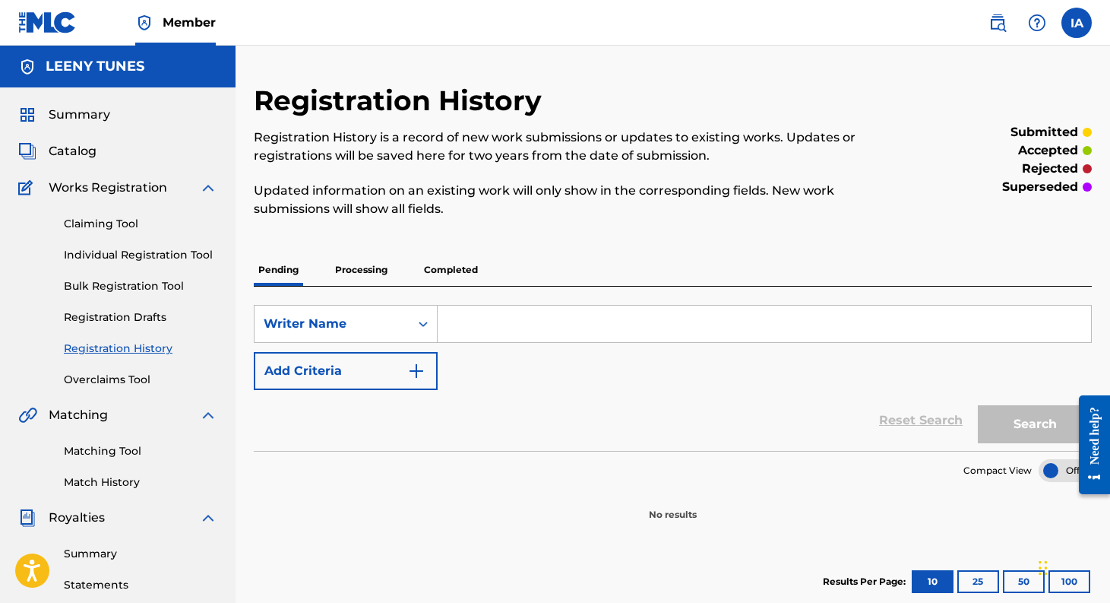
click at [479, 316] on input "Search Form" at bounding box center [764, 323] width 653 height 36
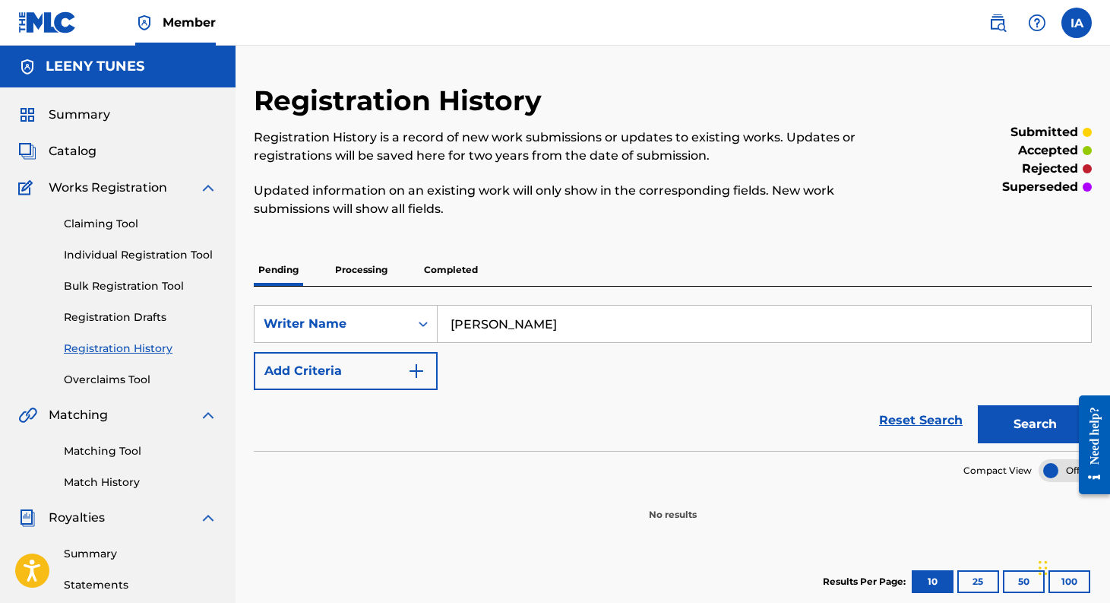
type input "[PERSON_NAME]"
click at [978, 405] on button "Search" at bounding box center [1035, 424] width 114 height 38
click at [376, 270] on p "Processing" at bounding box center [362, 270] width 62 height 32
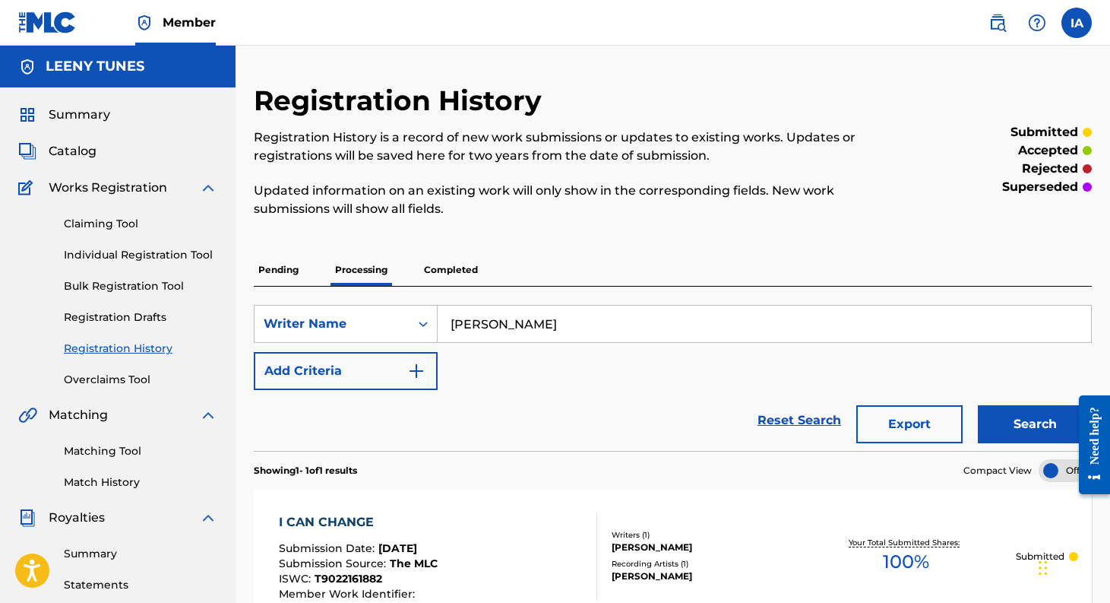
click at [288, 271] on p "Pending" at bounding box center [278, 270] width 49 height 32
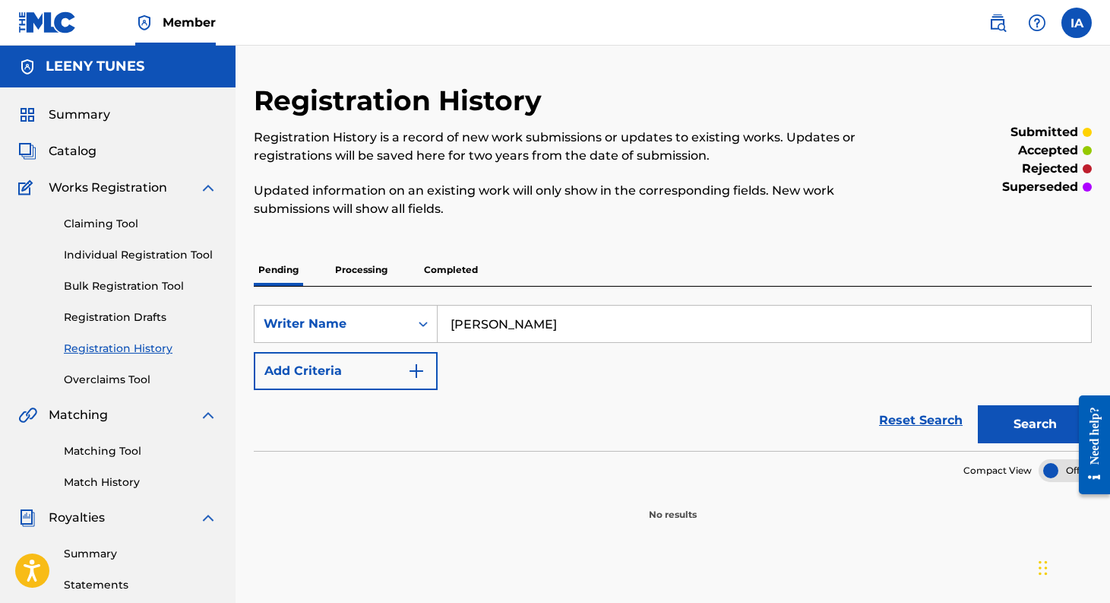
drag, startPoint x: 537, startPoint y: 321, endPoint x: 440, endPoint y: 320, distance: 97.3
click at [440, 320] on input "[PERSON_NAME]" at bounding box center [764, 323] width 653 height 36
click at [403, 328] on div "Writer Name" at bounding box center [332, 323] width 155 height 29
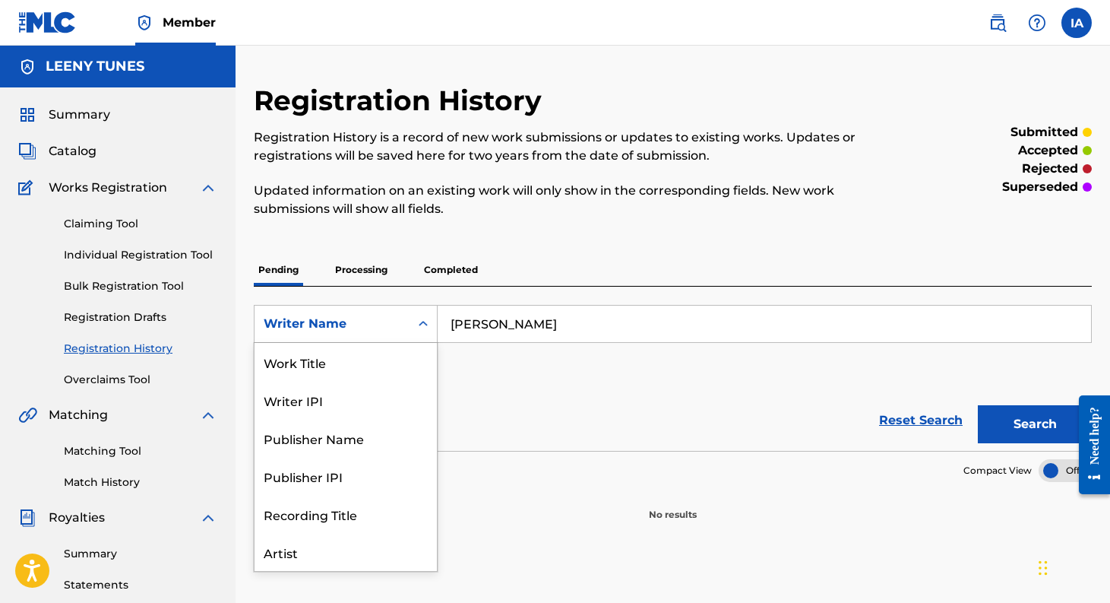
scroll to position [76, 0]
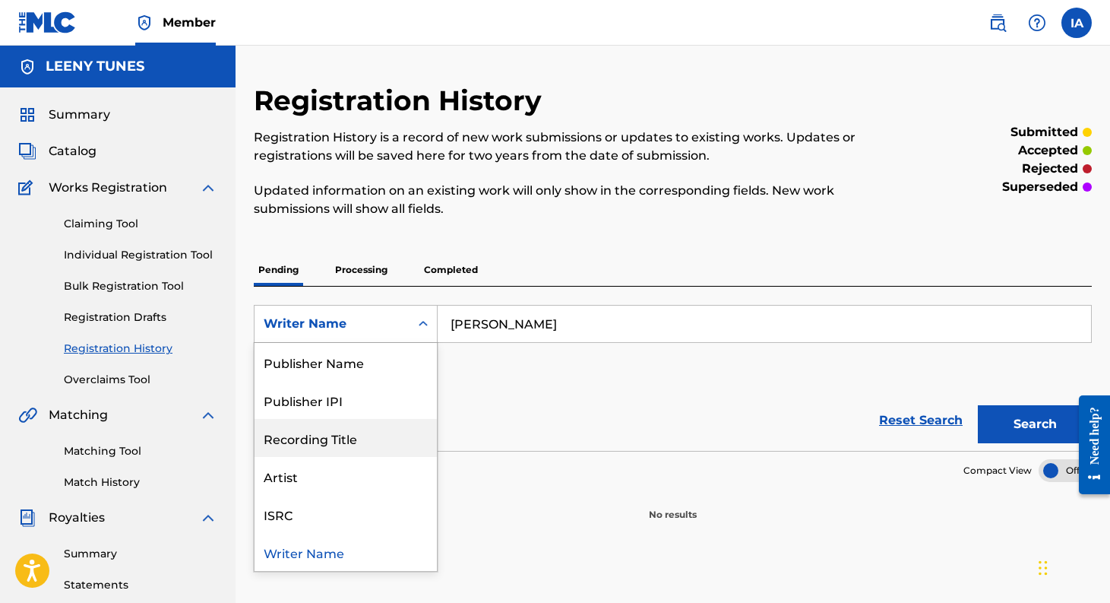
click at [344, 444] on div "Recording Title" at bounding box center [346, 438] width 182 height 38
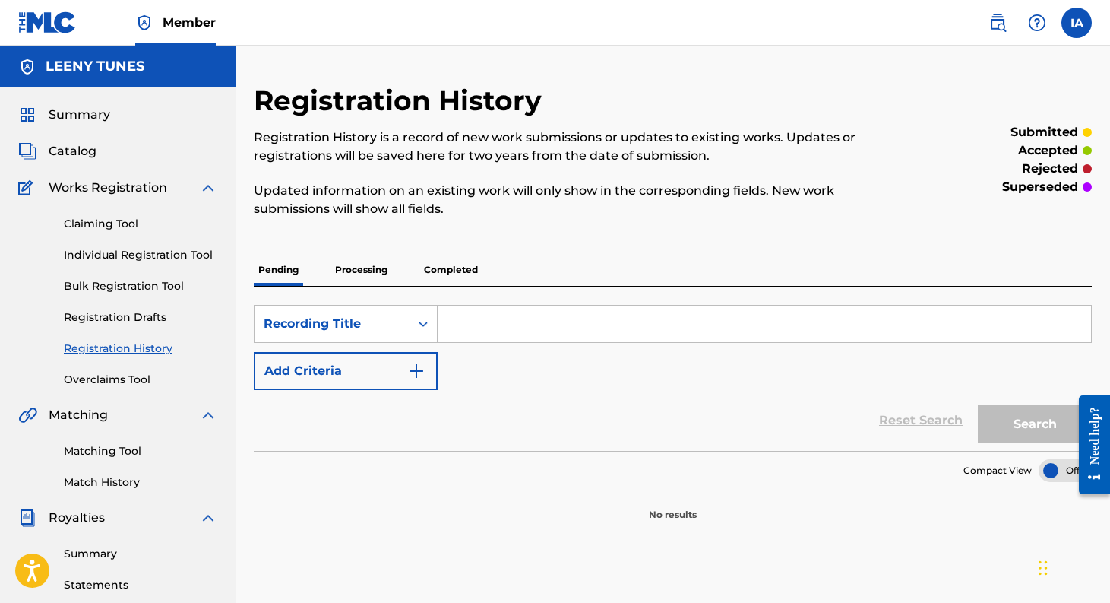
click at [502, 320] on input "Search Form" at bounding box center [764, 323] width 653 height 36
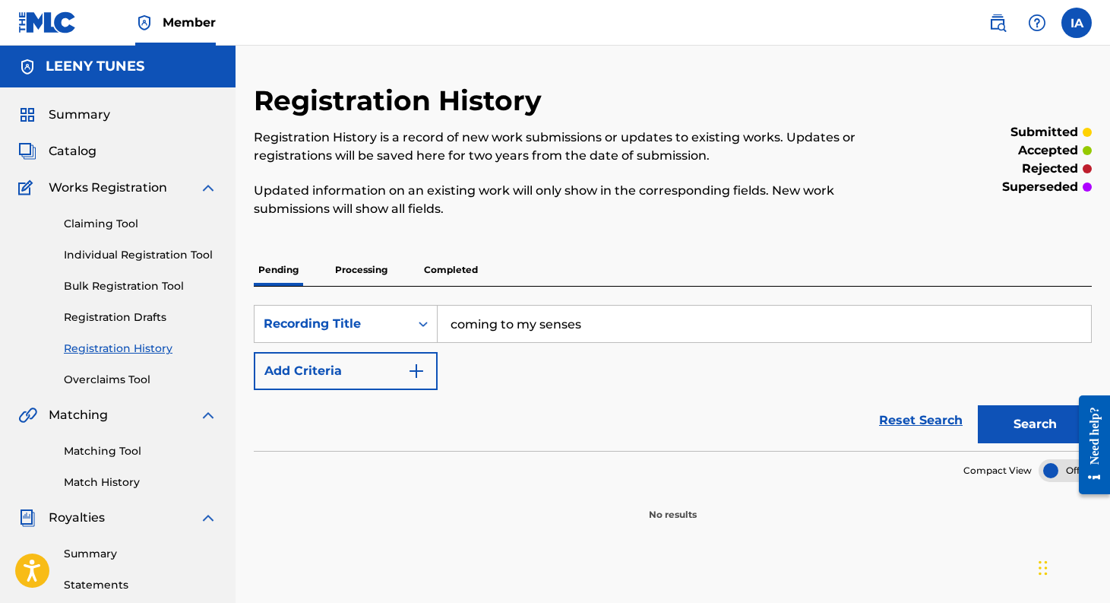
type input "coming to my senses"
click at [978, 405] on button "Search" at bounding box center [1035, 424] width 114 height 38
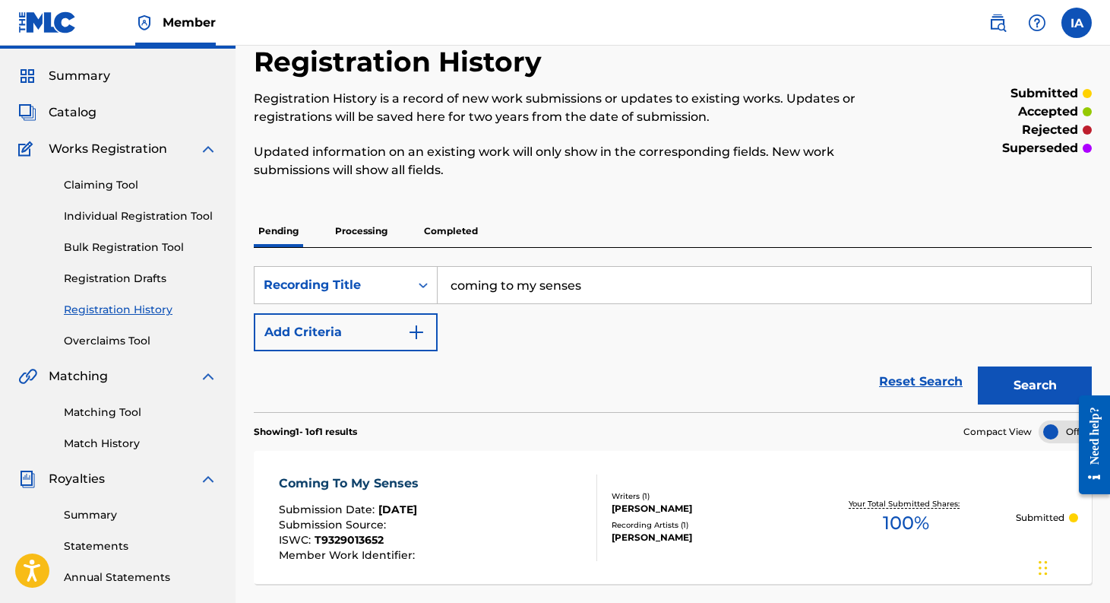
scroll to position [0, 0]
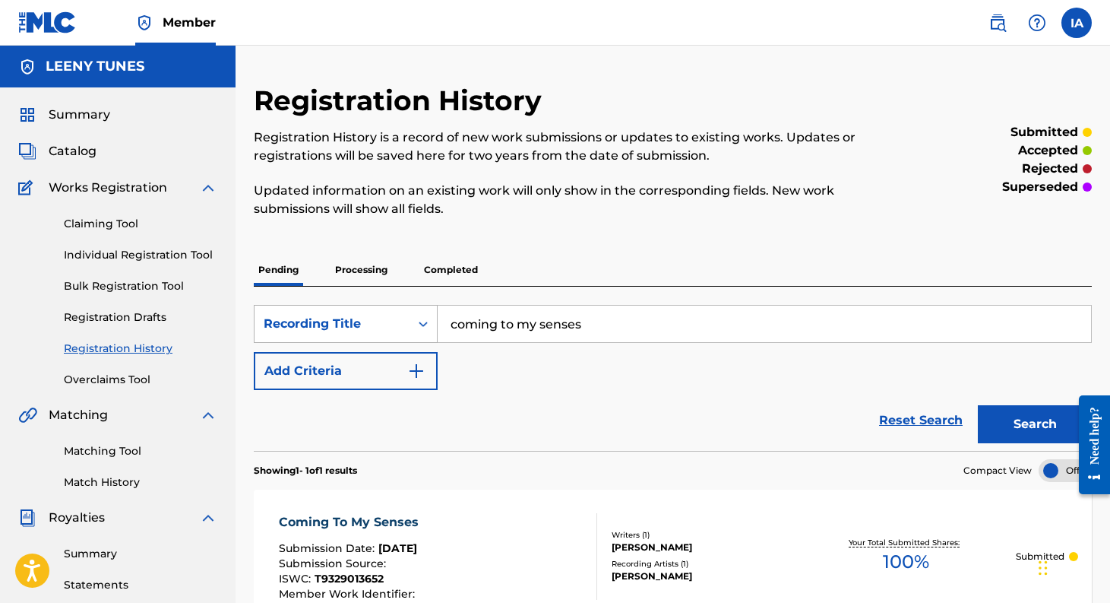
click at [372, 314] on div "Recording Title" at bounding box center [332, 323] width 155 height 29
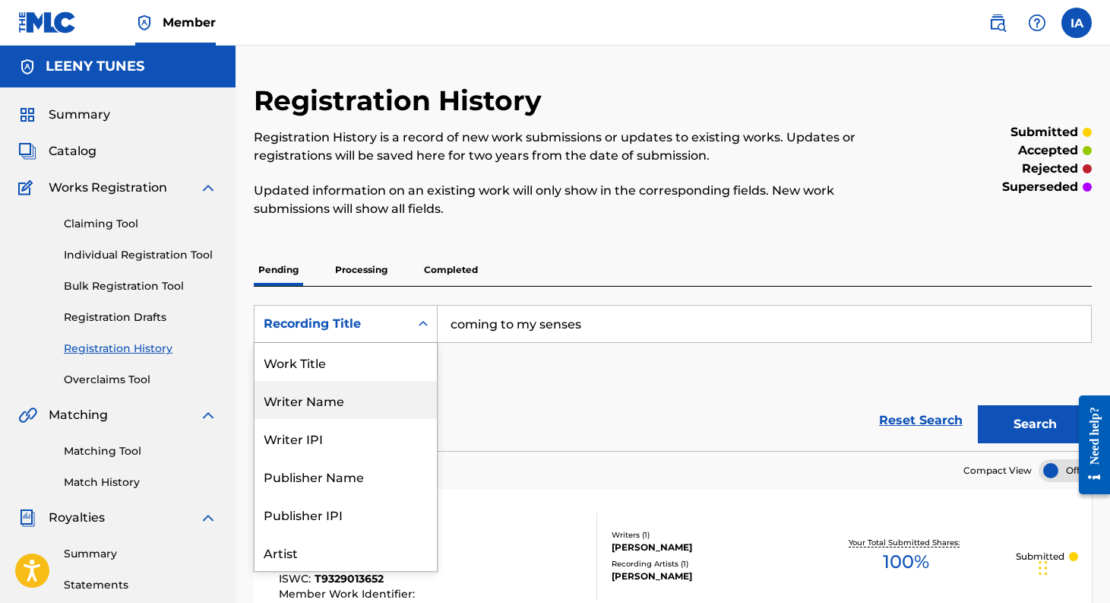
click at [330, 400] on div "Writer Name" at bounding box center [346, 400] width 182 height 38
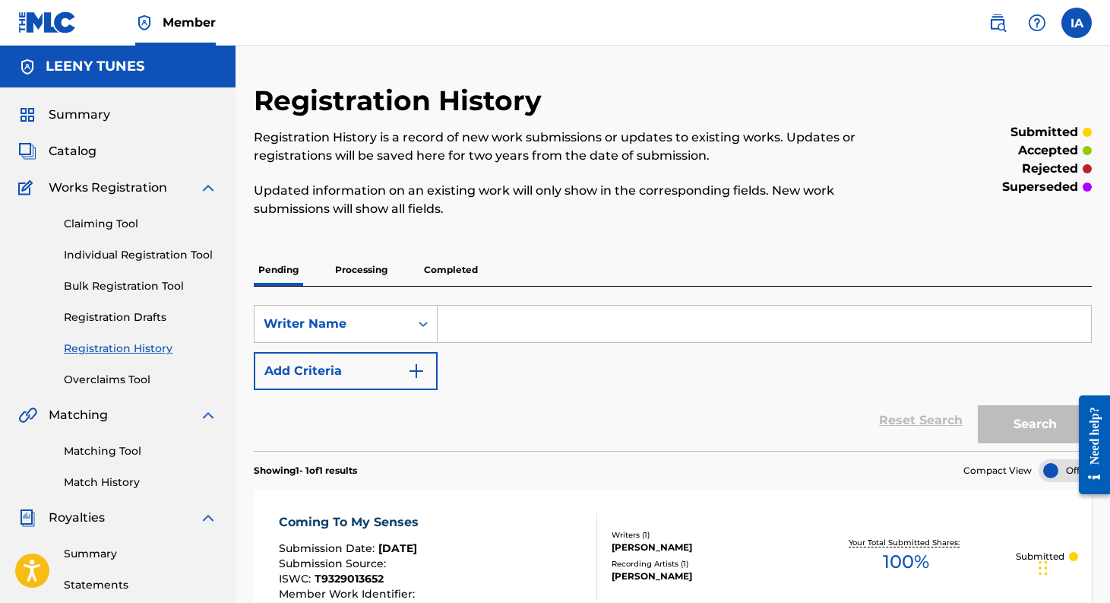
click at [511, 327] on input "Search Form" at bounding box center [764, 323] width 653 height 36
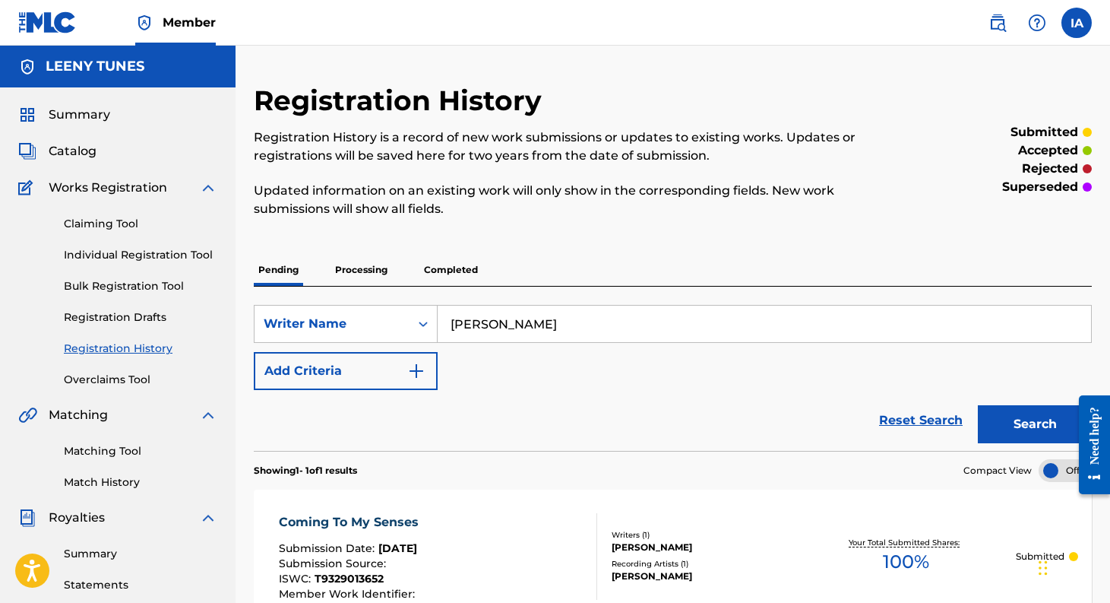
click at [978, 405] on button "Search" at bounding box center [1035, 424] width 114 height 38
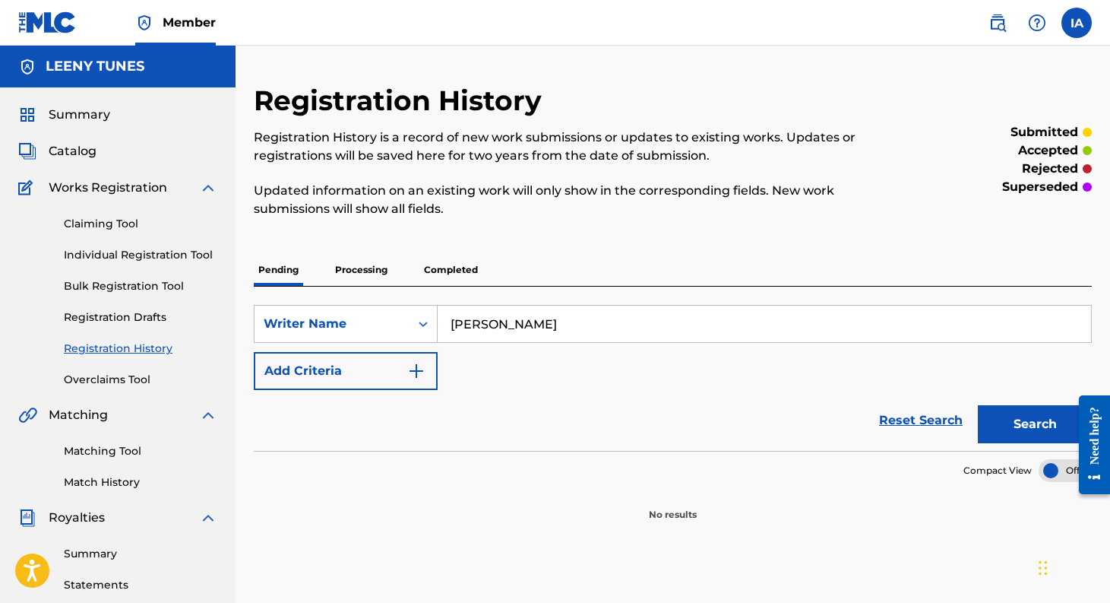
drag, startPoint x: 505, startPoint y: 321, endPoint x: 445, endPoint y: 321, distance: 60.0
click at [445, 321] on input "[PERSON_NAME]" at bounding box center [764, 323] width 653 height 36
type input "[PERSON_NAME]"
click at [978, 405] on button "Search" at bounding box center [1035, 424] width 114 height 38
click at [337, 319] on div "Writer Name" at bounding box center [332, 324] width 137 height 18
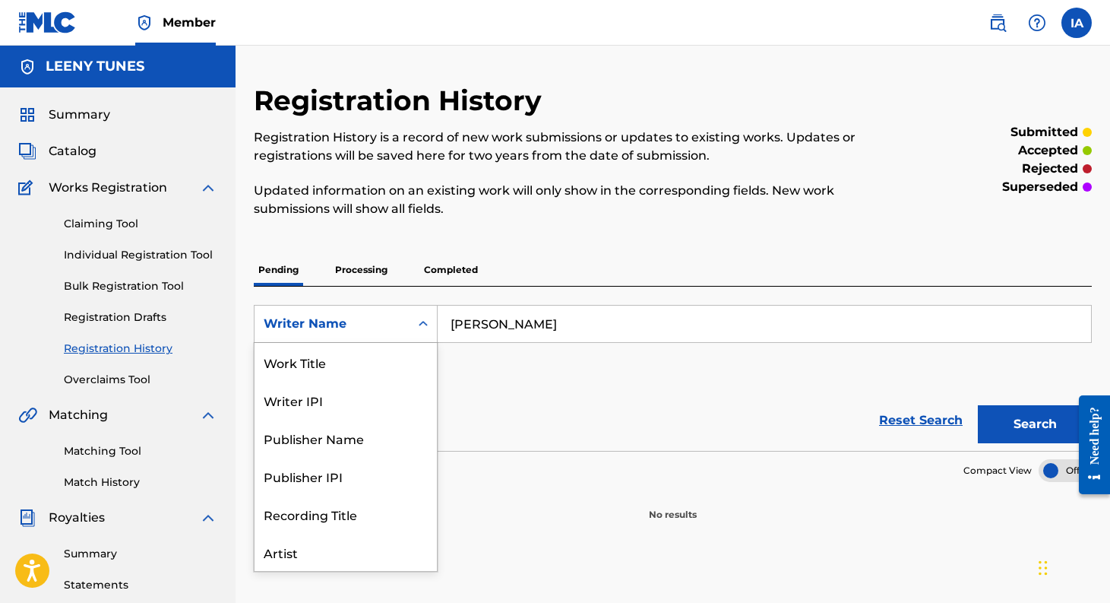
scroll to position [76, 0]
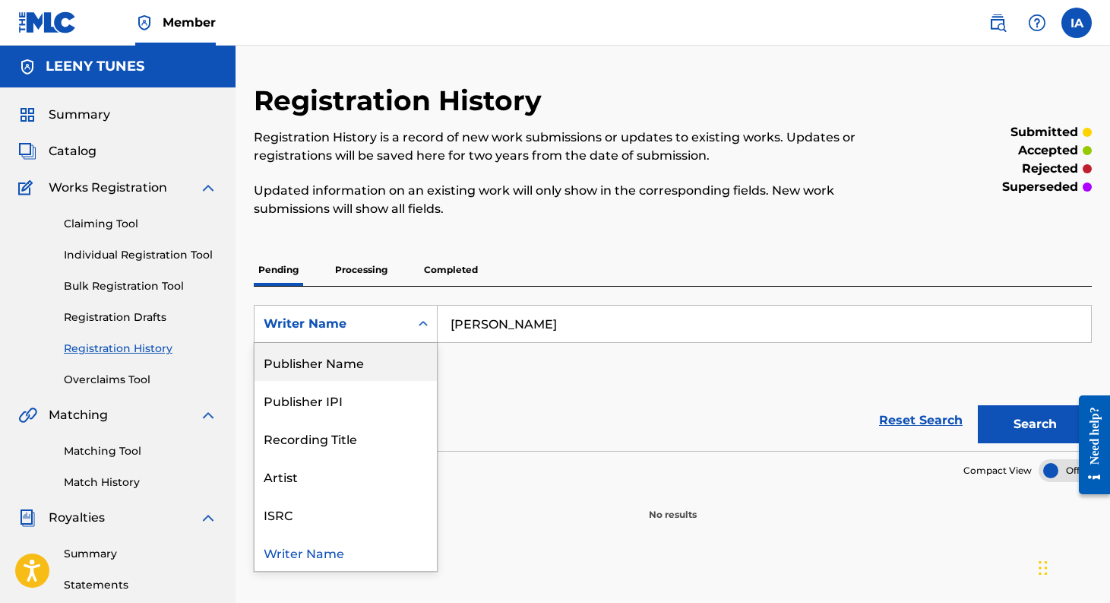
click at [321, 361] on div "Publisher Name" at bounding box center [346, 362] width 182 height 38
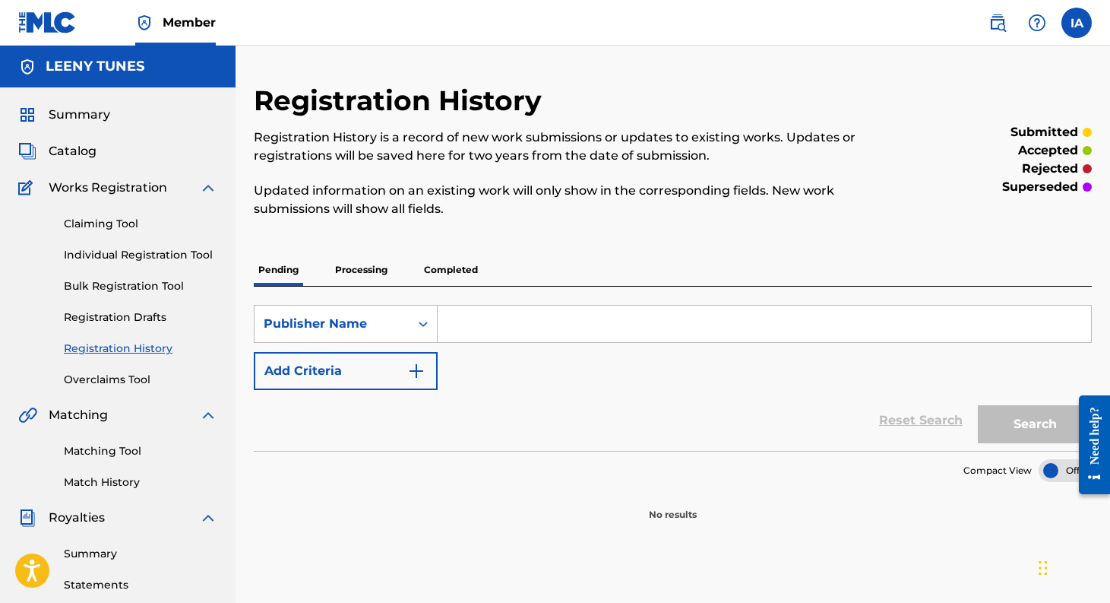
click at [501, 330] on input "Search Form" at bounding box center [764, 323] width 653 height 36
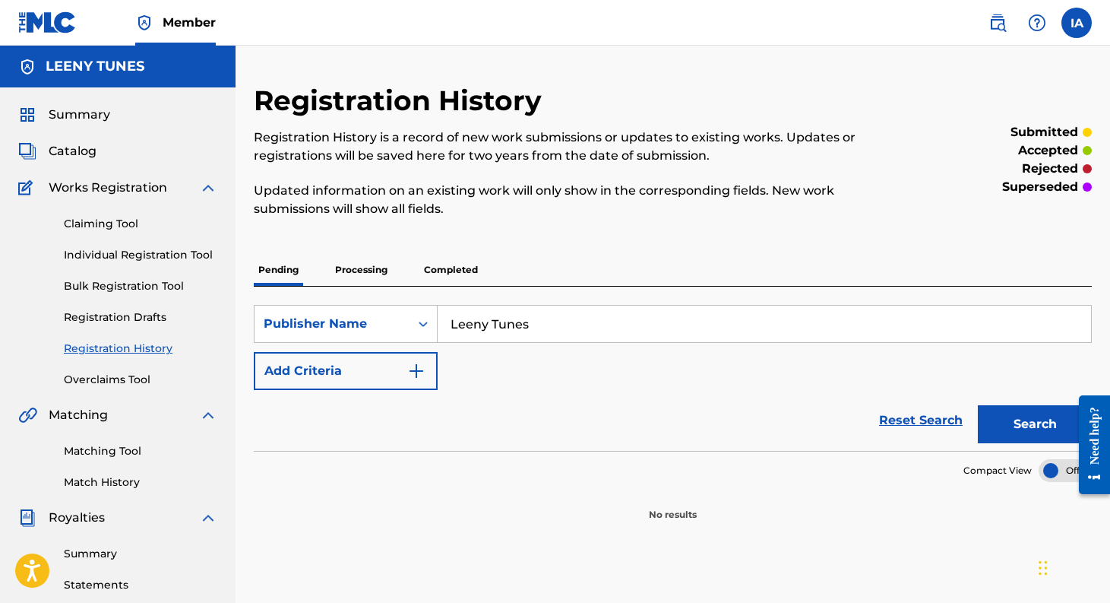
type input "Leeny Tunes"
click at [978, 405] on button "Search" at bounding box center [1035, 424] width 114 height 38
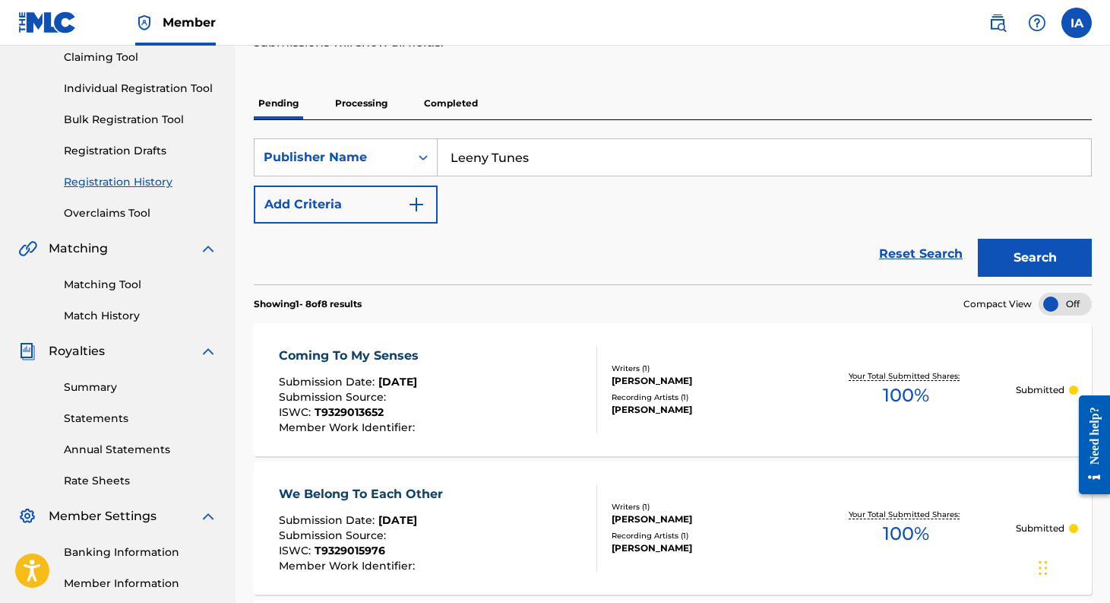
scroll to position [0, 0]
